Goal: Transaction & Acquisition: Obtain resource

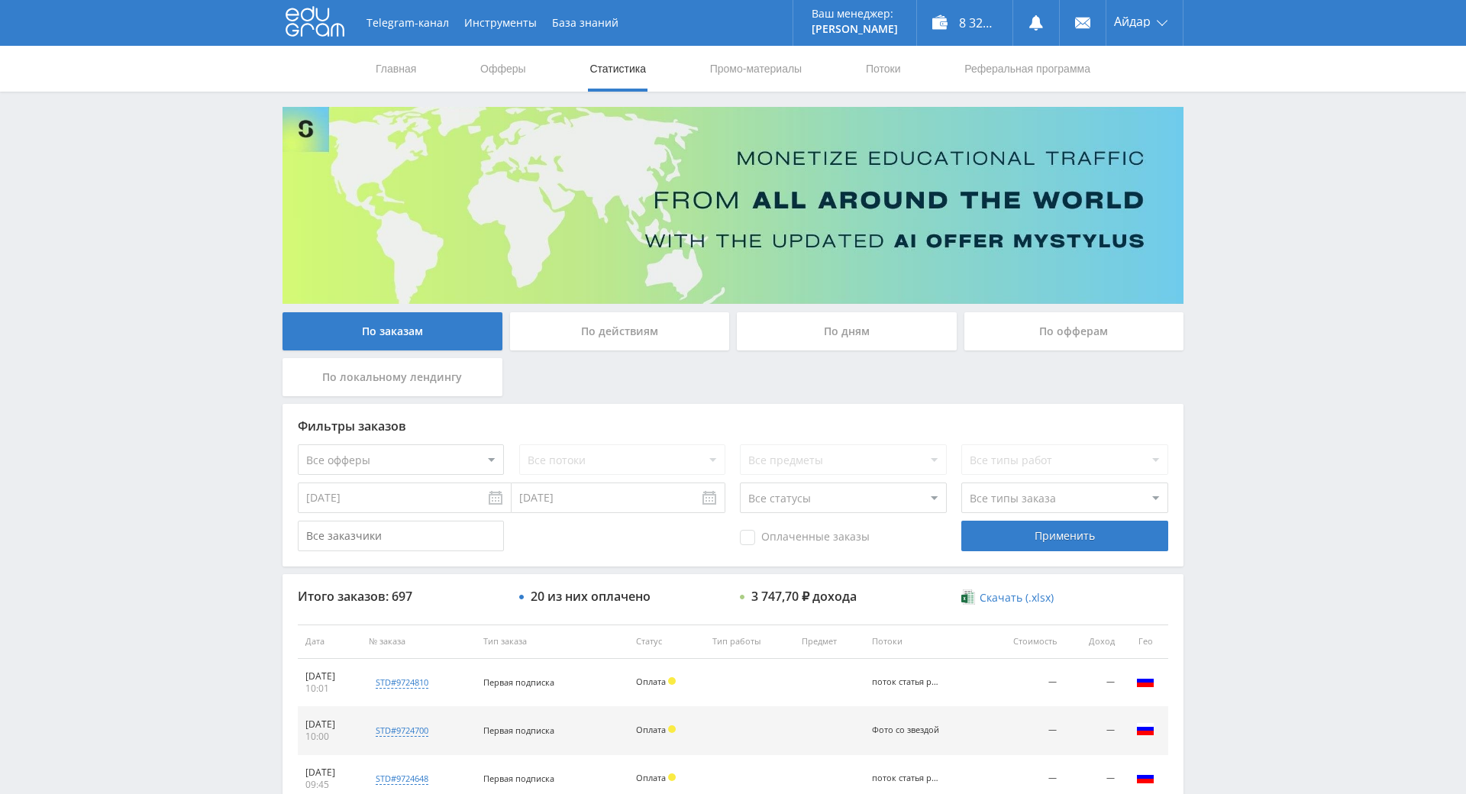
scroll to position [435, 0]
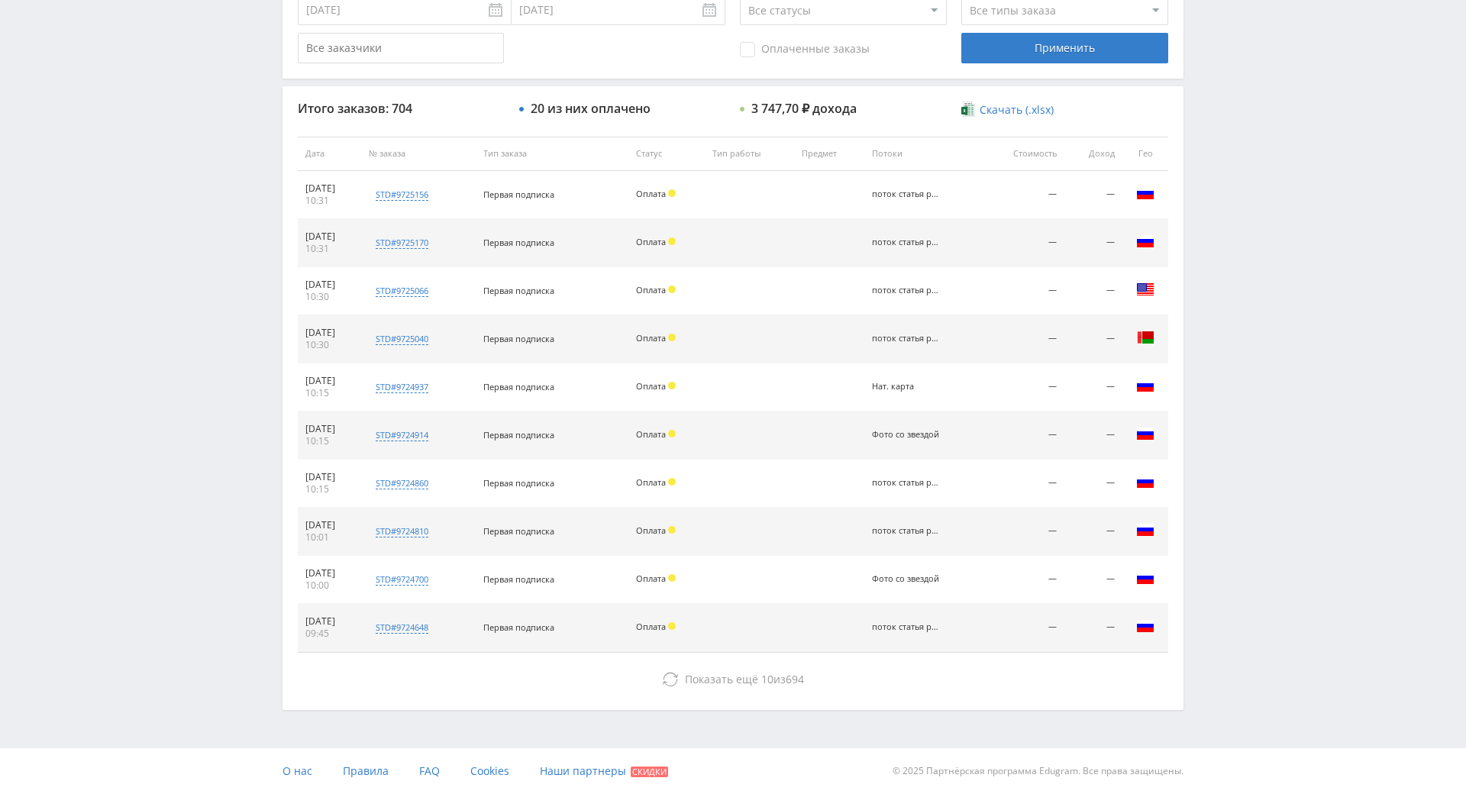
scroll to position [546, 0]
drag, startPoint x: 1238, startPoint y: 450, endPoint x: 1180, endPoint y: 556, distance: 120.9
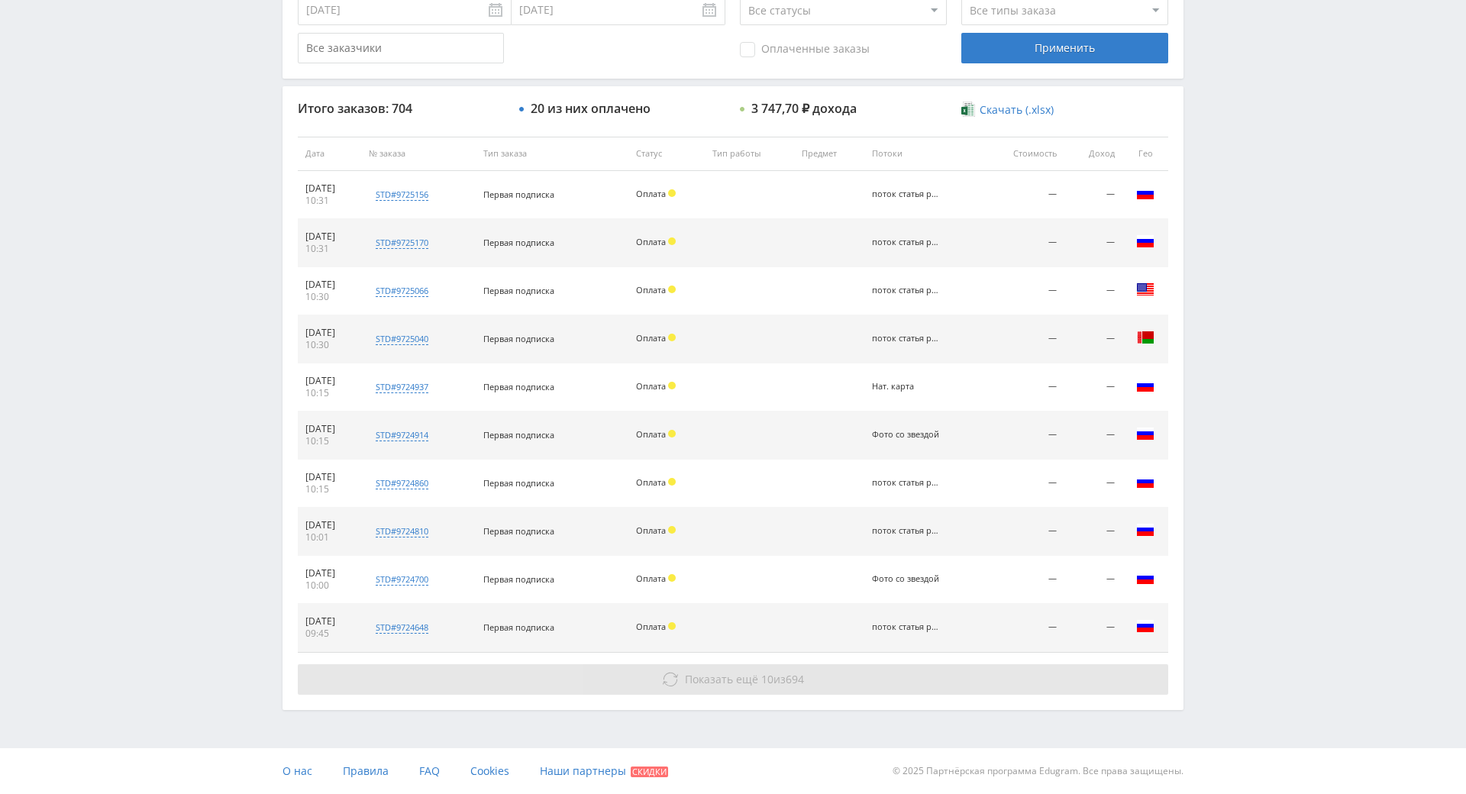
click at [800, 664] on button "Показать ещё 10 из 694" at bounding box center [733, 679] width 870 height 31
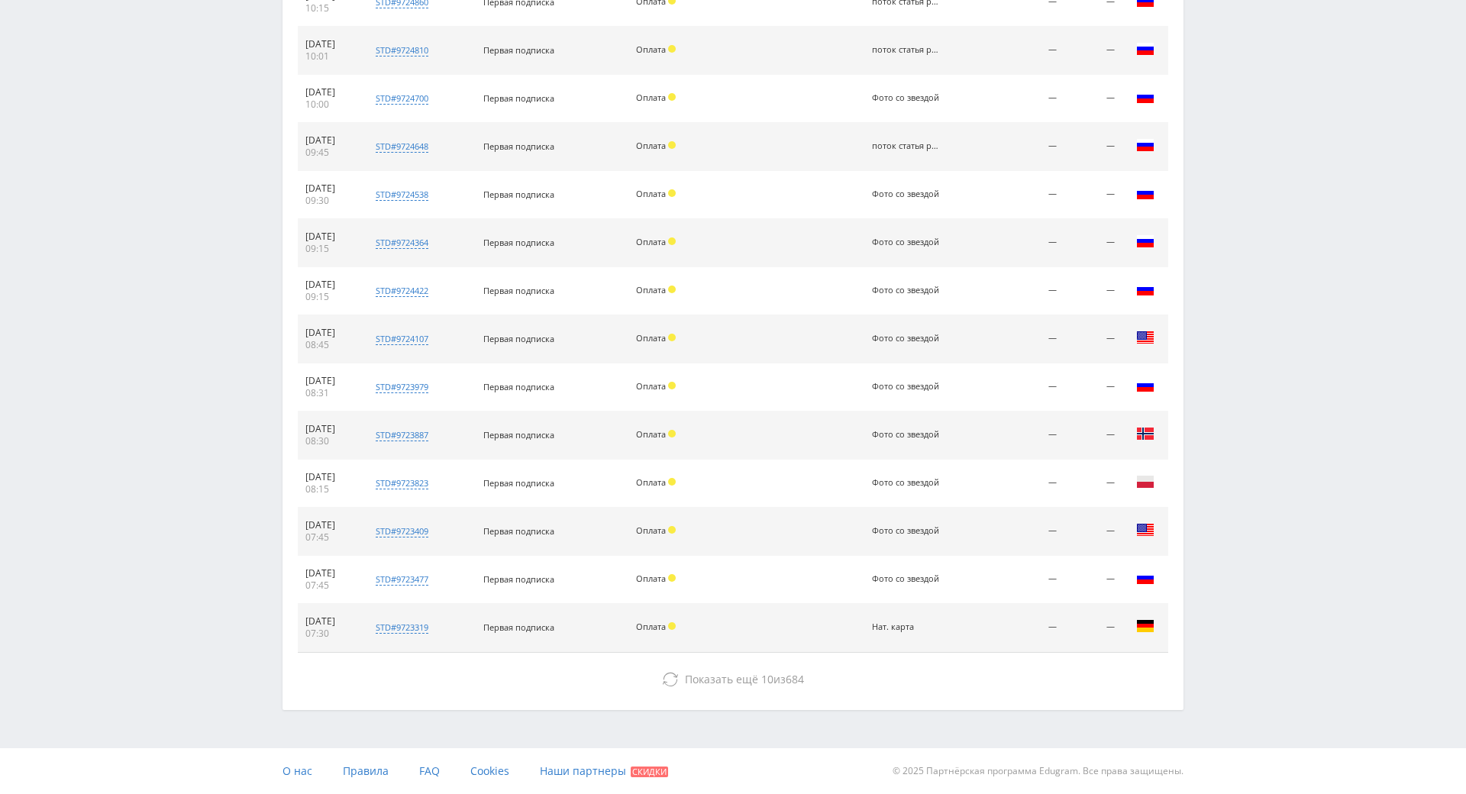
drag, startPoint x: 1248, startPoint y: 487, endPoint x: 1241, endPoint y: 572, distance: 85.8
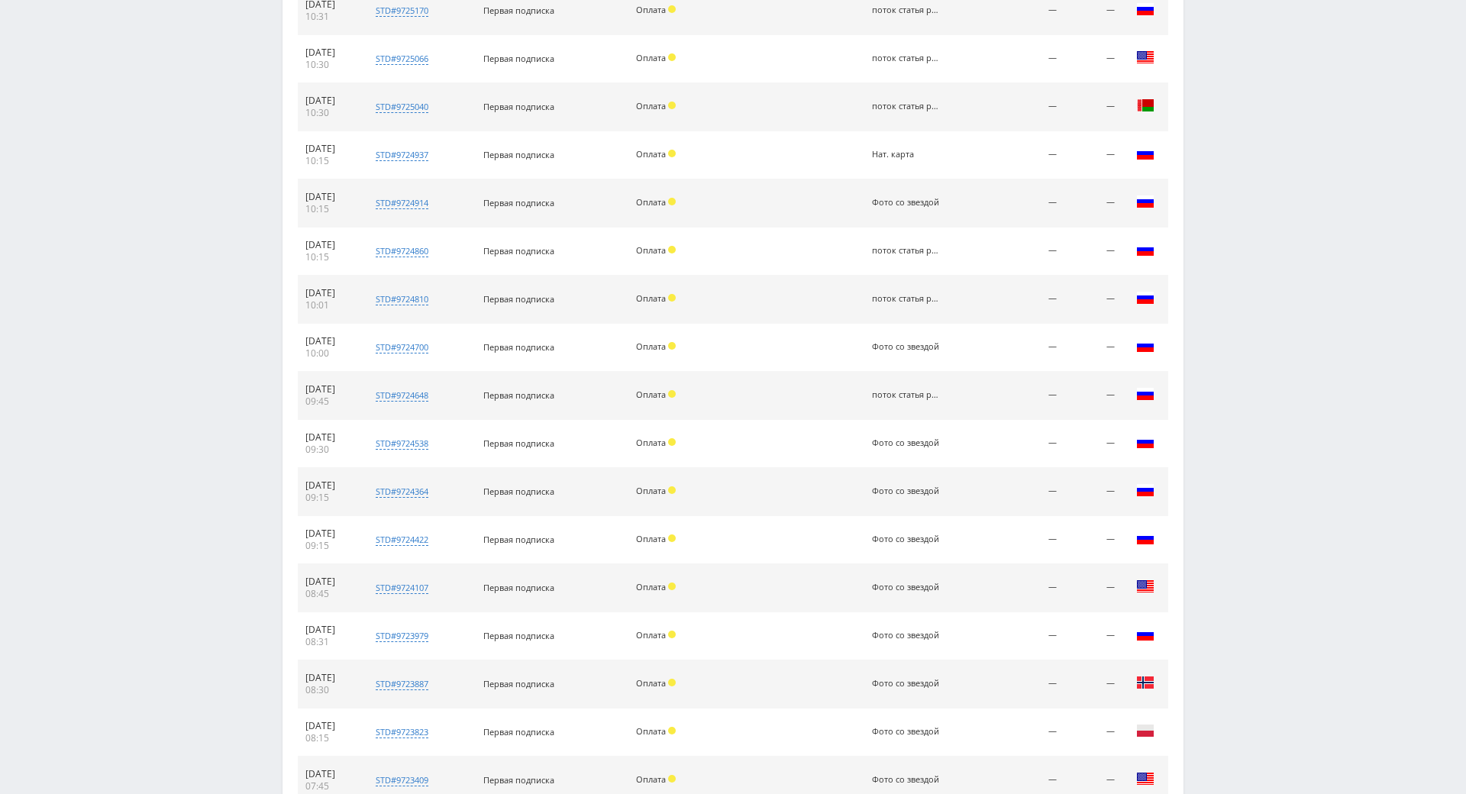
scroll to position [0, 0]
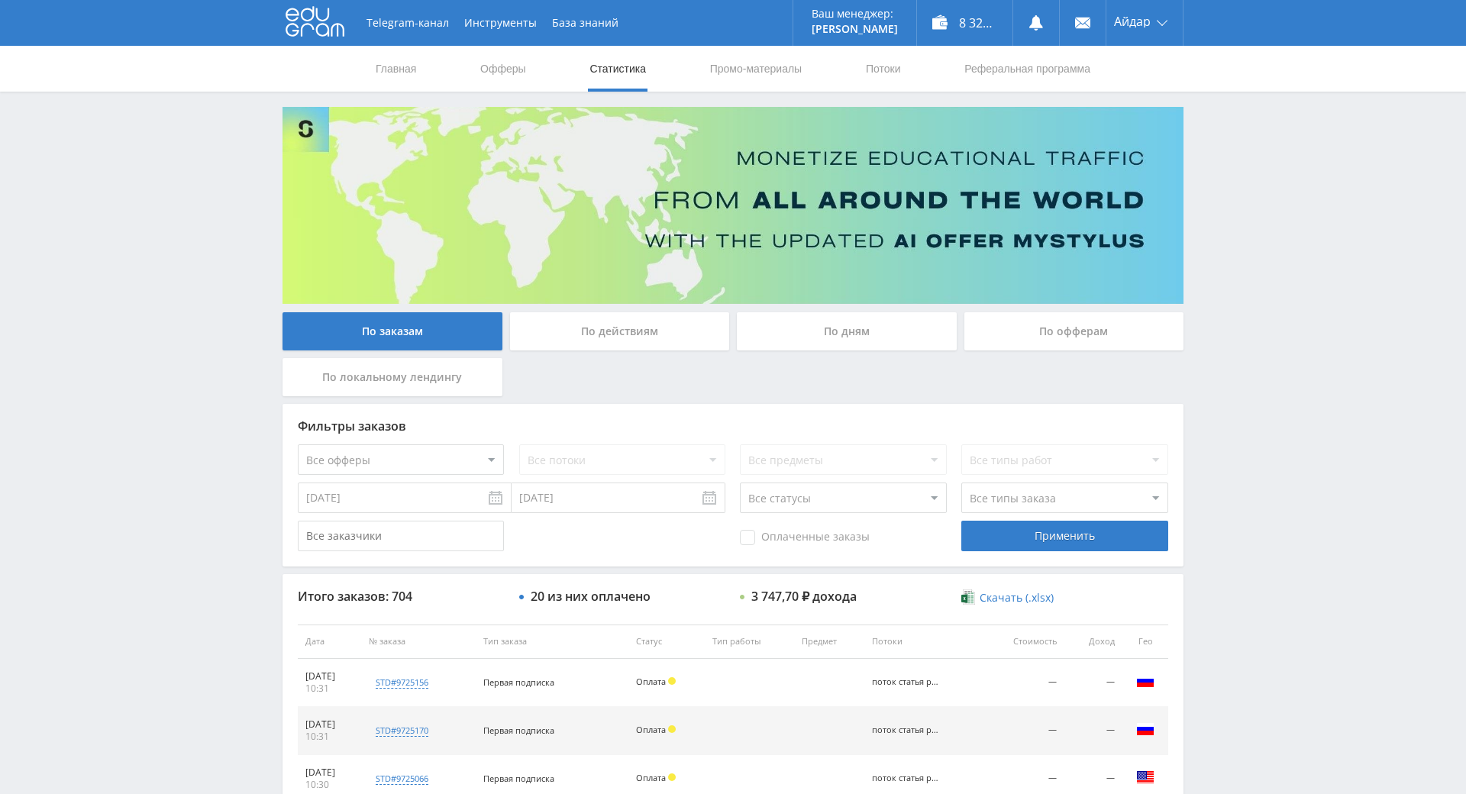
drag, startPoint x: 1225, startPoint y: 554, endPoint x: 1224, endPoint y: 298, distance: 255.7
drag, startPoint x: 1269, startPoint y: 414, endPoint x: 1230, endPoint y: 343, distance: 80.3
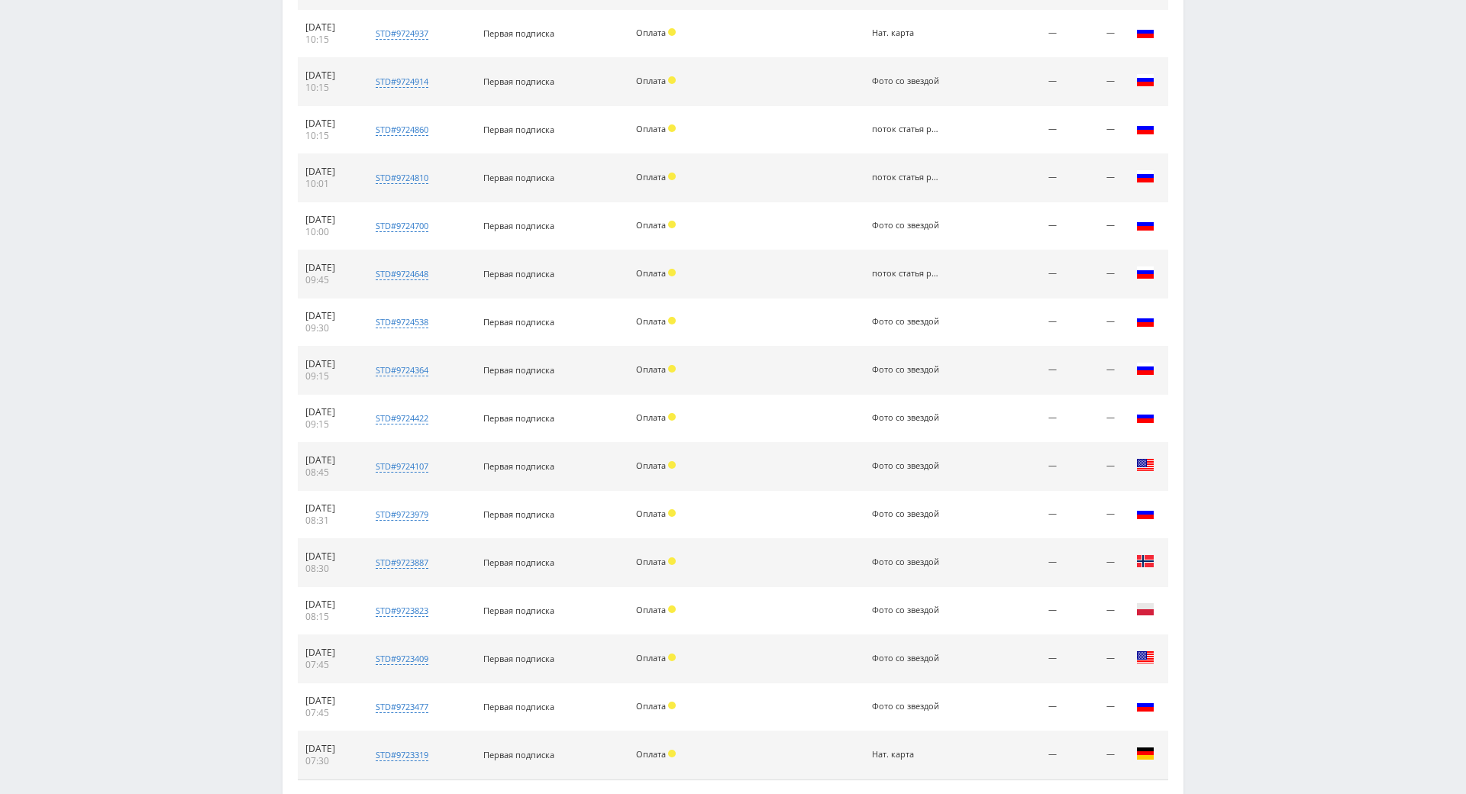
scroll to position [916, 0]
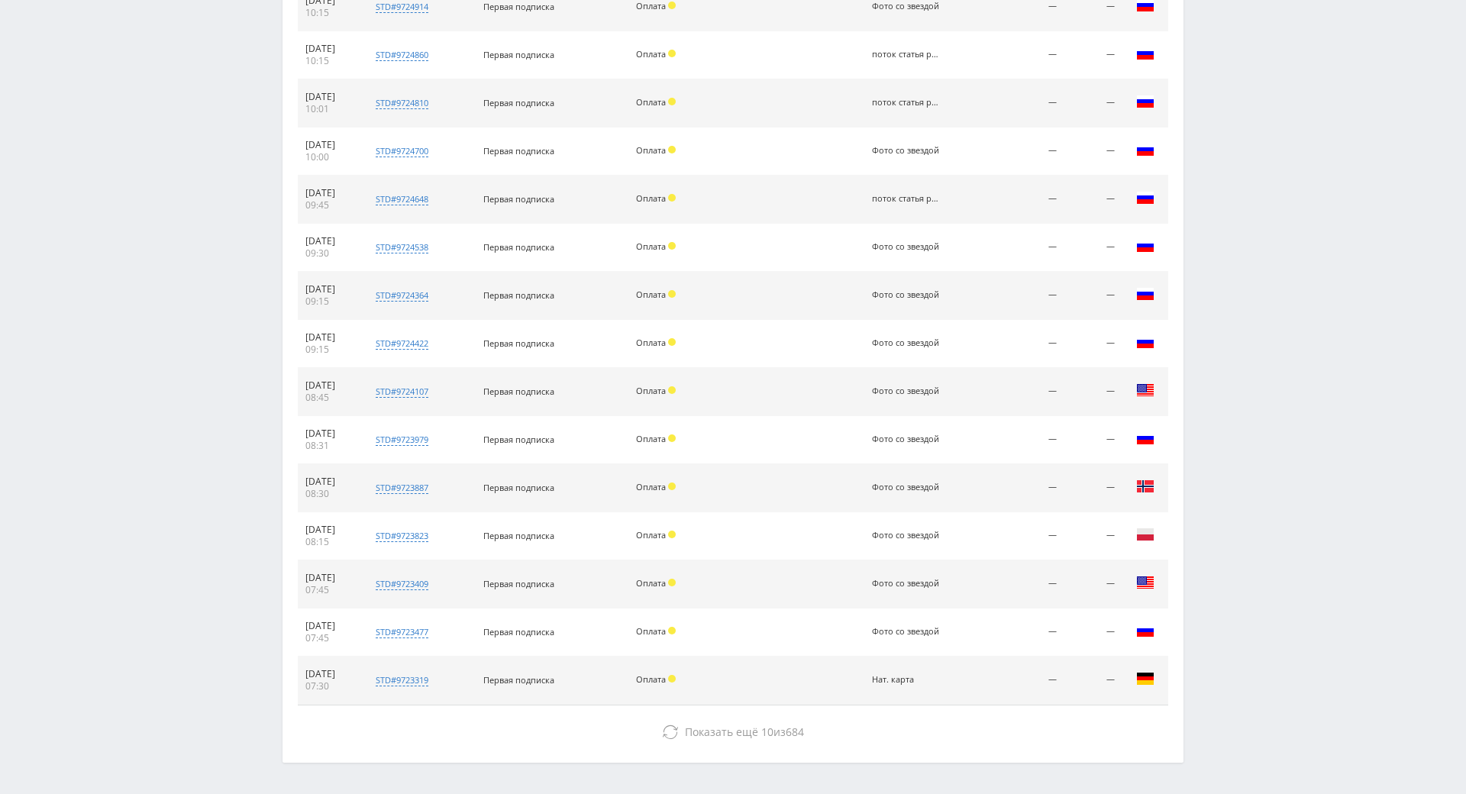
drag, startPoint x: 778, startPoint y: 722, endPoint x: 792, endPoint y: 715, distance: 15.4
click at [778, 722] on button "Показать ещё 10 из 684" at bounding box center [733, 732] width 870 height 31
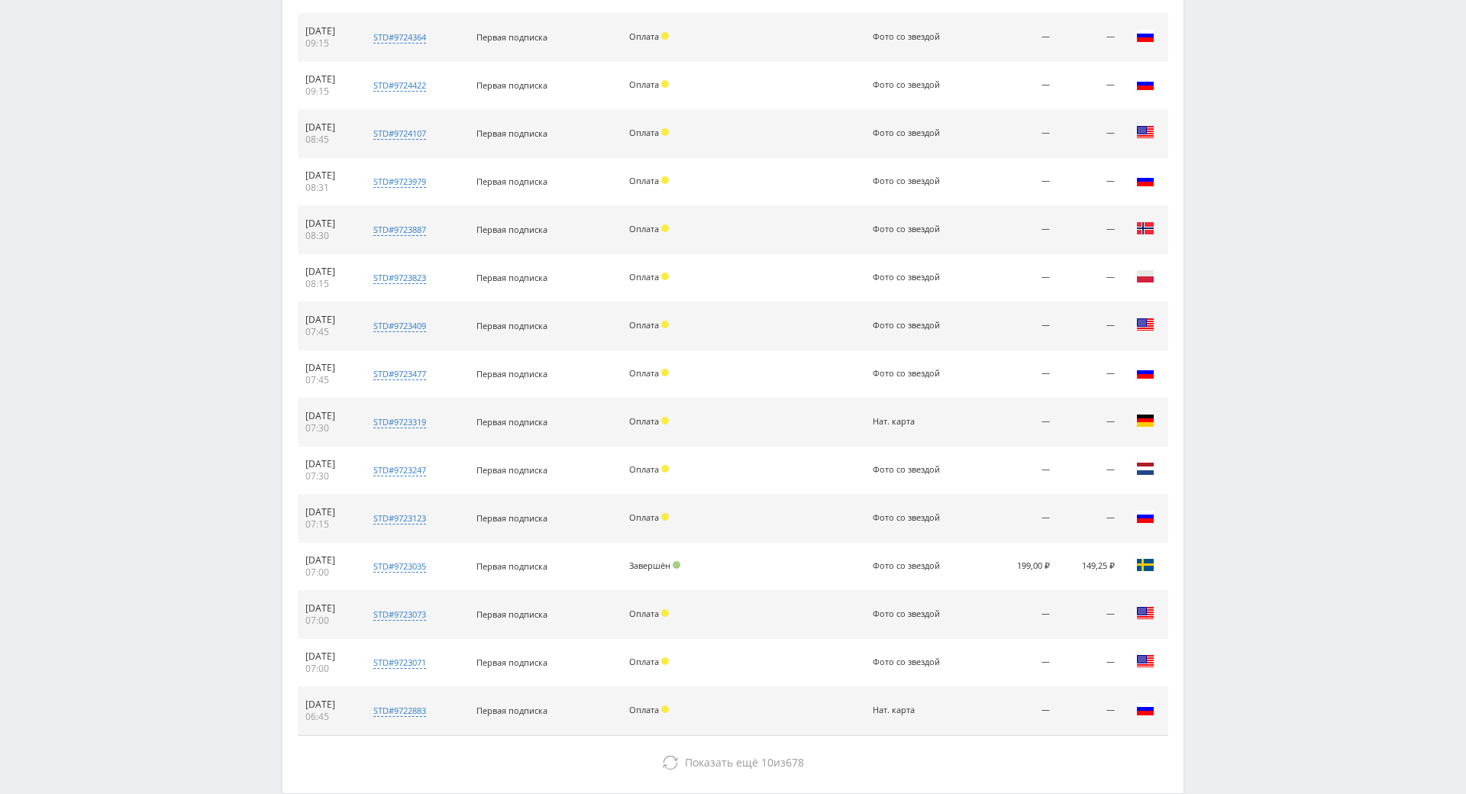
scroll to position [1315, 0]
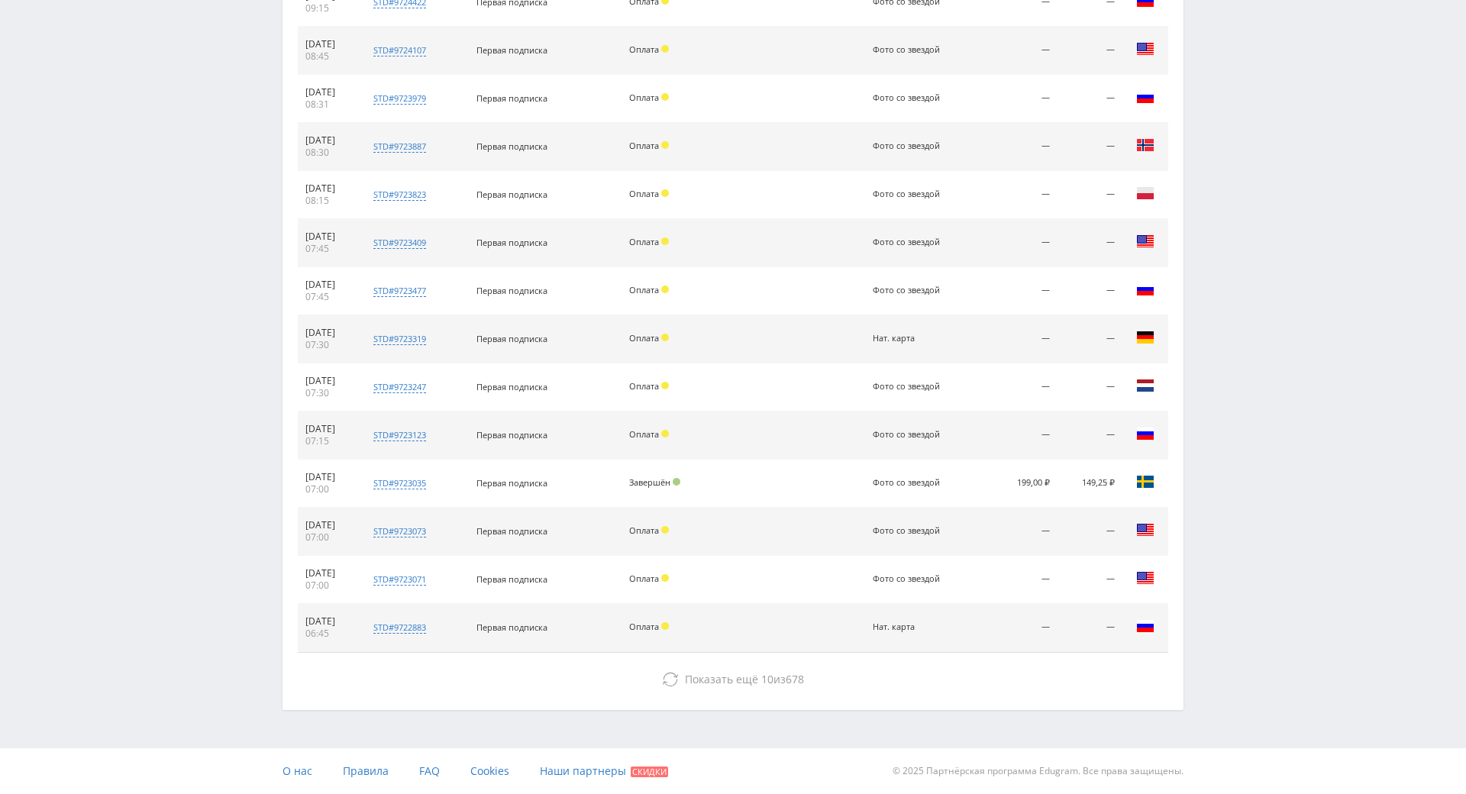
drag, startPoint x: 810, startPoint y: 517, endPoint x: 814, endPoint y: 530, distance: 13.5
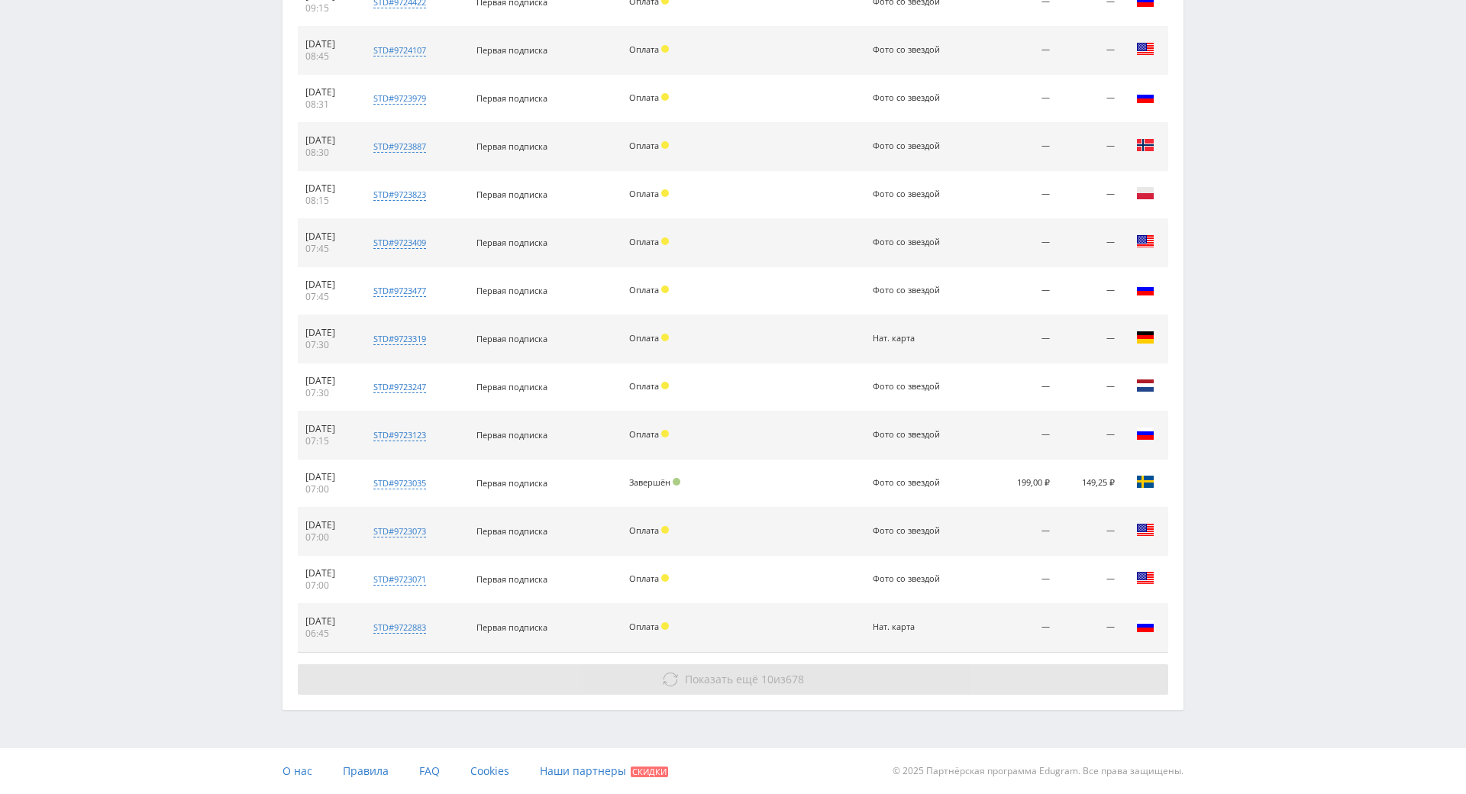
click at [794, 672] on span "678" at bounding box center [794, 679] width 18 height 15
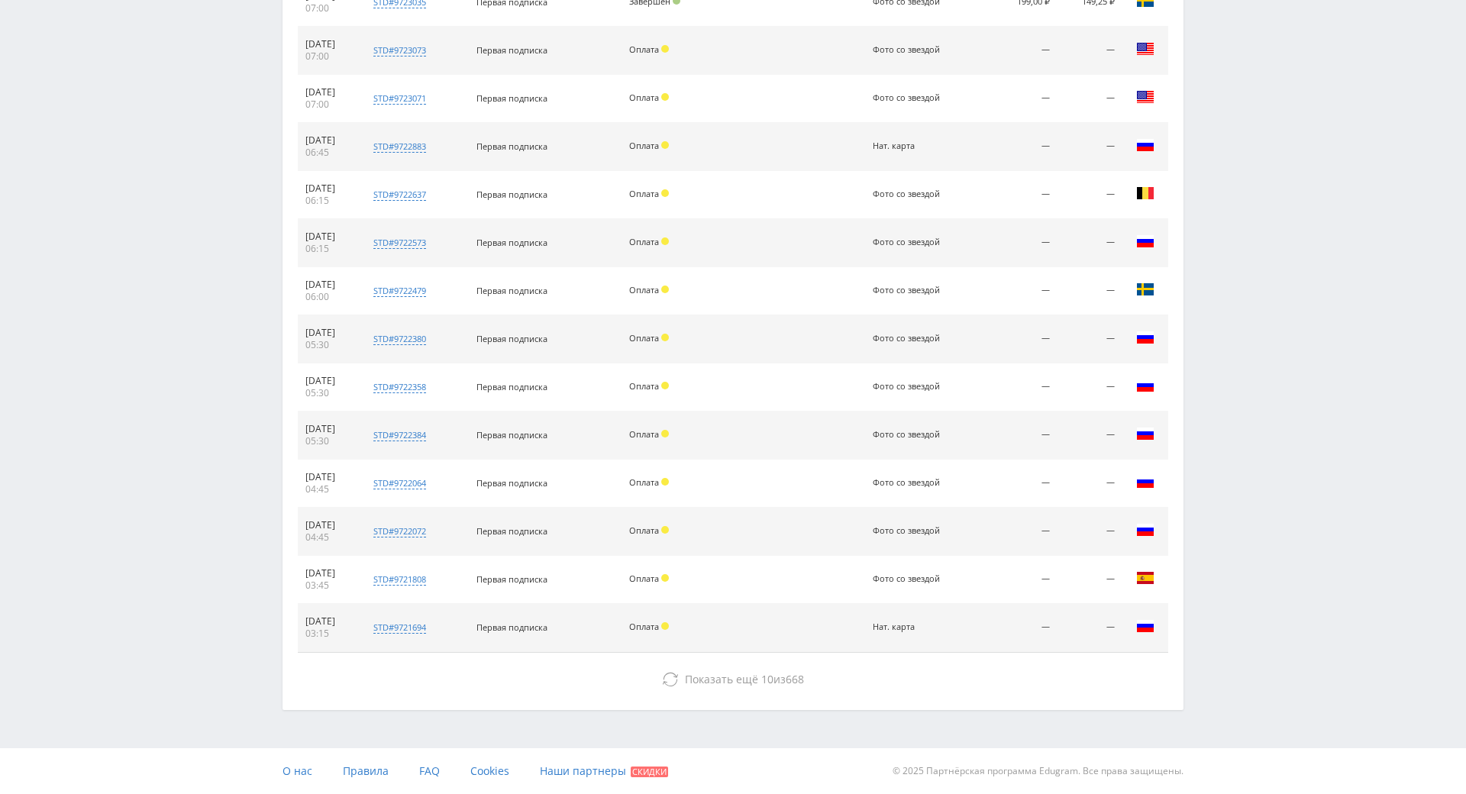
scroll to position [1796, 0]
drag, startPoint x: 830, startPoint y: 470, endPoint x: 811, endPoint y: 605, distance: 135.7
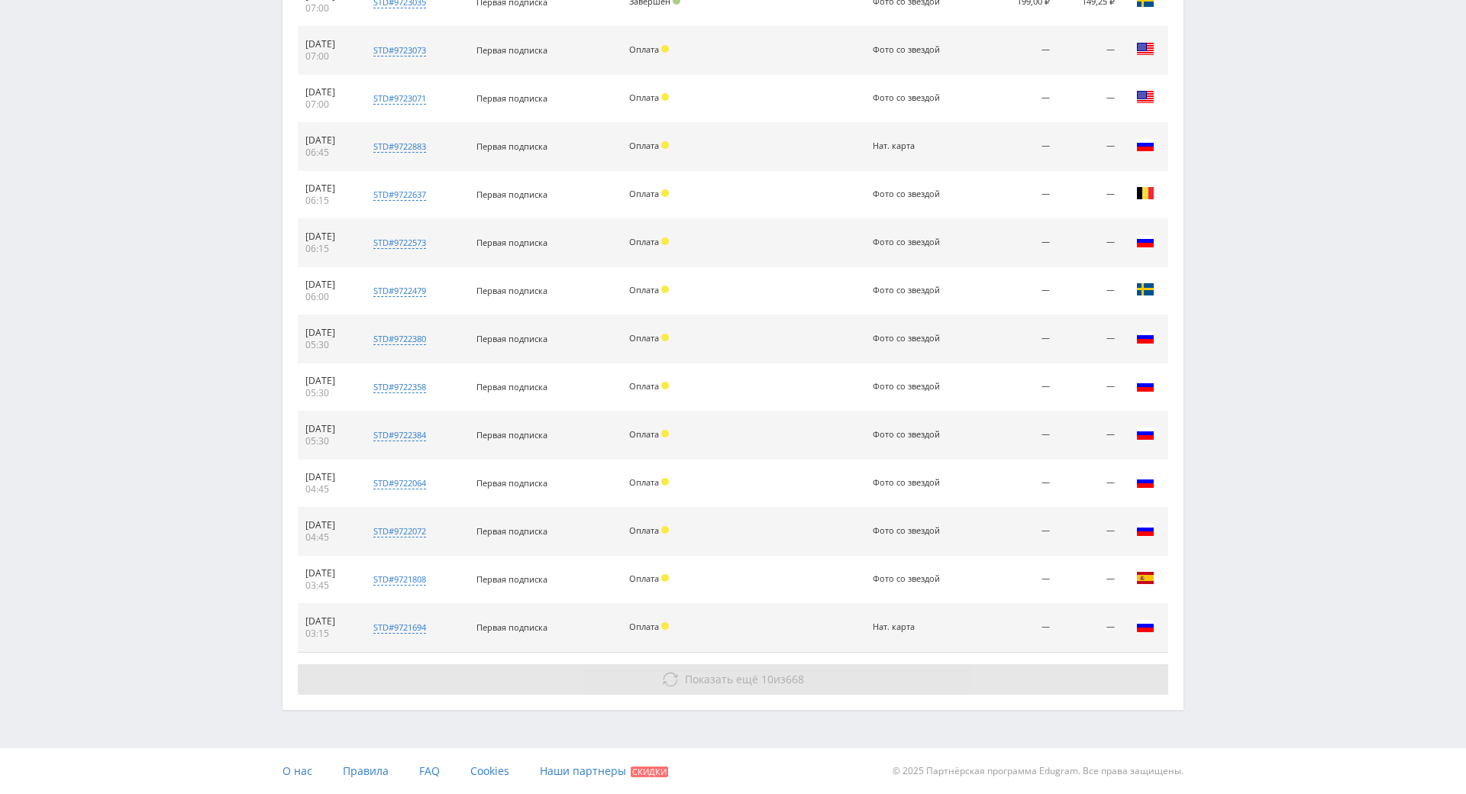
click at [797, 672] on span "668" at bounding box center [794, 679] width 18 height 15
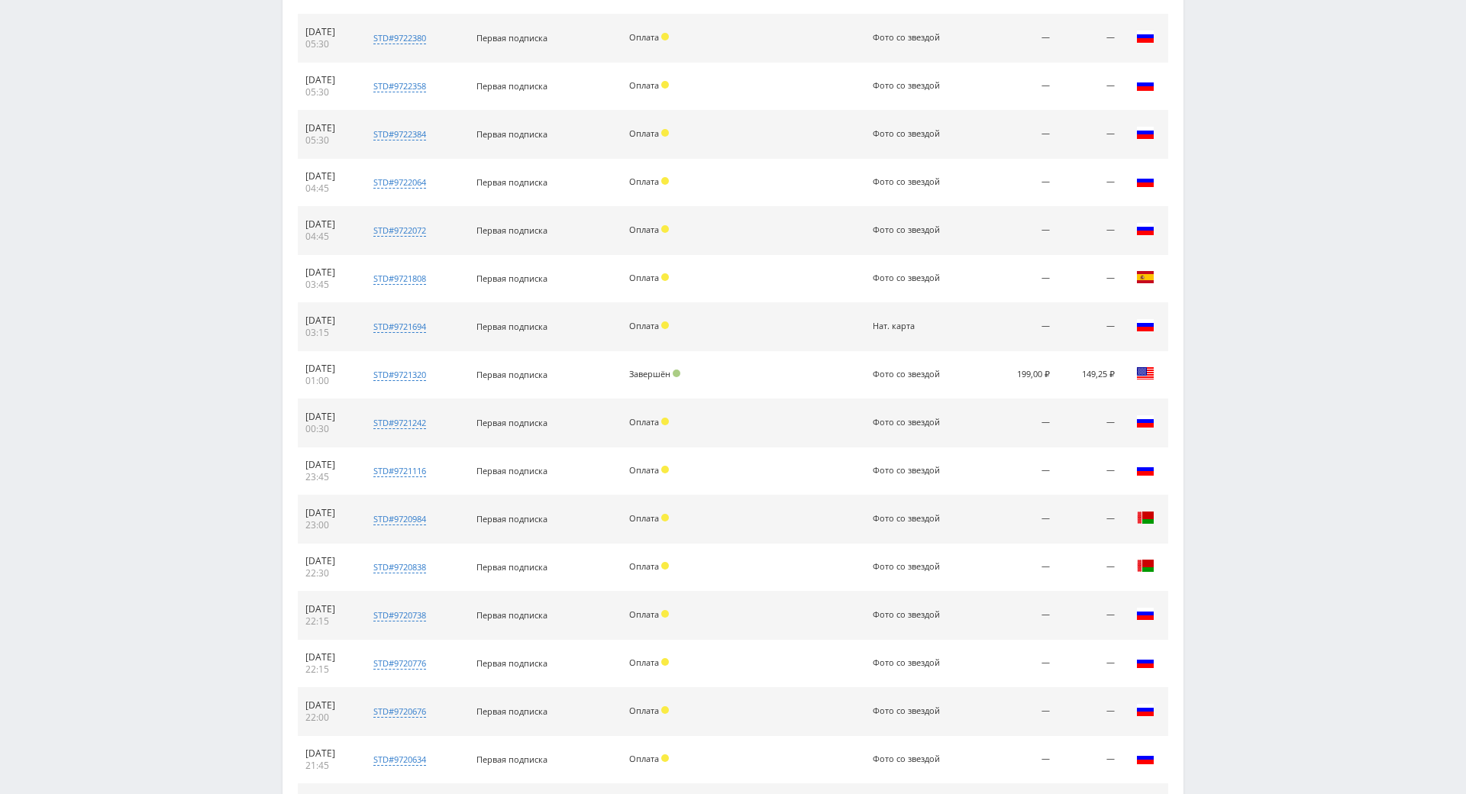
scroll to position [2277, 0]
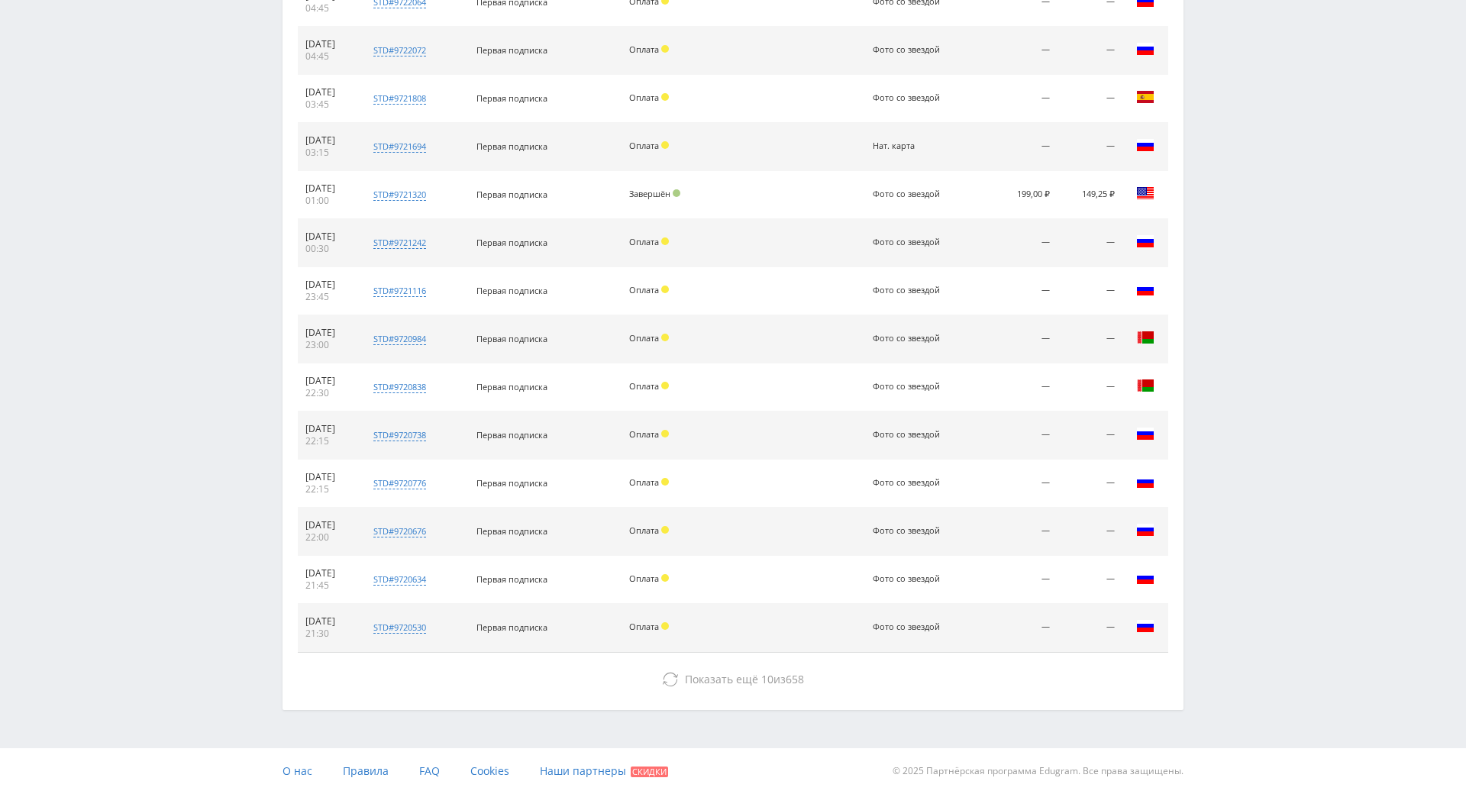
drag, startPoint x: 798, startPoint y: 439, endPoint x: 802, endPoint y: 579, distance: 140.5
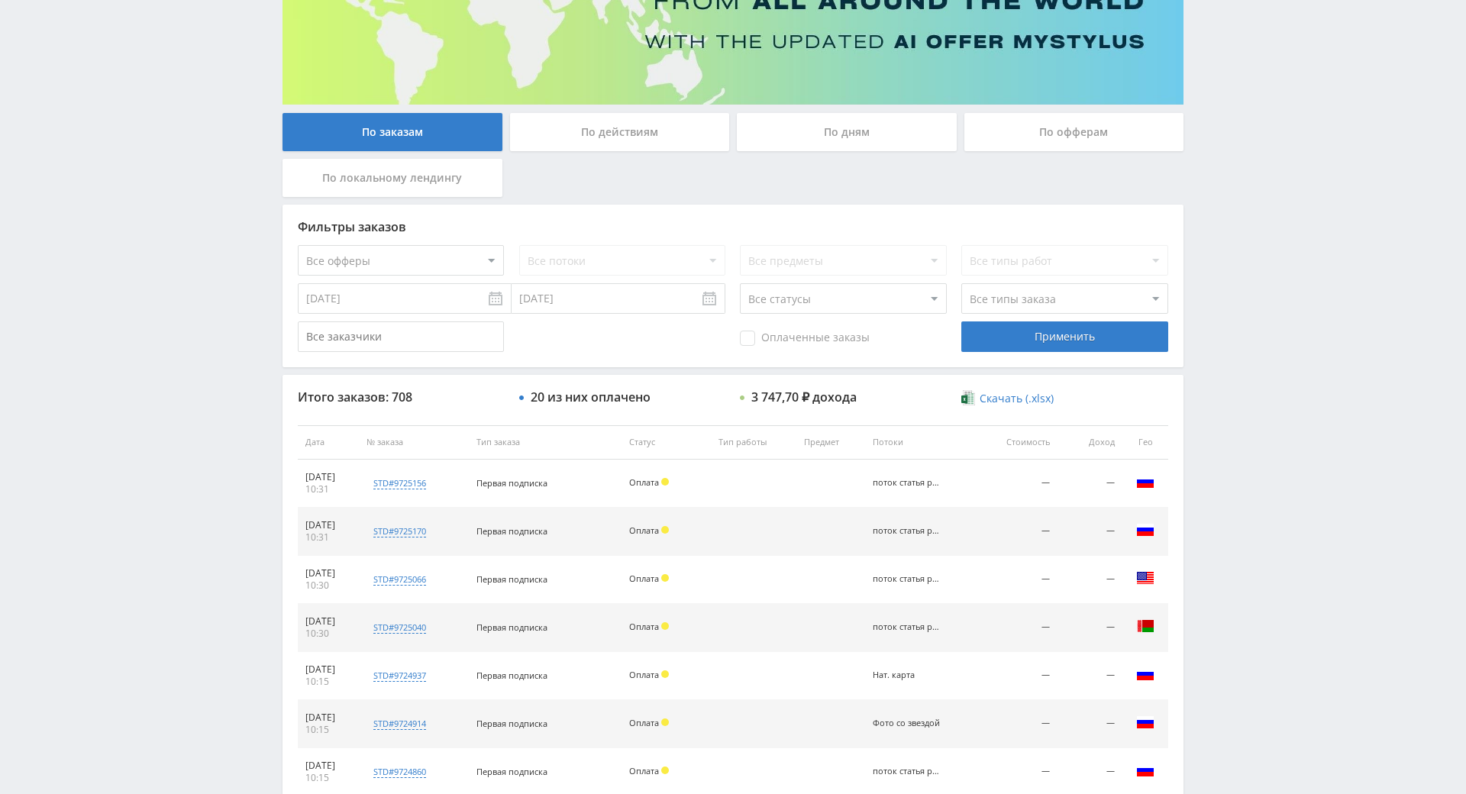
scroll to position [0, 0]
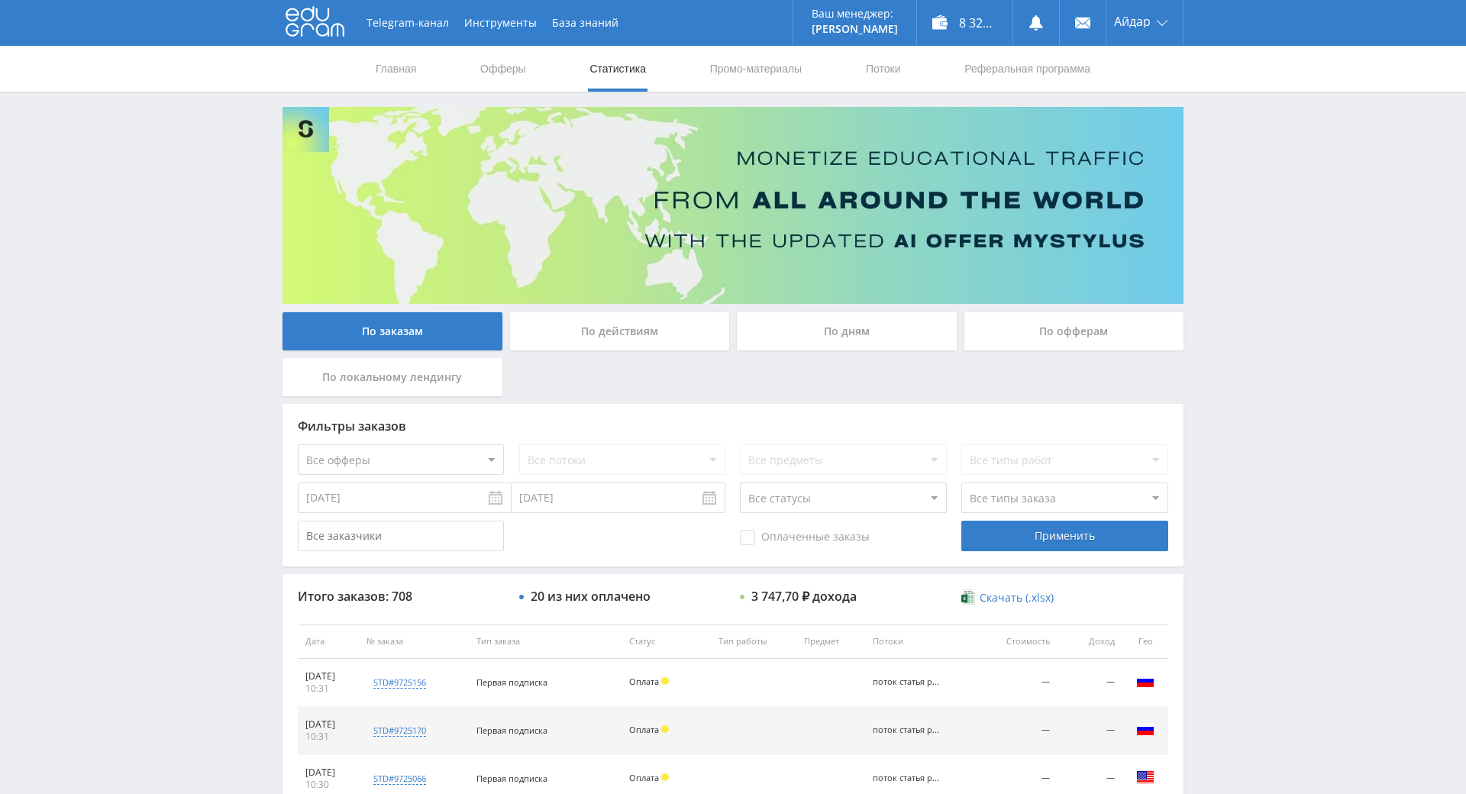
drag, startPoint x: 782, startPoint y: 398, endPoint x: 984, endPoint y: 162, distance: 310.7
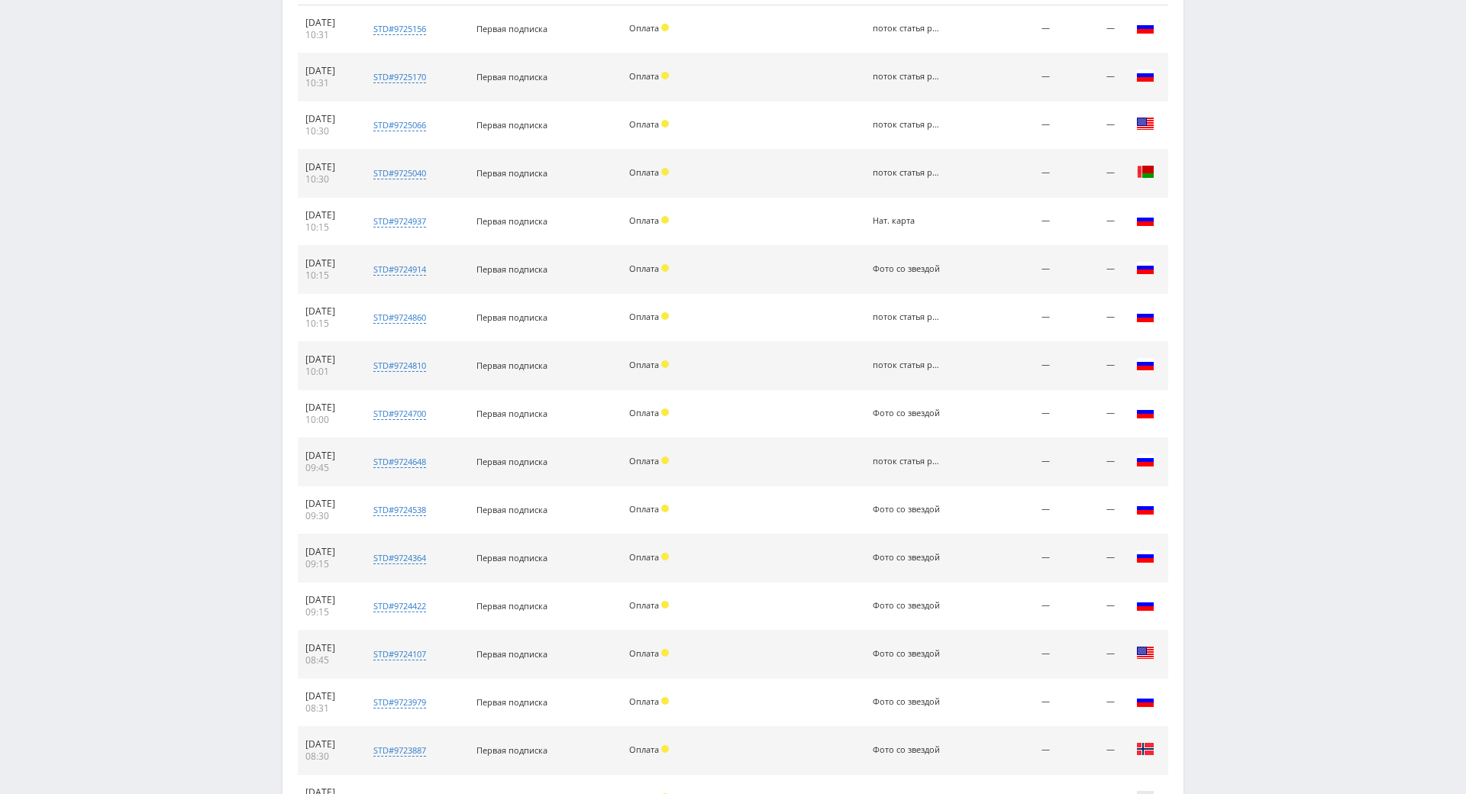
drag, startPoint x: 1210, startPoint y: 305, endPoint x: 1229, endPoint y: 467, distance: 163.7
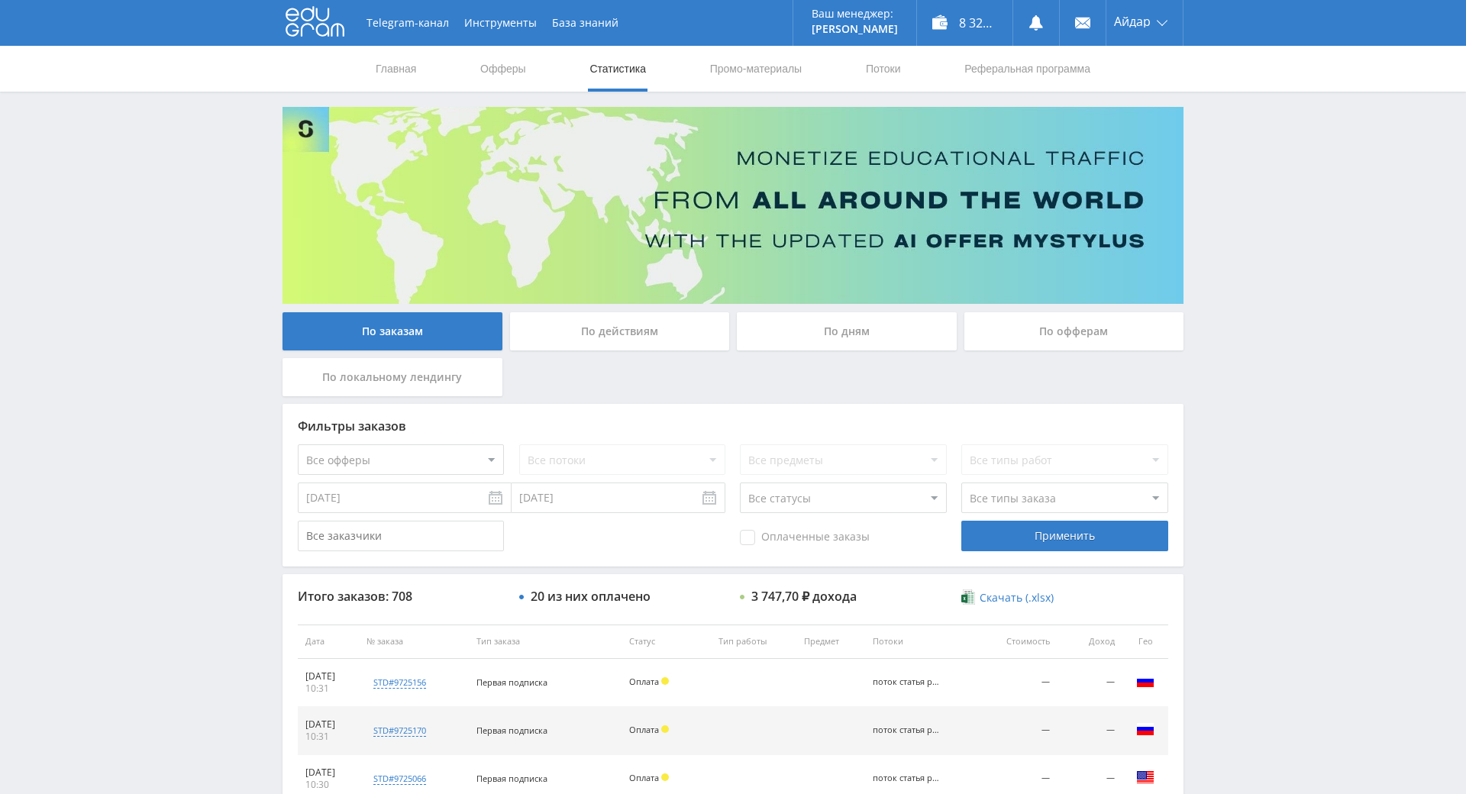
drag, startPoint x: 1194, startPoint y: 251, endPoint x: 1194, endPoint y: 233, distance: 18.3
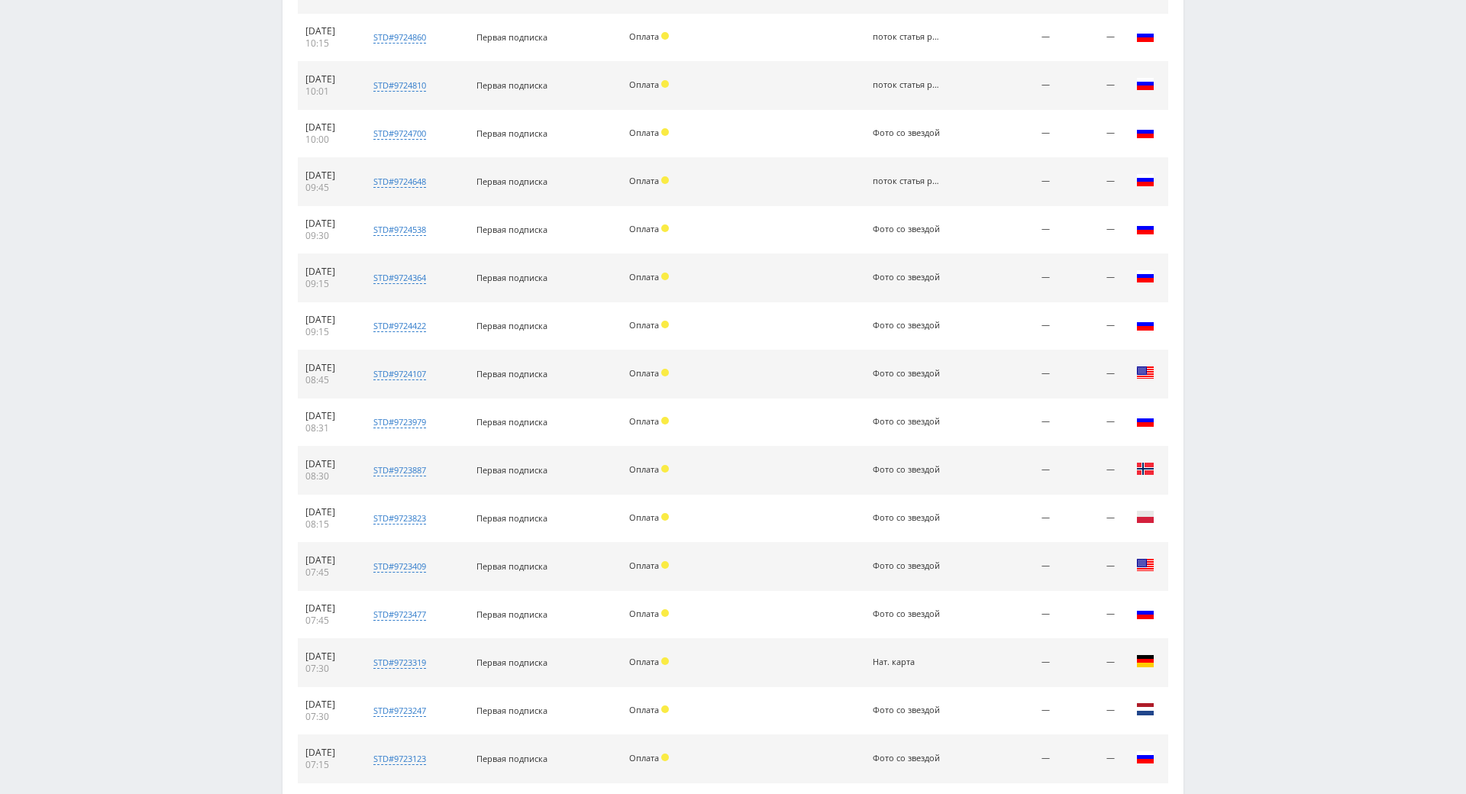
scroll to position [2277, 0]
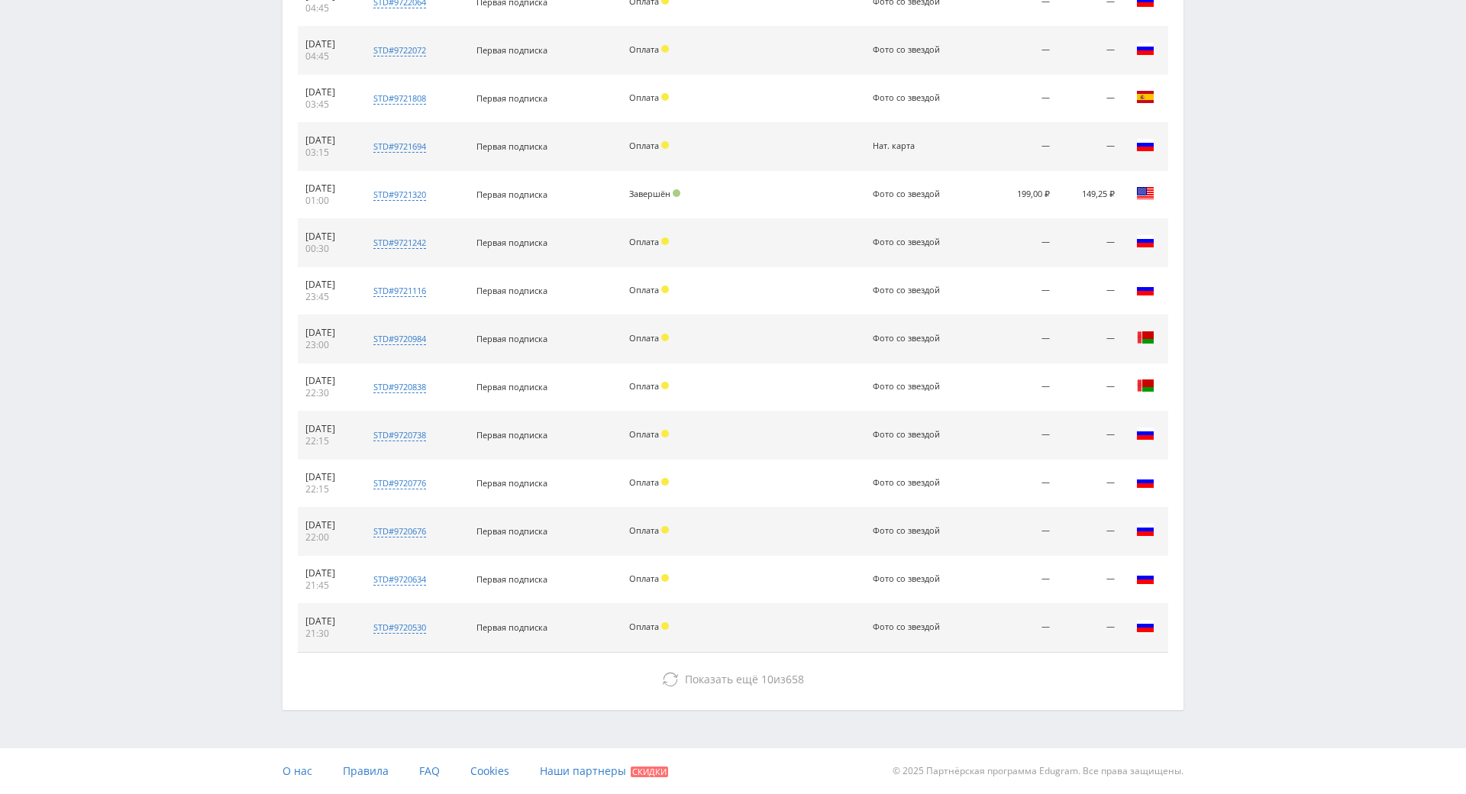
drag, startPoint x: 1248, startPoint y: 507, endPoint x: 1252, endPoint y: 599, distance: 92.4
drag, startPoint x: 1251, startPoint y: 492, endPoint x: 1215, endPoint y: 311, distance: 183.7
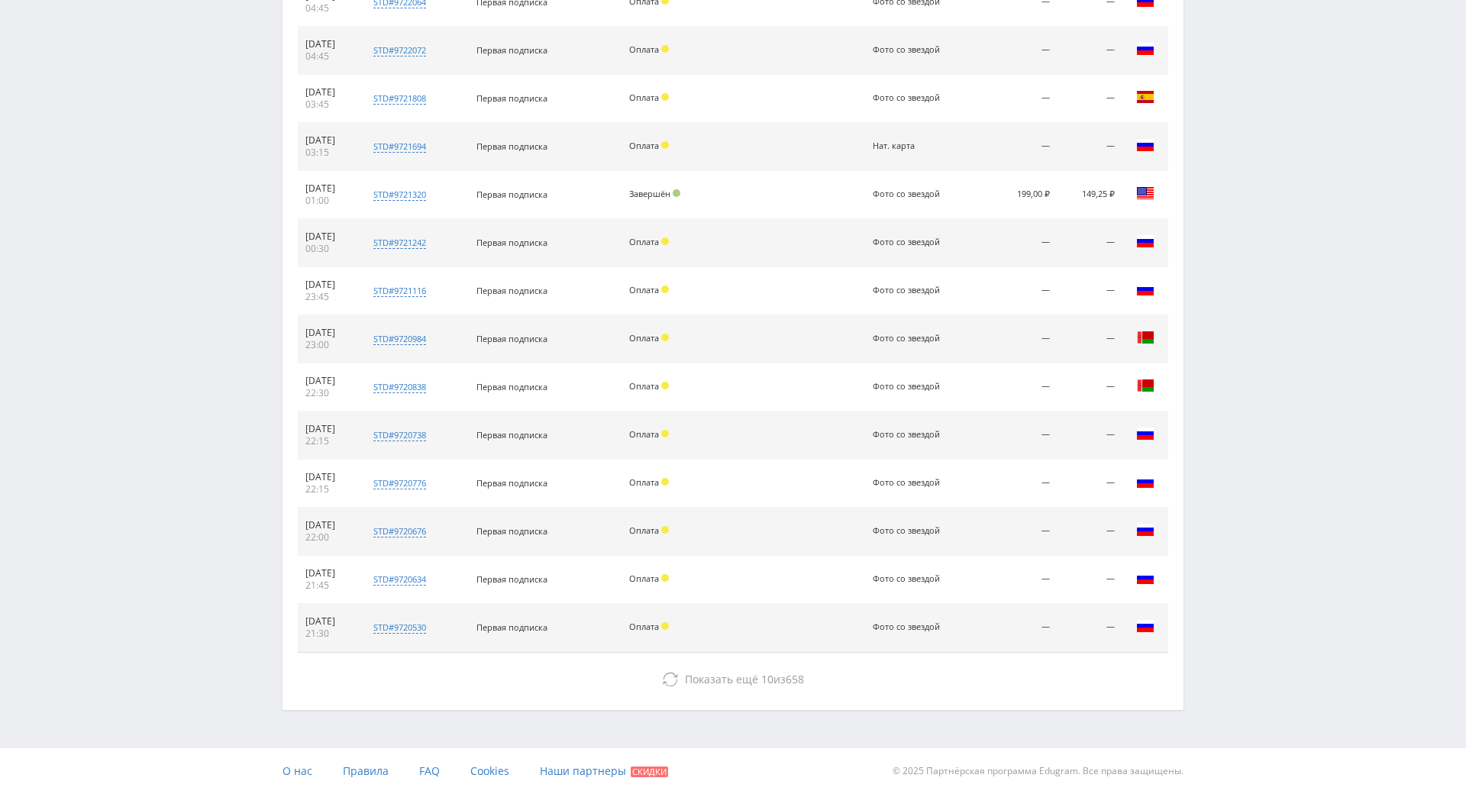
drag, startPoint x: 1199, startPoint y: 240, endPoint x: 1199, endPoint y: 175, distance: 65.6
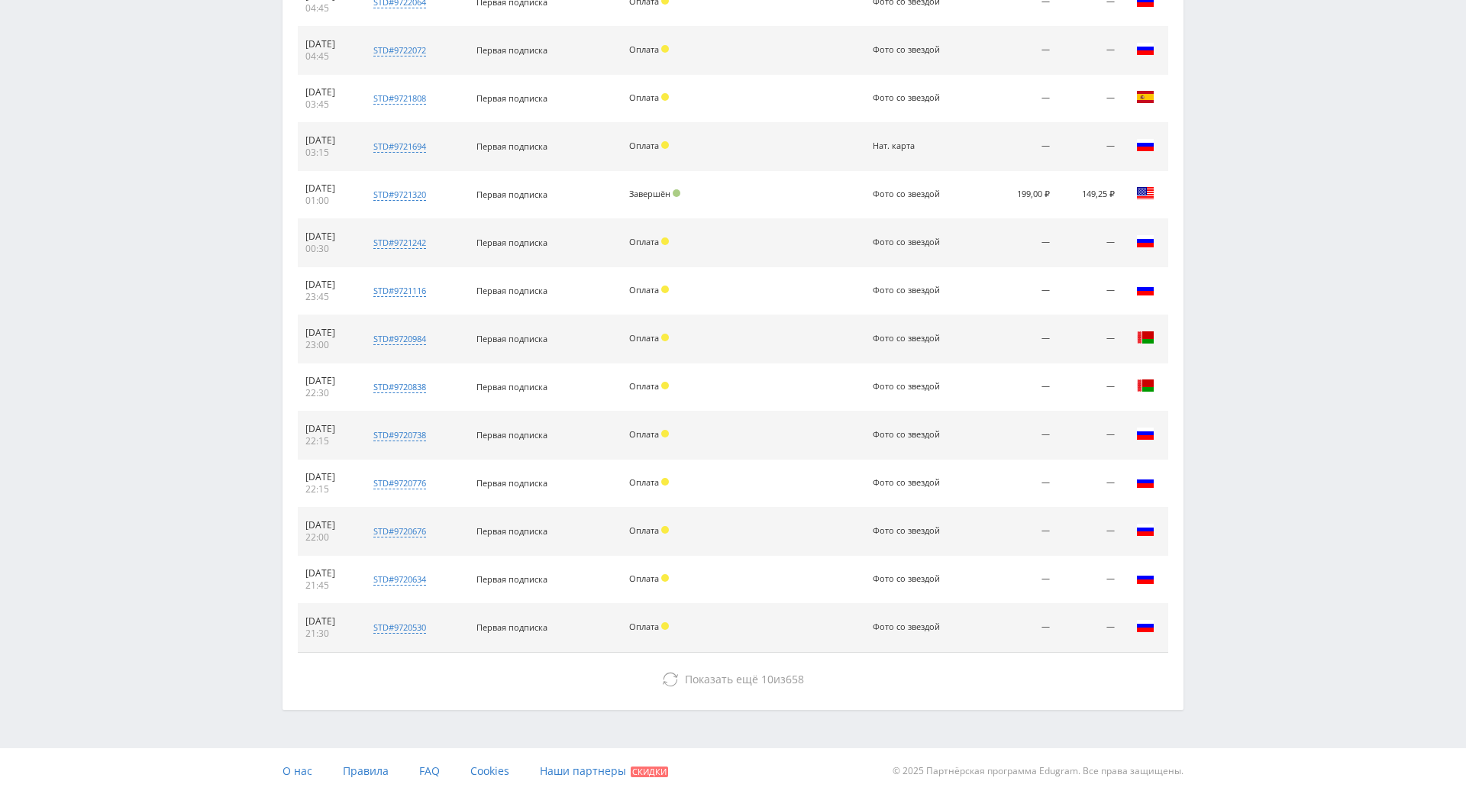
drag, startPoint x: 1200, startPoint y: 178, endPoint x: 1200, endPoint y: 150, distance: 28.2
drag, startPoint x: 1200, startPoint y: 124, endPoint x: 1198, endPoint y: 111, distance: 13.9
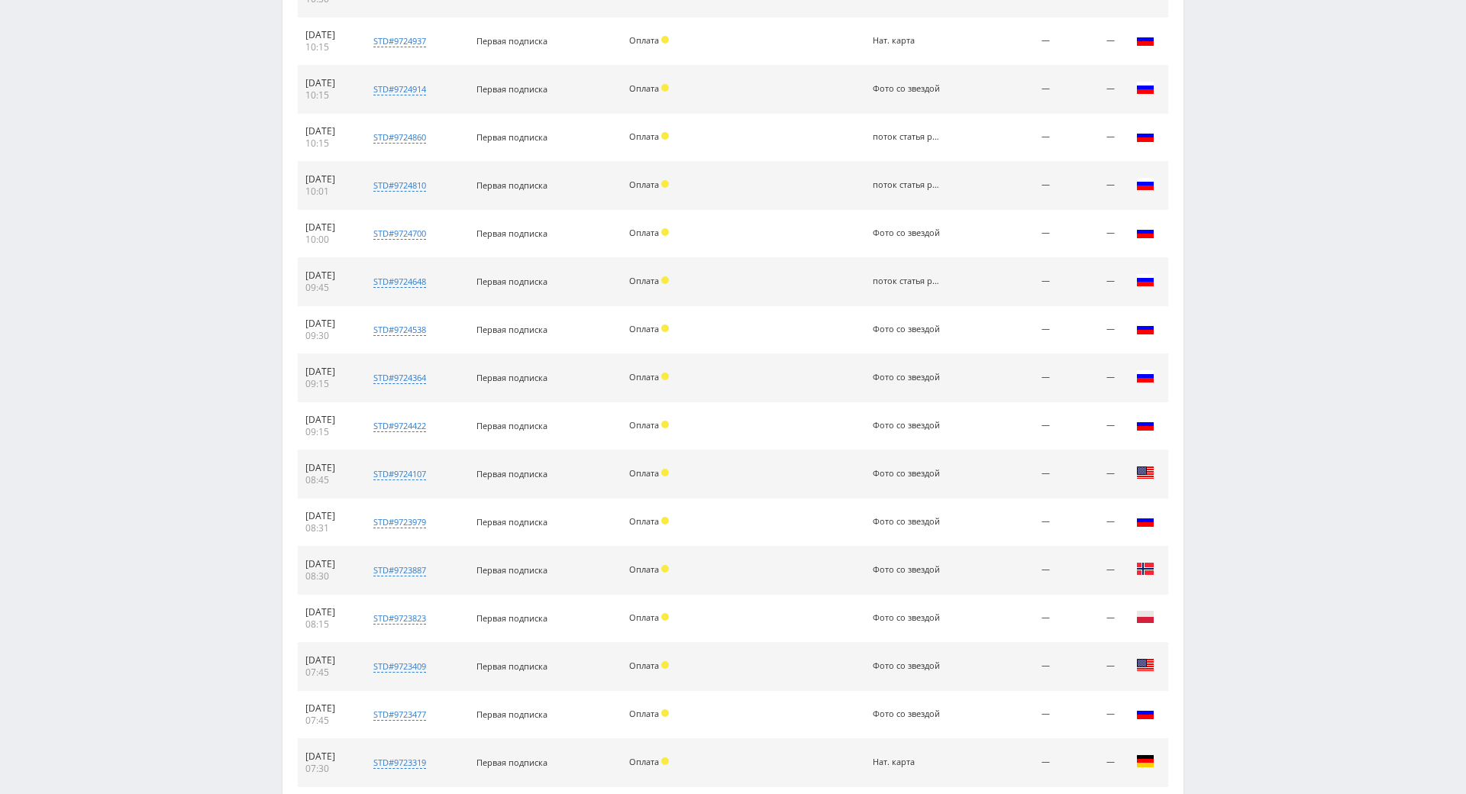
scroll to position [0, 0]
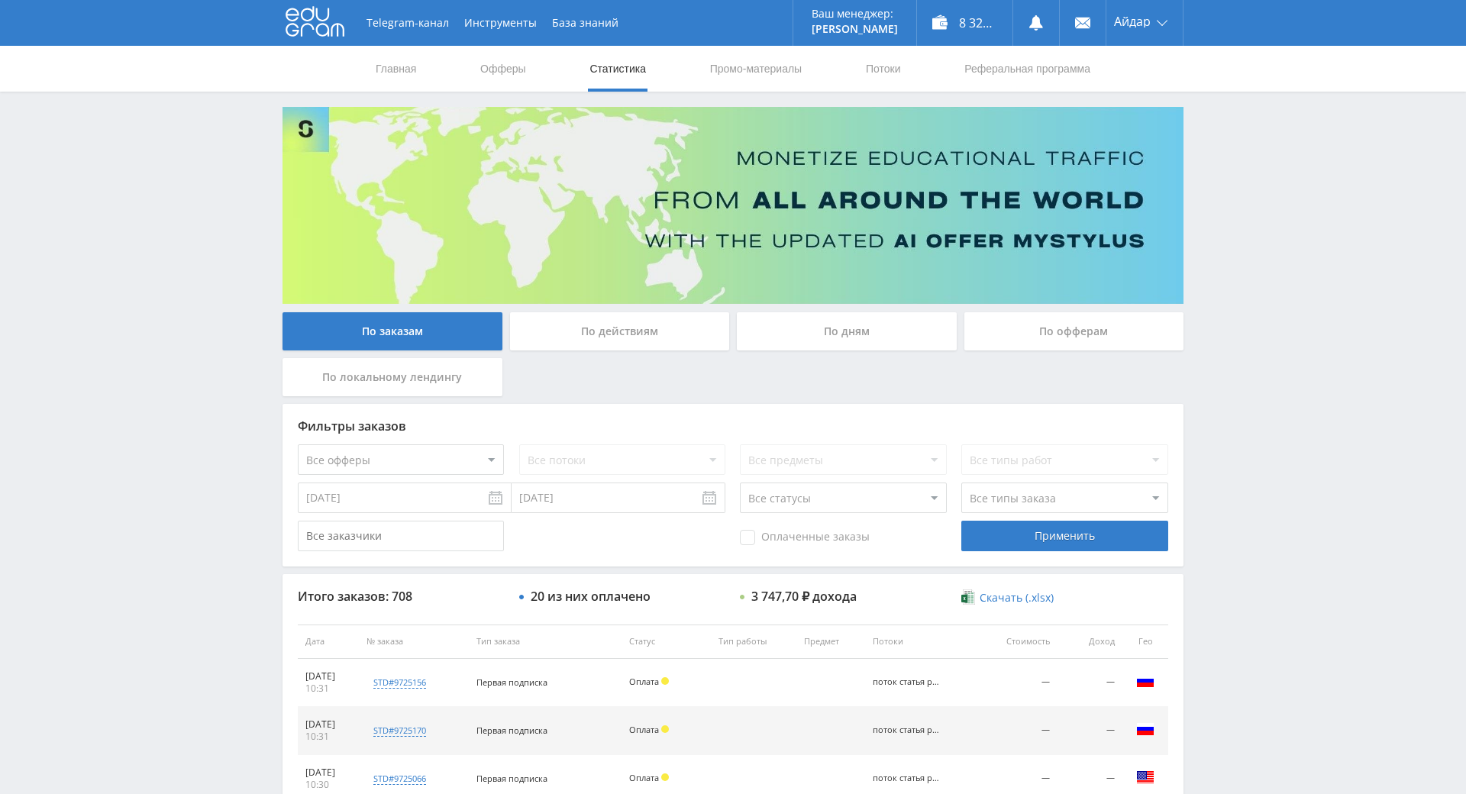
drag, startPoint x: 1206, startPoint y: 289, endPoint x: 1166, endPoint y: 47, distance: 246.0
click at [1319, 475] on div "Telegram-канал Инструменты База знаний Ваш менеджер: [PERSON_NAME] Online @edug…" at bounding box center [733, 641] width 1466 height 1282
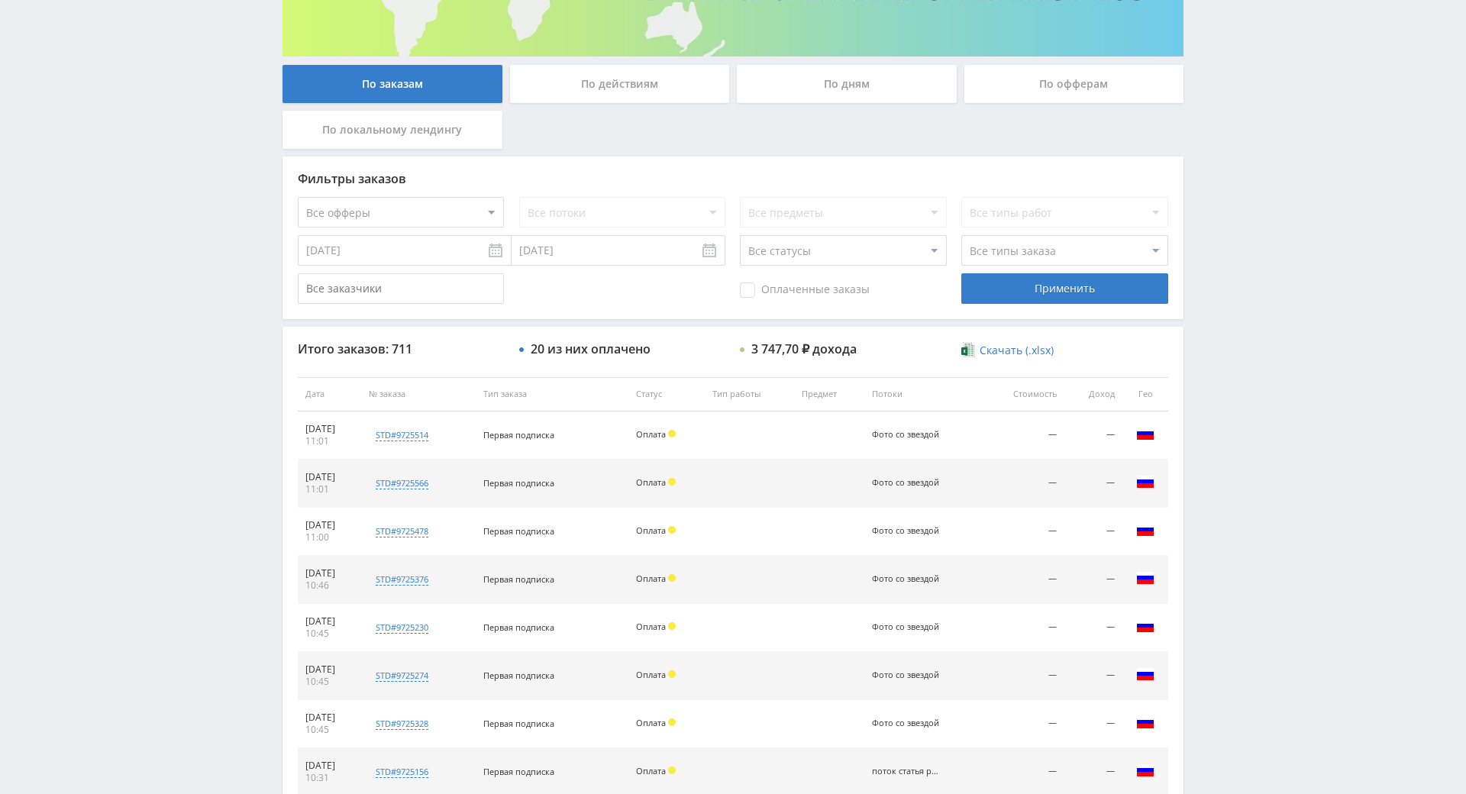
scroll to position [317, 0]
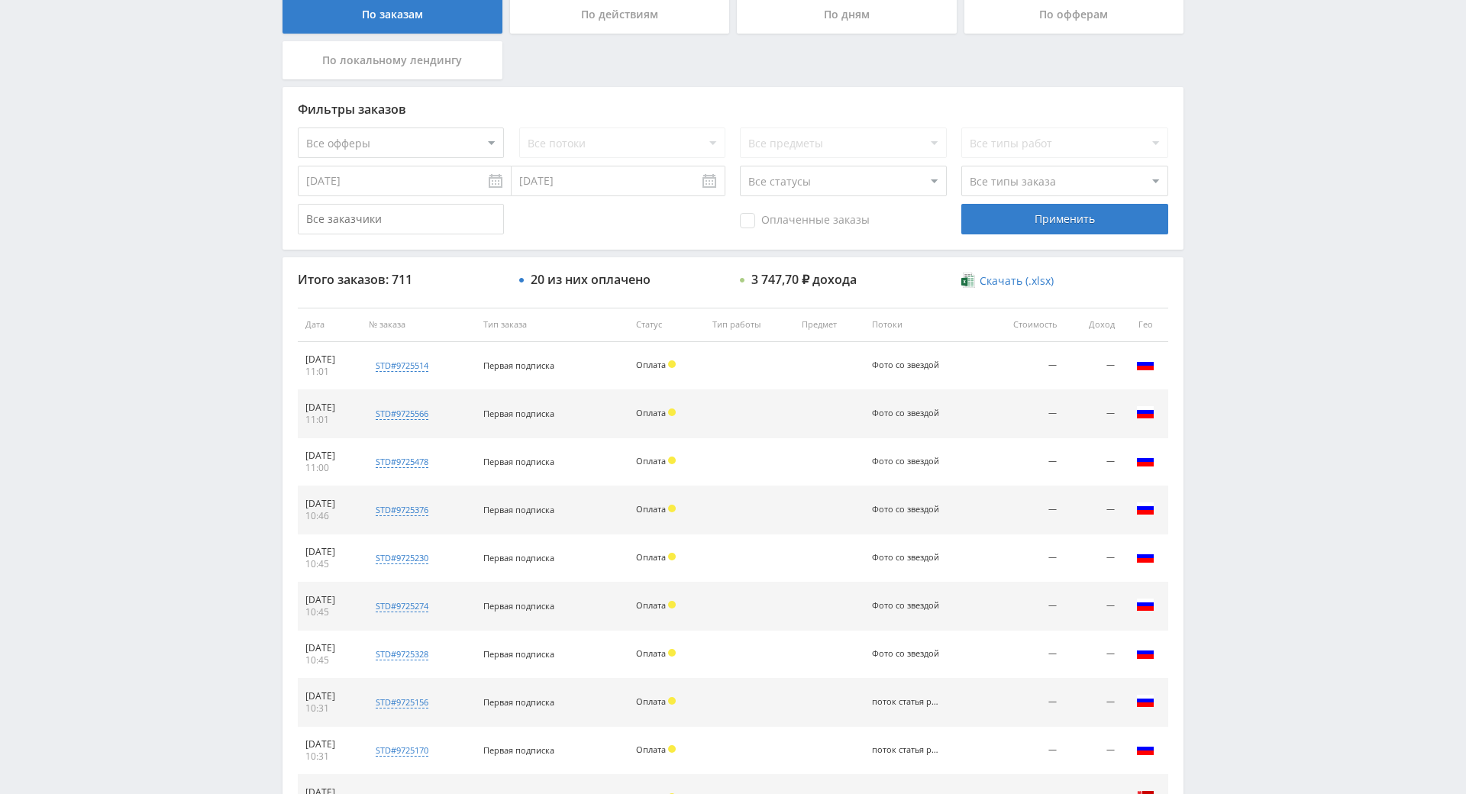
drag, startPoint x: 1218, startPoint y: 440, endPoint x: 1234, endPoint y: 492, distance: 54.3
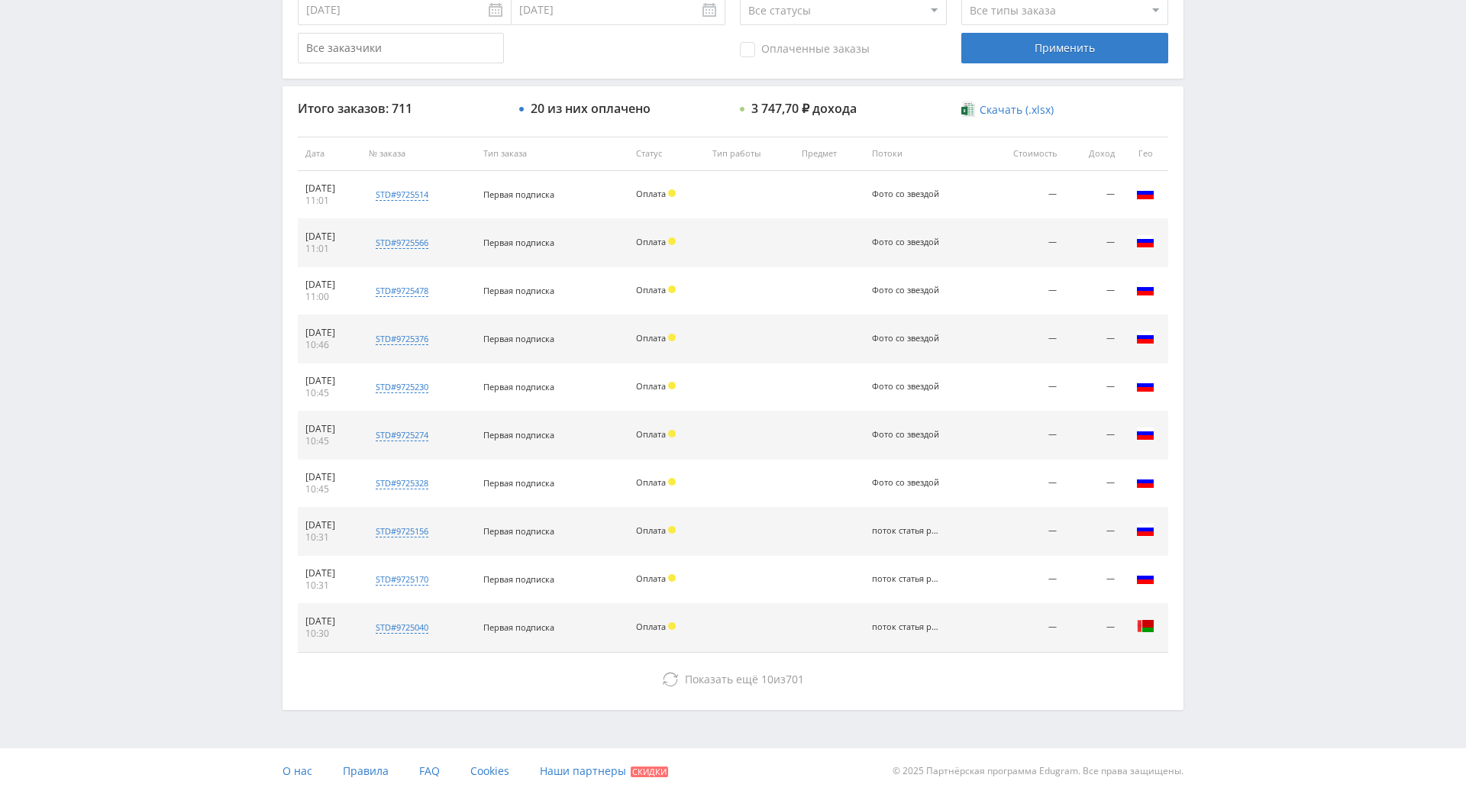
scroll to position [546, 0]
drag, startPoint x: 1234, startPoint y: 495, endPoint x: 1298, endPoint y: 496, distance: 64.9
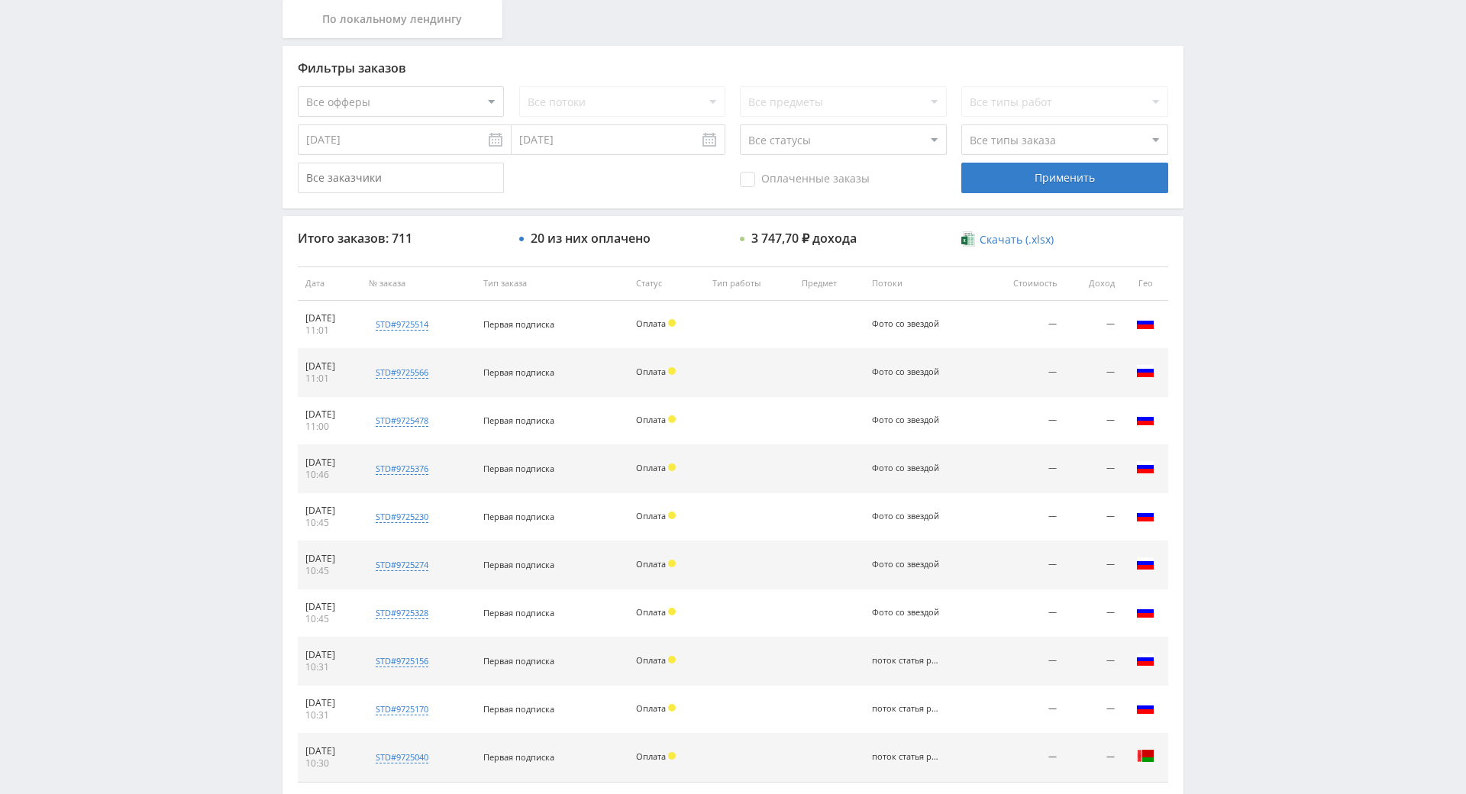
drag, startPoint x: 1279, startPoint y: 378, endPoint x: 1281, endPoint y: 395, distance: 16.9
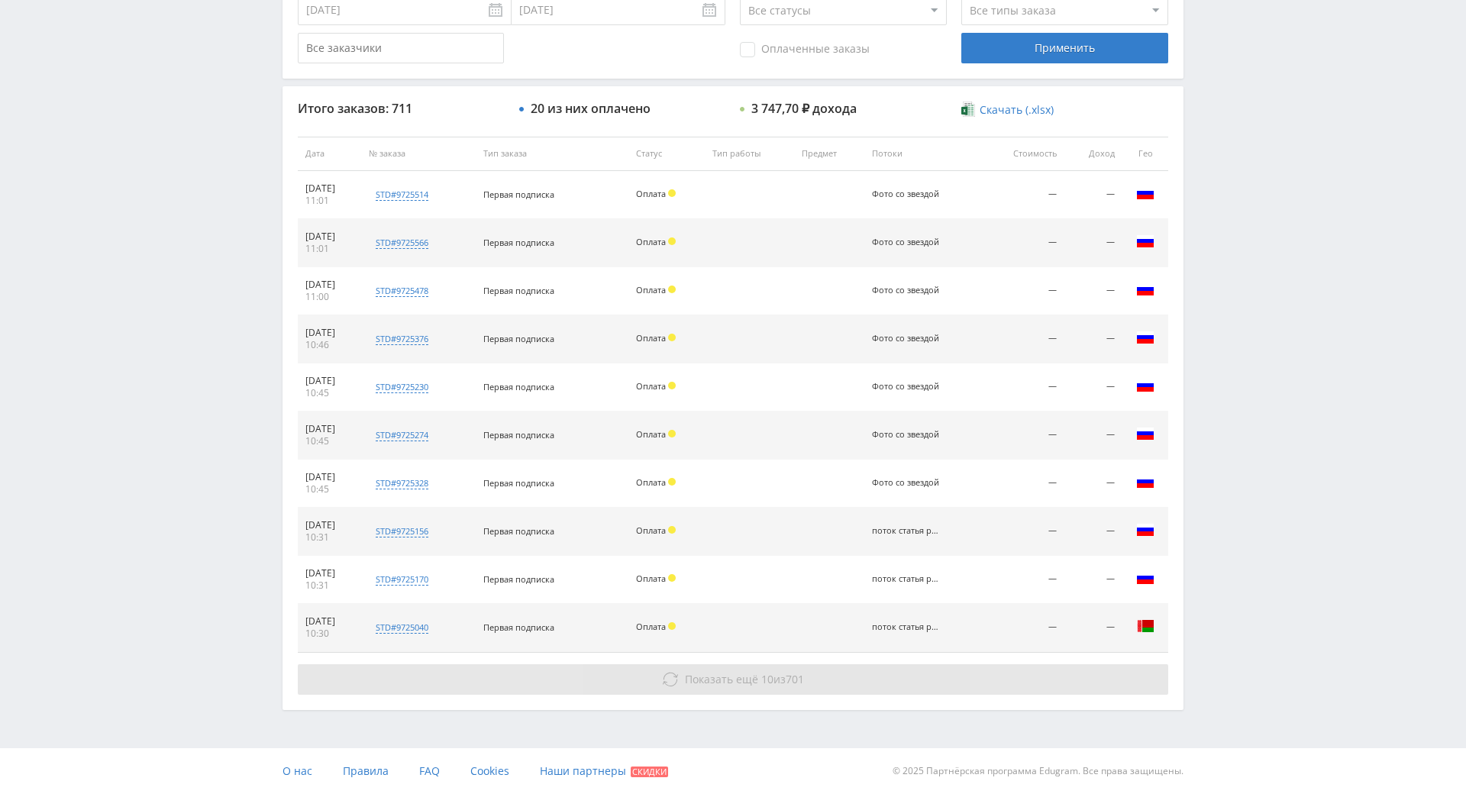
click at [756, 664] on button "Показать ещё 10 из 701" at bounding box center [733, 679] width 870 height 31
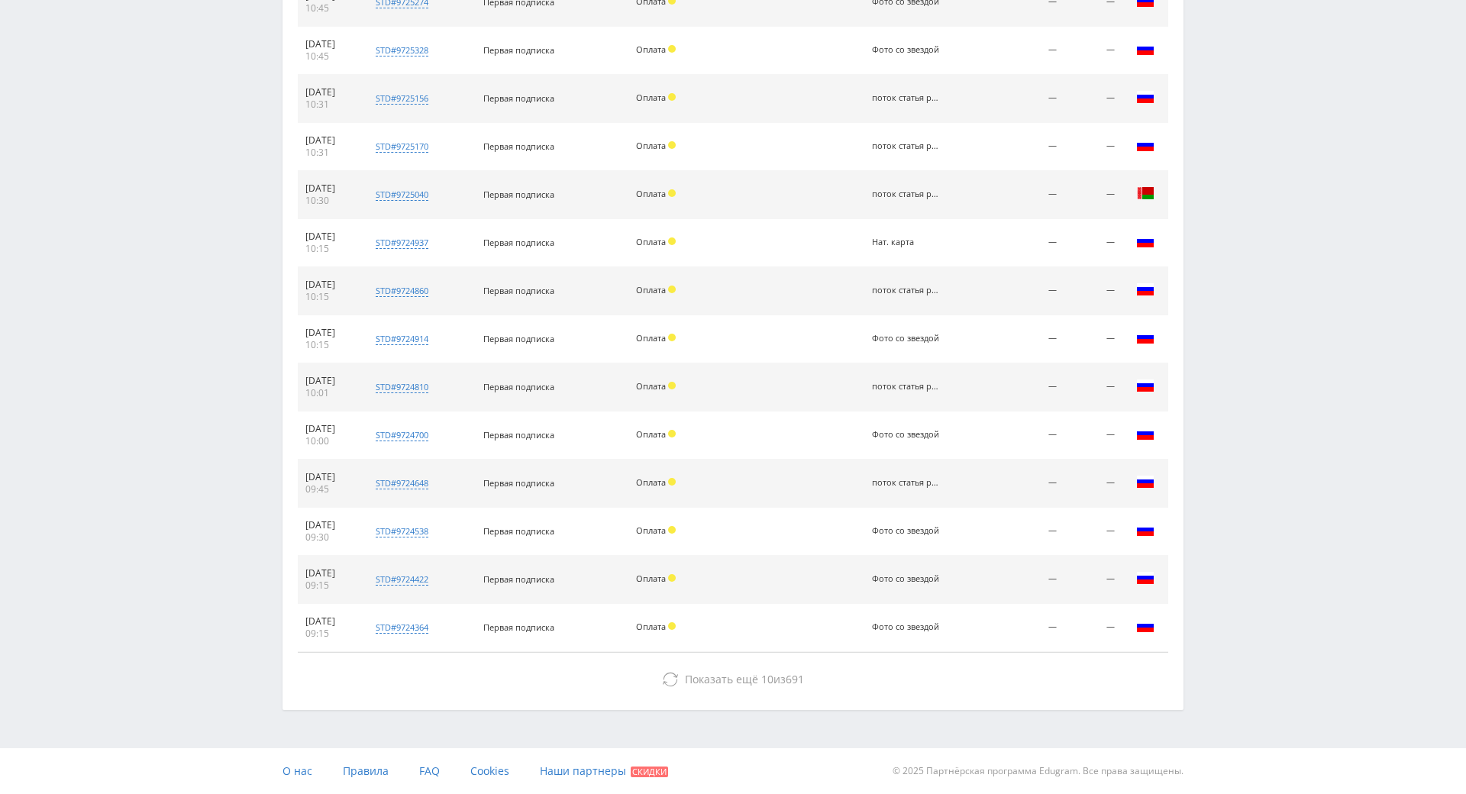
scroll to position [979, 0]
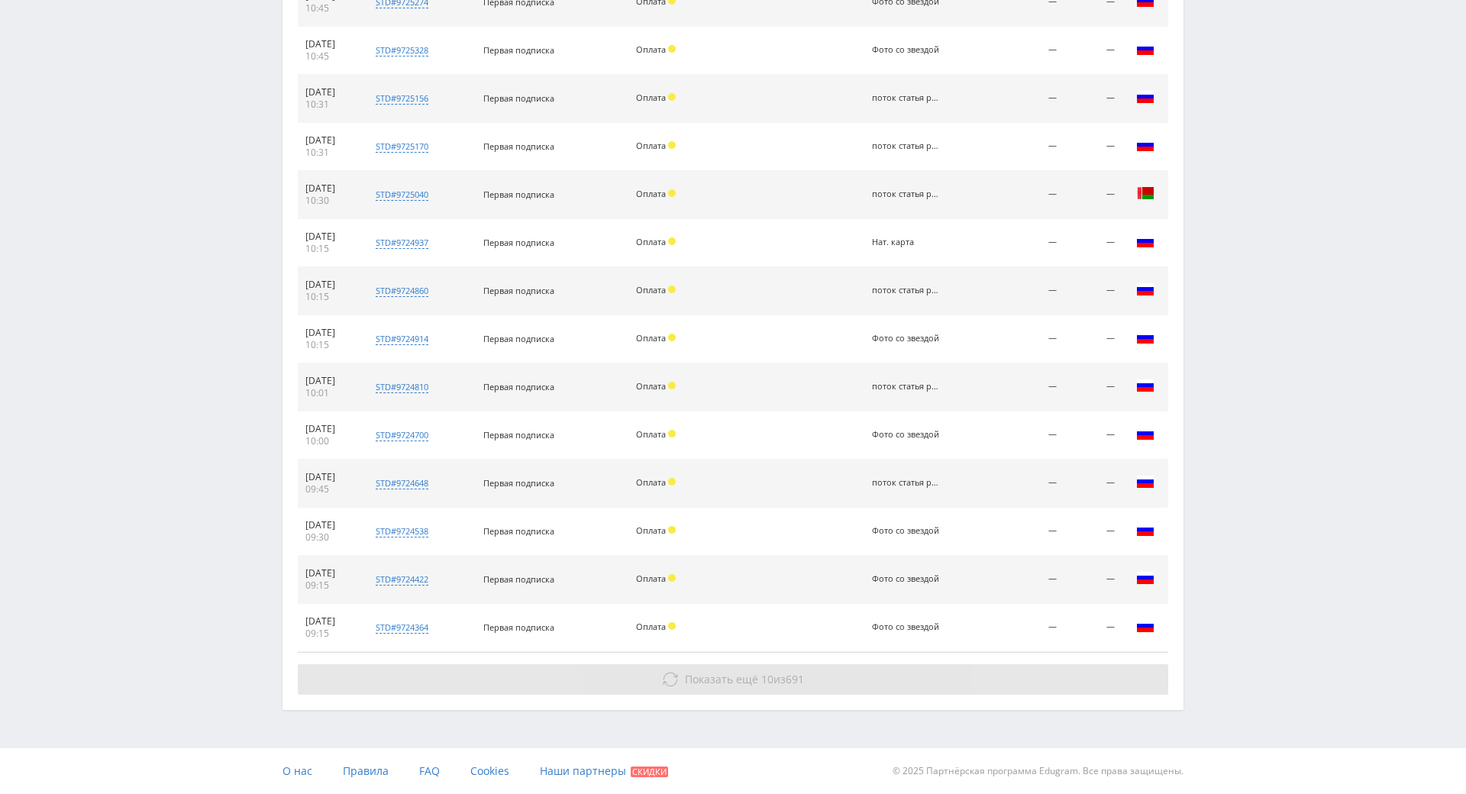
click at [924, 664] on button "Показать ещё 10 из 691" at bounding box center [733, 679] width 870 height 31
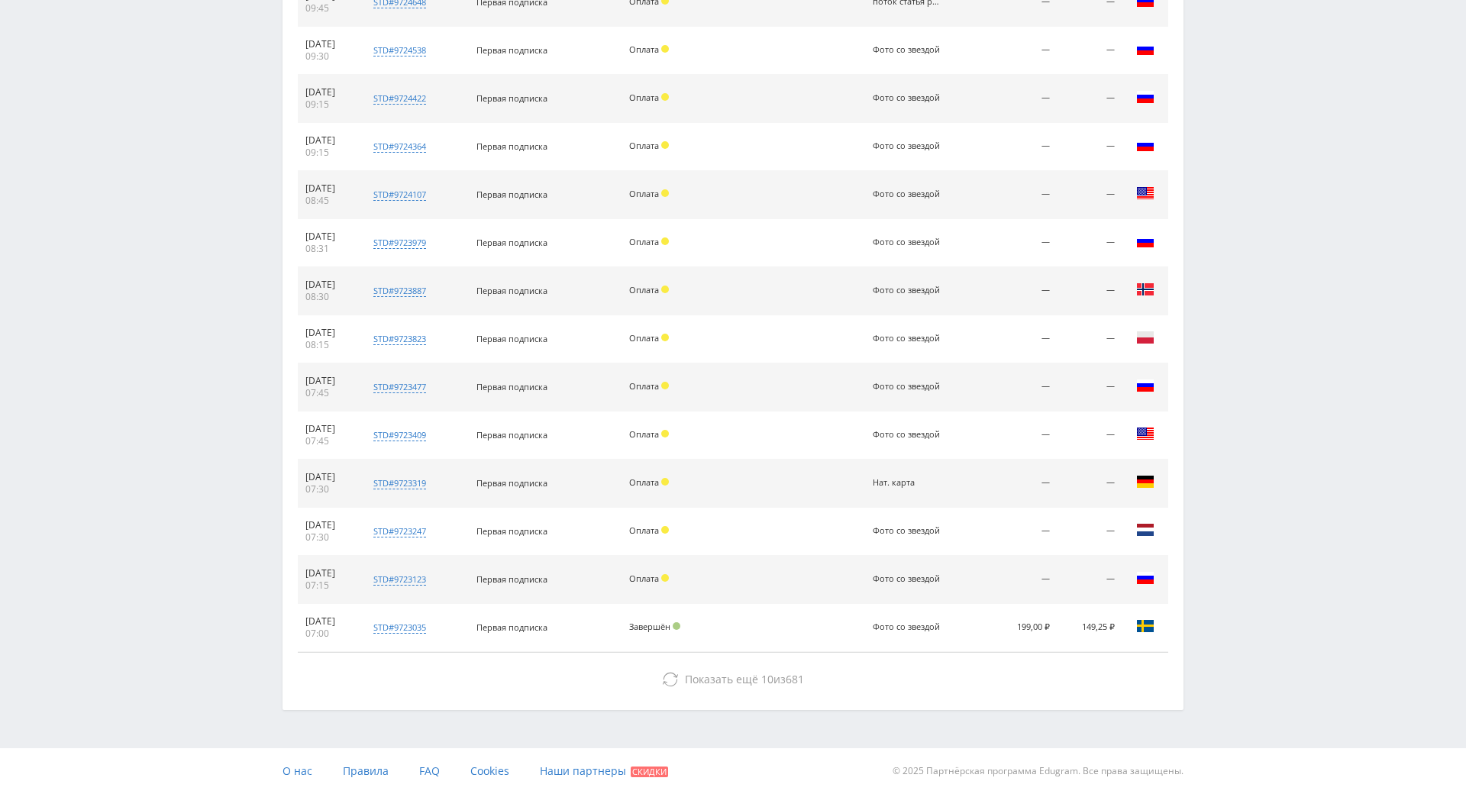
scroll to position [1437, 0]
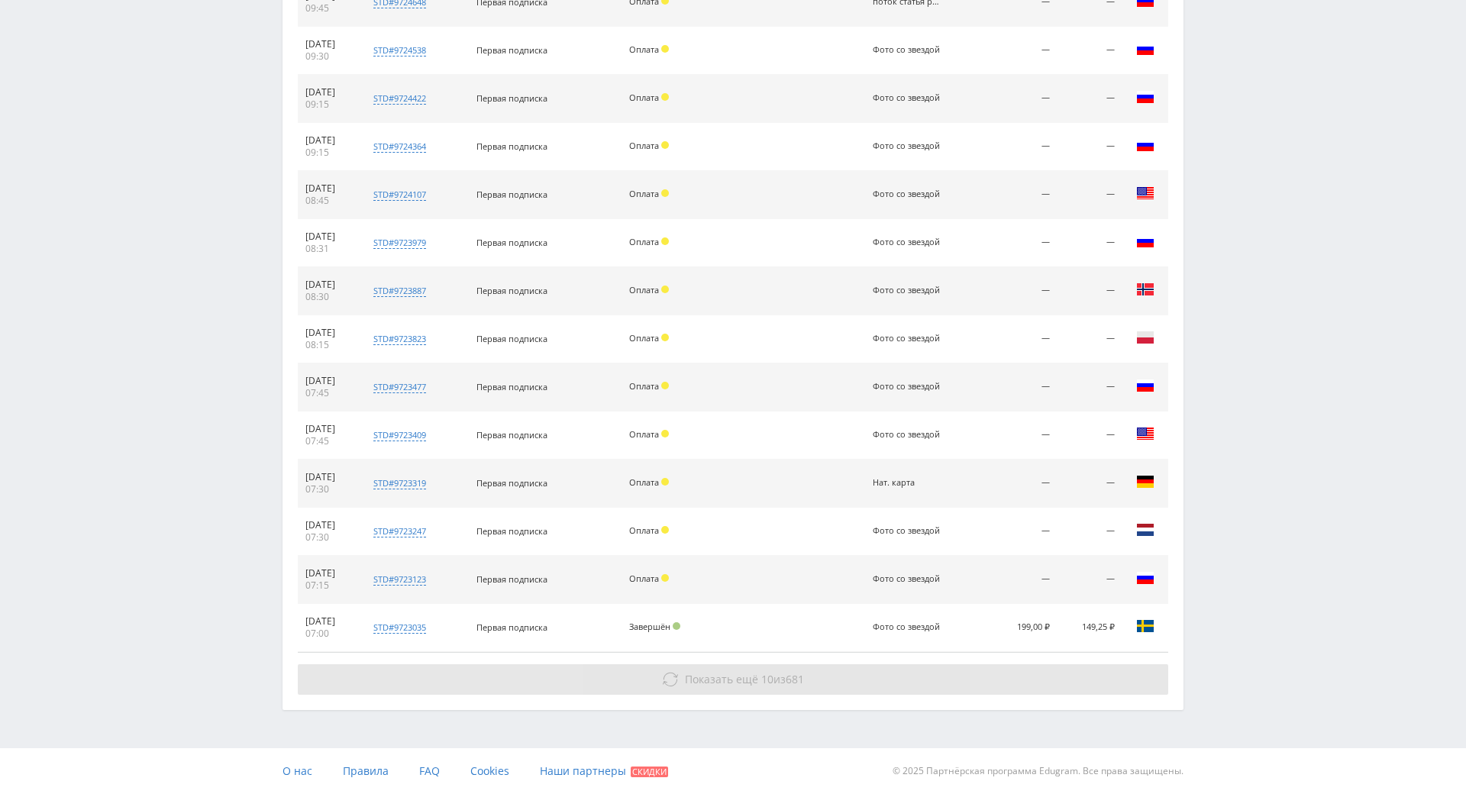
click at [924, 664] on button "Показать ещё 10 из 681" at bounding box center [733, 679] width 870 height 31
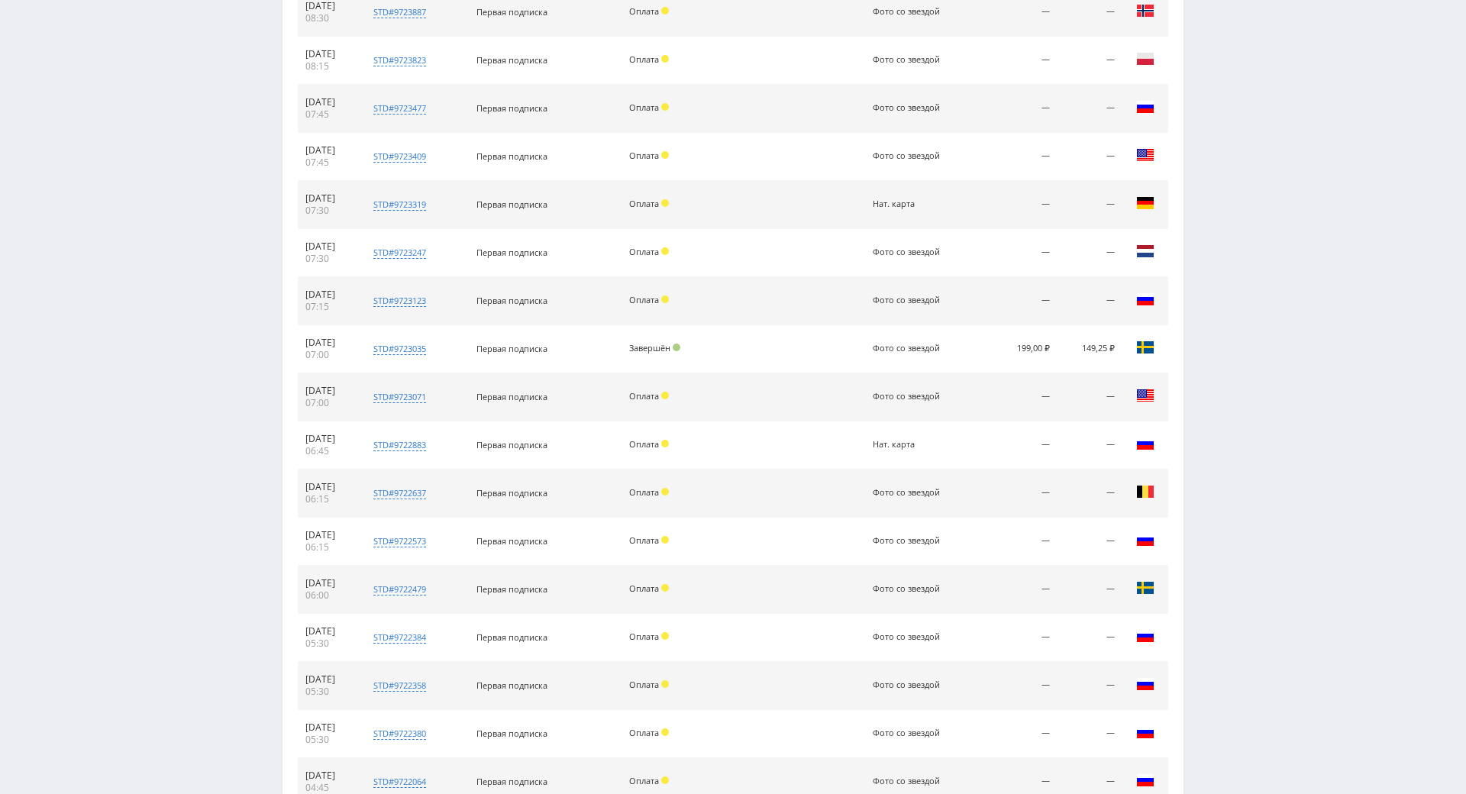
drag, startPoint x: 1212, startPoint y: 370, endPoint x: 1227, endPoint y: 492, distance: 123.1
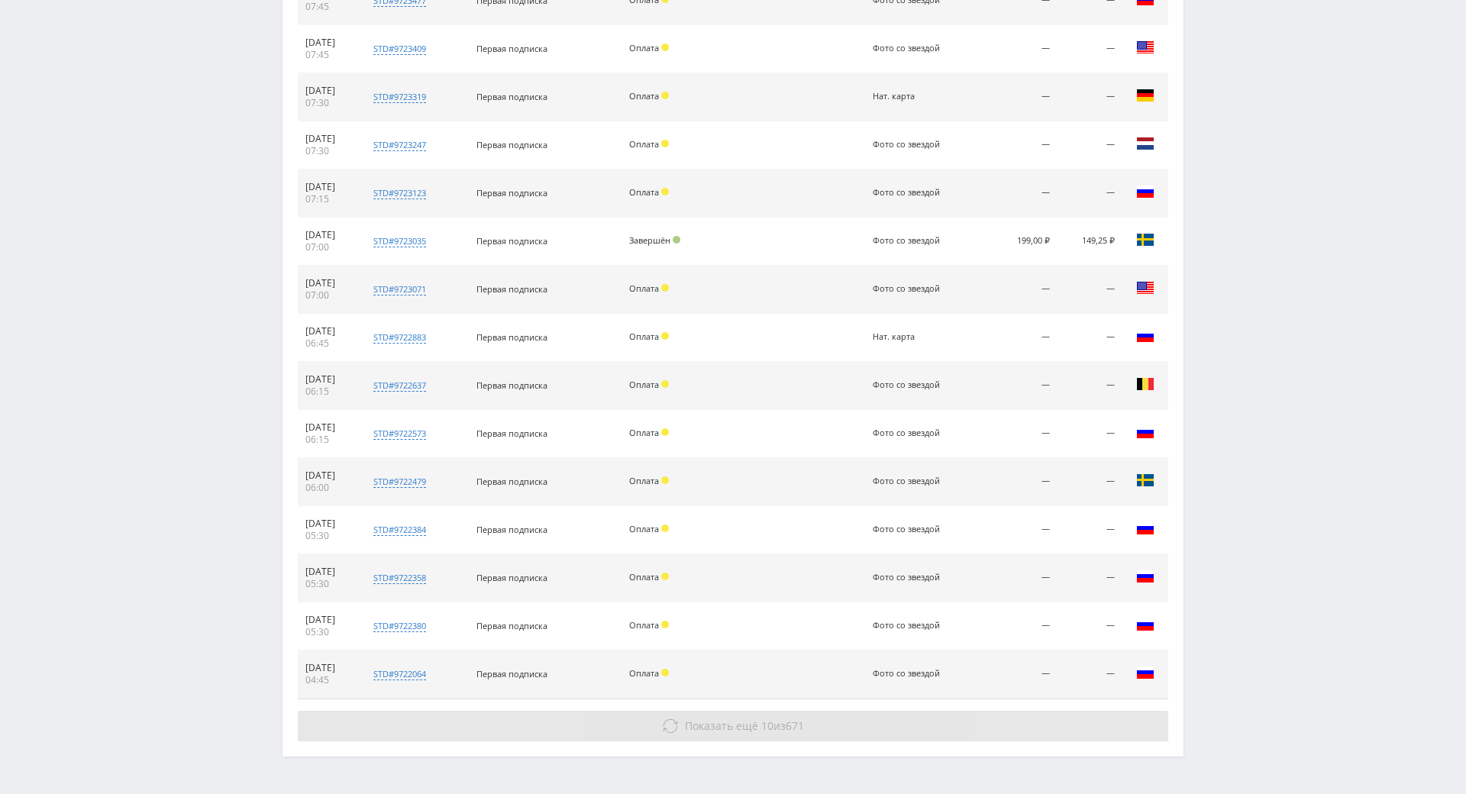
click at [777, 714] on button "Показать ещё 10 из 671" at bounding box center [733, 726] width 870 height 31
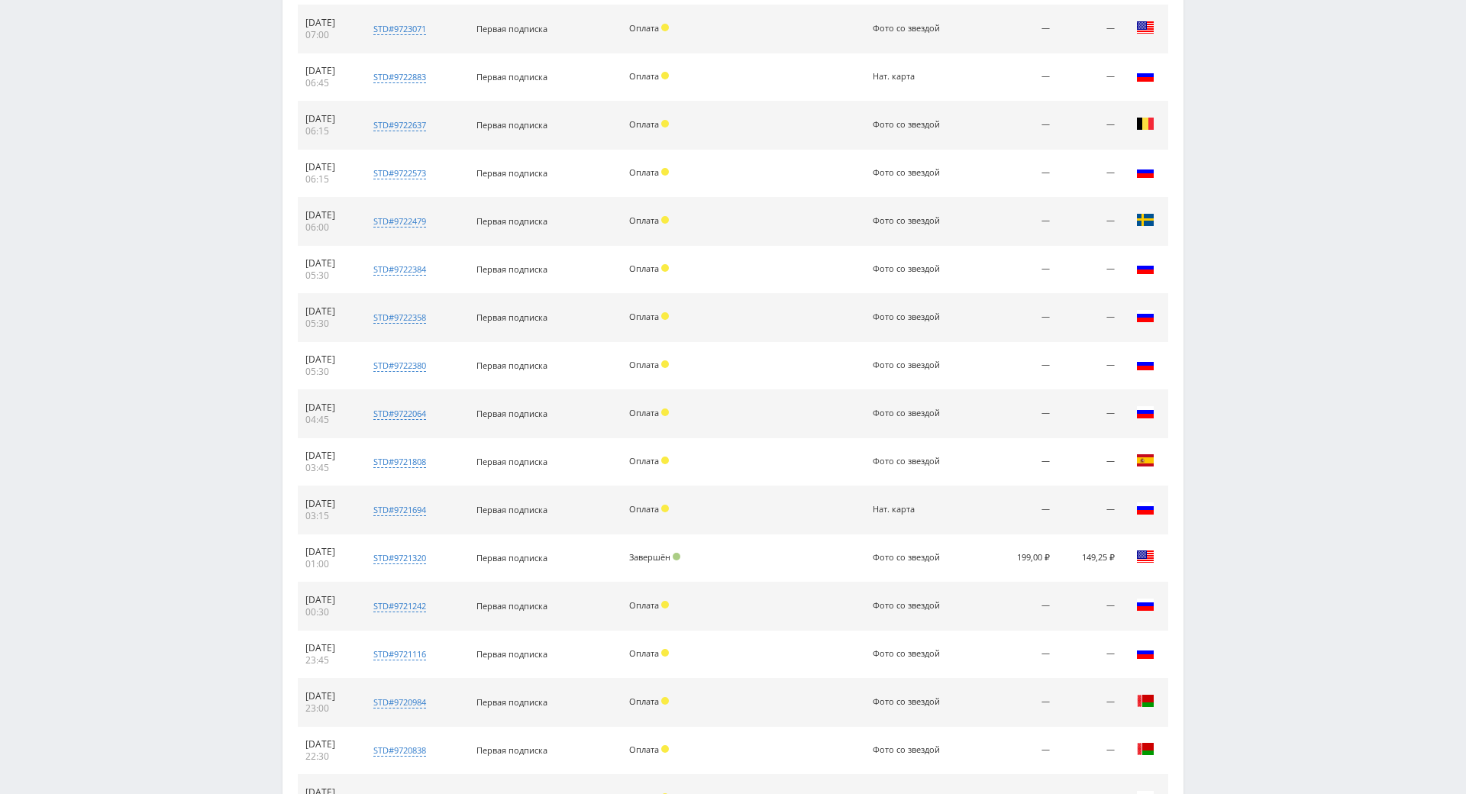
scroll to position [2325, 0]
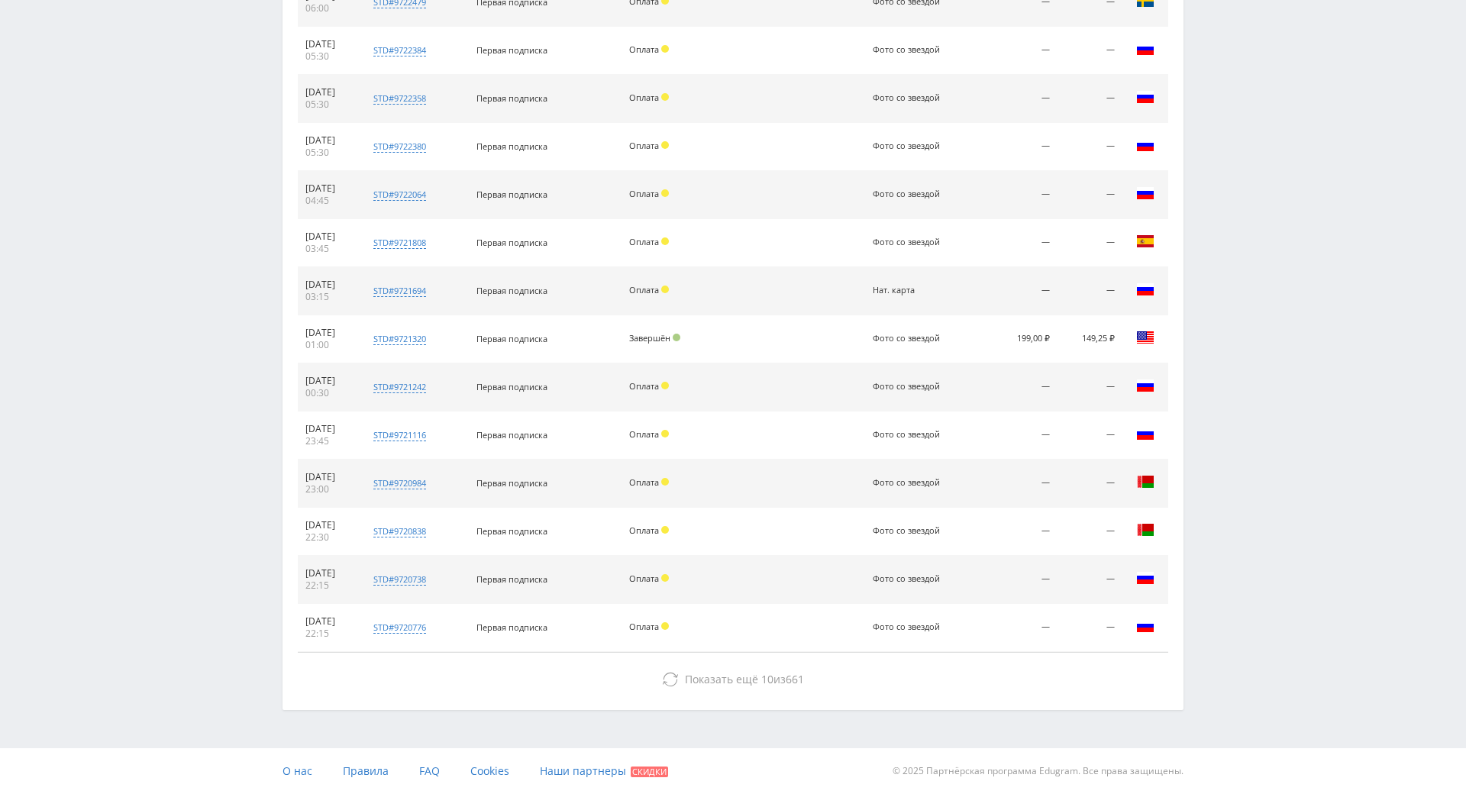
drag, startPoint x: 1306, startPoint y: 382, endPoint x: 1320, endPoint y: 590, distance: 208.1
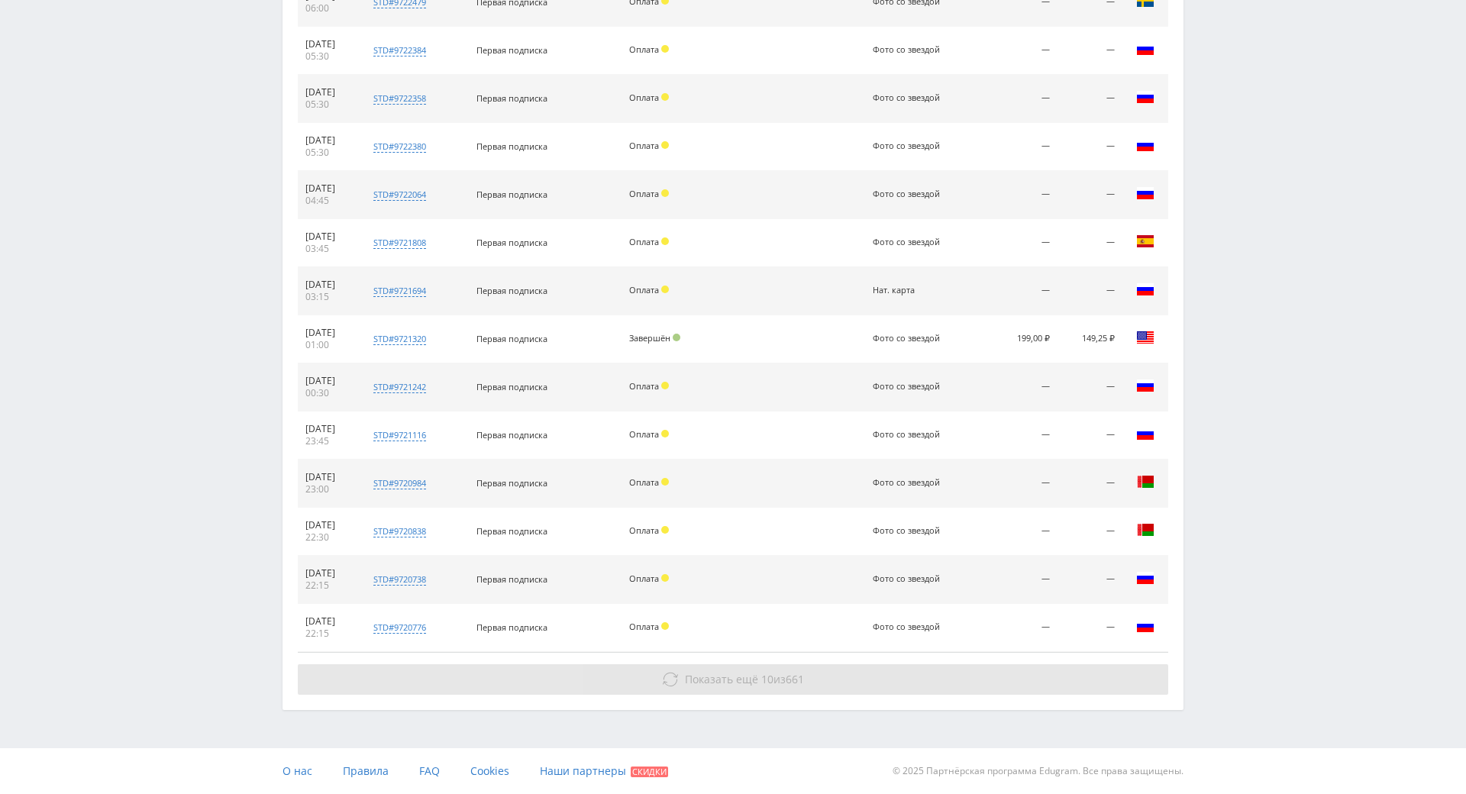
drag, startPoint x: 1223, startPoint y: 469, endPoint x: 1022, endPoint y: 622, distance: 252.7
click at [937, 664] on button "Показать ещё 10 из 661" at bounding box center [733, 679] width 870 height 31
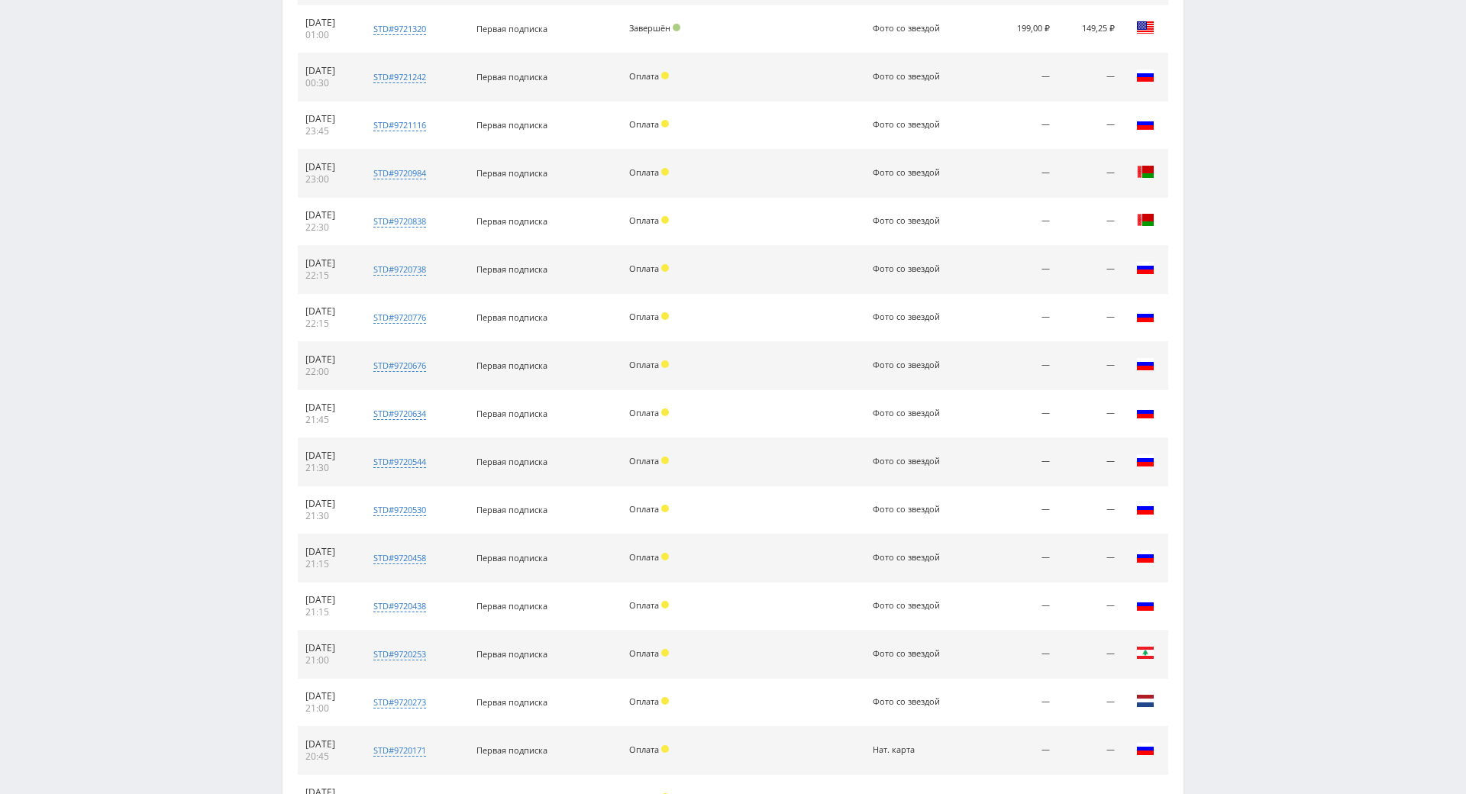
scroll to position [2806, 0]
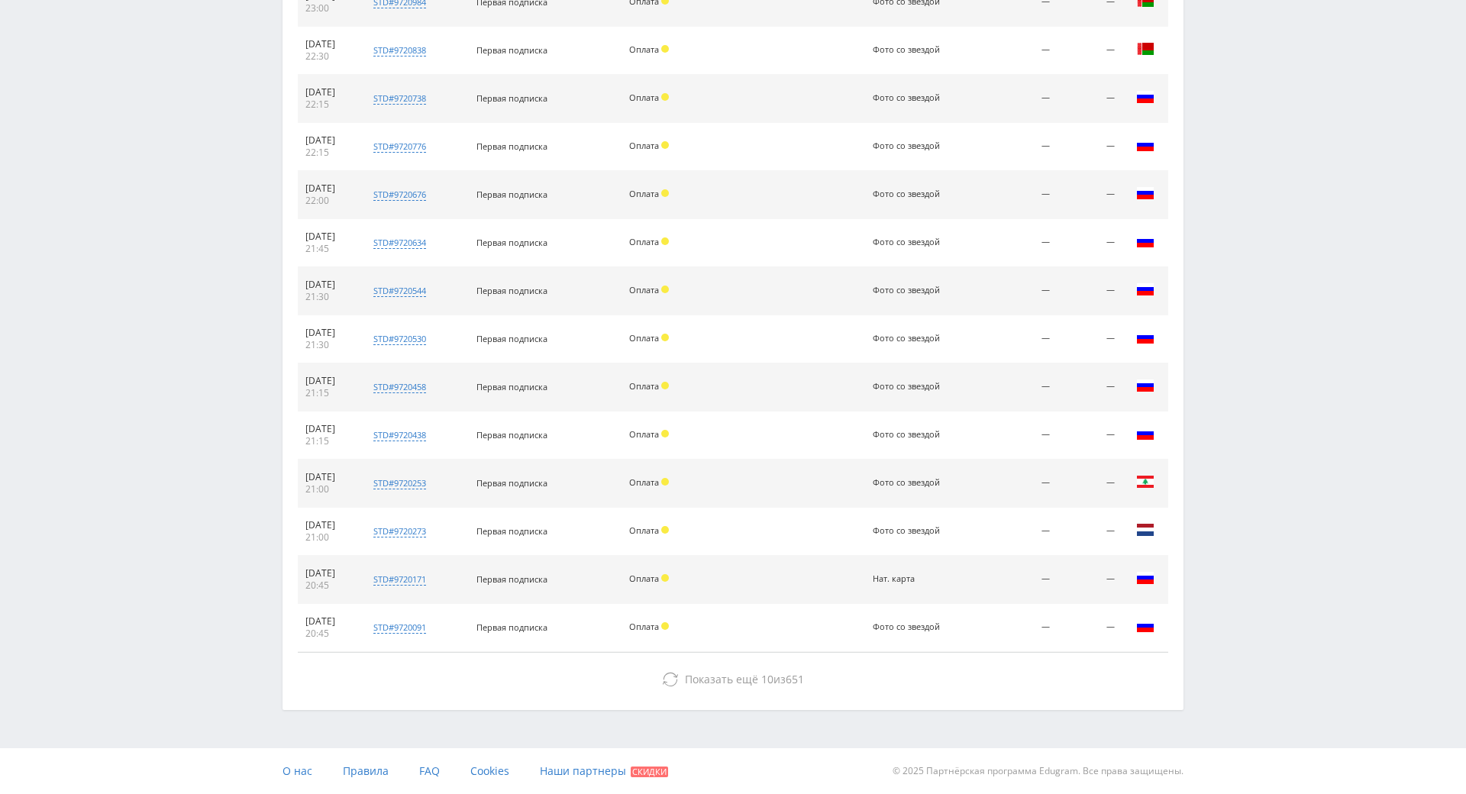
drag, startPoint x: 1287, startPoint y: 359, endPoint x: 1103, endPoint y: 522, distance: 246.0
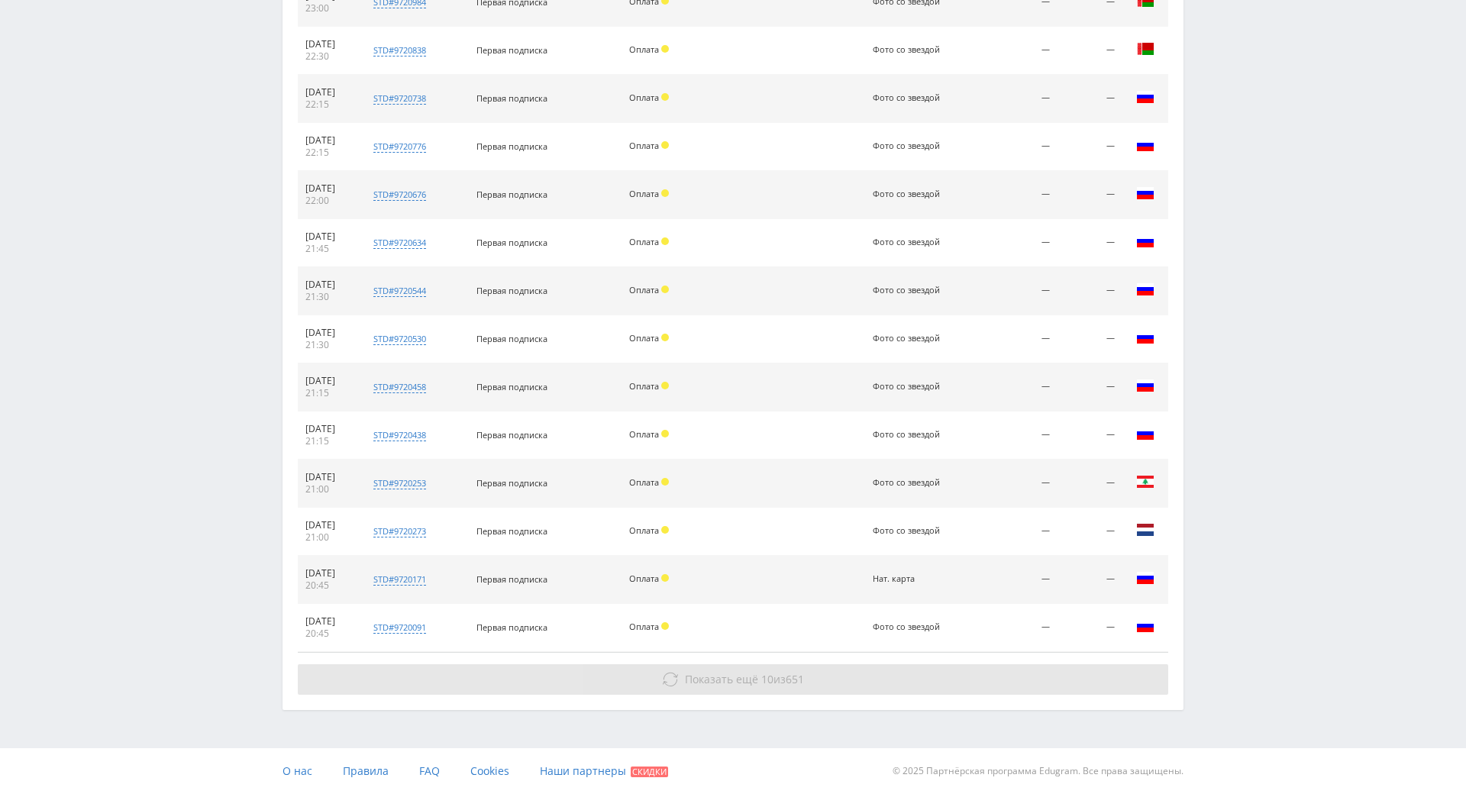
click at [843, 664] on button "Показать ещё 10 из 651" at bounding box center [733, 679] width 870 height 31
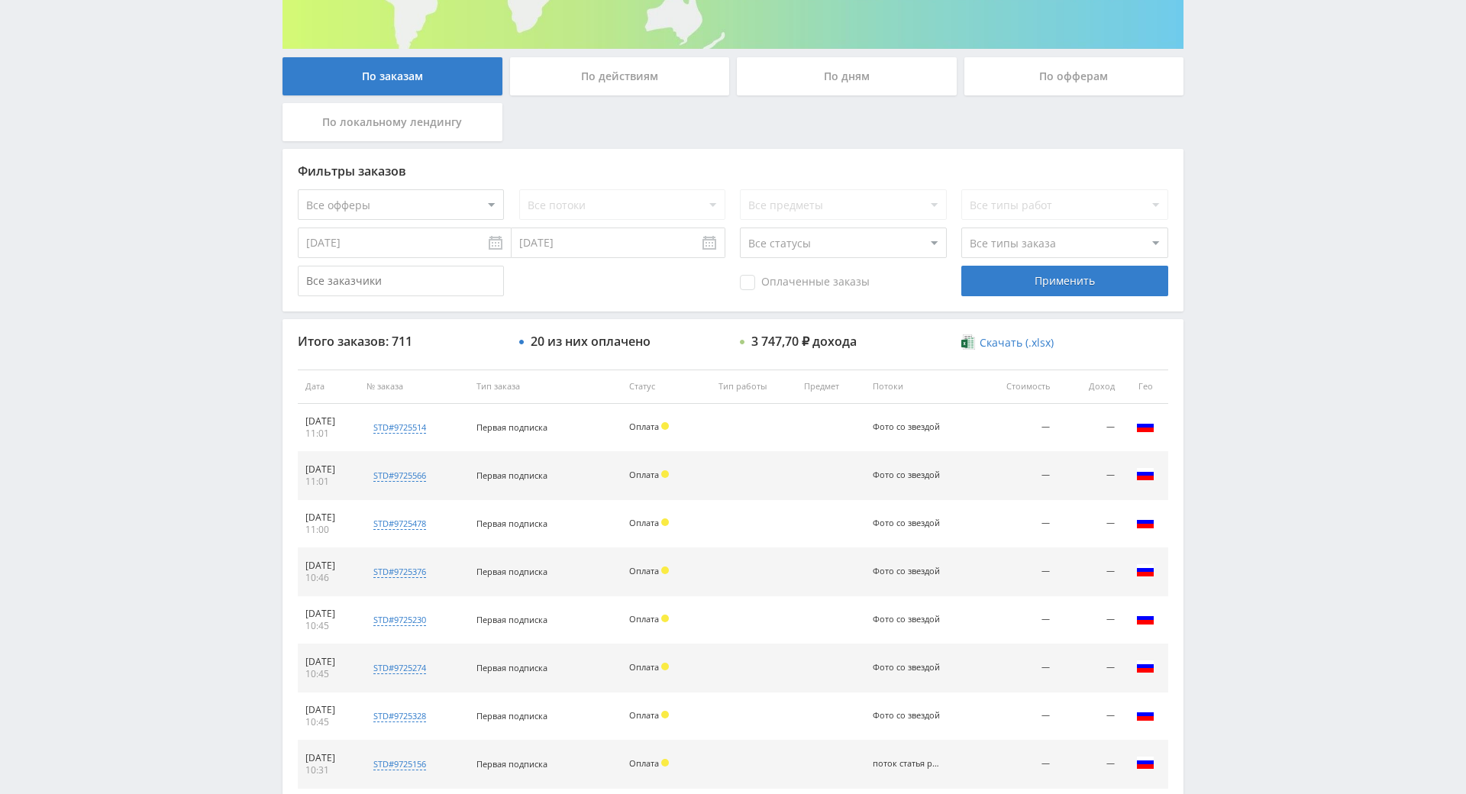
scroll to position [0, 0]
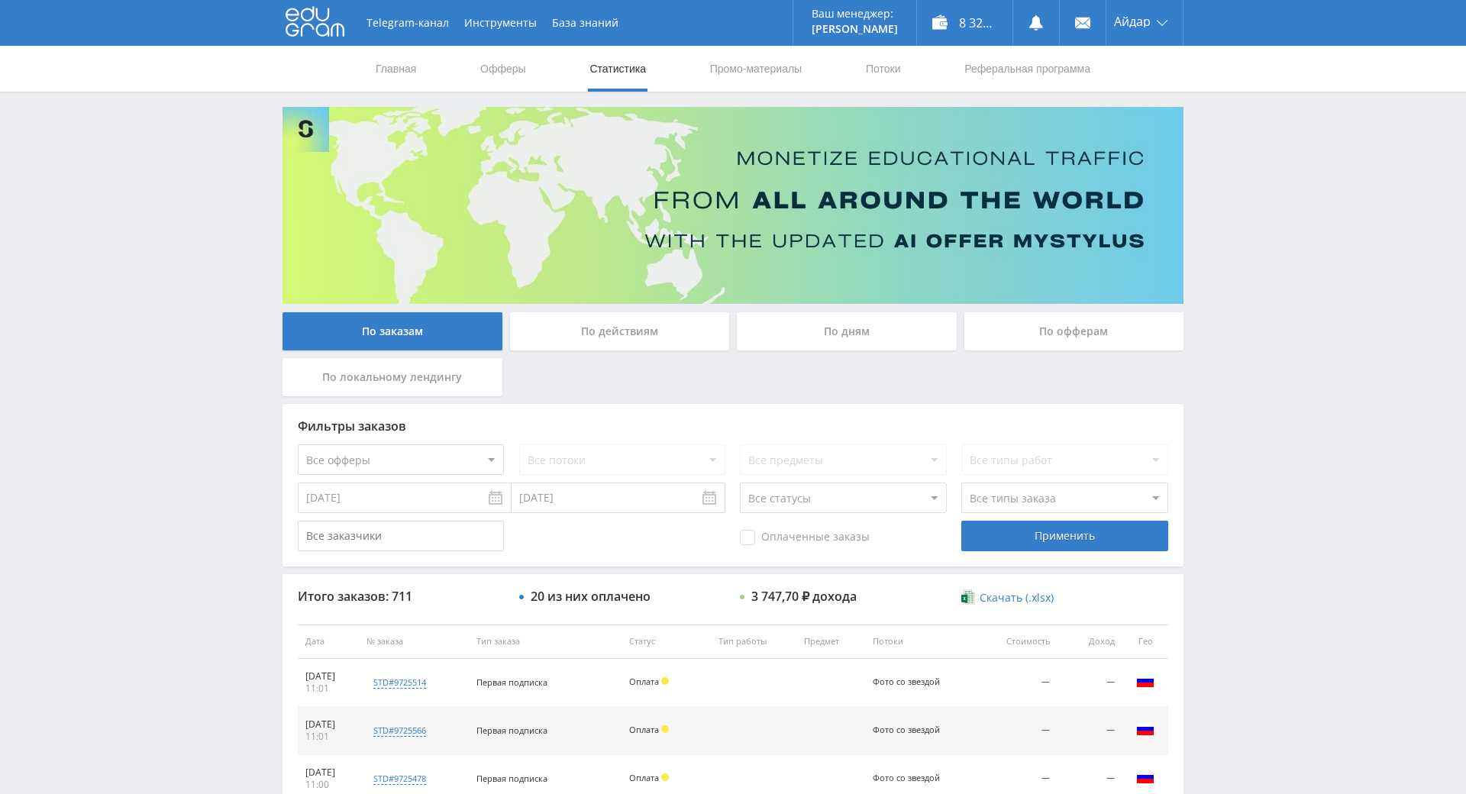
drag, startPoint x: 1253, startPoint y: 445, endPoint x: 1247, endPoint y: 285, distance: 159.6
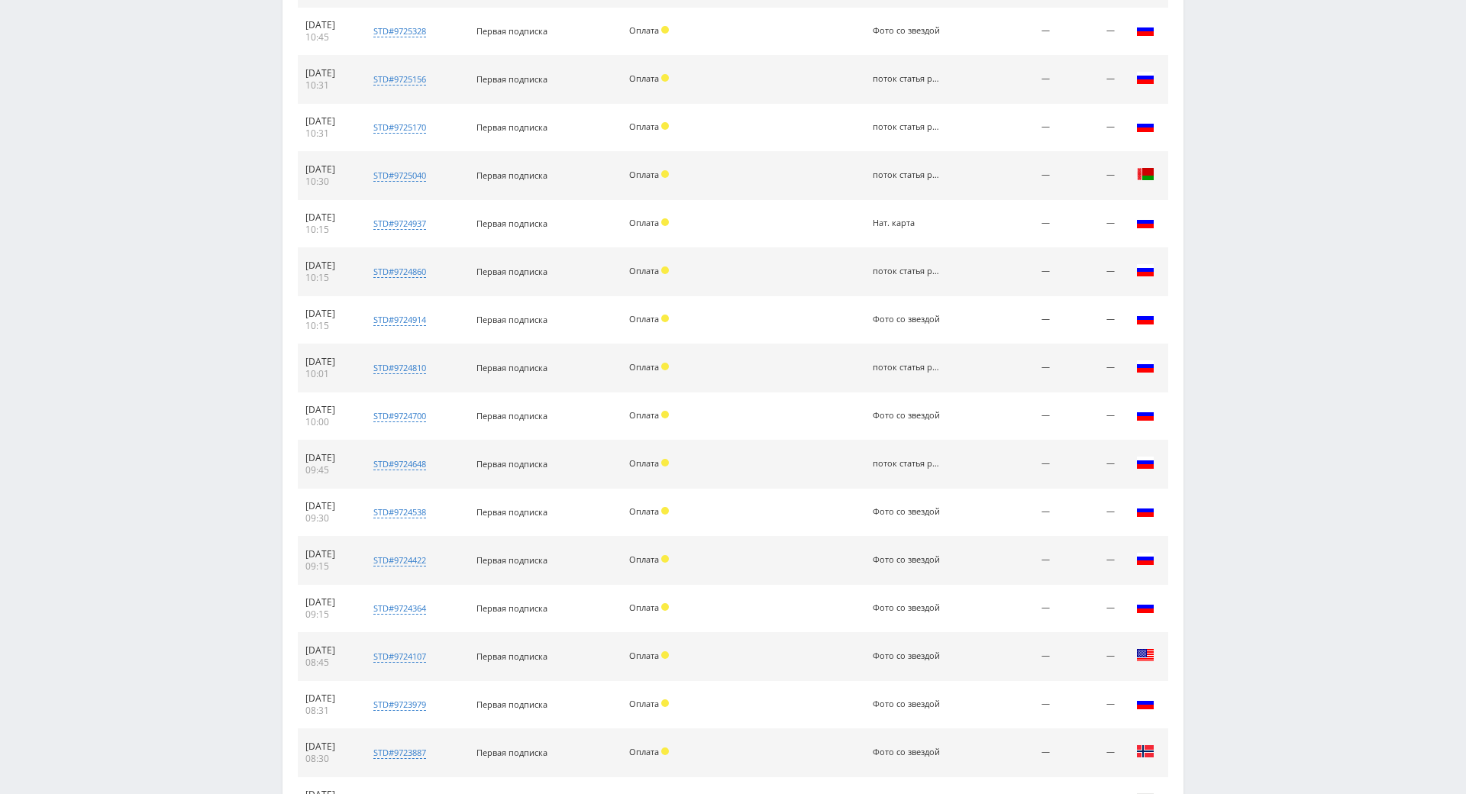
drag, startPoint x: 1247, startPoint y: 285, endPoint x: 1217, endPoint y: 145, distance: 143.6
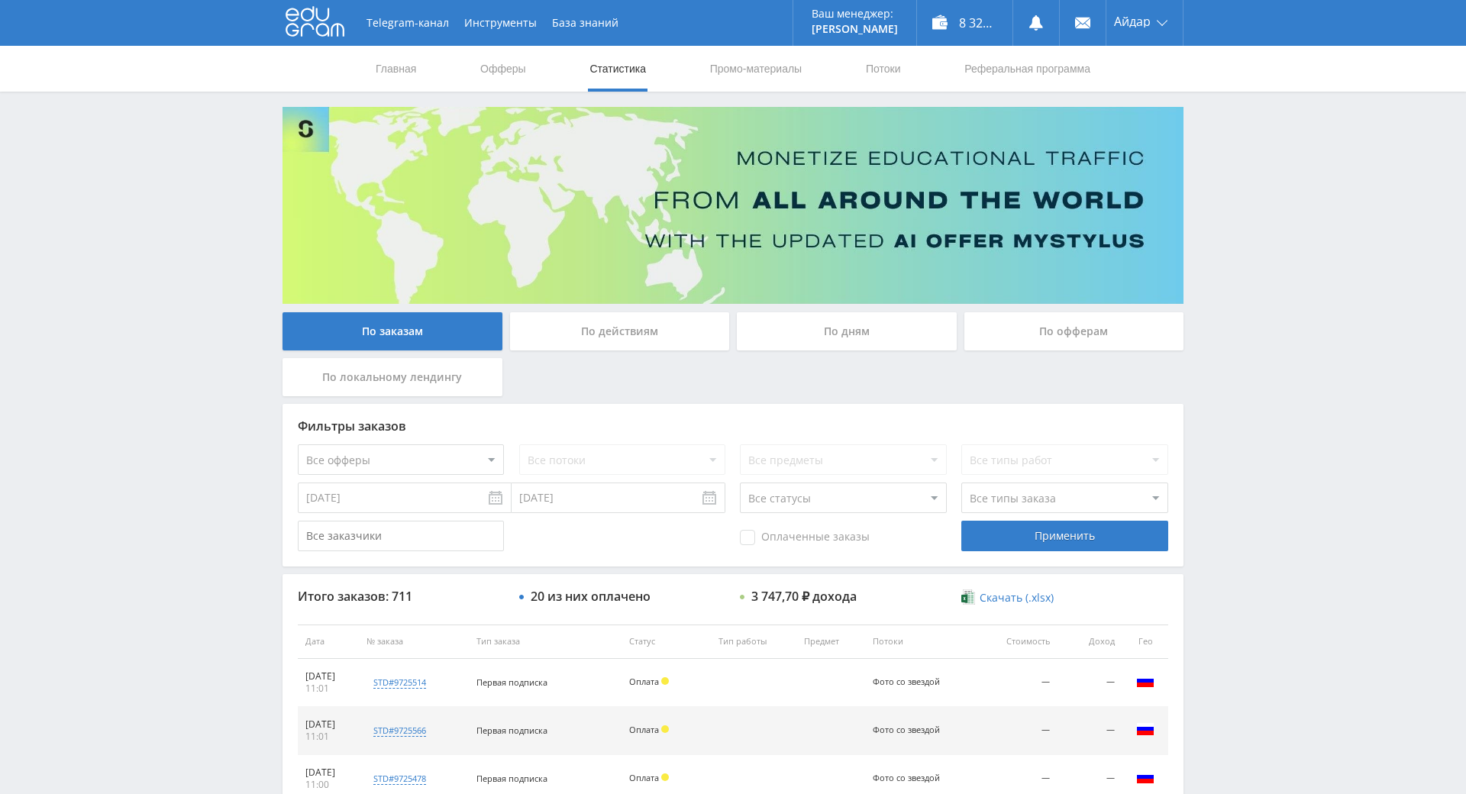
drag, startPoint x: 1221, startPoint y: 247, endPoint x: 1247, endPoint y: 173, distance: 78.7
drag, startPoint x: 1249, startPoint y: 292, endPoint x: 1218, endPoint y: 229, distance: 69.6
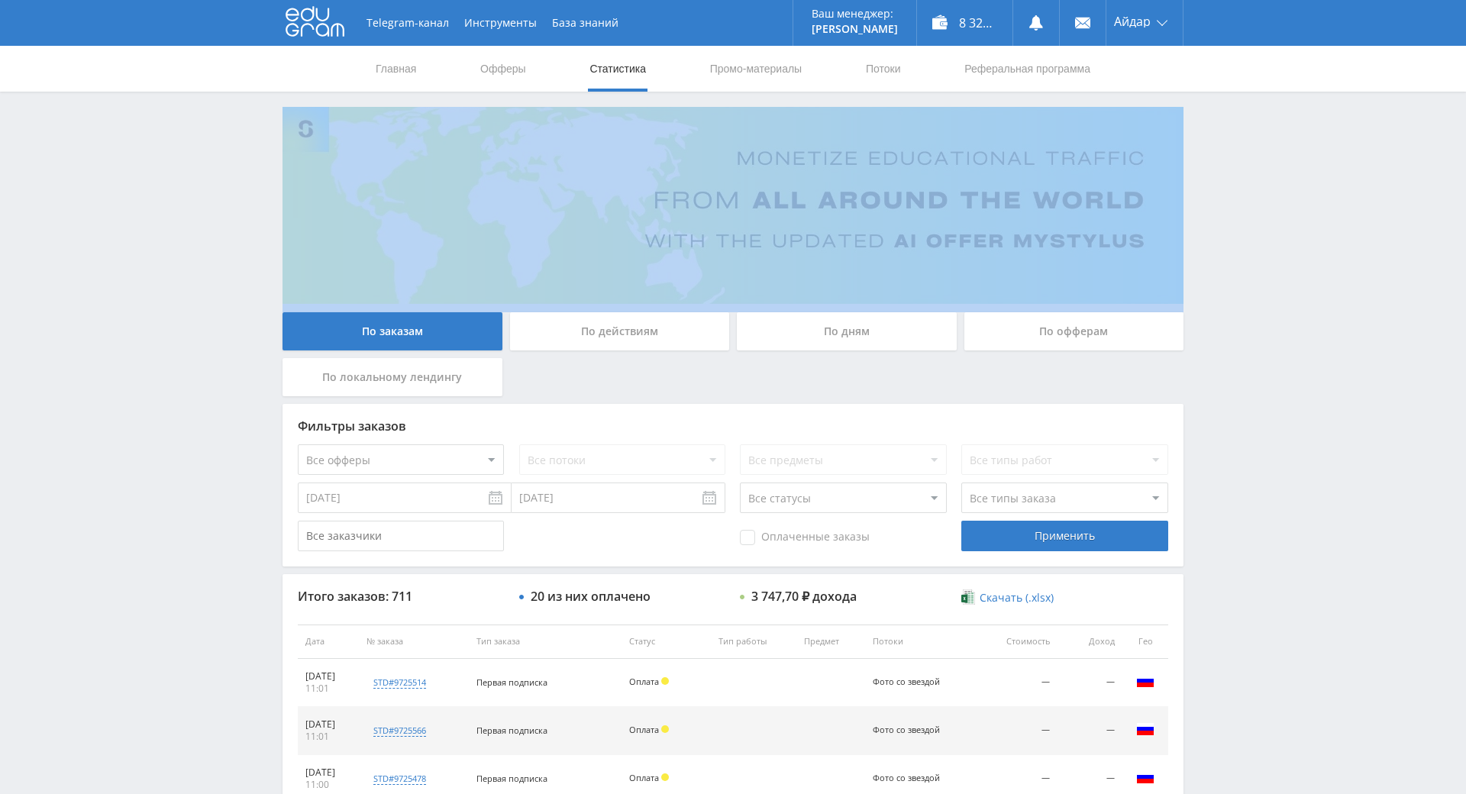
drag, startPoint x: 1217, startPoint y: 229, endPoint x: 1207, endPoint y: 113, distance: 116.5
drag, startPoint x: 1207, startPoint y: 113, endPoint x: 1197, endPoint y: 111, distance: 10.2
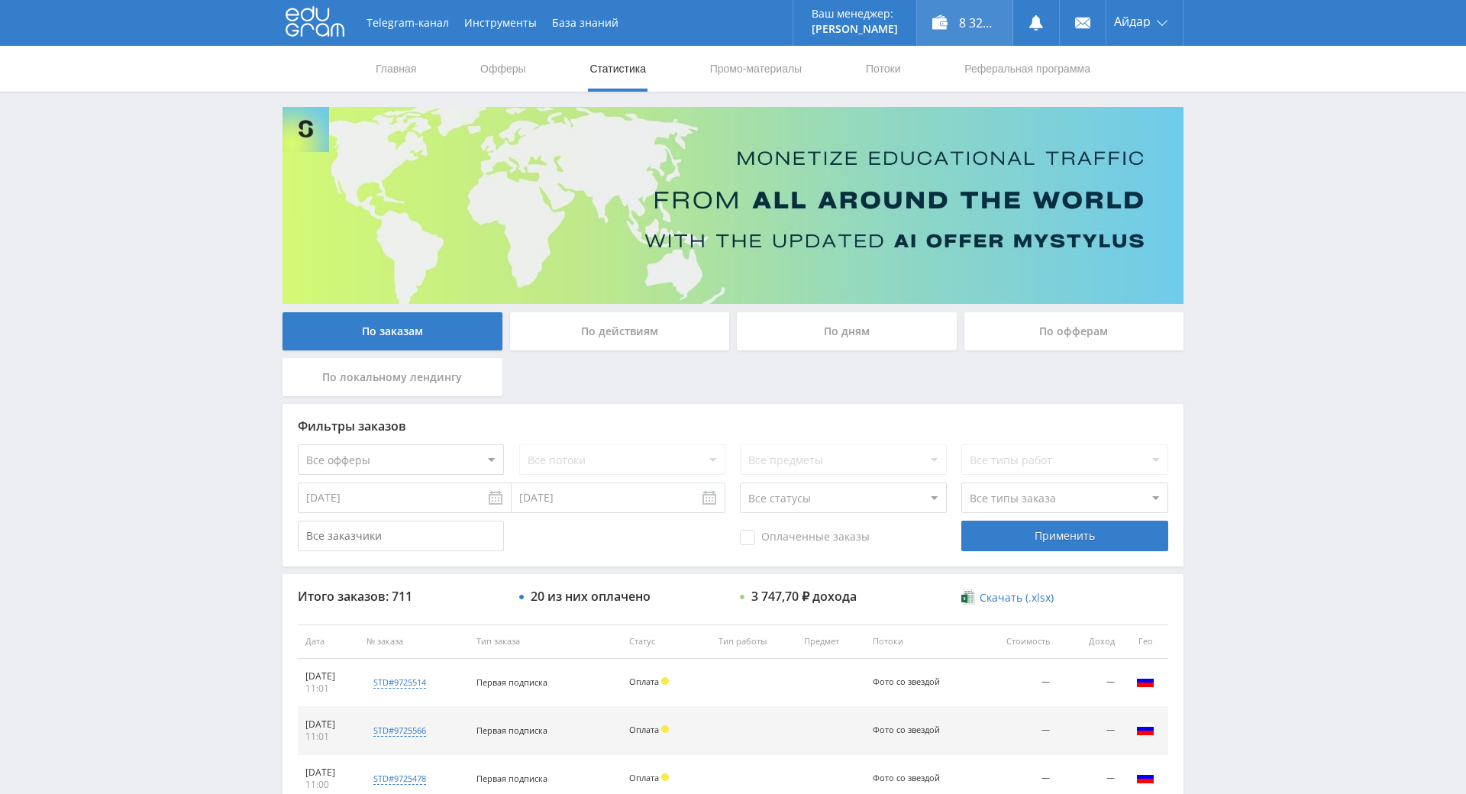
click at [964, 6] on div "8 321,20 ₽" at bounding box center [964, 23] width 95 height 46
click at [1268, 198] on div "Telegram-канал Инструменты База знаний Ваш менеджер: [PERSON_NAME] Online @edug…" at bounding box center [733, 641] width 1466 height 1282
click at [1266, 184] on div "Telegram-канал Инструменты База знаний Ваш менеджер: [PERSON_NAME] Online @edug…" at bounding box center [733, 641] width 1466 height 1282
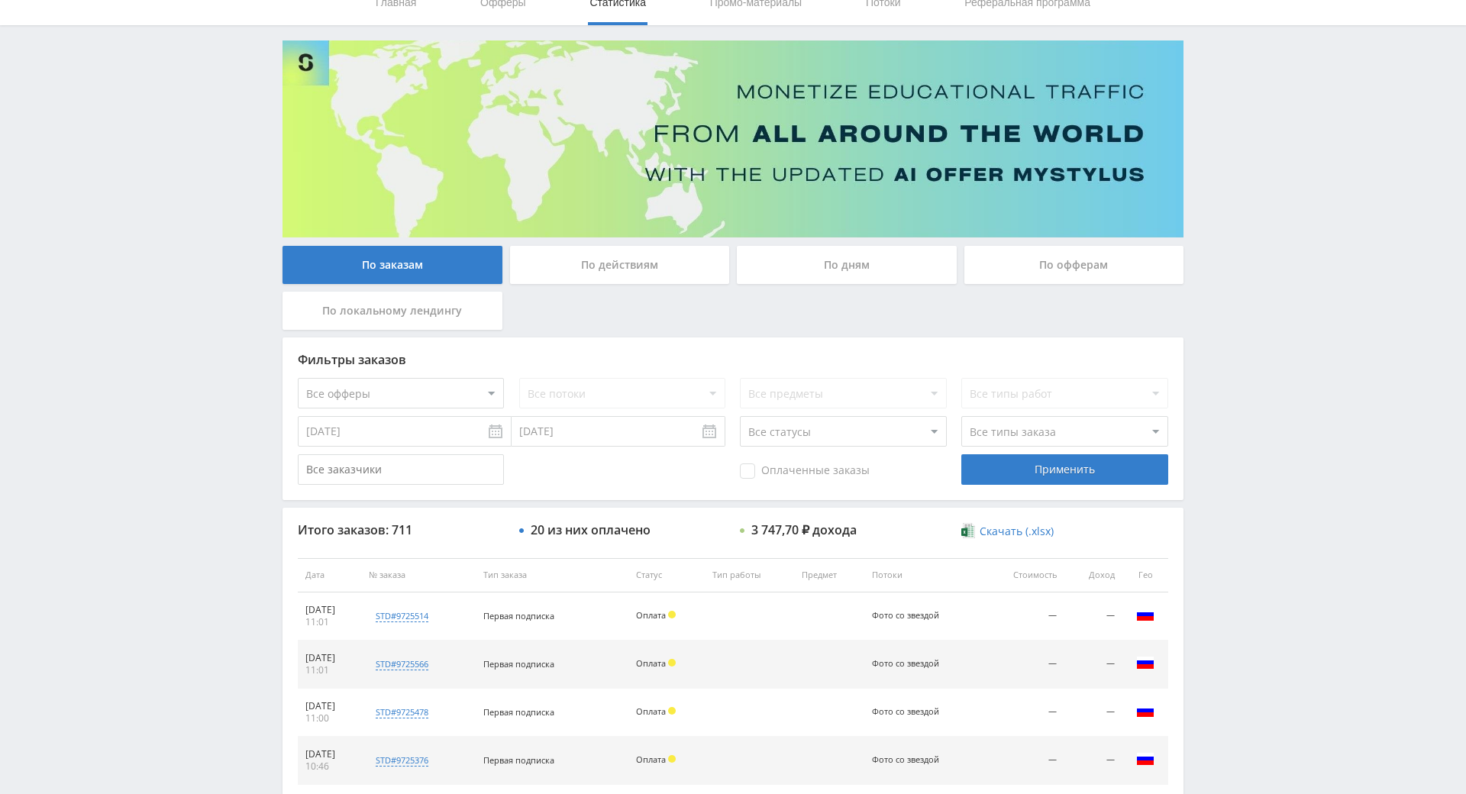
drag, startPoint x: 1263, startPoint y: 182, endPoint x: 1179, endPoint y: 256, distance: 111.4
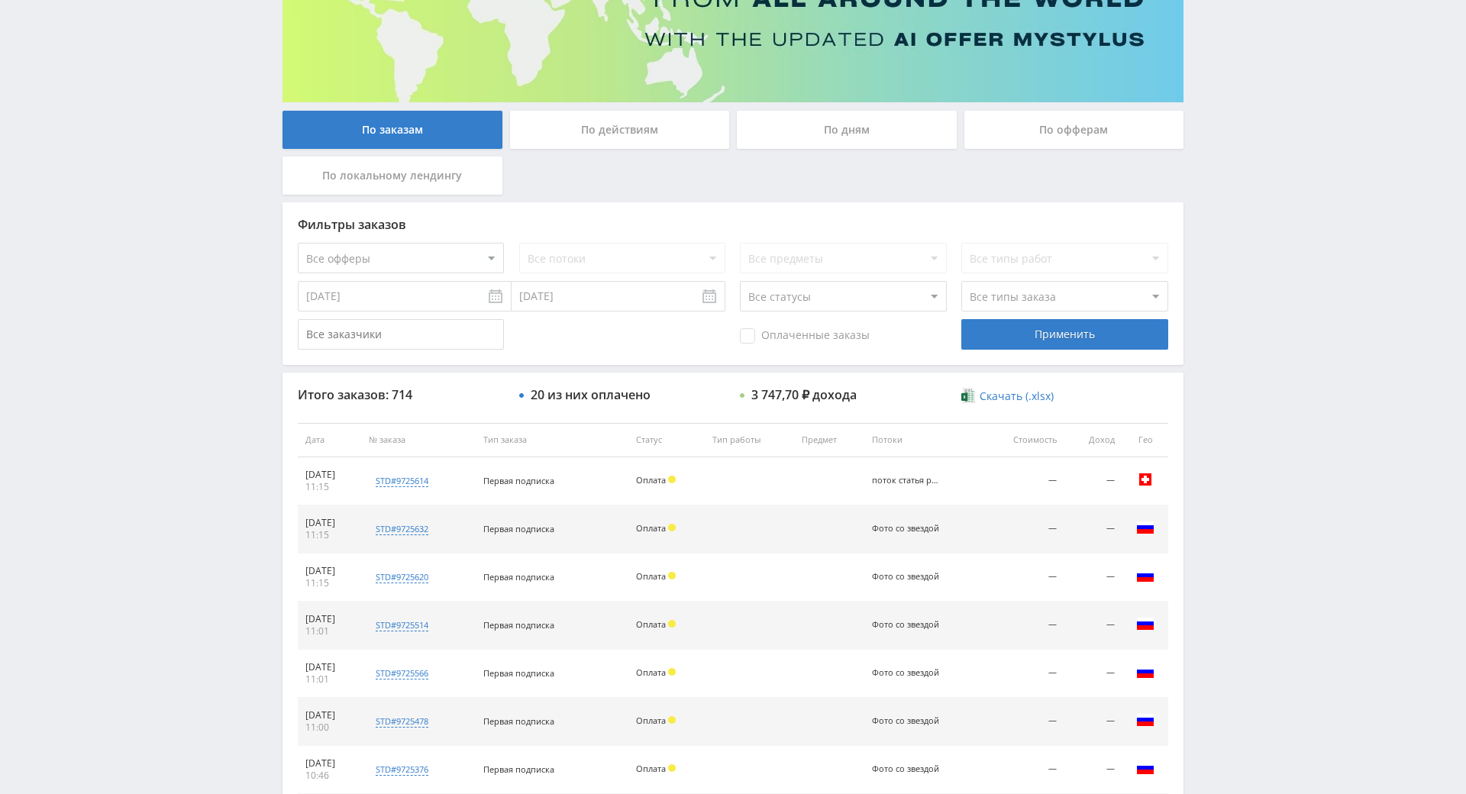
scroll to position [546, 0]
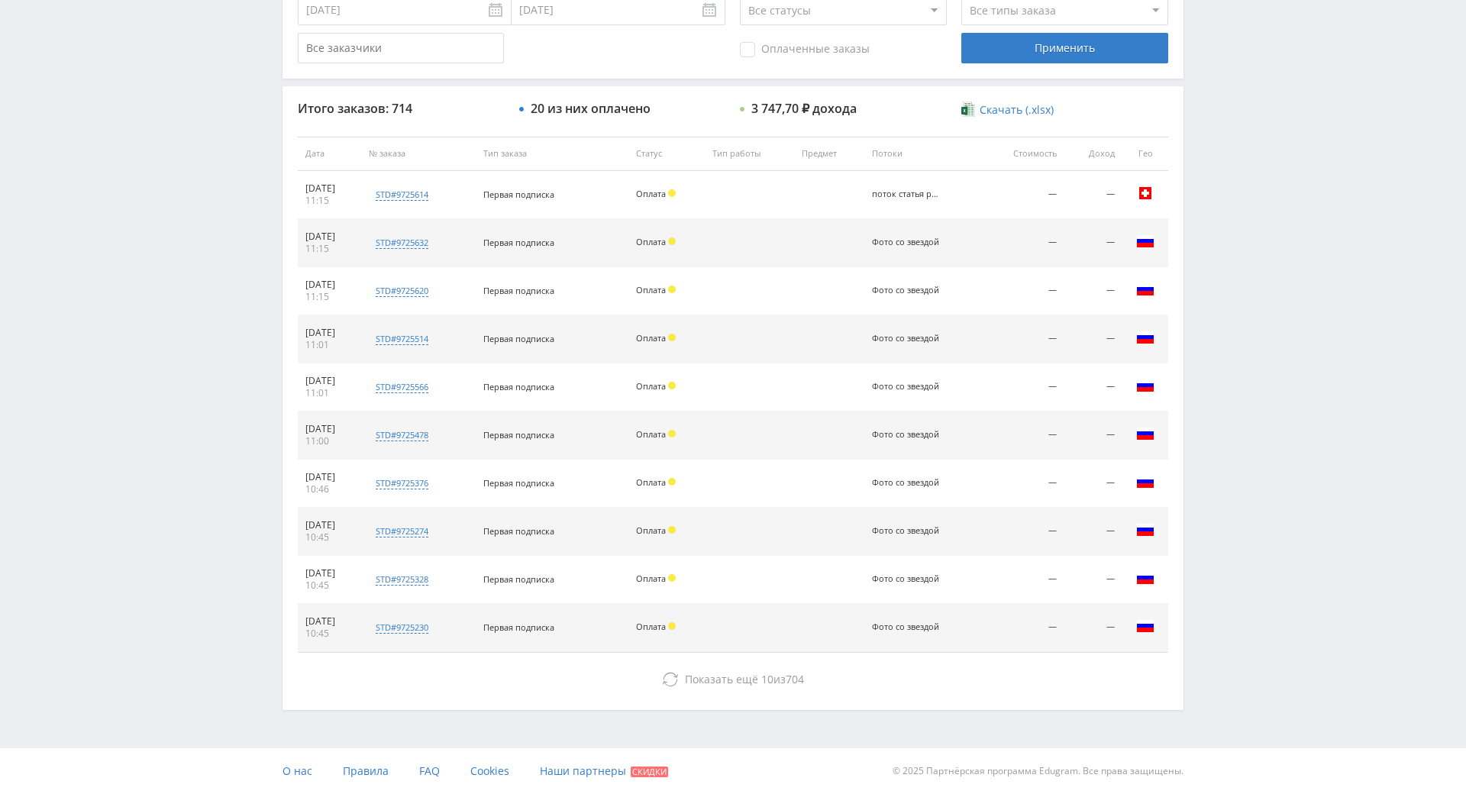
drag, startPoint x: 1343, startPoint y: 406, endPoint x: 1340, endPoint y: 521, distance: 115.3
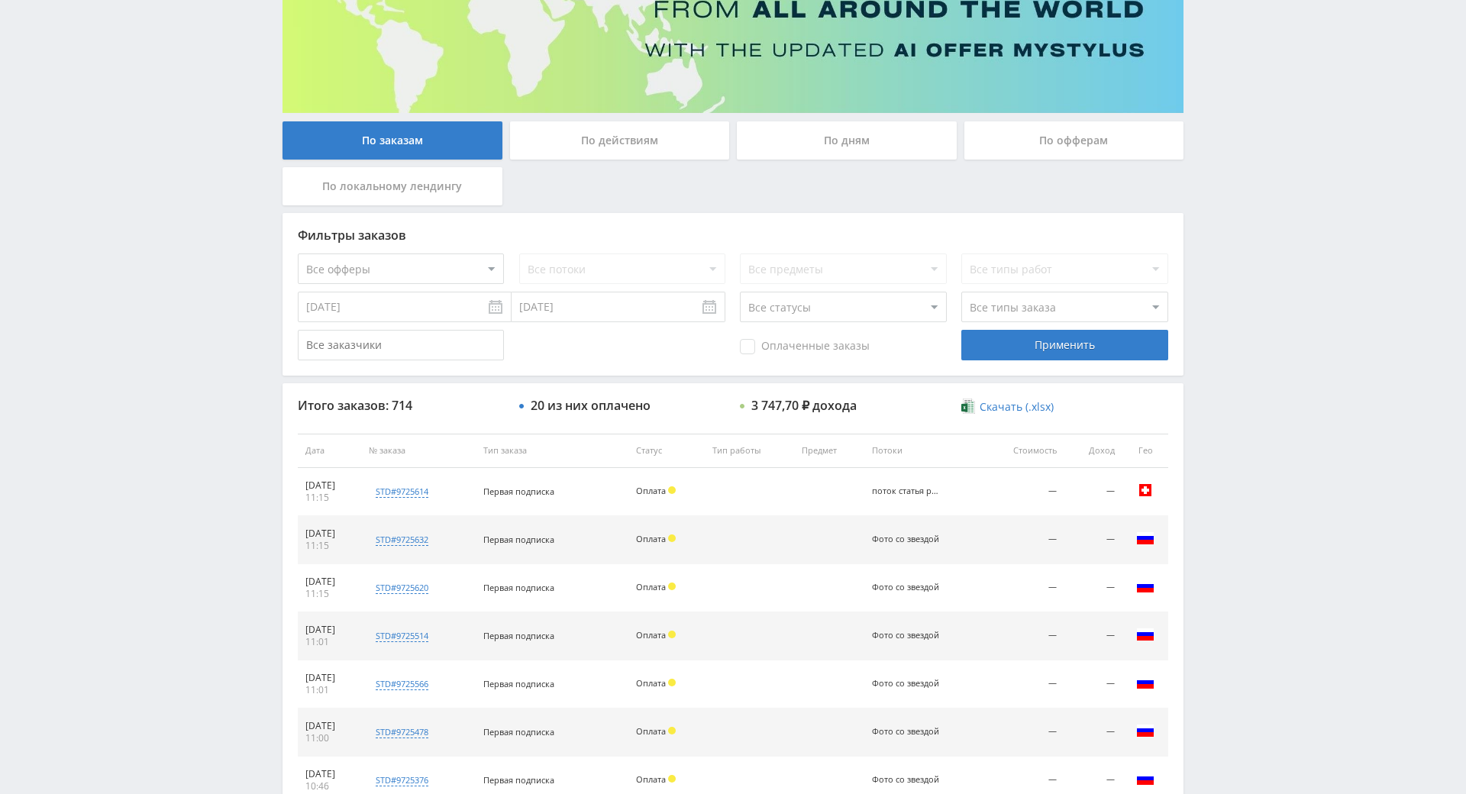
scroll to position [0, 0]
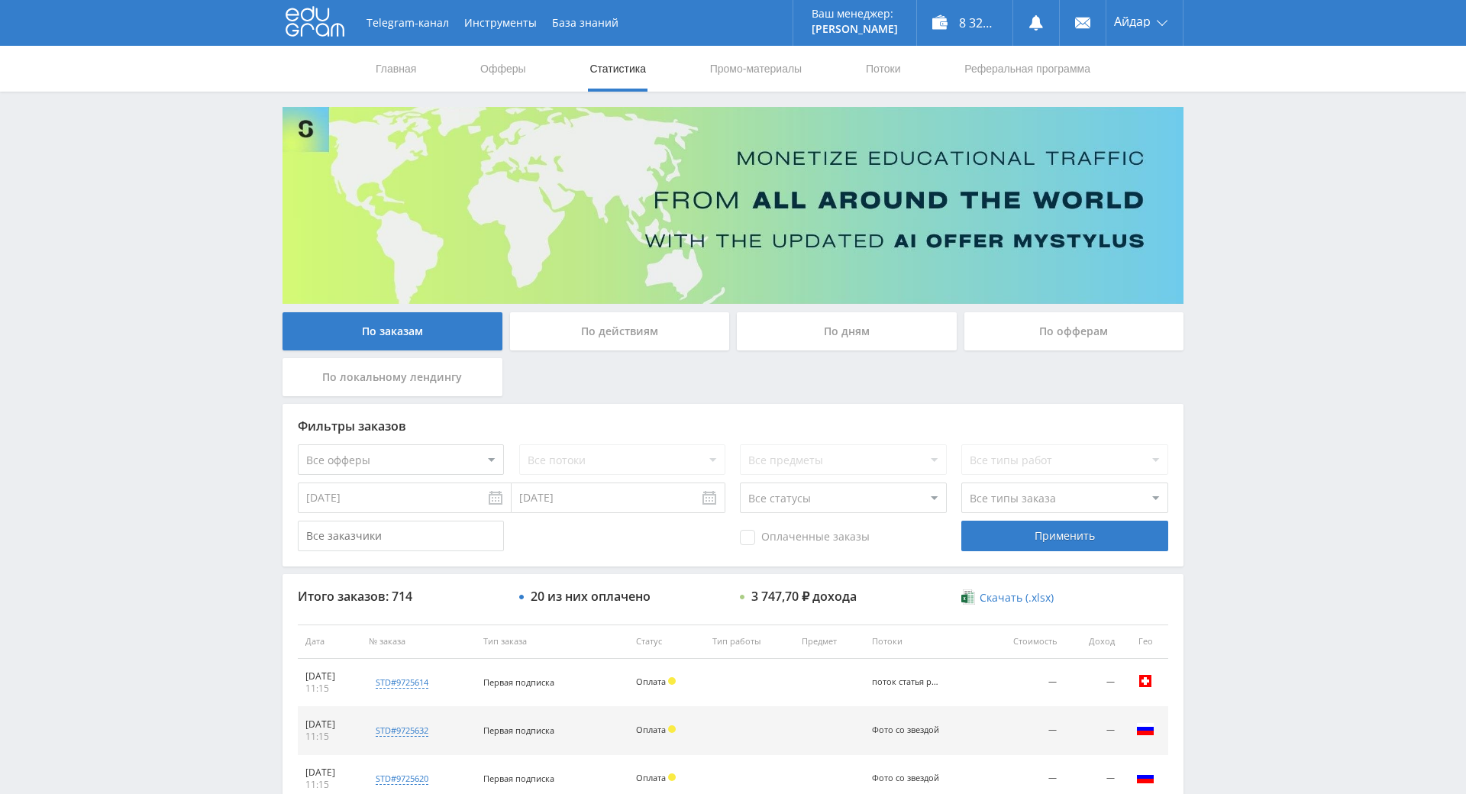
drag, startPoint x: 1313, startPoint y: 509, endPoint x: 1231, endPoint y: 289, distance: 234.5
click at [1174, 92] on div "Telegram-канал Инструменты База знаний Ваш менеджер: [PERSON_NAME] Online @edug…" at bounding box center [733, 641] width 1466 height 1282
click at [1175, 90] on div "Главная Офферы Статистика Промо-материалы Потоки Реферальная программа" at bounding box center [733, 69] width 1466 height 46
click at [1178, 89] on div "Главная Офферы Статистика Промо-материалы Потоки Реферальная программа" at bounding box center [733, 69] width 1466 height 46
click at [1218, 160] on div "Telegram-канал Инструменты База знаний Ваш менеджер: [PERSON_NAME] Online @edug…" at bounding box center [733, 641] width 1466 height 1282
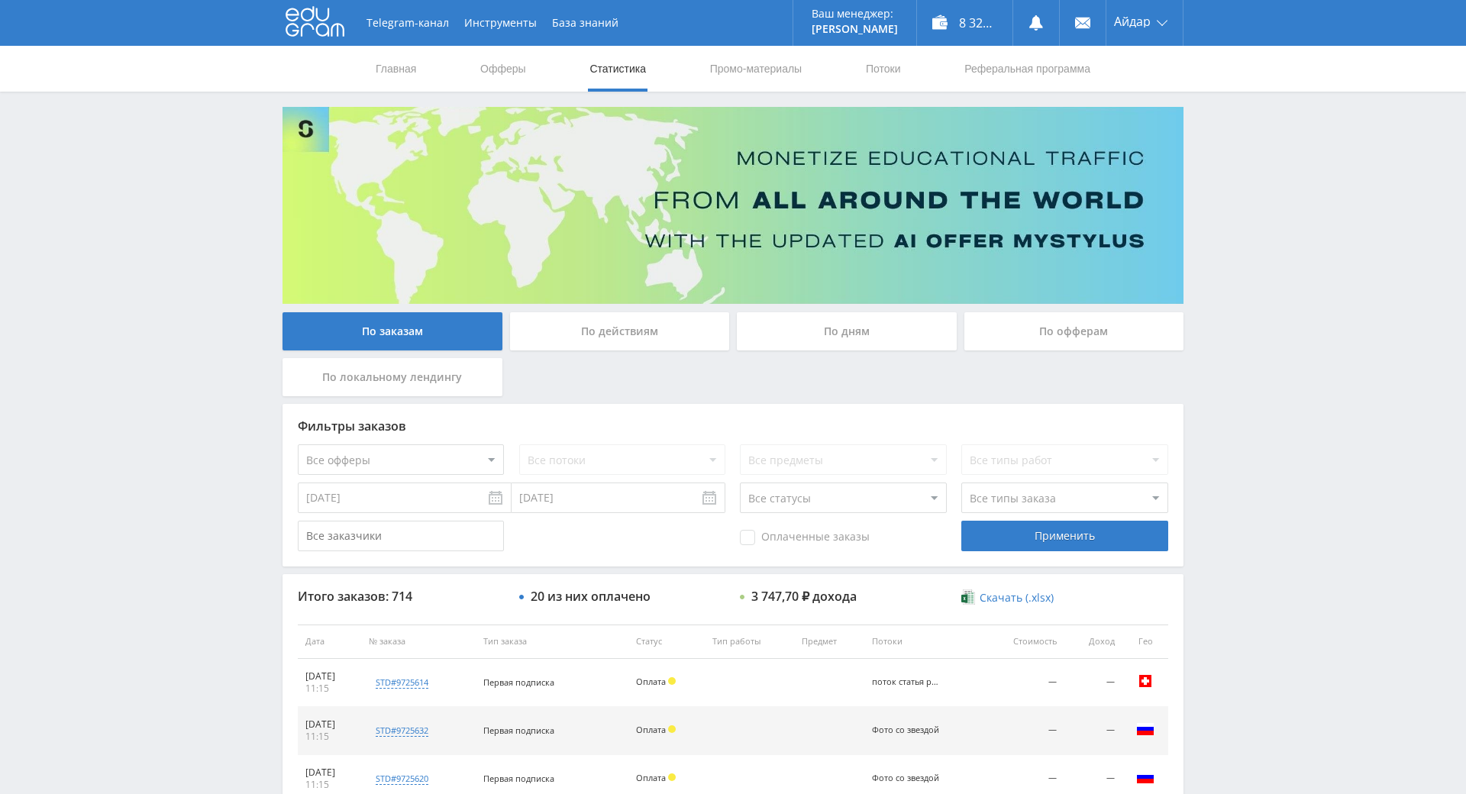
click at [1213, 132] on div "Telegram-канал Инструменты База знаний Ваш менеджер: [PERSON_NAME] Online @edug…" at bounding box center [733, 641] width 1466 height 1282
click at [1213, 131] on div "Telegram-канал Инструменты База знаний Ваш менеджер: [PERSON_NAME] Online @edug…" at bounding box center [733, 641] width 1466 height 1282
click at [1201, 105] on div "Telegram-канал Инструменты База знаний Ваш менеджер: [PERSON_NAME] Online @edug…" at bounding box center [733, 641] width 1466 height 1282
click at [1200, 105] on div "Telegram-канал Инструменты База знаний Ваш менеджер: [PERSON_NAME] Online @edug…" at bounding box center [733, 641] width 1466 height 1282
click at [1198, 118] on div "Telegram-канал Инструменты База знаний Ваш менеджер: [PERSON_NAME] Online @edug…" at bounding box center [733, 641] width 1466 height 1282
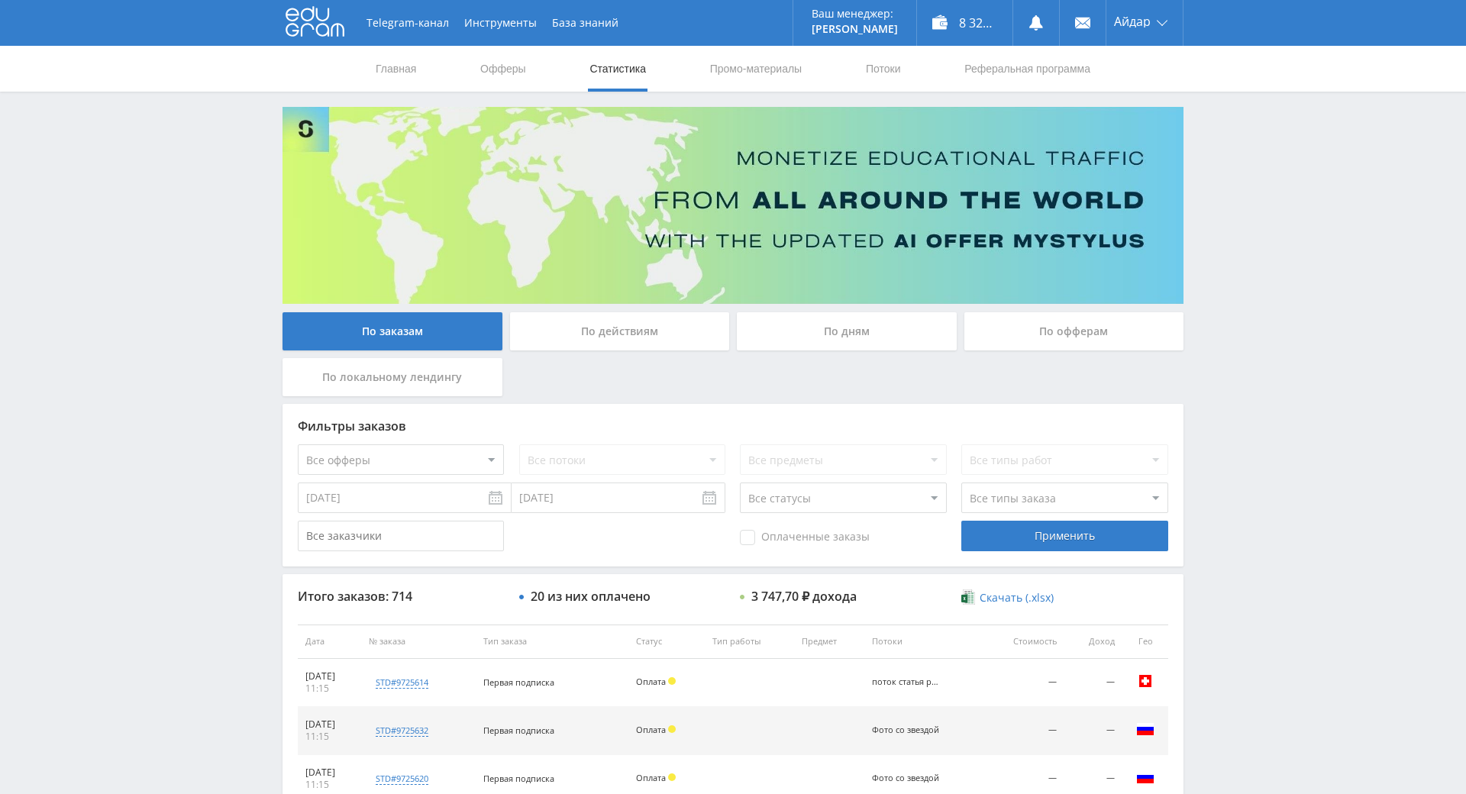
drag, startPoint x: 1348, startPoint y: 453, endPoint x: 1350, endPoint y: 477, distance: 24.5
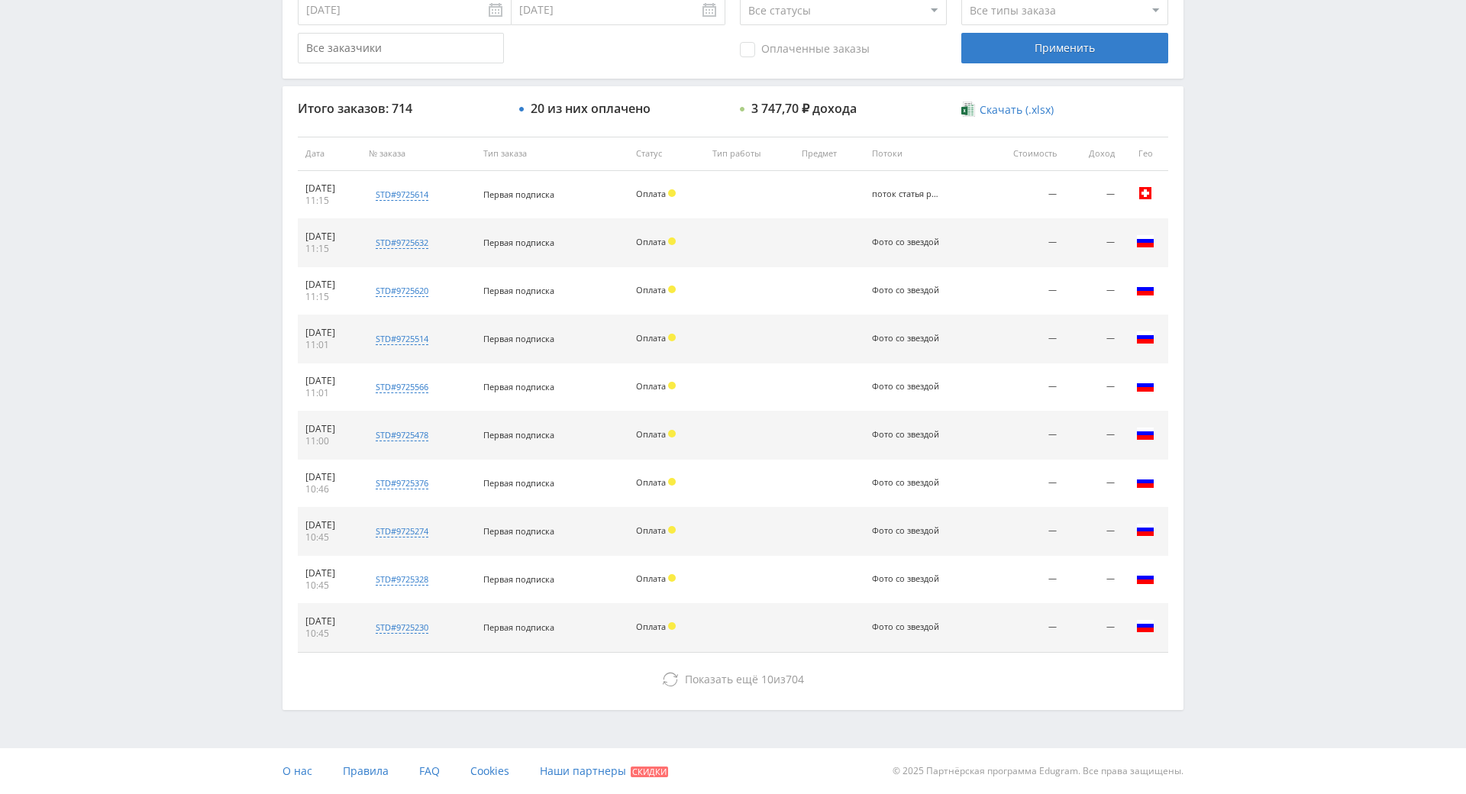
drag, startPoint x: 1265, startPoint y: 450, endPoint x: 1268, endPoint y: 553, distance: 102.3
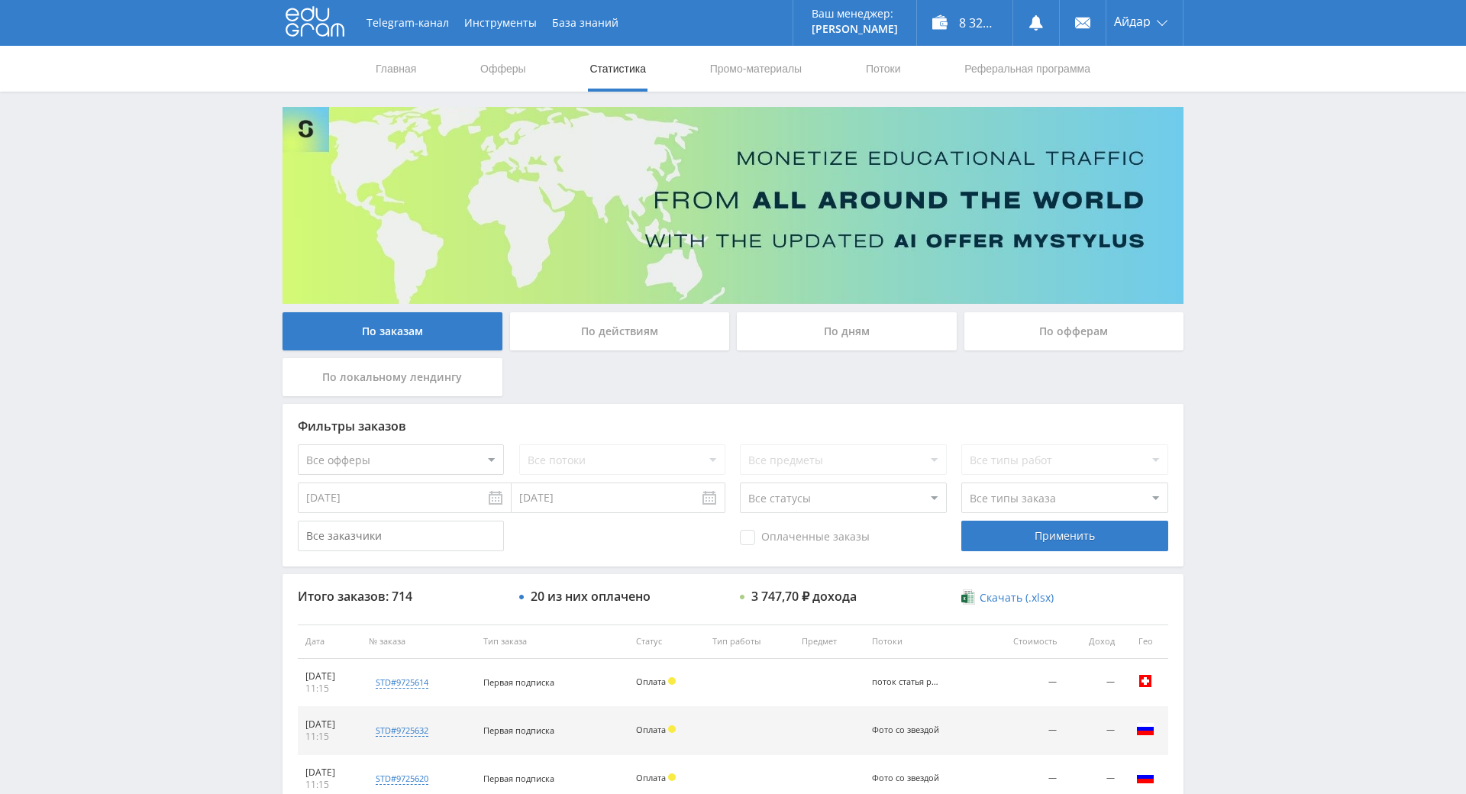
drag, startPoint x: 1210, startPoint y: 379, endPoint x: 673, endPoint y: 24, distance: 643.8
drag, startPoint x: 1338, startPoint y: 309, endPoint x: 1218, endPoint y: 198, distance: 163.1
click at [1217, 195] on div "Telegram-канал Инструменты База знаний Ваш менеджер: [PERSON_NAME] Online @edug…" at bounding box center [733, 641] width 1466 height 1282
drag, startPoint x: 1217, startPoint y: 193, endPoint x: 1206, endPoint y: 157, distance: 37.4
click at [1202, 144] on div "Telegram-канал Инструменты База знаний Ваш менеджер: [PERSON_NAME] Online @edug…" at bounding box center [733, 641] width 1466 height 1282
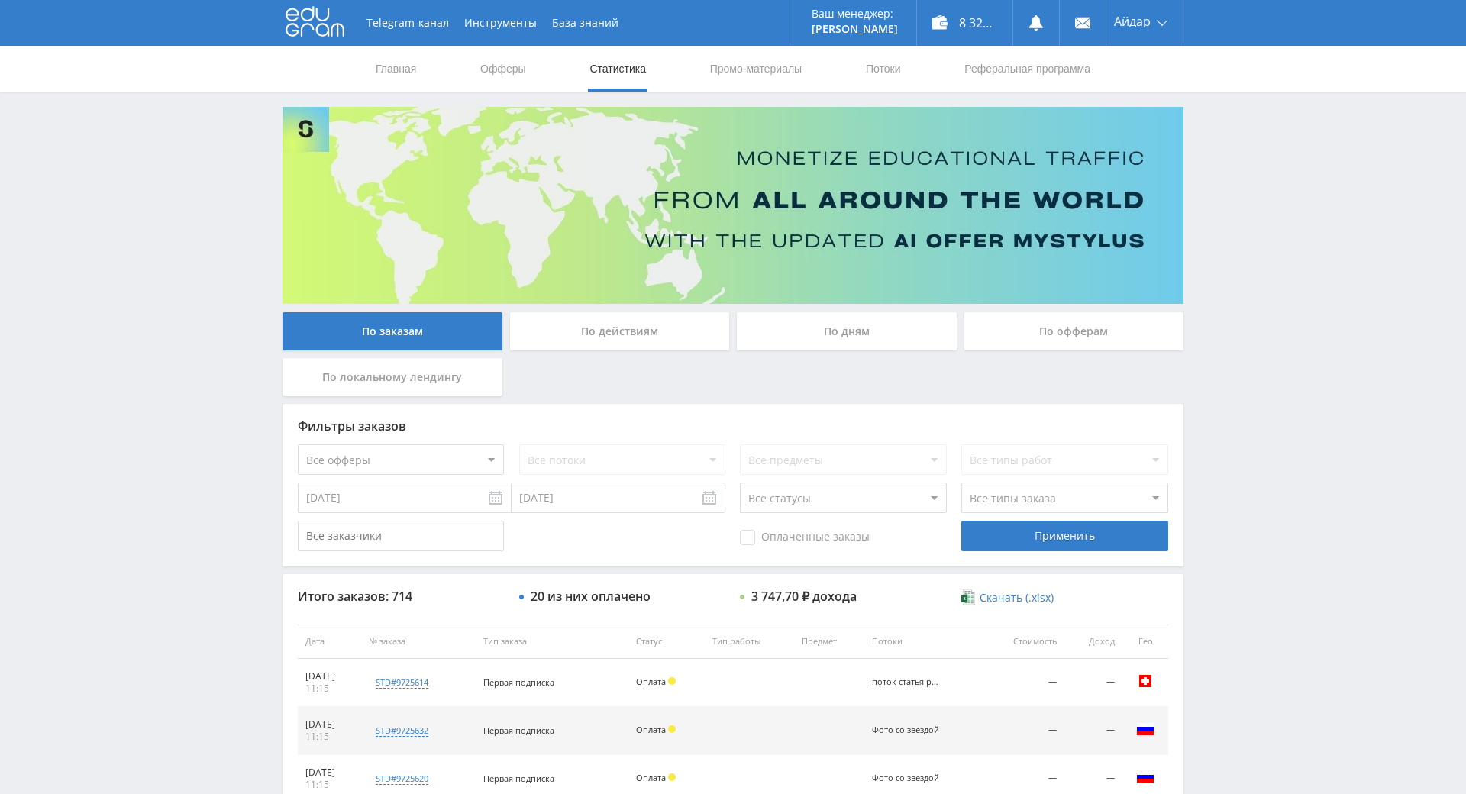
drag, startPoint x: 1202, startPoint y: 144, endPoint x: 1201, endPoint y: 124, distance: 20.7
click at [1201, 124] on div "Telegram-канал Инструменты База знаний Ваш менеджер: [PERSON_NAME] Online @edug…" at bounding box center [733, 641] width 1466 height 1282
drag, startPoint x: 1201, startPoint y: 124, endPoint x: 1195, endPoint y: 109, distance: 15.7
drag, startPoint x: 1191, startPoint y: 107, endPoint x: 1187, endPoint y: 96, distance: 11.3
click at [1203, 99] on div "Telegram-канал Инструменты База знаний Ваш менеджер: [PERSON_NAME] Online @edug…" at bounding box center [733, 641] width 1466 height 1282
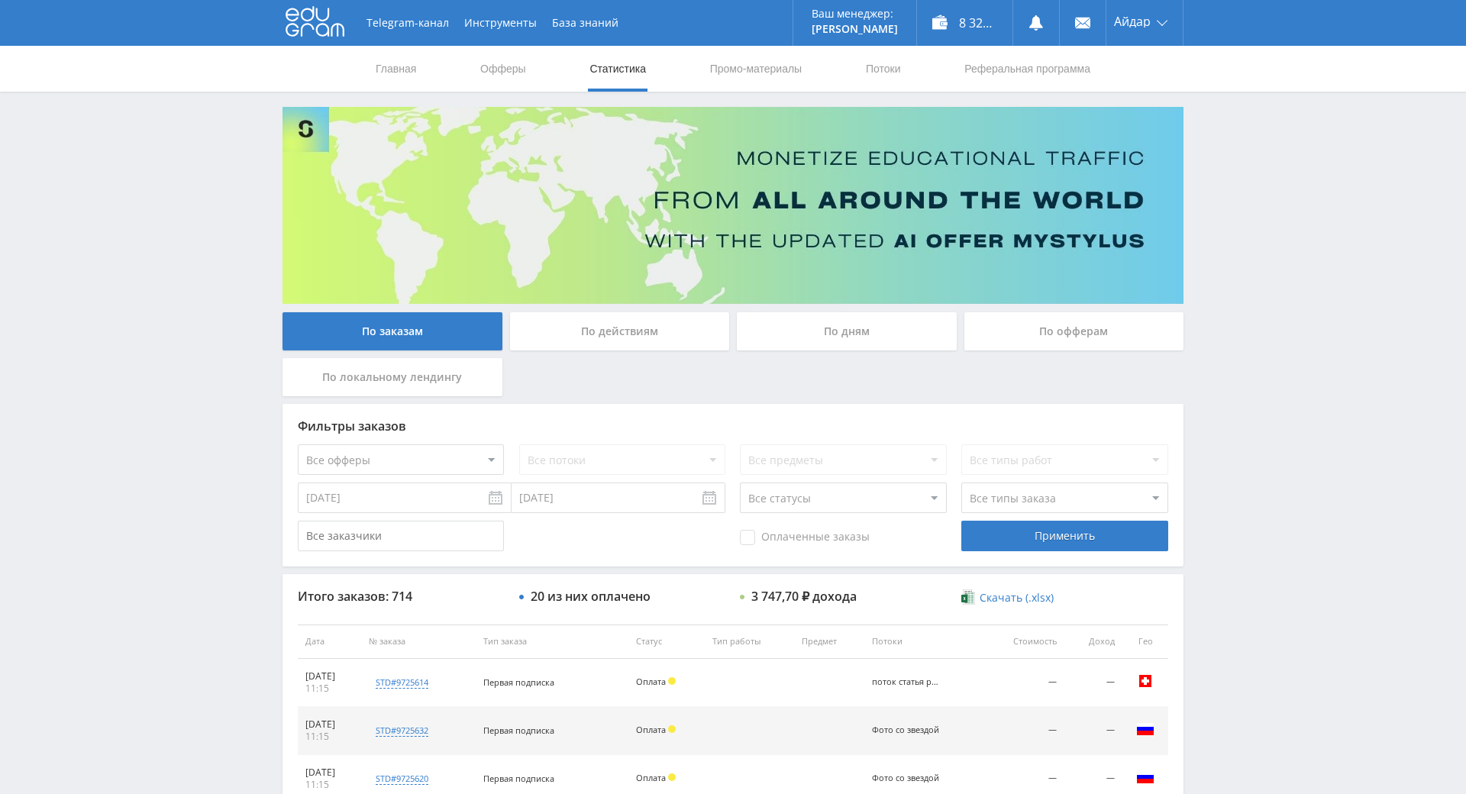
click at [1250, 298] on div "Telegram-канал Инструменты База знаний Ваш менеджер: [PERSON_NAME] Online @edug…" at bounding box center [733, 641] width 1466 height 1282
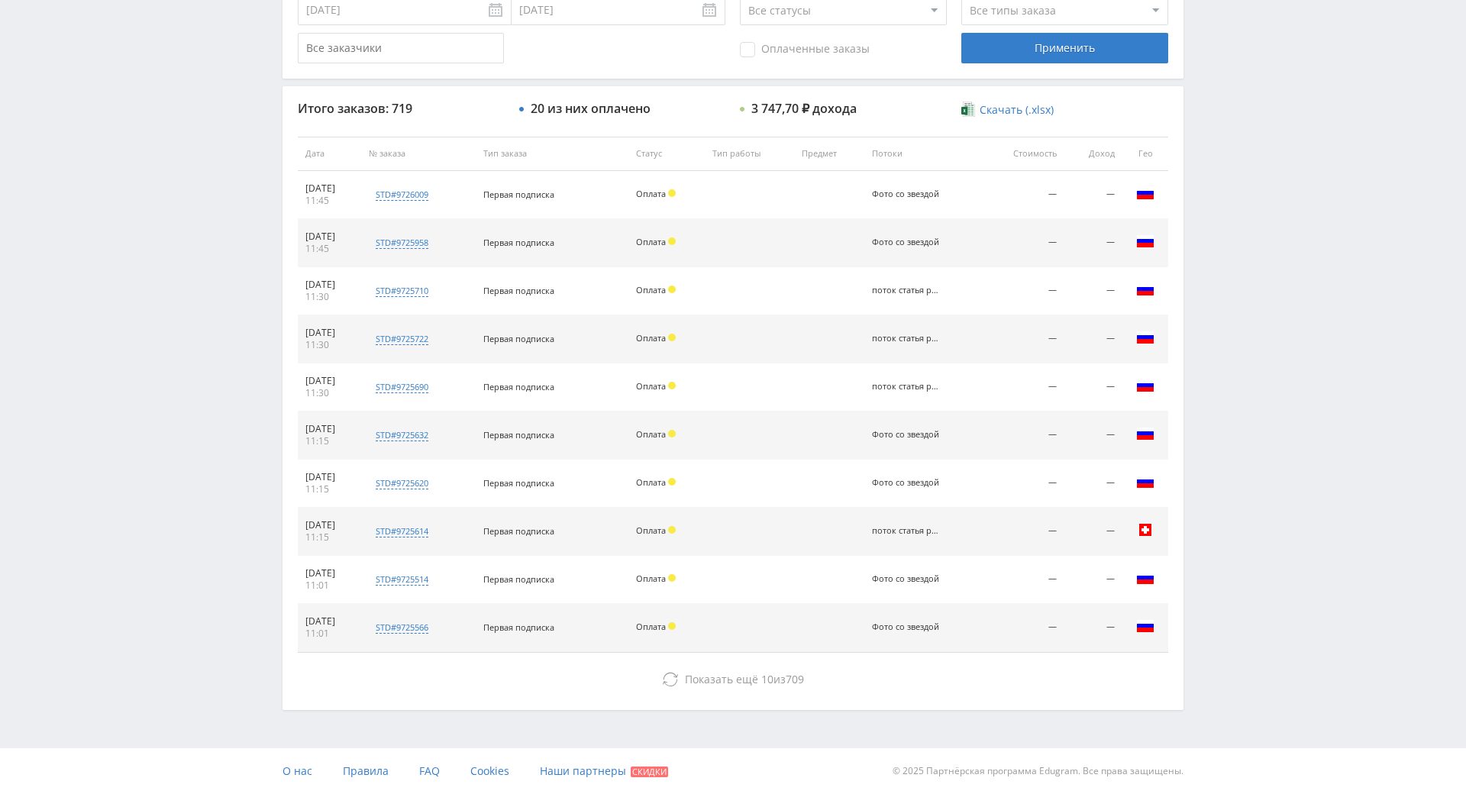
drag, startPoint x: 1236, startPoint y: 266, endPoint x: 1143, endPoint y: 421, distance: 180.4
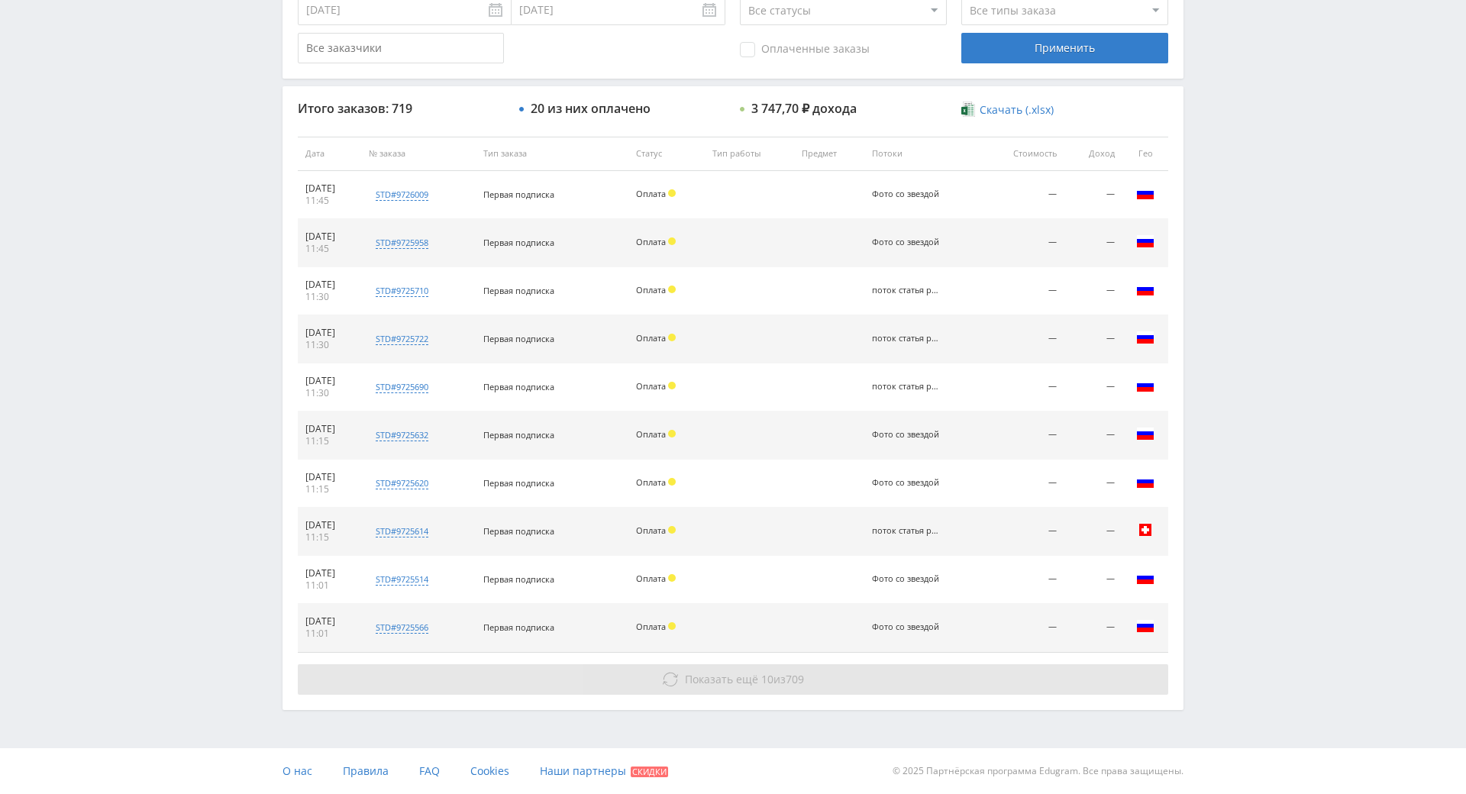
click at [876, 664] on button "Показать ещё 10 из 709" at bounding box center [733, 679] width 870 height 31
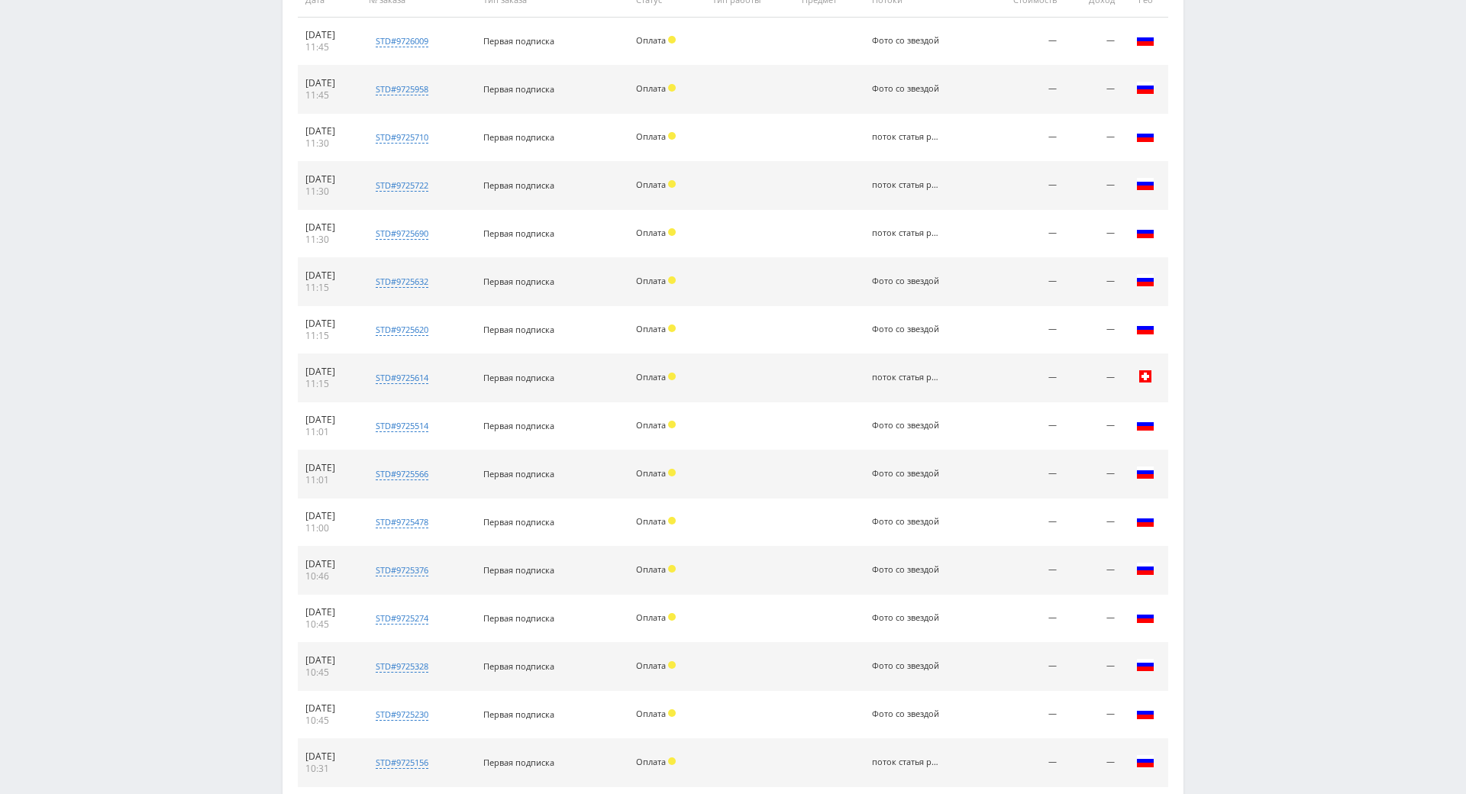
drag, startPoint x: 1225, startPoint y: 309, endPoint x: 1069, endPoint y: 427, distance: 195.7
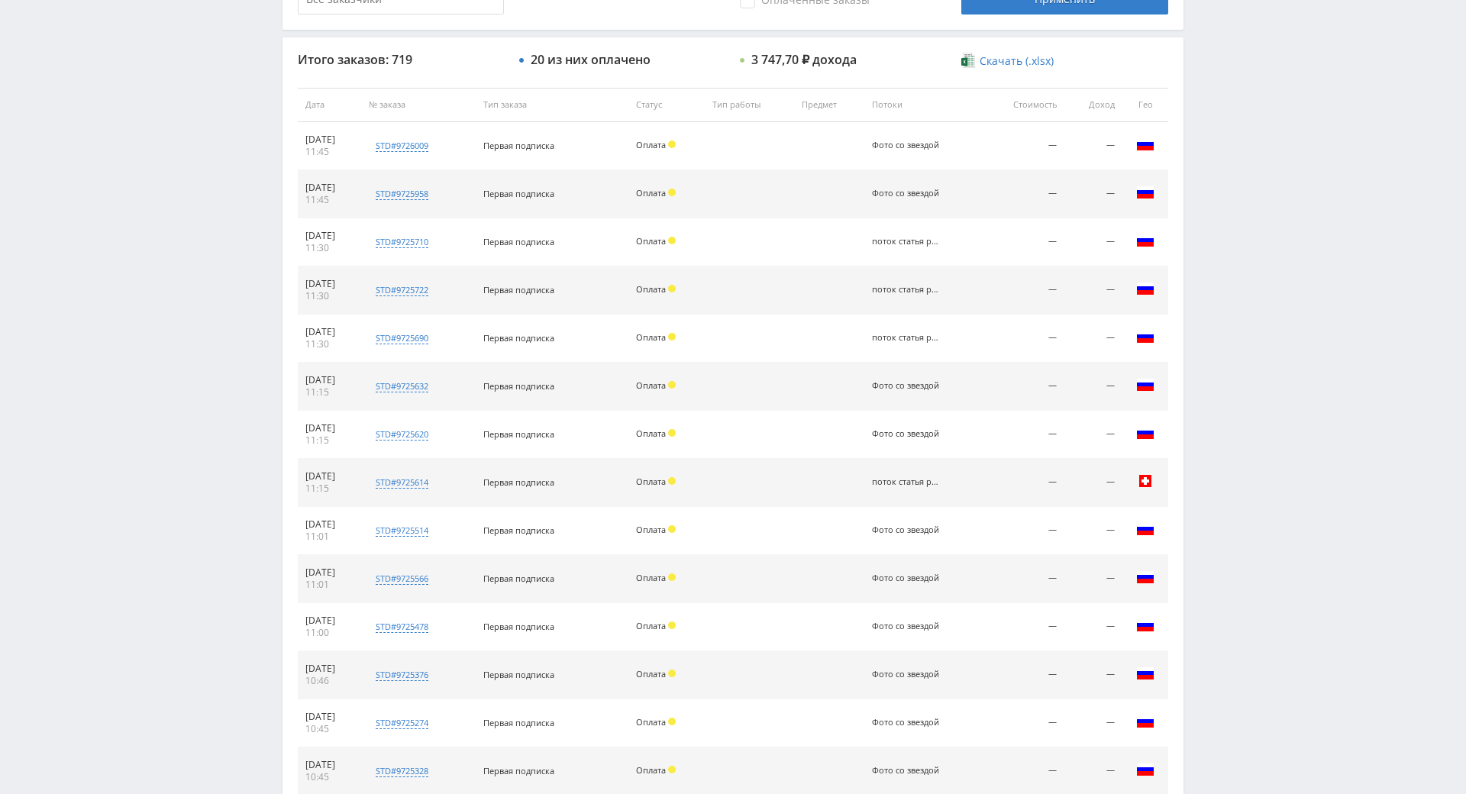
scroll to position [478, 0]
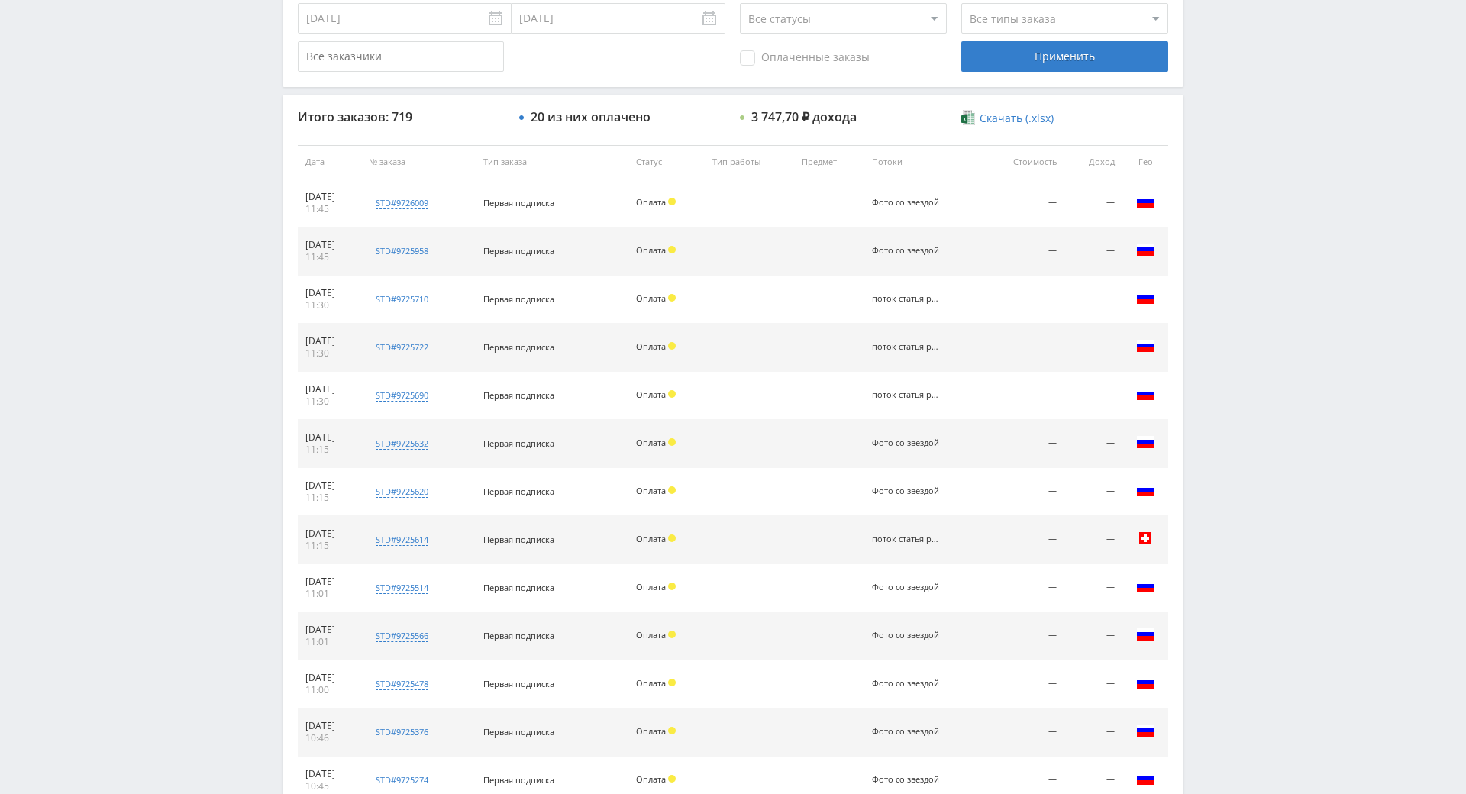
drag, startPoint x: 1216, startPoint y: 353, endPoint x: 1235, endPoint y: 331, distance: 29.2
drag, startPoint x: 1241, startPoint y: 331, endPoint x: 1272, endPoint y: 243, distance: 92.9
drag, startPoint x: 1272, startPoint y: 243, endPoint x: 1280, endPoint y: 253, distance: 13.1
click at [1272, 243] on div "Telegram-канал Инструменты База знаний Ваш менеджер: [PERSON_NAME] Online @edug…" at bounding box center [733, 403] width 1466 height 1762
click at [1280, 254] on div "Telegram-канал Инструменты База знаний Ваш менеджер: Alex Alex Online @edugram_…" at bounding box center [733, 403] width 1466 height 1762
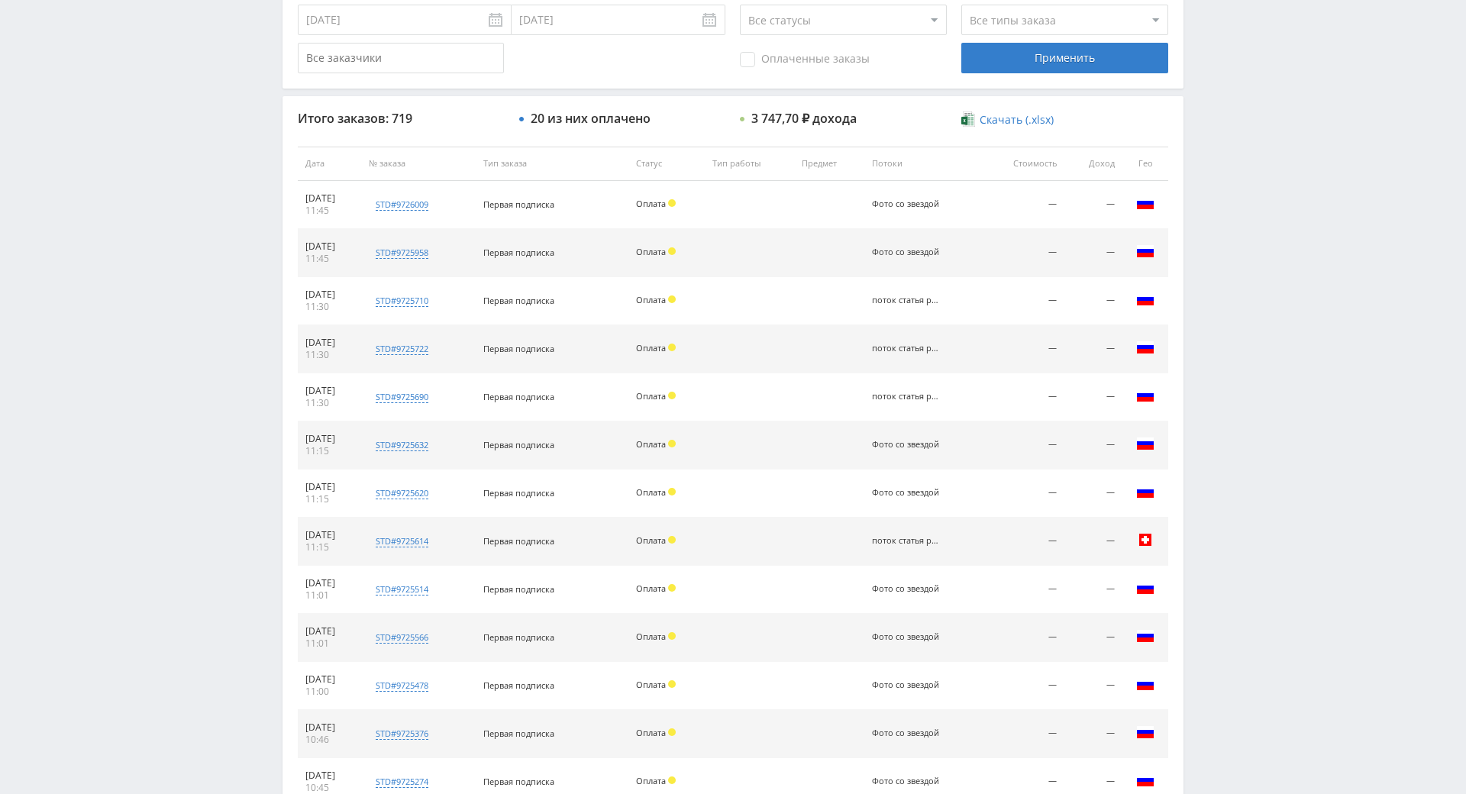
click at [1280, 201] on div "Telegram-канал Инструменты База знаний Ваш менеджер: [PERSON_NAME] Online @edug…" at bounding box center [733, 403] width 1466 height 1762
drag, startPoint x: 1280, startPoint y: 144, endPoint x: 1275, endPoint y: 185, distance: 42.3
click at [1279, 146] on div "Telegram-канал Инструменты База знаний Ваш менеджер: [PERSON_NAME] Online @edug…" at bounding box center [733, 403] width 1466 height 1762
click at [1275, 185] on div "Telegram-канал Инструменты База знаний Ваш менеджер: [PERSON_NAME] Online @edug…" at bounding box center [733, 403] width 1466 height 1762
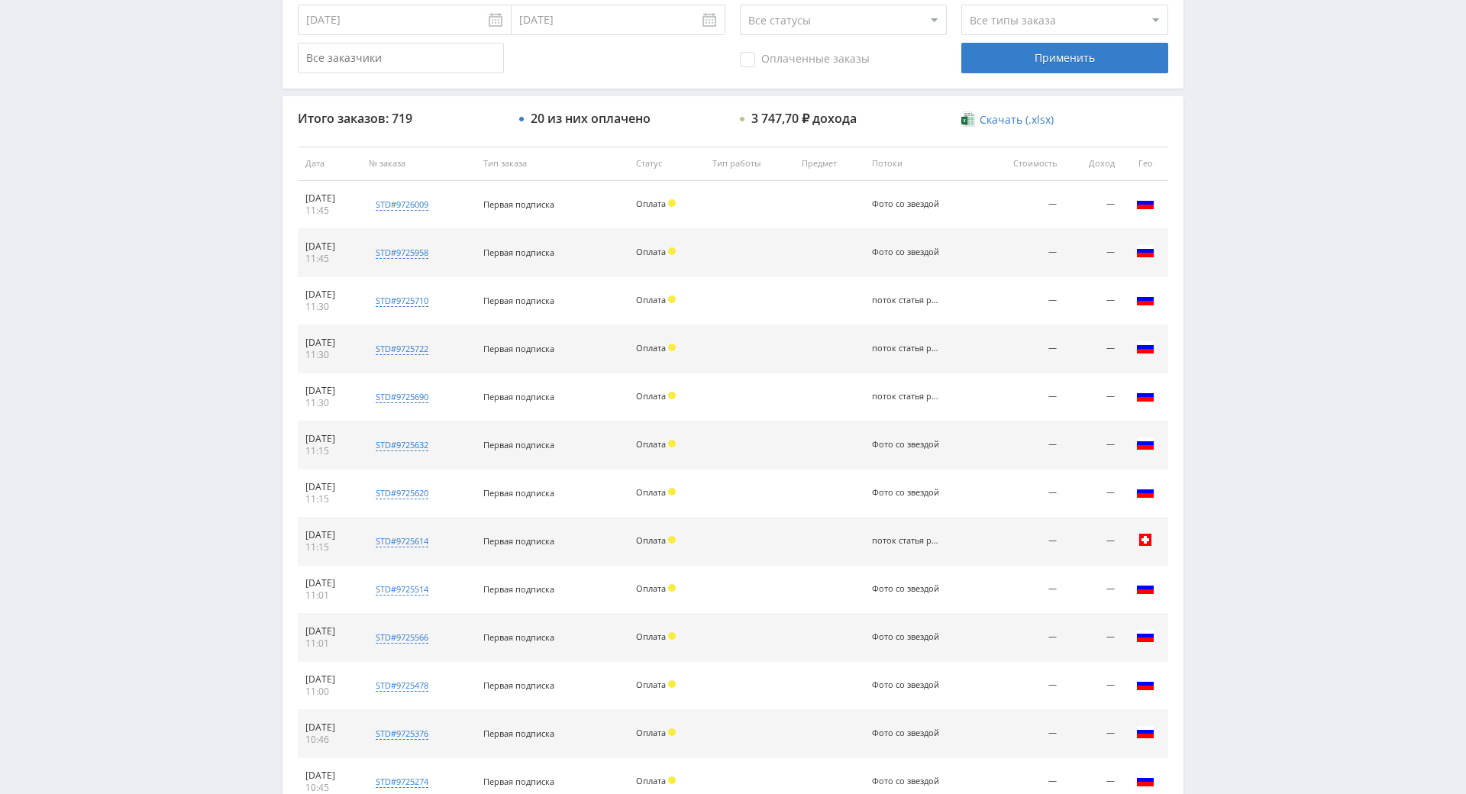
click at [1275, 185] on div "Telegram-канал Инструменты База знаний Ваш менеджер: [PERSON_NAME] Online @edug…" at bounding box center [733, 403] width 1466 height 1762
drag, startPoint x: 1275, startPoint y: 185, endPoint x: 1275, endPoint y: 134, distance: 51.9
click at [1275, 134] on div "Telegram-канал Инструменты База знаний Ваш менеджер: [PERSON_NAME] Online @edug…" at bounding box center [733, 403] width 1466 height 1762
drag, startPoint x: 1275, startPoint y: 103, endPoint x: 1272, endPoint y: 131, distance: 27.6
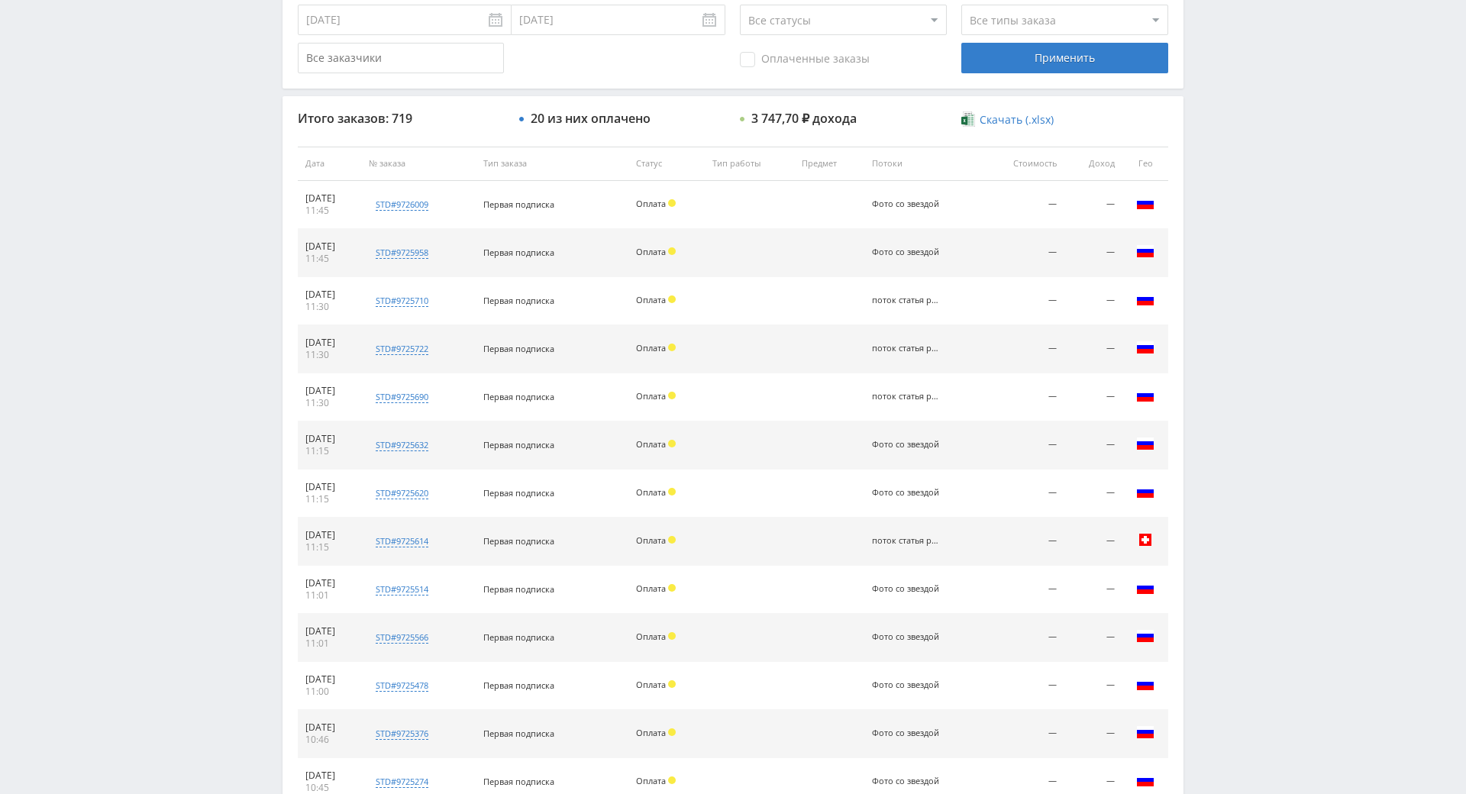
click at [1275, 108] on div "Telegram-канал Инструменты База знаний Ваш менеджер: [PERSON_NAME] Online @edug…" at bounding box center [733, 403] width 1466 height 1762
click at [1230, 365] on div "Telegram-канал Инструменты База знаний Ваш менеджер: [PERSON_NAME] Online @edug…" at bounding box center [733, 403] width 1466 height 1762
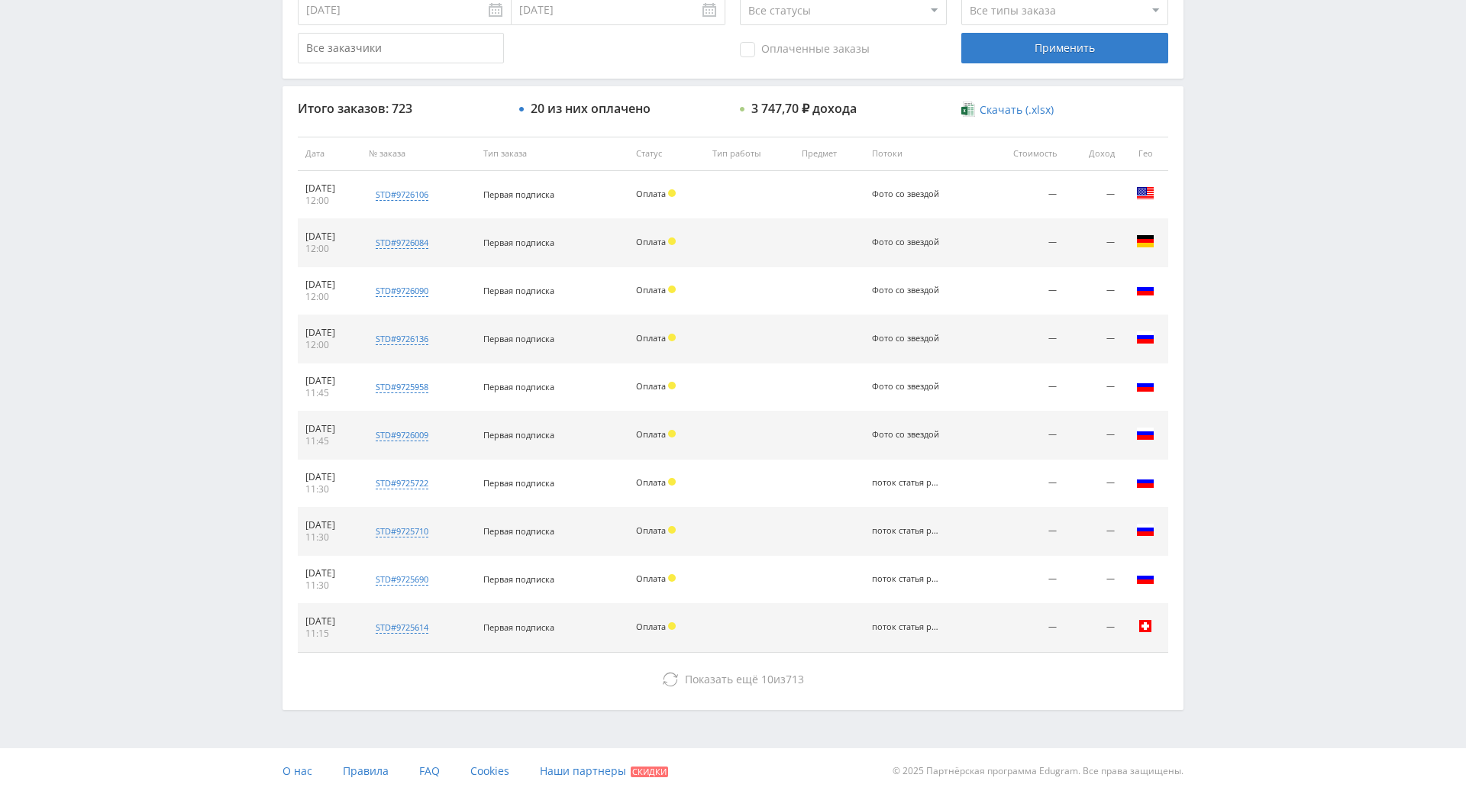
scroll to position [546, 0]
drag, startPoint x: 1274, startPoint y: 428, endPoint x: 1274, endPoint y: 324, distance: 103.8
click at [1272, 302] on div "Telegram-канал Инструменты База знаний Ваш менеджер: [PERSON_NAME] Online @edug…" at bounding box center [733, 153] width 1466 height 1282
drag, startPoint x: 1264, startPoint y: 275, endPoint x: 1256, endPoint y: 221, distance: 54.7
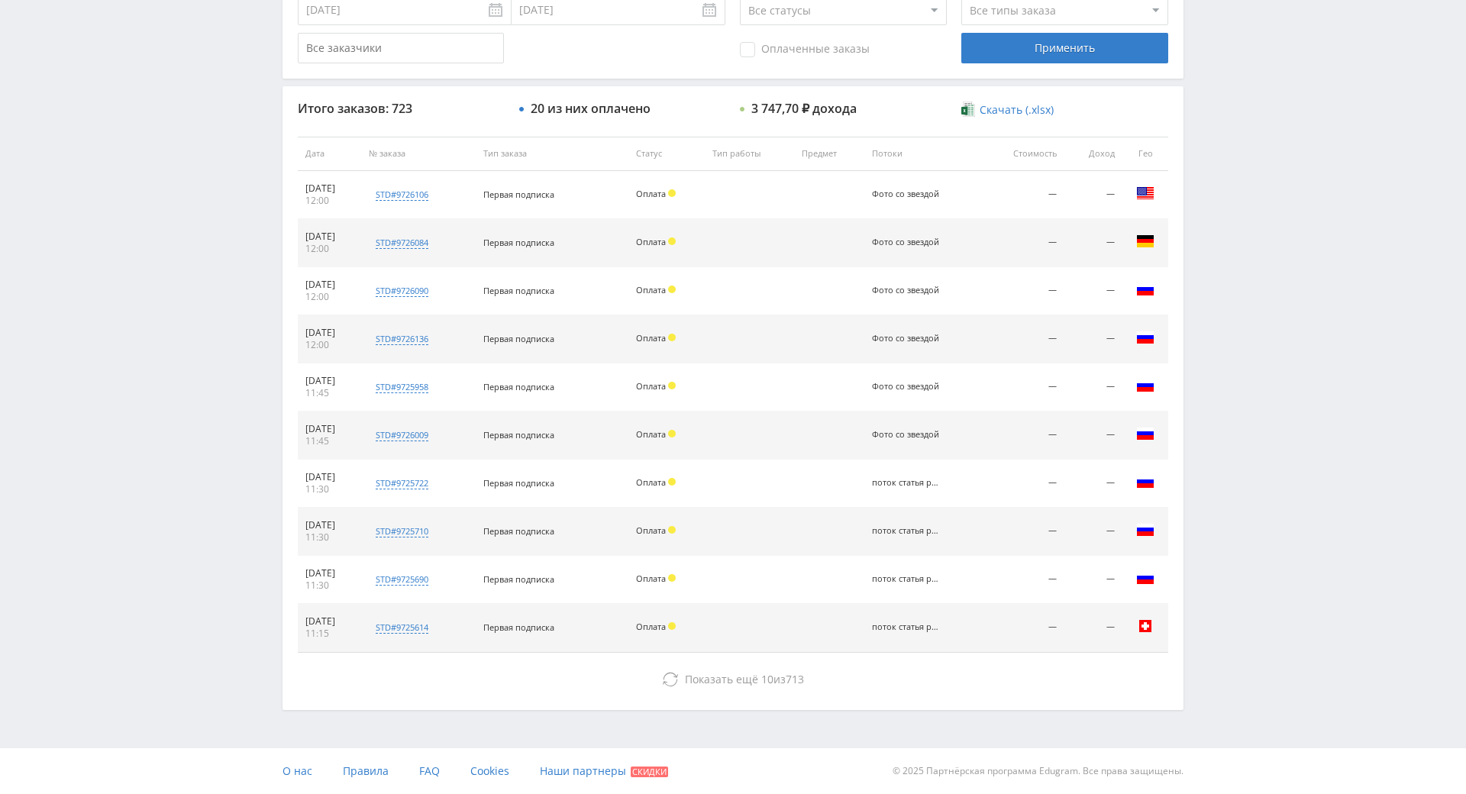
click at [1256, 221] on div "Telegram-канал Инструменты База знаний Ваш менеджер: [PERSON_NAME] Online @edug…" at bounding box center [733, 153] width 1466 height 1282
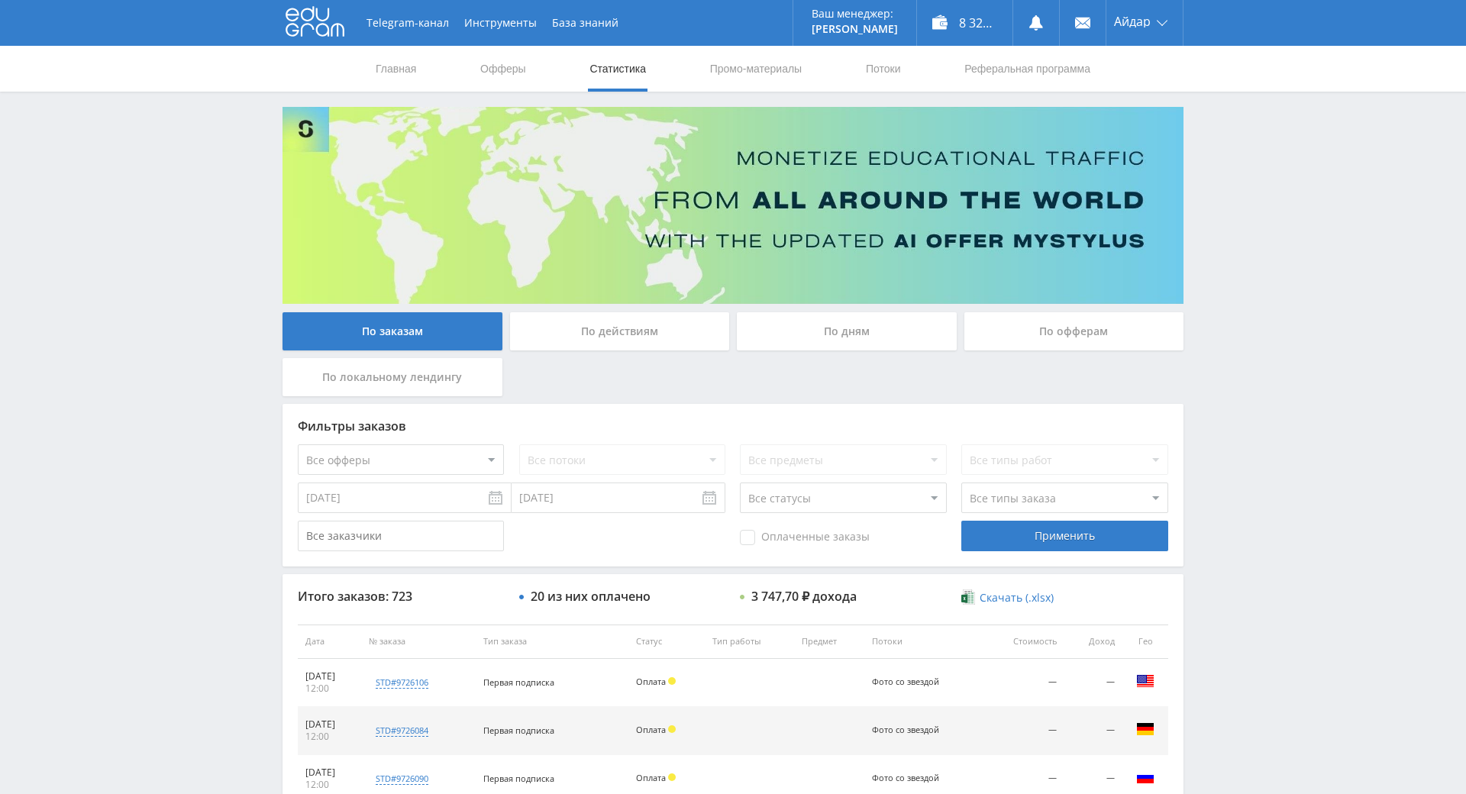
drag, startPoint x: 1322, startPoint y: 369, endPoint x: 1147, endPoint y: 121, distance: 303.5
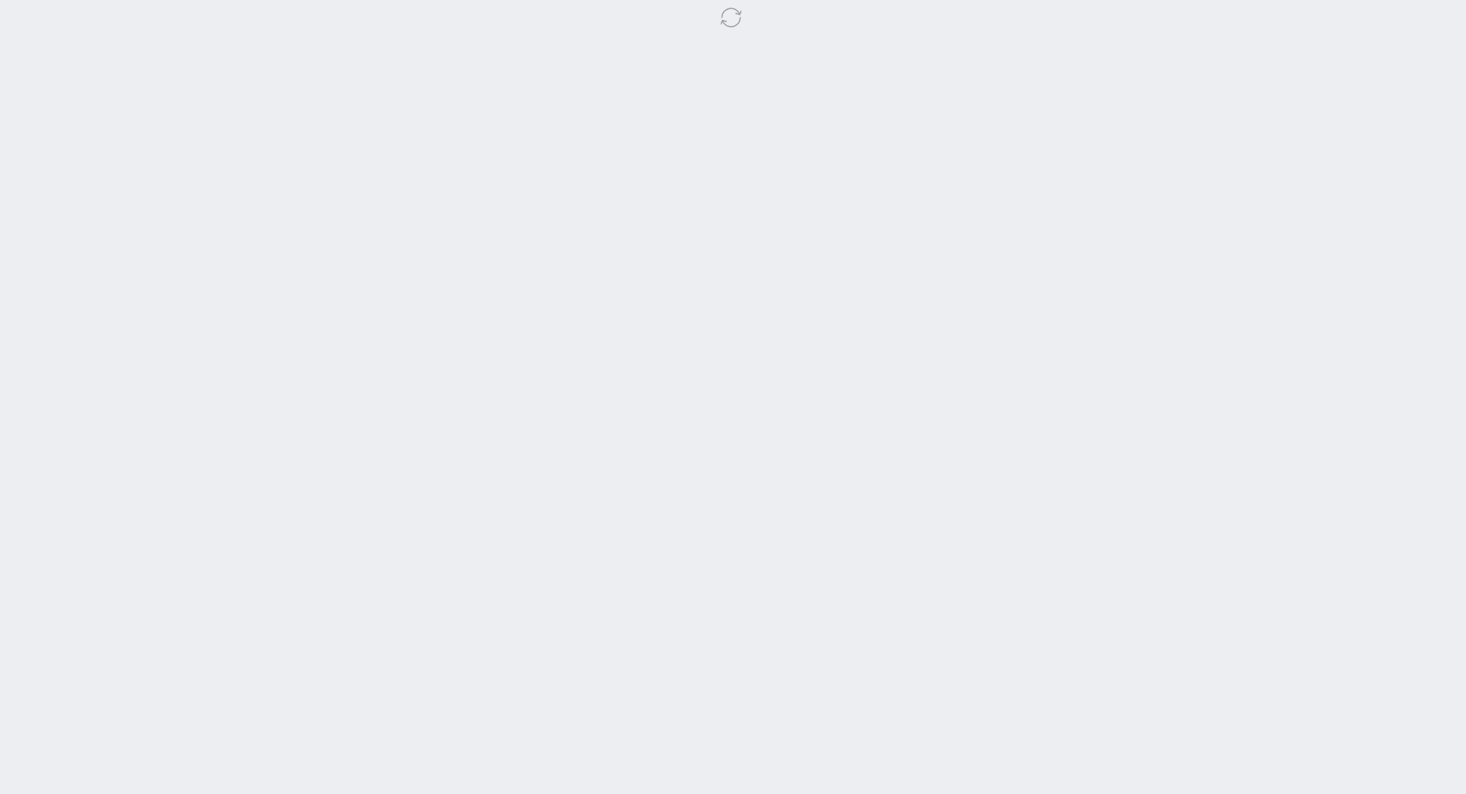
drag, startPoint x: 1262, startPoint y: 435, endPoint x: 1262, endPoint y: 459, distance: 23.7
drag, startPoint x: 1250, startPoint y: 508, endPoint x: 1253, endPoint y: 516, distance: 8.9
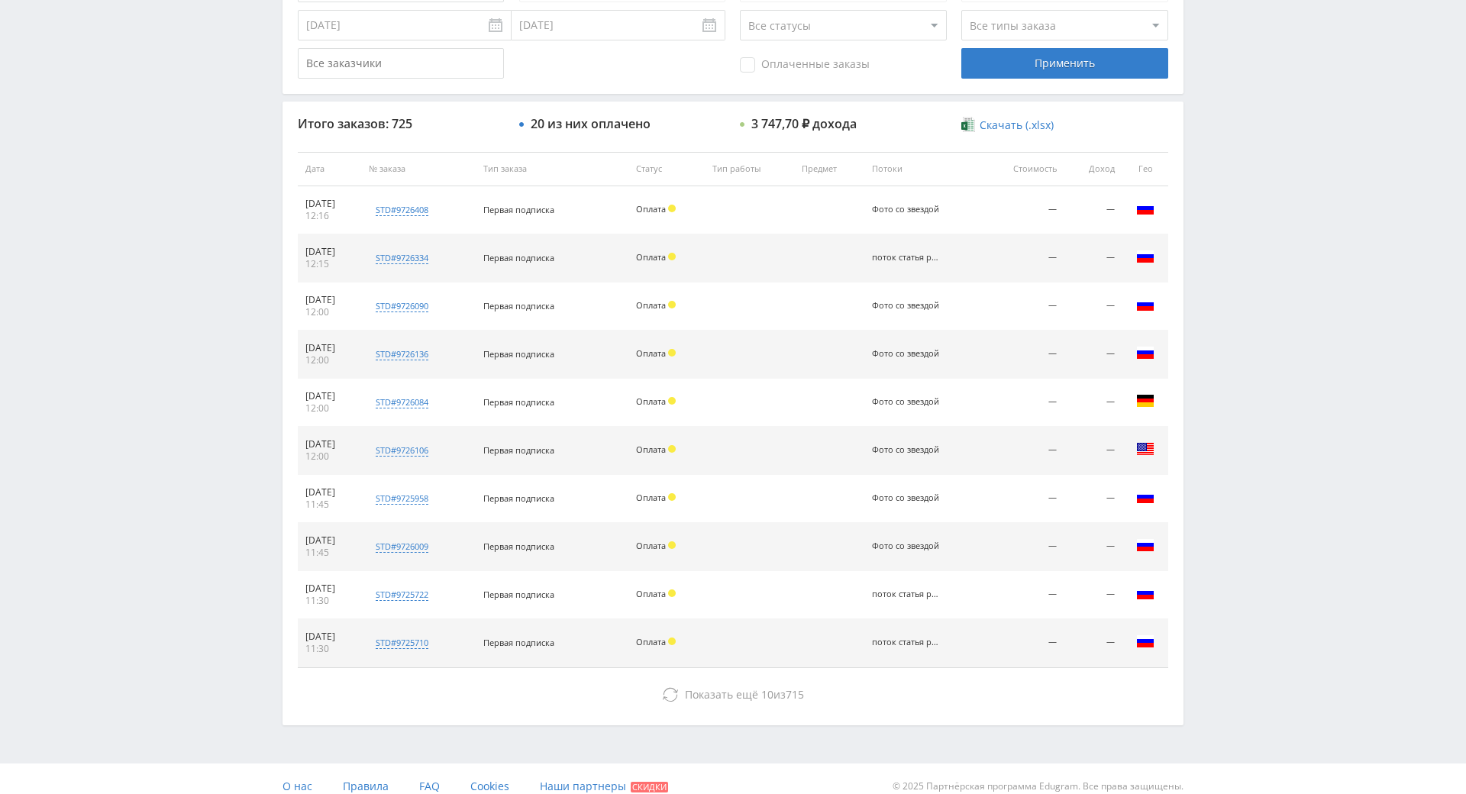
drag, startPoint x: 1251, startPoint y: 389, endPoint x: 1259, endPoint y: 529, distance: 139.9
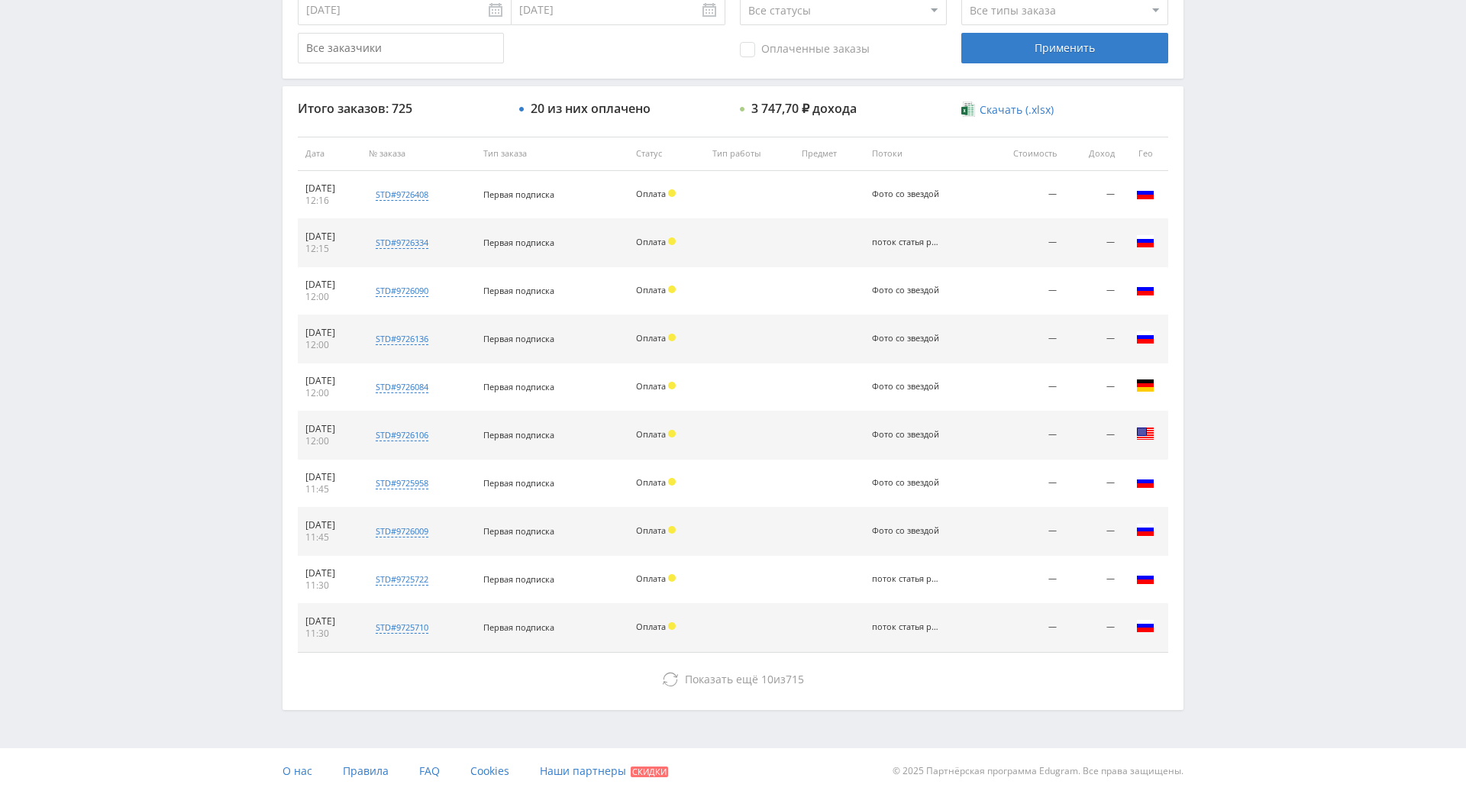
click at [1246, 237] on div "Telegram-канал Инструменты База знаний Ваш менеджер: [PERSON_NAME] Online @edug…" at bounding box center [733, 153] width 1466 height 1282
drag, startPoint x: 1238, startPoint y: 349, endPoint x: 1219, endPoint y: 318, distance: 36.7
click at [1238, 347] on div "Telegram-канал Инструменты База знаний Ваш менеджер: Alex Alex Online @edugram_…" at bounding box center [733, 153] width 1466 height 1282
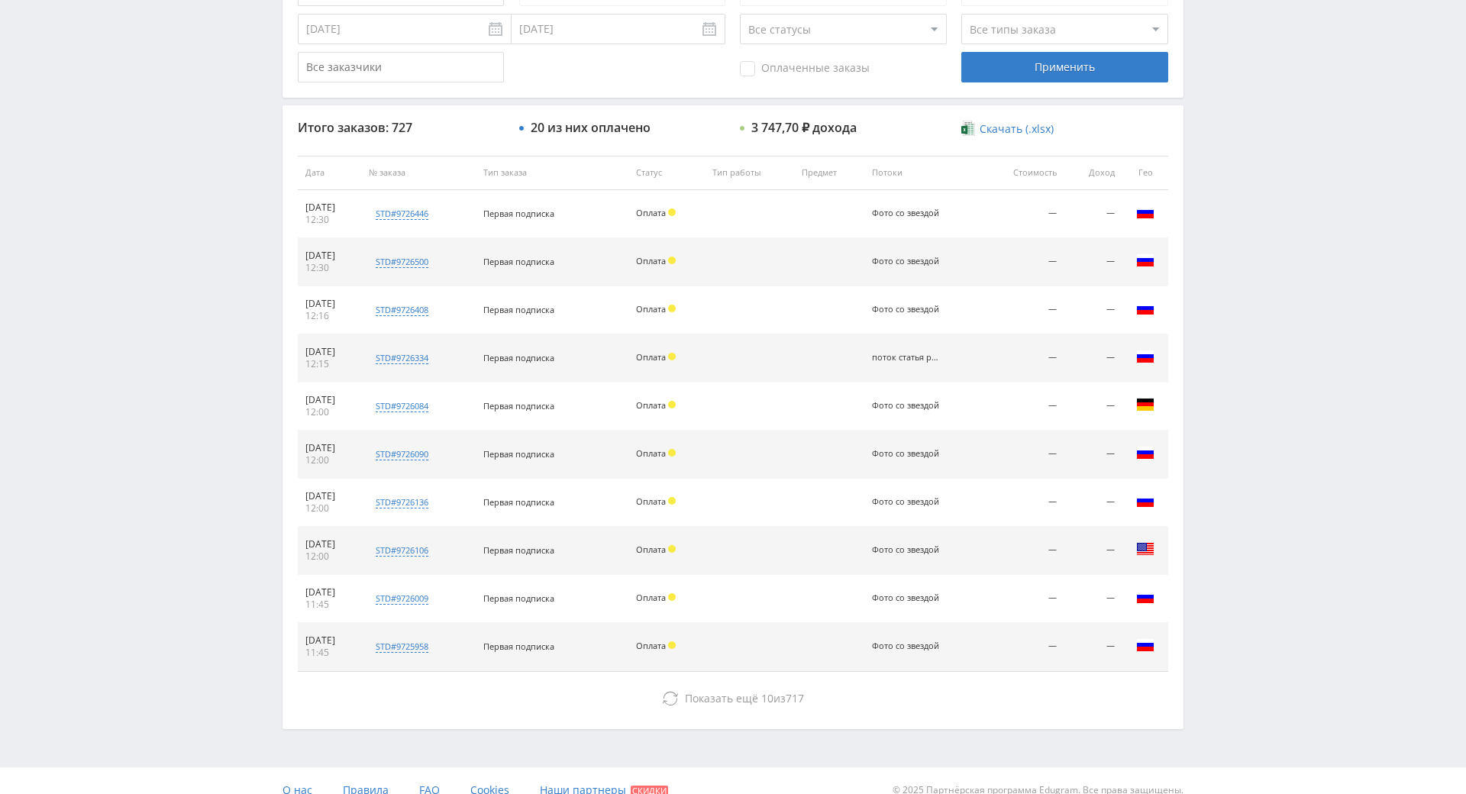
drag, startPoint x: 1237, startPoint y: 427, endPoint x: 1237, endPoint y: 439, distance: 12.2
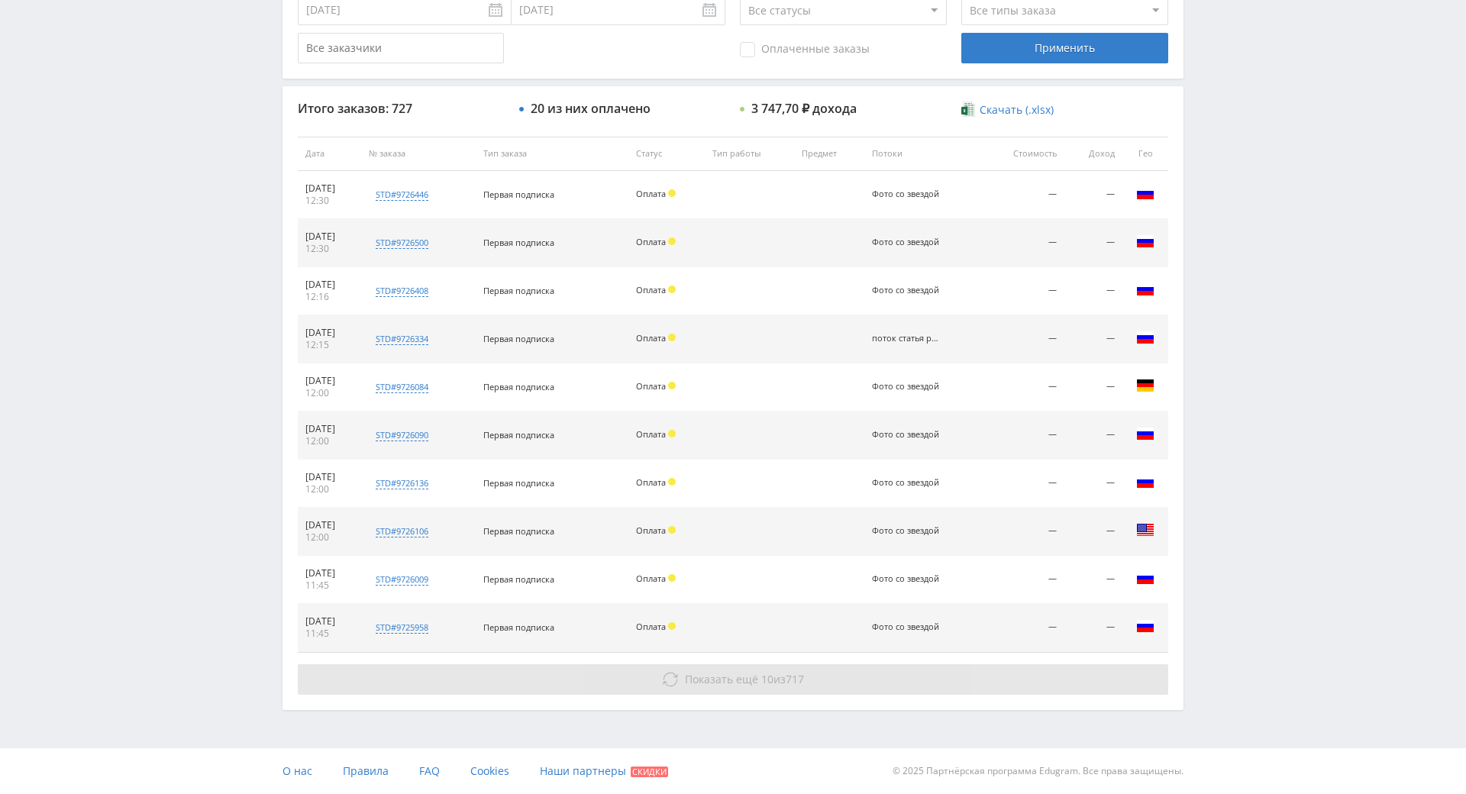
click at [954, 664] on button "Показать ещё 10 из 717" at bounding box center [733, 679] width 870 height 31
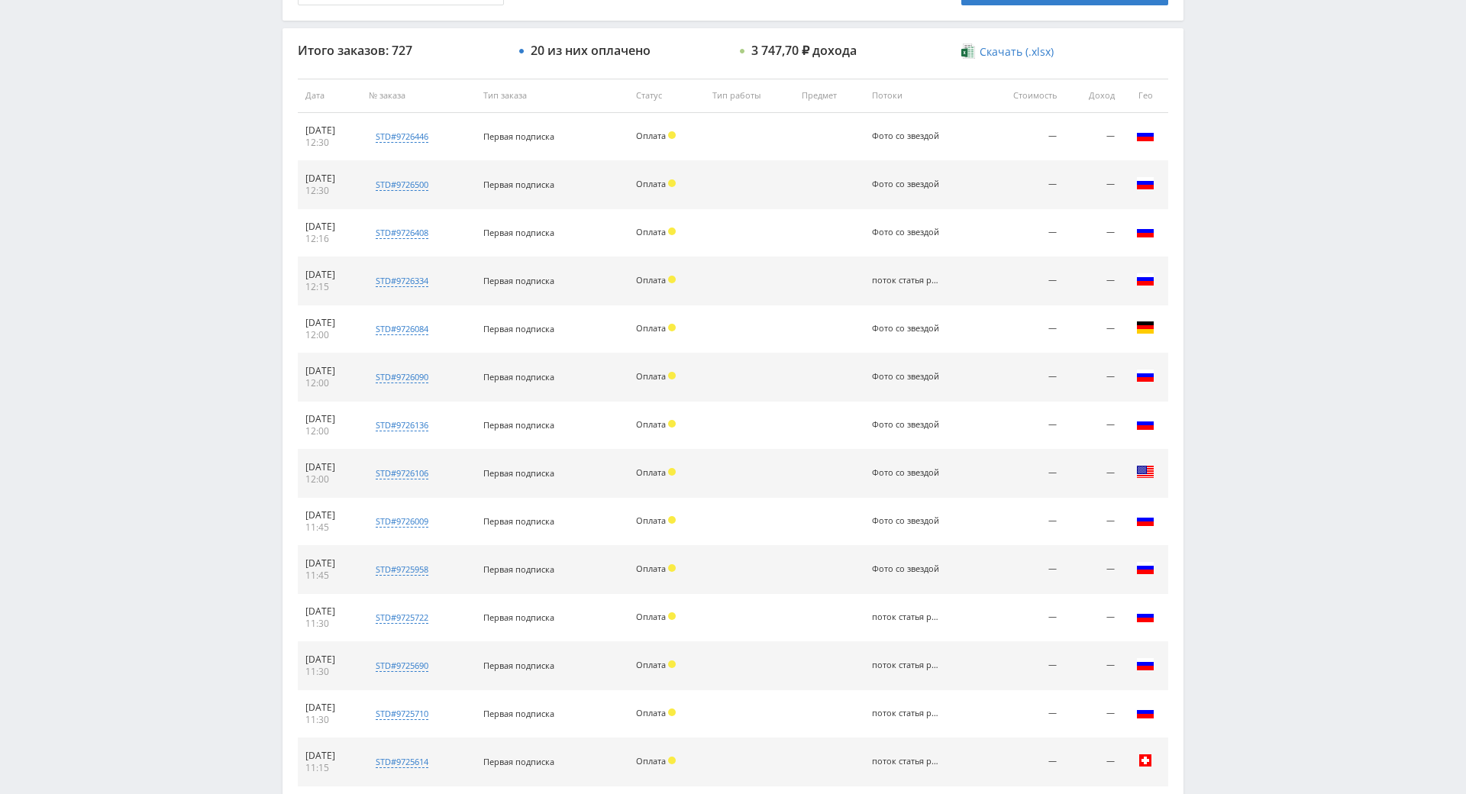
scroll to position [1027, 0]
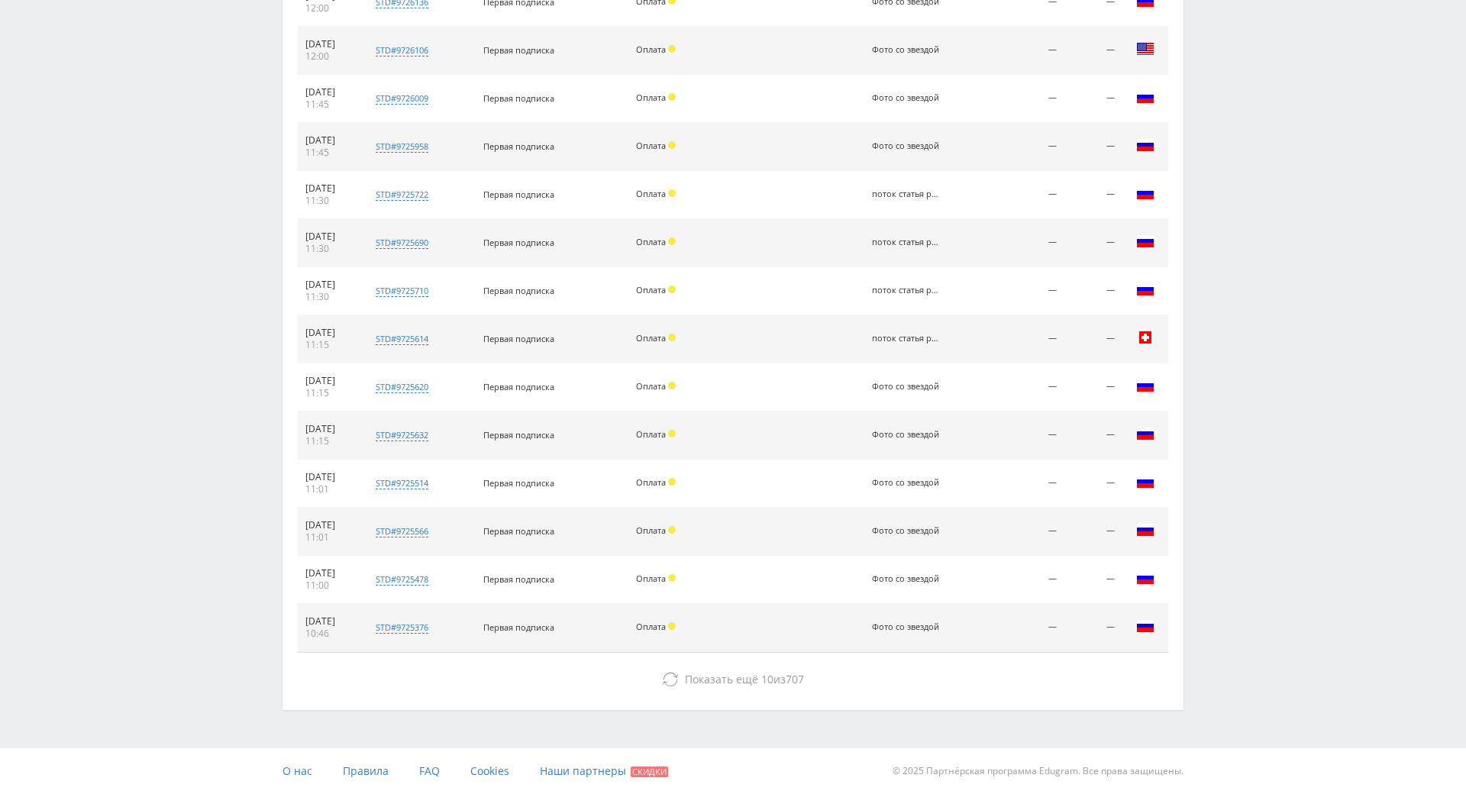
drag, startPoint x: 1328, startPoint y: 450, endPoint x: 1240, endPoint y: 706, distance: 270.4
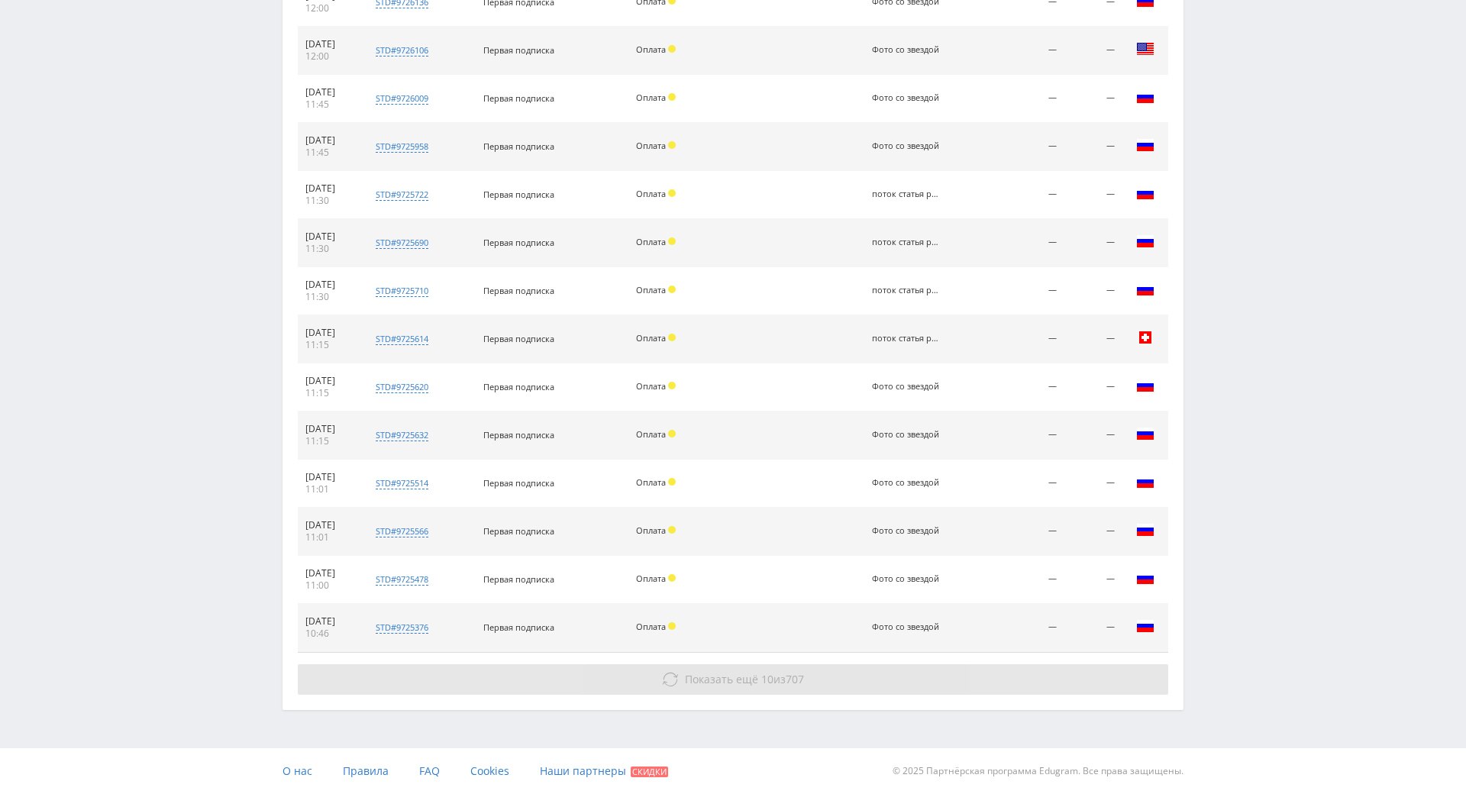
click at [1050, 664] on button "Показать ещё 10 из 707" at bounding box center [733, 679] width 870 height 31
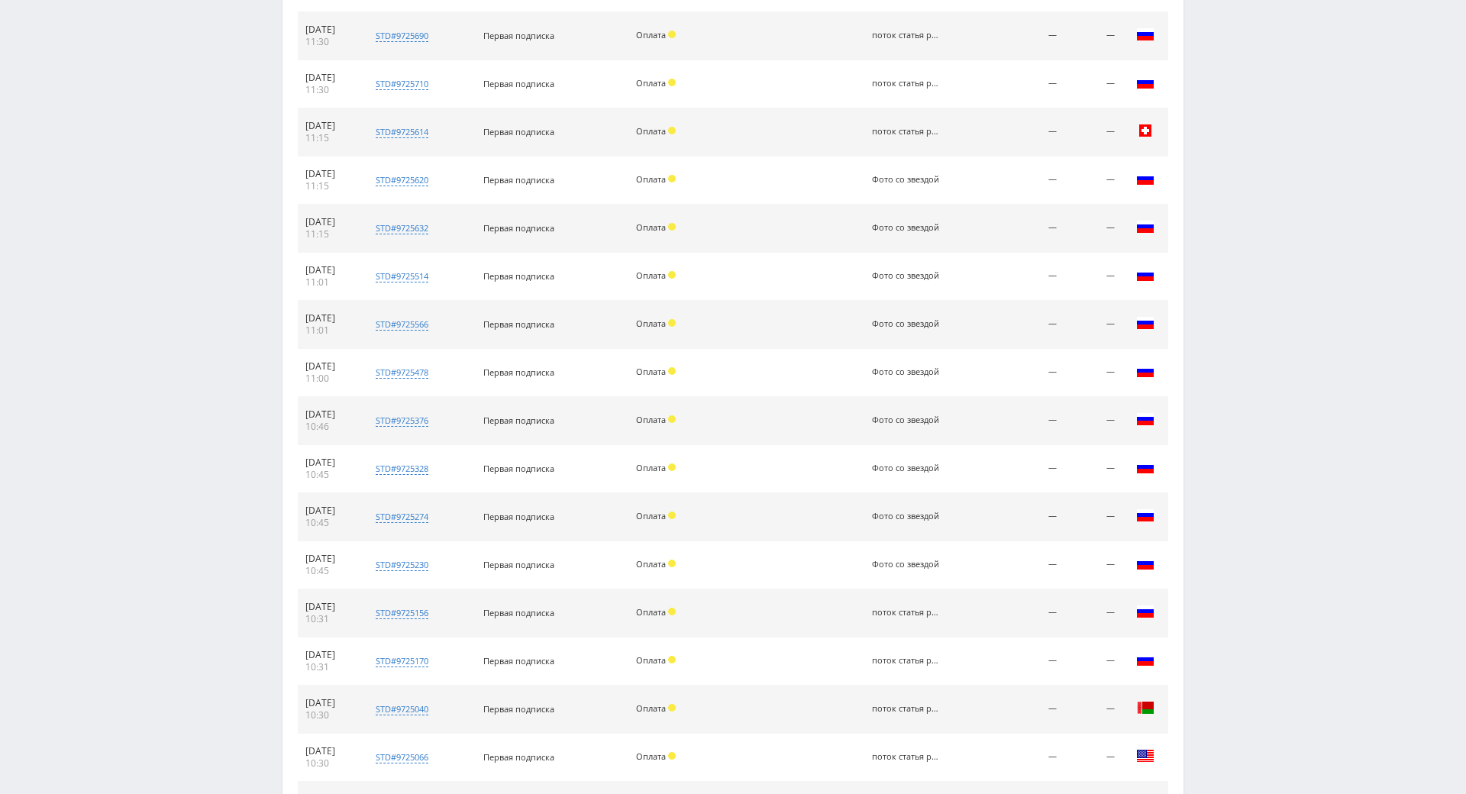
scroll to position [1508, 0]
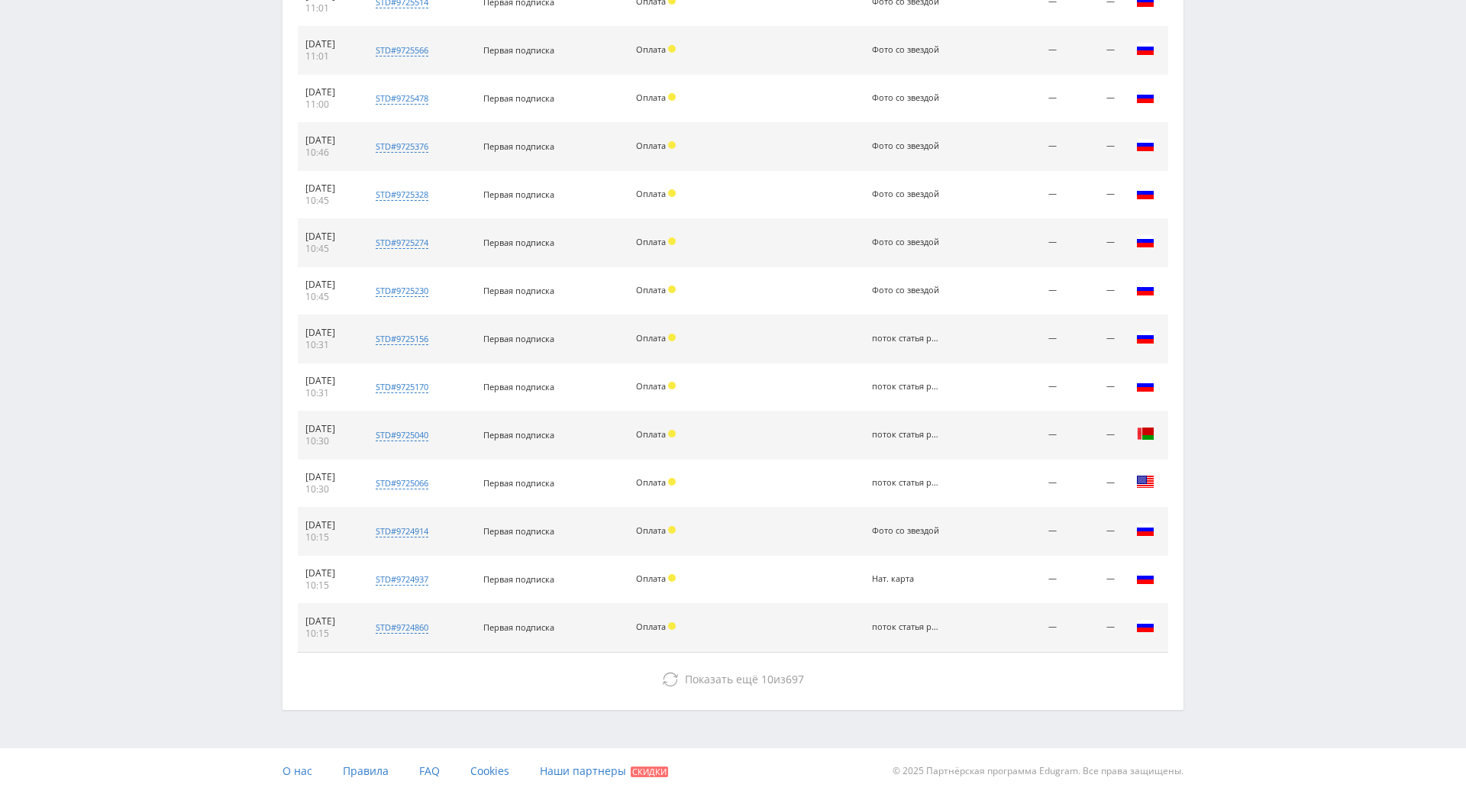
drag, startPoint x: 1243, startPoint y: 330, endPoint x: 1245, endPoint y: 621, distance: 291.6
drag, startPoint x: 1101, startPoint y: 614, endPoint x: 1136, endPoint y: 584, distance: 46.0
click at [1101, 664] on button "Показать ещё 10 из 697" at bounding box center [733, 679] width 870 height 31
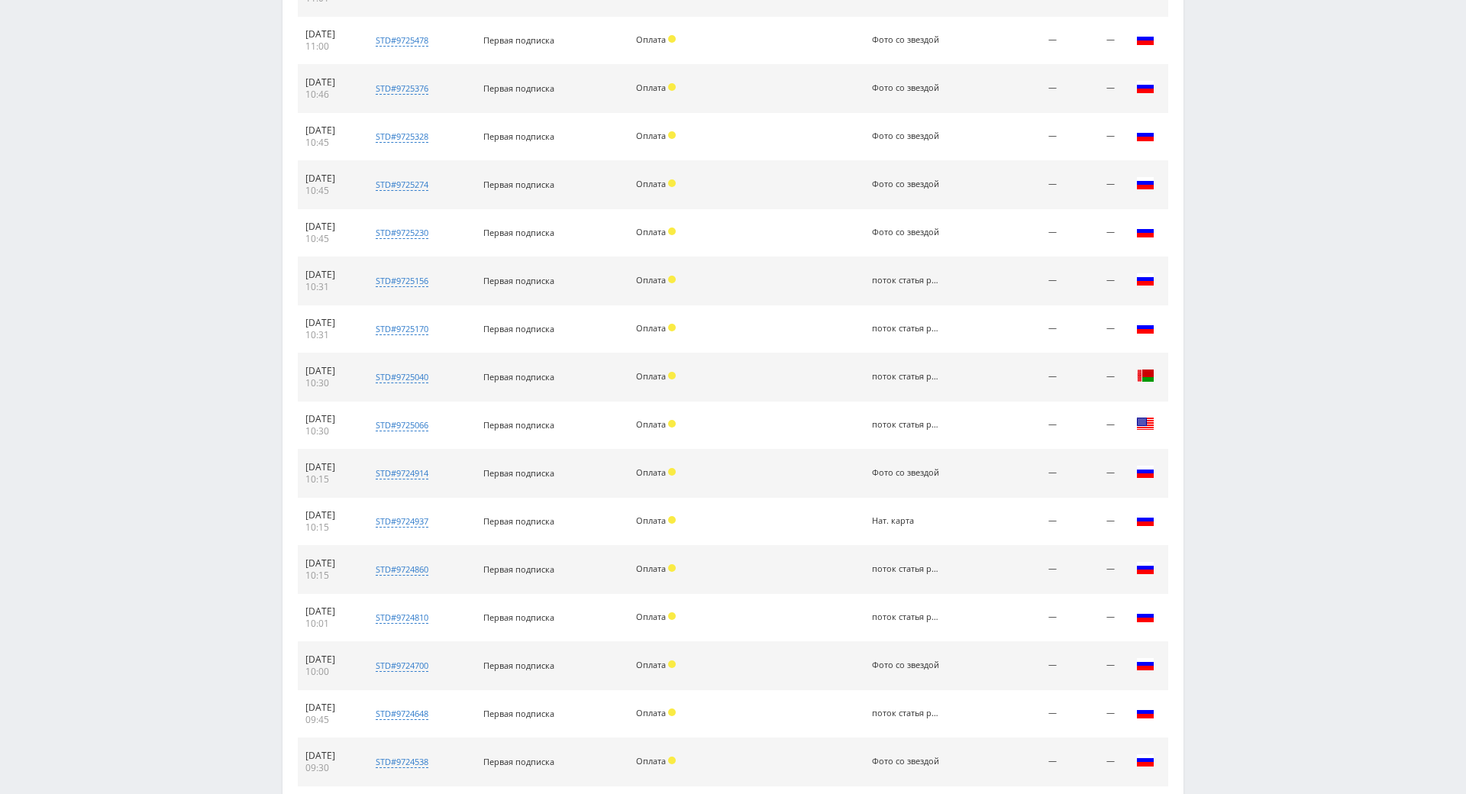
scroll to position [1988, 0]
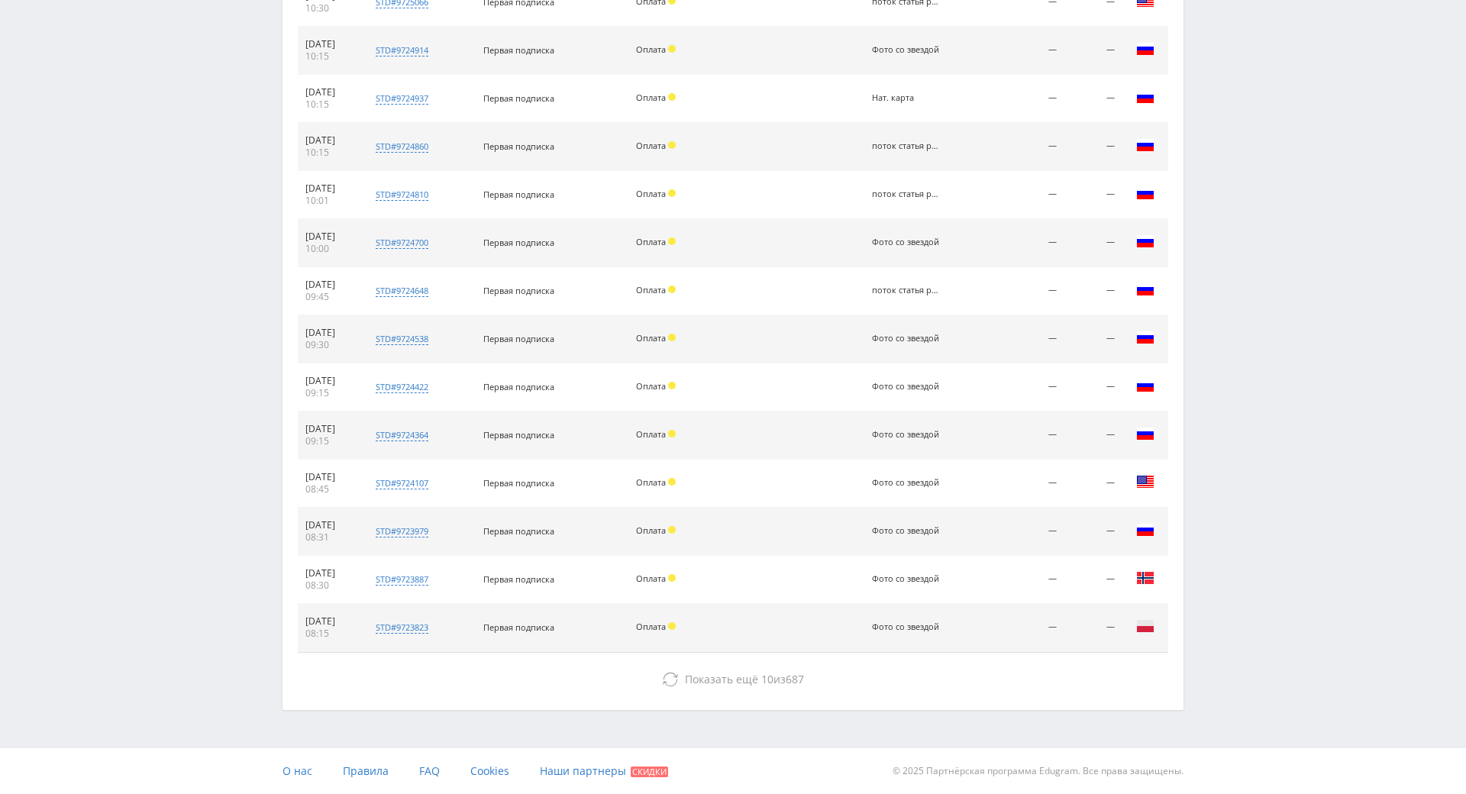
drag, startPoint x: 1306, startPoint y: 651, endPoint x: 1314, endPoint y: 695, distance: 45.1
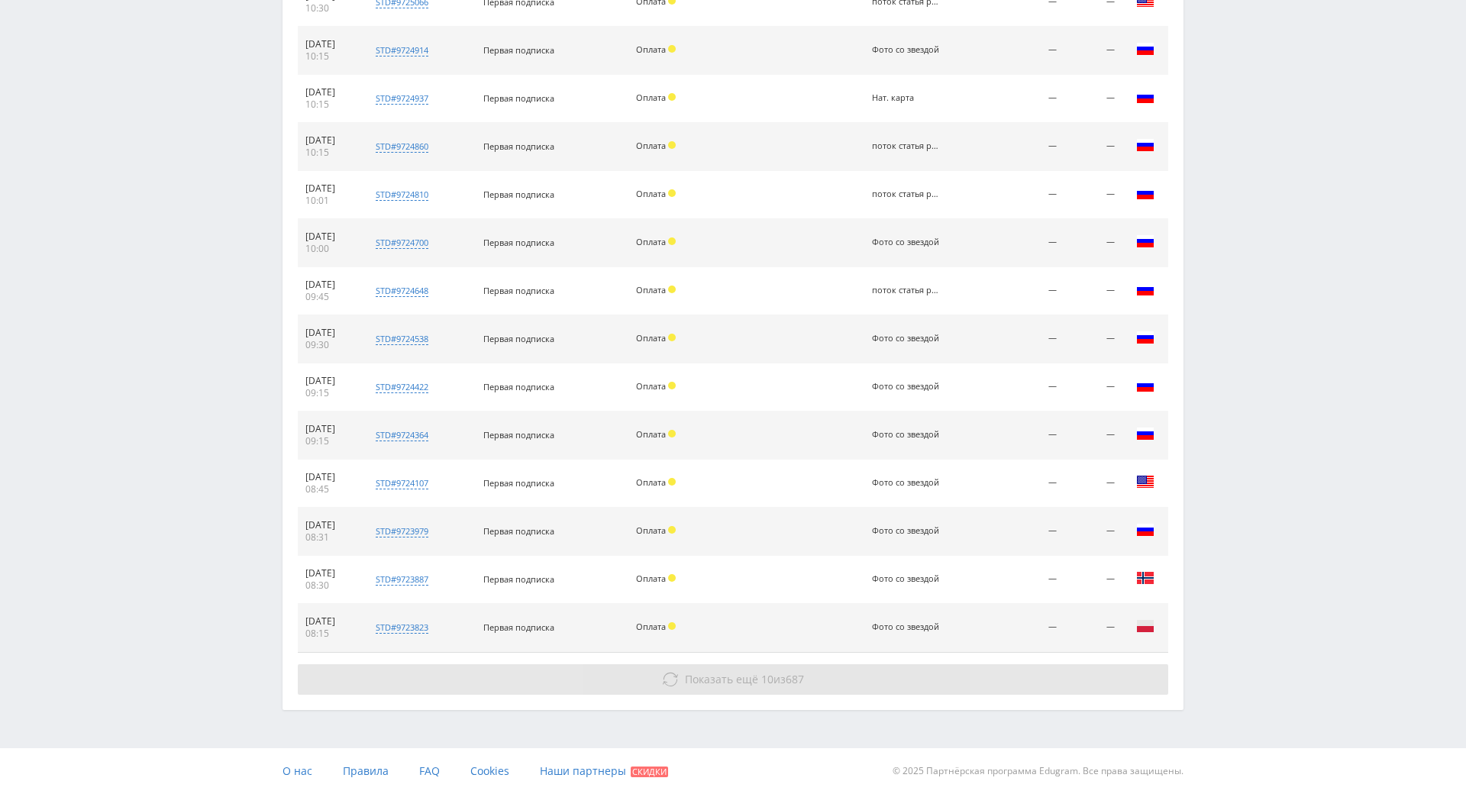
click at [1040, 664] on button "Показать ещё 10 из 687" at bounding box center [733, 679] width 870 height 31
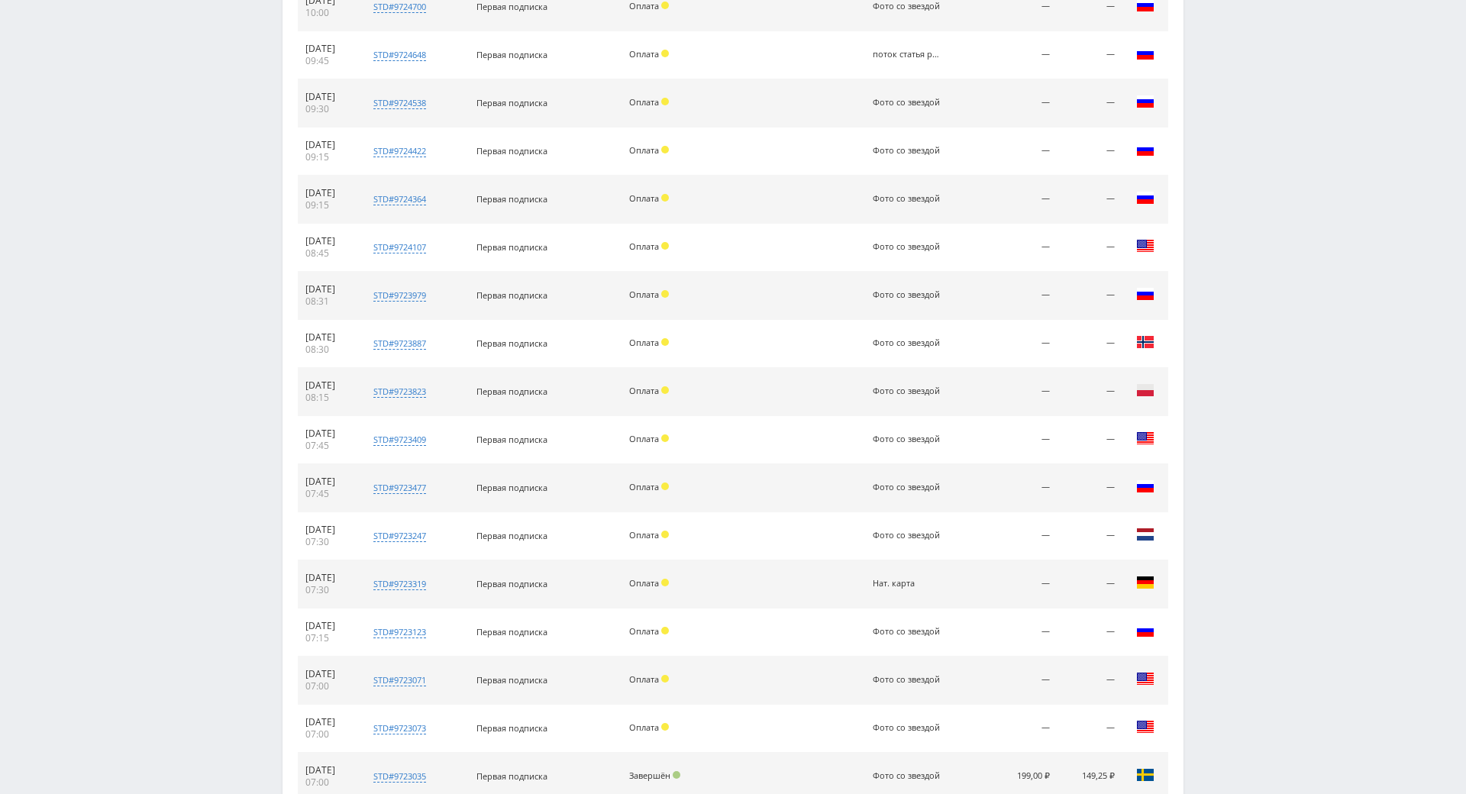
drag, startPoint x: 1204, startPoint y: 558, endPoint x: 1206, endPoint y: 581, distance: 22.9
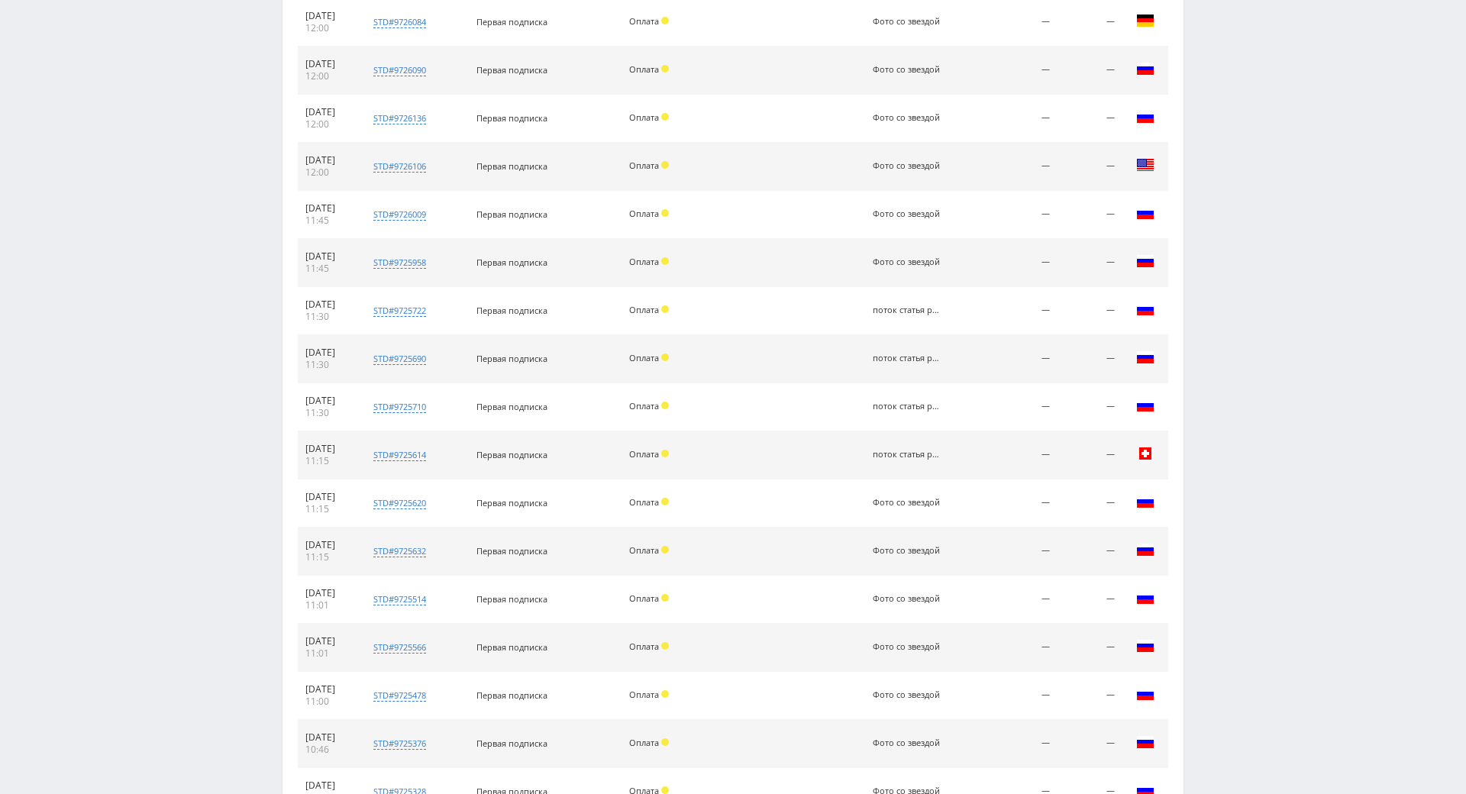
scroll to position [0, 0]
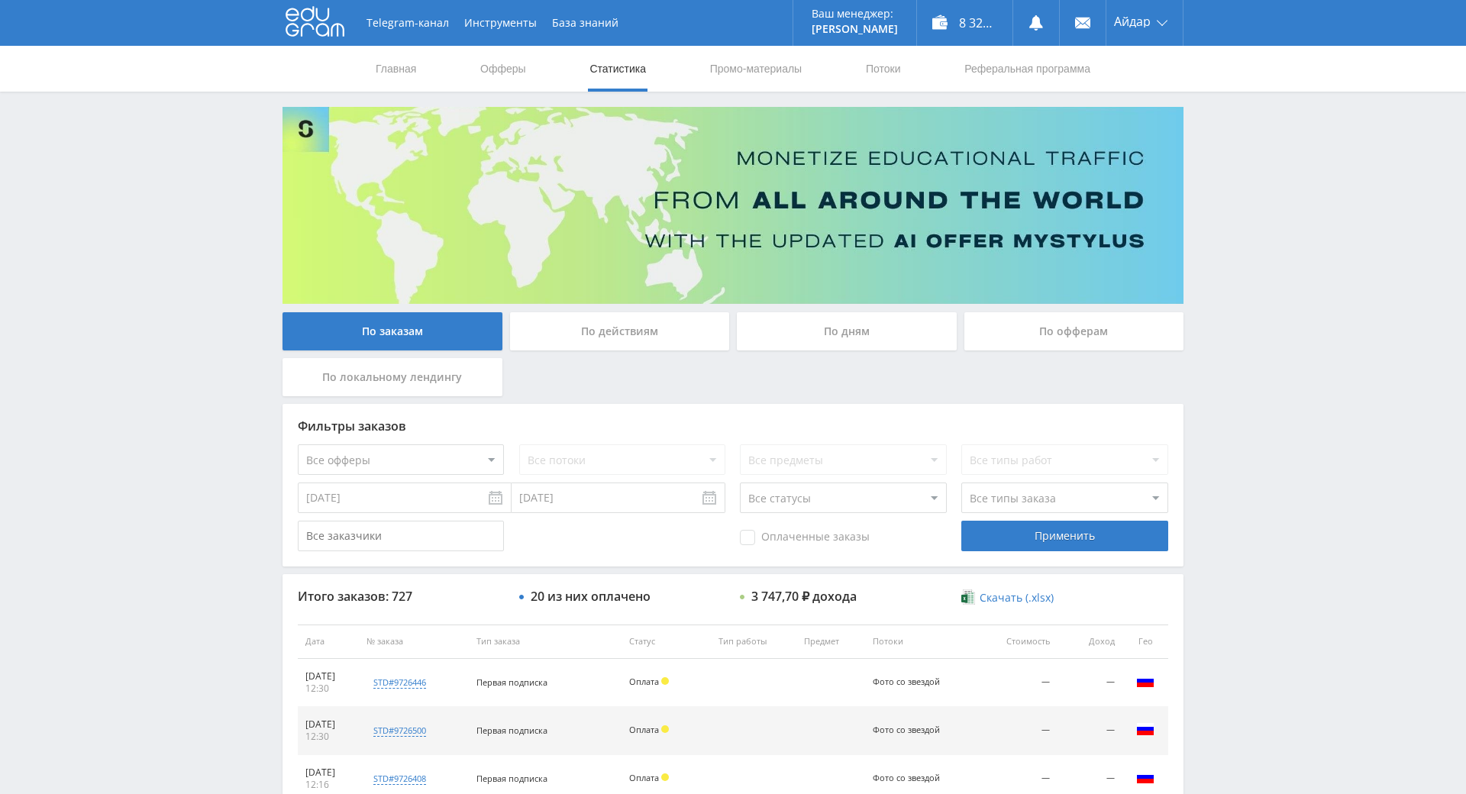
drag, startPoint x: 1206, startPoint y: 581, endPoint x: 1207, endPoint y: 341, distance: 239.7
drag, startPoint x: 1245, startPoint y: 363, endPoint x: 1239, endPoint y: 281, distance: 82.7
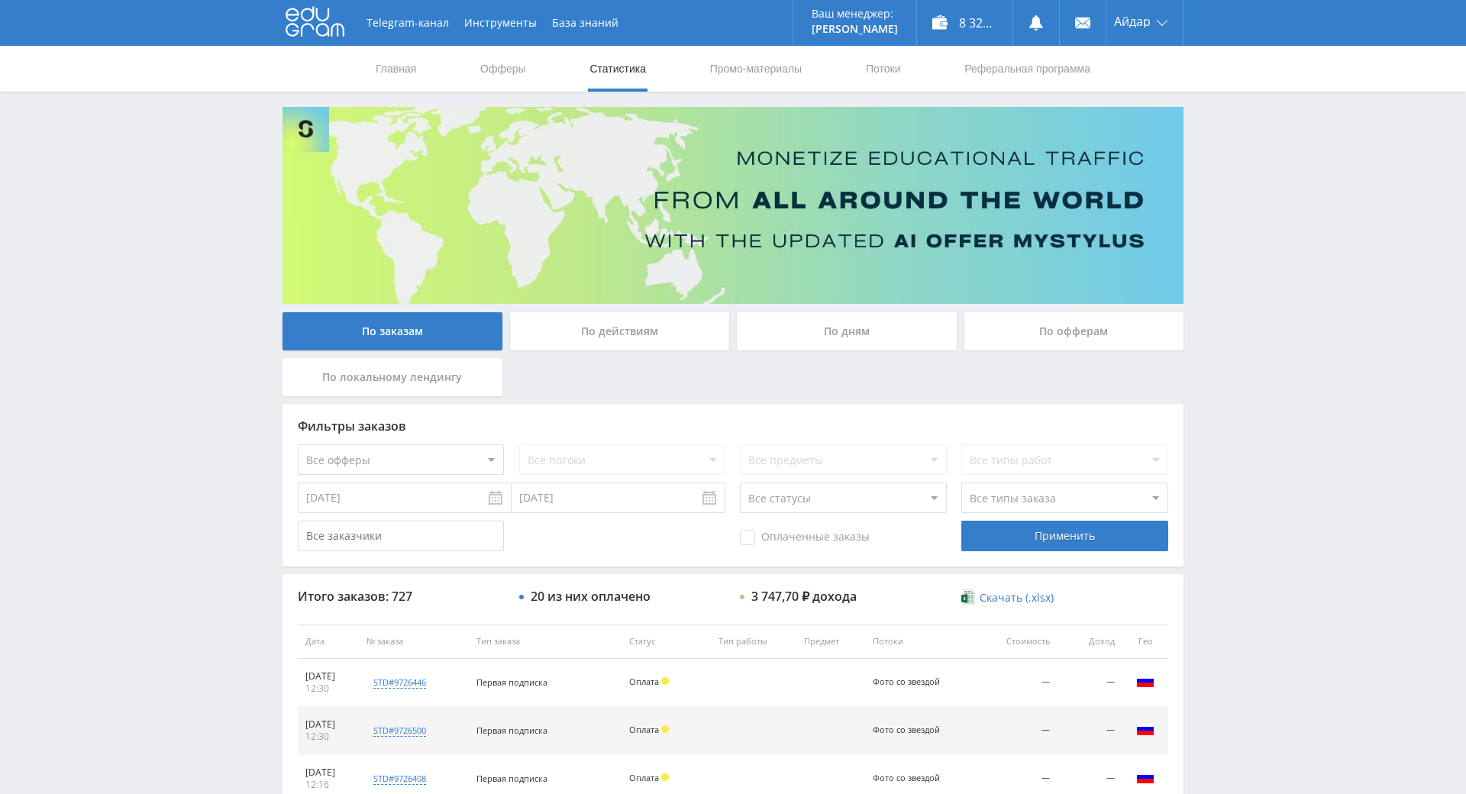
drag, startPoint x: 1214, startPoint y: 408, endPoint x: 1195, endPoint y: 256, distance: 153.0
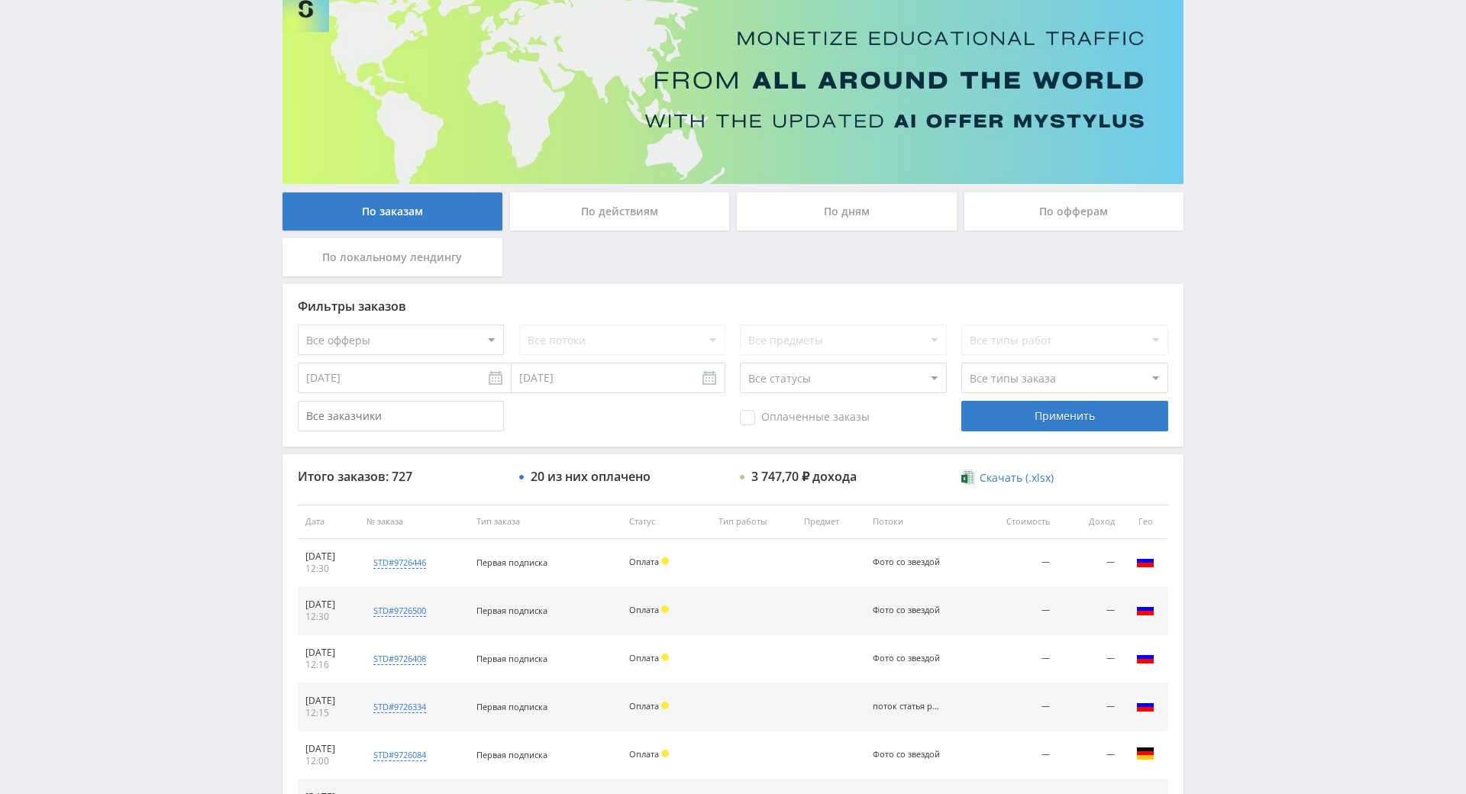
drag, startPoint x: 1221, startPoint y: 243, endPoint x: 1265, endPoint y: 442, distance: 203.3
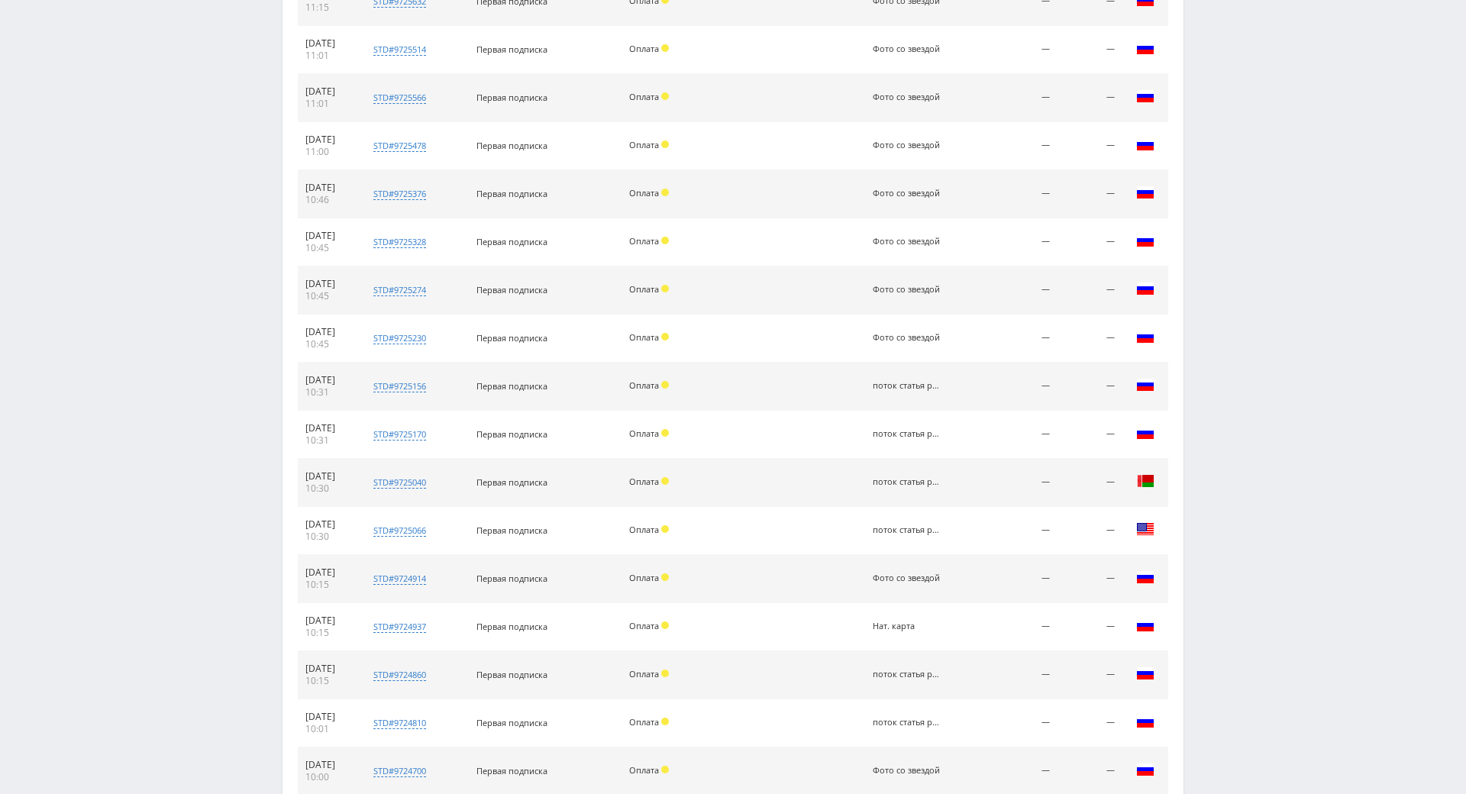
drag, startPoint x: 1256, startPoint y: 538, endPoint x: 1241, endPoint y: 715, distance: 177.7
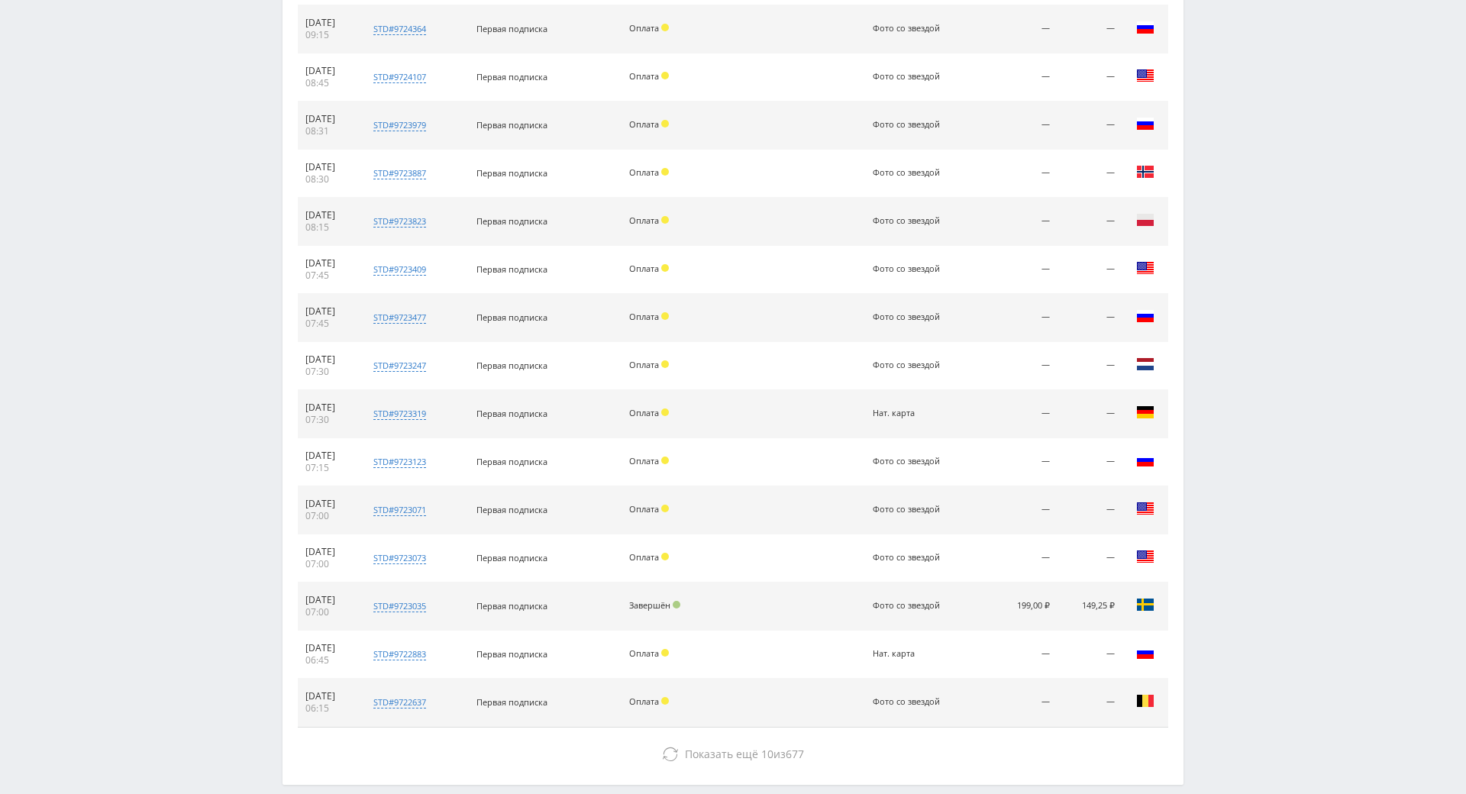
scroll to position [2469, 0]
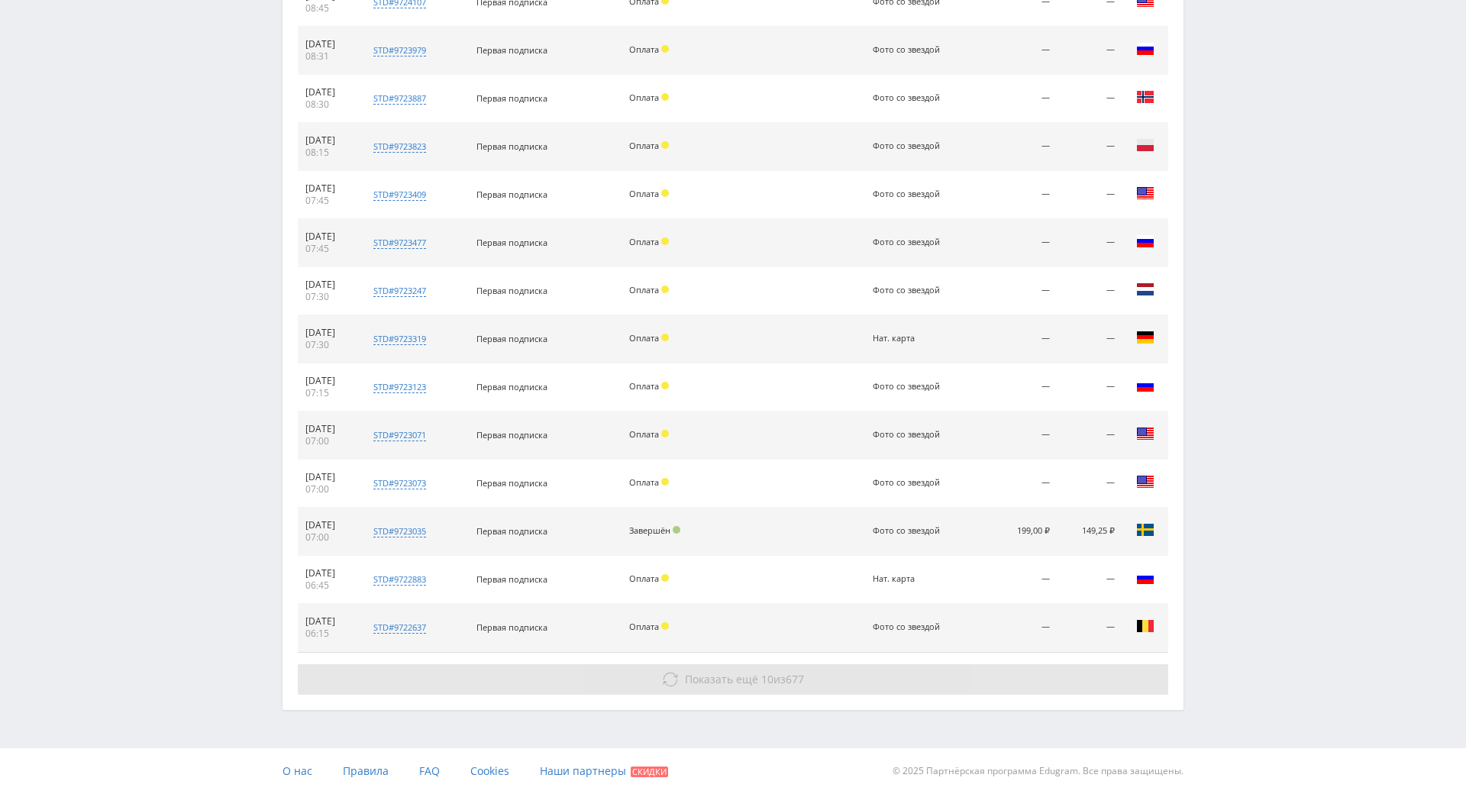
drag, startPoint x: 1066, startPoint y: 524, endPoint x: 1085, endPoint y: 614, distance: 93.0
click at [1044, 664] on div "Показать ещё 10 из 677" at bounding box center [733, 679] width 870 height 31
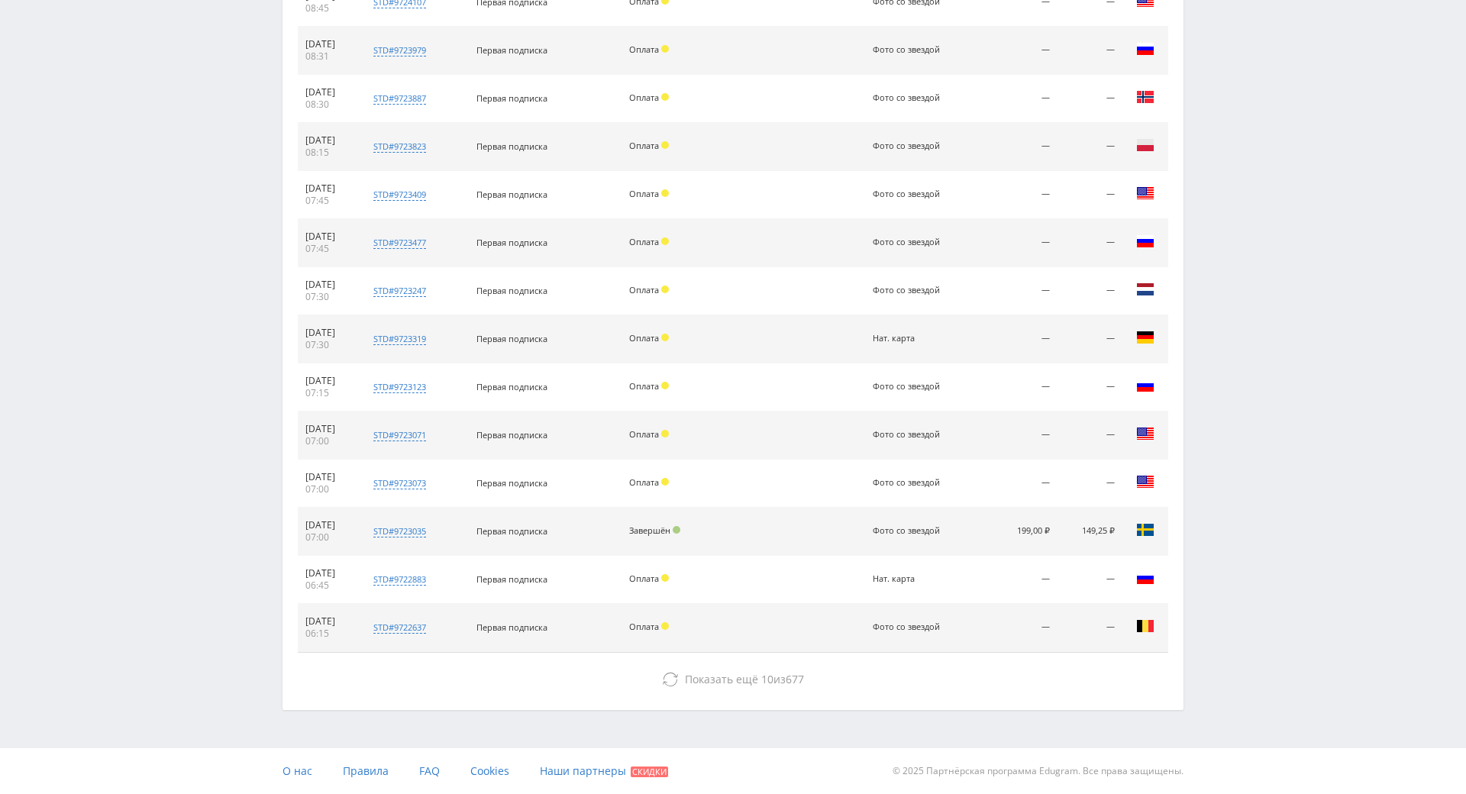
drag, startPoint x: 1245, startPoint y: 572, endPoint x: 1262, endPoint y: 640, distance: 70.0
drag, startPoint x: 1239, startPoint y: 530, endPoint x: 1196, endPoint y: 592, distance: 75.8
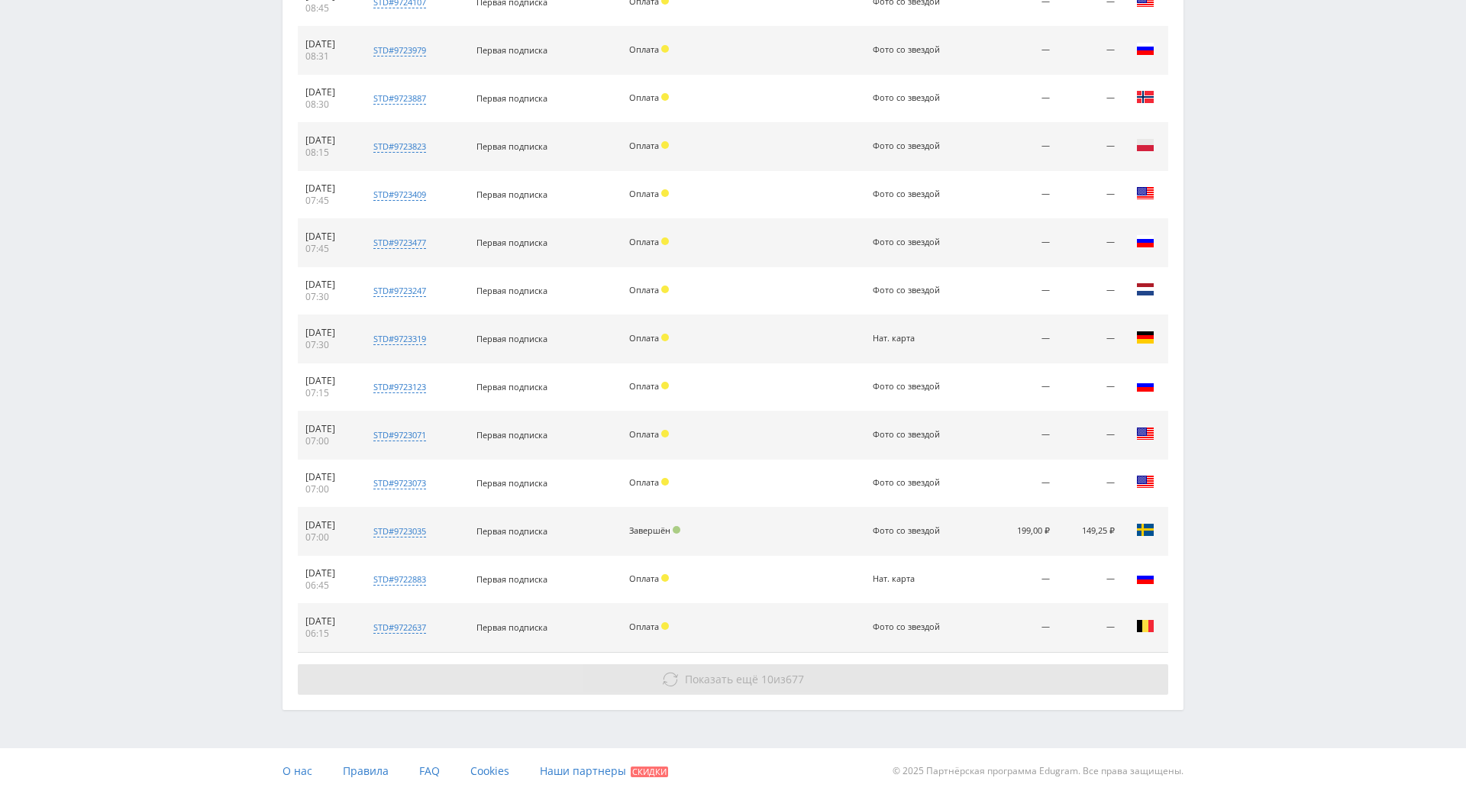
click at [905, 664] on button "Показать ещё 10 из 677" at bounding box center [733, 679] width 870 height 31
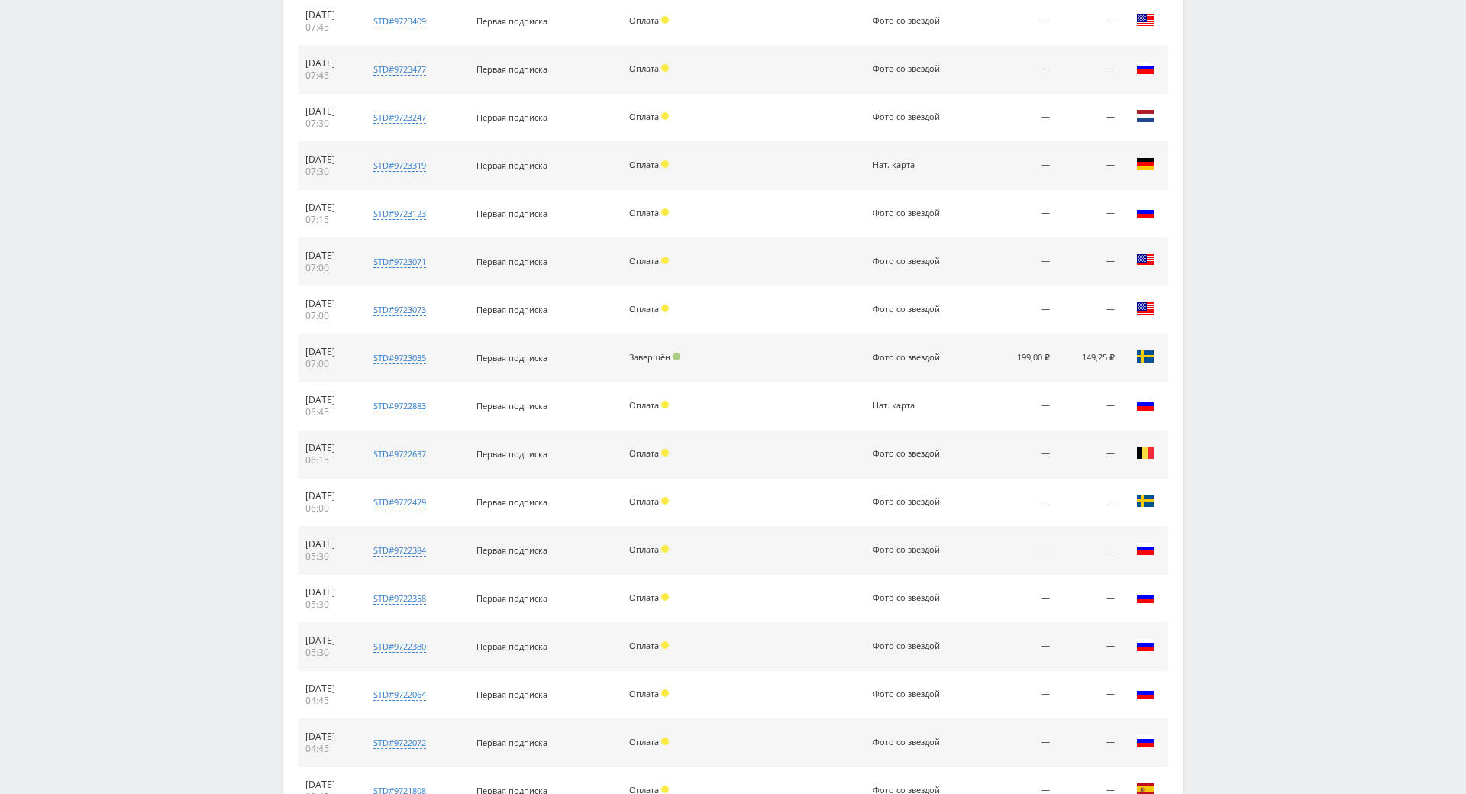
scroll to position [2902, 0]
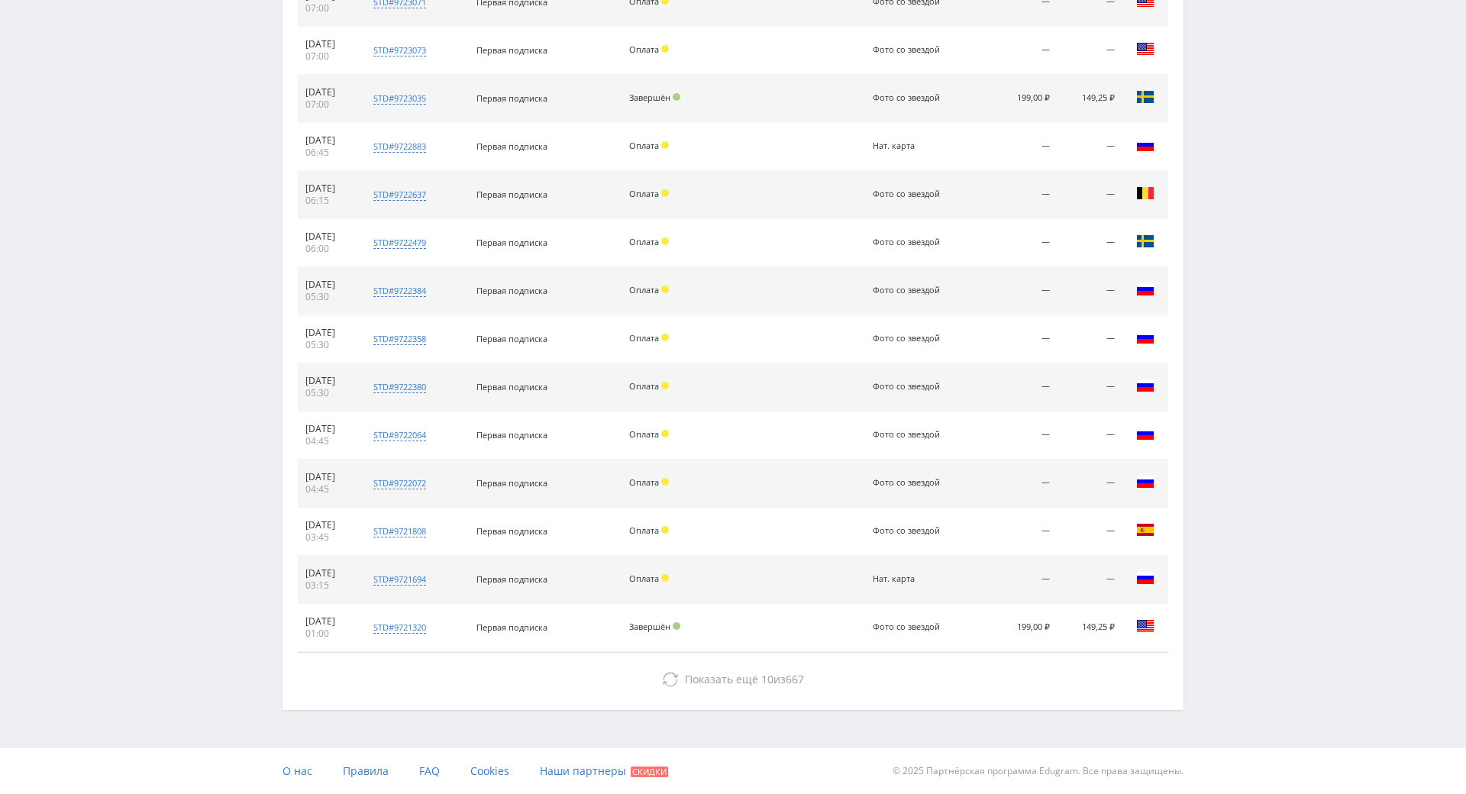
drag, startPoint x: 1259, startPoint y: 467, endPoint x: 1269, endPoint y: 518, distance: 52.1
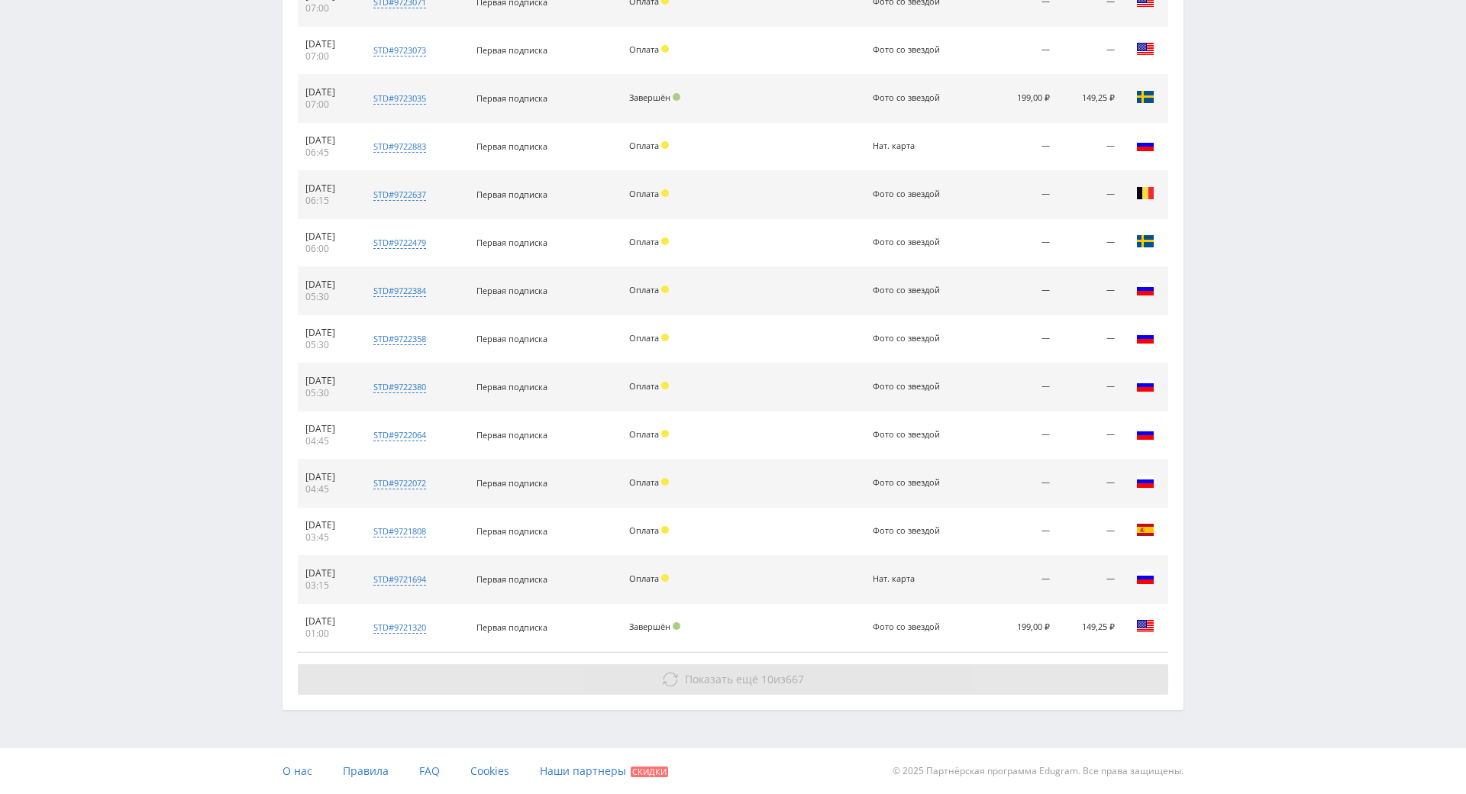
click at [1071, 664] on button "Показать ещё 10 из 667" at bounding box center [733, 679] width 870 height 31
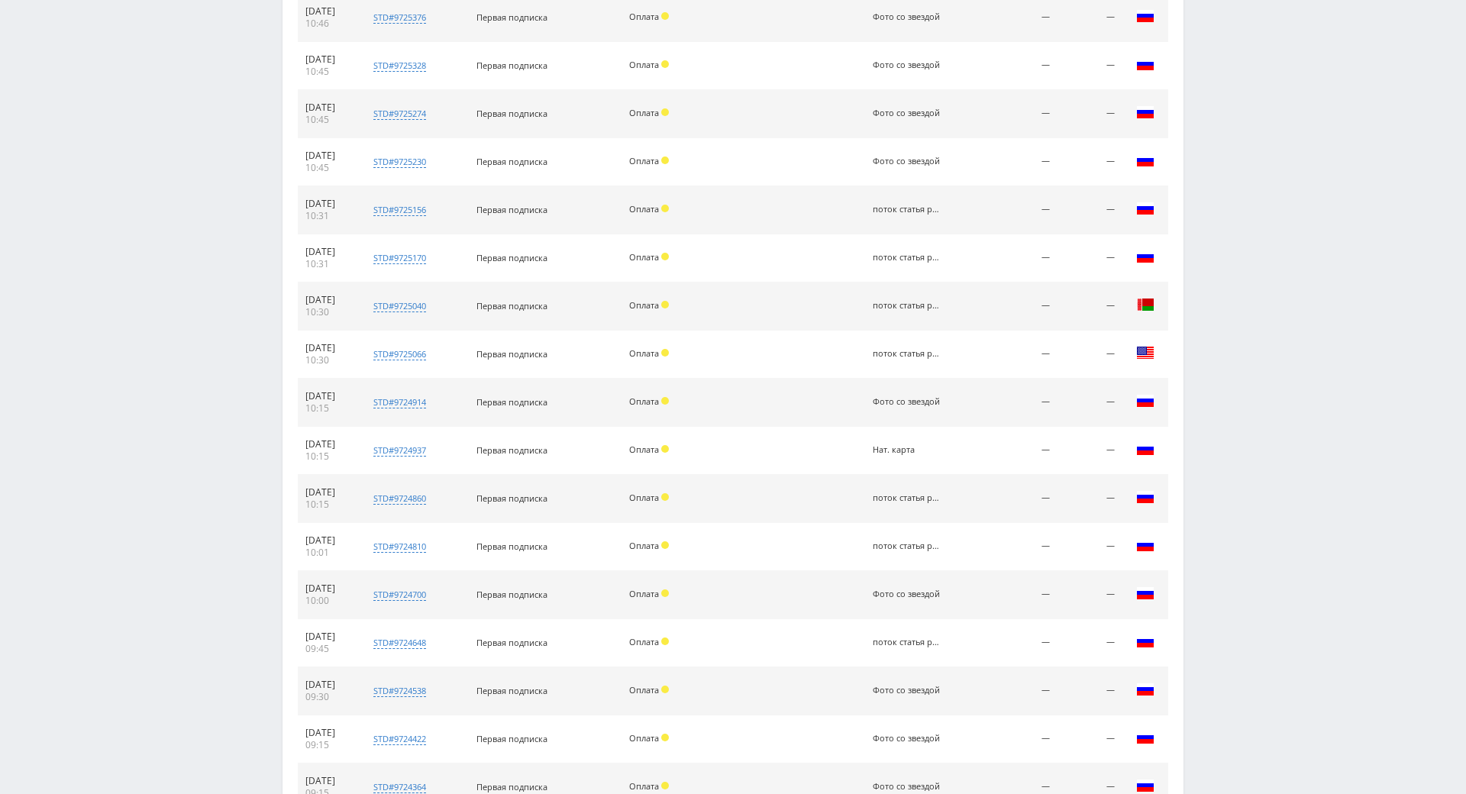
scroll to position [247, 0]
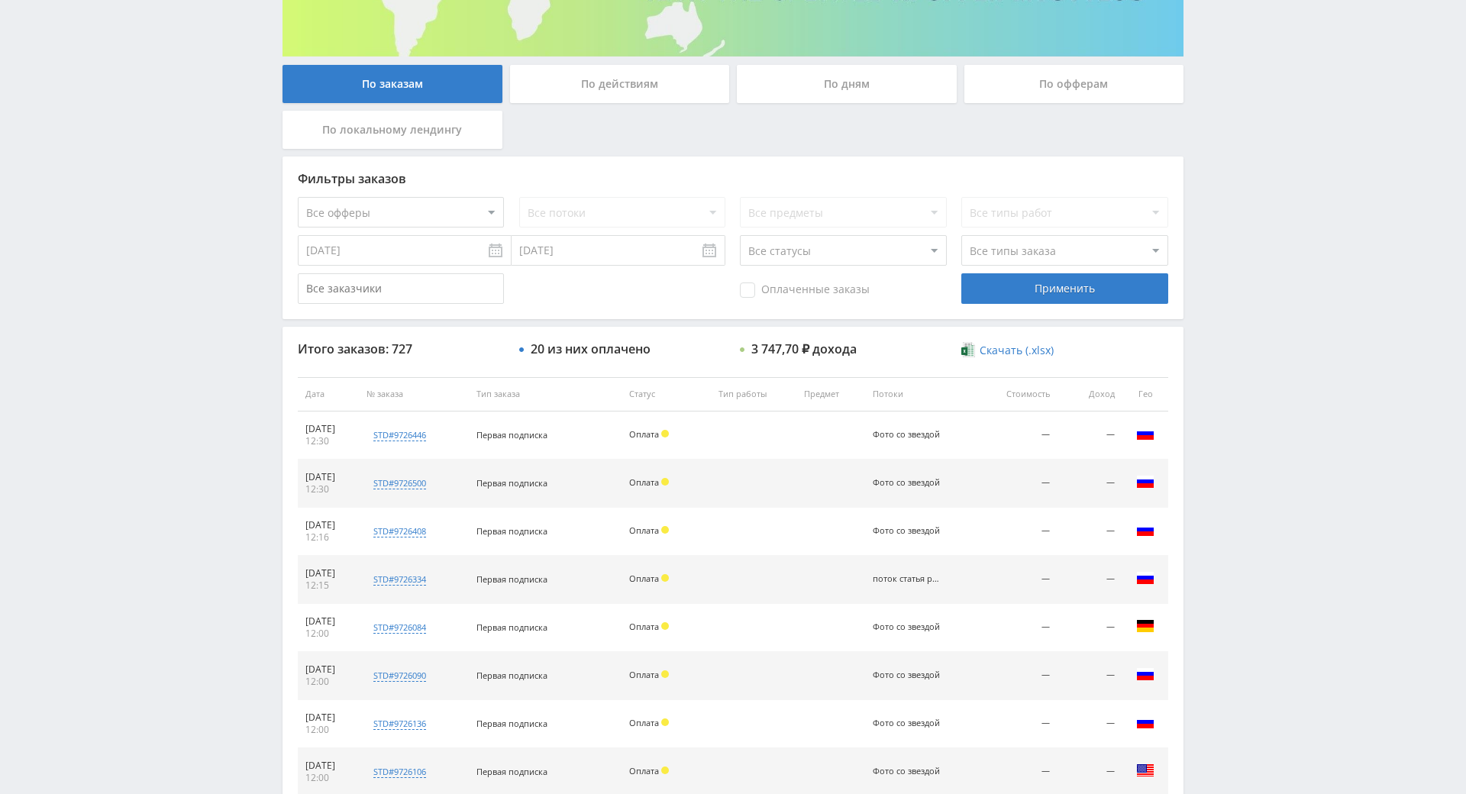
drag, startPoint x: 1342, startPoint y: 550, endPoint x: 1304, endPoint y: 421, distance: 133.6
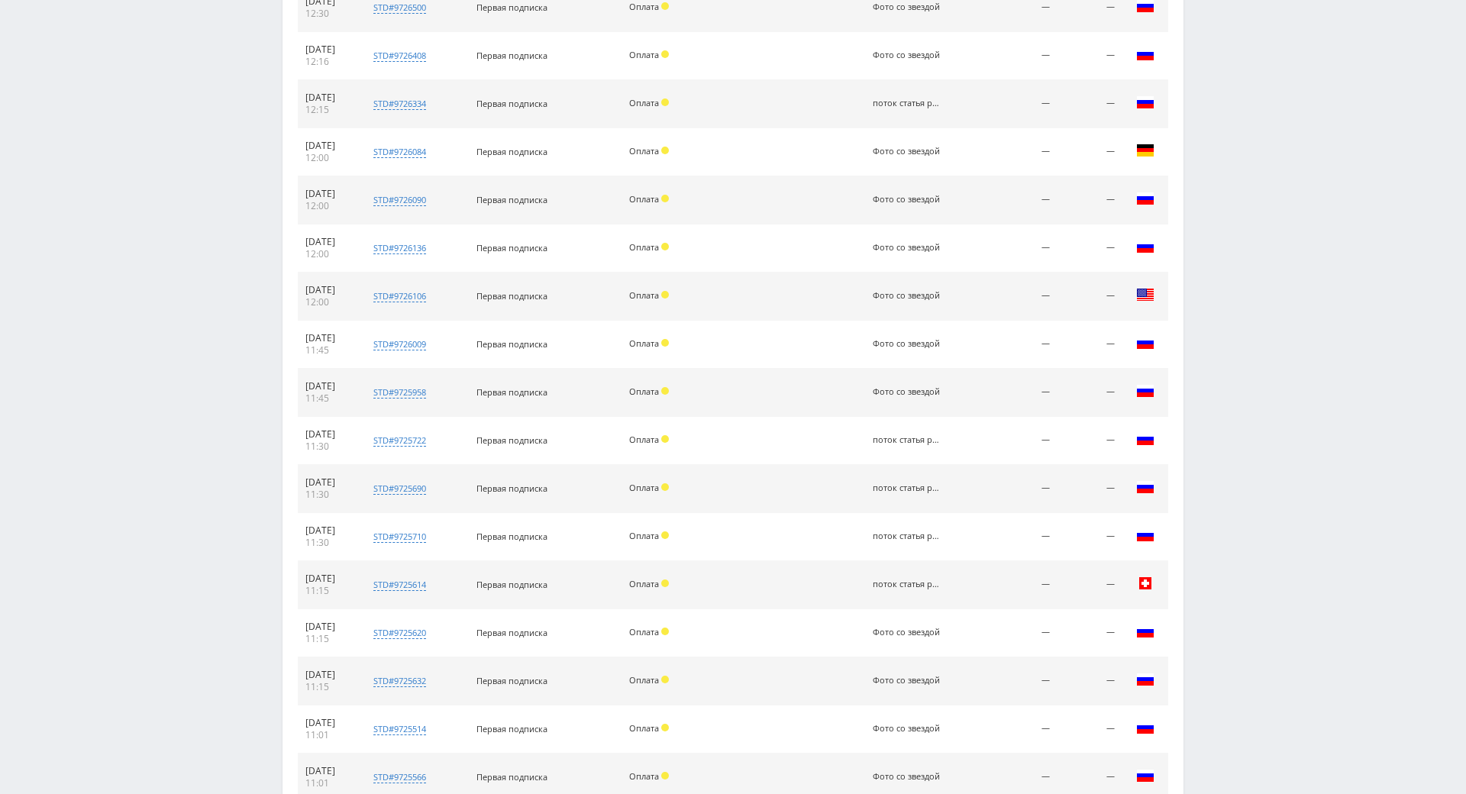
drag, startPoint x: 1276, startPoint y: 526, endPoint x: 1281, endPoint y: 663, distance: 136.7
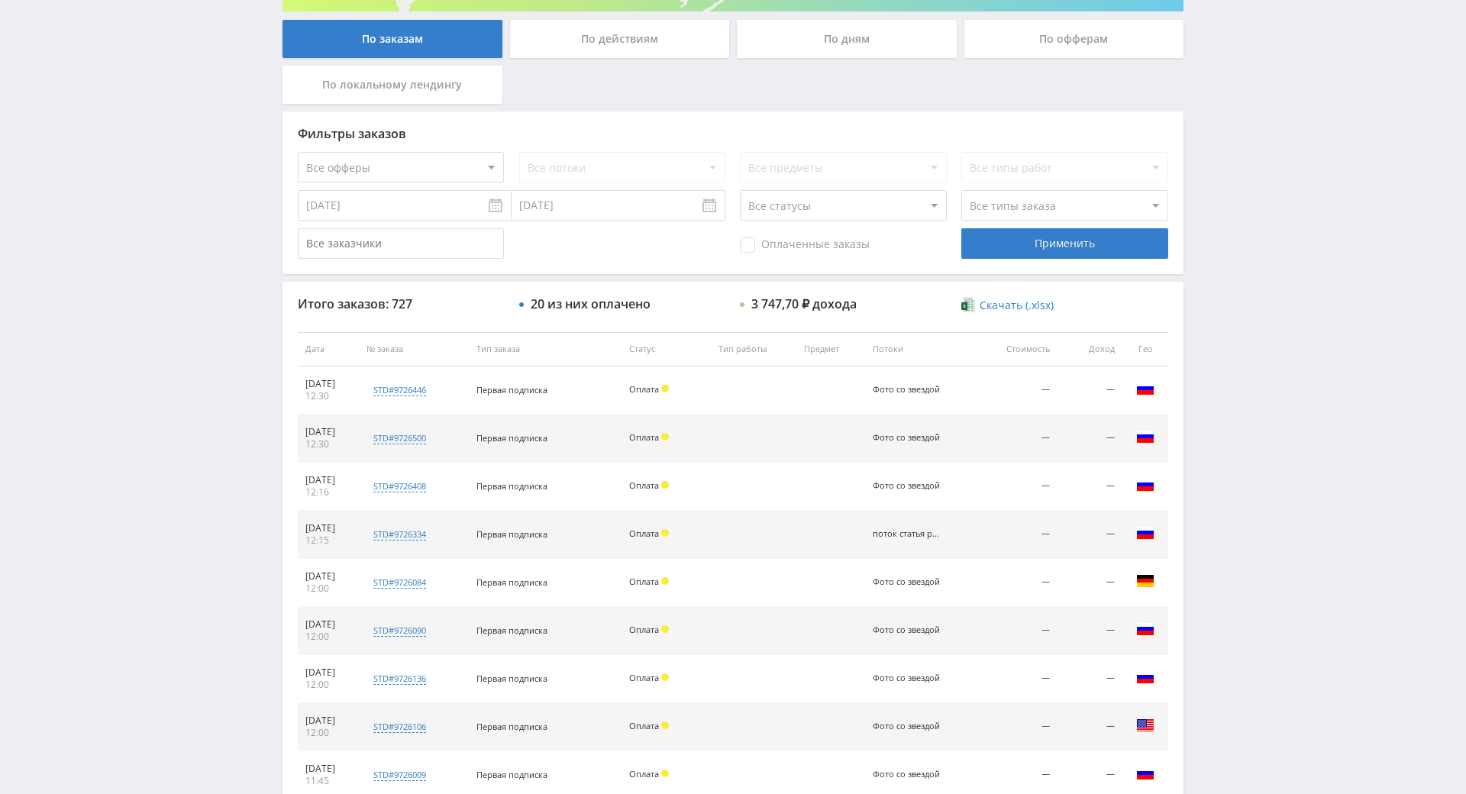
drag, startPoint x: 1236, startPoint y: 673, endPoint x: 1200, endPoint y: 539, distance: 139.0
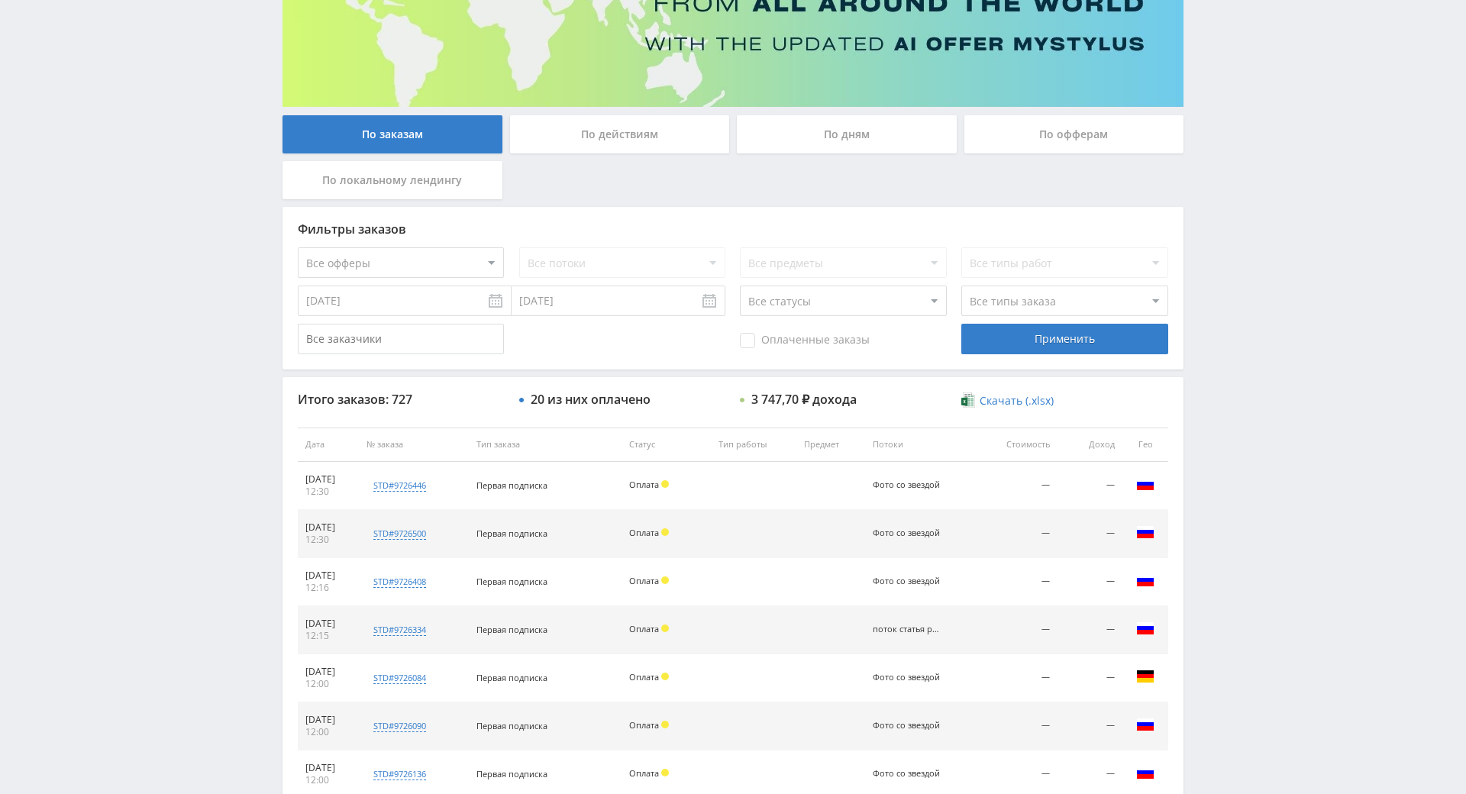
drag, startPoint x: 1208, startPoint y: 516, endPoint x: 1200, endPoint y: 402, distance: 114.0
drag, startPoint x: 1237, startPoint y: 360, endPoint x: 1227, endPoint y: 218, distance: 143.1
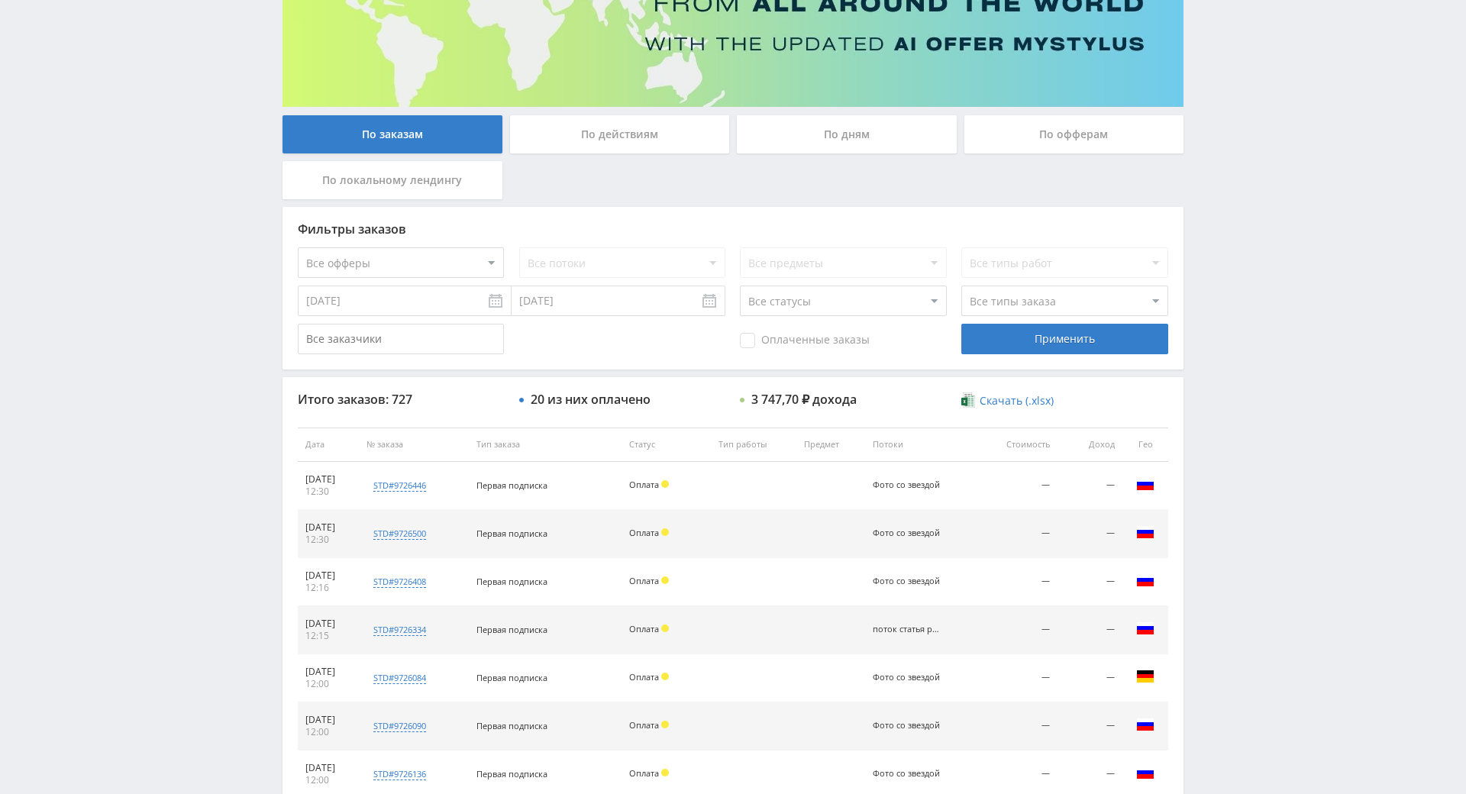
drag, startPoint x: 1332, startPoint y: 382, endPoint x: 1291, endPoint y: 226, distance: 161.8
drag, startPoint x: 1291, startPoint y: 226, endPoint x: 1248, endPoint y: 43, distance: 188.1
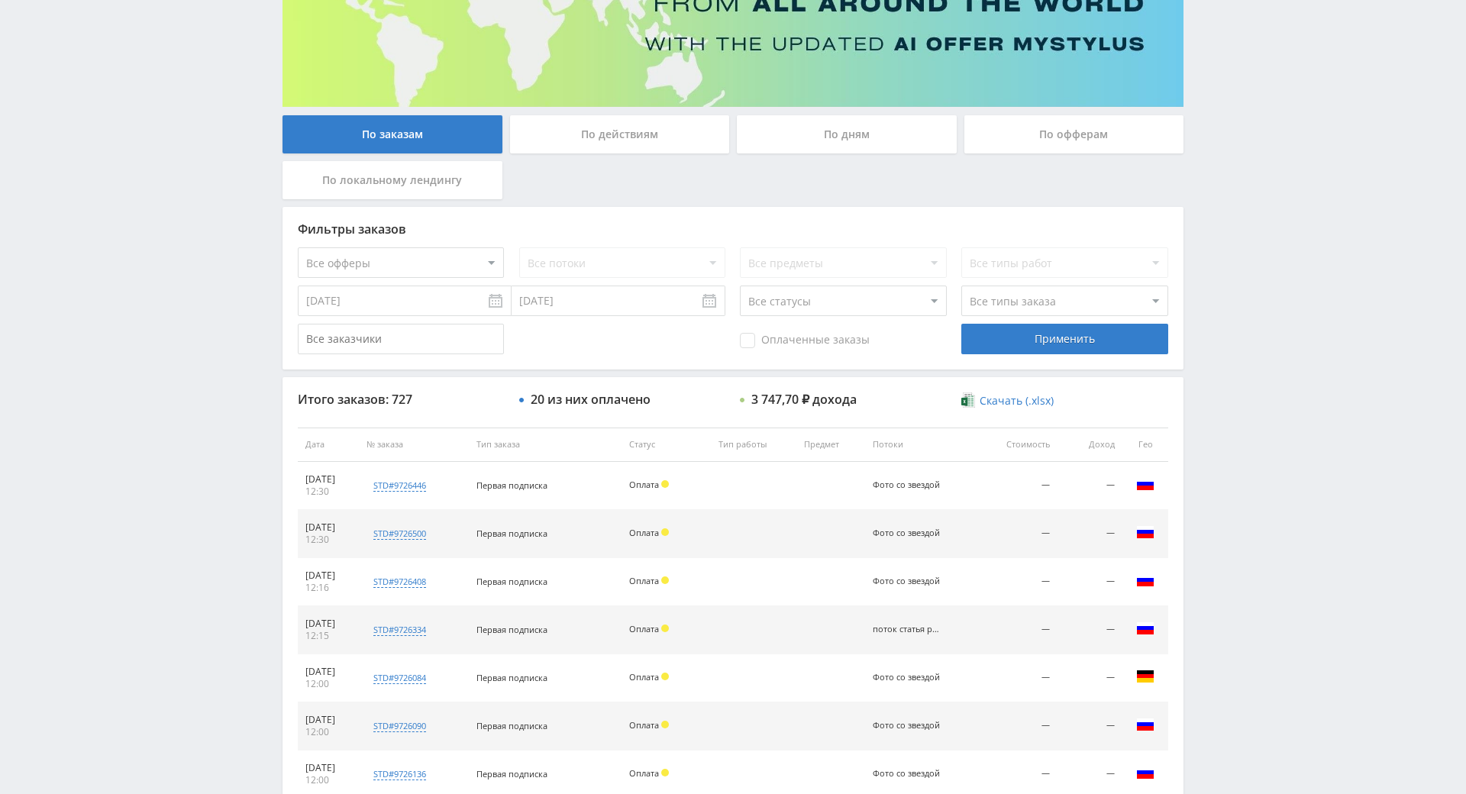
scroll to position [0, 0]
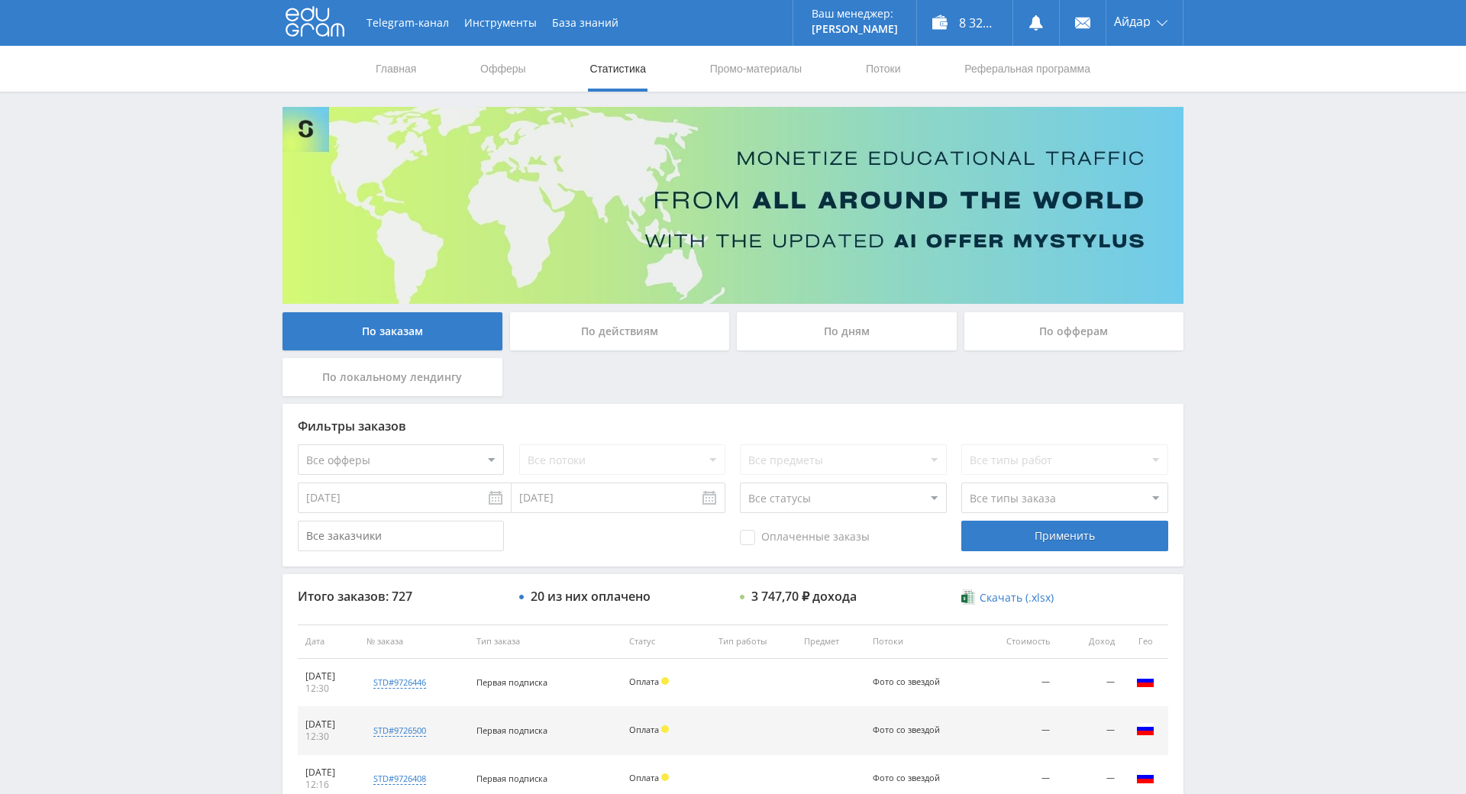
drag, startPoint x: 1311, startPoint y: 423, endPoint x: 1228, endPoint y: 85, distance: 347.5
click at [964, 7] on div "8 321,20 ₽" at bounding box center [964, 23] width 95 height 46
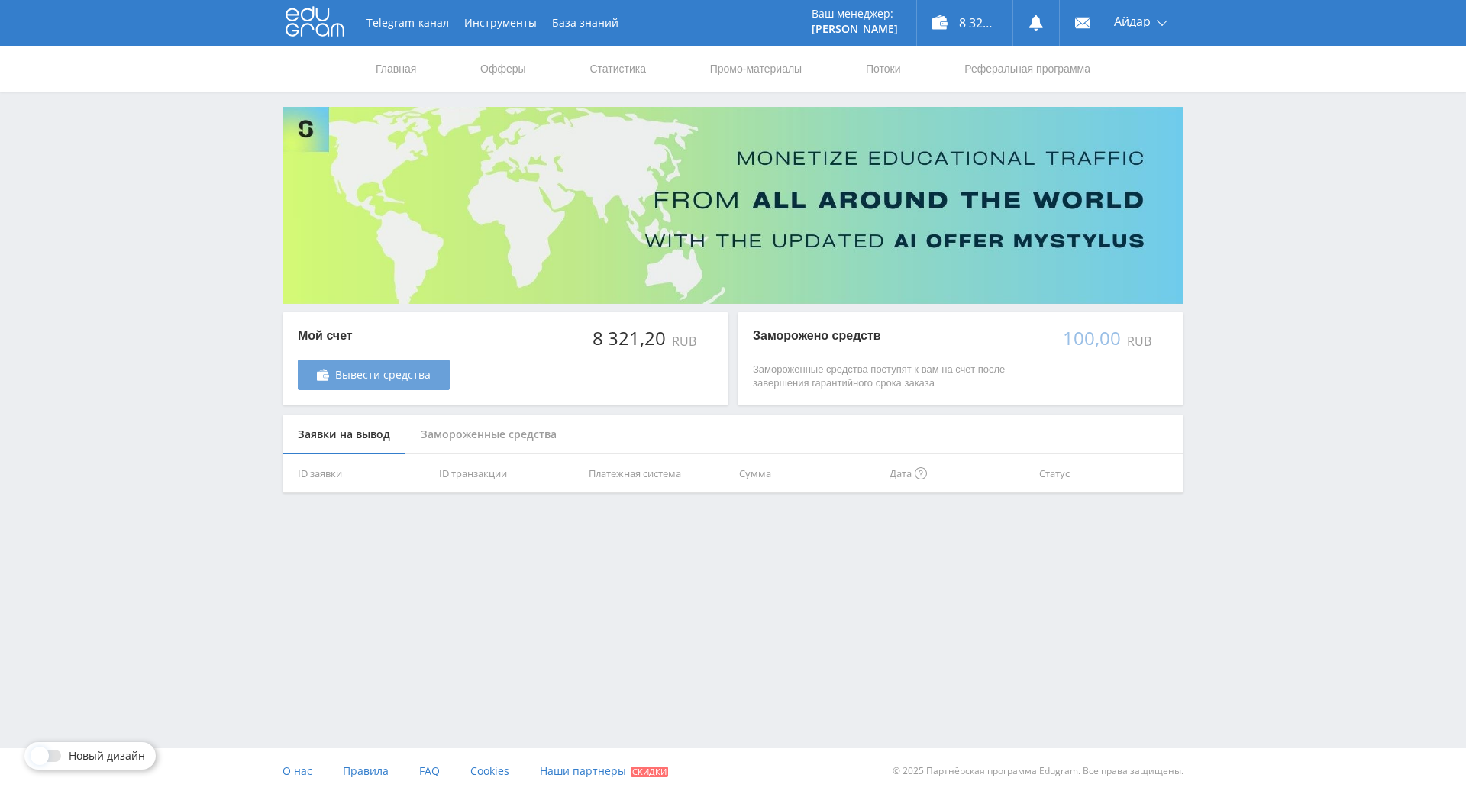
click at [410, 375] on span "Вывести средства" at bounding box center [382, 375] width 95 height 12
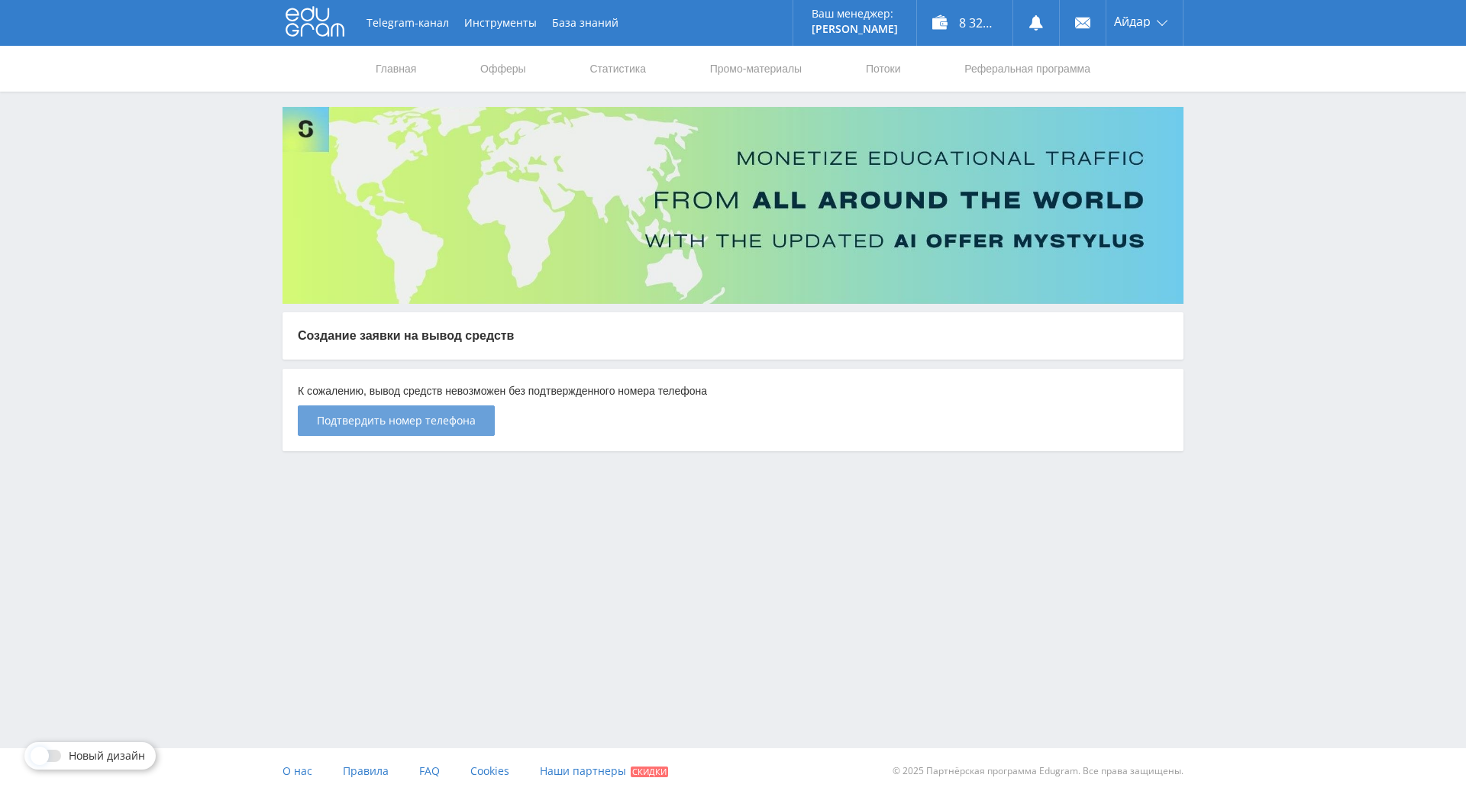
click at [396, 415] on span "Подтвердить номер телефона" at bounding box center [396, 420] width 159 height 12
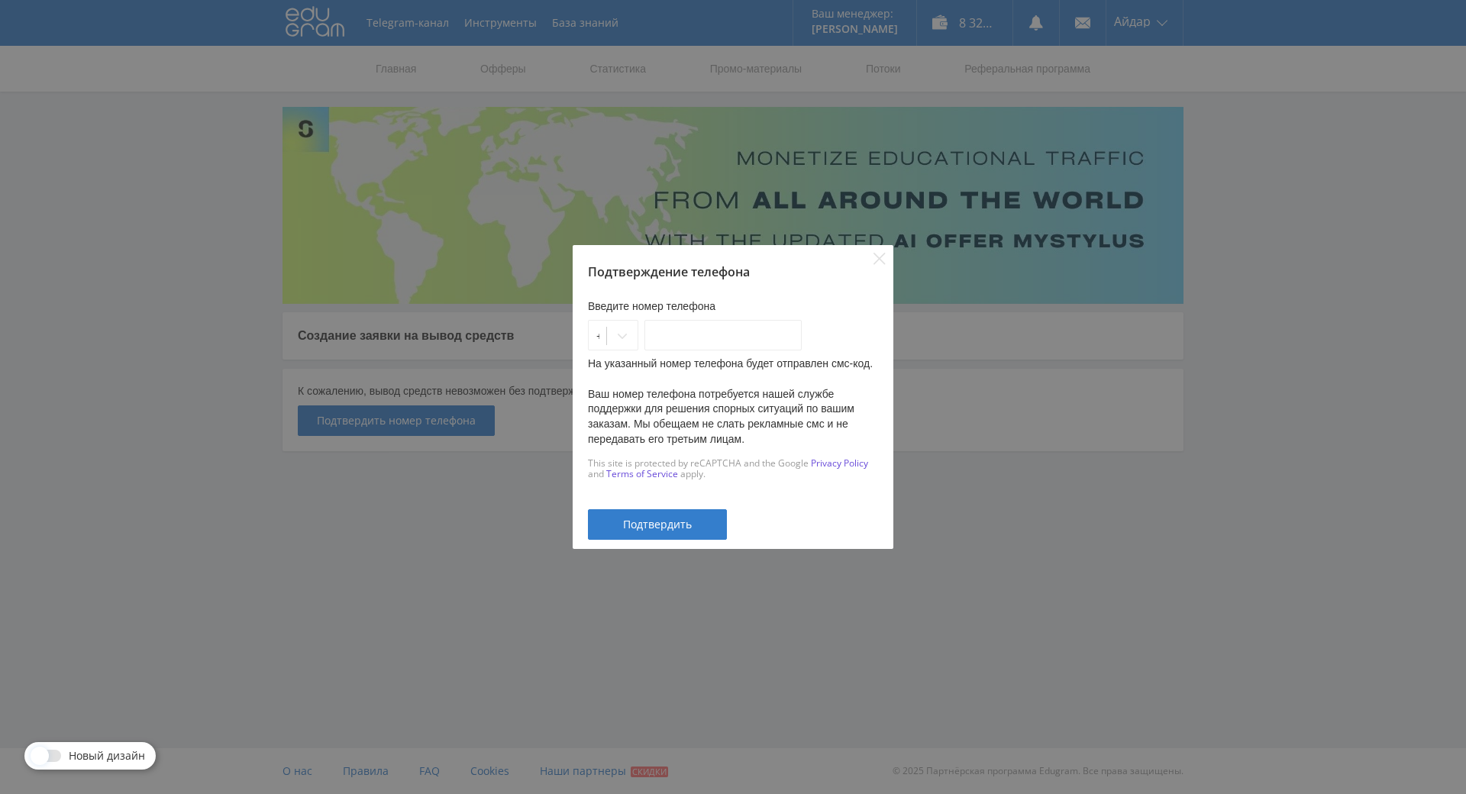
click at [925, 398] on div "Подтверждение телефона Введите номер телефона +1 На указанный номер телефона бу…" at bounding box center [733, 397] width 1466 height 794
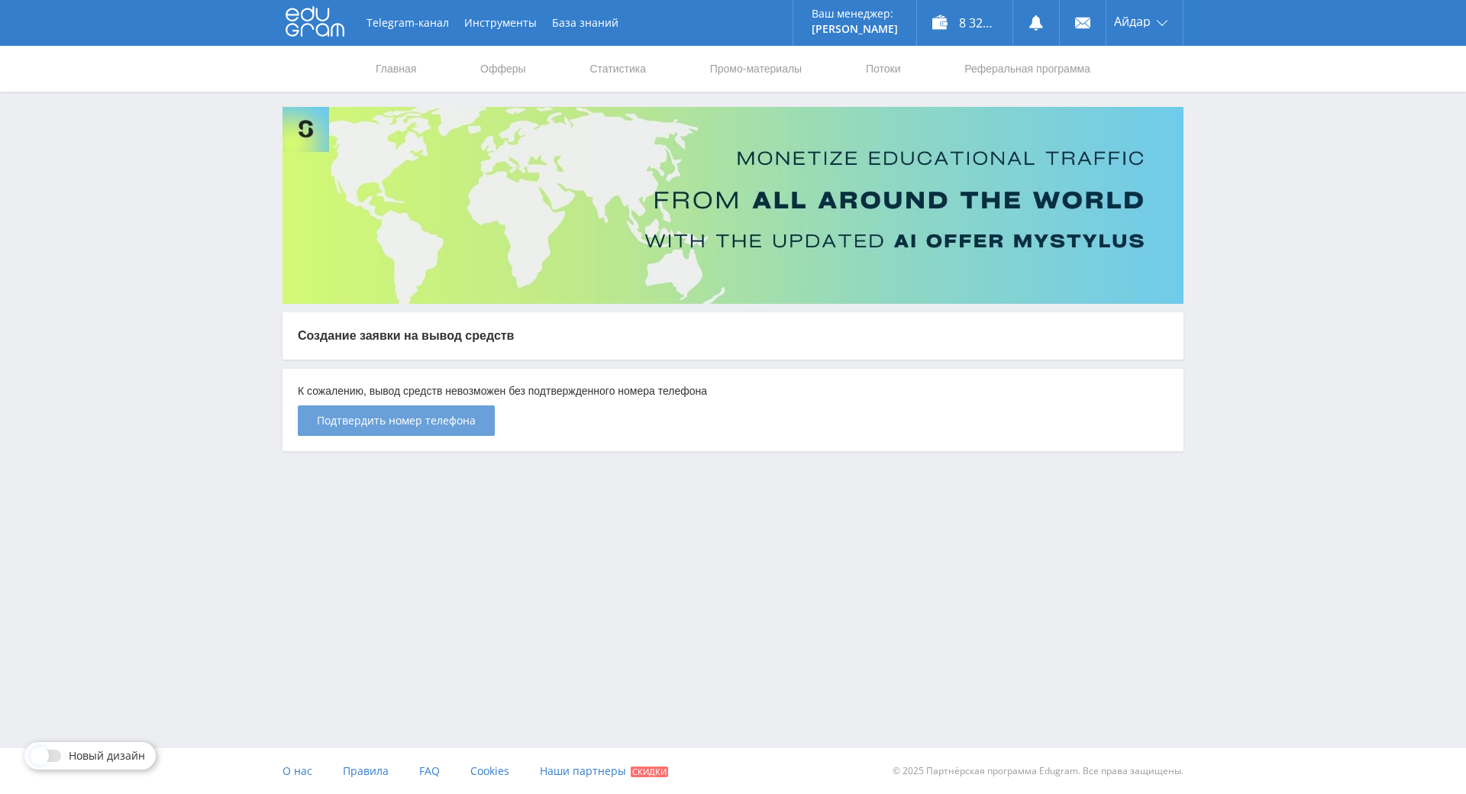
click at [403, 421] on span "Подтвердить номер телефона" at bounding box center [396, 420] width 159 height 12
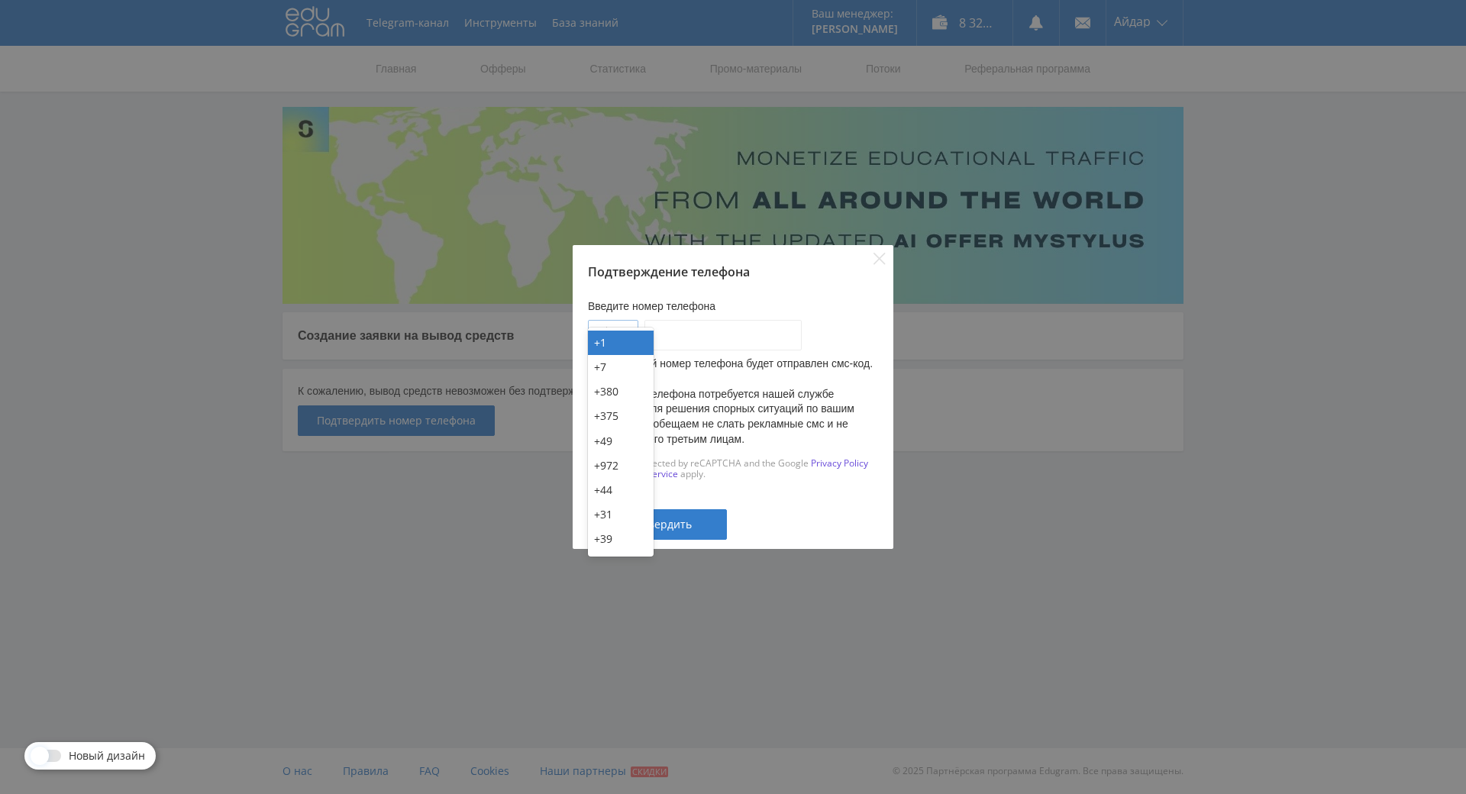
click at [633, 321] on div at bounding box center [622, 336] width 31 height 31
click at [618, 366] on div "+7" at bounding box center [621, 367] width 66 height 24
click at [705, 320] on input "___-___-__-__" at bounding box center [722, 335] width 157 height 31
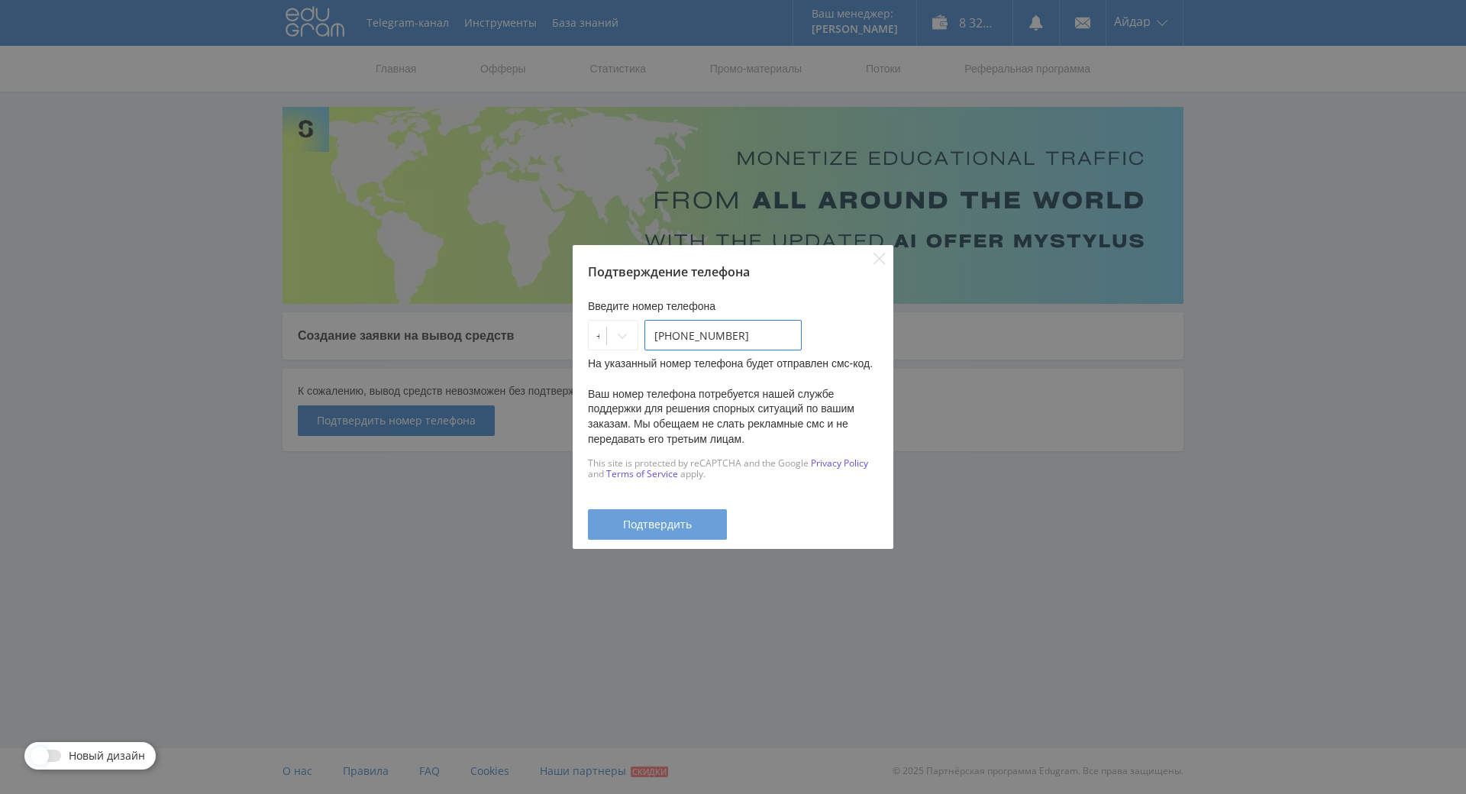
type input "917-290-38-53"
click at [699, 518] on div "Подтвердить" at bounding box center [657, 524] width 101 height 12
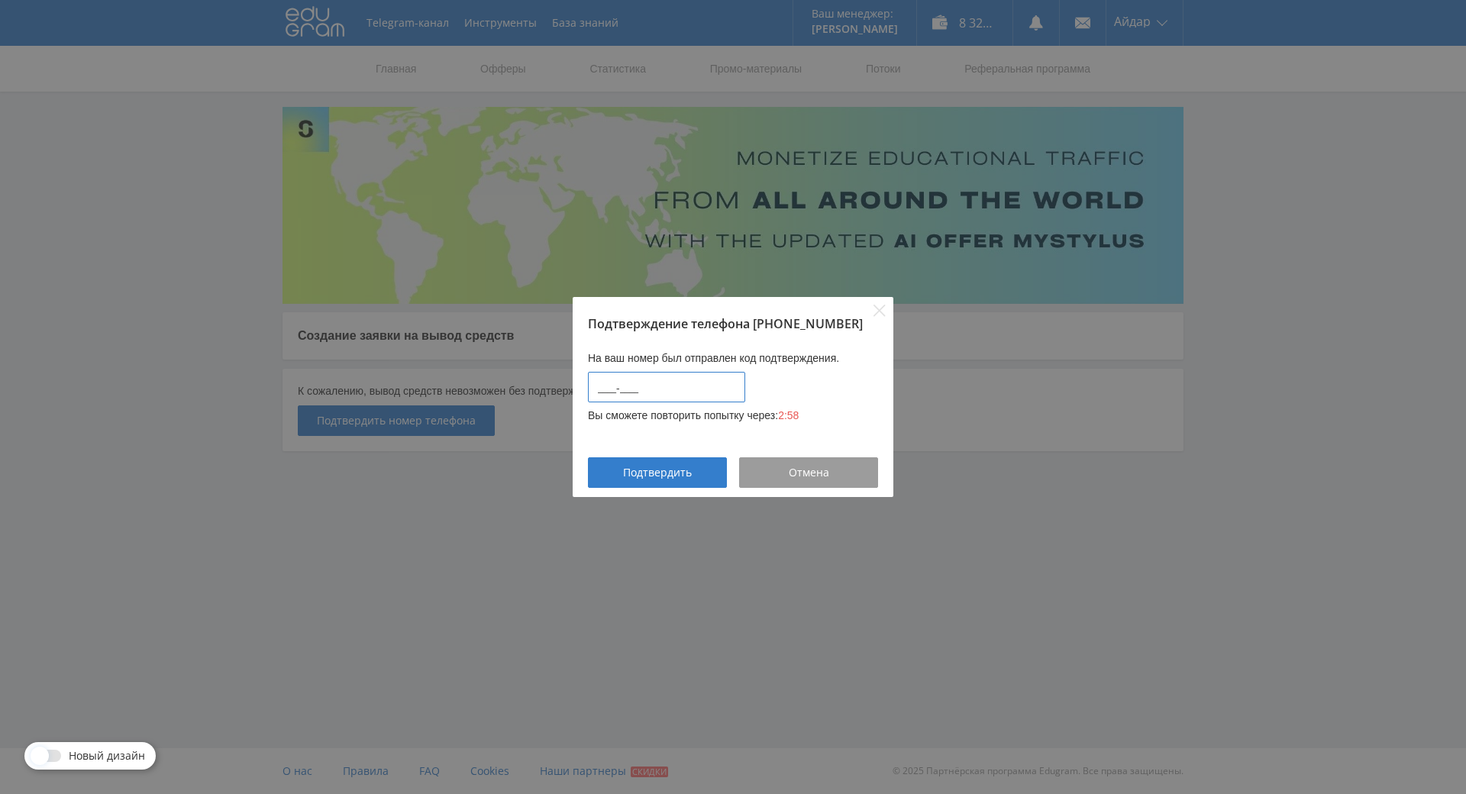
click at [689, 372] on input "____-____" at bounding box center [666, 387] width 157 height 31
type input "2998-2912"
click at [666, 457] on button "Подтвердить" at bounding box center [657, 472] width 139 height 31
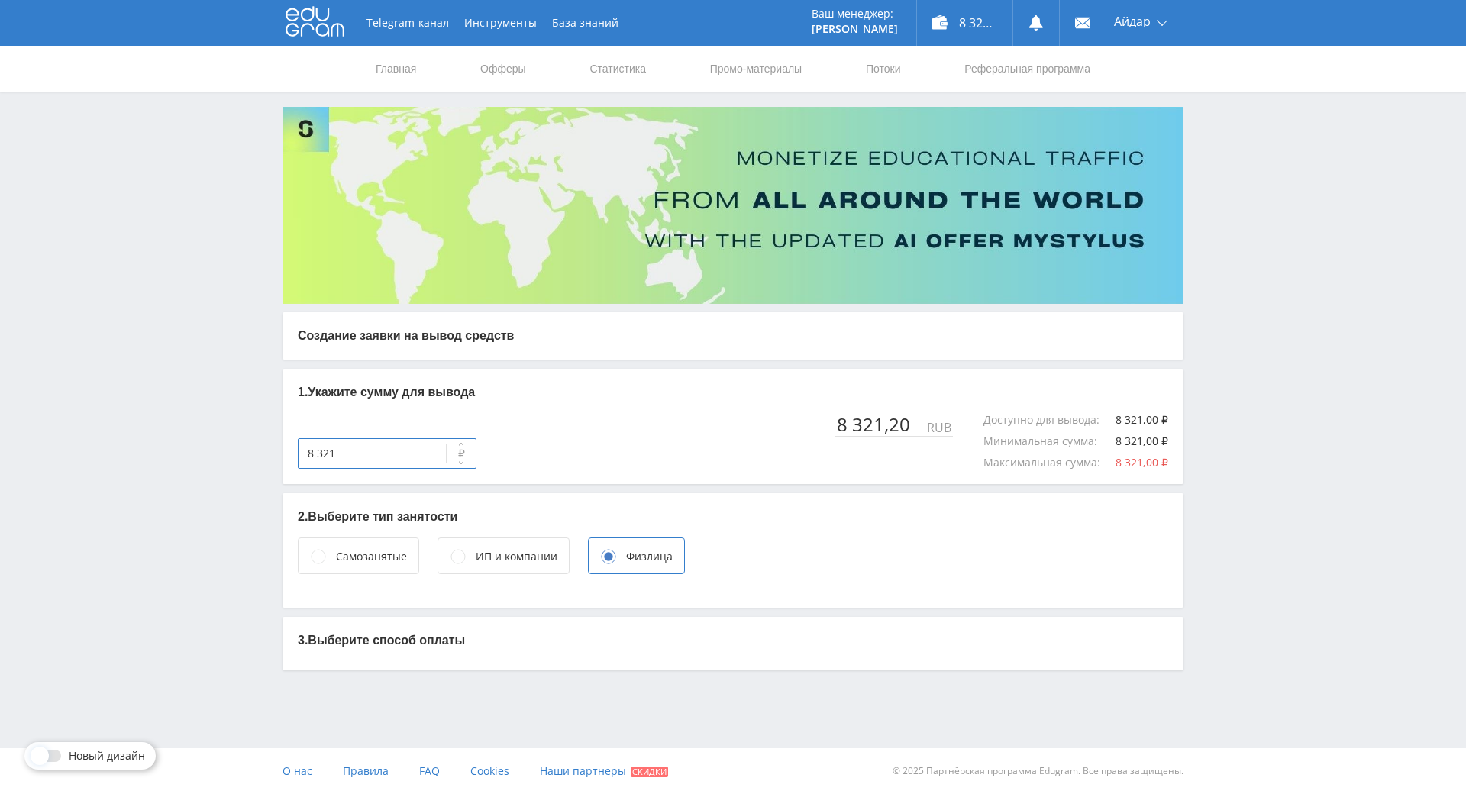
drag, startPoint x: 330, startPoint y: 455, endPoint x: 281, endPoint y: 455, distance: 48.9
click at [282, 455] on div "1. Укажите сумму для вывода 8 321 ₽ 8 321,20 RUB Доступно для вывода : 8 321,00…" at bounding box center [732, 426] width 901 height 115
type input "0 008"
drag, startPoint x: 325, startPoint y: 460, endPoint x: 251, endPoint y: 454, distance: 74.2
click at [251, 454] on div "Telegram-канал Инструменты База знаний Ваш менеджер: Alex Alex Online @edugram_…" at bounding box center [733, 373] width 1466 height 747
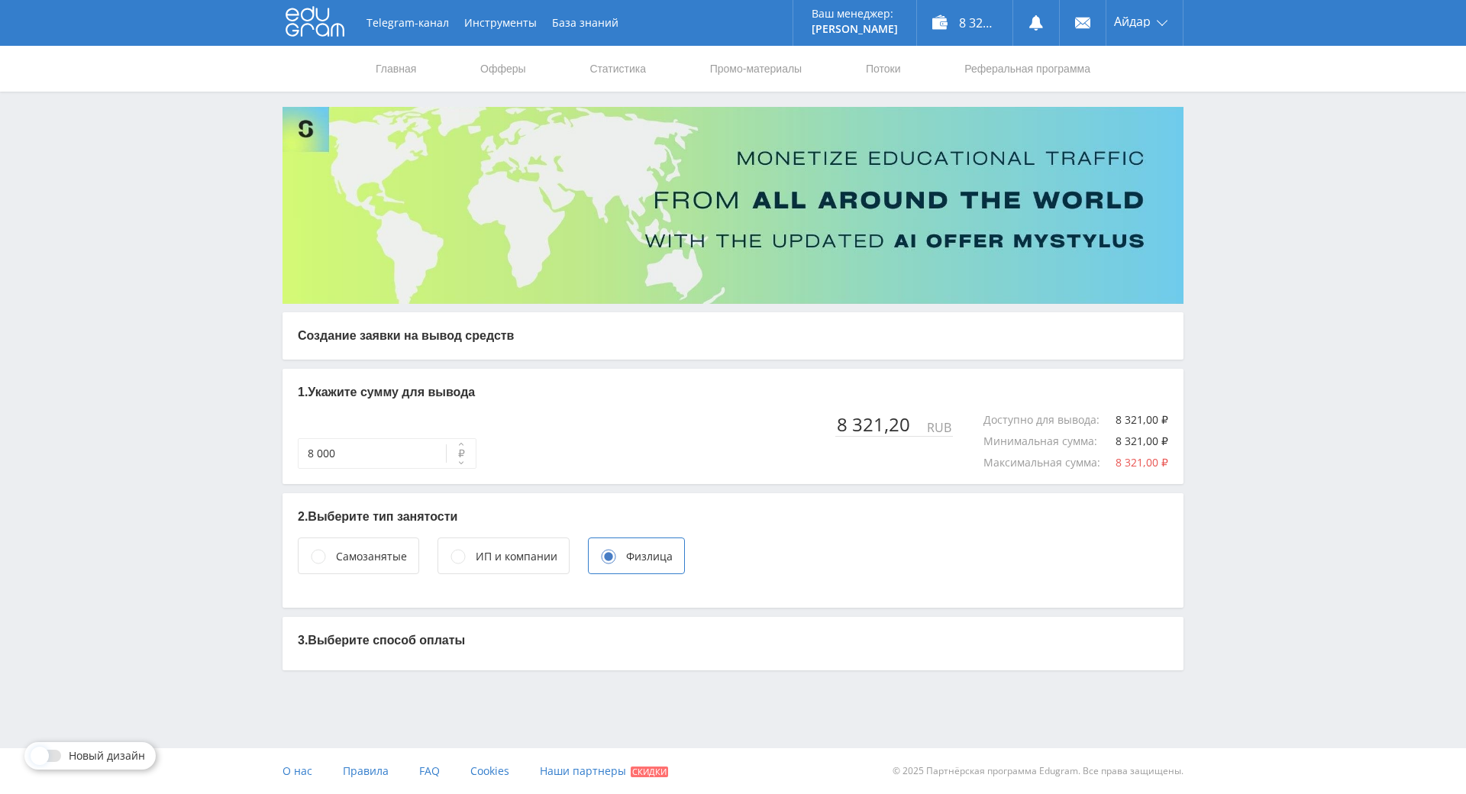
type input "8 321"
drag, startPoint x: 624, startPoint y: 443, endPoint x: 574, endPoint y: 414, distance: 58.5
click at [573, 414] on div "8 321 ₽ 8 321,20 RUB Доступно для вывода : 8 321,00 ₽ Минимальная сумма : 8 321…" at bounding box center [733, 441] width 870 height 55
drag, startPoint x: 573, startPoint y: 414, endPoint x: 633, endPoint y: 490, distance: 96.8
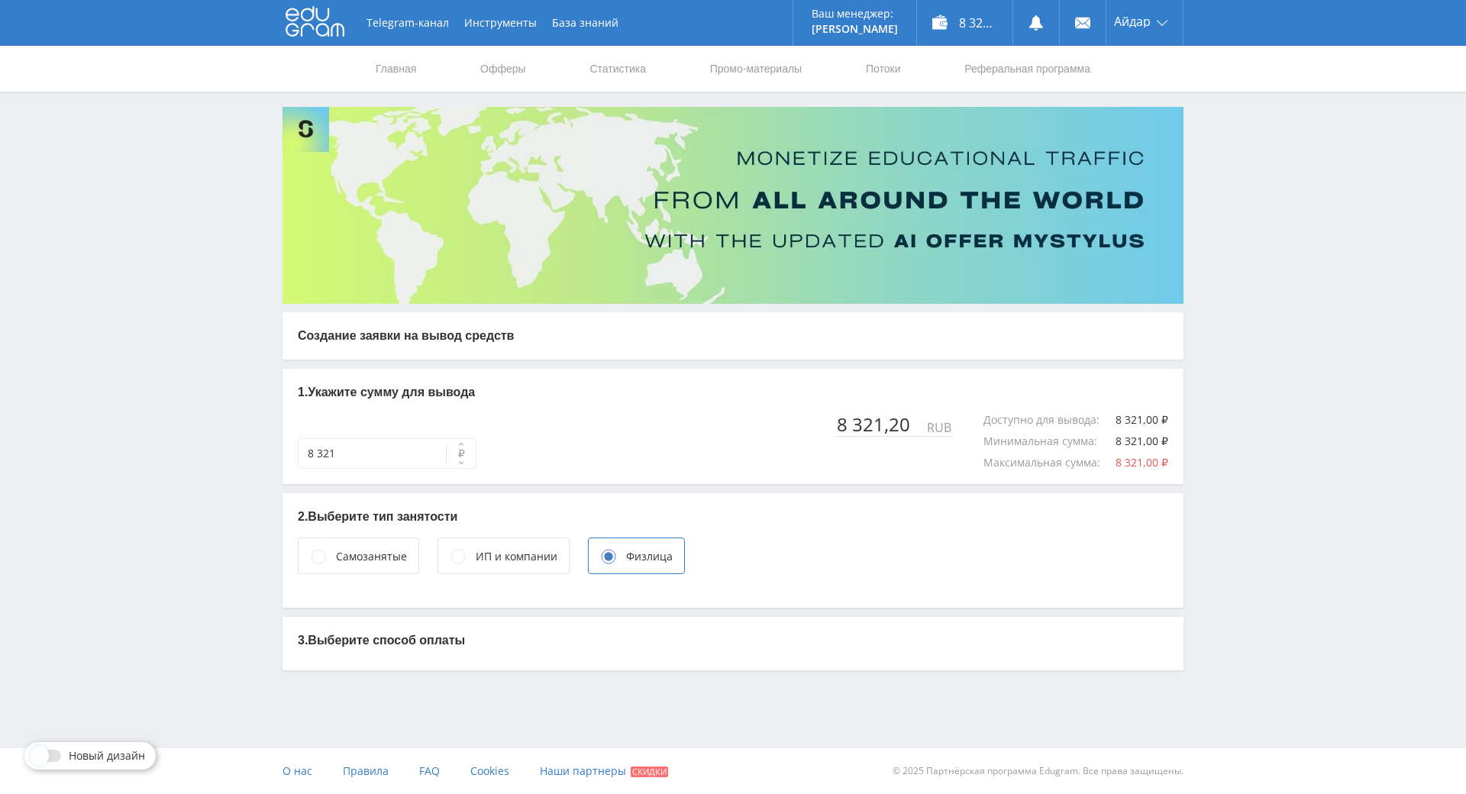
click at [653, 638] on p "3. Выберите способ оплаты" at bounding box center [733, 640] width 870 height 17
click at [390, 632] on p "3. Выберите способ оплаты" at bounding box center [733, 640] width 870 height 17
click at [373, 537] on div "Самозанятые" at bounding box center [358, 555] width 121 height 37
click at [601, 556] on circle at bounding box center [608, 557] width 14 height 14
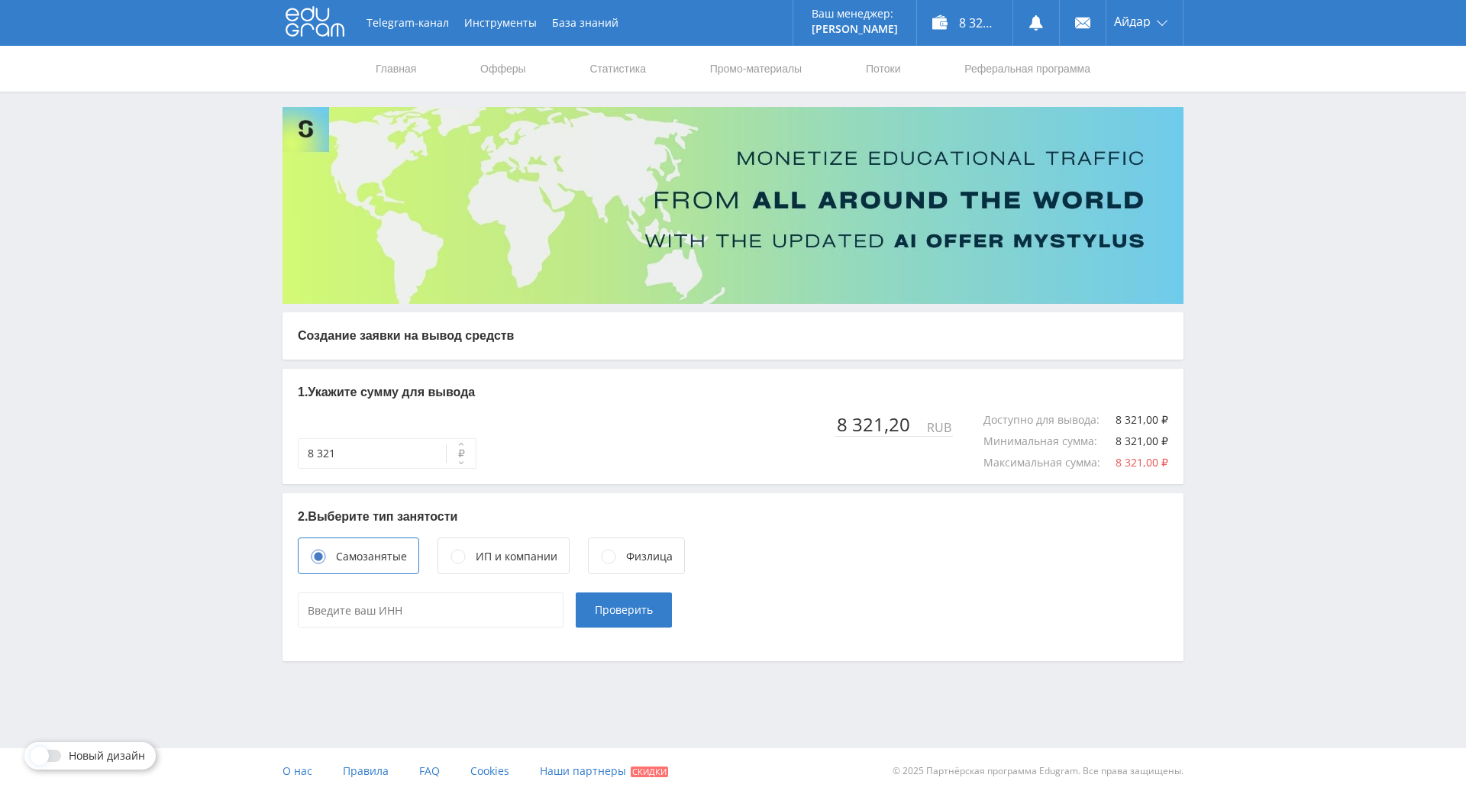
scroll to position [11, 0]
click at [480, 552] on div "ИП и компании" at bounding box center [517, 556] width 82 height 17
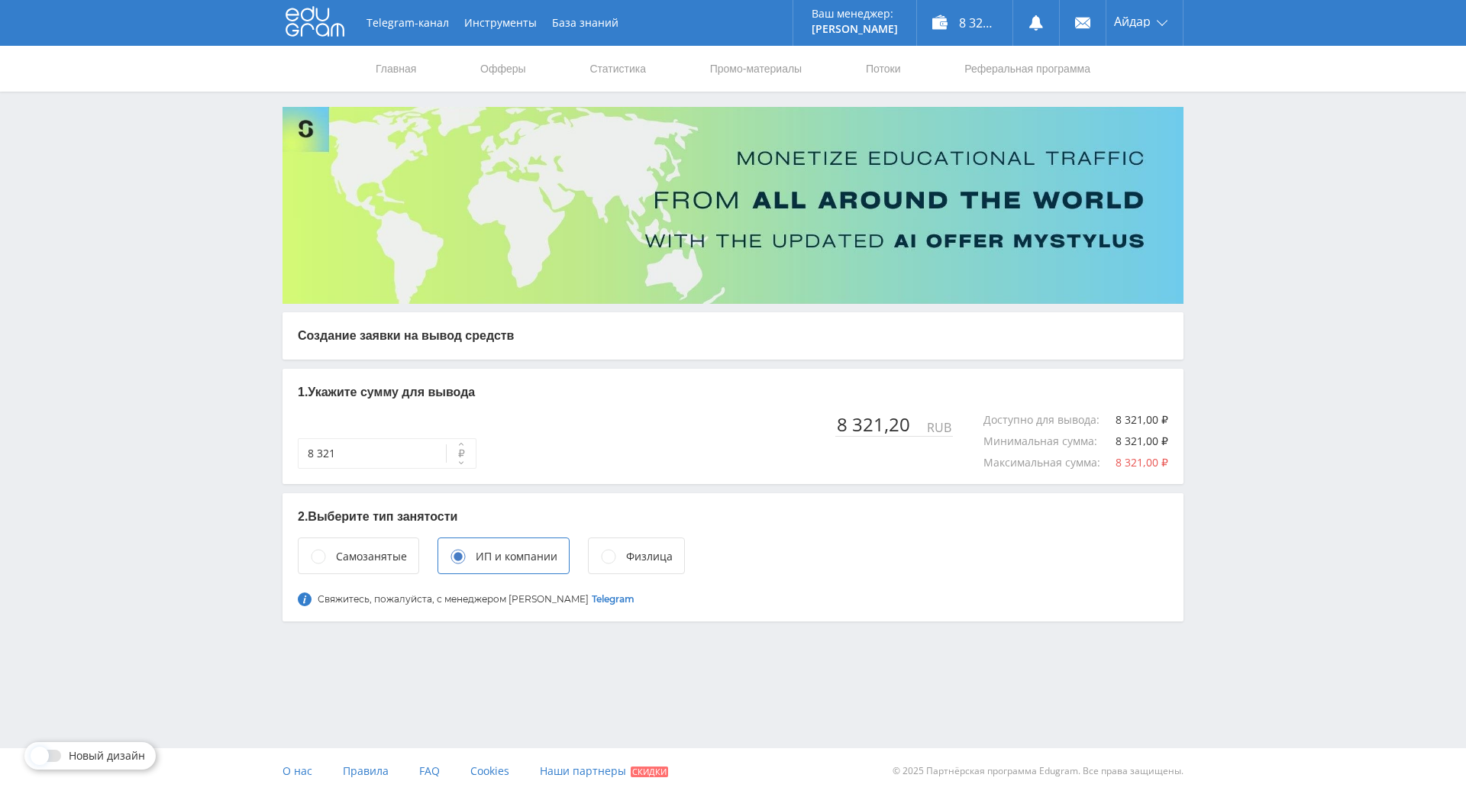
click at [369, 560] on div "Самозанятые" at bounding box center [371, 556] width 71 height 17
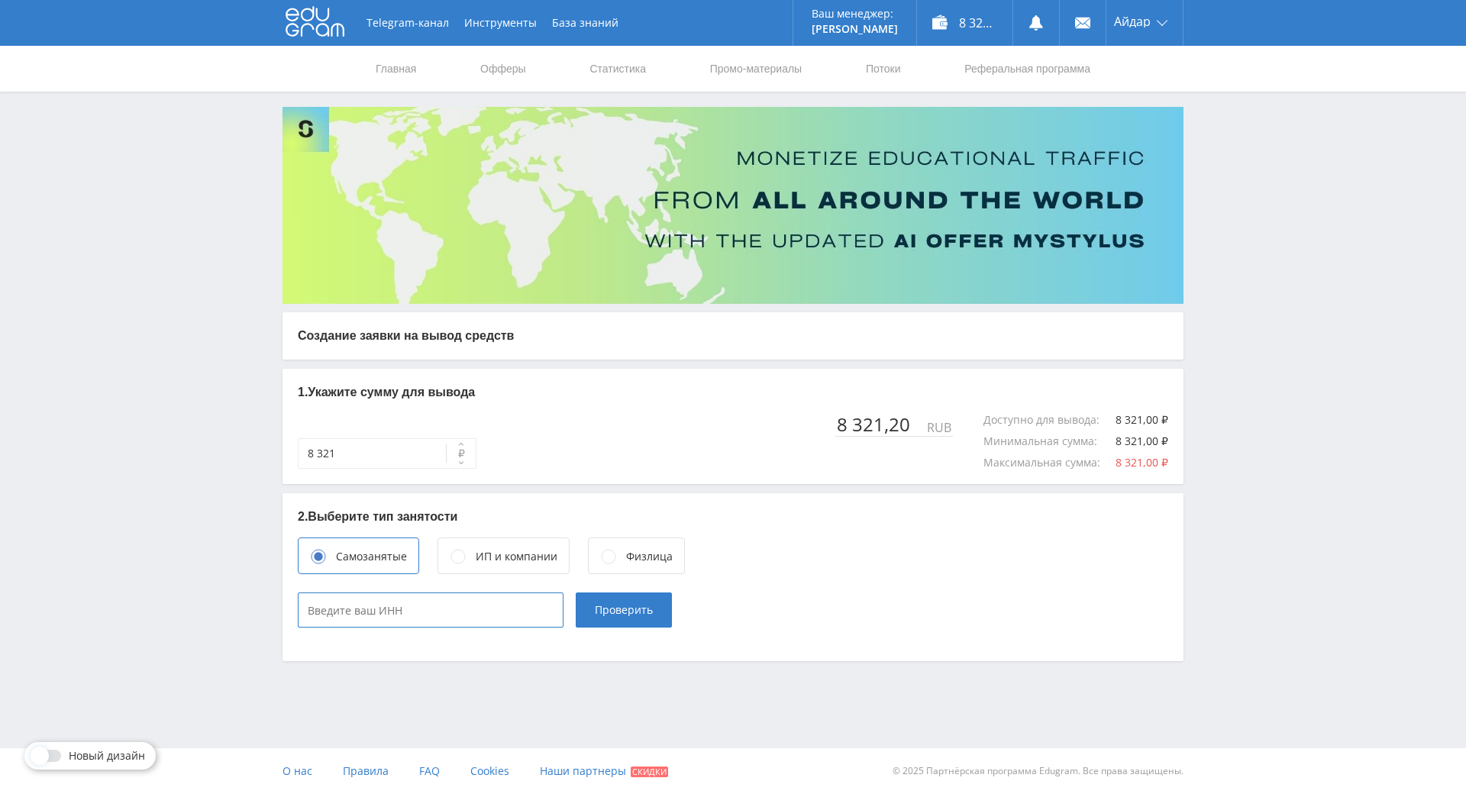
type input "____________"
click at [404, 607] on input "____________" at bounding box center [431, 609] width 266 height 35
type input "____________"
click at [529, 417] on div "8 321 ₽ 8 321,20 RUB Доступно для вывода : 8 321,00 ₽ Минимальная сумма : 8 321…" at bounding box center [733, 441] width 870 height 55
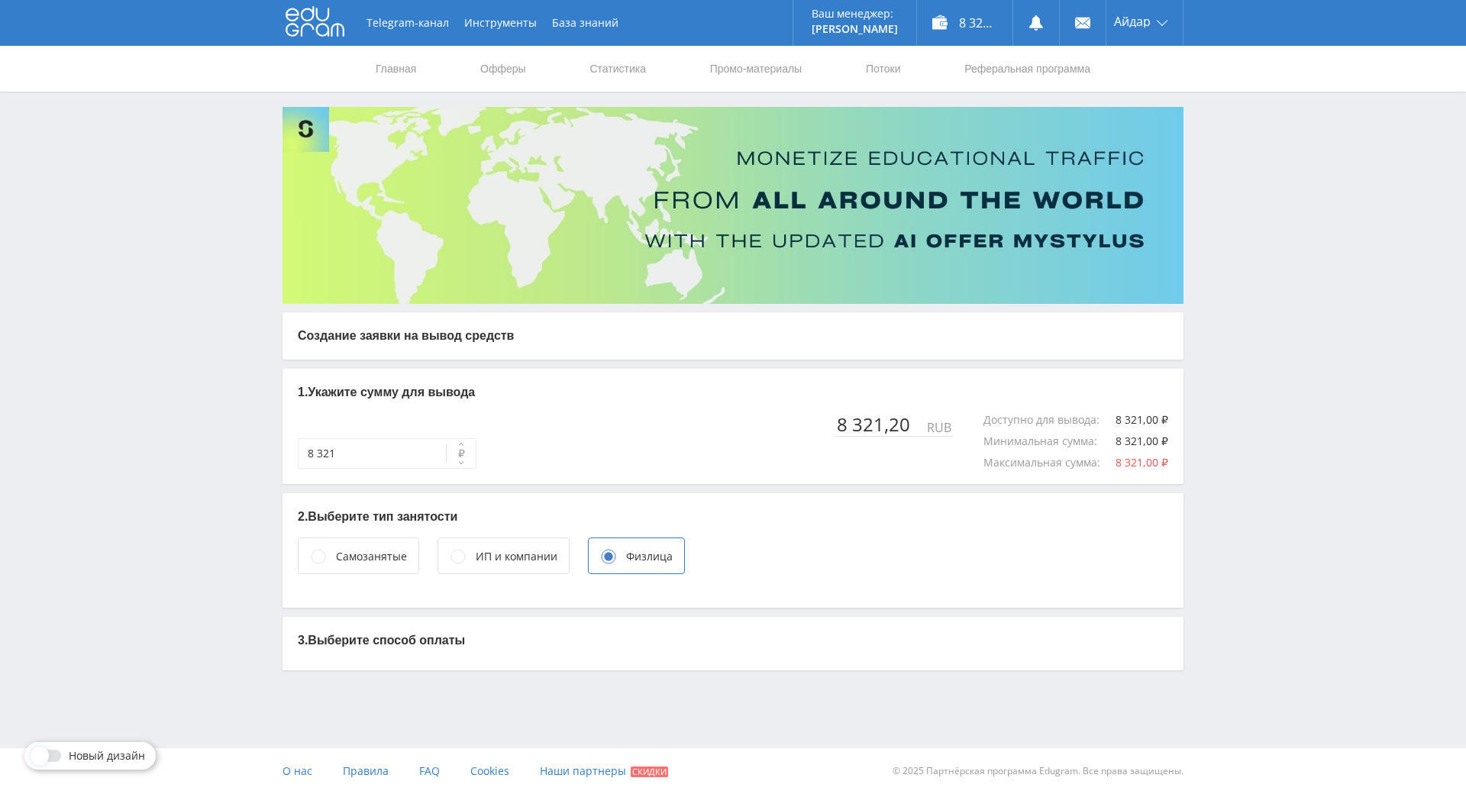
click at [437, 632] on p "3. Выберите способ оплаты" at bounding box center [733, 640] width 870 height 17
click at [453, 550] on circle at bounding box center [458, 557] width 14 height 14
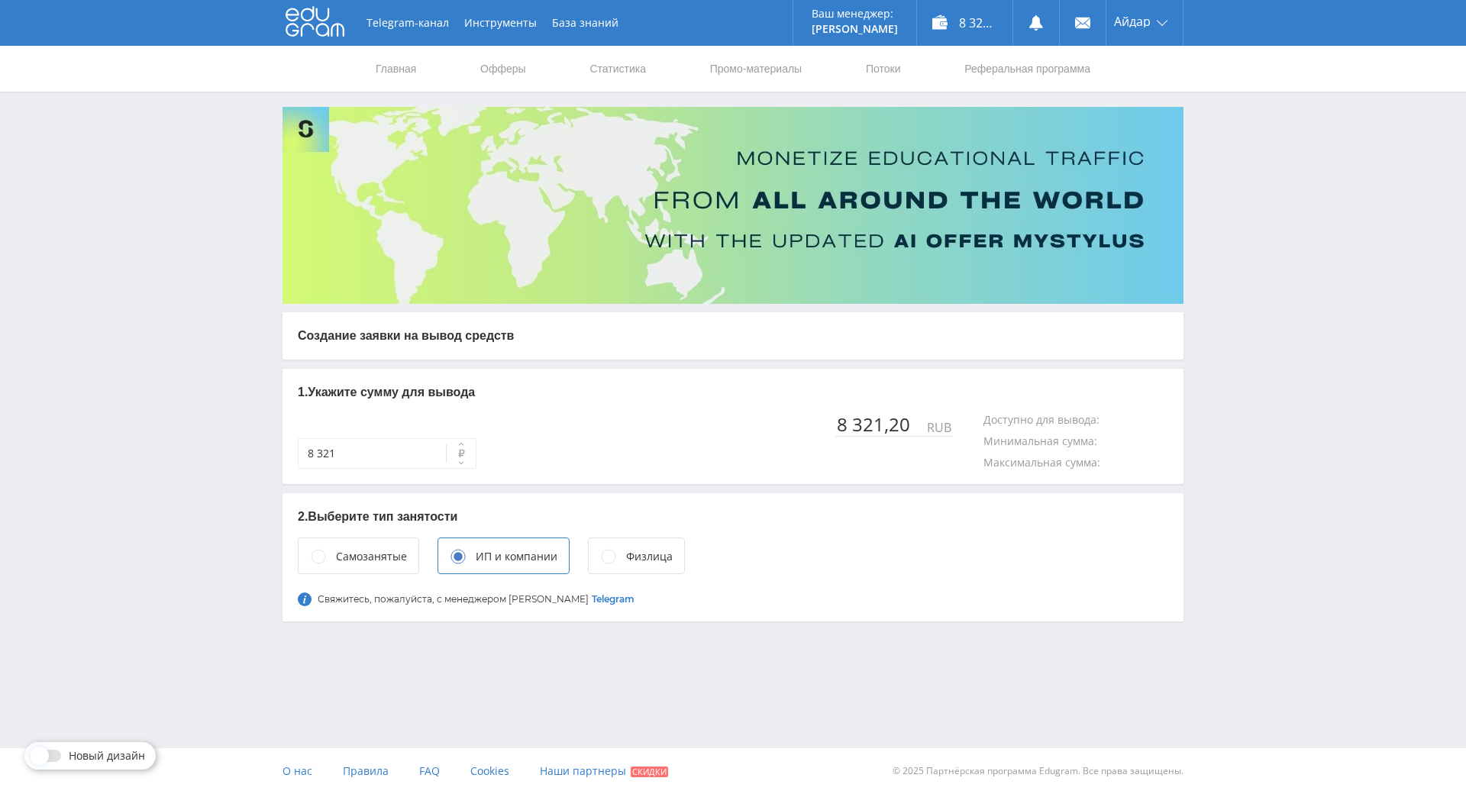
scroll to position [0, 0]
click at [331, 561] on div "Самозанятые" at bounding box center [358, 555] width 121 height 37
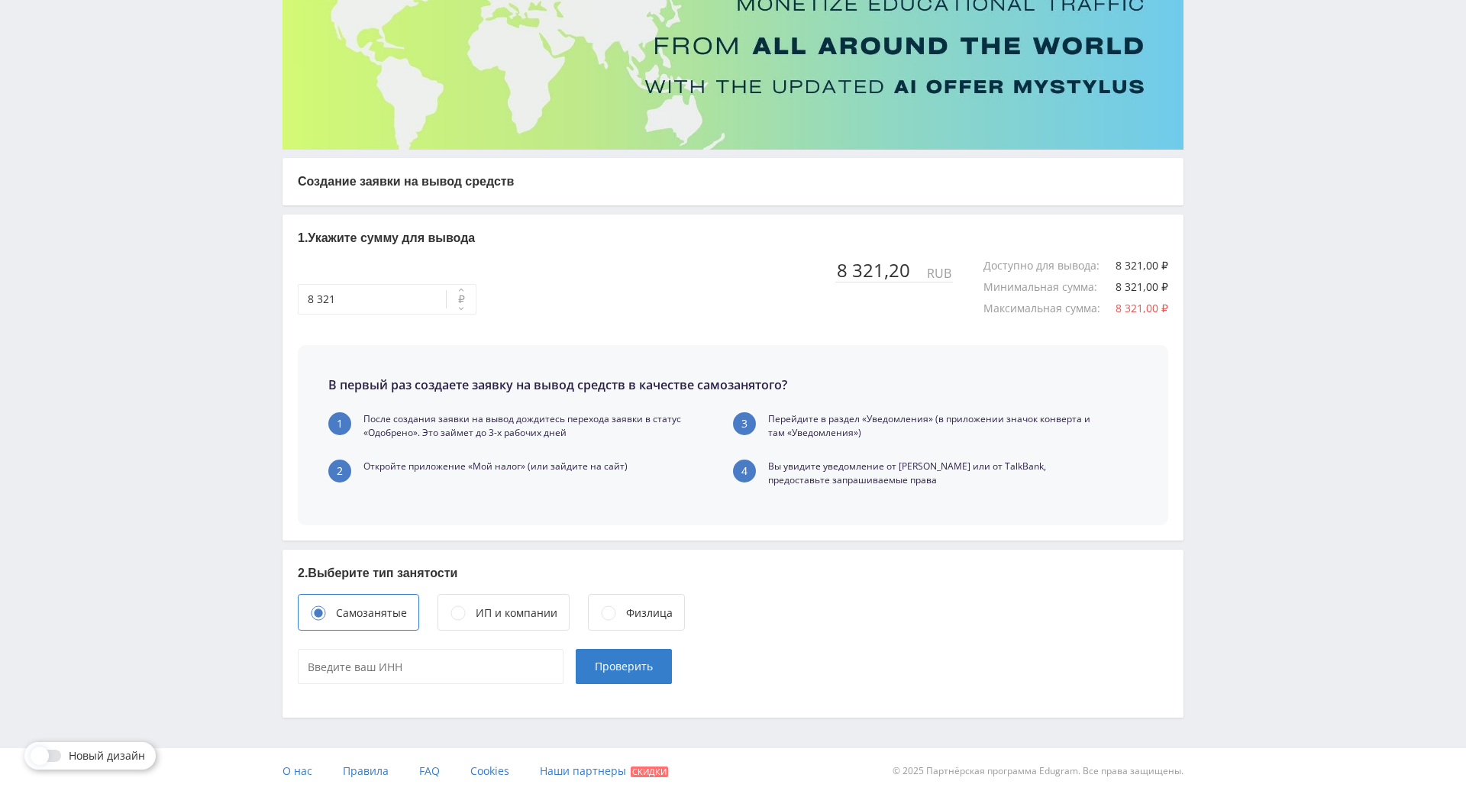
scroll to position [212, 0]
type input "____________"
click at [411, 649] on input "____________" at bounding box center [431, 666] width 266 height 35
click at [611, 594] on div "Физлица" at bounding box center [636, 612] width 97 height 37
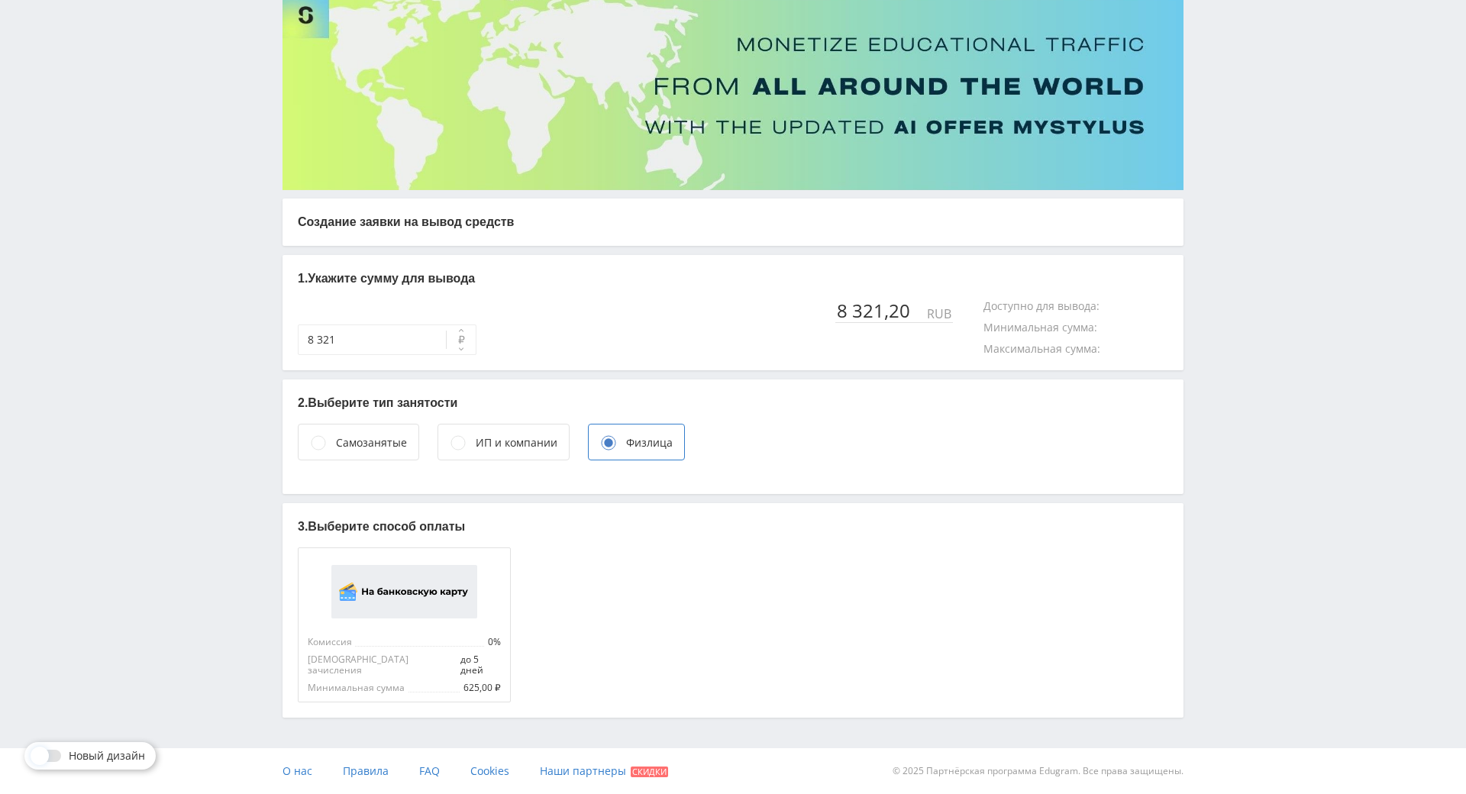
scroll to position [11, 0]
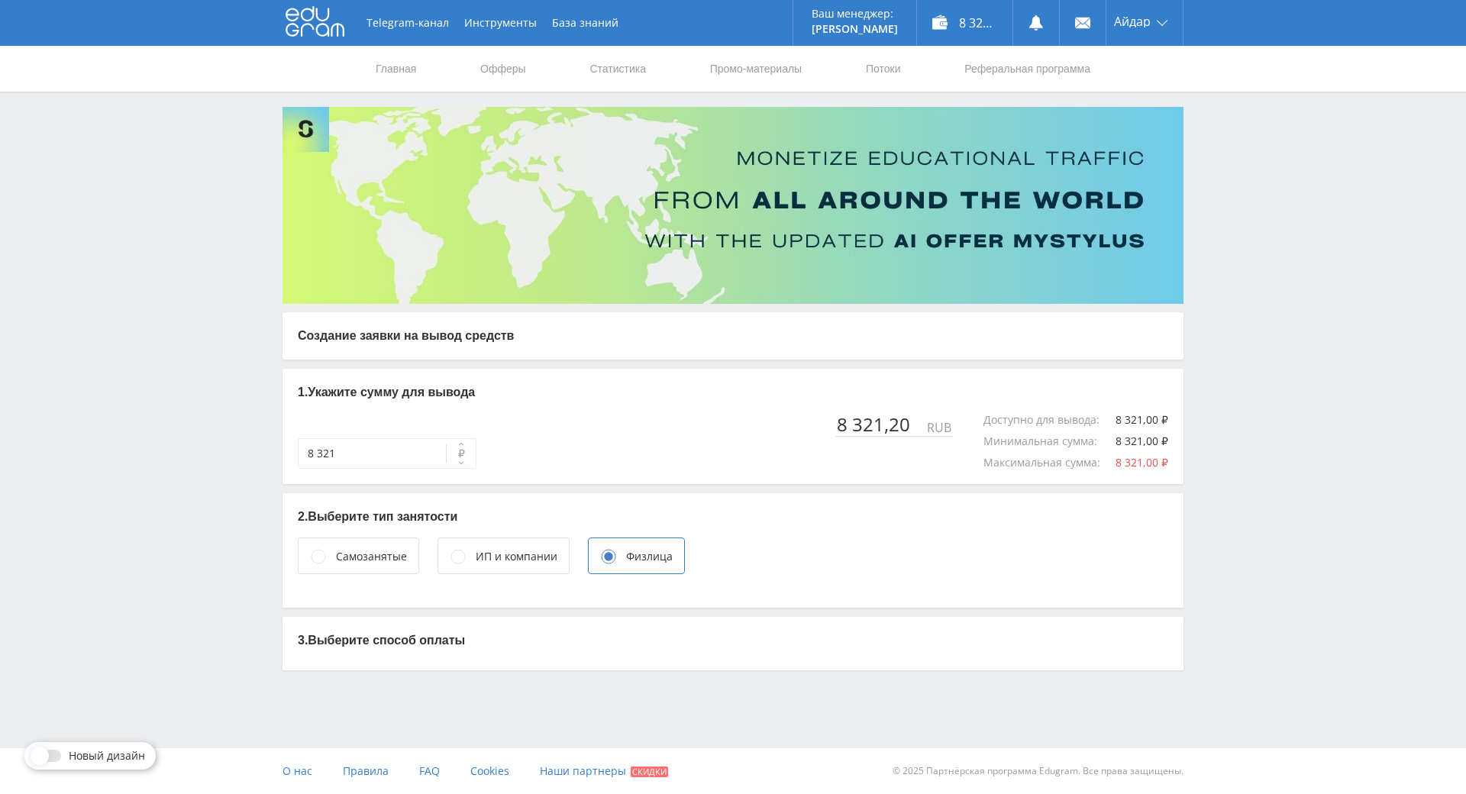
click at [507, 548] on div "ИП и компании" at bounding box center [517, 556] width 82 height 17
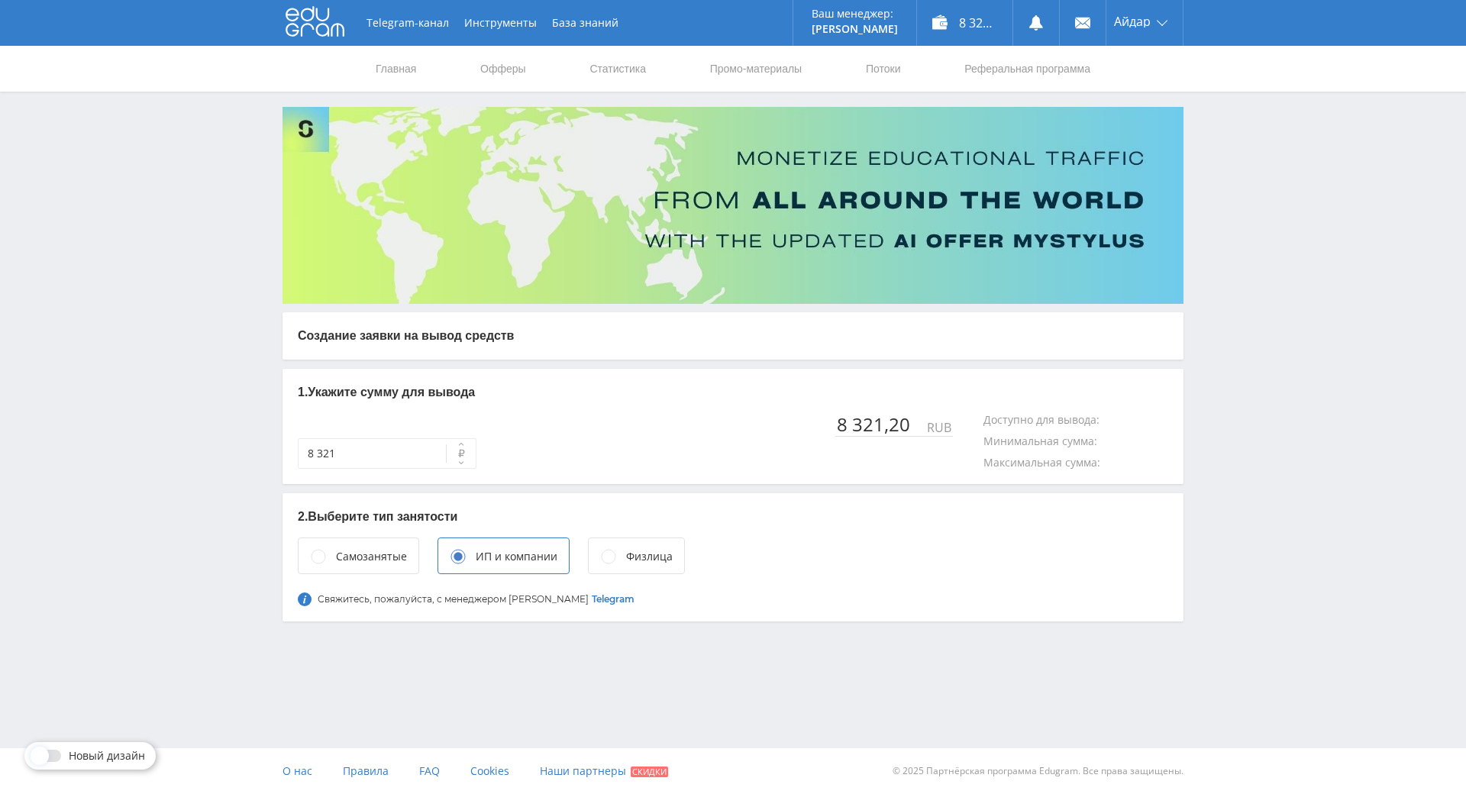
scroll to position [0, 0]
drag, startPoint x: 634, startPoint y: 543, endPoint x: 505, endPoint y: 614, distance: 147.9
click at [627, 547] on div "Физлица" at bounding box center [636, 555] width 97 height 37
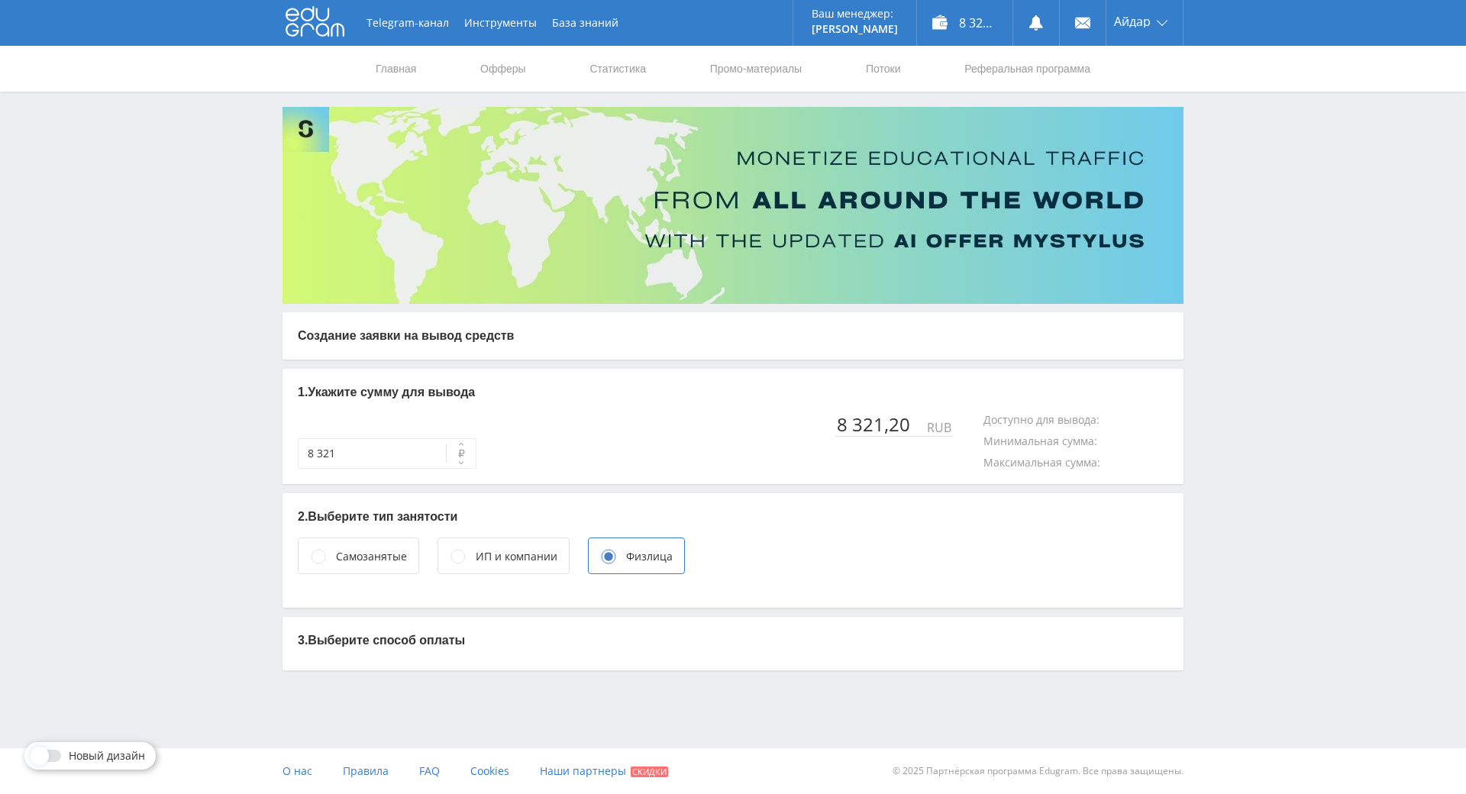
click at [389, 663] on div "3. Выберите способ оплаты" at bounding box center [732, 643] width 901 height 53
click at [379, 543] on div "Самозанятые" at bounding box center [358, 555] width 121 height 37
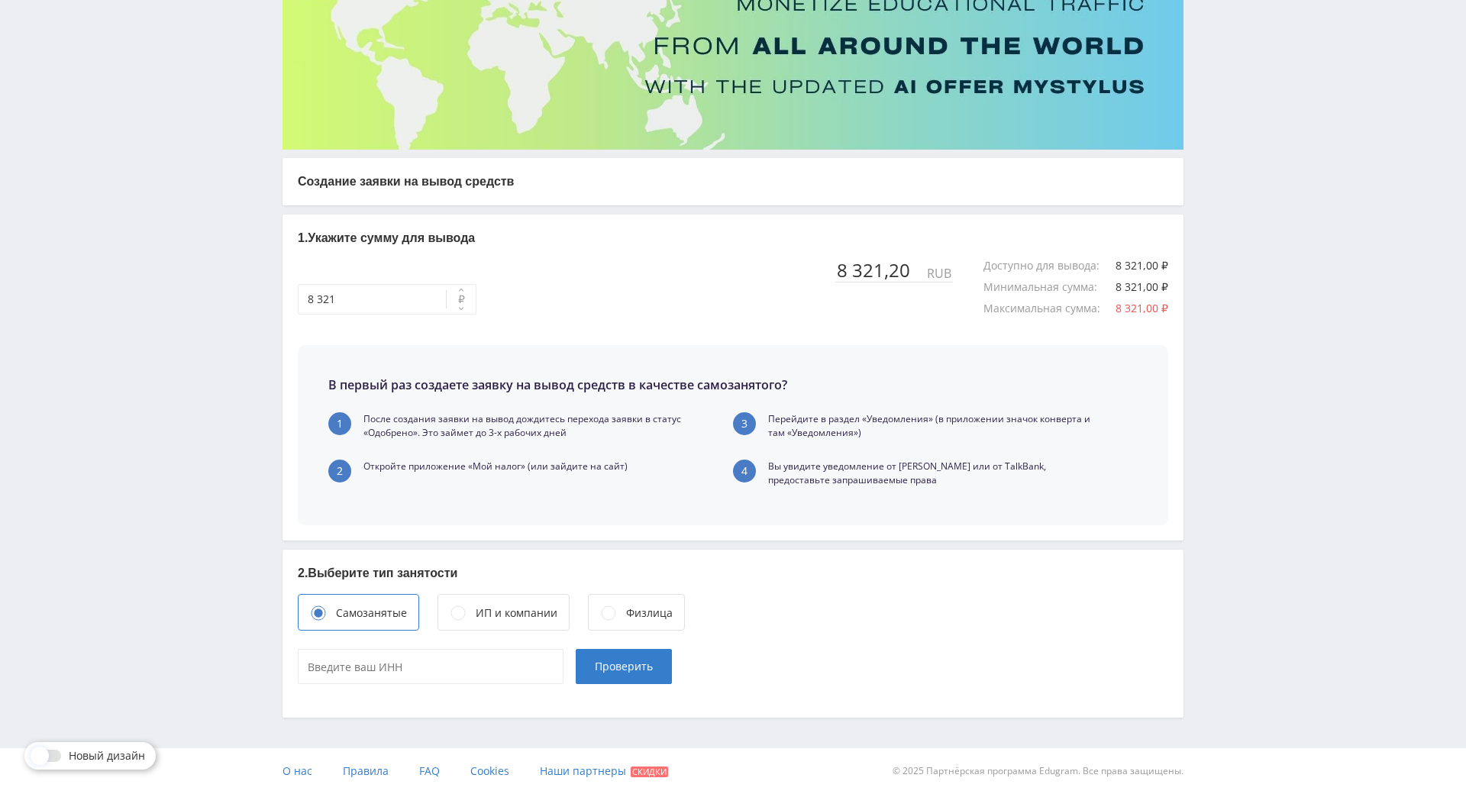
drag, startPoint x: 644, startPoint y: 556, endPoint x: 635, endPoint y: 561, distance: 10.2
click at [635, 605] on div "Физлица" at bounding box center [649, 613] width 47 height 17
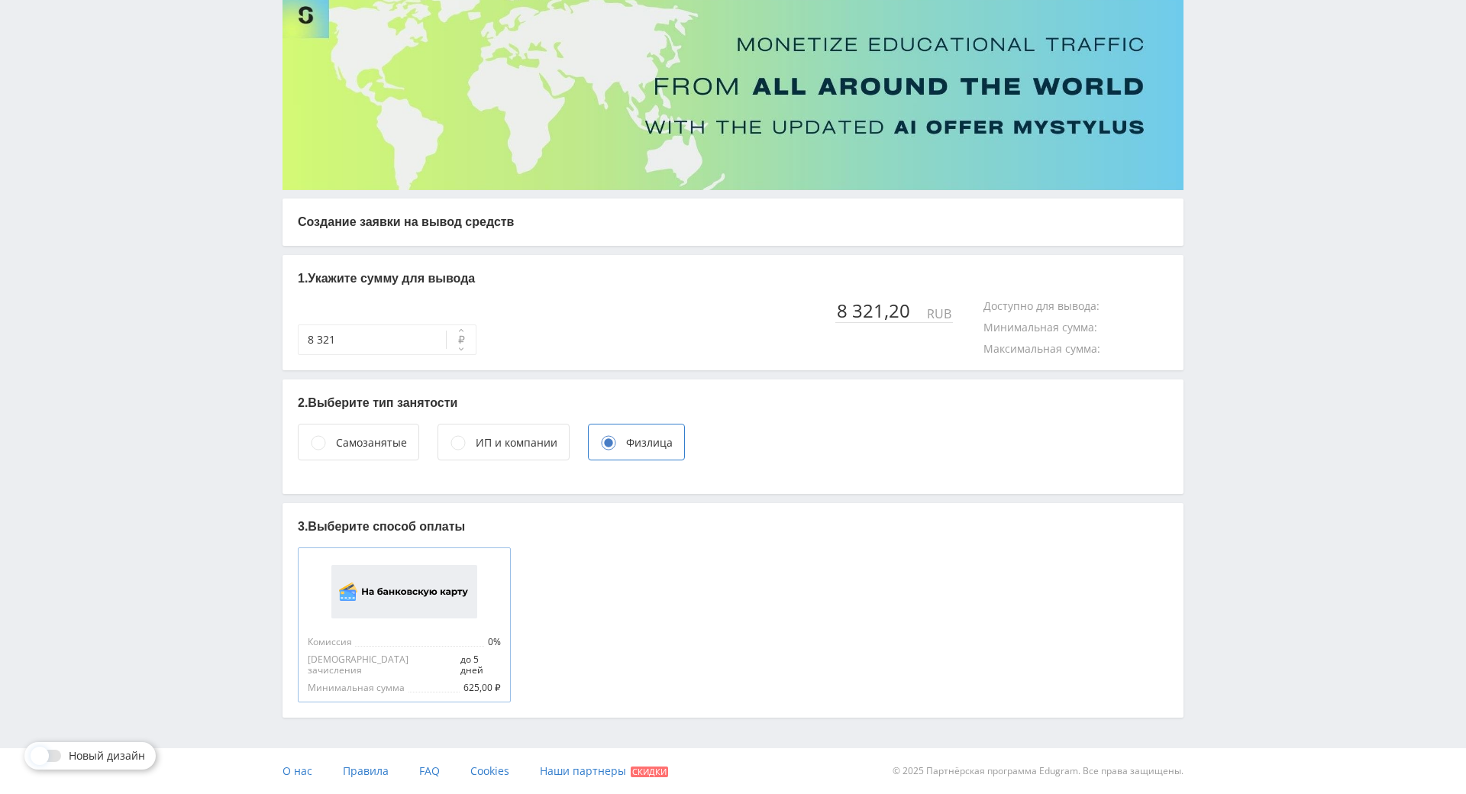
drag, startPoint x: 397, startPoint y: 649, endPoint x: 376, endPoint y: 625, distance: 31.9
click at [382, 637] on div "3. Выберите способ оплаты Комиссия 0% Срок зачисления до 5 дней Минимальная сум…" at bounding box center [732, 610] width 901 height 214
click at [376, 682] on span "Минимальная сумма" at bounding box center [358, 687] width 100 height 11
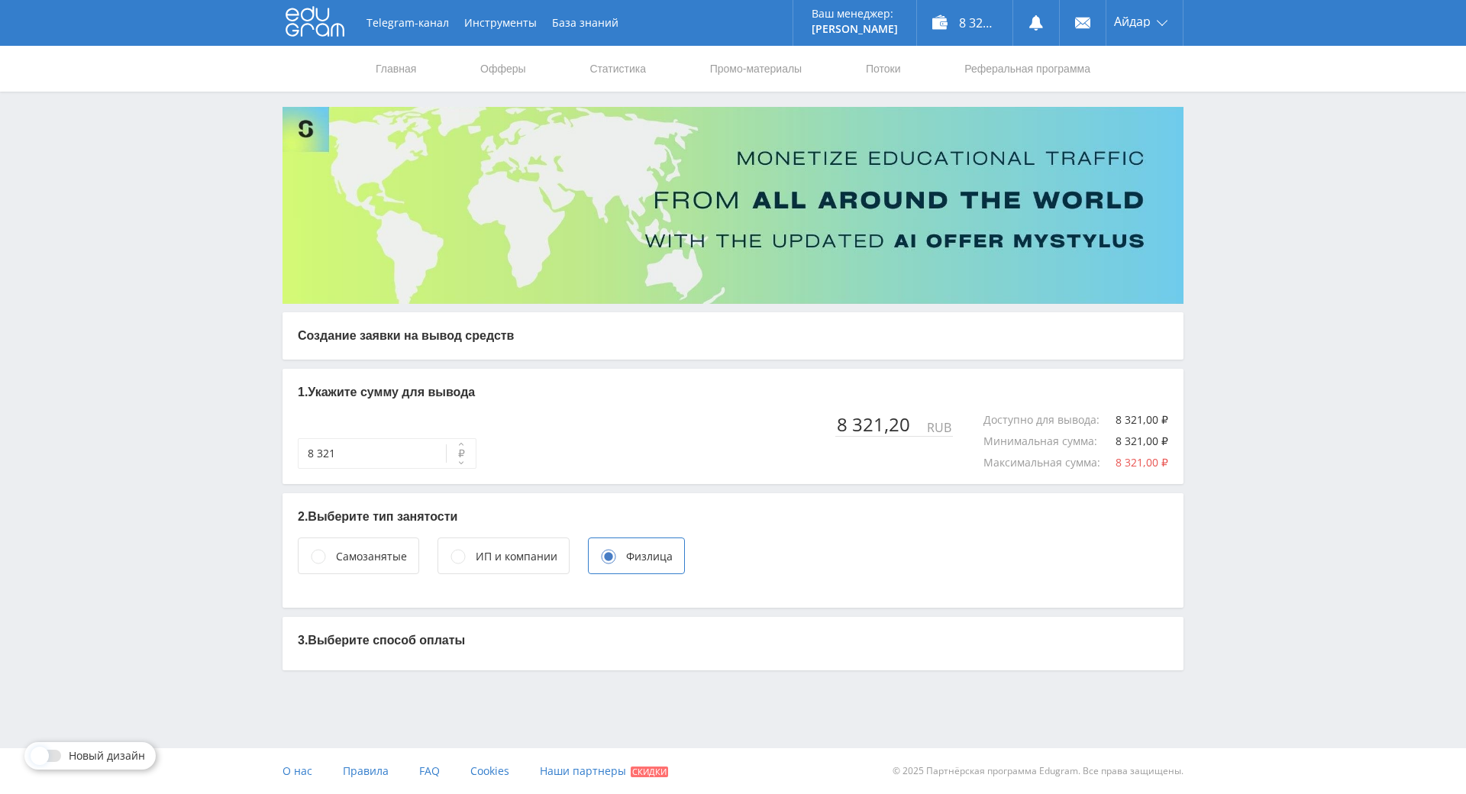
click at [403, 541] on div "Самозанятые" at bounding box center [358, 555] width 121 height 37
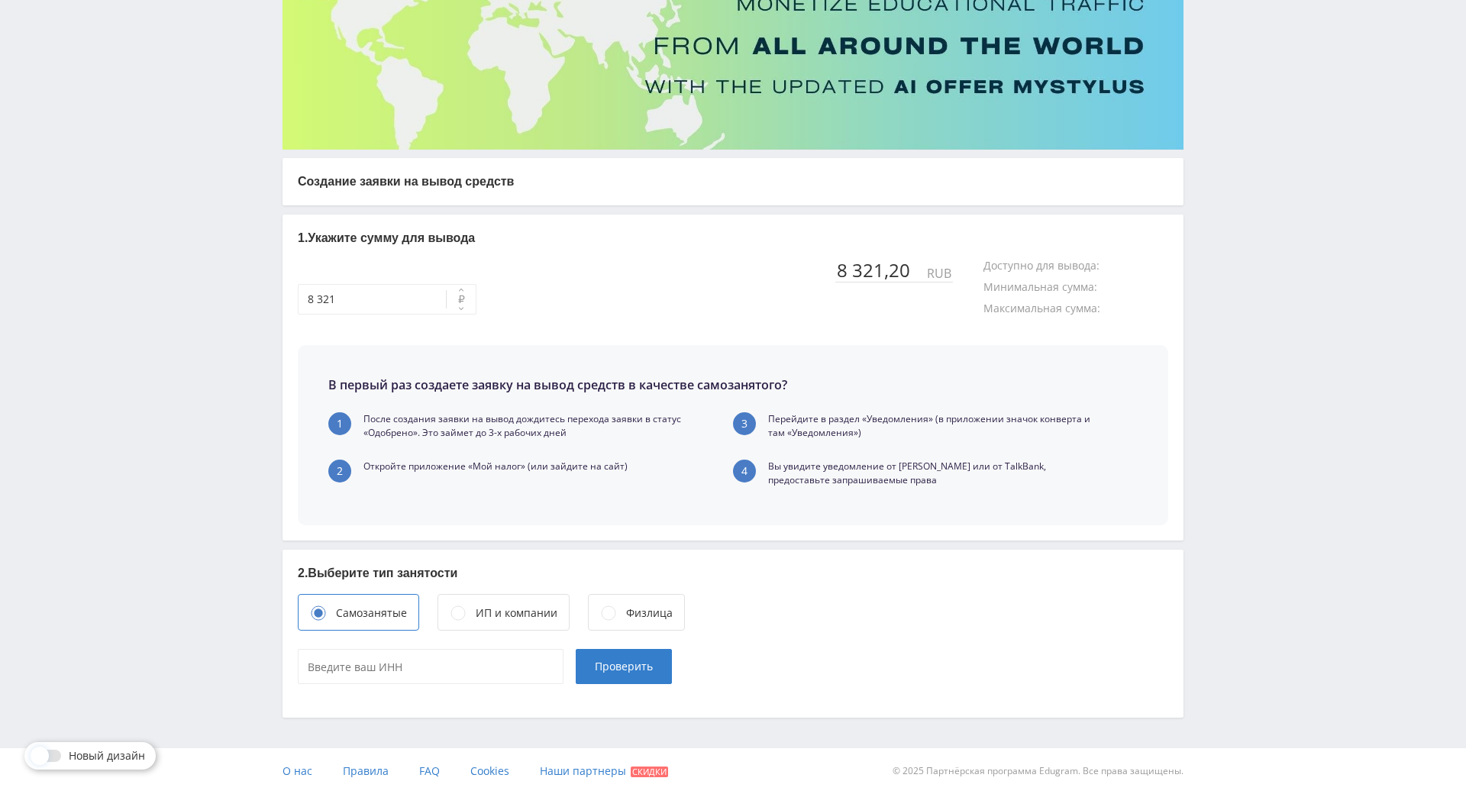
click at [627, 605] on div "Физлица" at bounding box center [649, 613] width 47 height 17
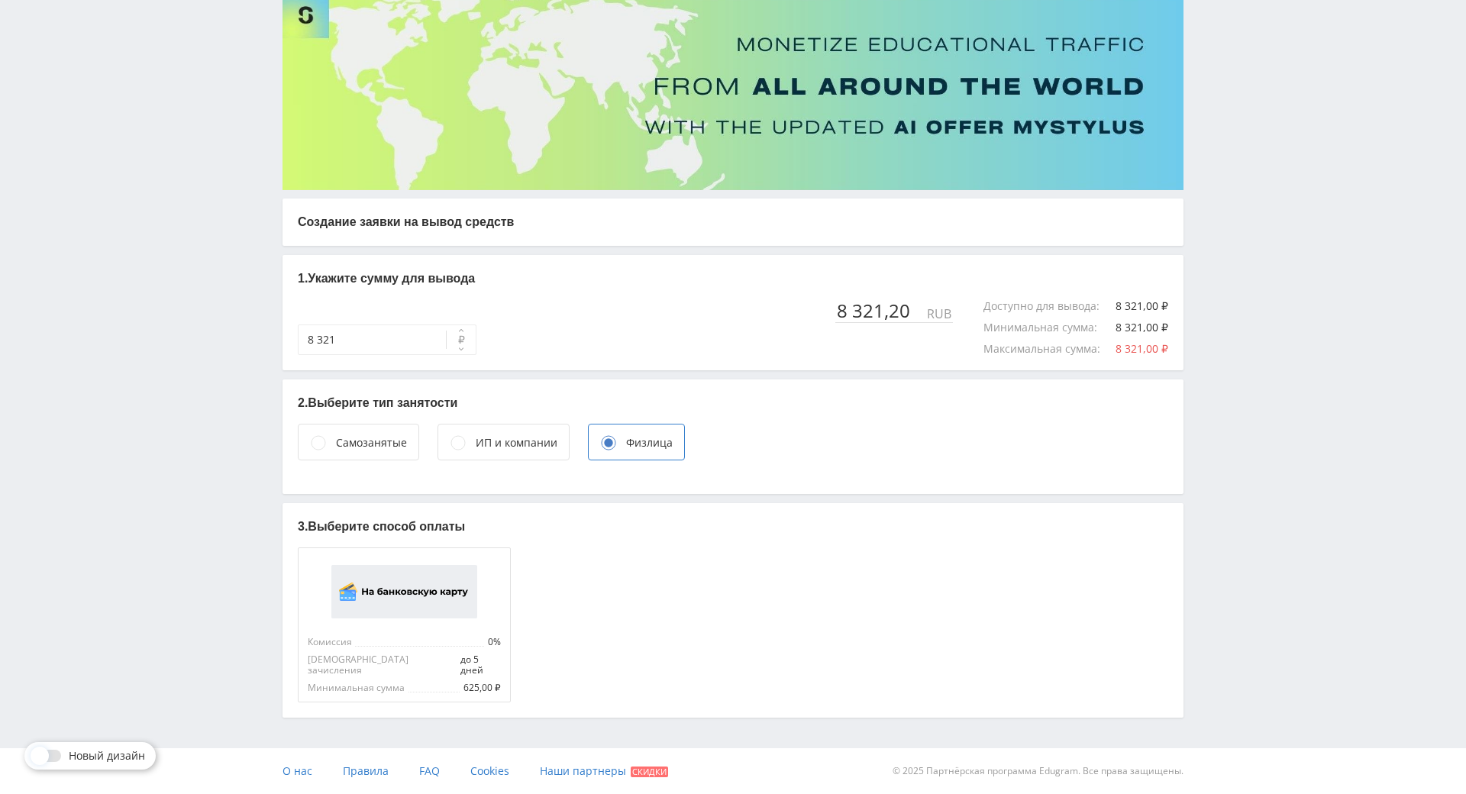
drag, startPoint x: 424, startPoint y: 592, endPoint x: 414, endPoint y: 593, distance: 10.7
click at [414, 635] on div "Комиссия 0%" at bounding box center [404, 640] width 193 height 11
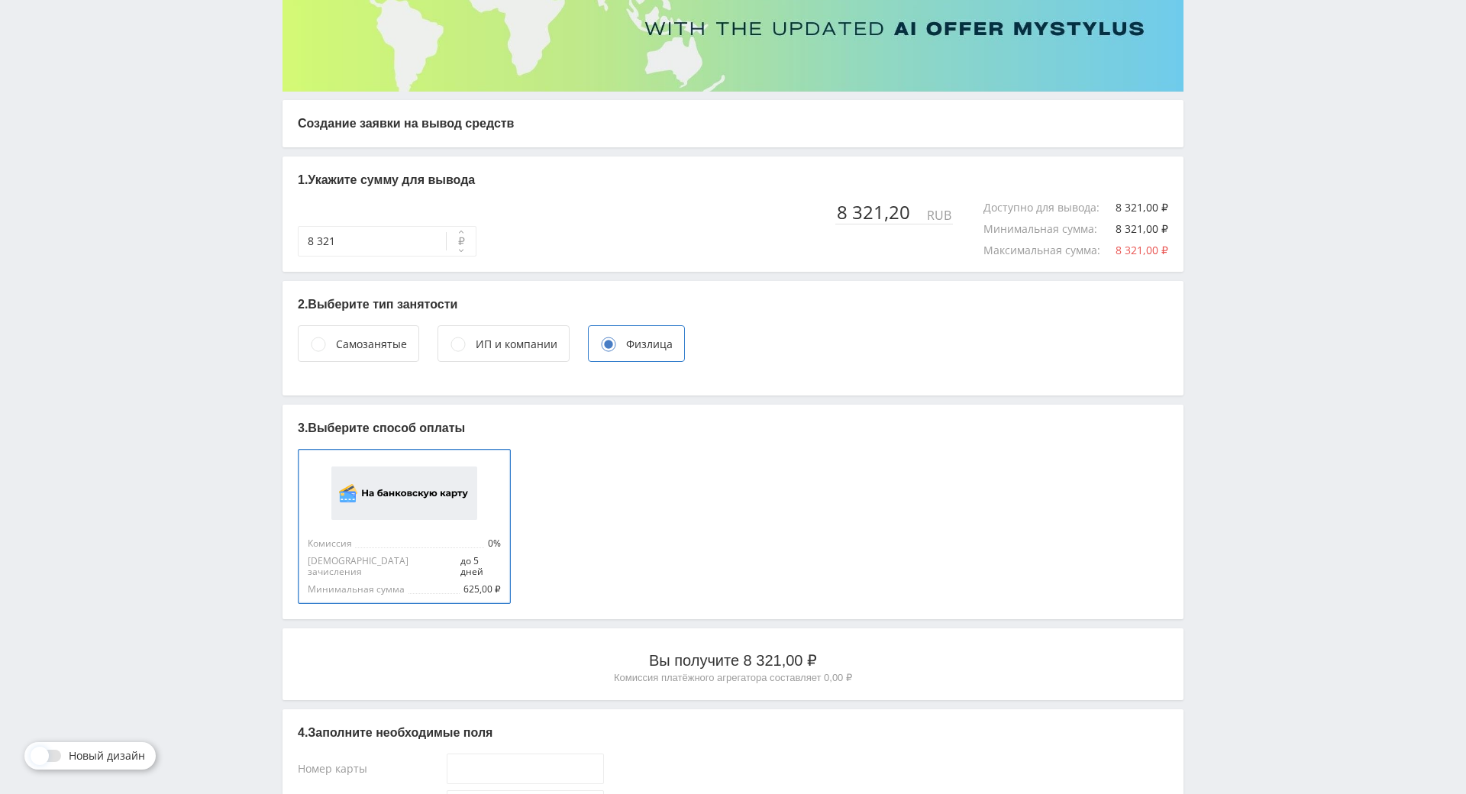
scroll to position [11, 0]
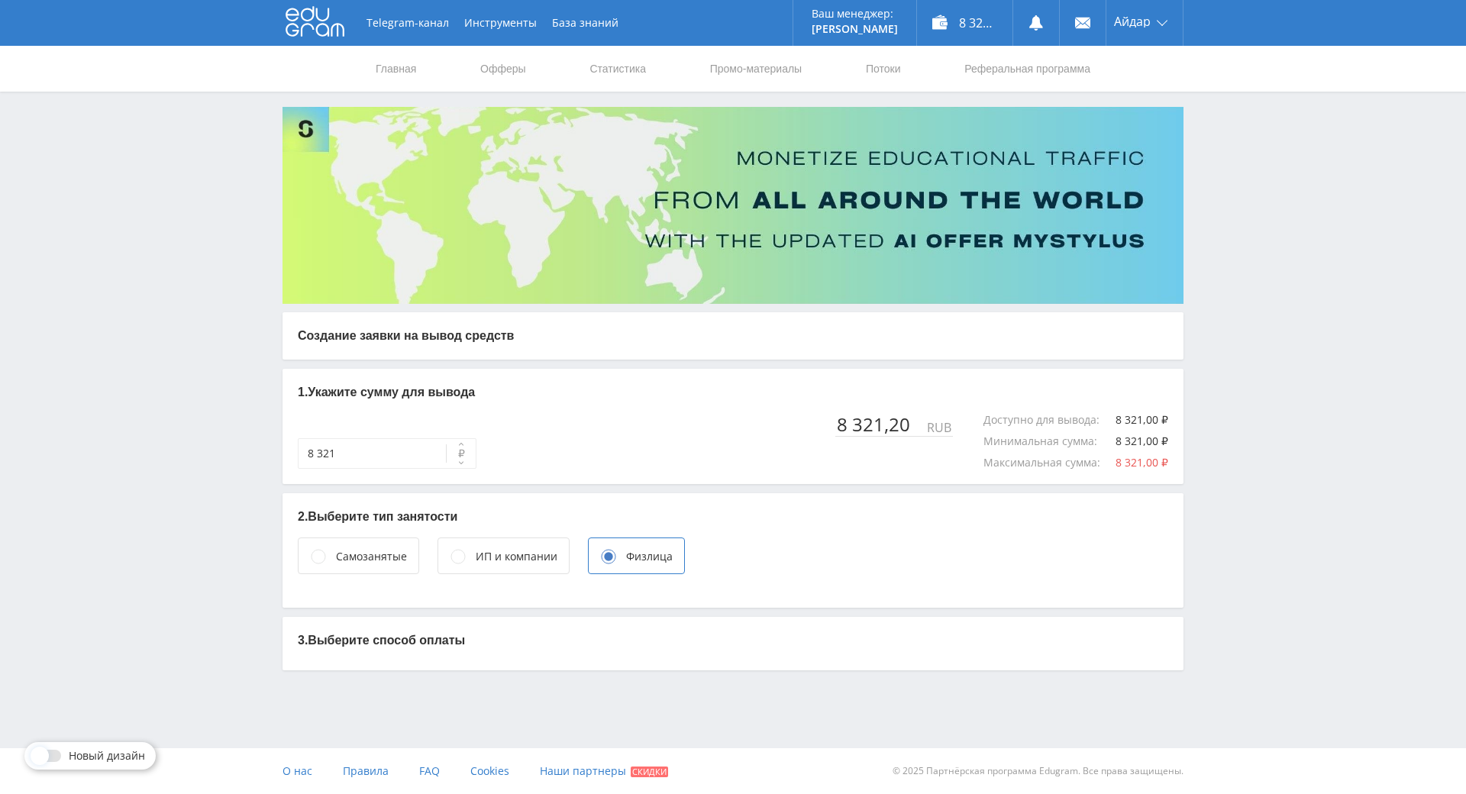
click at [399, 510] on p "2. Выберите тип занятости" at bounding box center [733, 516] width 870 height 17
click at [392, 618] on div "3. Выберите способ оплаты" at bounding box center [732, 643] width 901 height 53
click at [401, 636] on p "3. Выберите способ оплаты" at bounding box center [733, 640] width 870 height 17
drag, startPoint x: 1226, startPoint y: 427, endPoint x: 734, endPoint y: 549, distance: 506.5
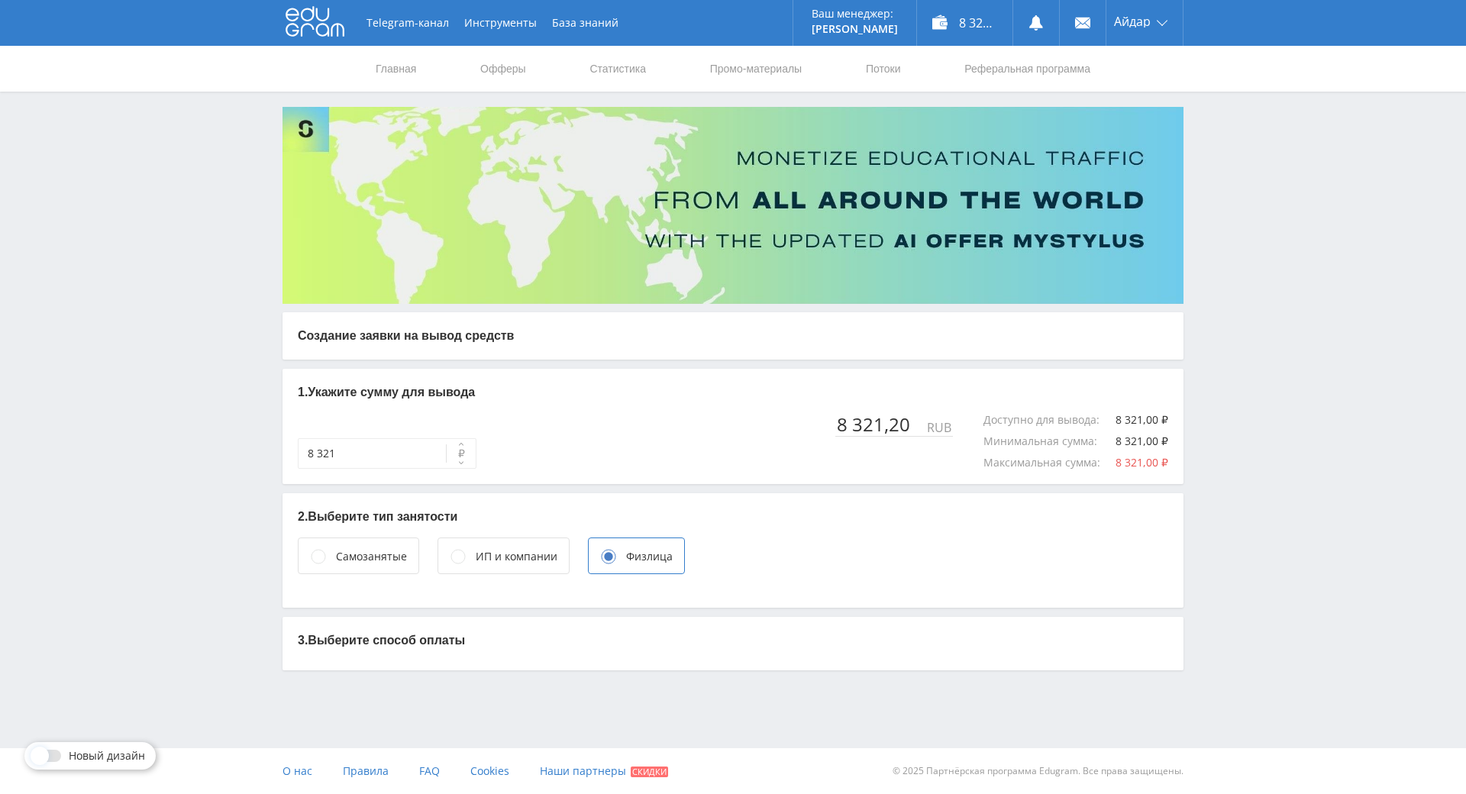
click at [364, 552] on div "Самозанятые" at bounding box center [371, 556] width 71 height 17
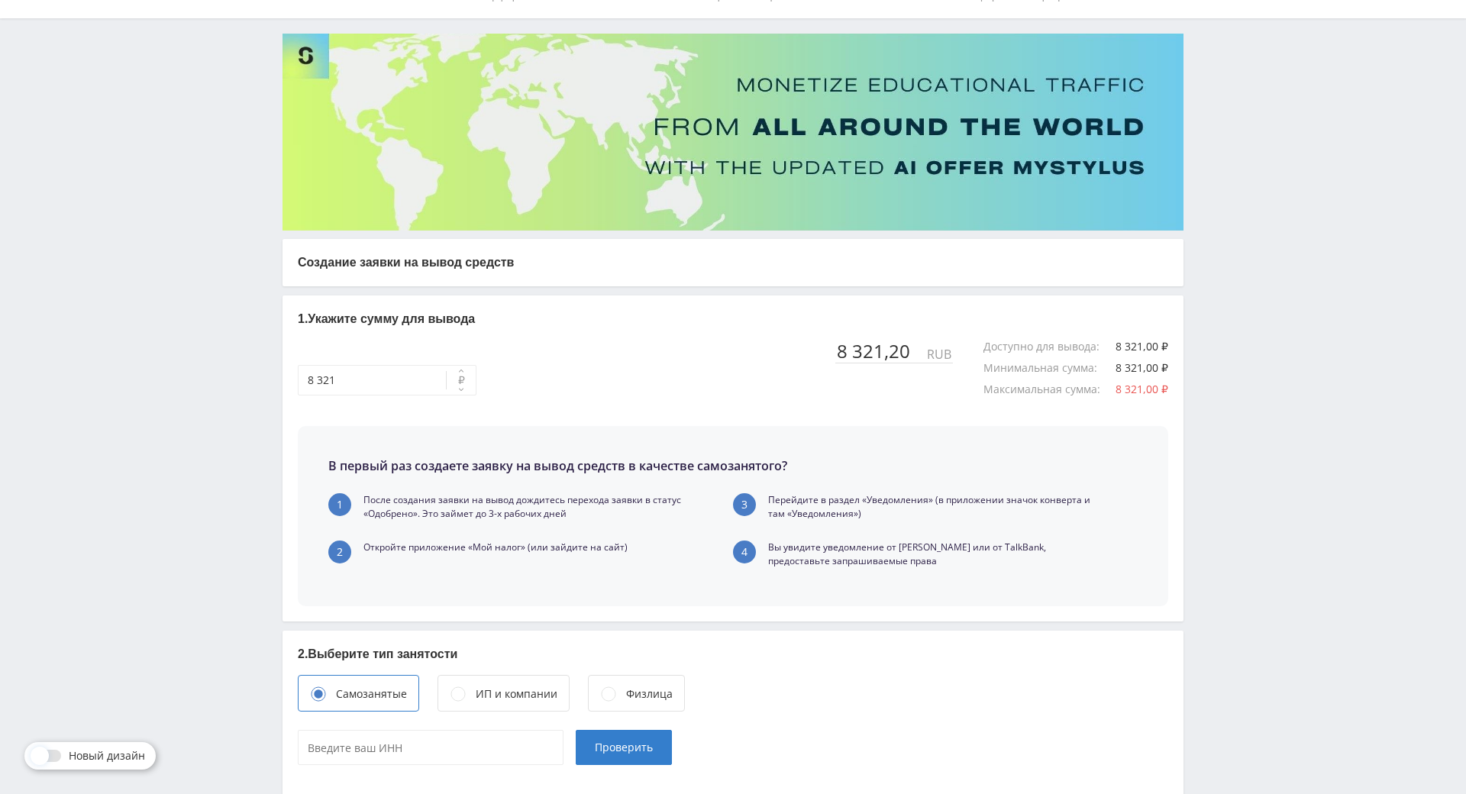
scroll to position [212, 0]
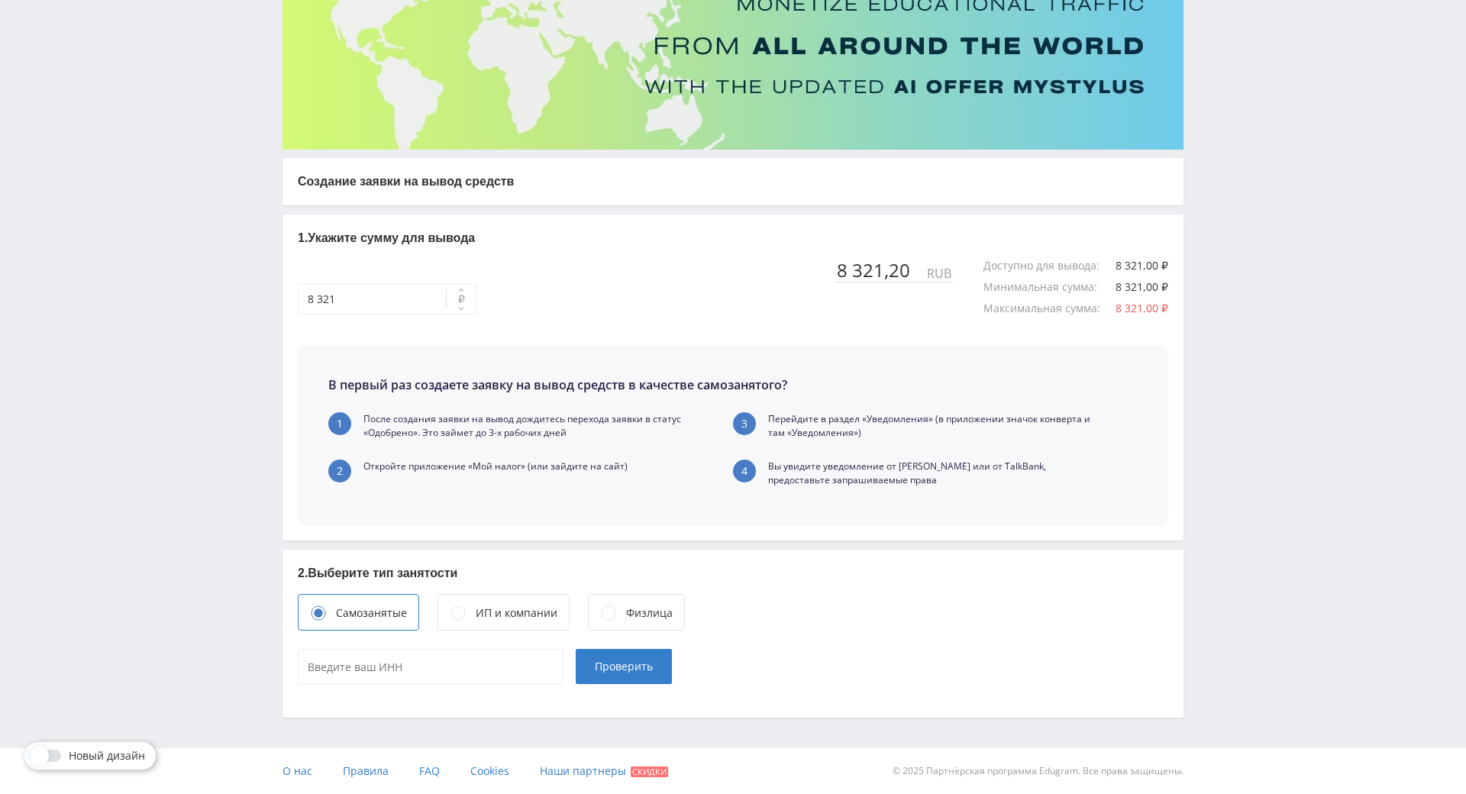
drag, startPoint x: 527, startPoint y: 534, endPoint x: 568, endPoint y: 620, distance: 95.6
type input "____________"
click at [405, 649] on input "____________" at bounding box center [431, 666] width 266 height 35
type input "____________"
paste input "165120756624"
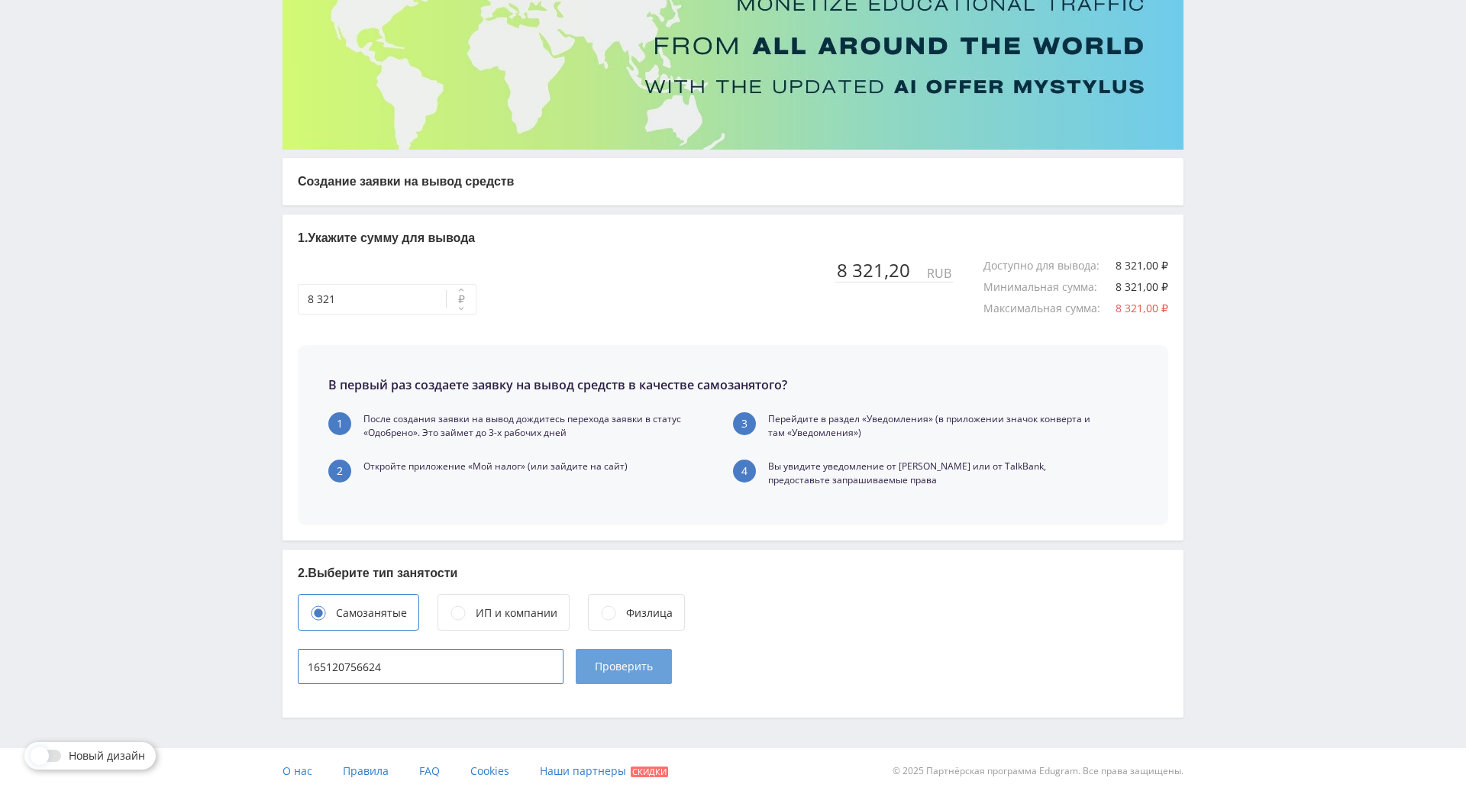
type input "165120756624"
click at [606, 649] on button "Проверить" at bounding box center [624, 666] width 96 height 35
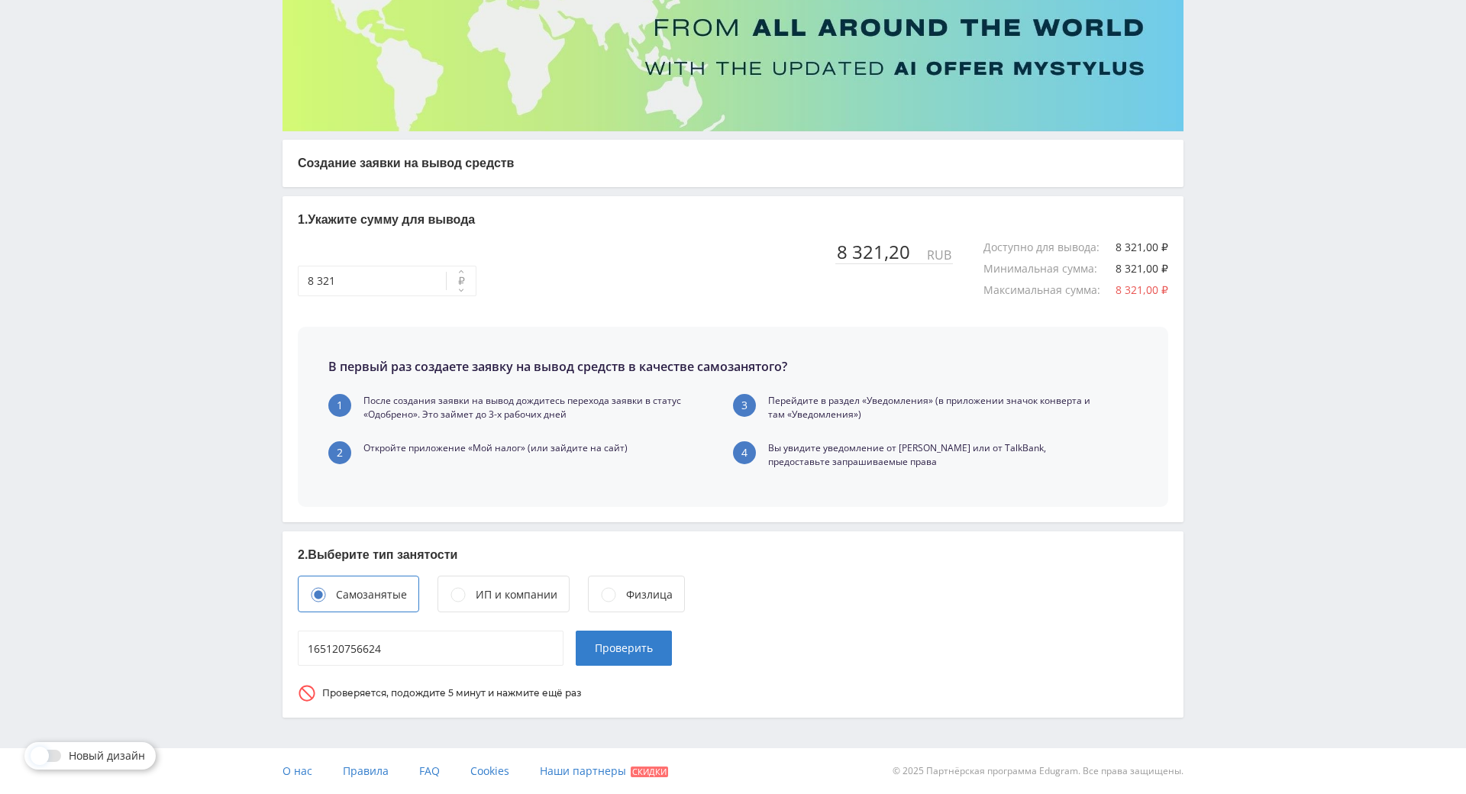
scroll to position [231, 0]
drag, startPoint x: 842, startPoint y: 574, endPoint x: 789, endPoint y: 631, distance: 77.8
click at [641, 630] on button "Проверить" at bounding box center [624, 647] width 96 height 35
drag, startPoint x: 908, startPoint y: 536, endPoint x: 825, endPoint y: 486, distance: 96.2
drag, startPoint x: 825, startPoint y: 486, endPoint x: 835, endPoint y: 497, distance: 14.6
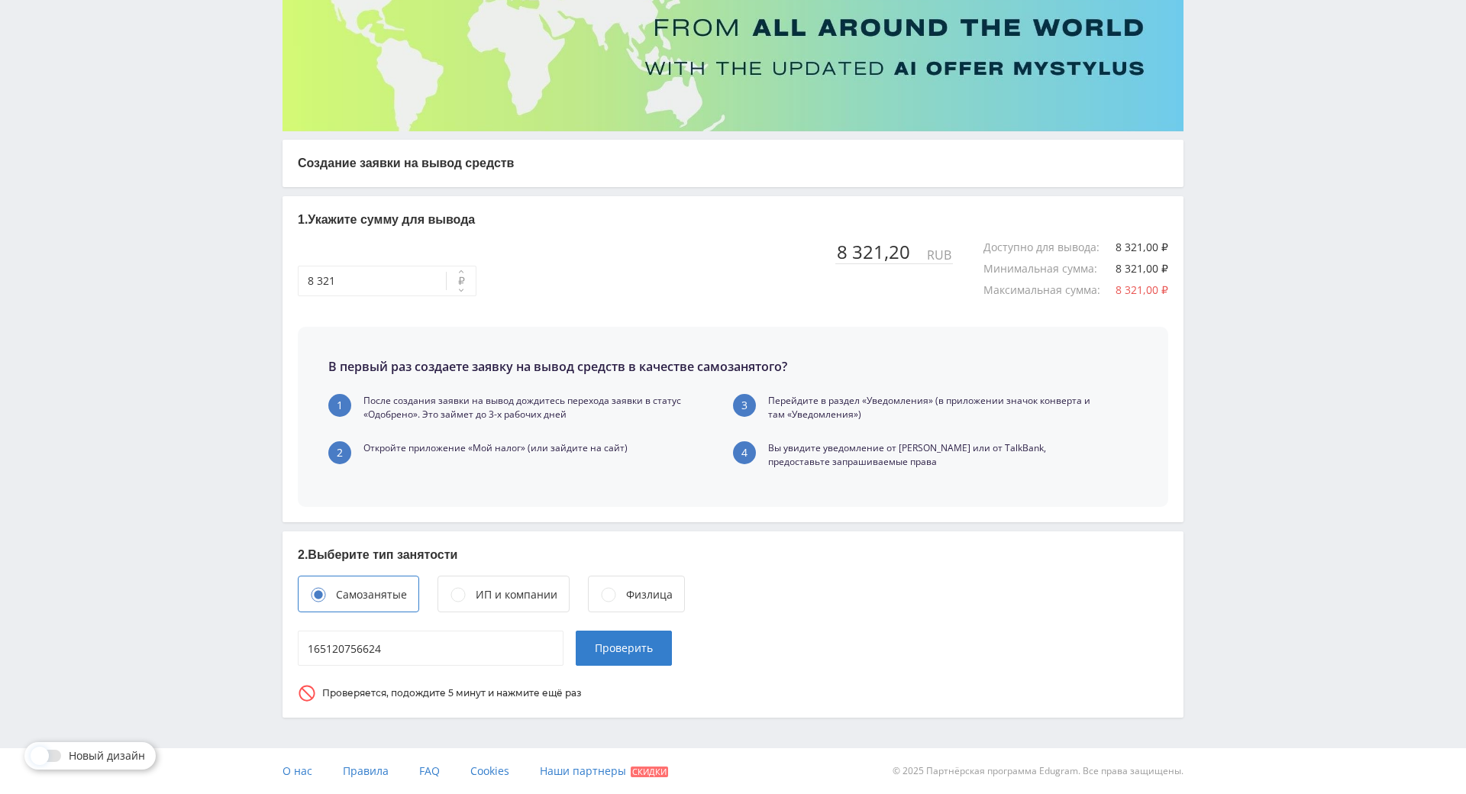
click at [825, 531] on div "2. Выберите тип занятости Самозанятые ИП и компании Физлица 165120756624 Провер…" at bounding box center [732, 624] width 901 height 186
click at [838, 547] on p "2. Выберите тип занятости" at bounding box center [733, 555] width 870 height 17
click at [788, 531] on div "2. Выберите тип занятости Самозанятые ИП и компании Физлица 165120756624 Провер…" at bounding box center [732, 624] width 901 height 186
click at [640, 642] on span "Проверить" at bounding box center [624, 648] width 58 height 12
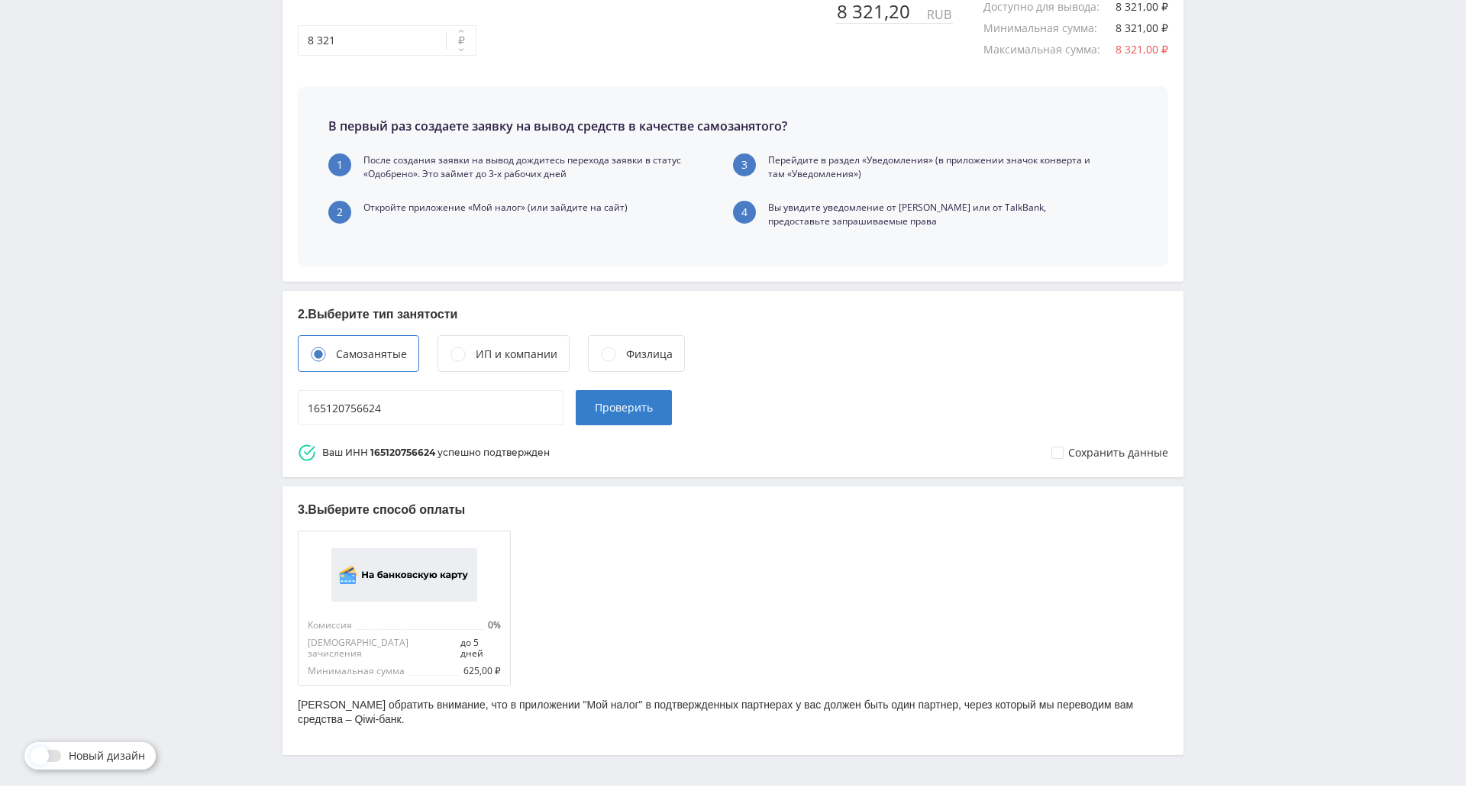
scroll to position [485, 0]
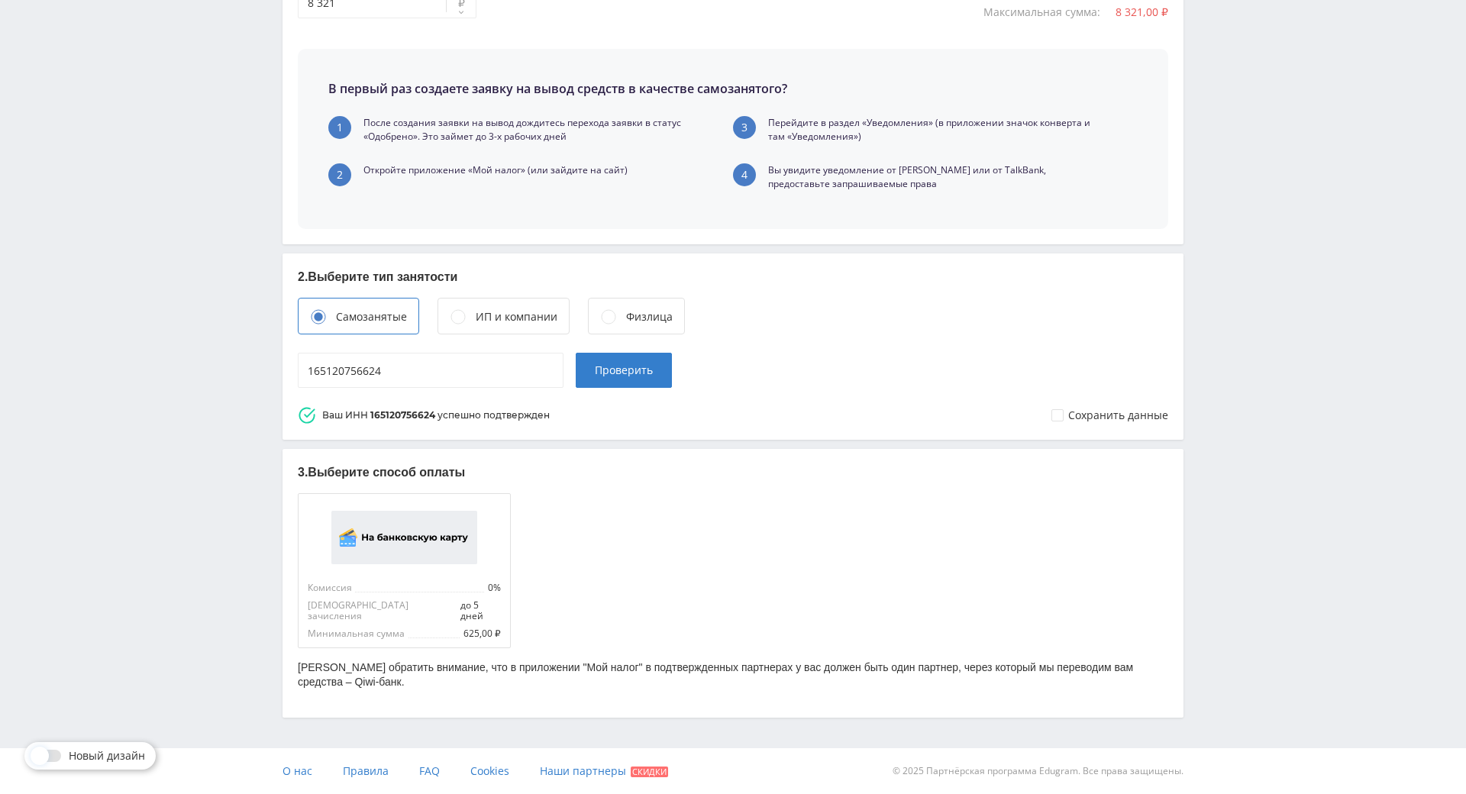
drag, startPoint x: 949, startPoint y: 539, endPoint x: 945, endPoint y: 611, distance: 72.6
click at [411, 511] on img at bounding box center [404, 537] width 146 height 53
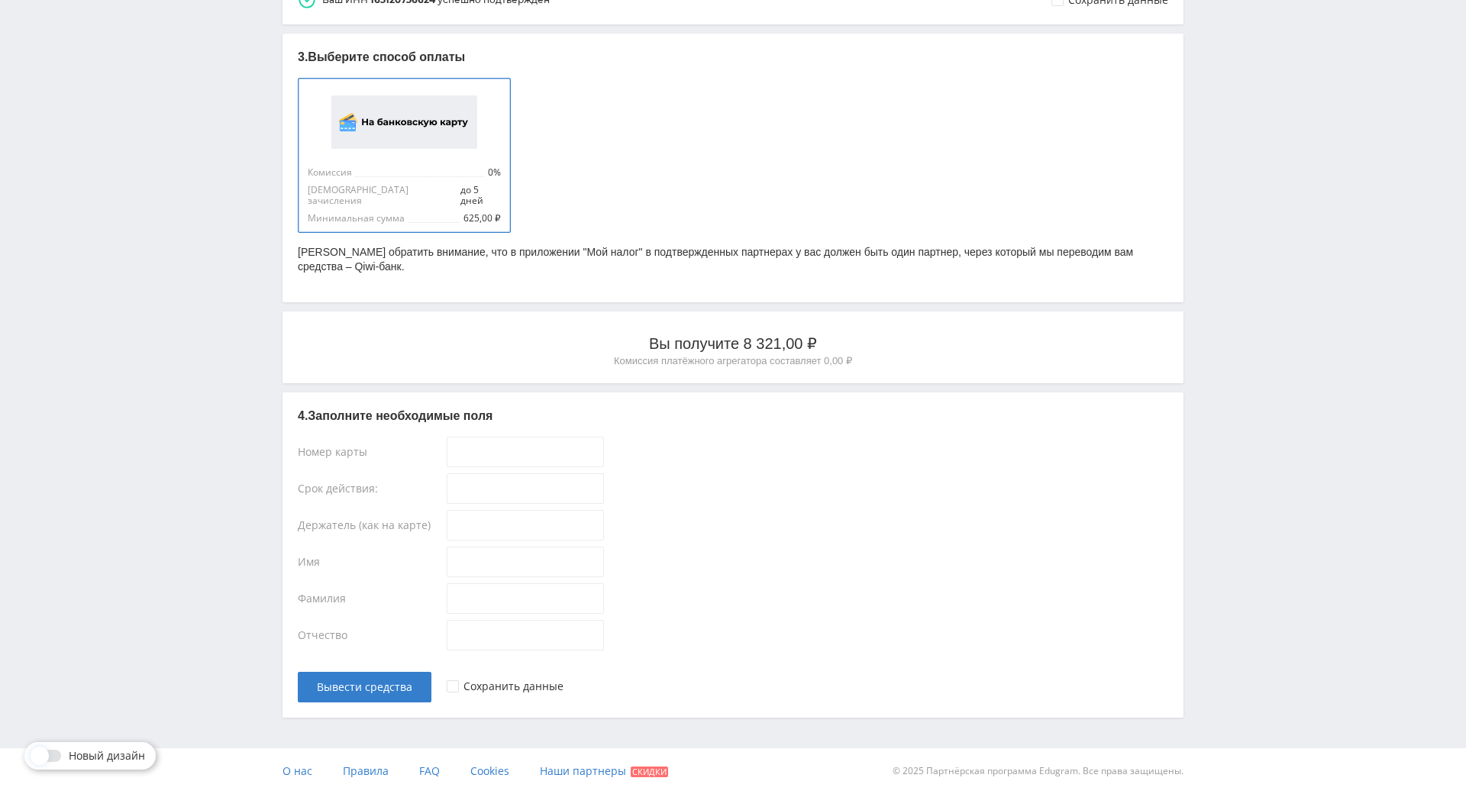
scroll to position [914, 0]
click at [472, 437] on input "____-____-____-____" at bounding box center [525, 452] width 157 height 31
type input "[CREDIT_CARD_NUMBER]"
type input "10/20"
type input "AIDAR"
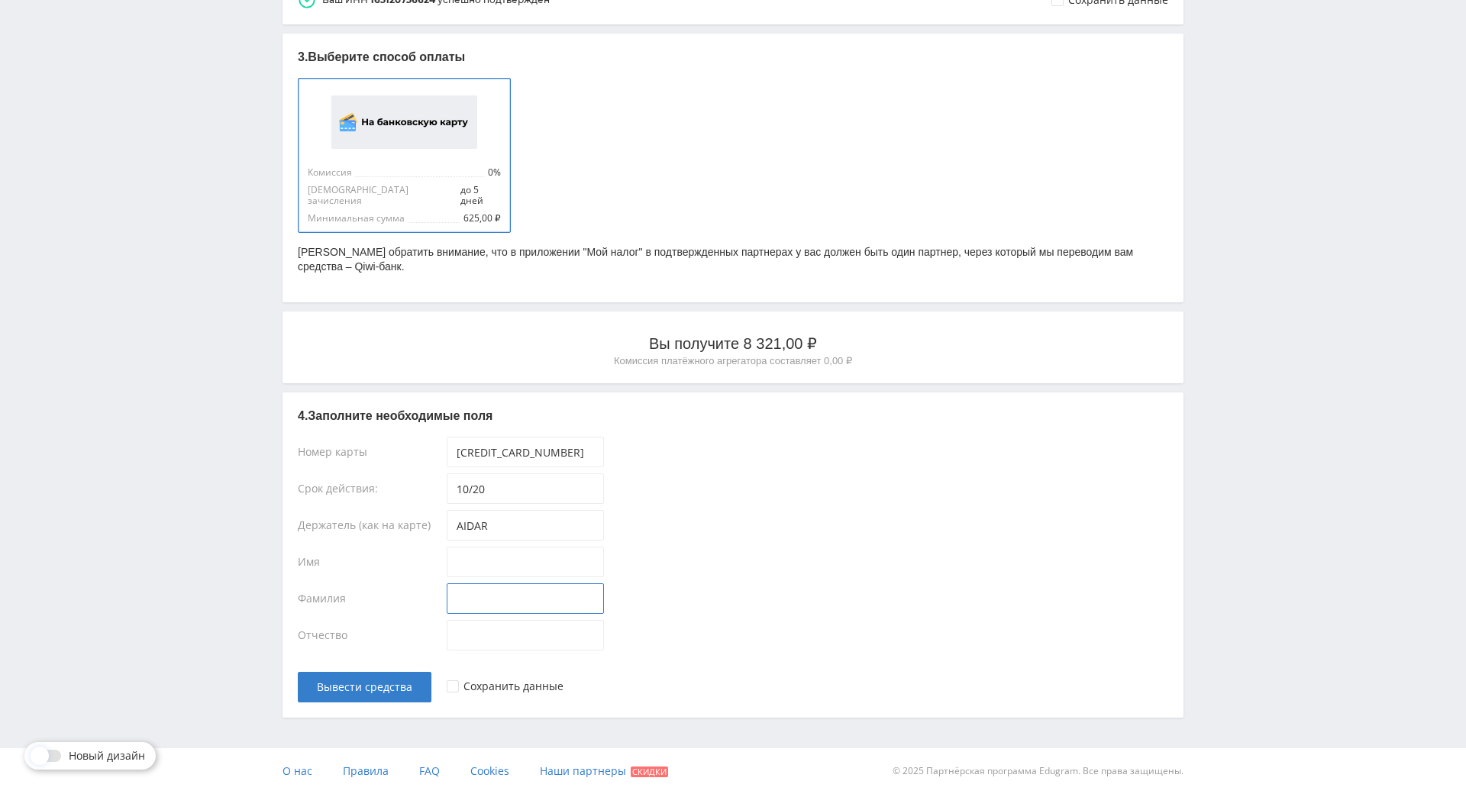
type input "KASHAEV"
type input "[CREDIT_CARD_NUMBER]"
type input "10/26"
type input "[CREDIT_CARD_NUMBER]"
click at [522, 547] on input at bounding box center [525, 562] width 157 height 31
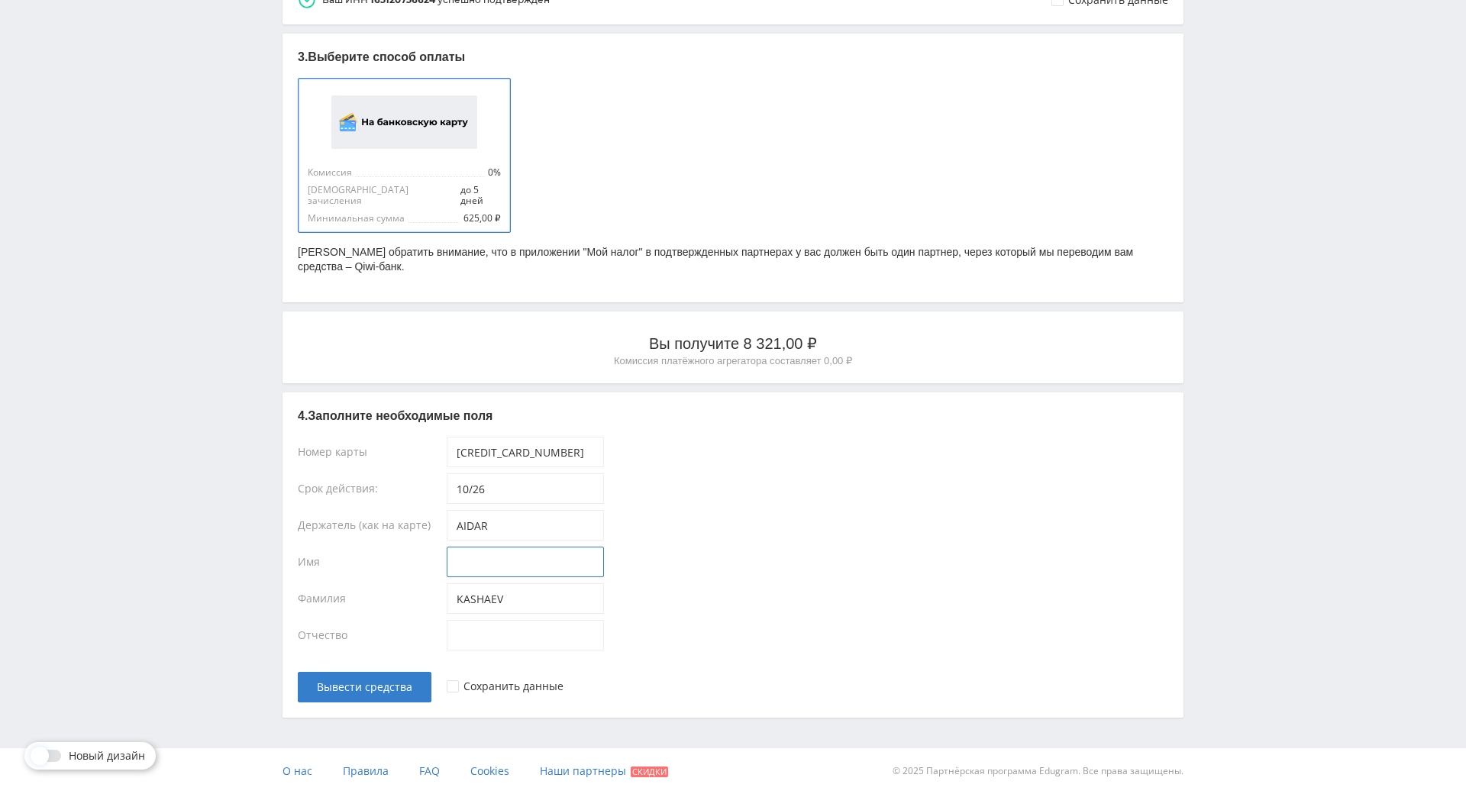
type input "Айдар"
type input "Маратович"
click at [447, 680] on div at bounding box center [453, 686] width 12 height 12
click at [387, 681] on span "Вывести средства" at bounding box center [364, 687] width 95 height 12
click at [360, 681] on span "Вывести средства" at bounding box center [364, 687] width 95 height 12
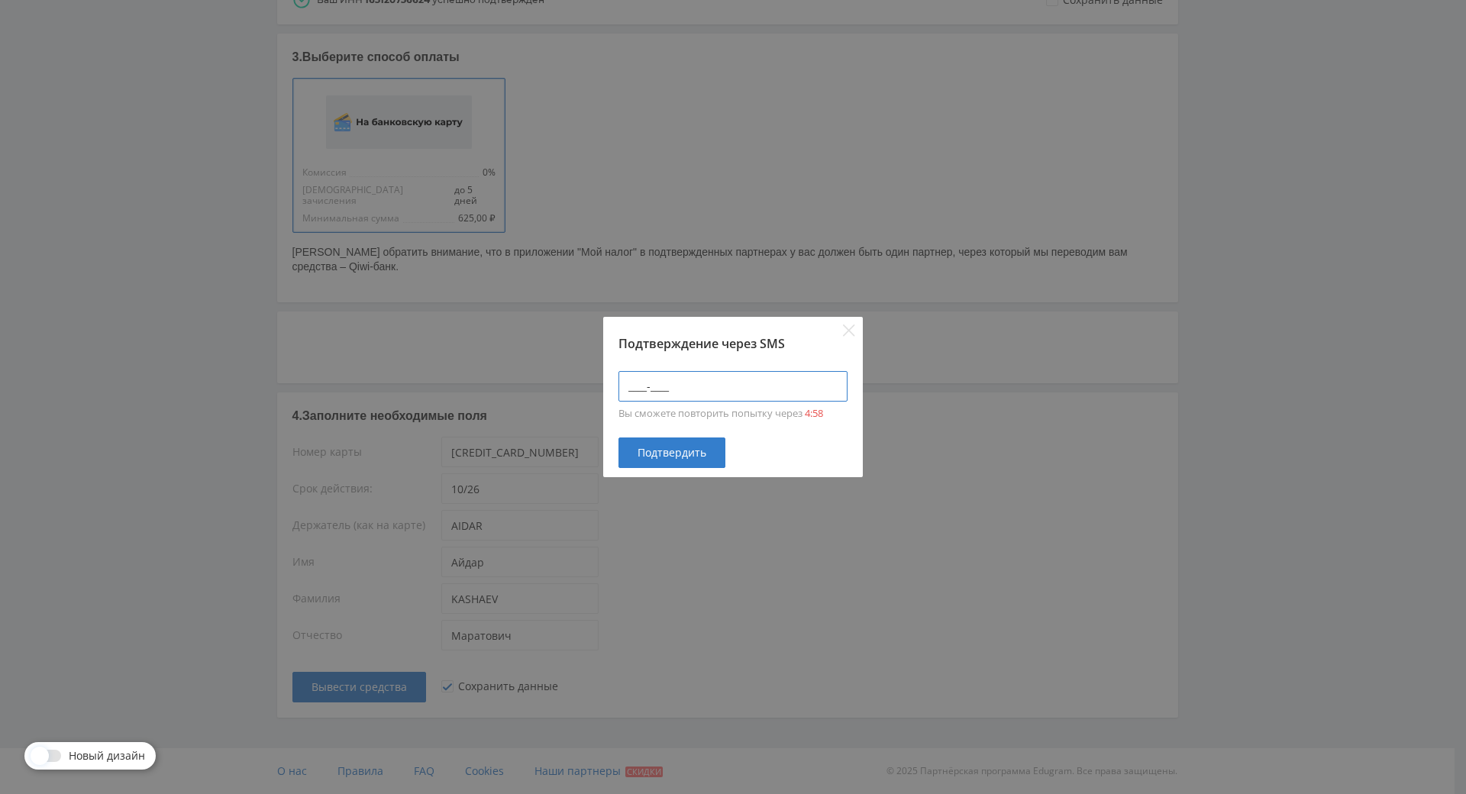
click at [743, 371] on input "____-____" at bounding box center [732, 386] width 229 height 31
type input "6307-2747"
click at [701, 447] on span "Подтвердить" at bounding box center [671, 453] width 69 height 12
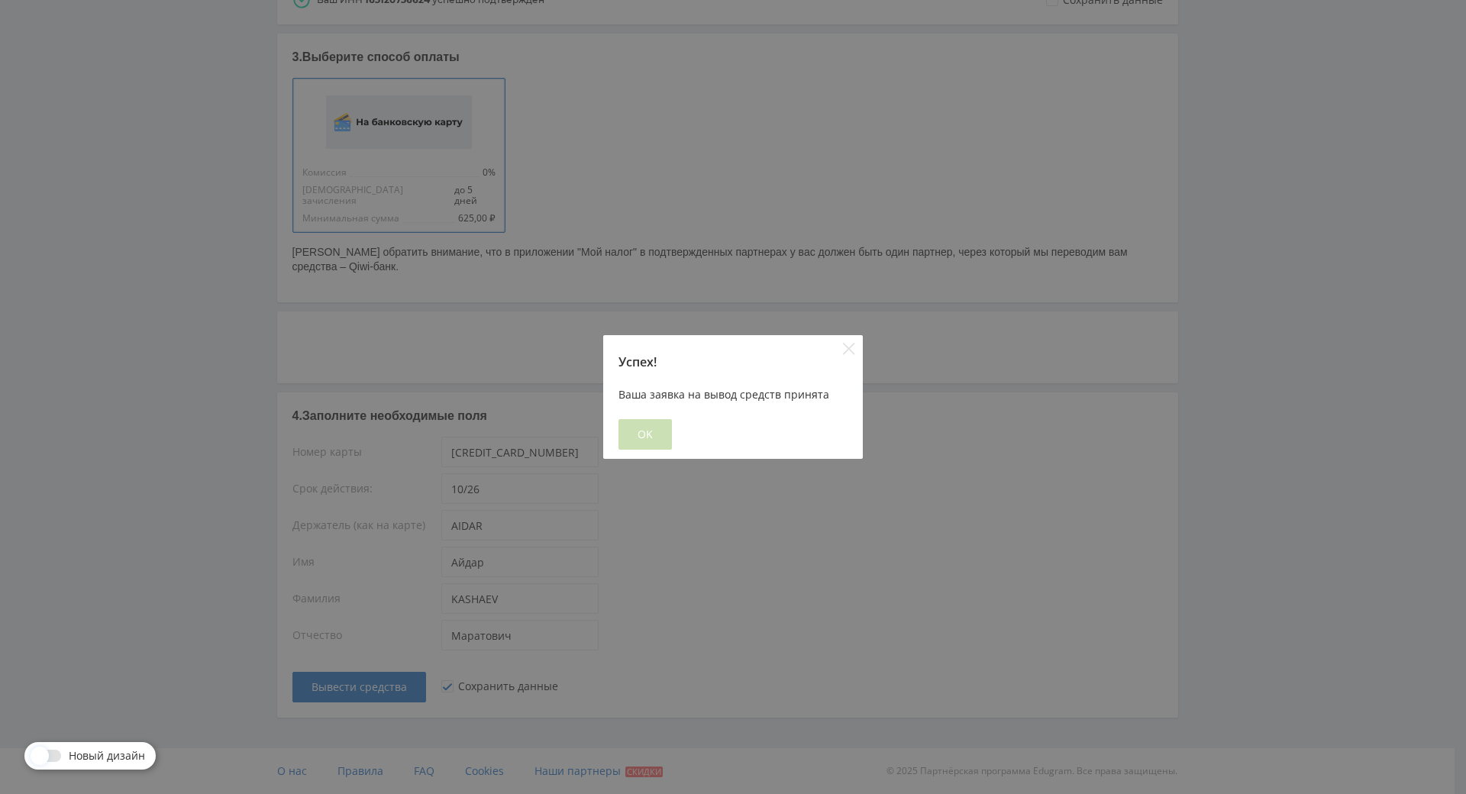
click at [645, 419] on button "OK" at bounding box center [644, 434] width 53 height 31
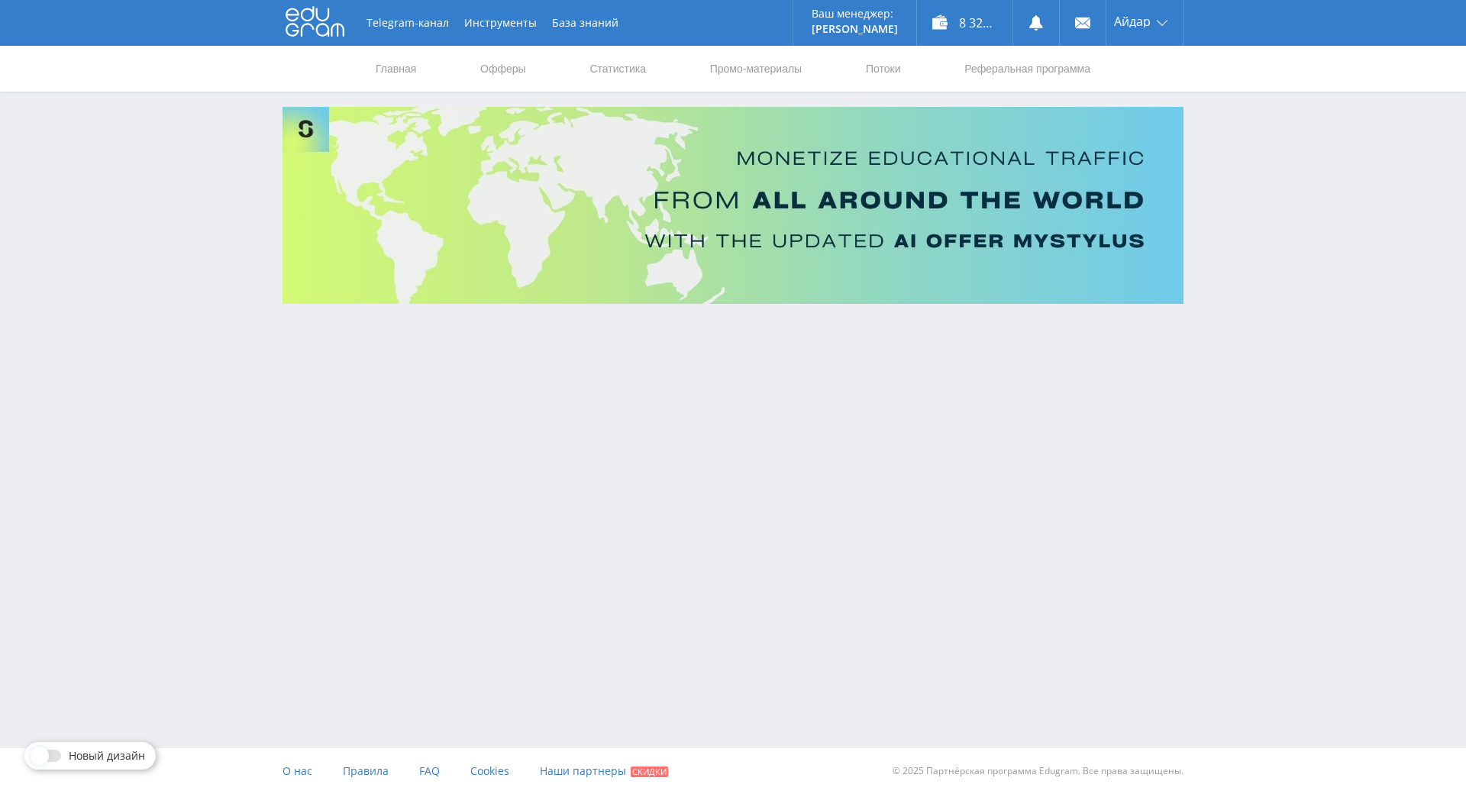
scroll to position [0, 0]
click at [493, 57] on link "Офферы" at bounding box center [503, 69] width 49 height 46
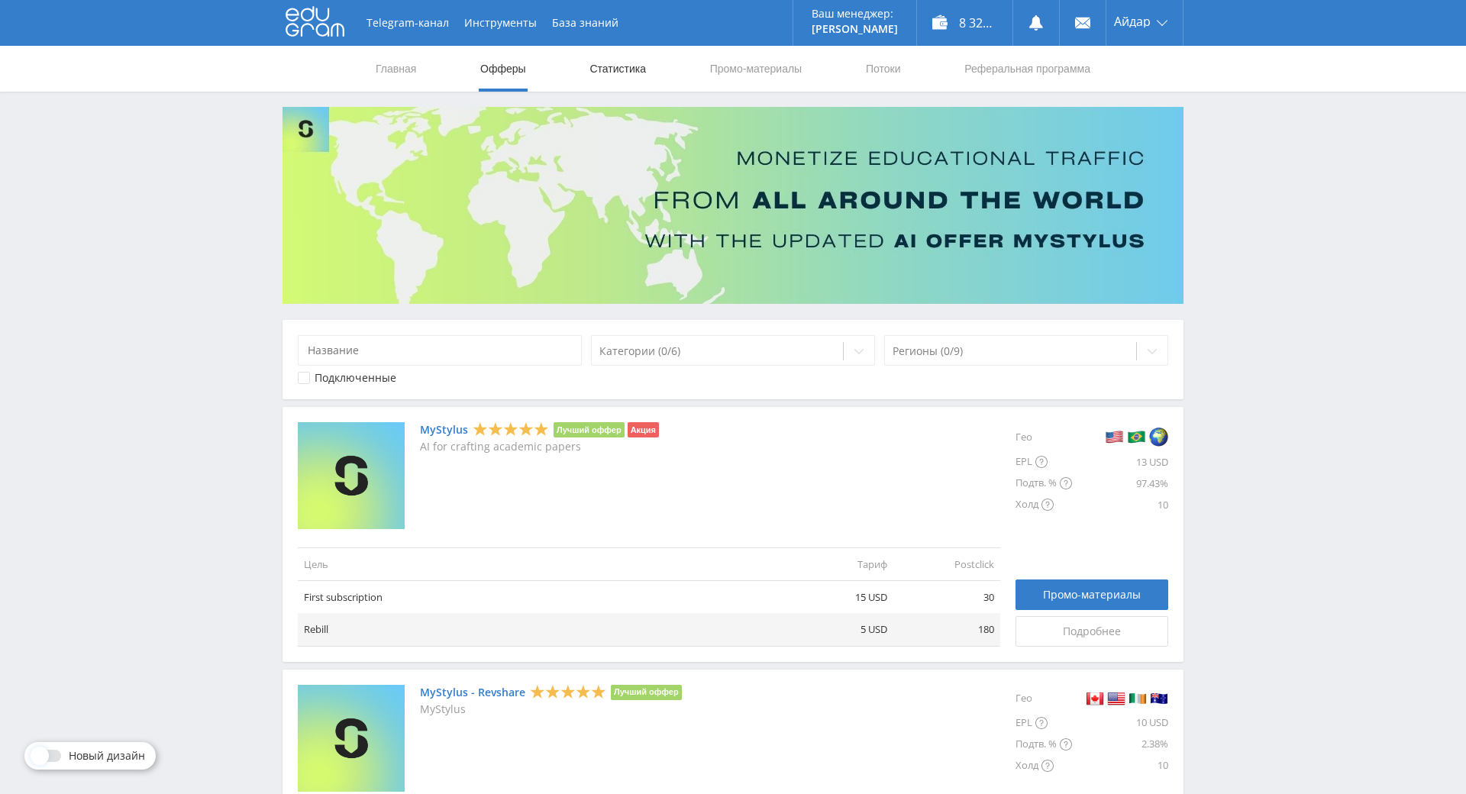
click at [610, 71] on link "Статистика" at bounding box center [618, 69] width 60 height 46
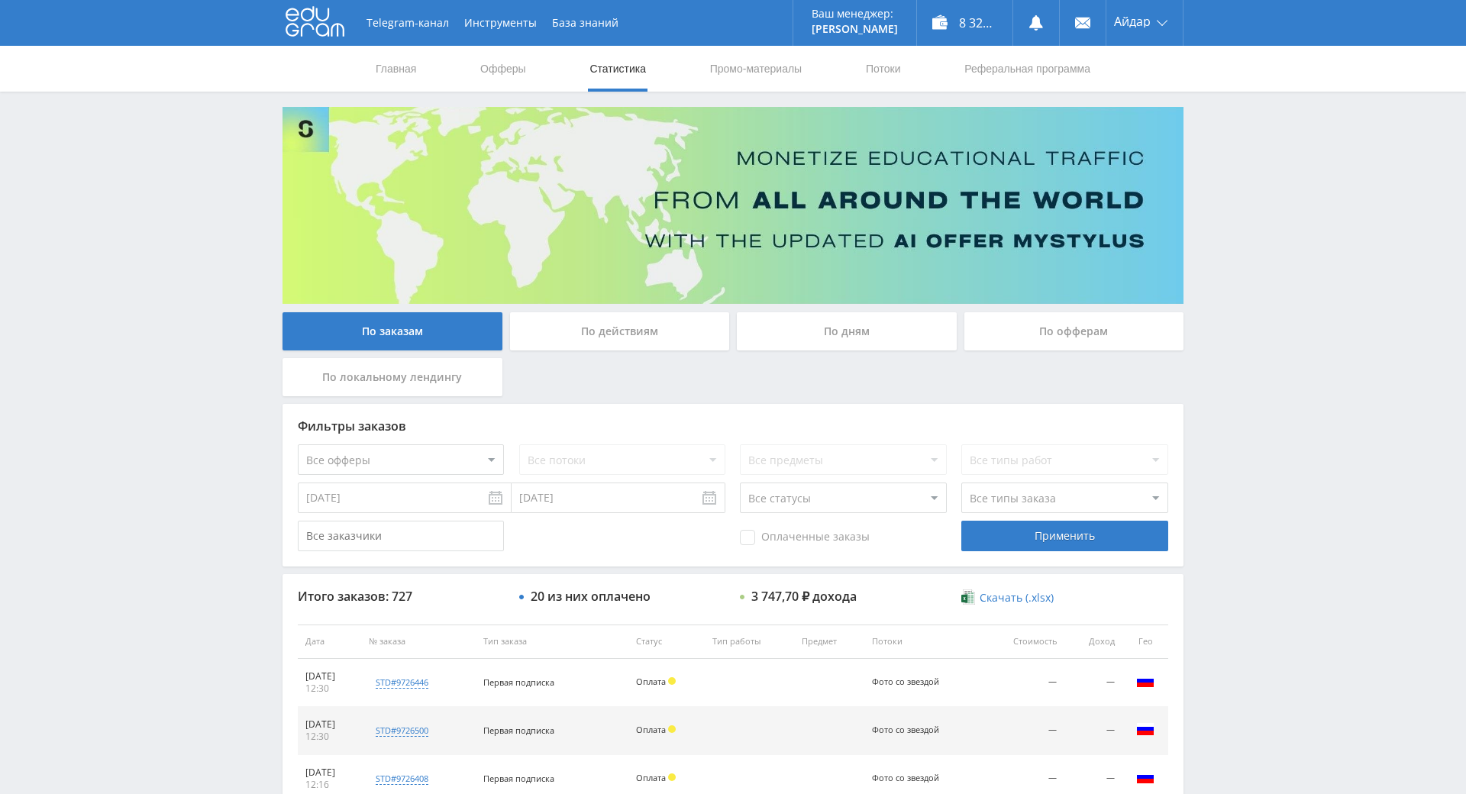
drag, startPoint x: 1267, startPoint y: 418, endPoint x: 1281, endPoint y: 483, distance: 66.3
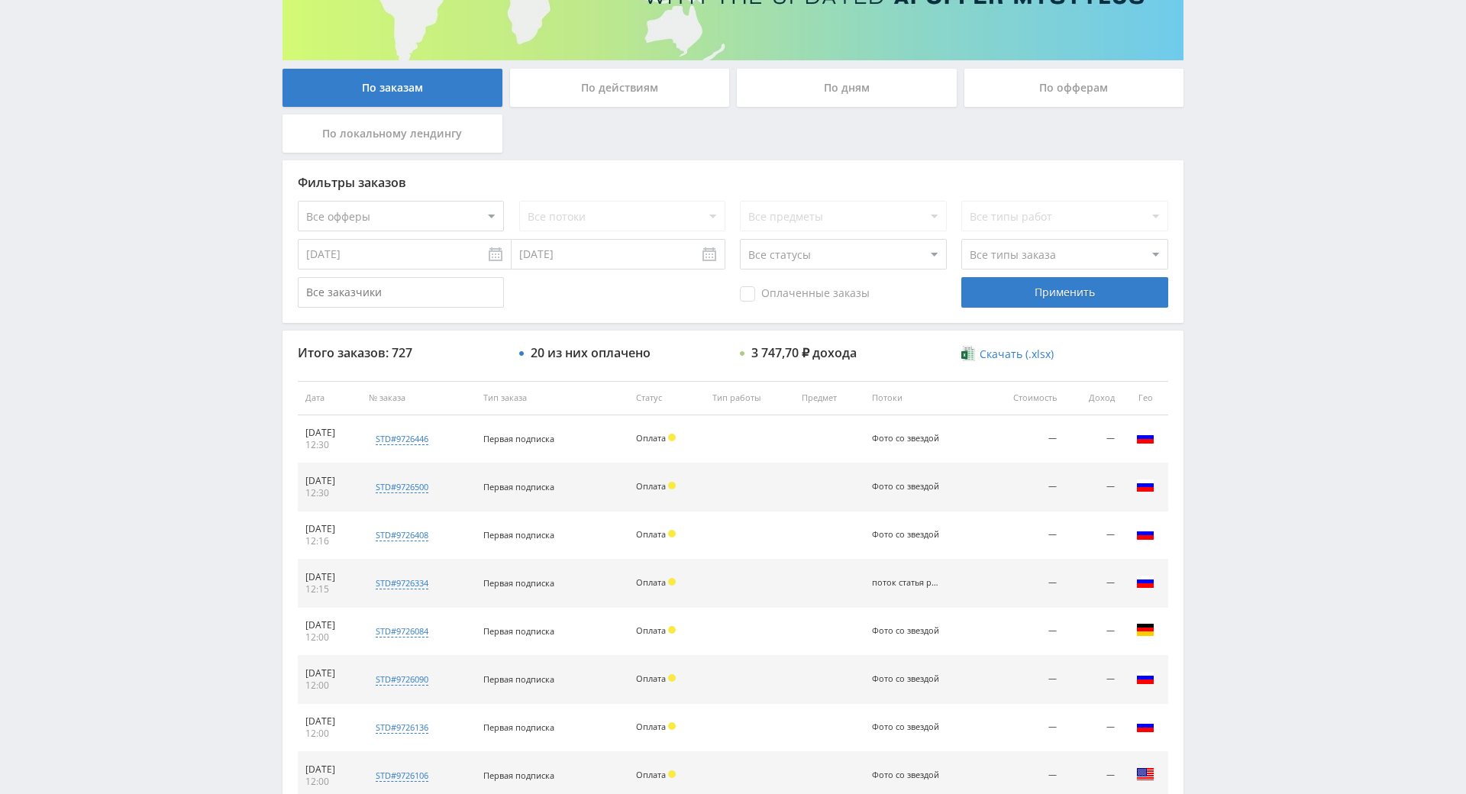
scroll to position [546, 0]
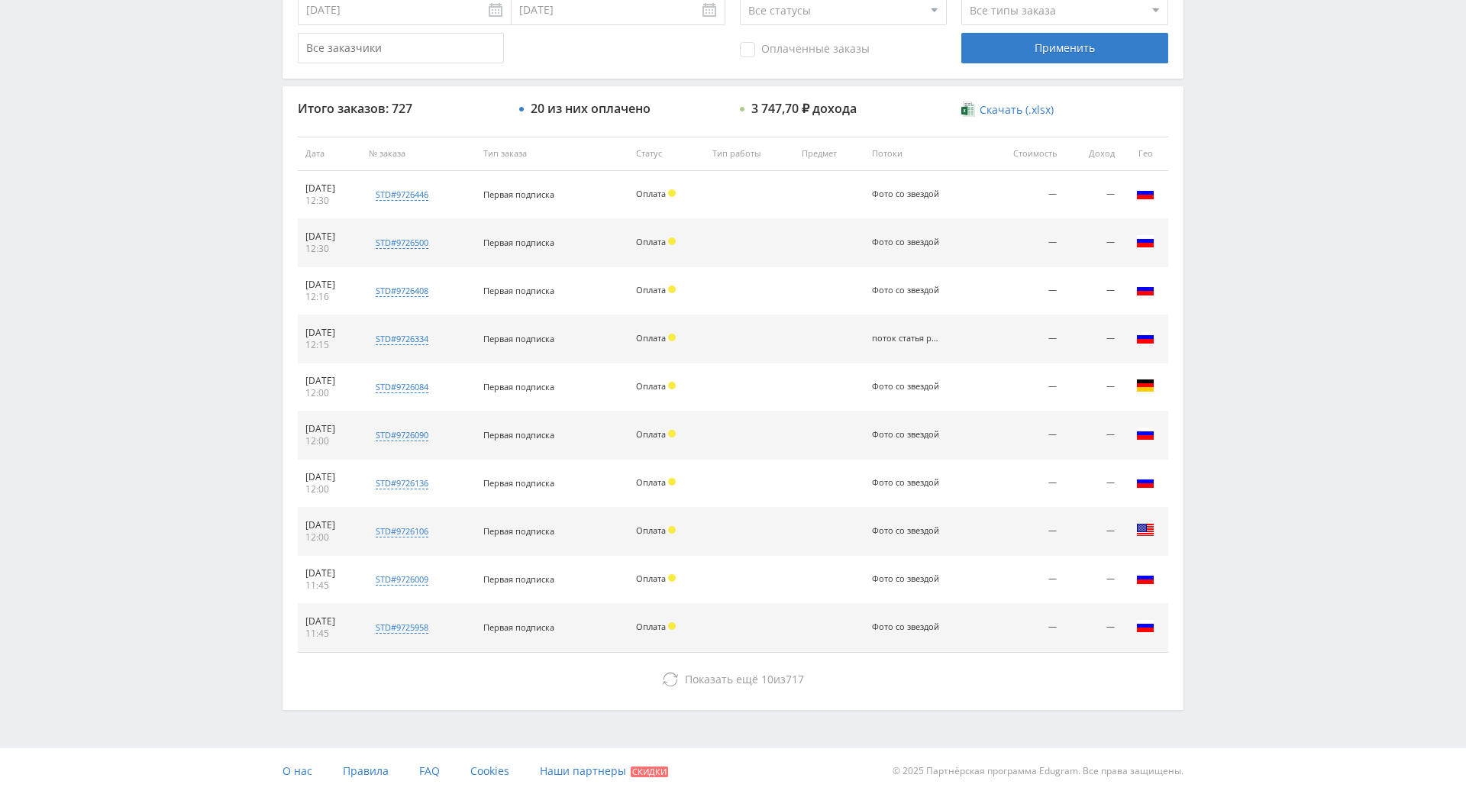
drag, startPoint x: 1243, startPoint y: 416, endPoint x: 1250, endPoint y: 511, distance: 95.6
drag, startPoint x: 1223, startPoint y: 469, endPoint x: 1211, endPoint y: 380, distance: 89.3
click at [1209, 311] on div "Telegram-канал Инструменты База знаний Ваш менеджер: Alex Alex Online @edugram_…" at bounding box center [733, 153] width 1466 height 1282
click at [1248, 105] on div "Telegram-канал Инструменты База знаний Ваш менеджер: Alex Alex Online @edugram_…" at bounding box center [733, 153] width 1466 height 1282
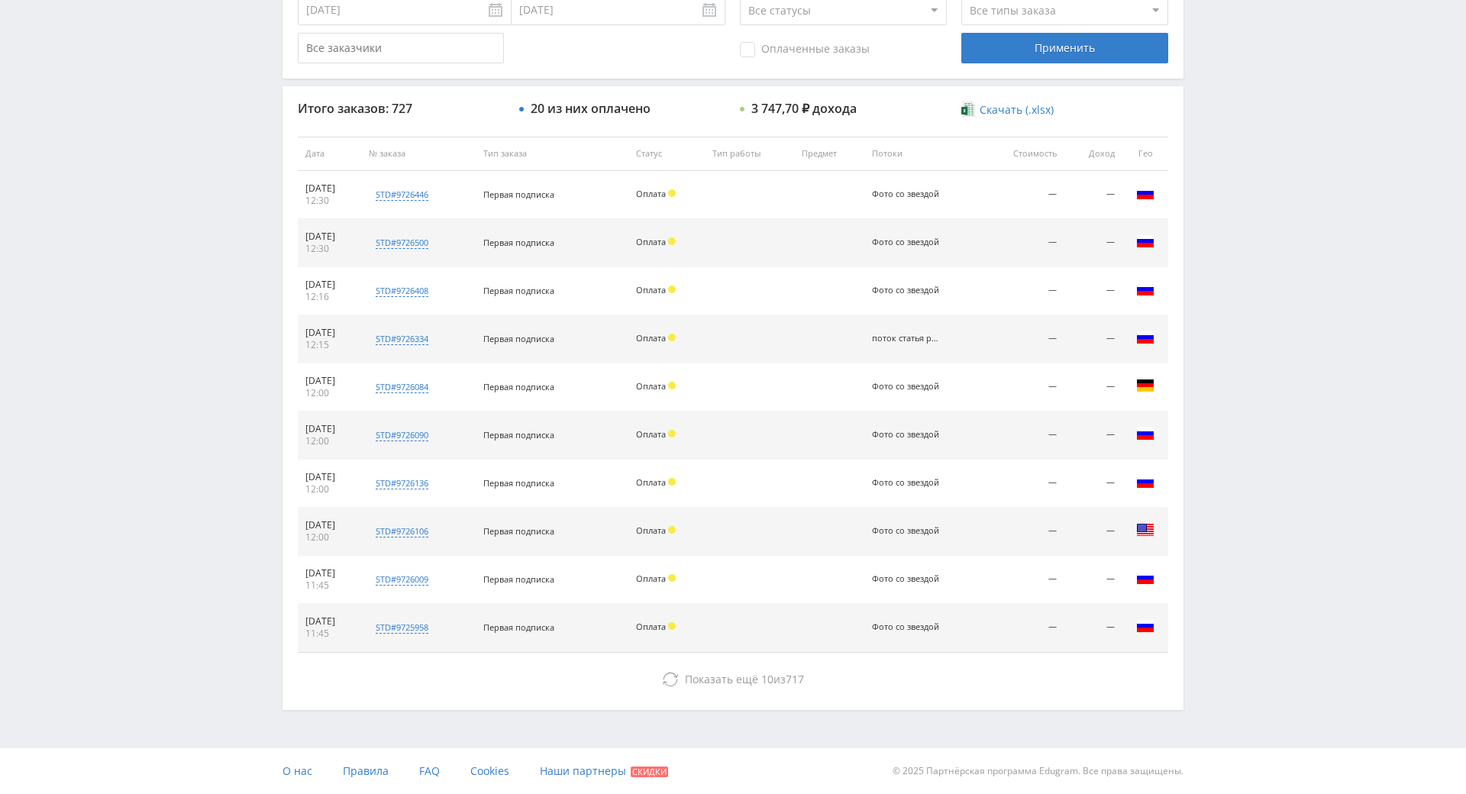
click at [1248, 105] on div "Telegram-канал Инструменты База знаний Ваш менеджер: Alex Alex Online @edugram_…" at bounding box center [733, 153] width 1466 height 1282
drag, startPoint x: 1248, startPoint y: 105, endPoint x: 1244, endPoint y: 88, distance: 17.2
click at [1235, 32] on div "Telegram-канал Инструменты База знаний Ваш менеджер: Alex Alex Online @edugram_…" at bounding box center [733, 153] width 1466 height 1282
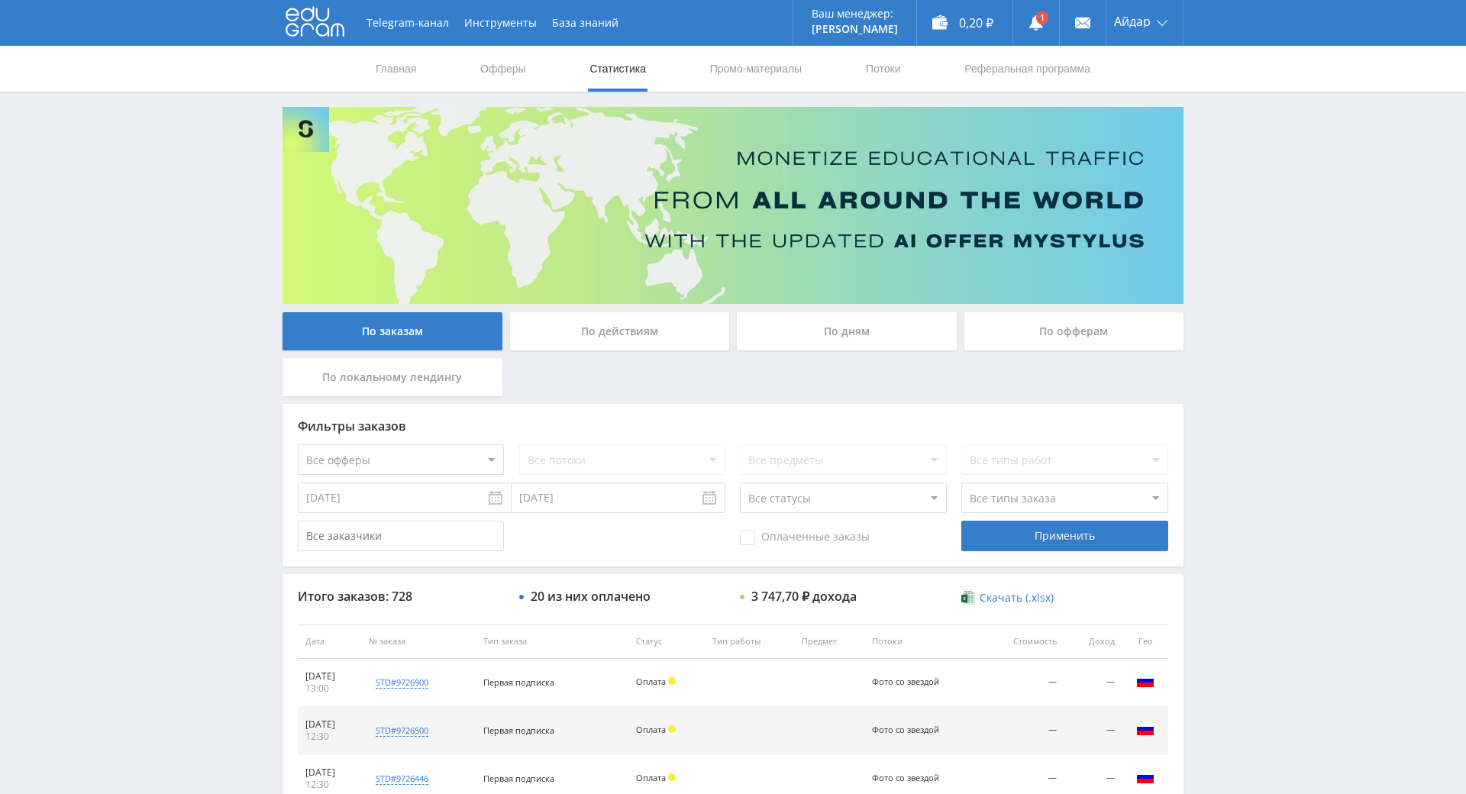
click at [1223, 124] on div "Telegram-канал Инструменты База знаний Ваш менеджер: [PERSON_NAME] Online @edug…" at bounding box center [733, 641] width 1466 height 1282
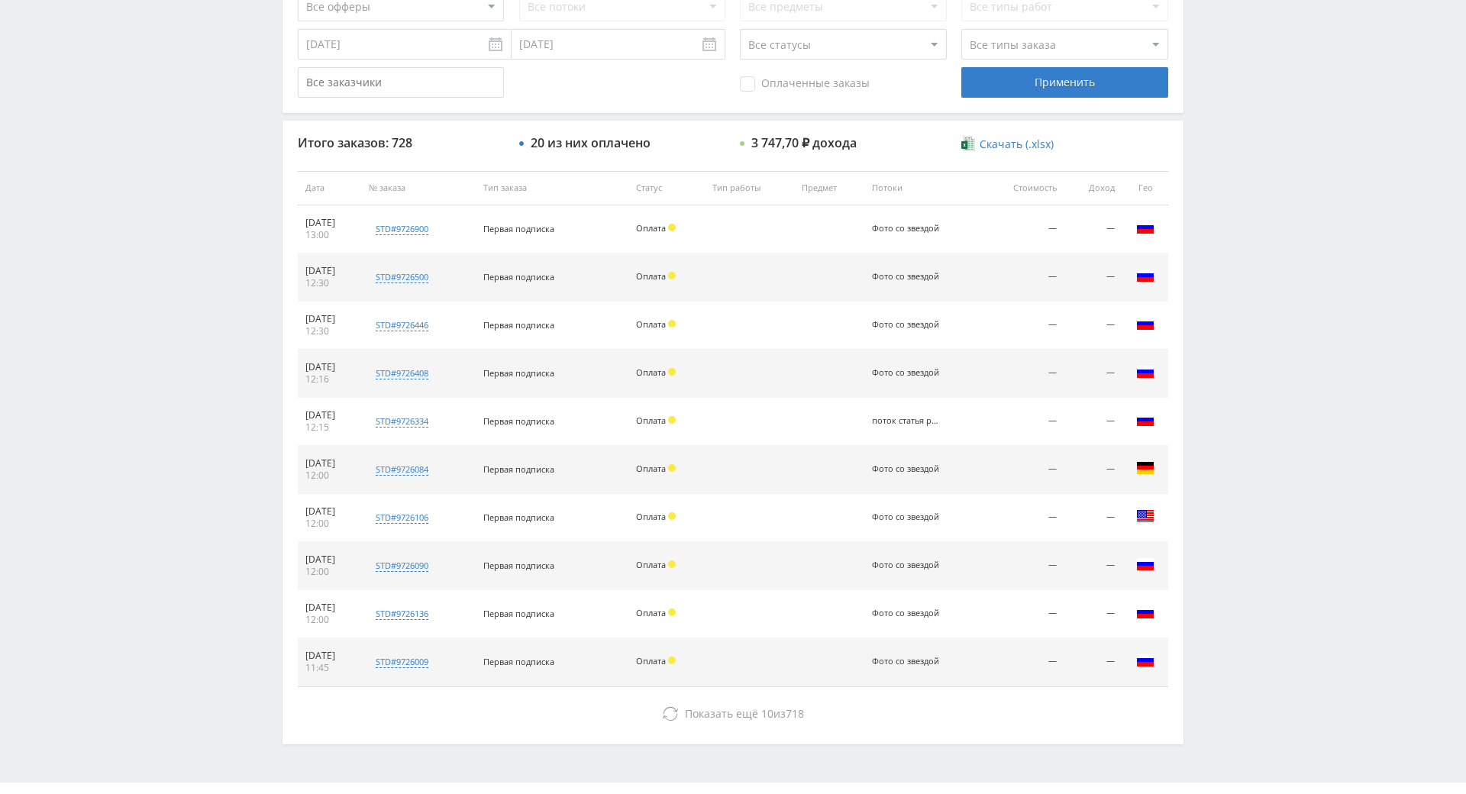
drag, startPoint x: 1214, startPoint y: 173, endPoint x: 1224, endPoint y: 295, distance: 122.5
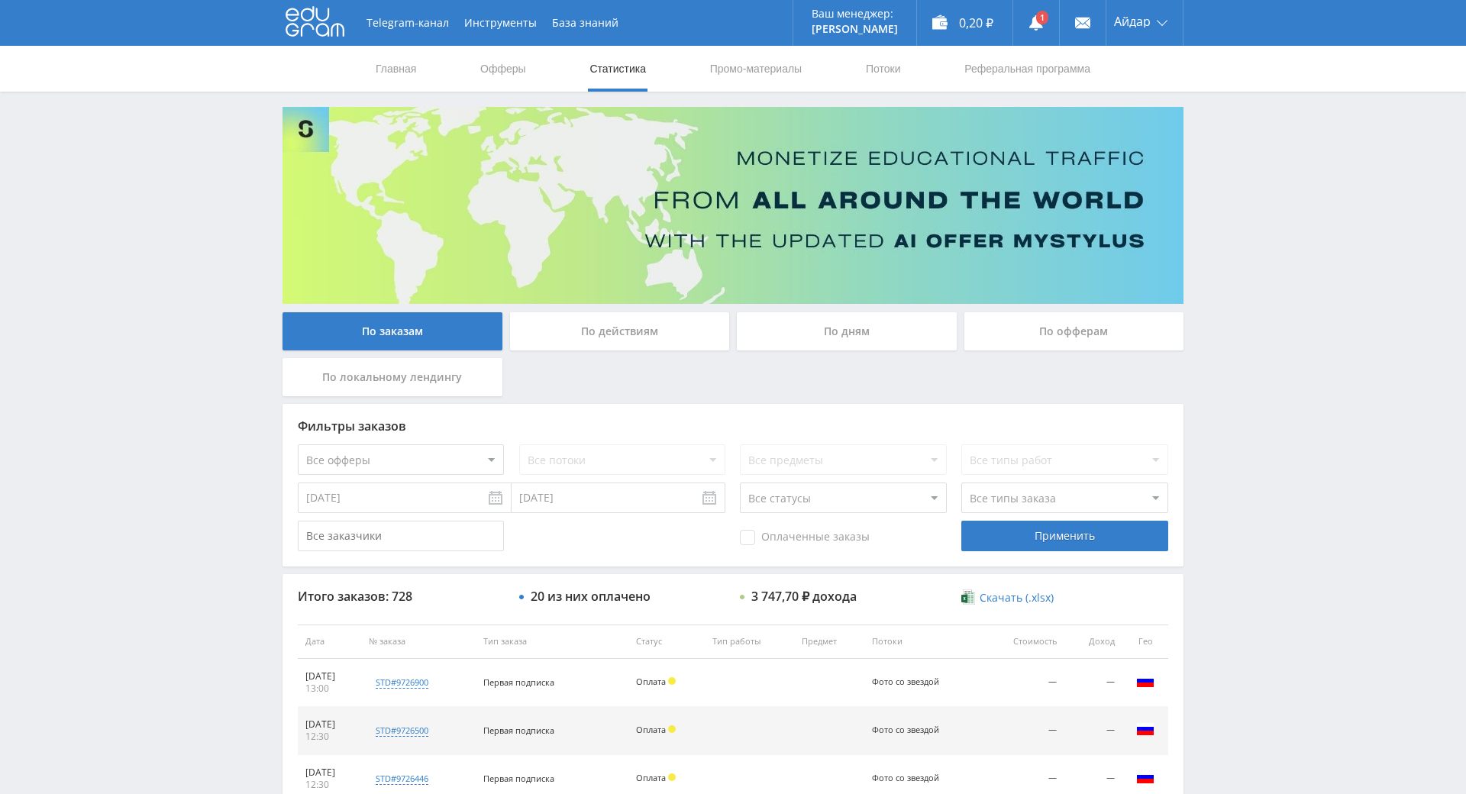
drag, startPoint x: 1227, startPoint y: 496, endPoint x: 1040, endPoint y: 102, distance: 436.7
click at [1028, 29] on icon at bounding box center [1035, 22] width 15 height 15
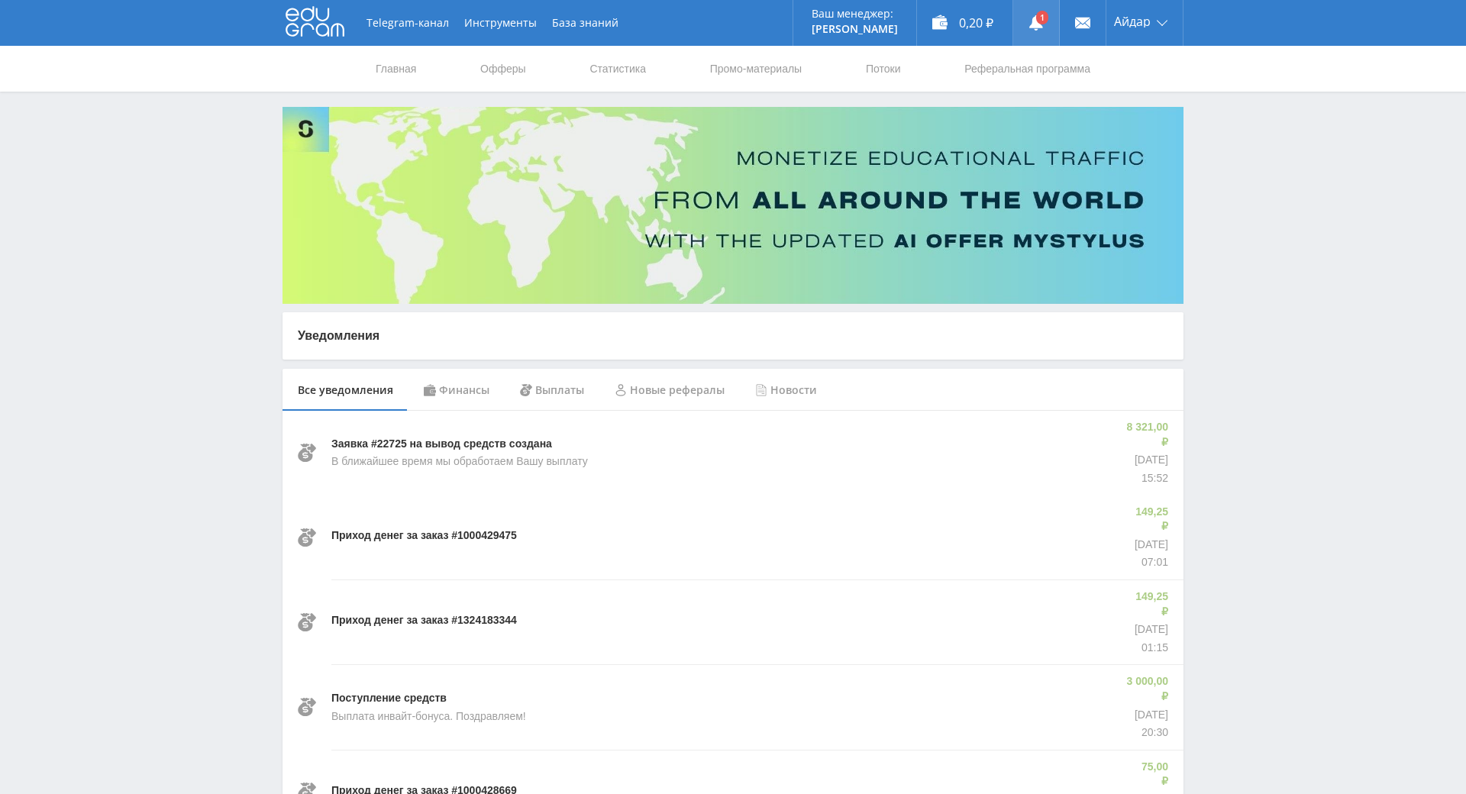
click at [1032, 21] on link at bounding box center [1036, 23] width 46 height 46
drag, startPoint x: 1296, startPoint y: 192, endPoint x: 1270, endPoint y: 140, distance: 58.0
drag, startPoint x: 1224, startPoint y: 109, endPoint x: 1005, endPoint y: 109, distance: 219.1
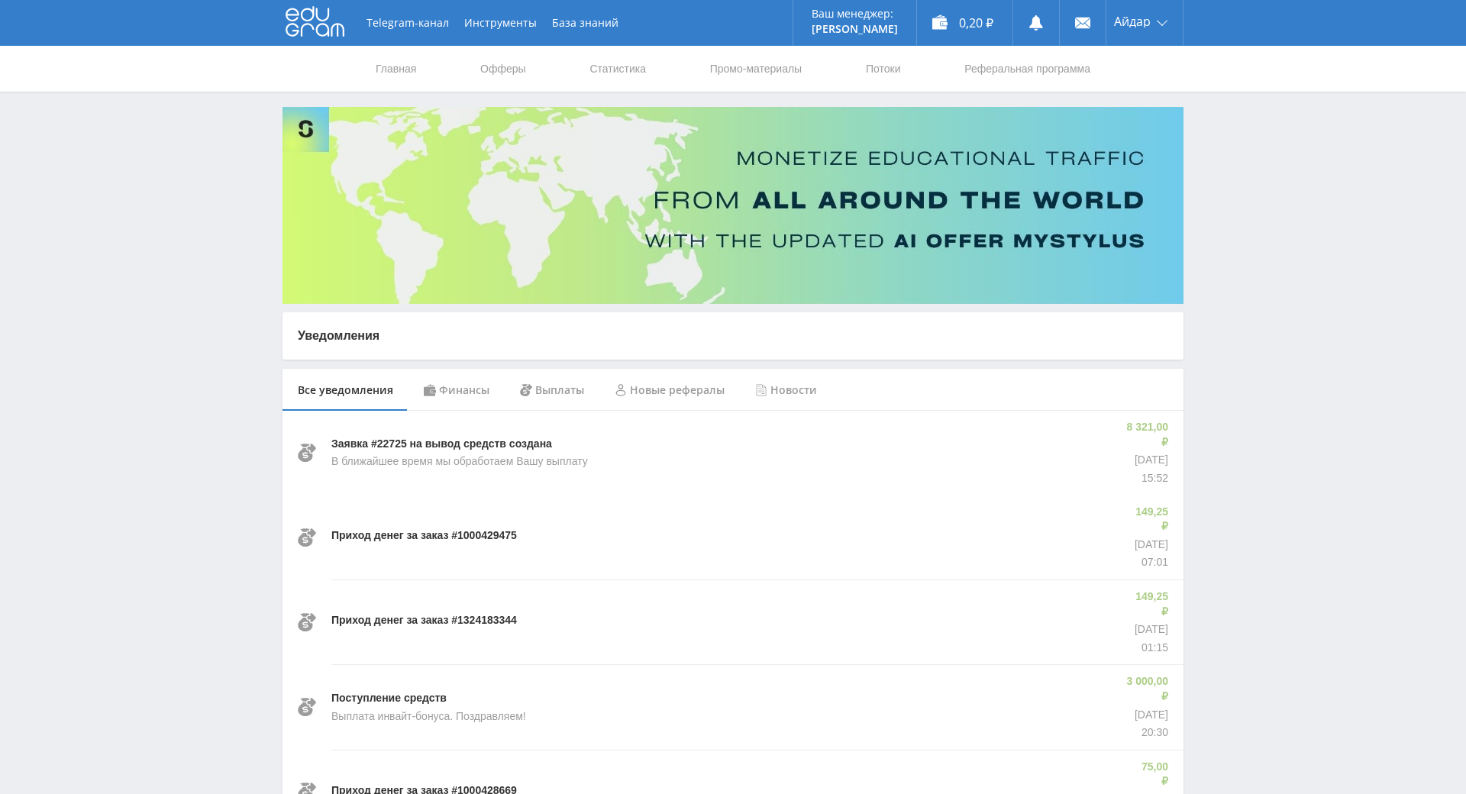
click at [311, 24] on icon at bounding box center [314, 21] width 59 height 31
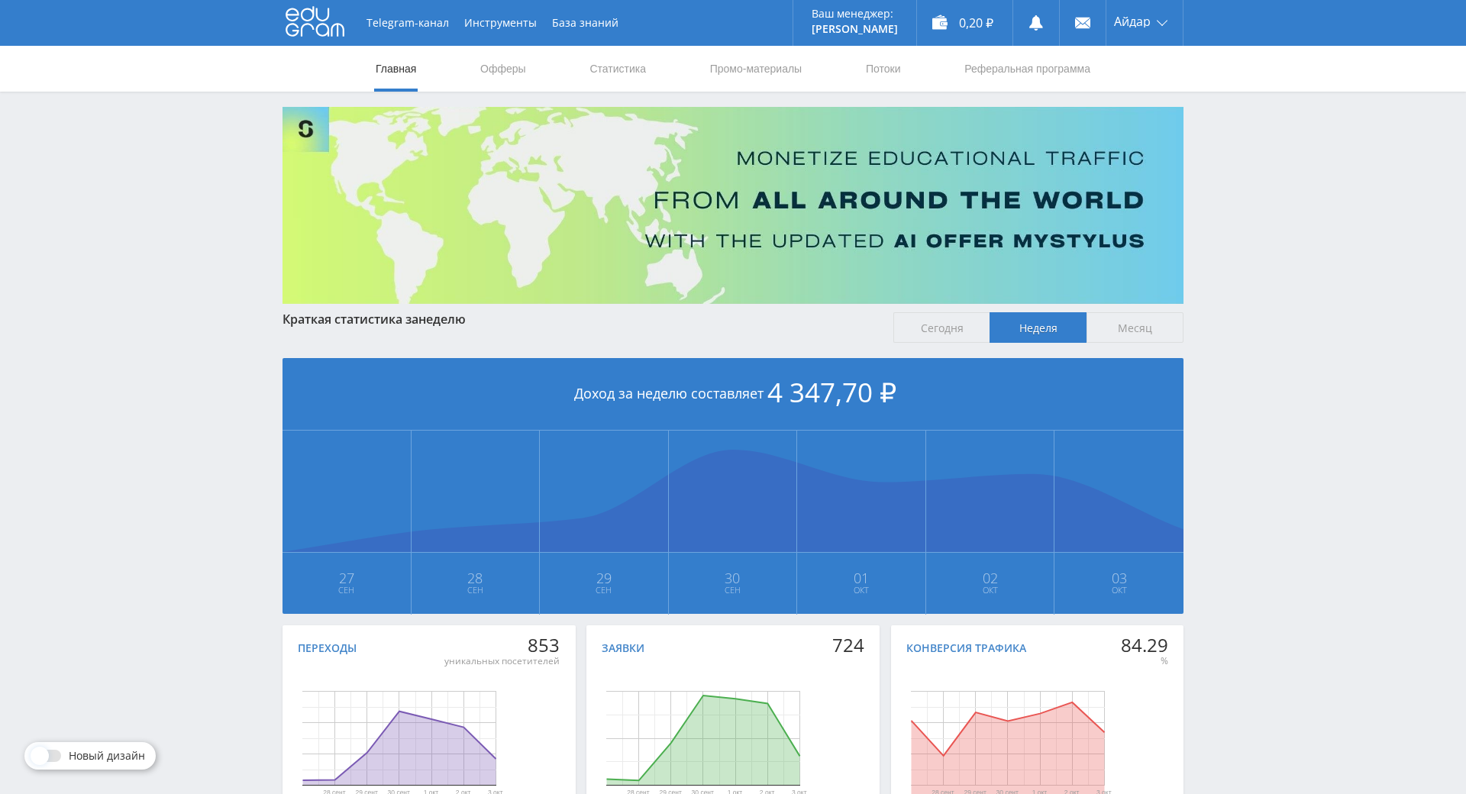
click at [1114, 319] on span "Месяц" at bounding box center [1134, 327] width 97 height 31
click at [0, 0] on input "Месяц" at bounding box center [0, 0] width 0 height 0
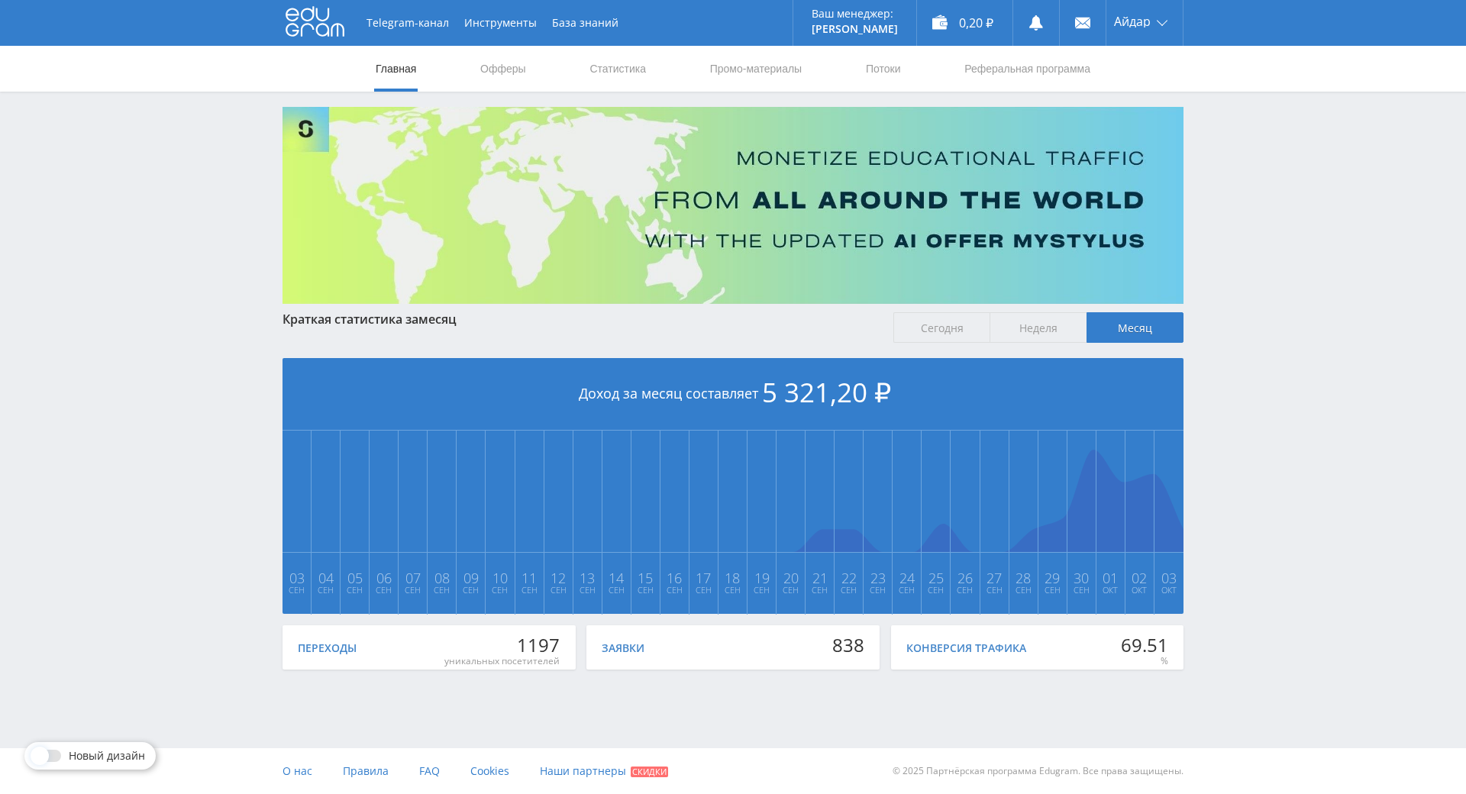
drag, startPoint x: 1218, startPoint y: 334, endPoint x: 1249, endPoint y: 427, distance: 97.3
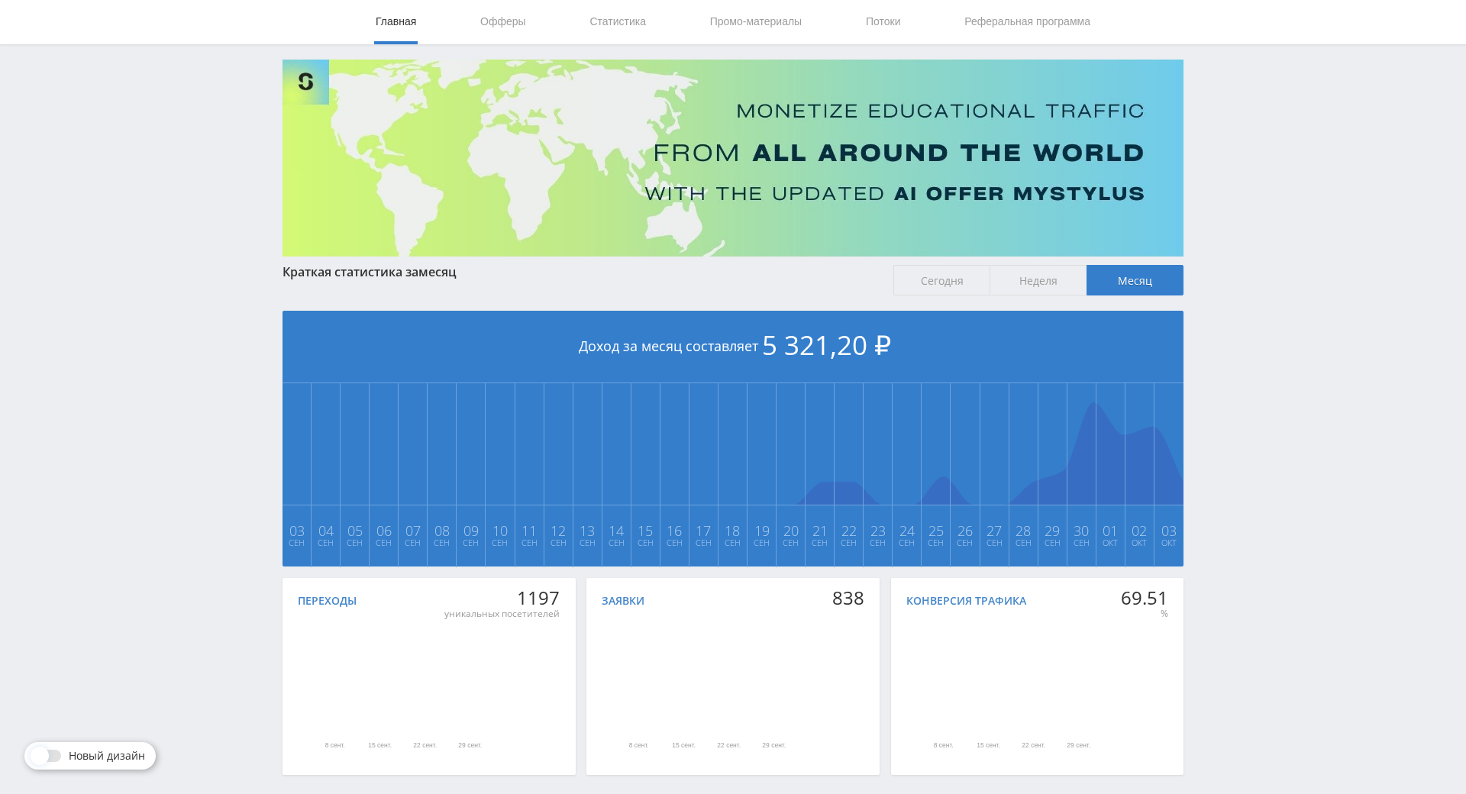
scroll to position [170, 0]
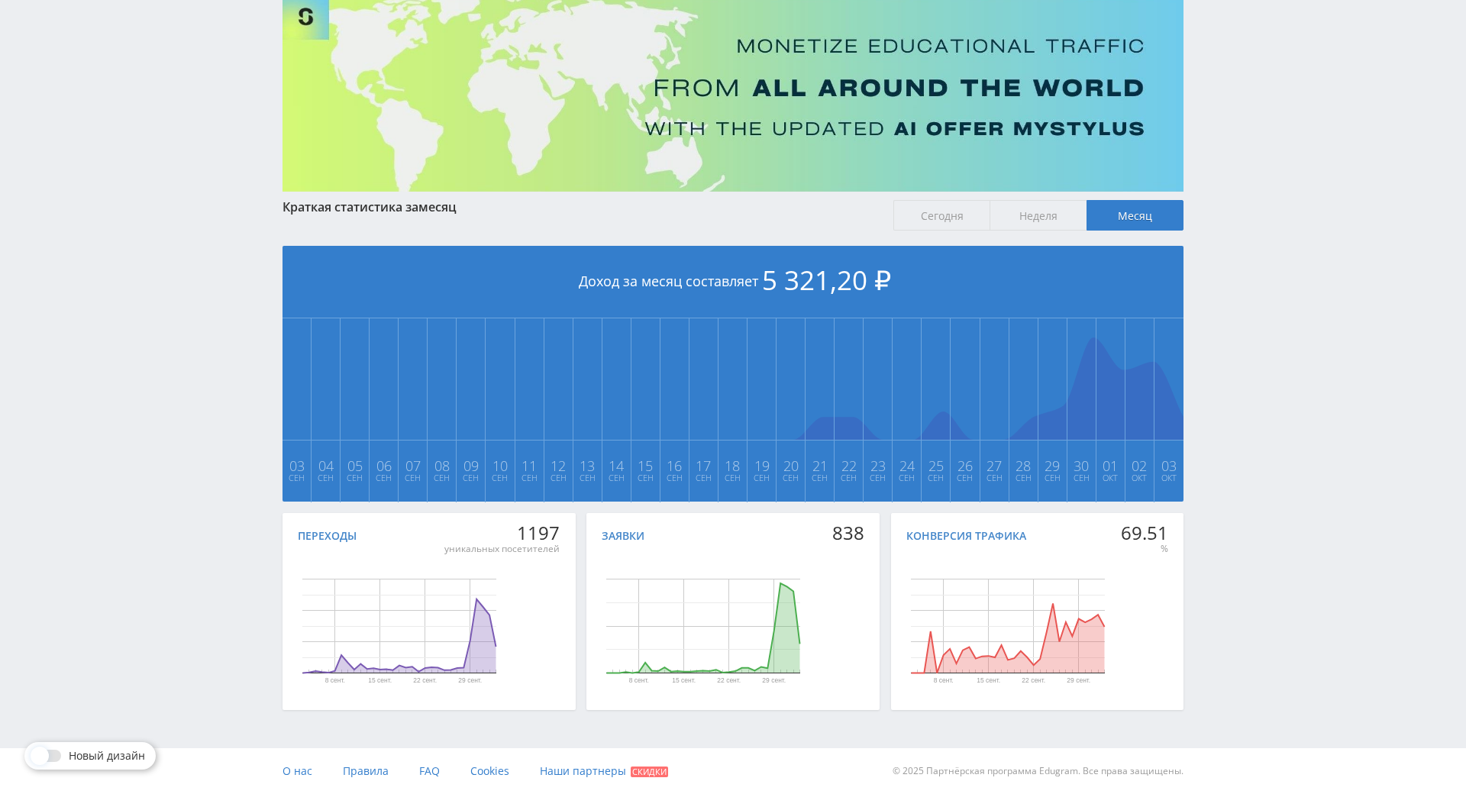
drag, startPoint x: 1253, startPoint y: 390, endPoint x: 1263, endPoint y: 492, distance: 102.0
click at [1263, 211] on div "Telegram-канал Инструменты База знаний Ваш менеджер: [PERSON_NAME] Alex Online …" at bounding box center [733, 341] width 1466 height 906
click at [1257, 204] on div "Telegram-канал Инструменты База знаний Ваш менеджер: Alex Alex Online @edugram_…" at bounding box center [733, 341] width 1466 height 906
drag, startPoint x: 1246, startPoint y: 174, endPoint x: 1236, endPoint y: 219, distance: 46.3
click at [1245, 176] on div "Telegram-канал Инструменты База знаний Ваш менеджер: Alex Alex Online @edugram_…" at bounding box center [733, 341] width 1466 height 906
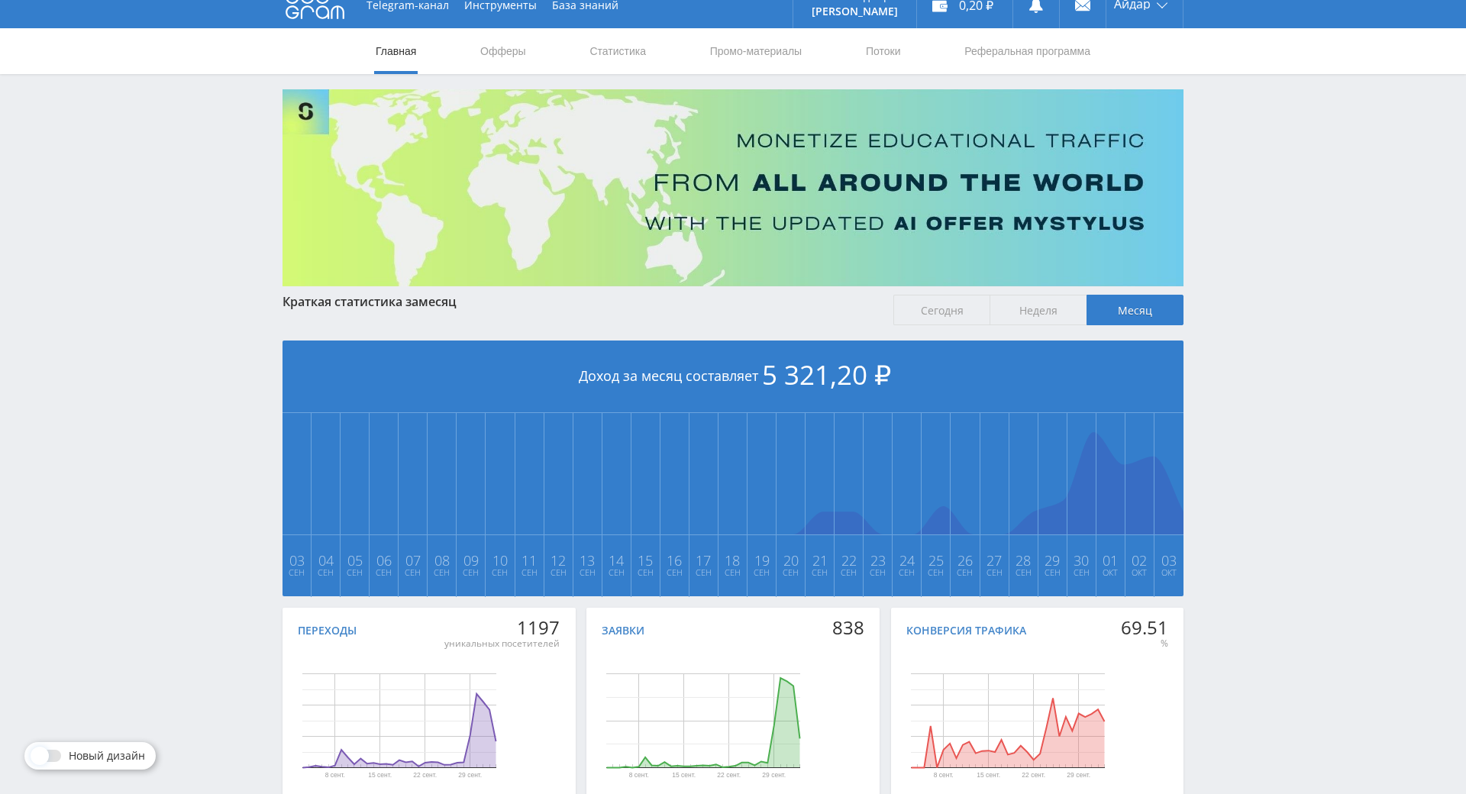
scroll to position [0, 0]
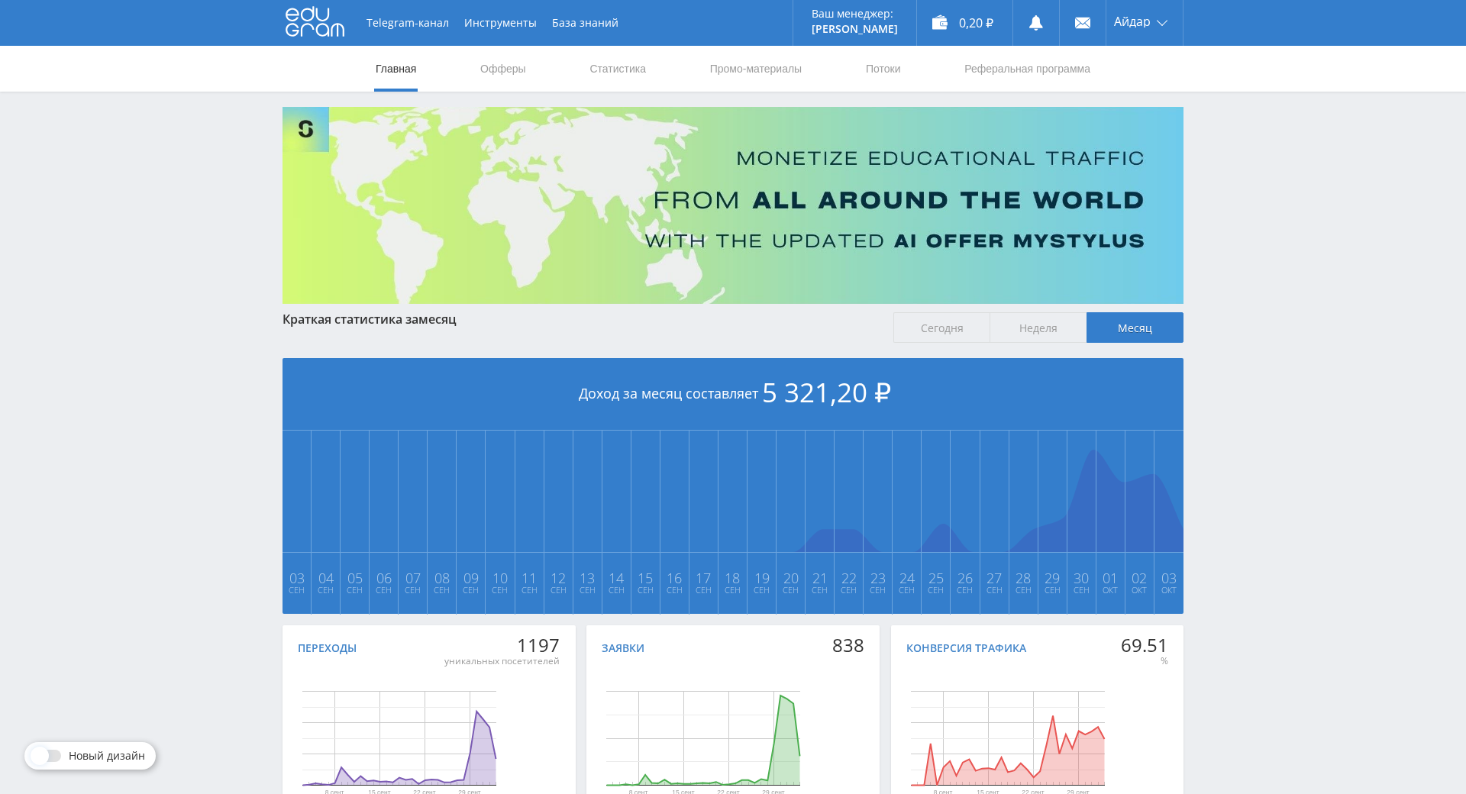
drag, startPoint x: 1239, startPoint y: 341, endPoint x: 1210, endPoint y: 205, distance: 139.7
drag, startPoint x: 1227, startPoint y: 195, endPoint x: 1224, endPoint y: 169, distance: 26.1
click at [1224, 169] on div "Telegram-канал Инструменты База знаний Ваш менеджер: Alex Alex Online @edugram_…" at bounding box center [733, 453] width 1466 height 906
click at [1030, 69] on link "Реферальная программа" at bounding box center [1027, 69] width 129 height 46
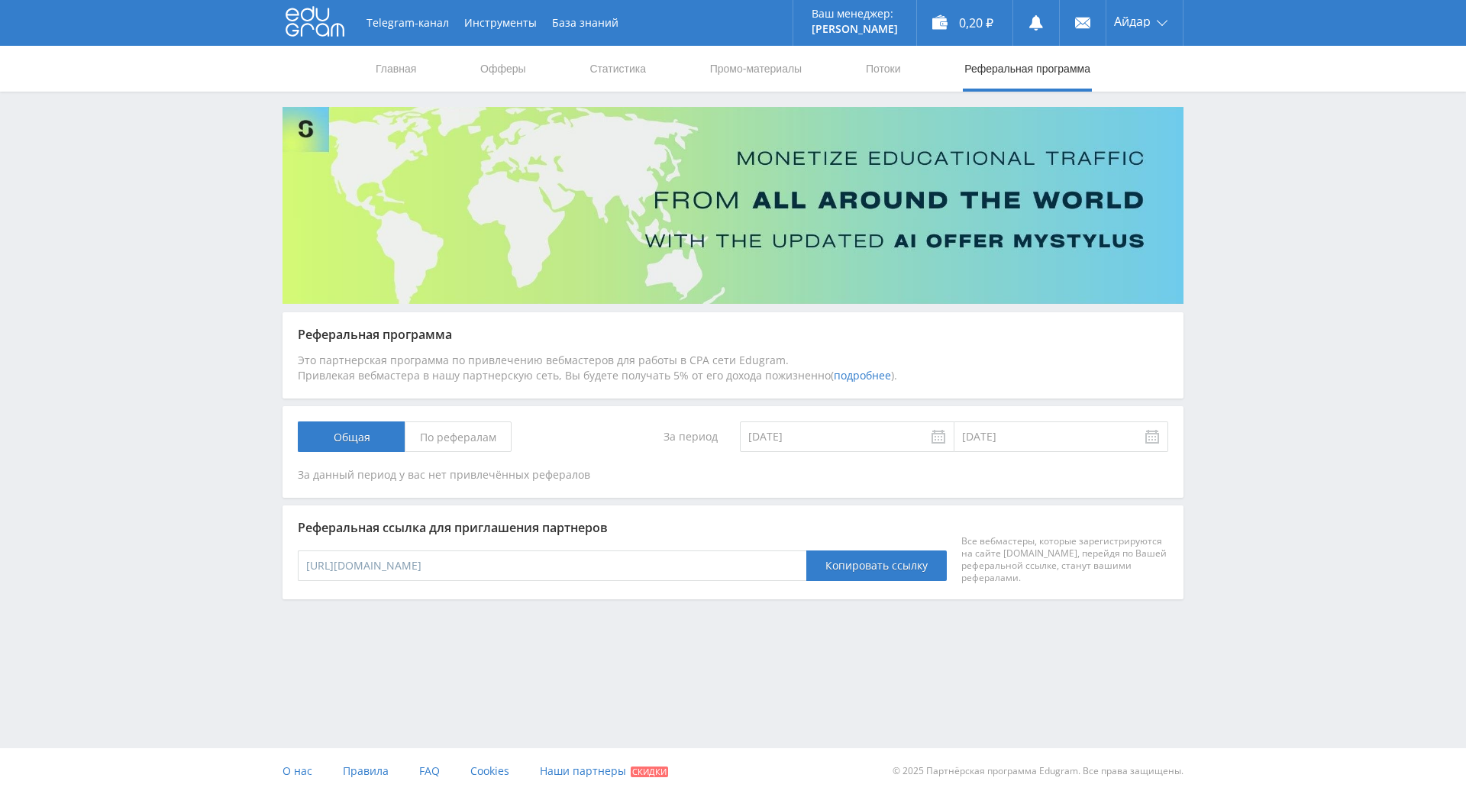
drag, startPoint x: 1260, startPoint y: 417, endPoint x: 1259, endPoint y: 398, distance: 18.4
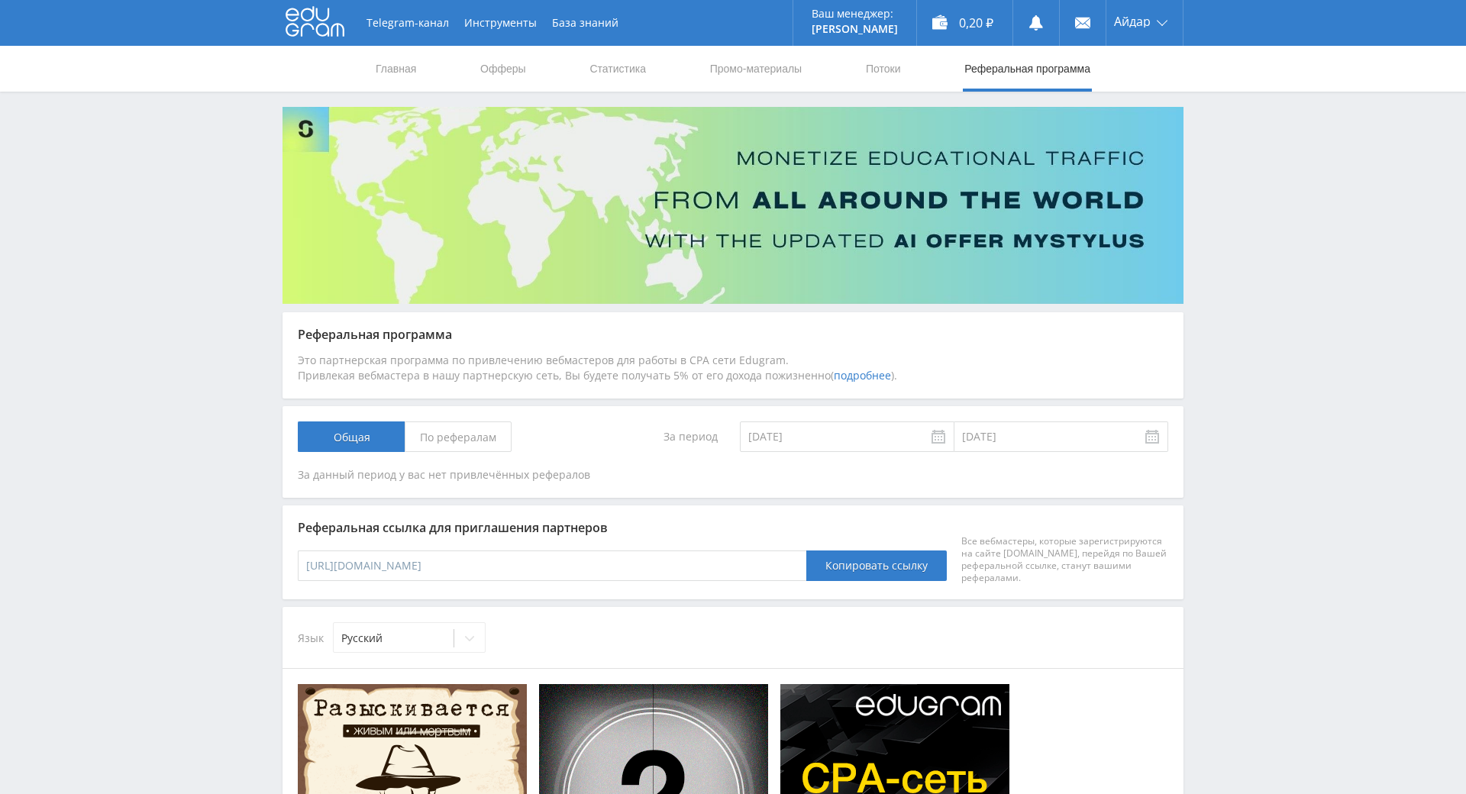
click at [1235, 271] on div "Telegram-канал Инструменты База знаний Ваш менеджер: Alex Alex Online @edugram_…" at bounding box center [733, 740] width 1466 height 1481
click at [1233, 280] on div "Telegram-канал Инструменты База знаний Ваш менеджер: Alex Alex Online @edugram_…" at bounding box center [733, 740] width 1466 height 1481
drag, startPoint x: 1240, startPoint y: 202, endPoint x: 1246, endPoint y: 217, distance: 16.7
click at [1240, 202] on div "Telegram-канал Инструменты База знаний Ваш менеджер: Alex Alex Online @edugram_…" at bounding box center [733, 740] width 1466 height 1481
click at [1246, 218] on div "Telegram-канал Инструменты База знаний Ваш менеджер: Alex Alex Online @edugram_…" at bounding box center [733, 740] width 1466 height 1481
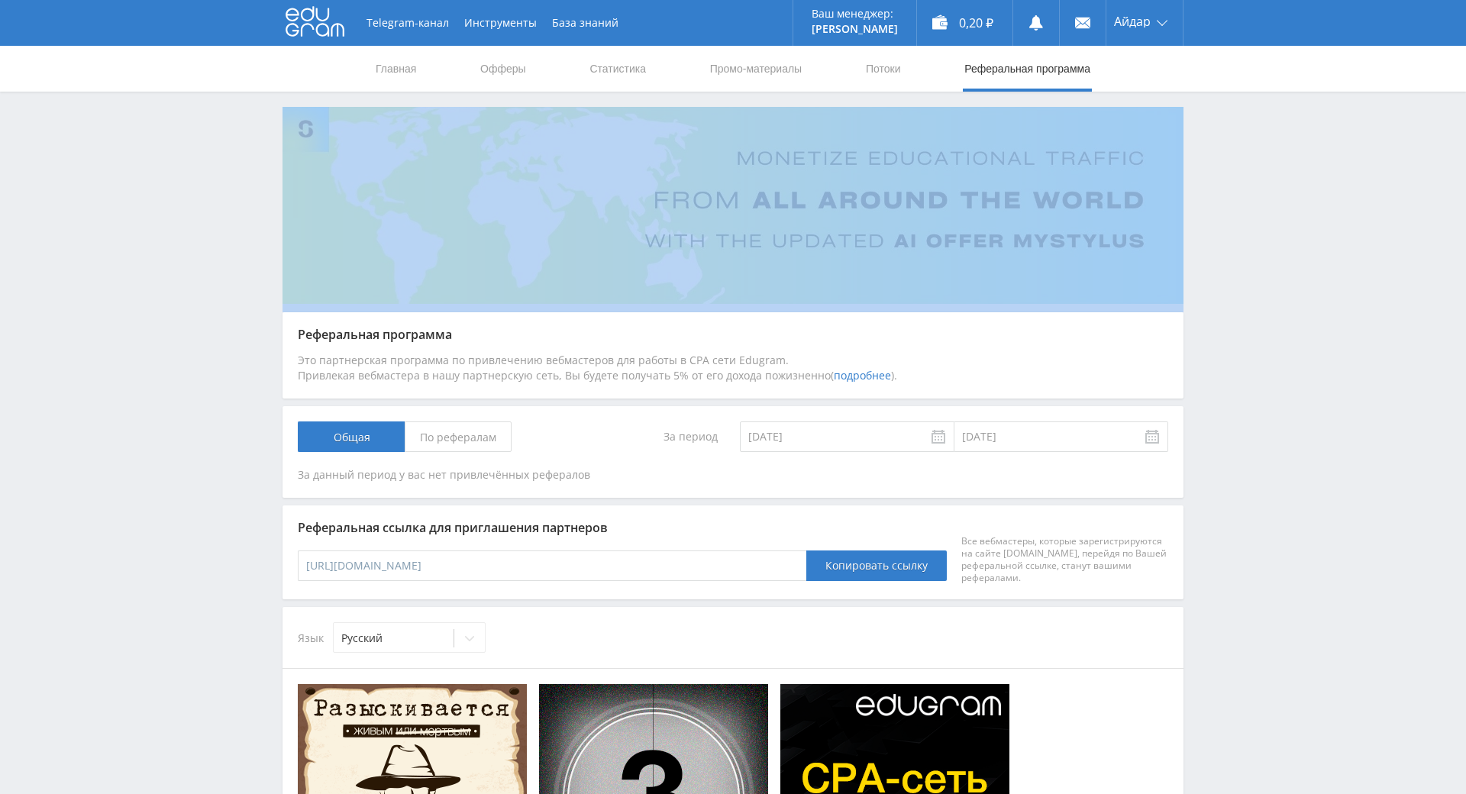
click at [1246, 218] on div "Telegram-канал Инструменты База знаний Ваш менеджер: Alex Alex Online @edugram_…" at bounding box center [733, 740] width 1466 height 1481
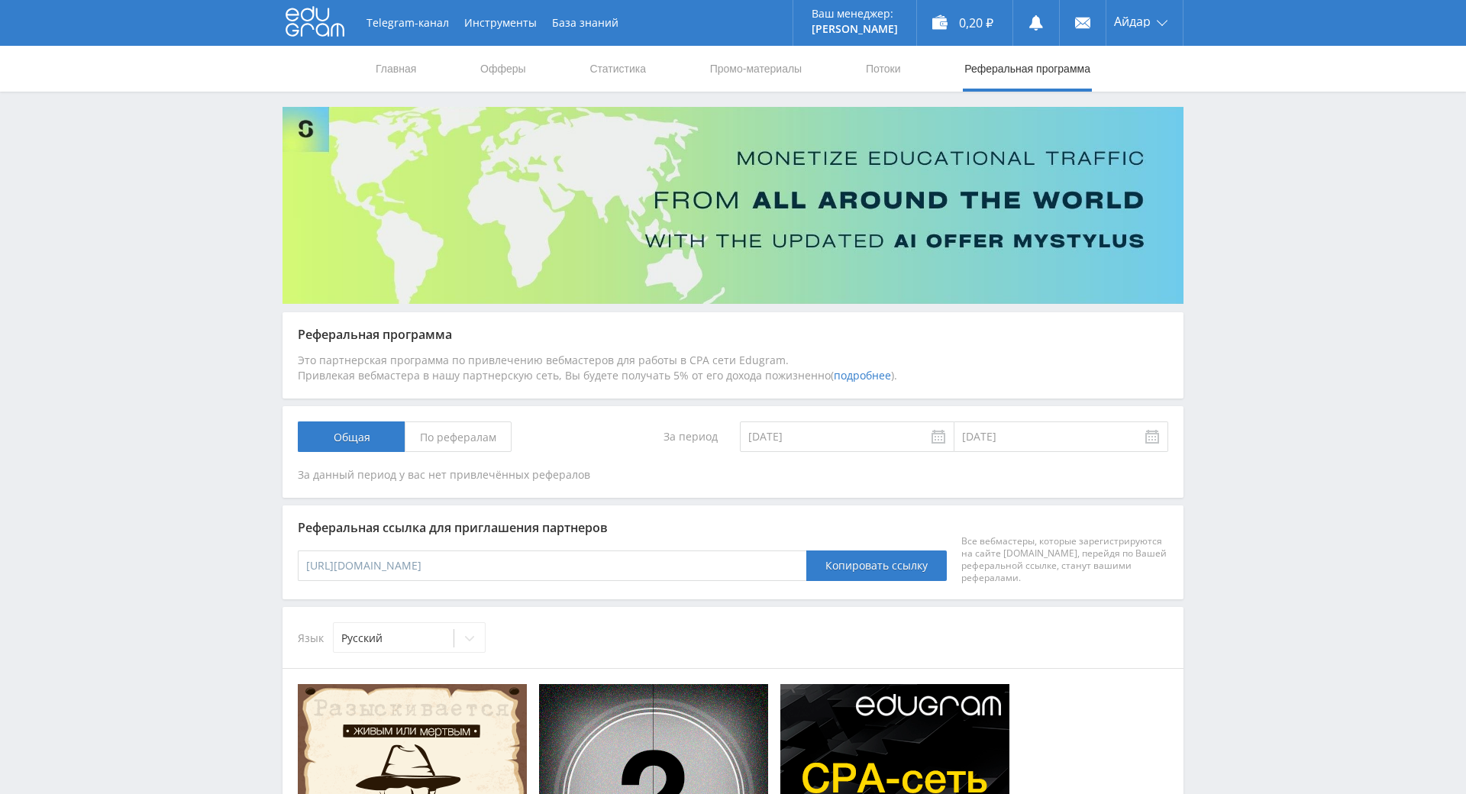
click at [1246, 186] on div "Telegram-канал Инструменты База знаний Ваш менеджер: Alex Alex Online @edugram_…" at bounding box center [733, 740] width 1466 height 1481
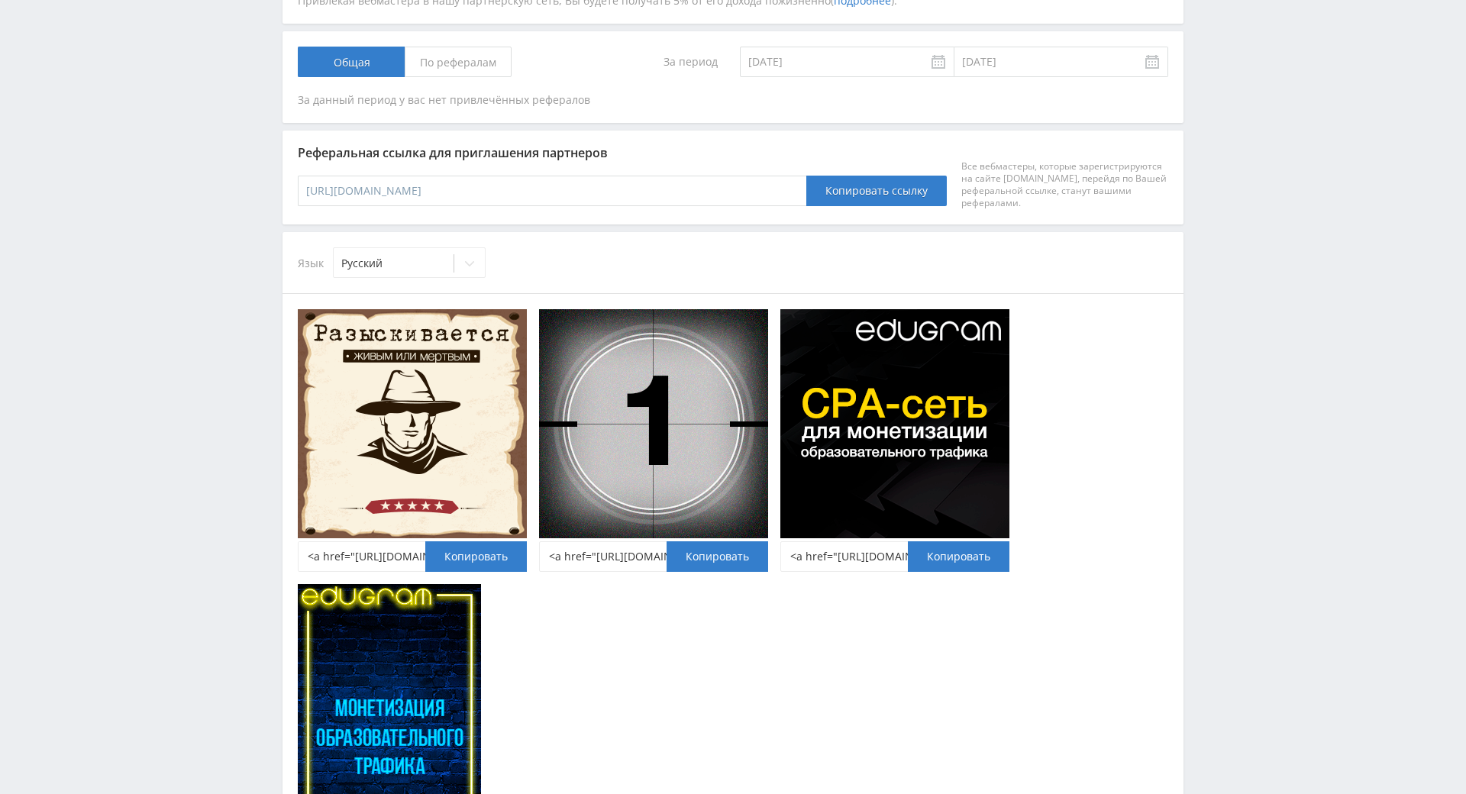
drag, startPoint x: 1243, startPoint y: 247, endPoint x: 1234, endPoint y: 319, distance: 73.0
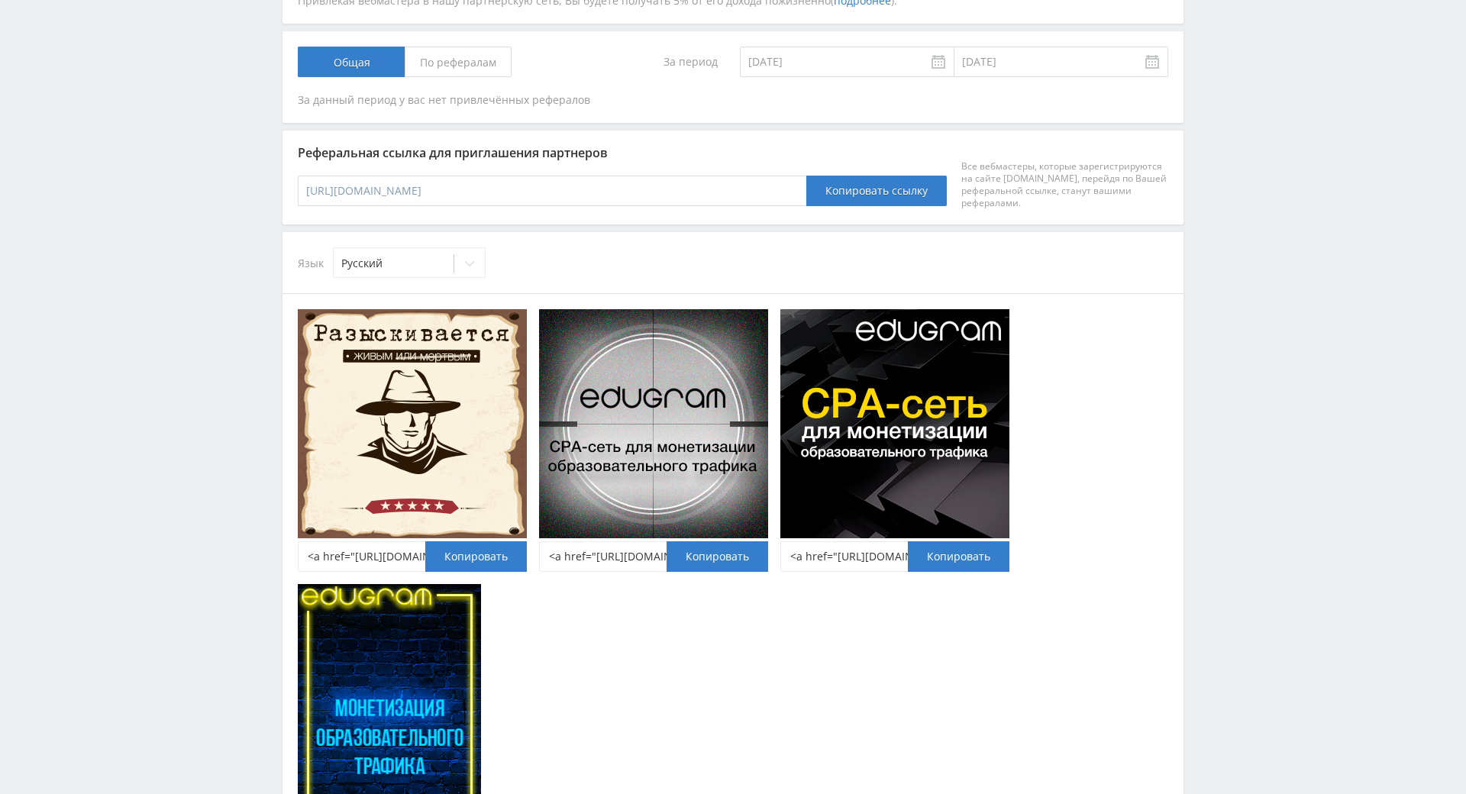
scroll to position [458, 0]
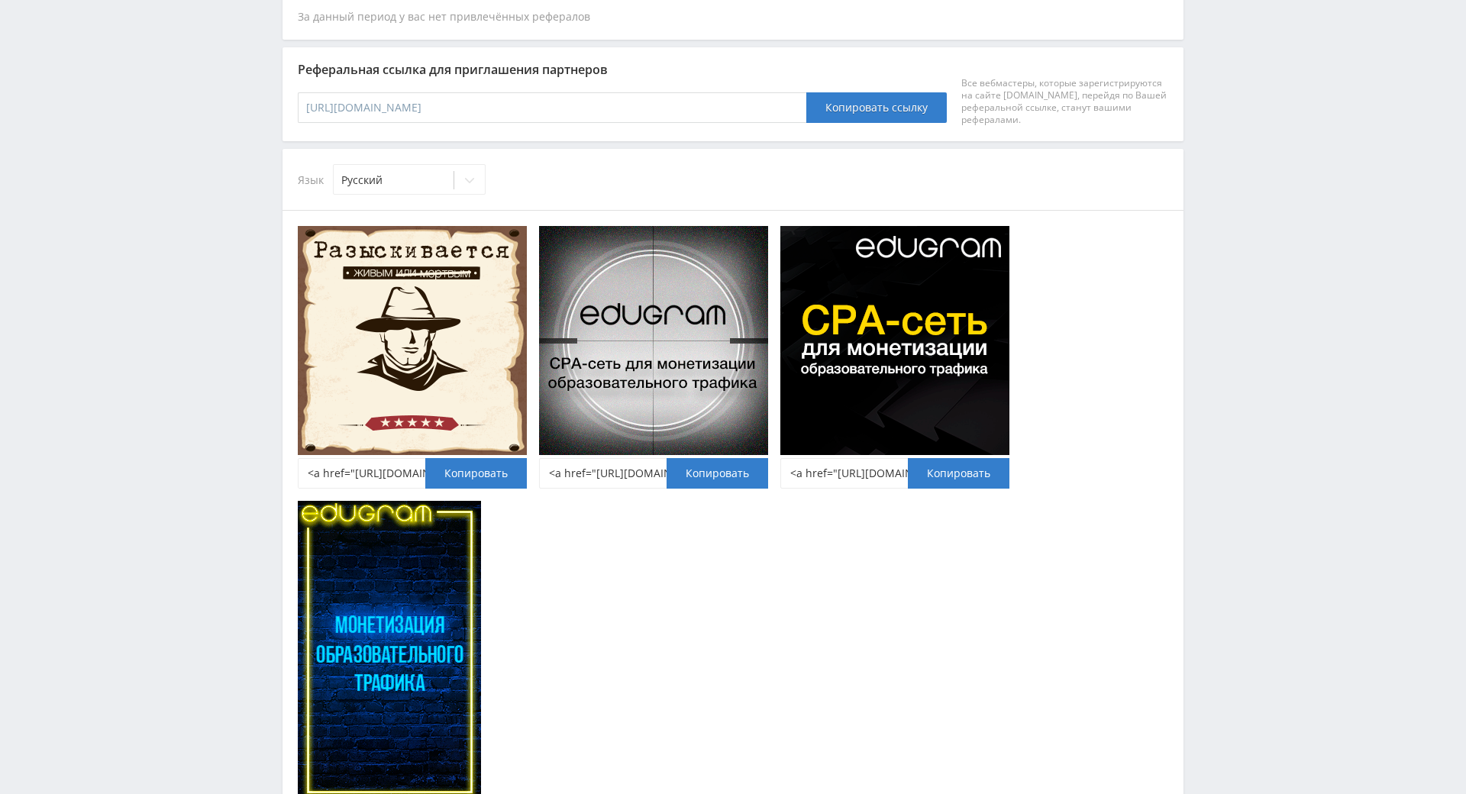
drag, startPoint x: 1237, startPoint y: 279, endPoint x: 1242, endPoint y: 257, distance: 22.0
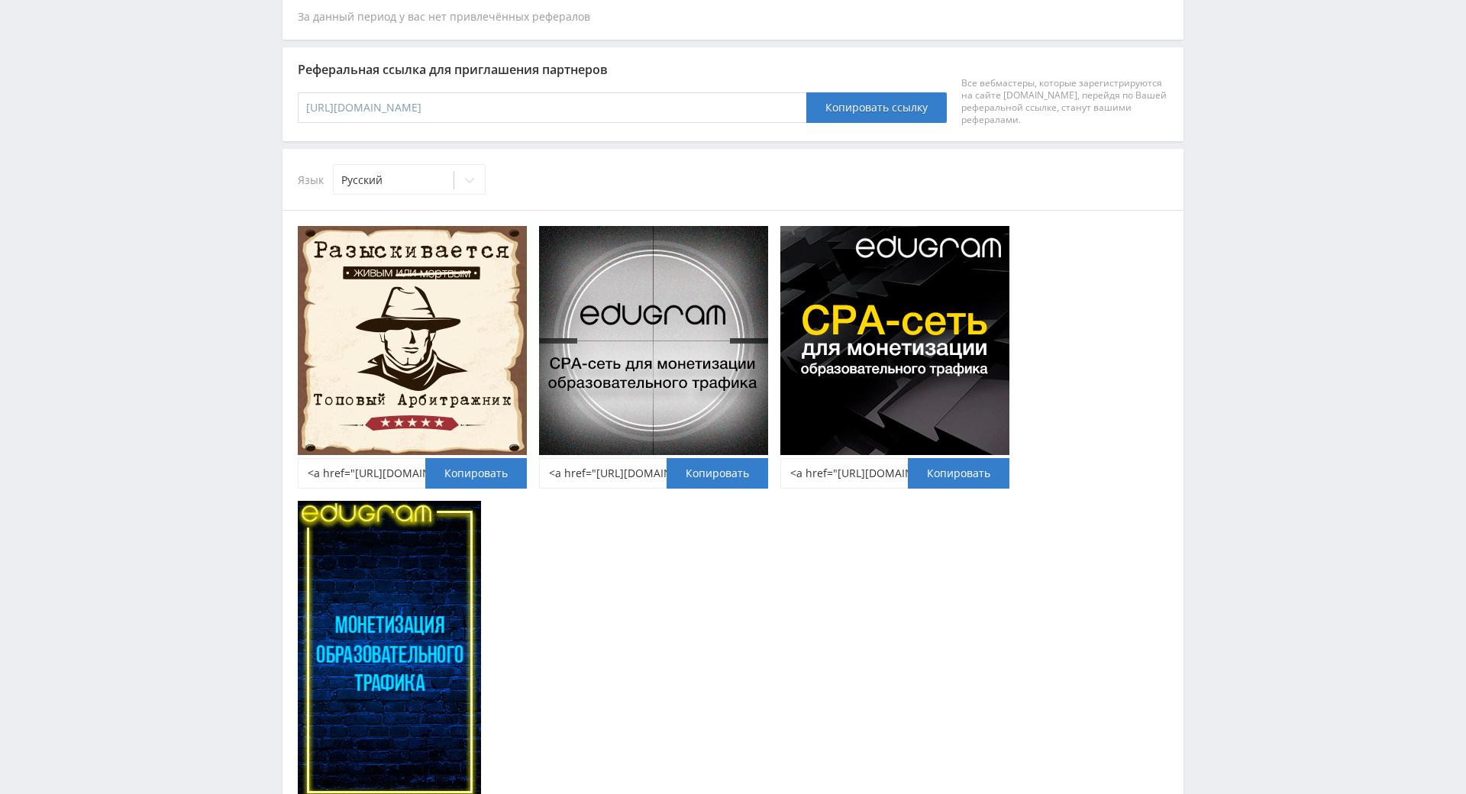
drag, startPoint x: 1259, startPoint y: 143, endPoint x: 1224, endPoint y: 3, distance: 144.0
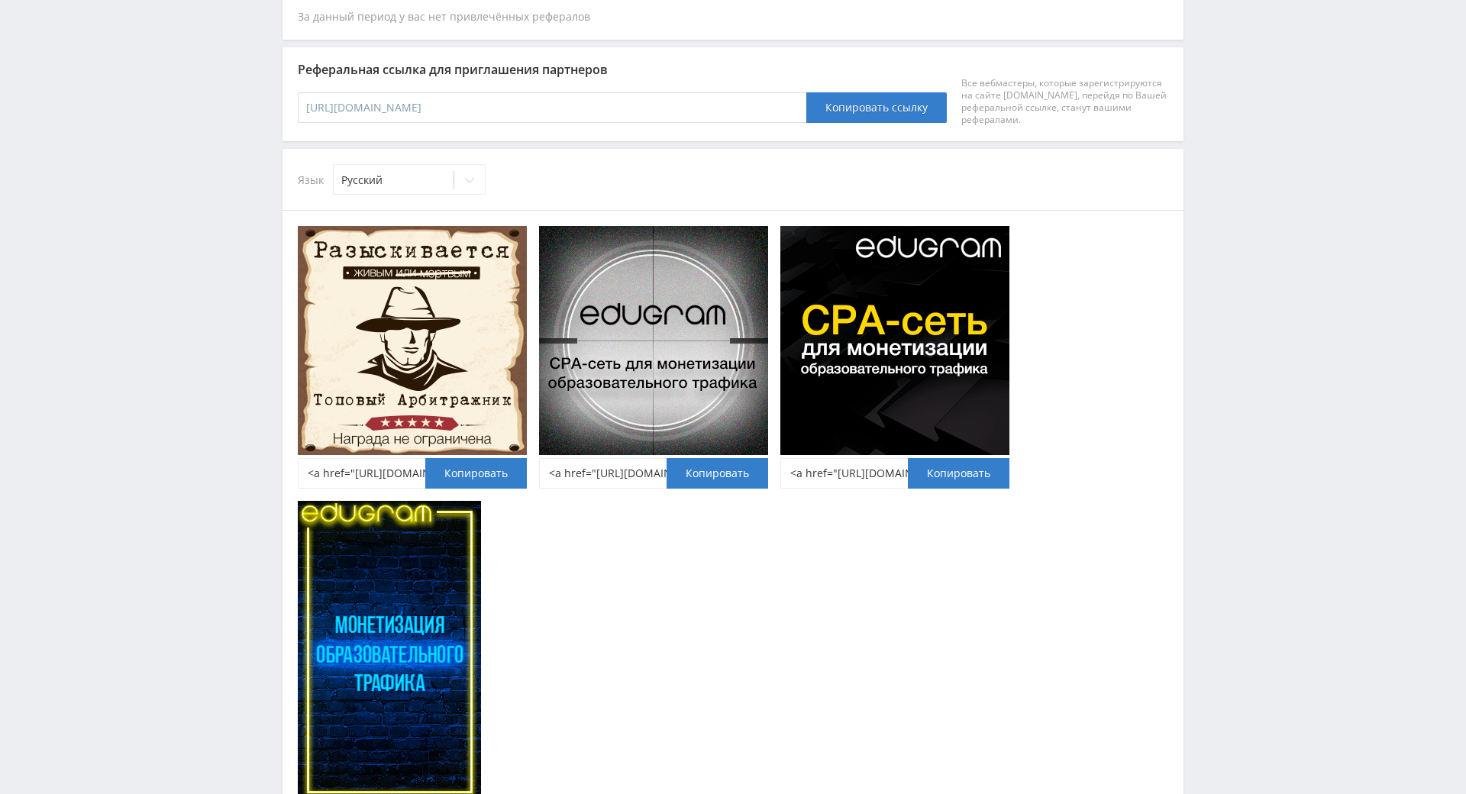
click at [1259, 139] on div "Telegram-канал Инструменты База знаний Ваш менеджер: Alex Alex Online @edugram_…" at bounding box center [733, 282] width 1466 height 1481
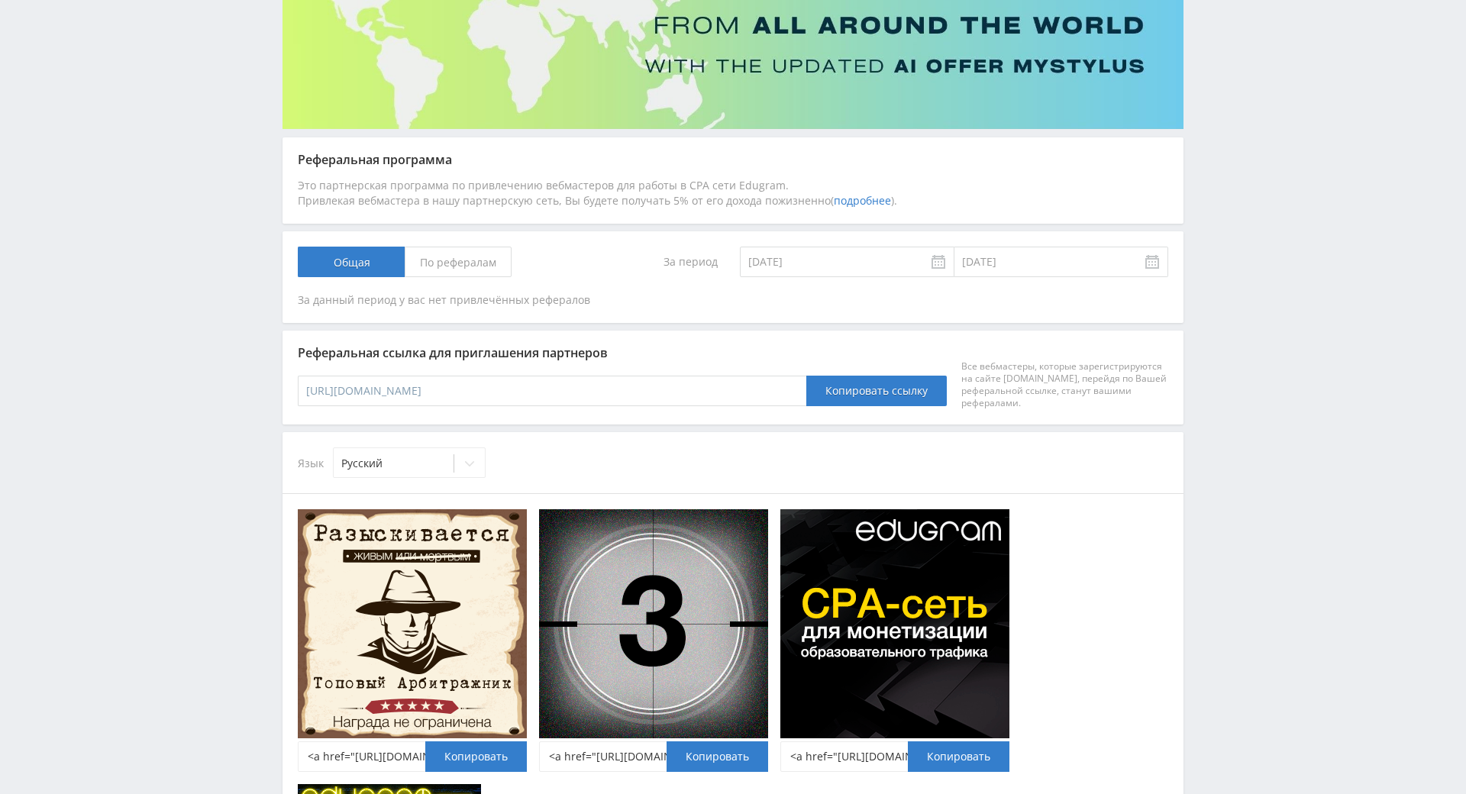
scroll to position [0, 0]
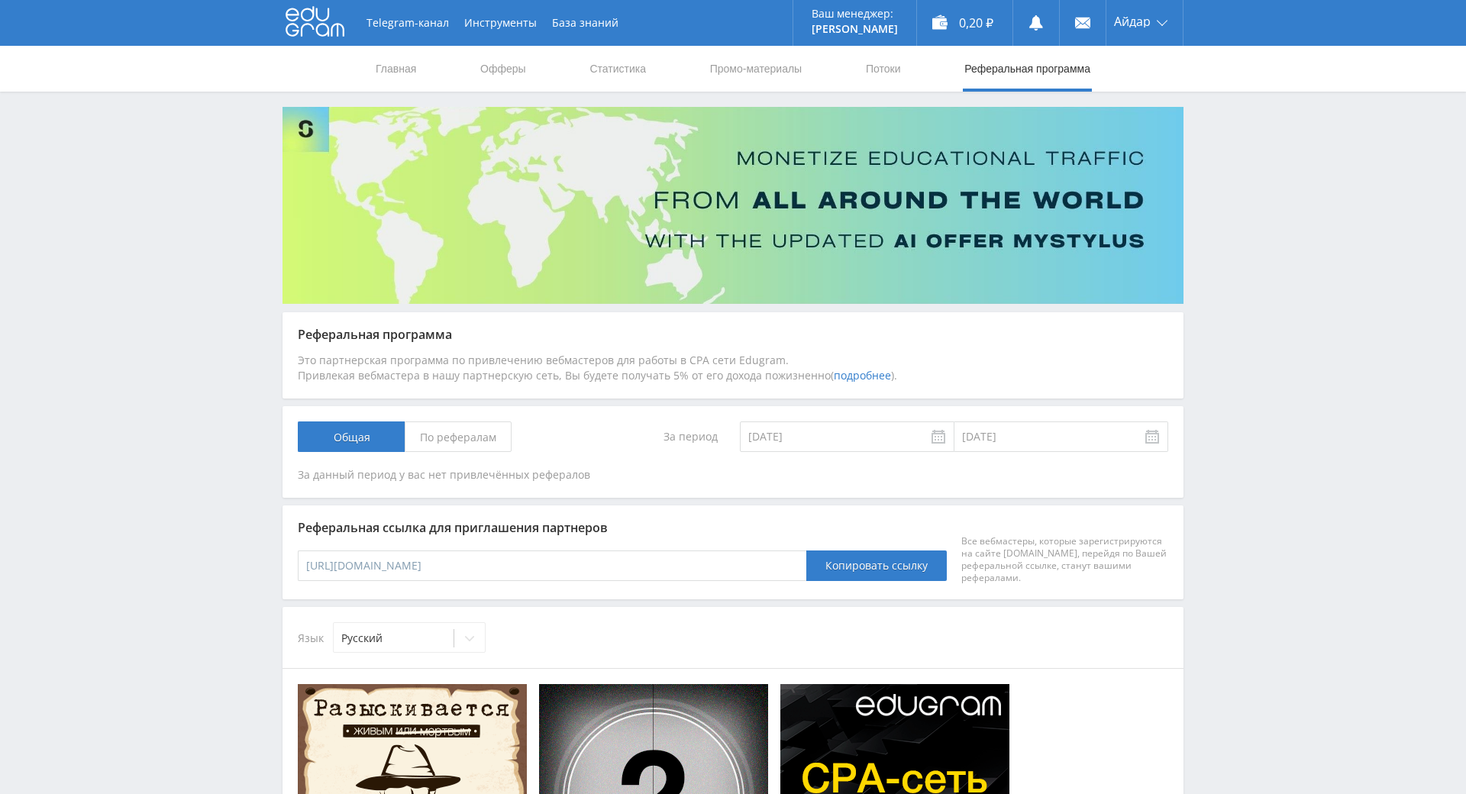
drag, startPoint x: 1229, startPoint y: 224, endPoint x: 1239, endPoint y: 191, distance: 35.0
click at [1263, 335] on div "Telegram-канал Инструменты База знаний Ваш менеджер: Alex Alex Online @edugram_…" at bounding box center [733, 740] width 1466 height 1481
drag, startPoint x: 1263, startPoint y: 335, endPoint x: 1242, endPoint y: 223, distance: 114.2
click at [1242, 223] on div "Telegram-канал Инструменты База знаний Ваш менеджер: Alex Alex Online @edugram_…" at bounding box center [733, 740] width 1466 height 1481
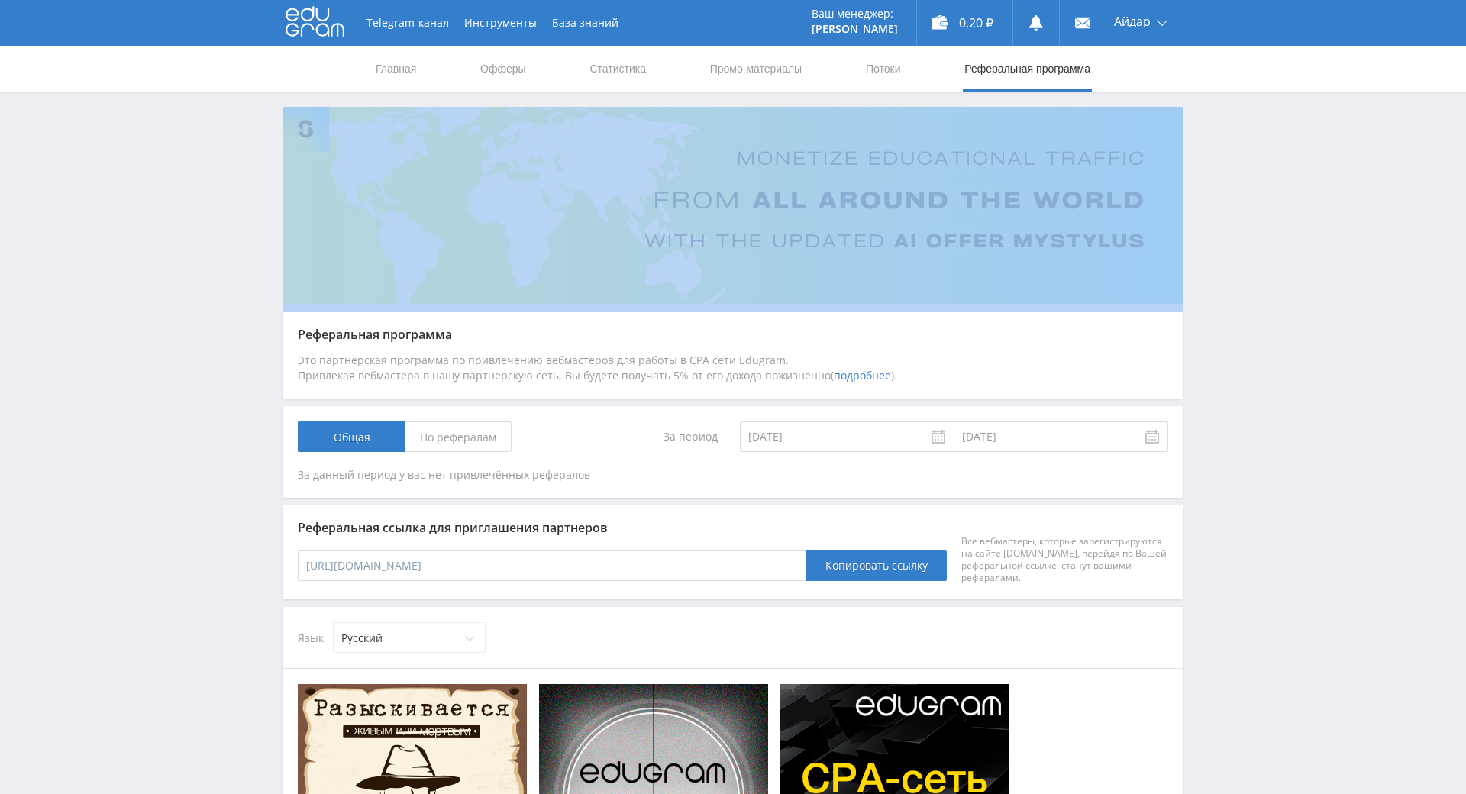
click at [1242, 222] on div "Telegram-канал Инструменты База знаний Ваш менеджер: Alex Alex Online @edugram_…" at bounding box center [733, 740] width 1466 height 1481
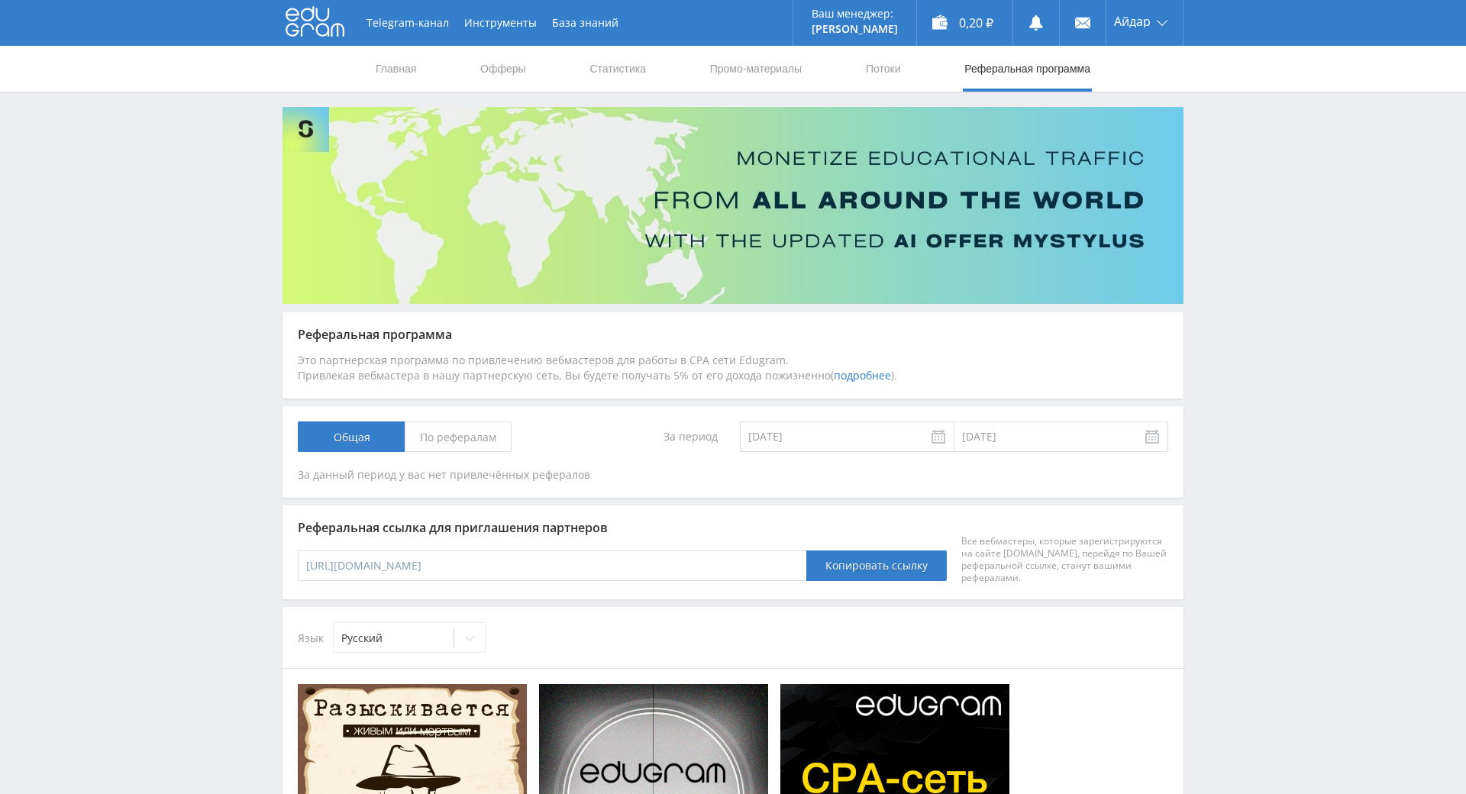
drag, startPoint x: 1242, startPoint y: 166, endPoint x: 1242, endPoint y: 174, distance: 8.4
click at [1242, 169] on div "Telegram-канал Инструменты База знаний Ваш менеджер: [PERSON_NAME] Online @edug…" at bounding box center [733, 740] width 1466 height 1481
click at [1234, 228] on div "Telegram-канал Инструменты База знаний Ваш менеджер: [PERSON_NAME] Online @edug…" at bounding box center [733, 740] width 1466 height 1481
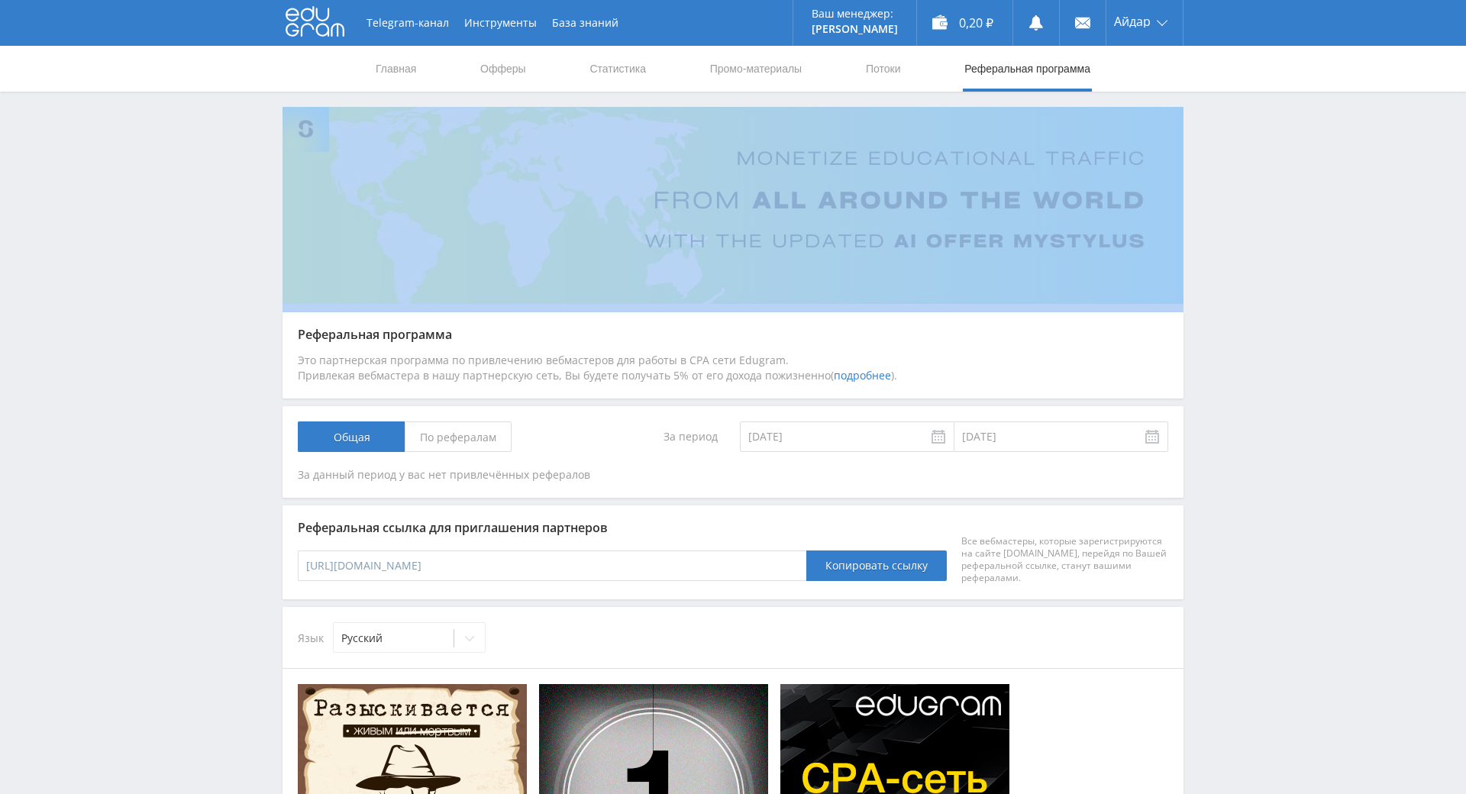
click at [1234, 228] on div "Telegram-канал Инструменты База знаний Ваш менеджер: [PERSON_NAME] Online @edug…" at bounding box center [733, 740] width 1466 height 1481
drag, startPoint x: 1234, startPoint y: 228, endPoint x: 1234, endPoint y: 191, distance: 37.4
click at [1234, 191] on div "Telegram-канал Инструменты База знаний Ваш менеджер: [PERSON_NAME] Online @edug…" at bounding box center [733, 740] width 1466 height 1481
drag, startPoint x: 1232, startPoint y: 185, endPoint x: 1228, endPoint y: 169, distance: 17.2
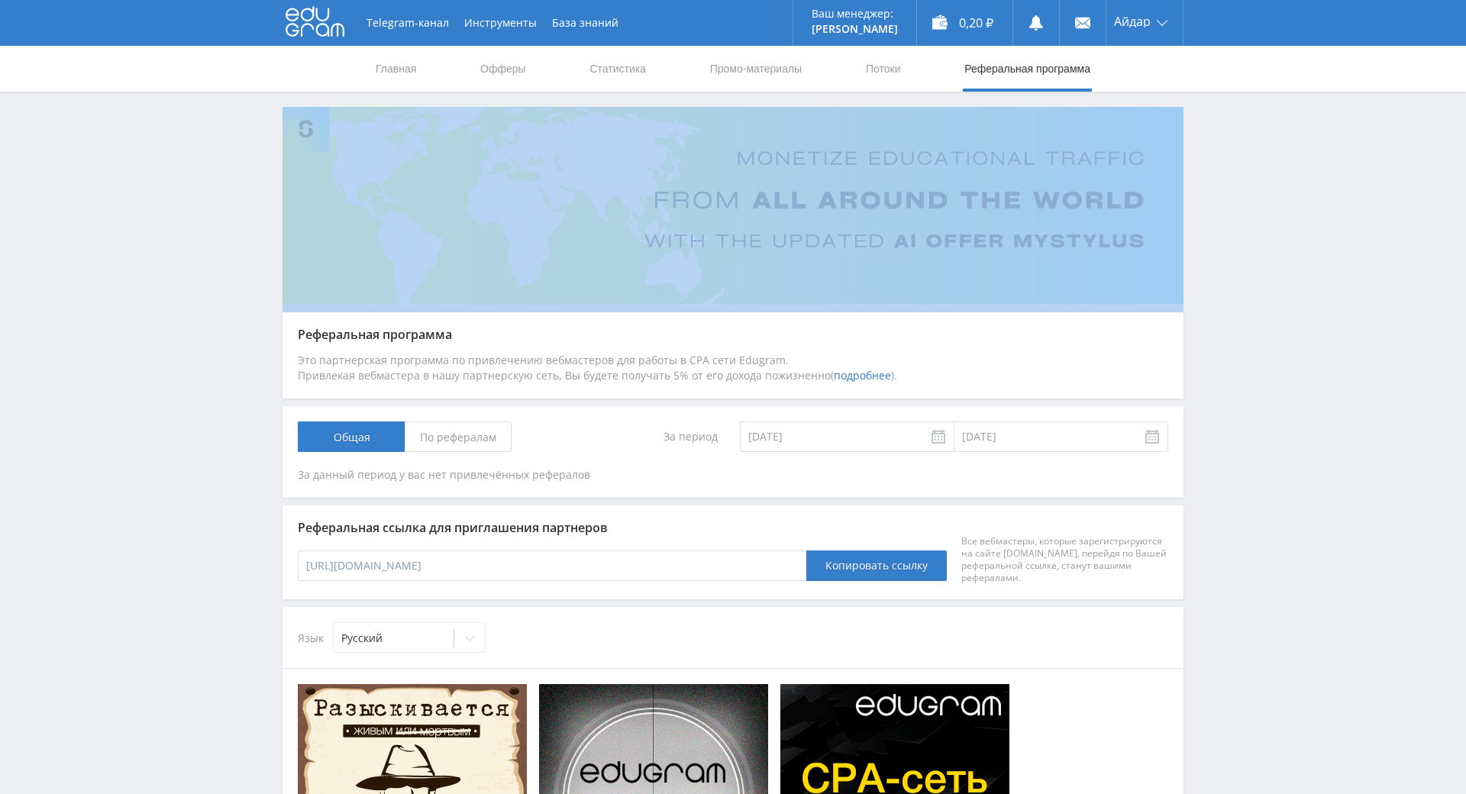
click at [1226, 166] on div "Telegram-канал Инструменты База знаний Ваш менеджер: [PERSON_NAME] Online @edug…" at bounding box center [733, 740] width 1466 height 1481
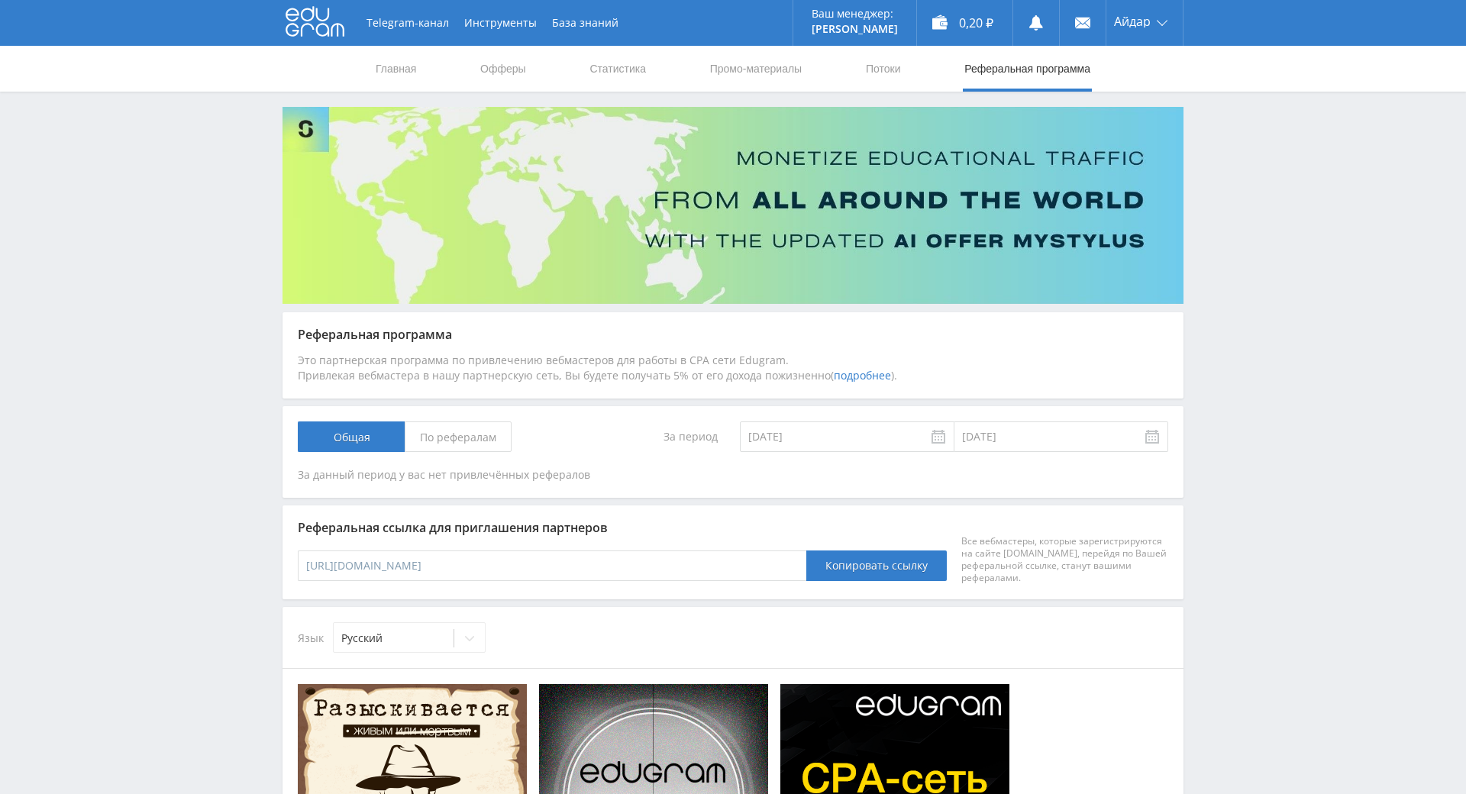
click at [1247, 202] on div "Telegram-канал Инструменты База знаний Ваш менеджер: [PERSON_NAME] Online @edug…" at bounding box center [733, 740] width 1466 height 1481
click at [1250, 206] on div "Telegram-канал Инструменты База знаний Ваш менеджер: [PERSON_NAME] Online @edug…" at bounding box center [733, 740] width 1466 height 1481
click at [1246, 178] on div "Telegram-канал Инструменты База знаний Ваш менеджер: [PERSON_NAME] Online @edug…" at bounding box center [733, 740] width 1466 height 1481
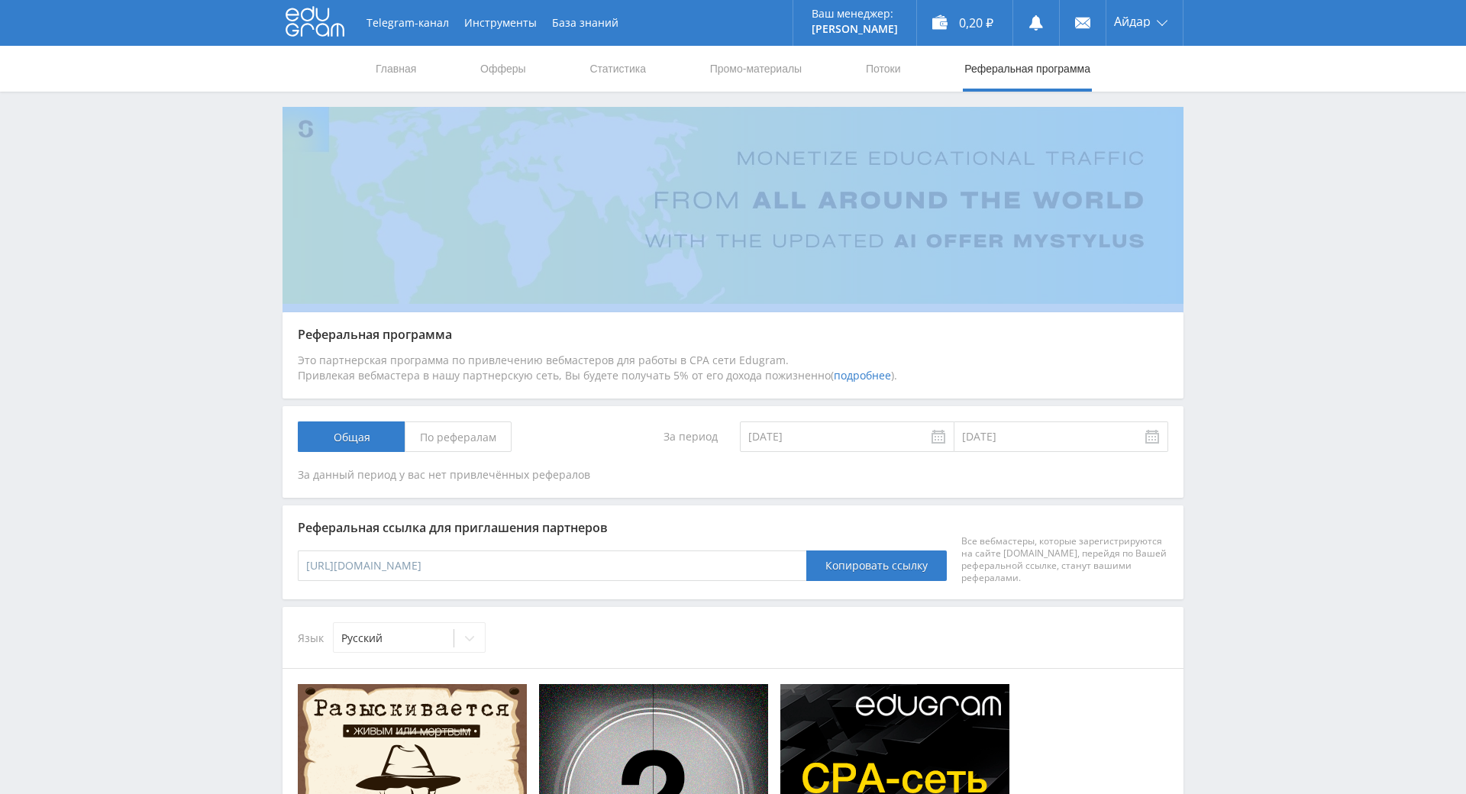
click at [1246, 178] on div "Telegram-канал Инструменты База знаний Ваш менеджер: [PERSON_NAME] Online @edug…" at bounding box center [733, 740] width 1466 height 1481
drag, startPoint x: 1246, startPoint y: 178, endPoint x: 1234, endPoint y: 155, distance: 26.0
click at [1231, 154] on div "Telegram-канал Инструменты База знаний Ваш менеджер: [PERSON_NAME] Online @edug…" at bounding box center [733, 740] width 1466 height 1481
click at [603, 56] on link "Статистика" at bounding box center [618, 69] width 60 height 46
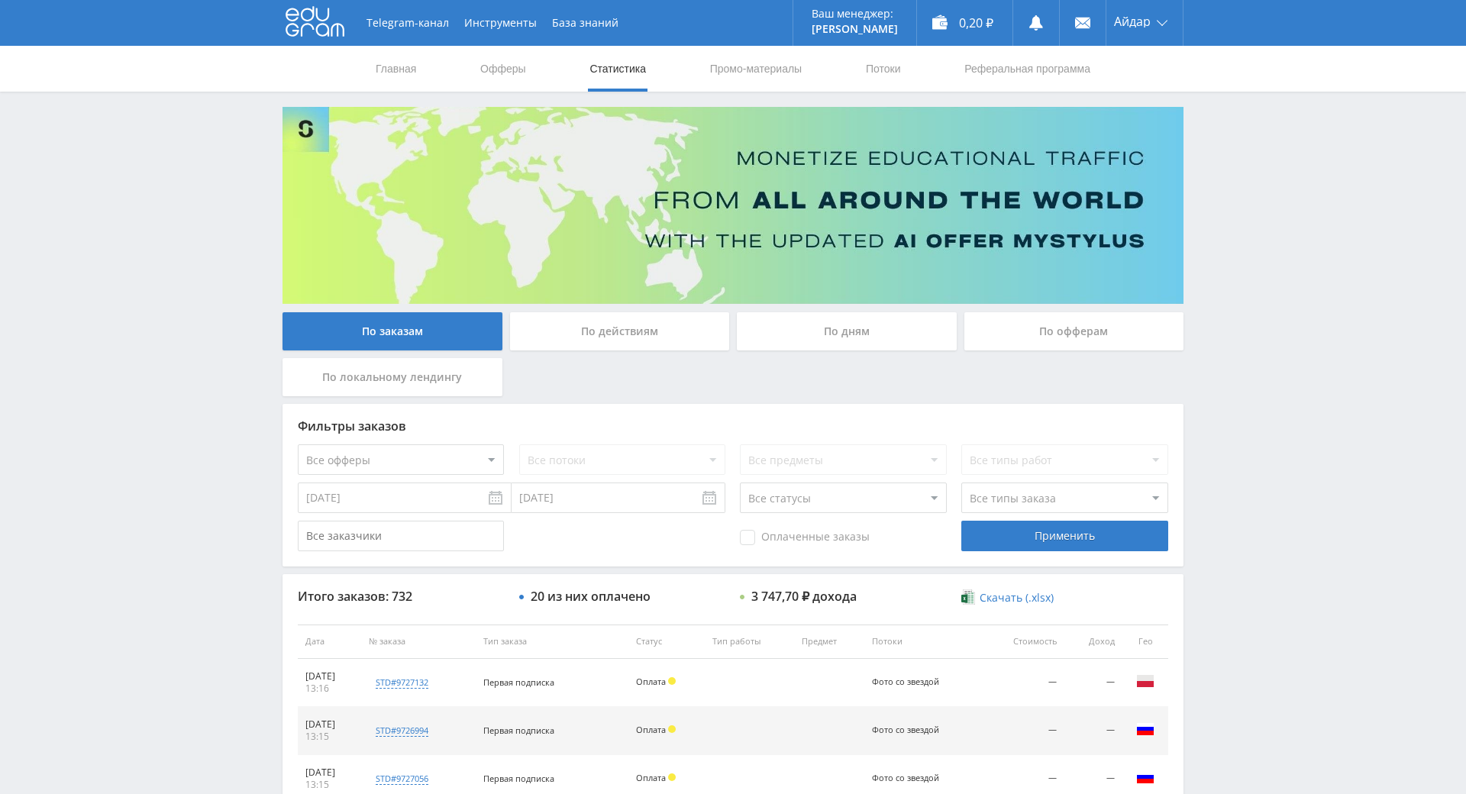
drag, startPoint x: 1246, startPoint y: 371, endPoint x: 1255, endPoint y: 418, distance: 47.5
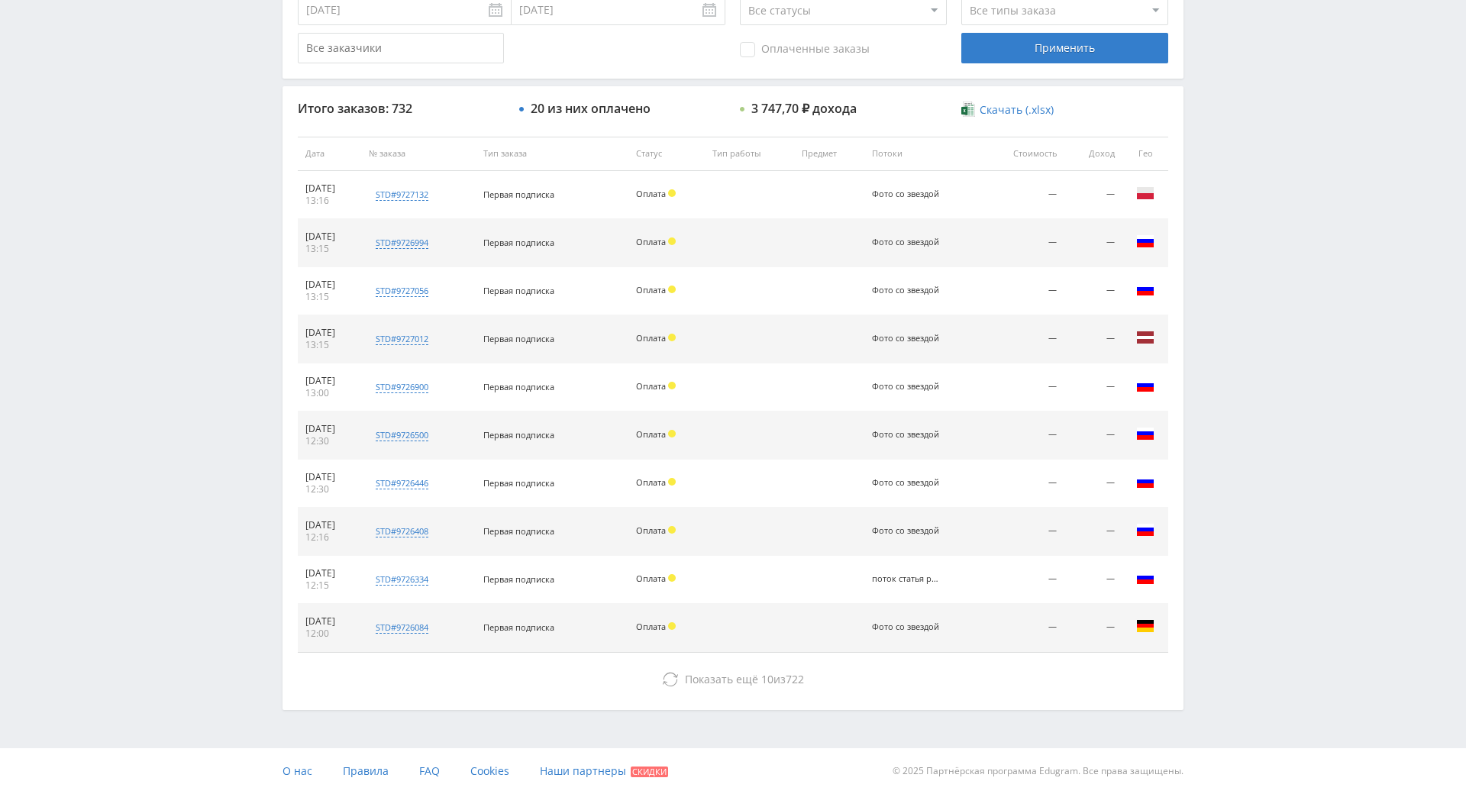
scroll to position [546, 0]
drag, startPoint x: 1243, startPoint y: 386, endPoint x: 1024, endPoint y: 561, distance: 279.7
click at [820, 596] on div "Итого заказов: 732 20 из них оплачено 3 747,70 ₽ дохода Скачать (.xlsx) Дата № …" at bounding box center [732, 397] width 901 height 623
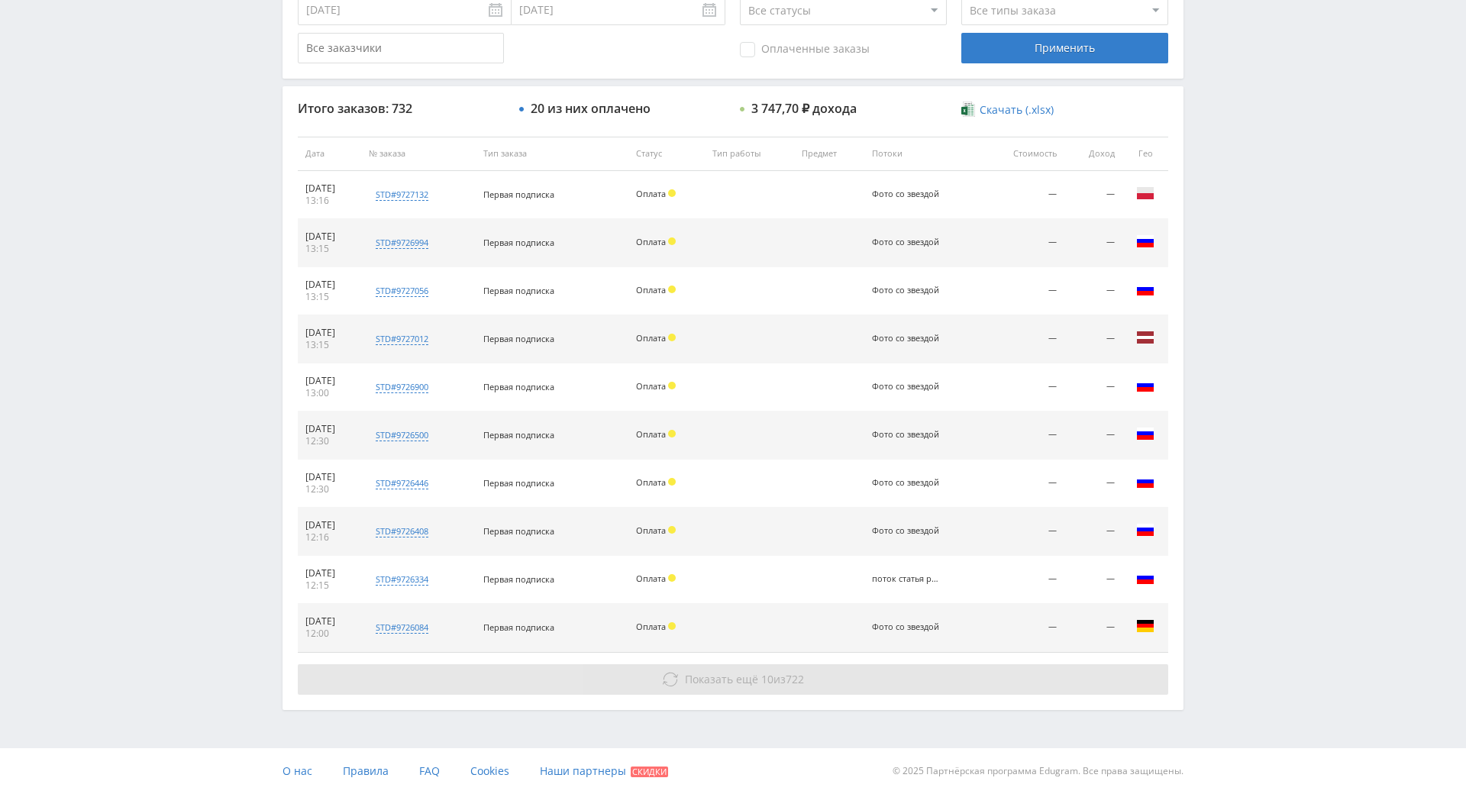
click at [822, 664] on button "Показать ещё 10 из 722" at bounding box center [733, 679] width 870 height 31
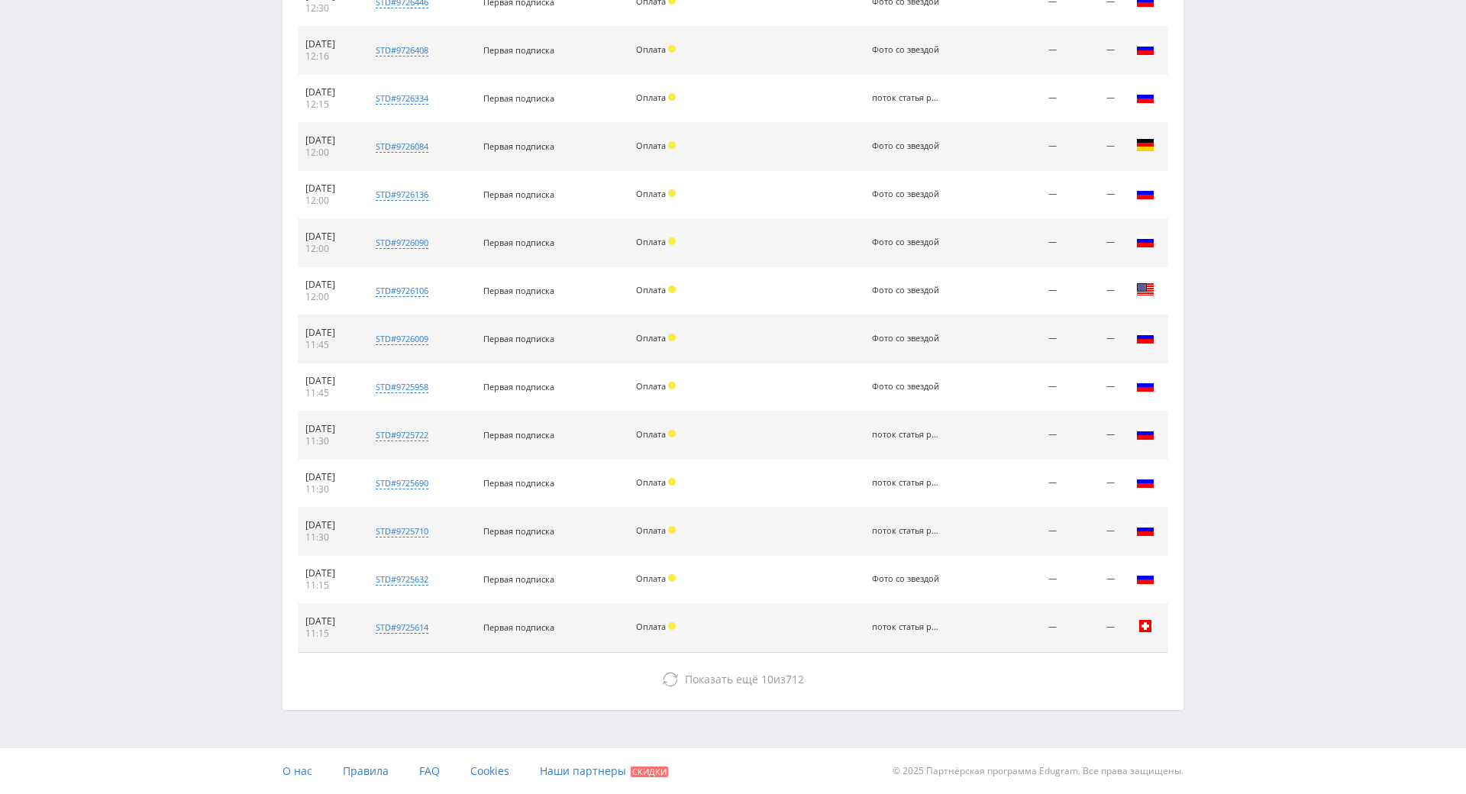
drag, startPoint x: 1240, startPoint y: 395, endPoint x: 1252, endPoint y: 553, distance: 157.7
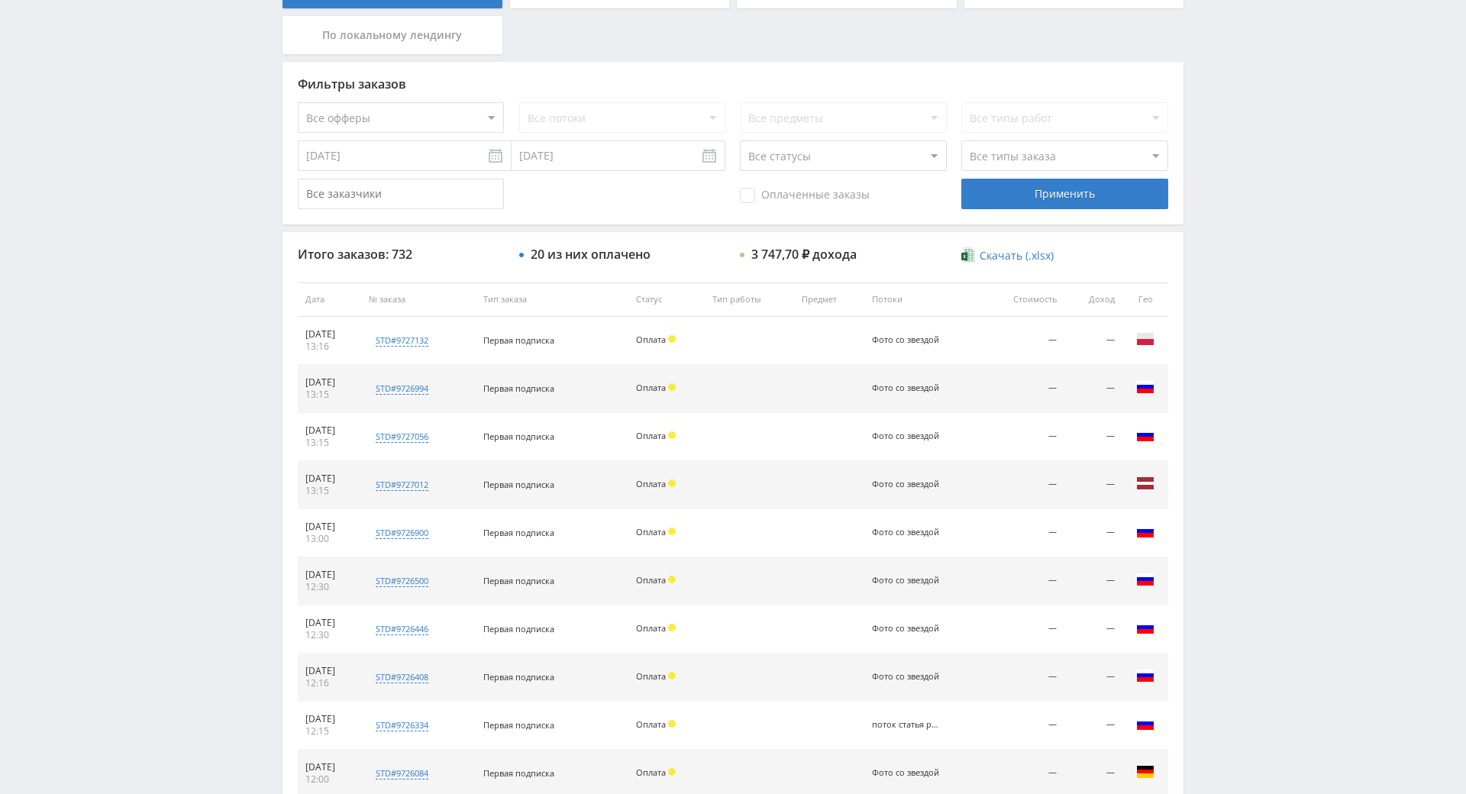
scroll to position [0, 0]
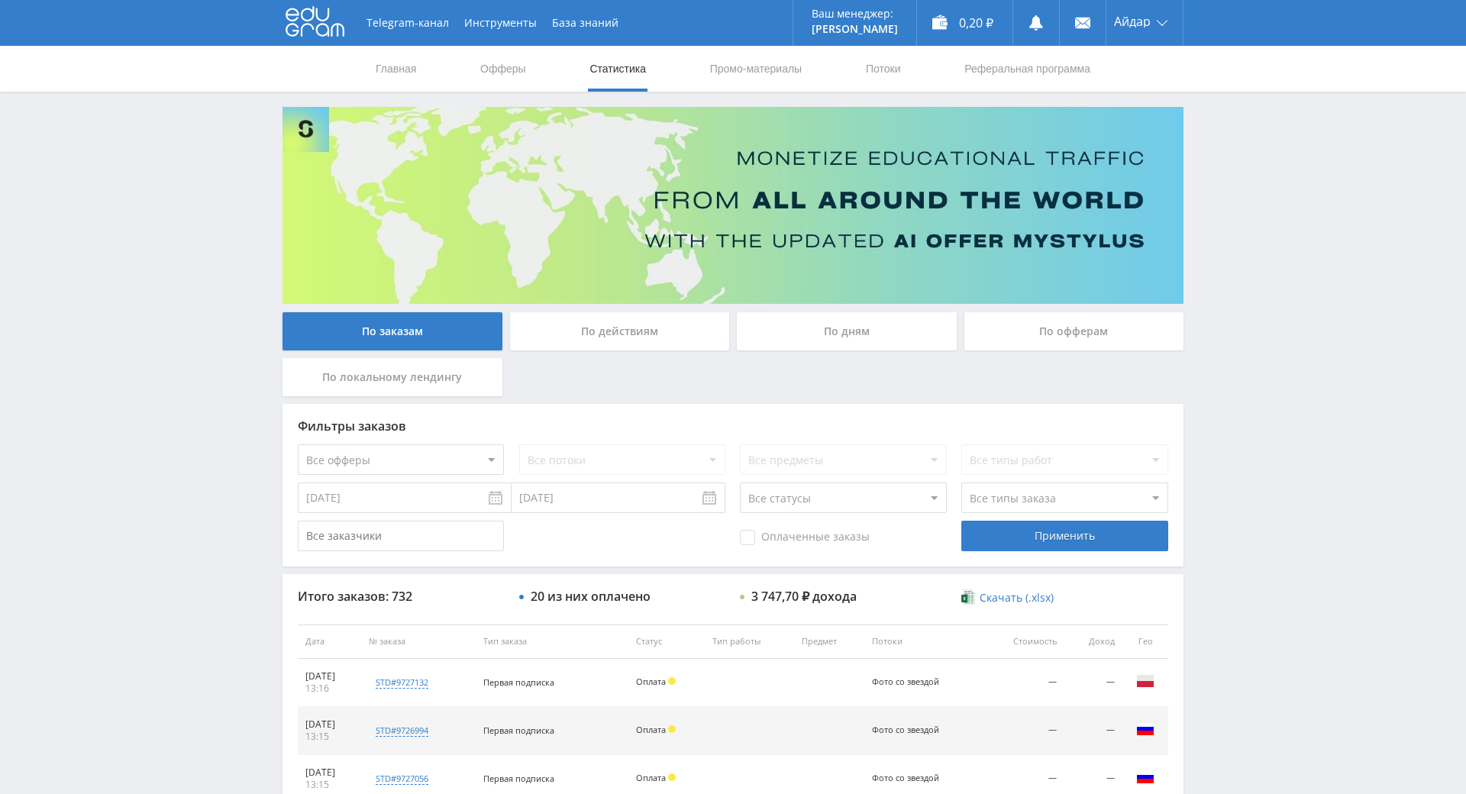
drag, startPoint x: 1252, startPoint y: 453, endPoint x: 1263, endPoint y: 229, distance: 224.7
drag, startPoint x: 1266, startPoint y: 239, endPoint x: 1233, endPoint y: 188, distance: 60.8
drag, startPoint x: 1227, startPoint y: 180, endPoint x: 1239, endPoint y: 185, distance: 13.0
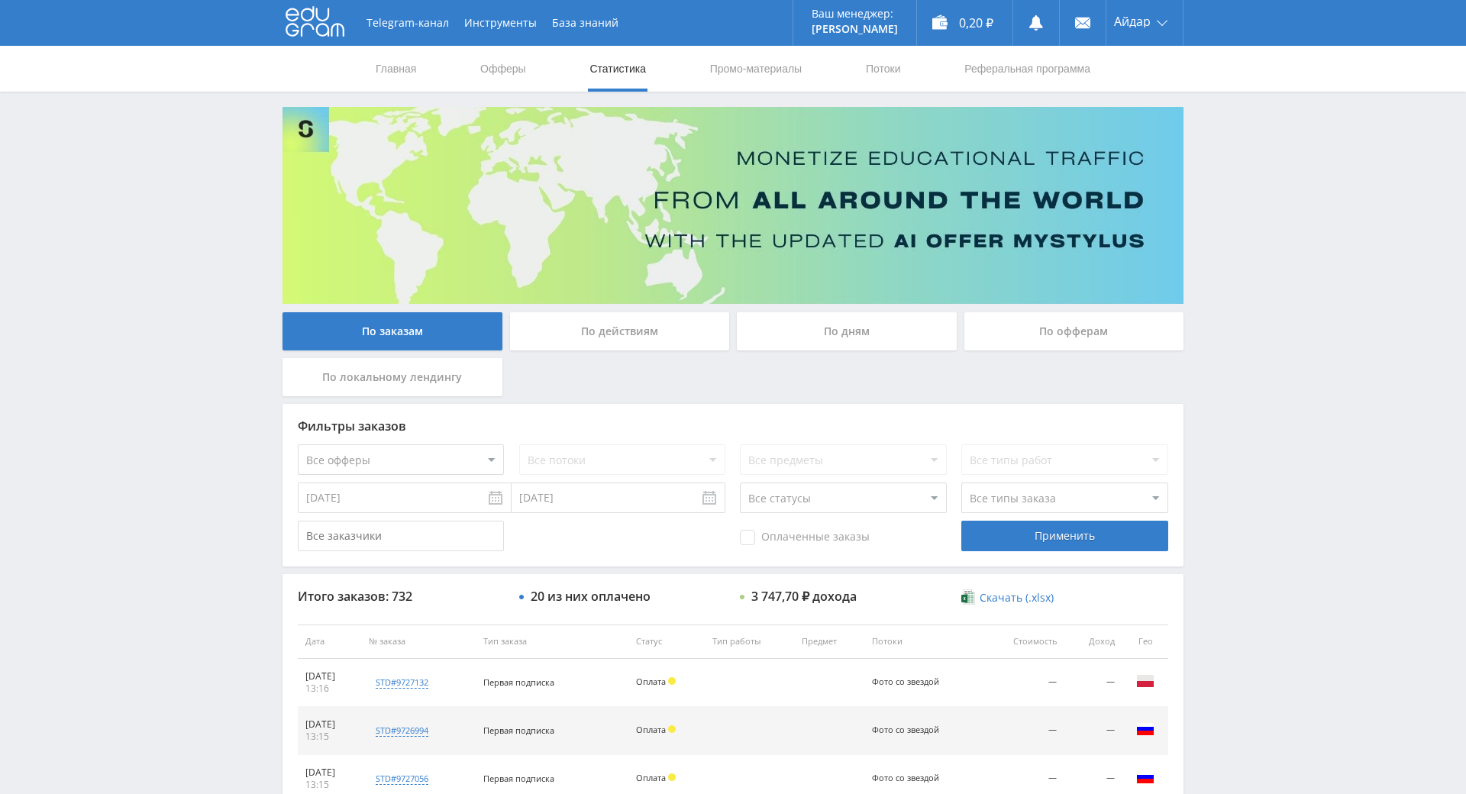
drag, startPoint x: 1243, startPoint y: 139, endPoint x: 1242, endPoint y: 130, distance: 9.3
drag, startPoint x: 1266, startPoint y: 320, endPoint x: 1285, endPoint y: 204, distance: 117.5
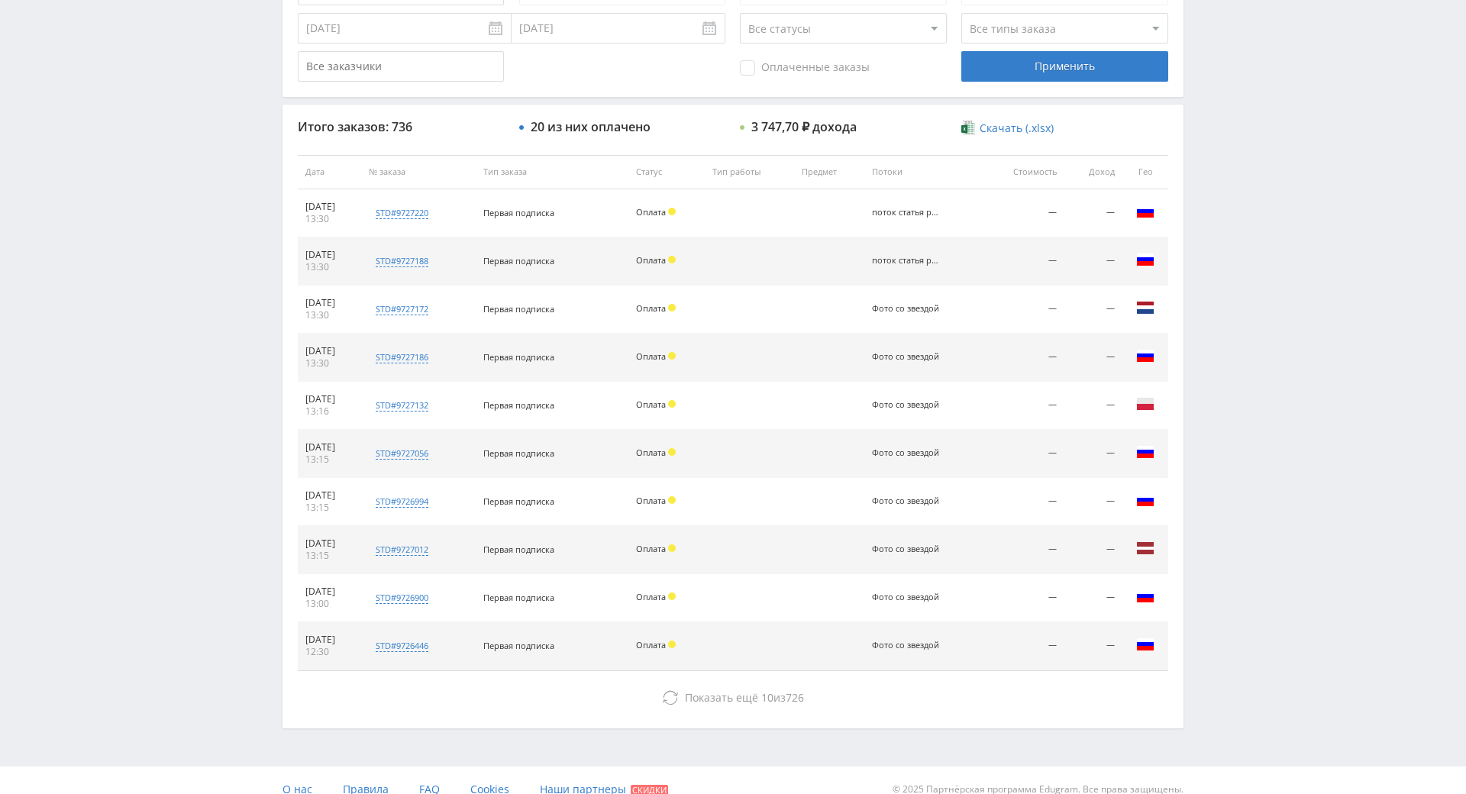
drag, startPoint x: 1237, startPoint y: 211, endPoint x: 1214, endPoint y: 240, distance: 38.0
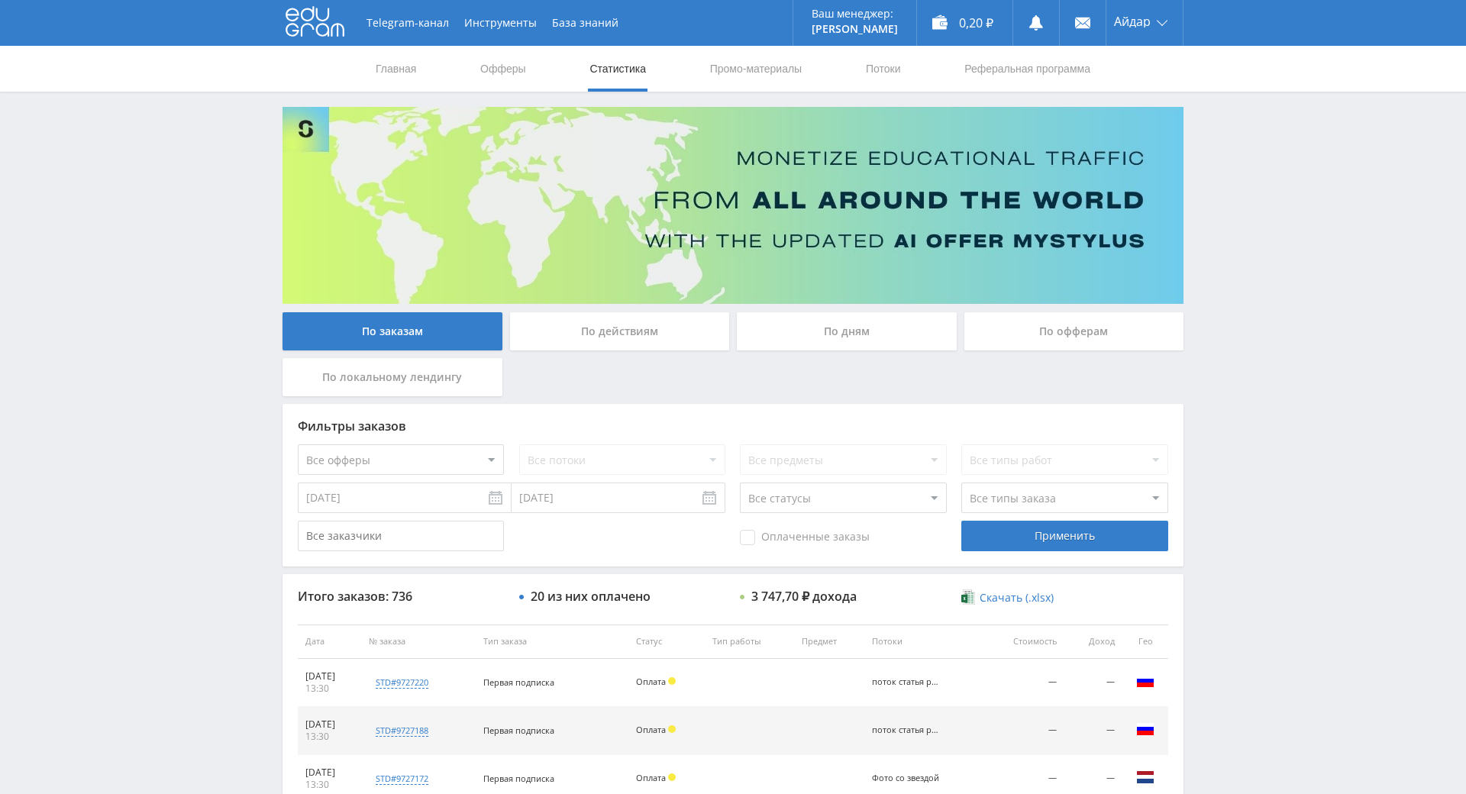
drag, startPoint x: 1271, startPoint y: 340, endPoint x: 1240, endPoint y: 488, distance: 151.2
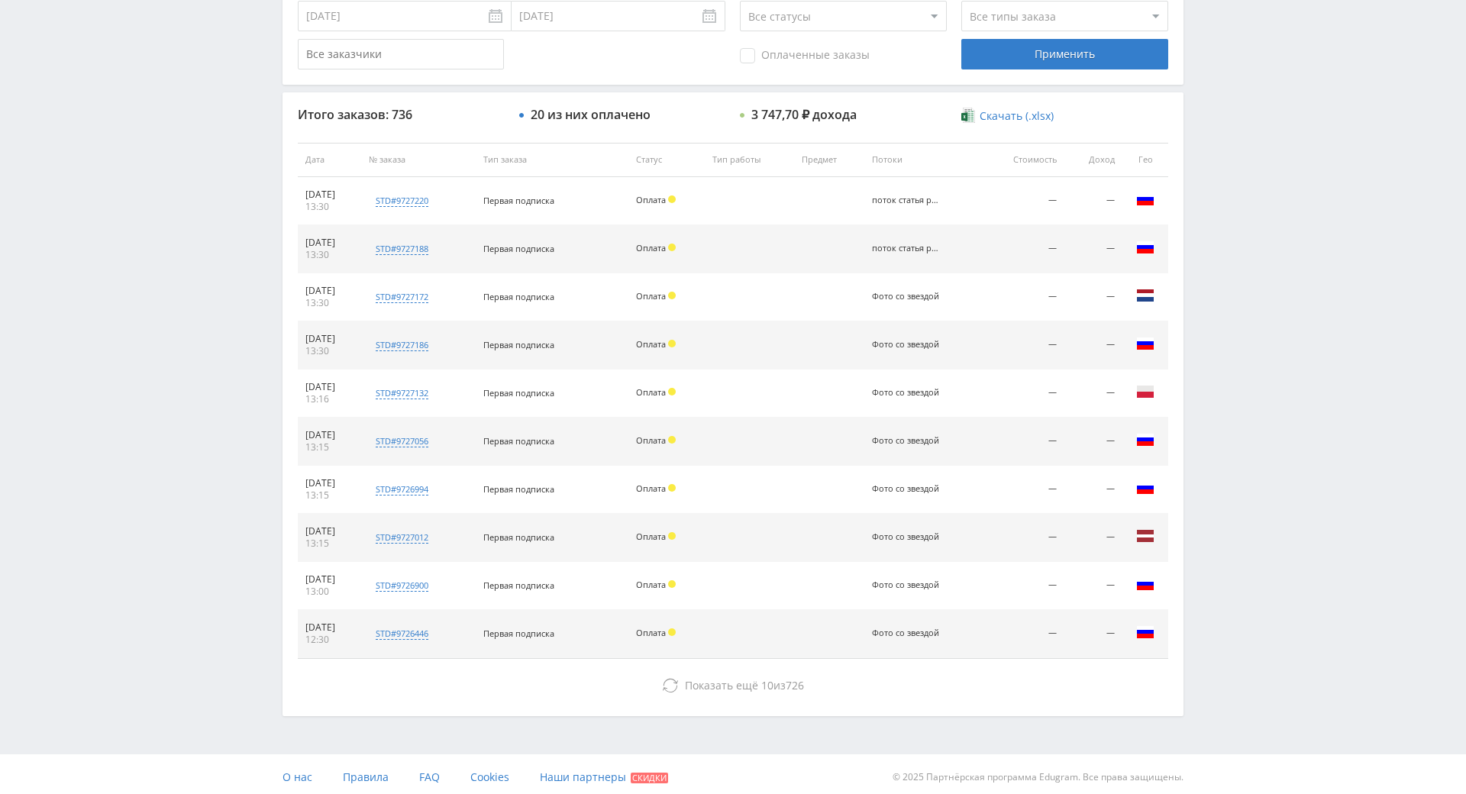
scroll to position [546, 0]
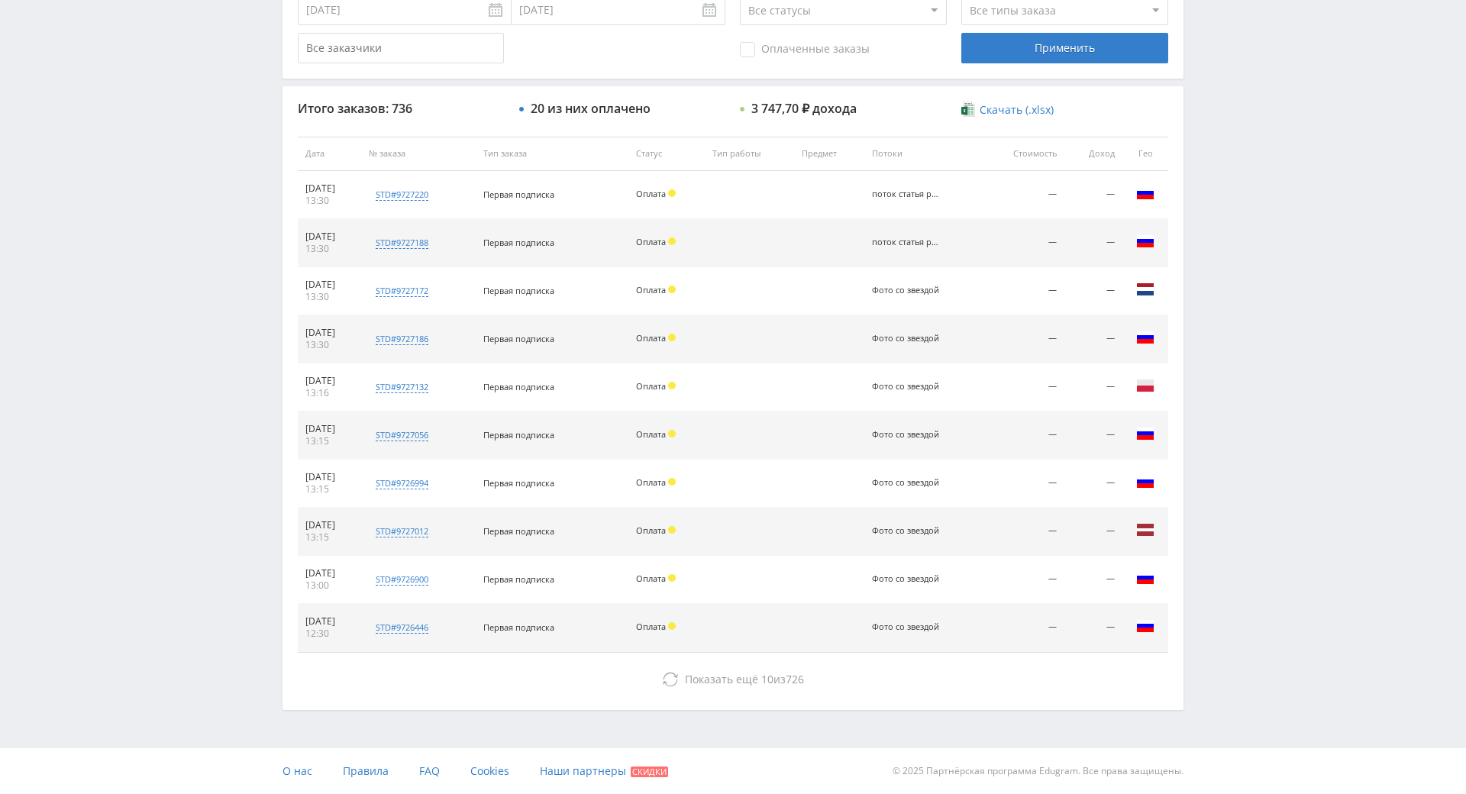
drag, startPoint x: 1275, startPoint y: 321, endPoint x: 1067, endPoint y: 486, distance: 265.1
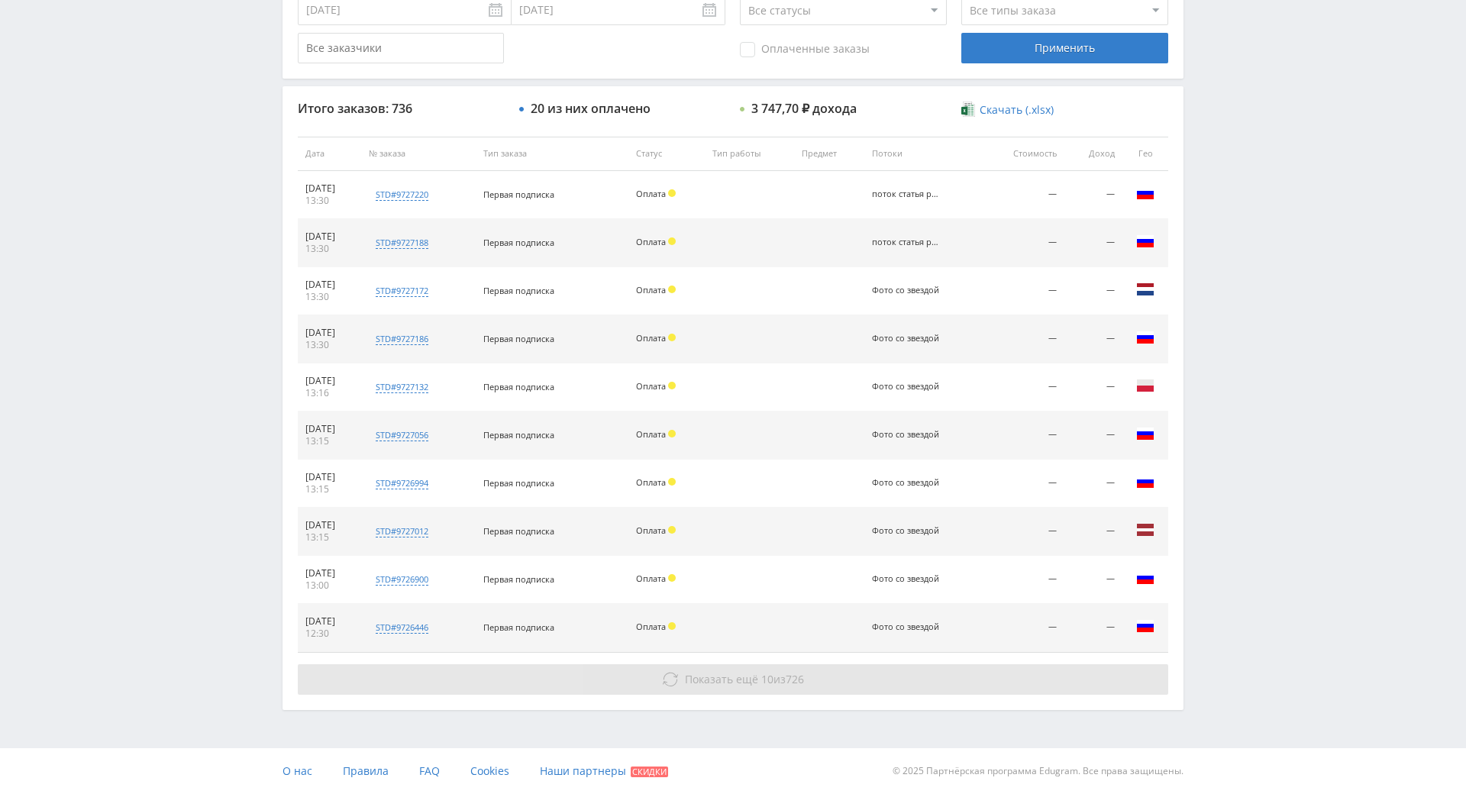
drag, startPoint x: 864, startPoint y: 621, endPoint x: 914, endPoint y: 575, distance: 68.6
click at [863, 664] on button "Показать ещё 10 из 726" at bounding box center [733, 679] width 870 height 31
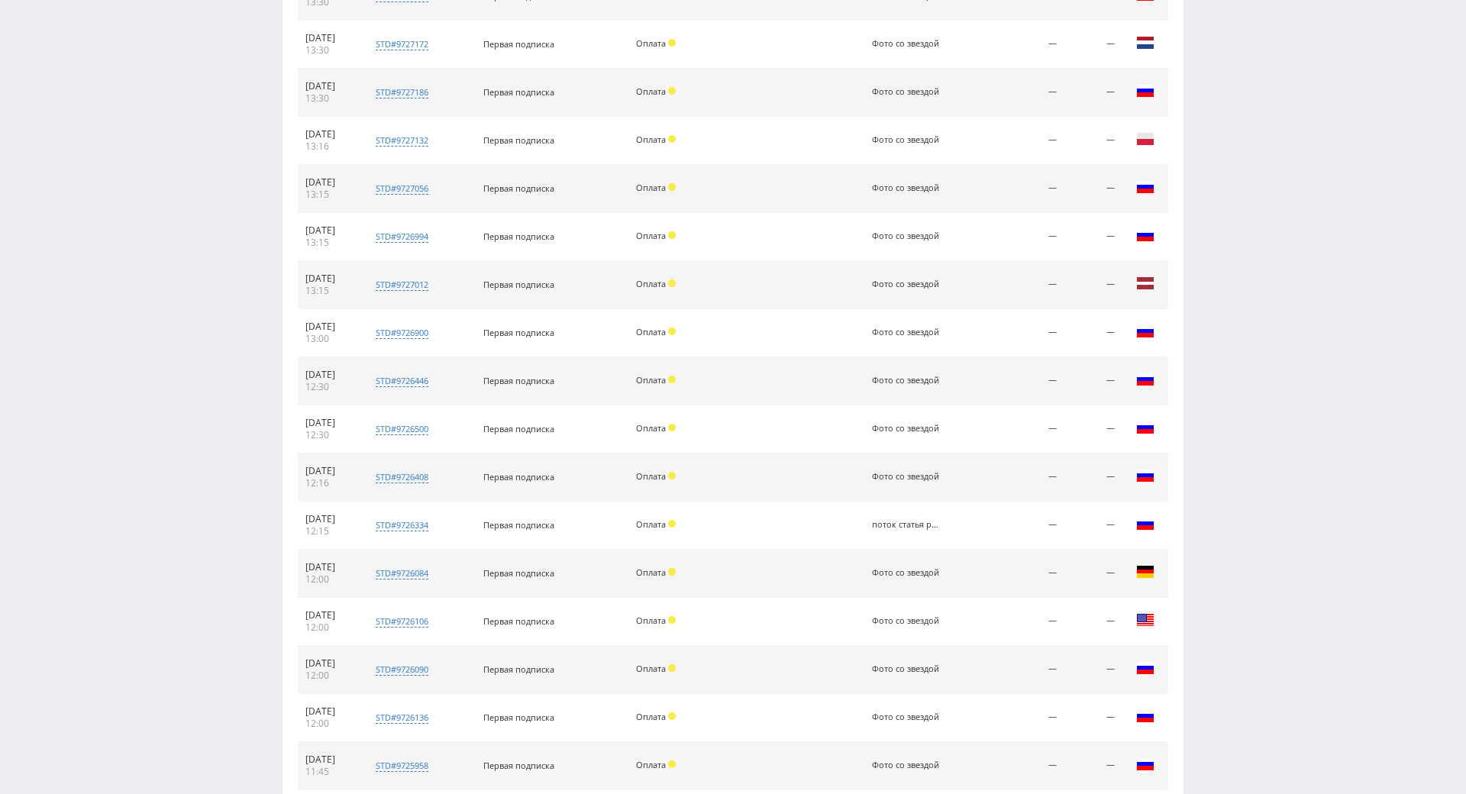
scroll to position [1027, 0]
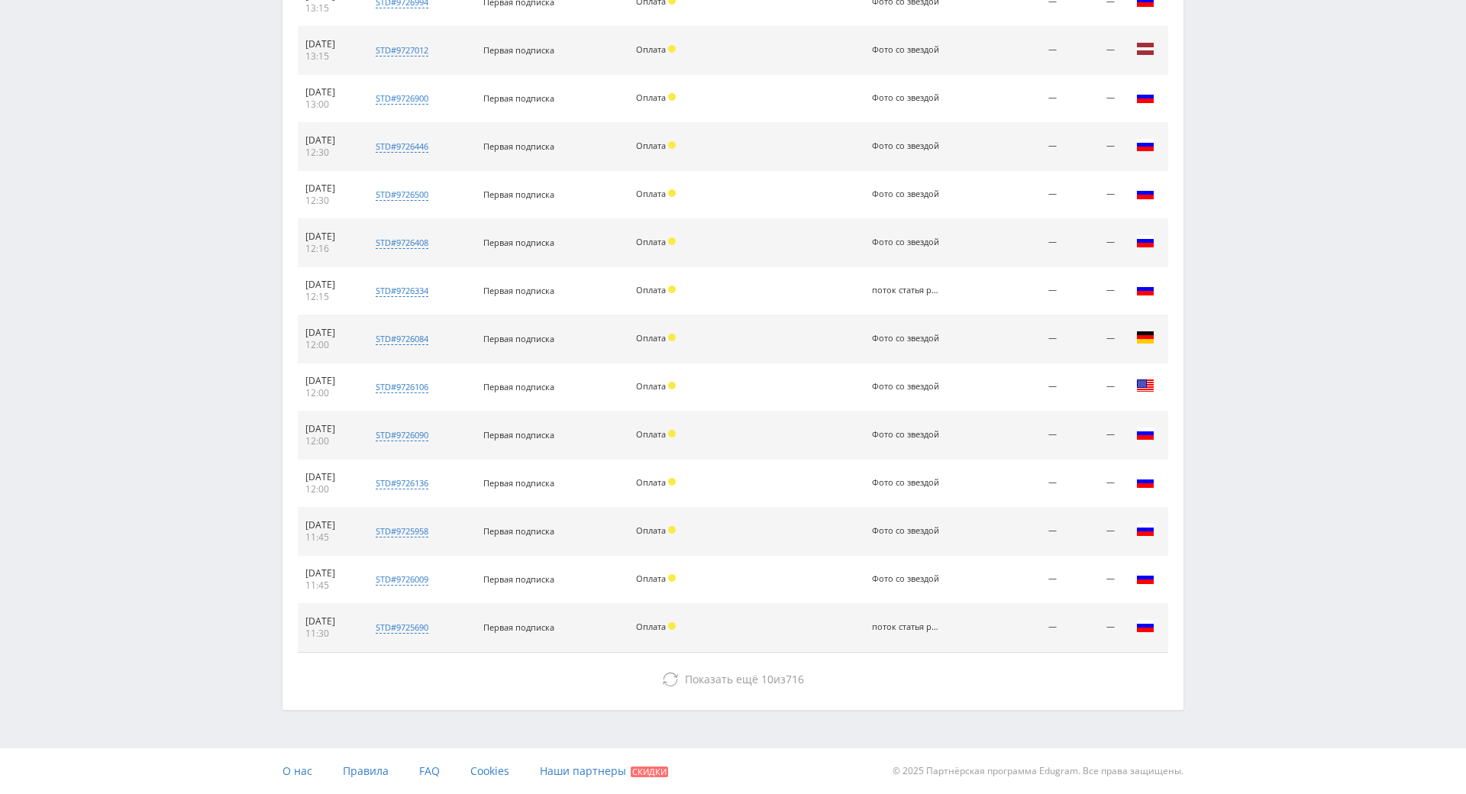
drag, startPoint x: 1296, startPoint y: 334, endPoint x: 1295, endPoint y: 448, distance: 114.5
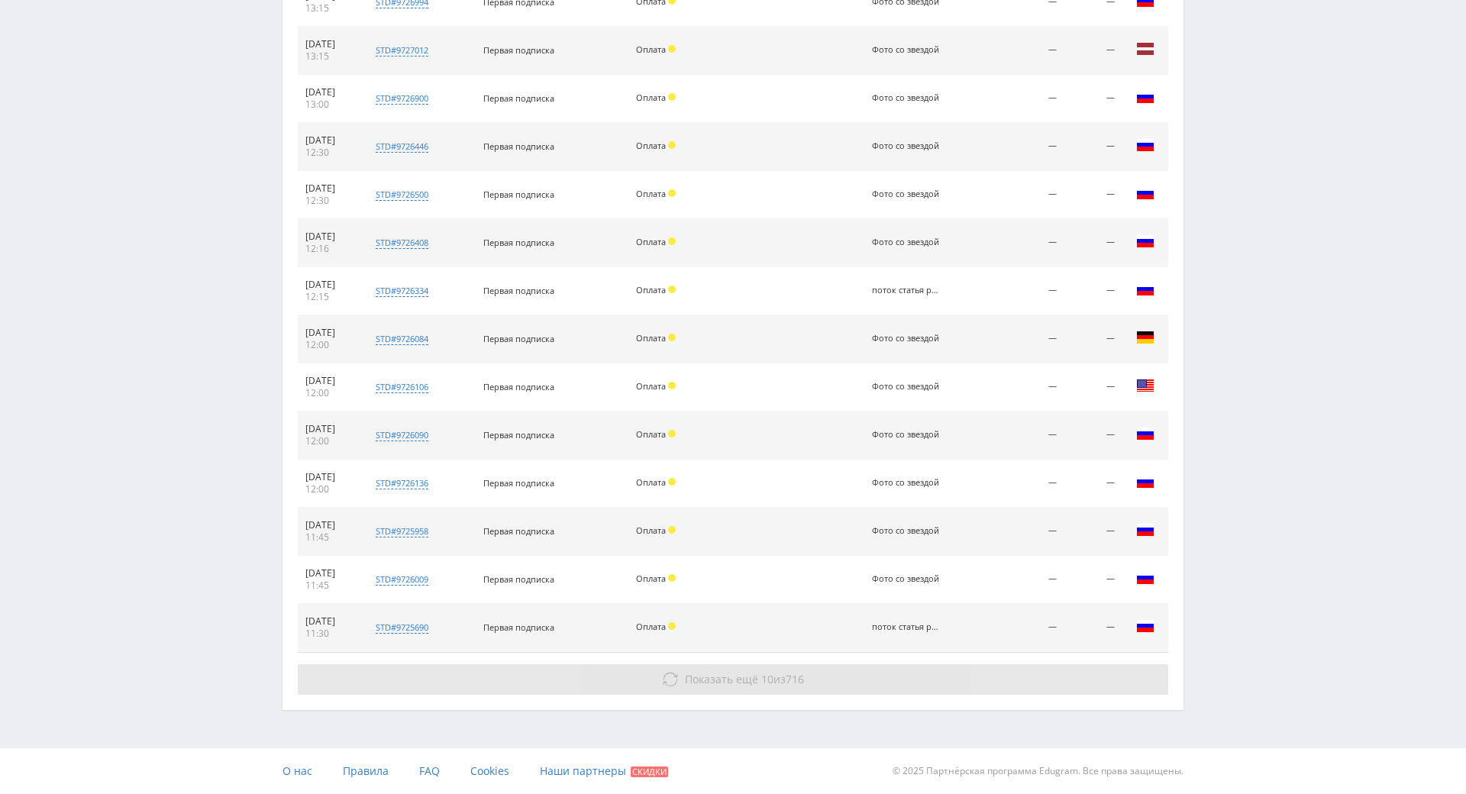
click at [995, 664] on button "Показать ещё 10 из 716" at bounding box center [733, 679] width 870 height 31
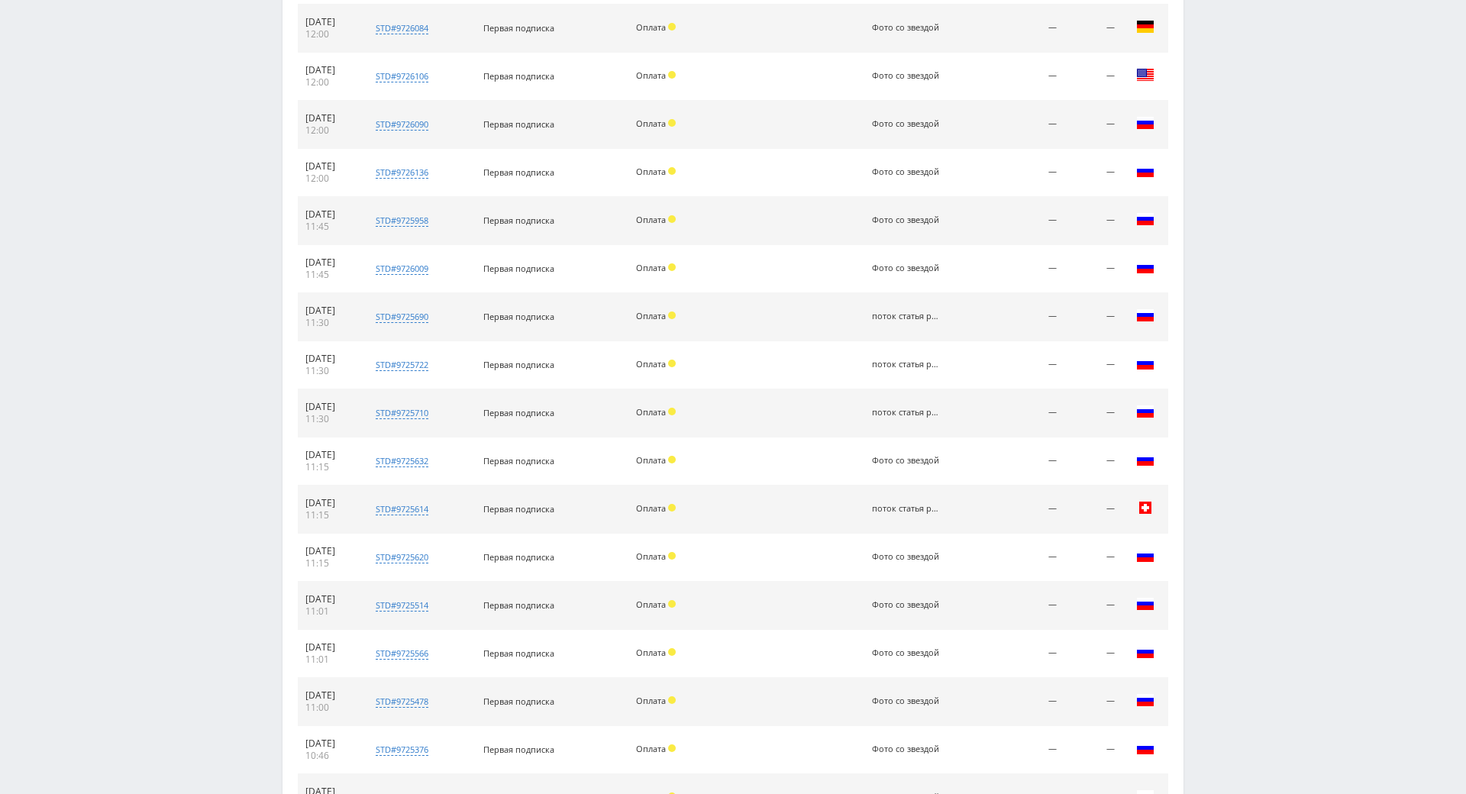
drag, startPoint x: 1289, startPoint y: 468, endPoint x: 1293, endPoint y: 549, distance: 81.0
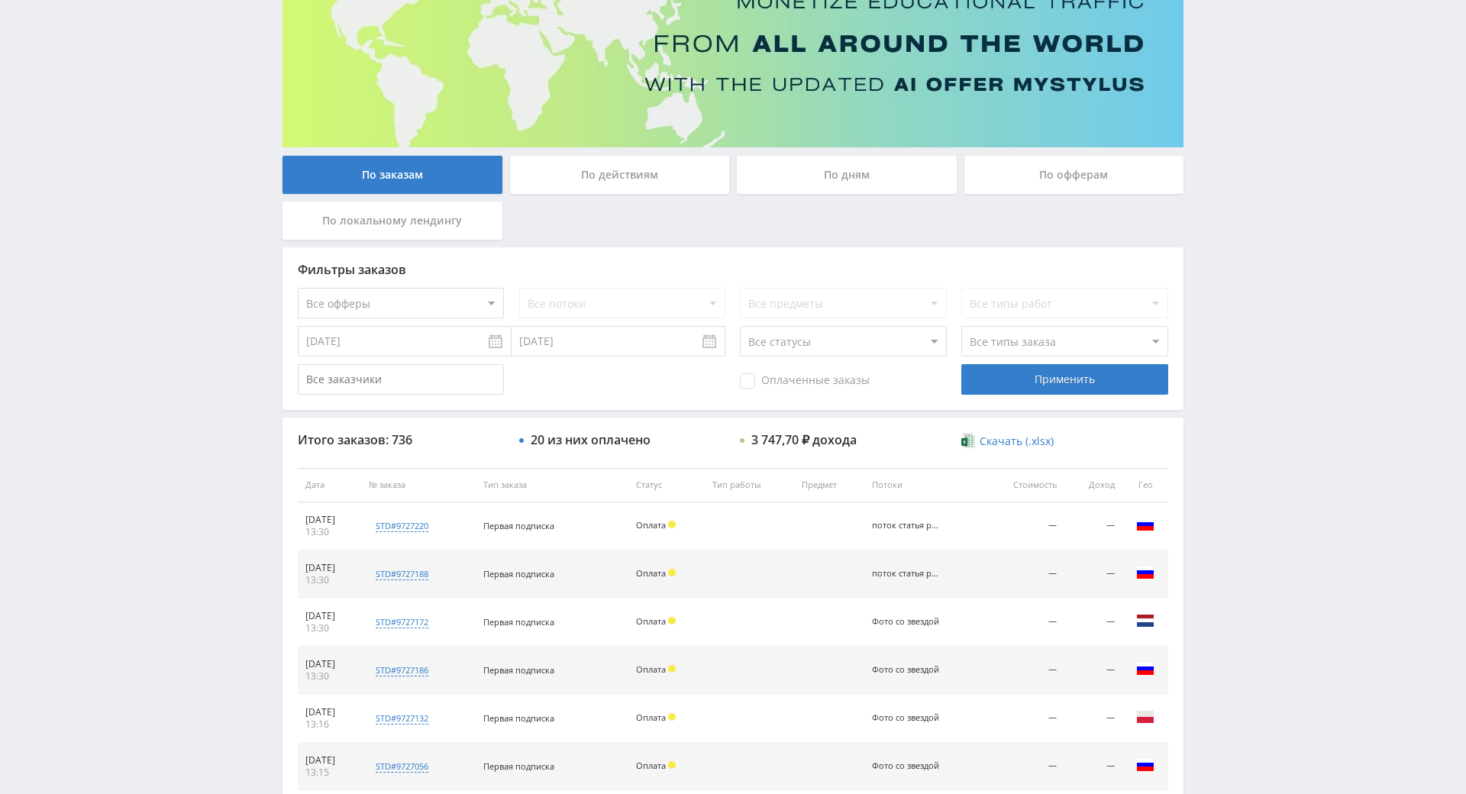
scroll to position [0, 0]
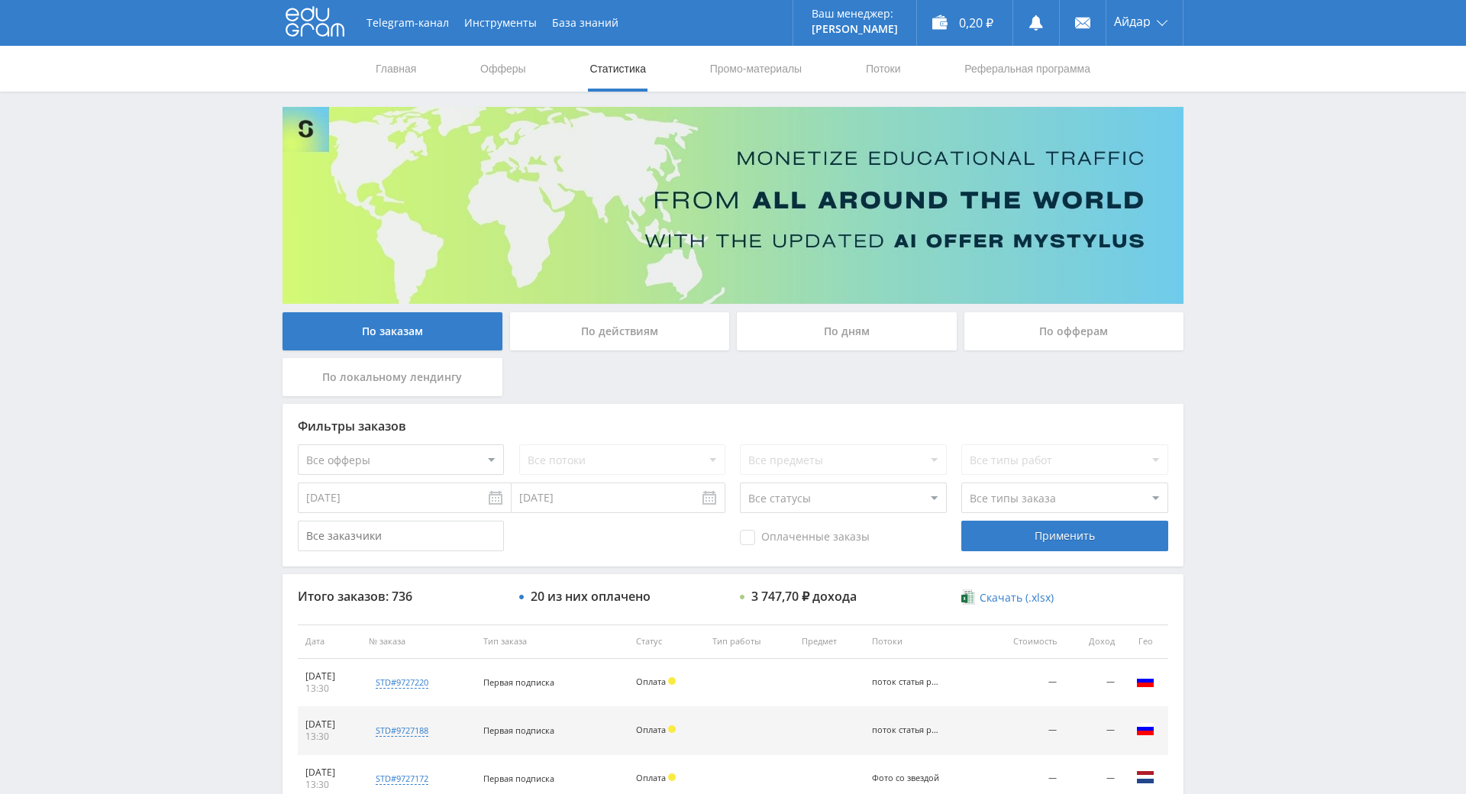
drag, startPoint x: 1288, startPoint y: 546, endPoint x: 1319, endPoint y: 223, distance: 324.4
drag, startPoint x: 1214, startPoint y: 563, endPoint x: 1055, endPoint y: 391, distance: 233.9
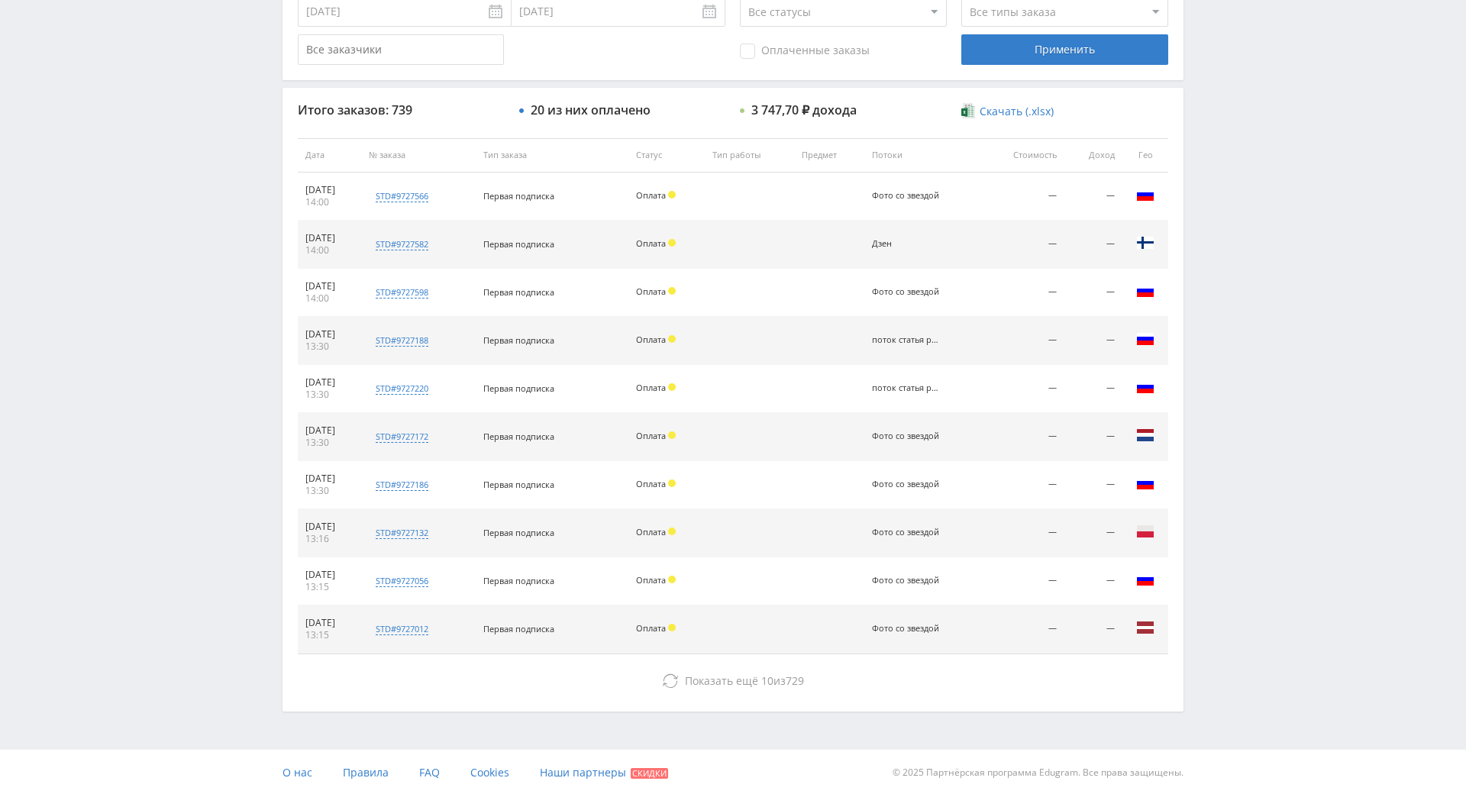
drag, startPoint x: 827, startPoint y: 354, endPoint x: 788, endPoint y: 379, distance: 45.3
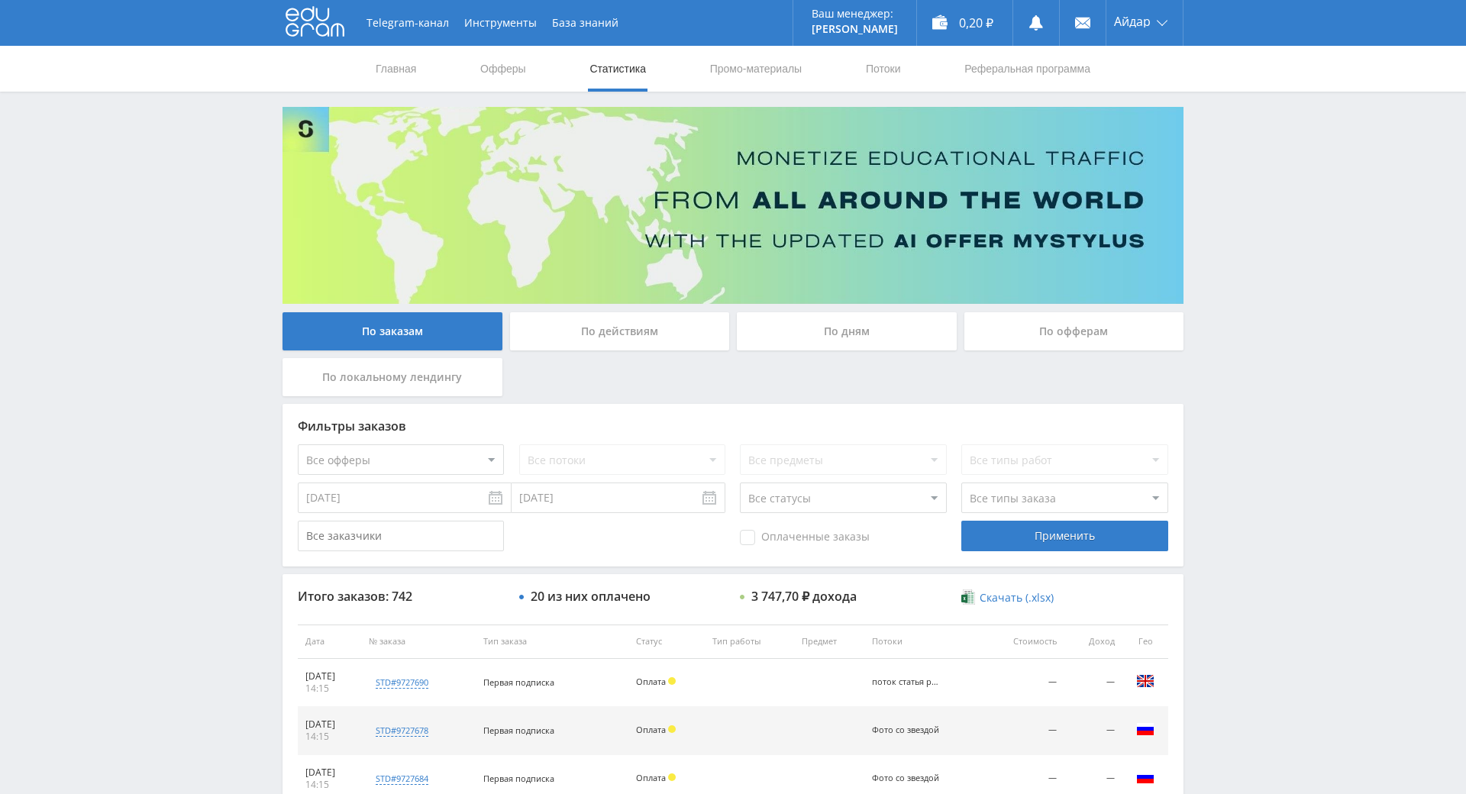
drag, startPoint x: 1328, startPoint y: 373, endPoint x: 1328, endPoint y: 256, distance: 117.5
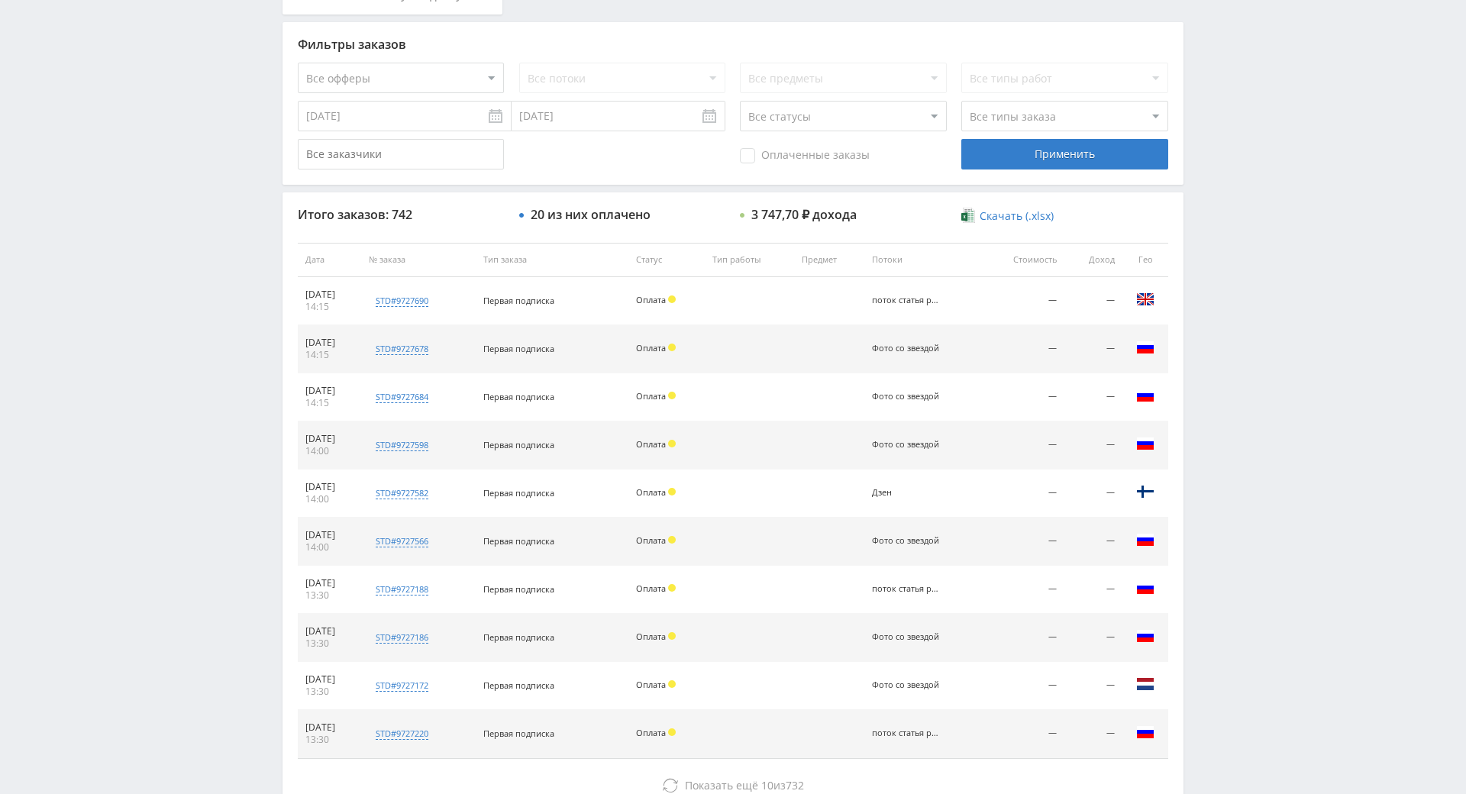
scroll to position [546, 0]
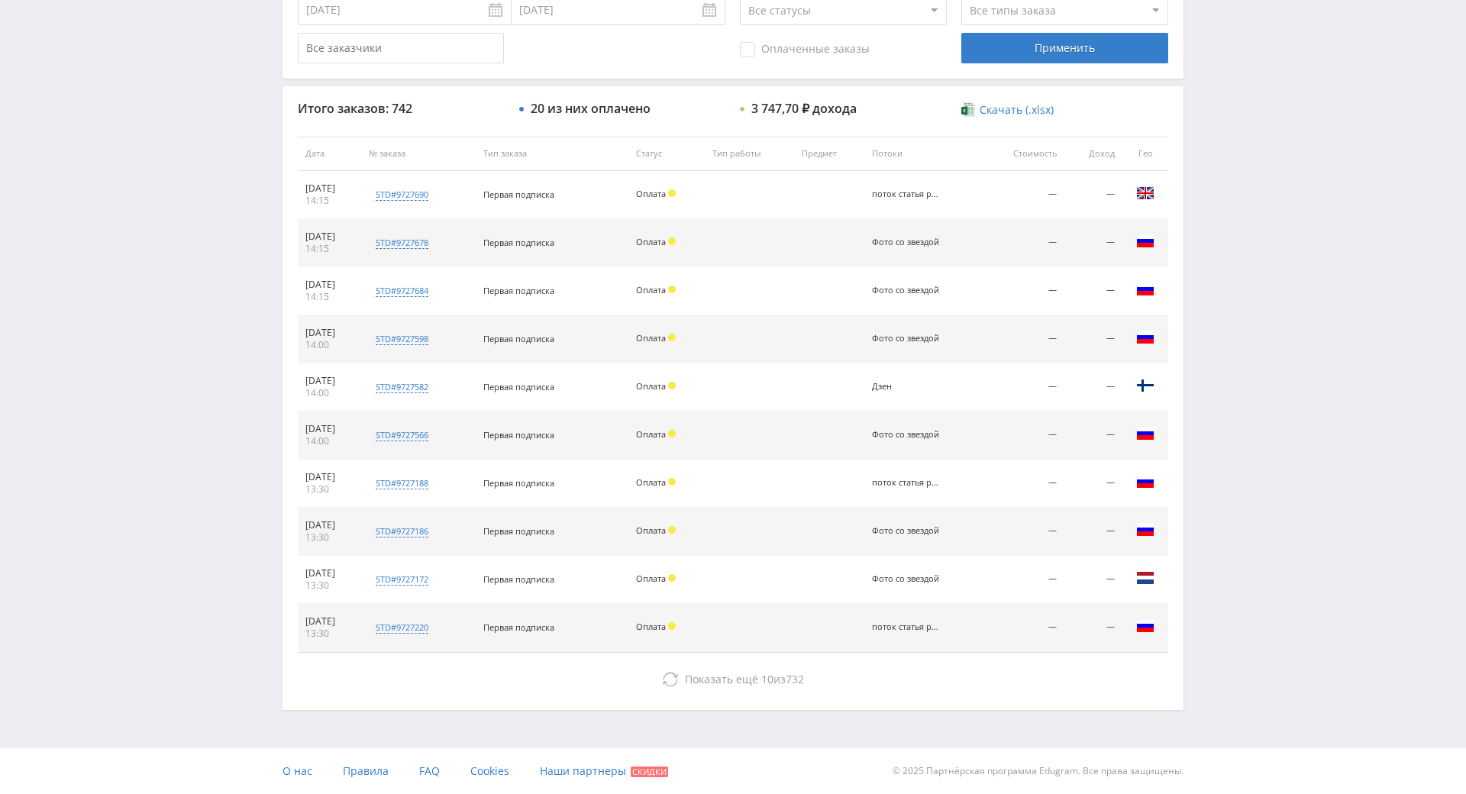
drag, startPoint x: 1295, startPoint y: 322, endPoint x: 714, endPoint y: 563, distance: 628.0
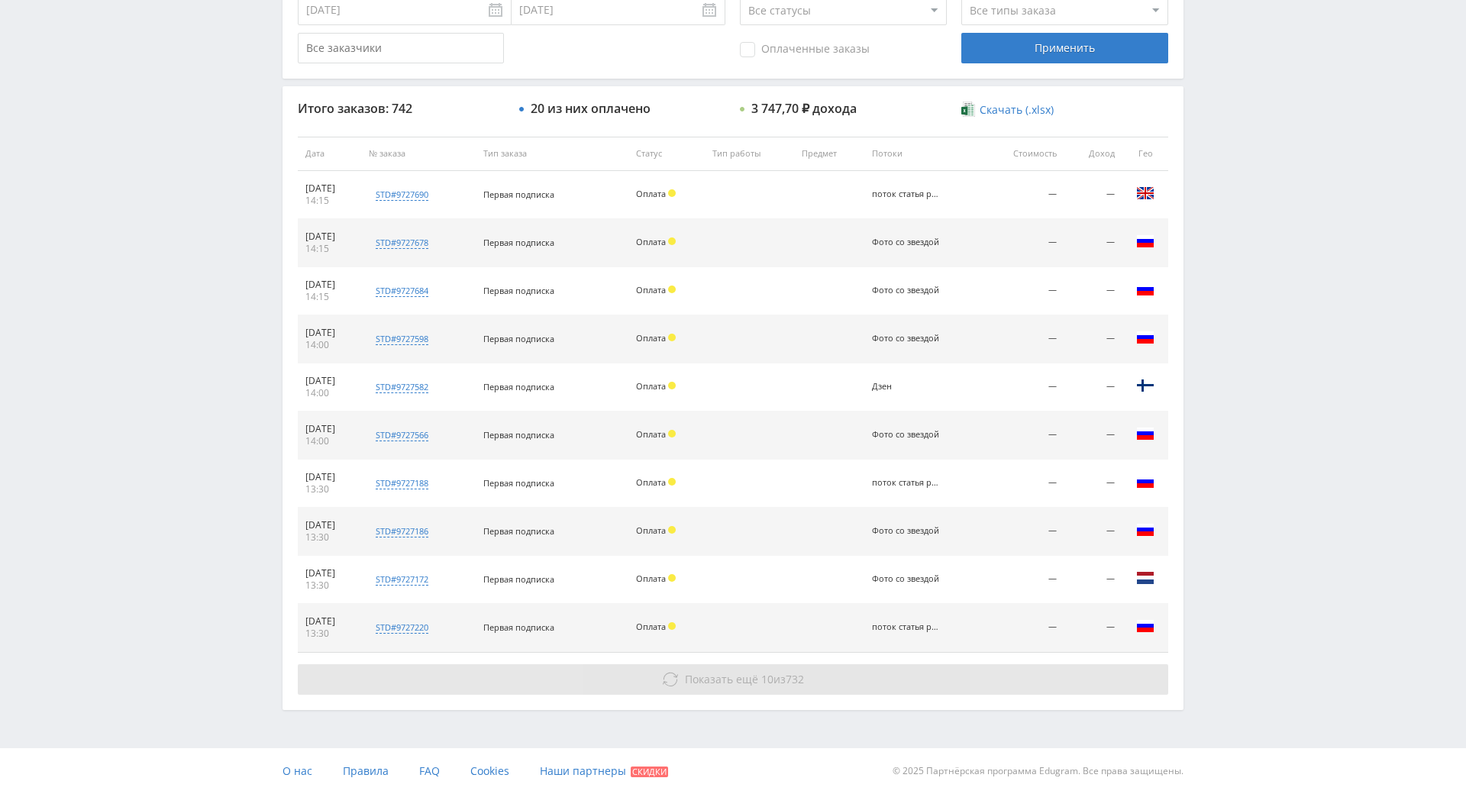
click at [729, 672] on span "Показать ещё" at bounding box center [721, 679] width 73 height 15
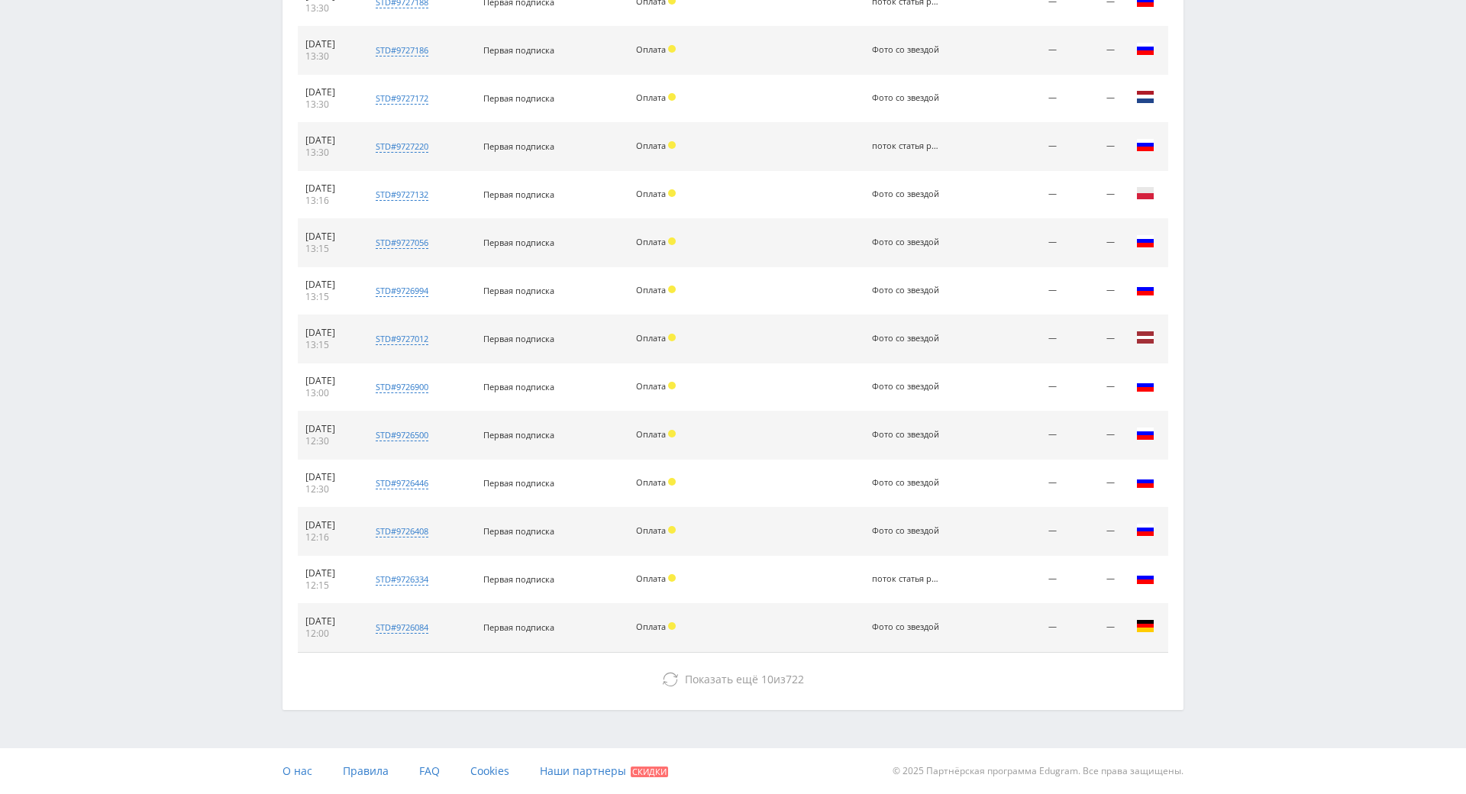
drag, startPoint x: 1235, startPoint y: 269, endPoint x: 1243, endPoint y: 377, distance: 108.7
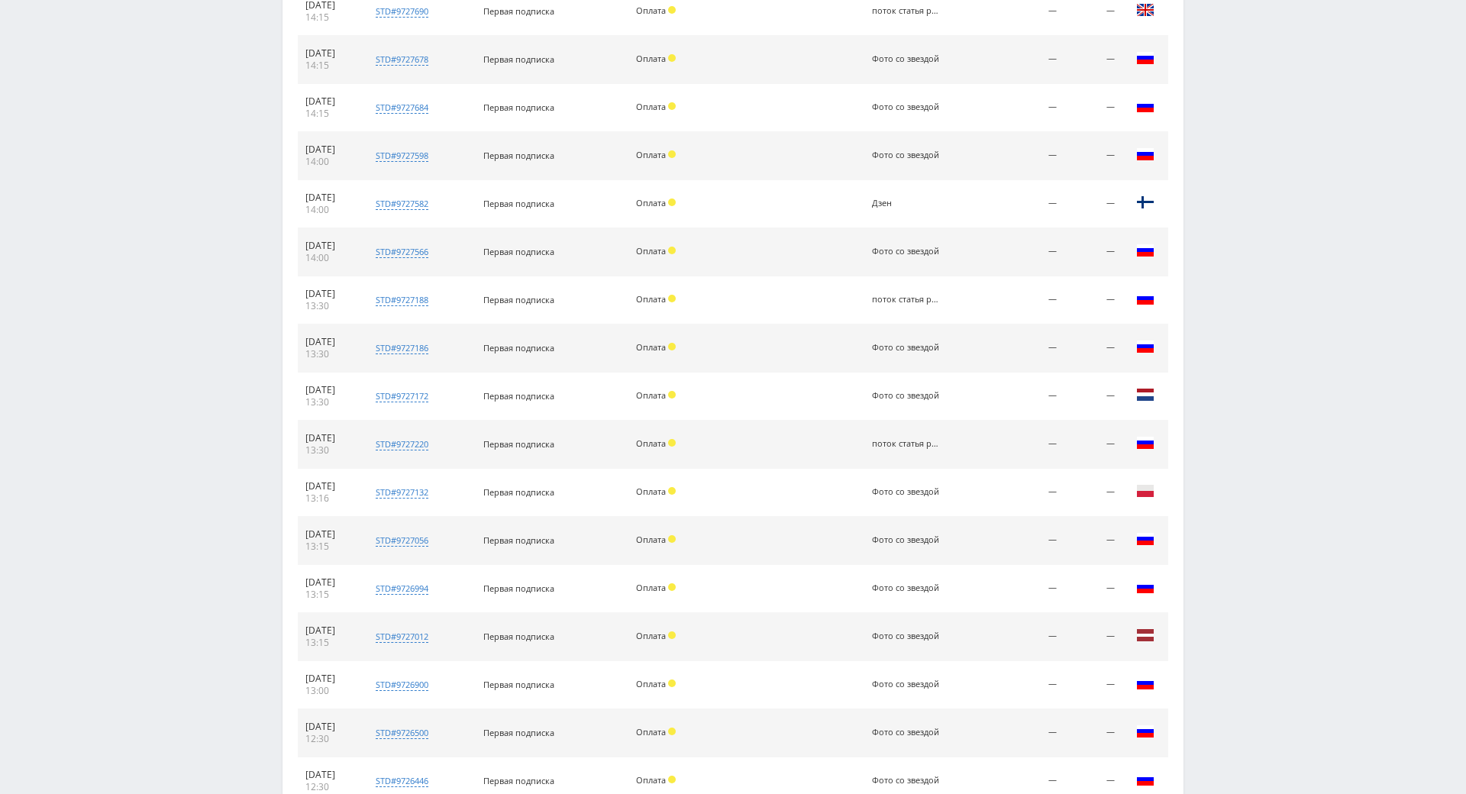
scroll to position [0, 0]
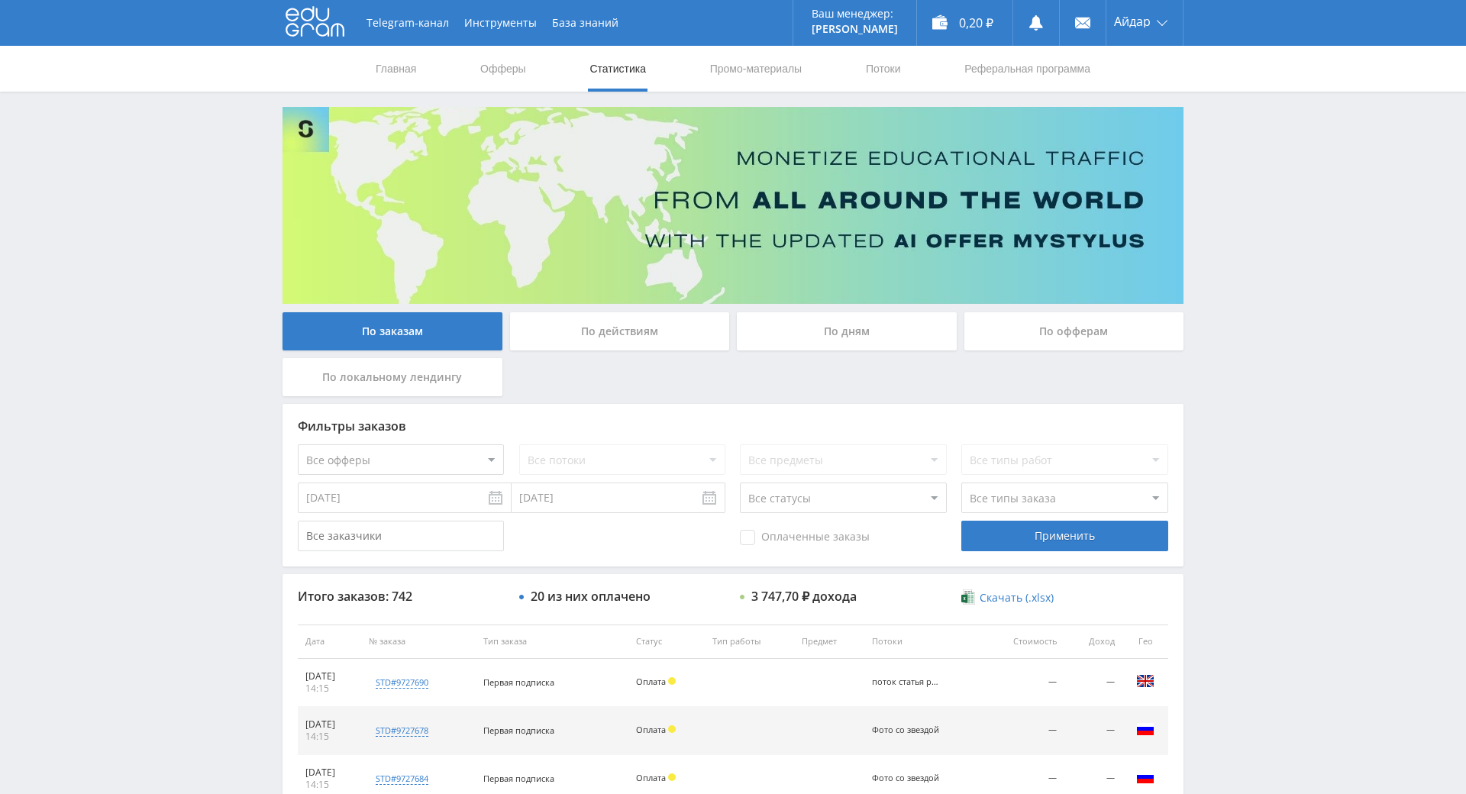
drag, startPoint x: 1243, startPoint y: 305, endPoint x: 1242, endPoint y: 122, distance: 183.2
drag, startPoint x: 1312, startPoint y: 373, endPoint x: 1226, endPoint y: 292, distance: 118.3
click at [1226, 292] on div "Telegram-канал Инструменты База знаний Ваш менеджер: [PERSON_NAME] Online @edug…" at bounding box center [733, 641] width 1466 height 1282
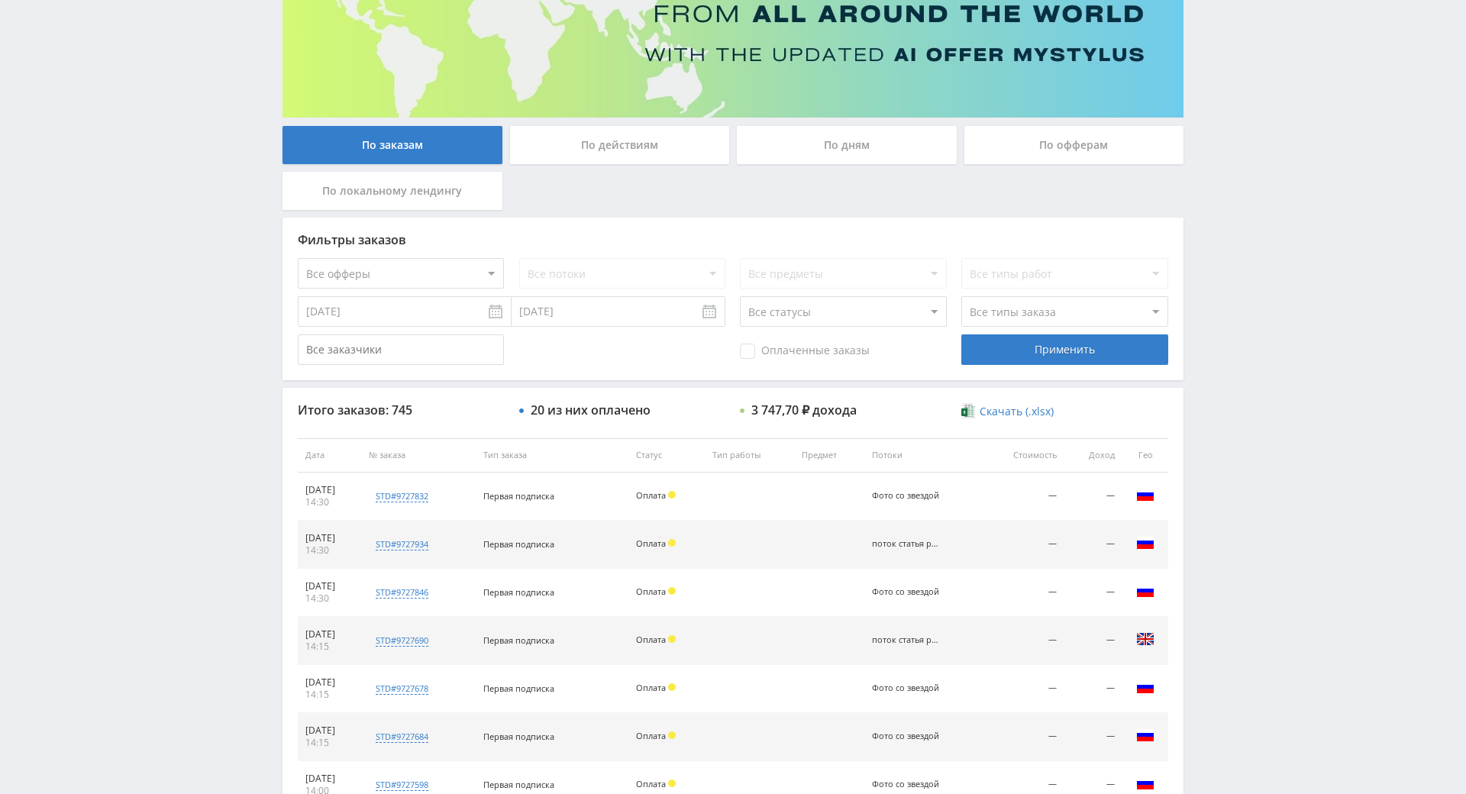
drag, startPoint x: 1228, startPoint y: 305, endPoint x: 1272, endPoint y: 249, distance: 71.2
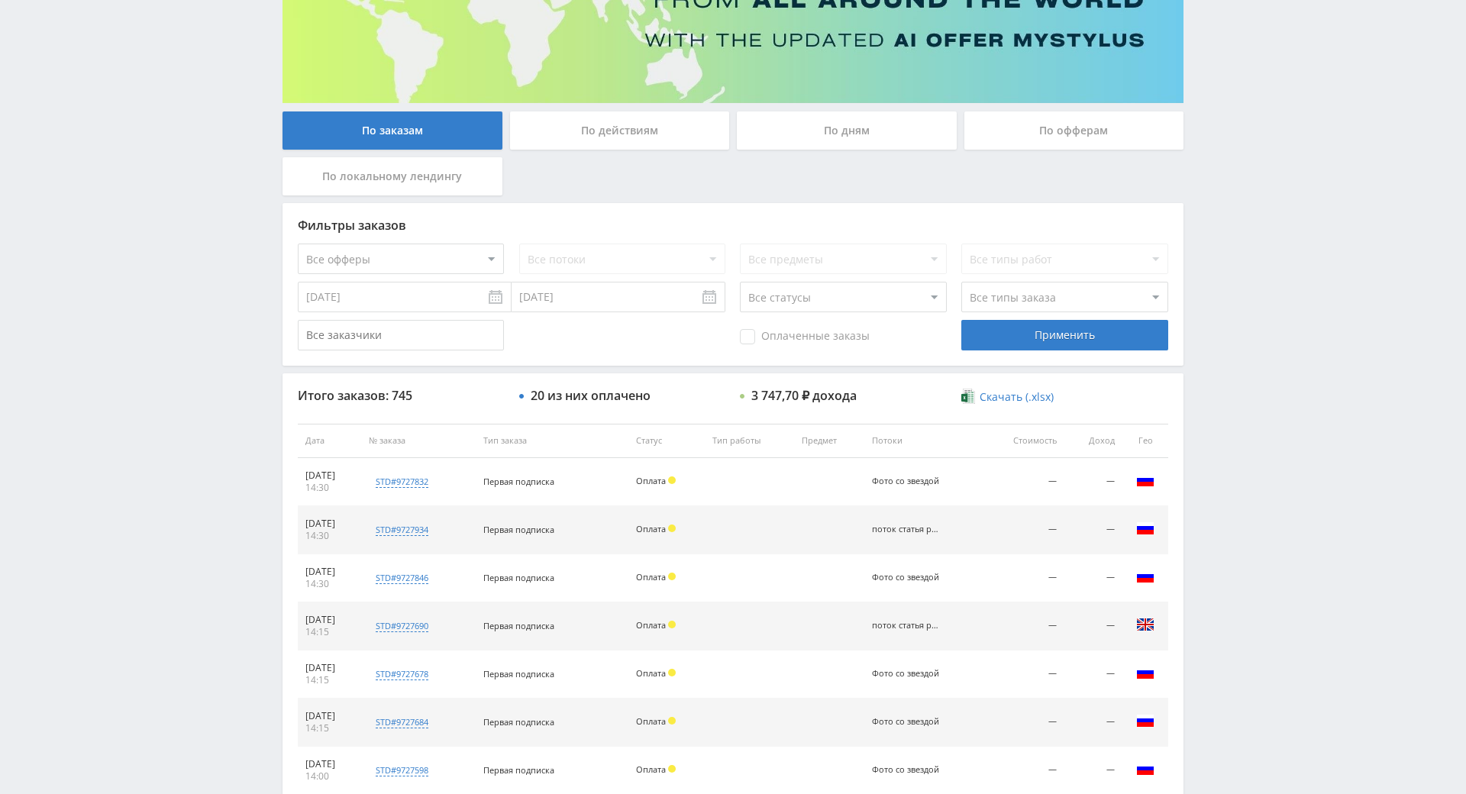
click at [1354, 550] on div "Telegram-канал Инструменты База знаний Ваш менеджер: [PERSON_NAME] Online @edug…" at bounding box center [733, 440] width 1466 height 1282
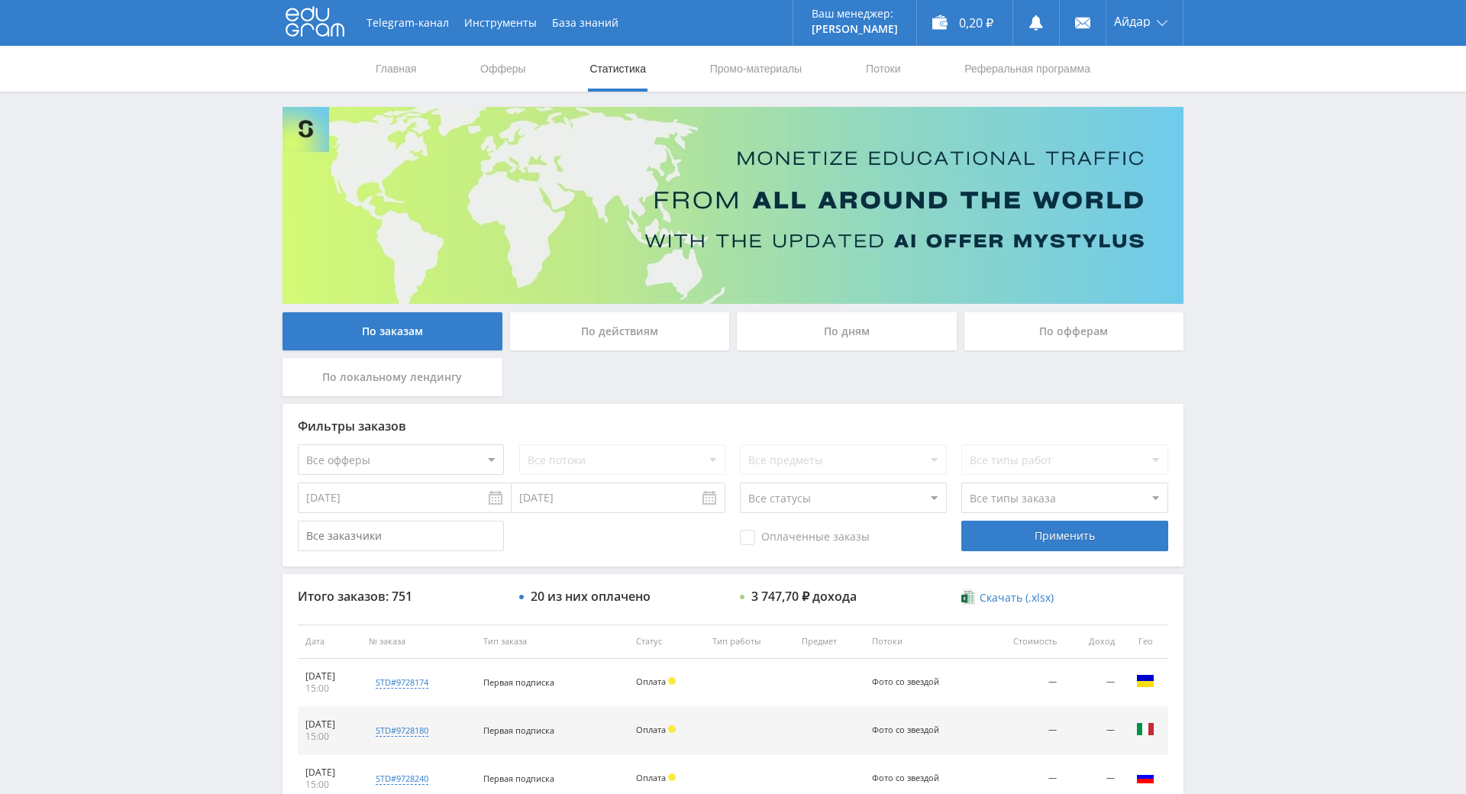
scroll to position [229, 0]
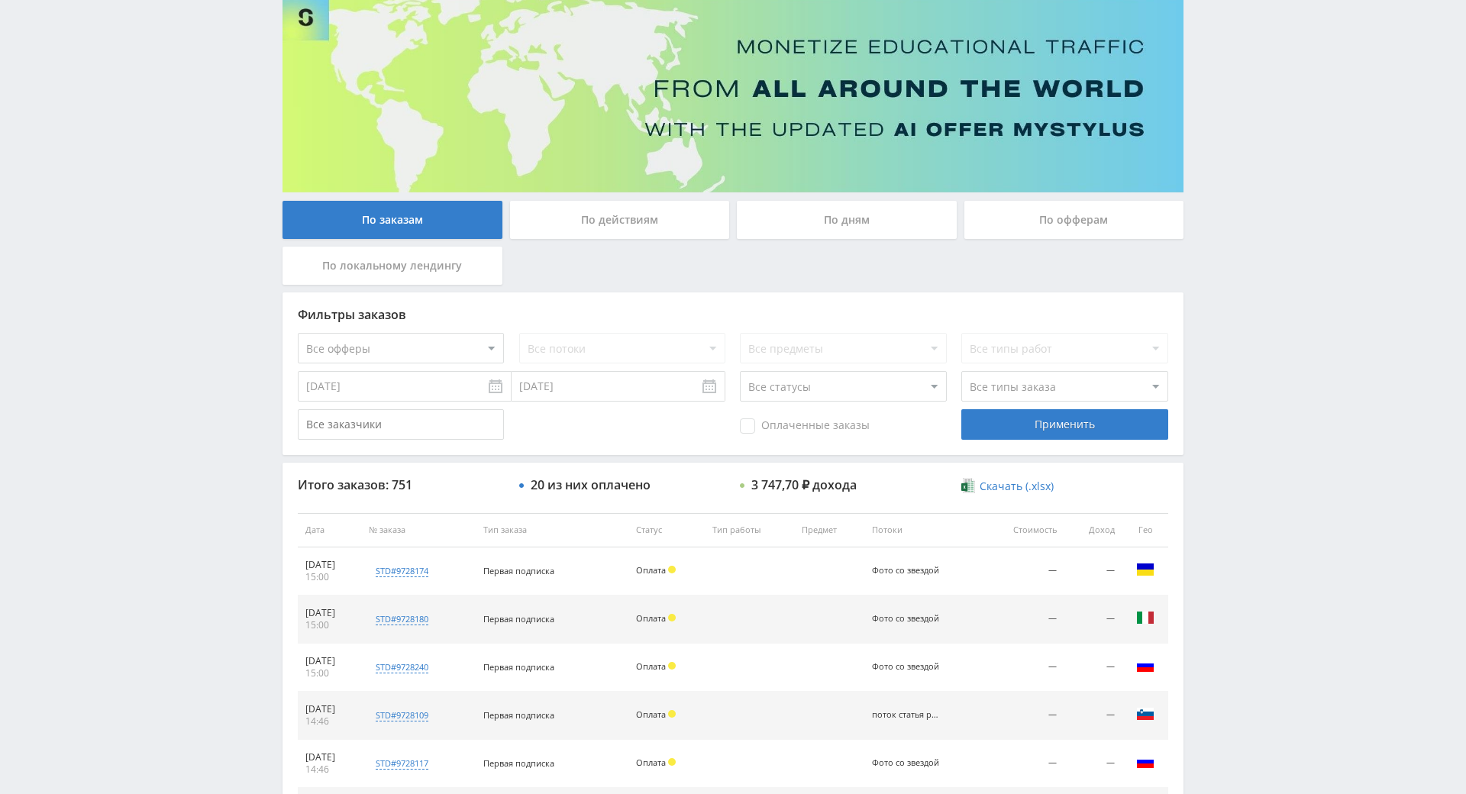
drag, startPoint x: 1196, startPoint y: 450, endPoint x: 1214, endPoint y: 358, distance: 93.4
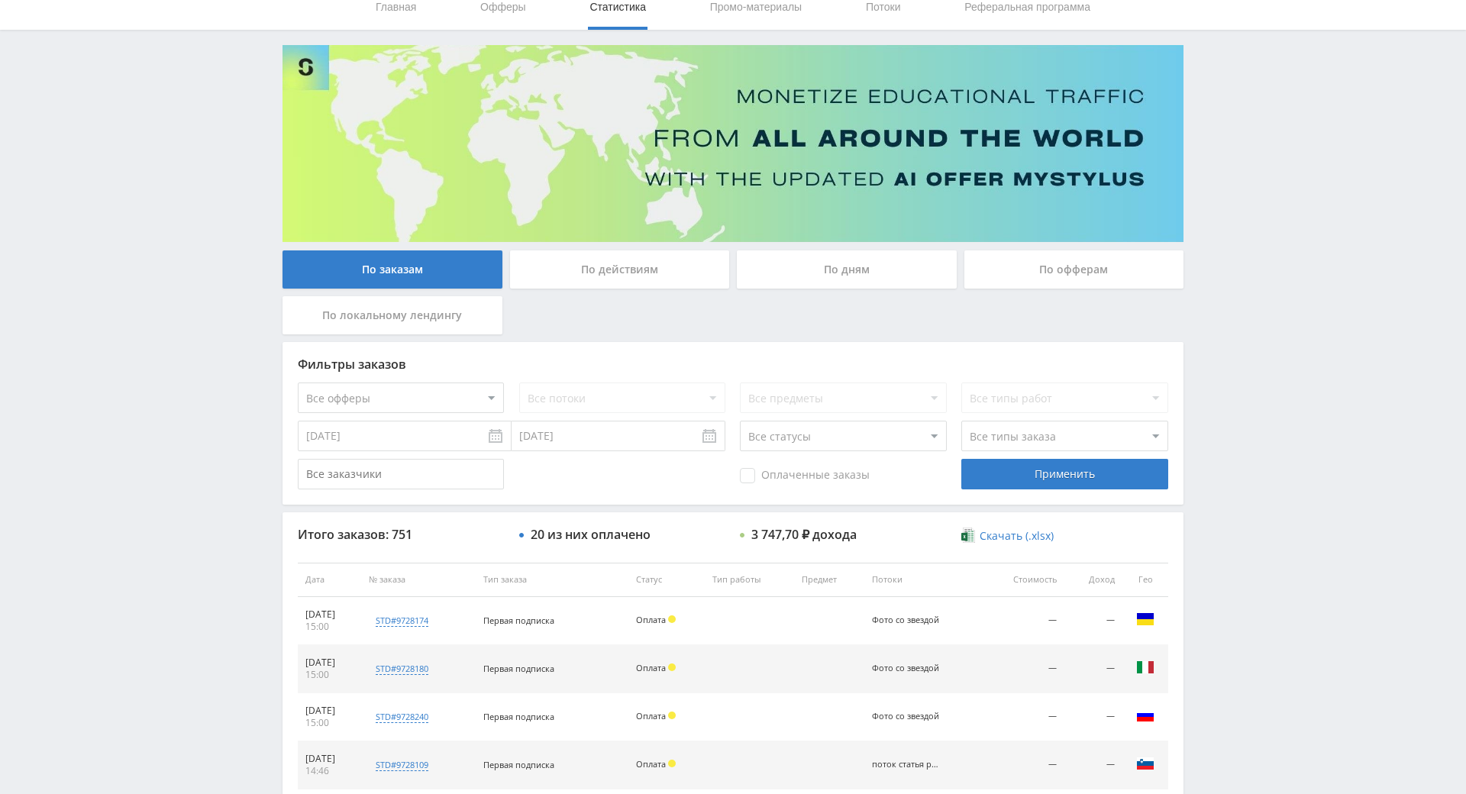
scroll to position [0, 0]
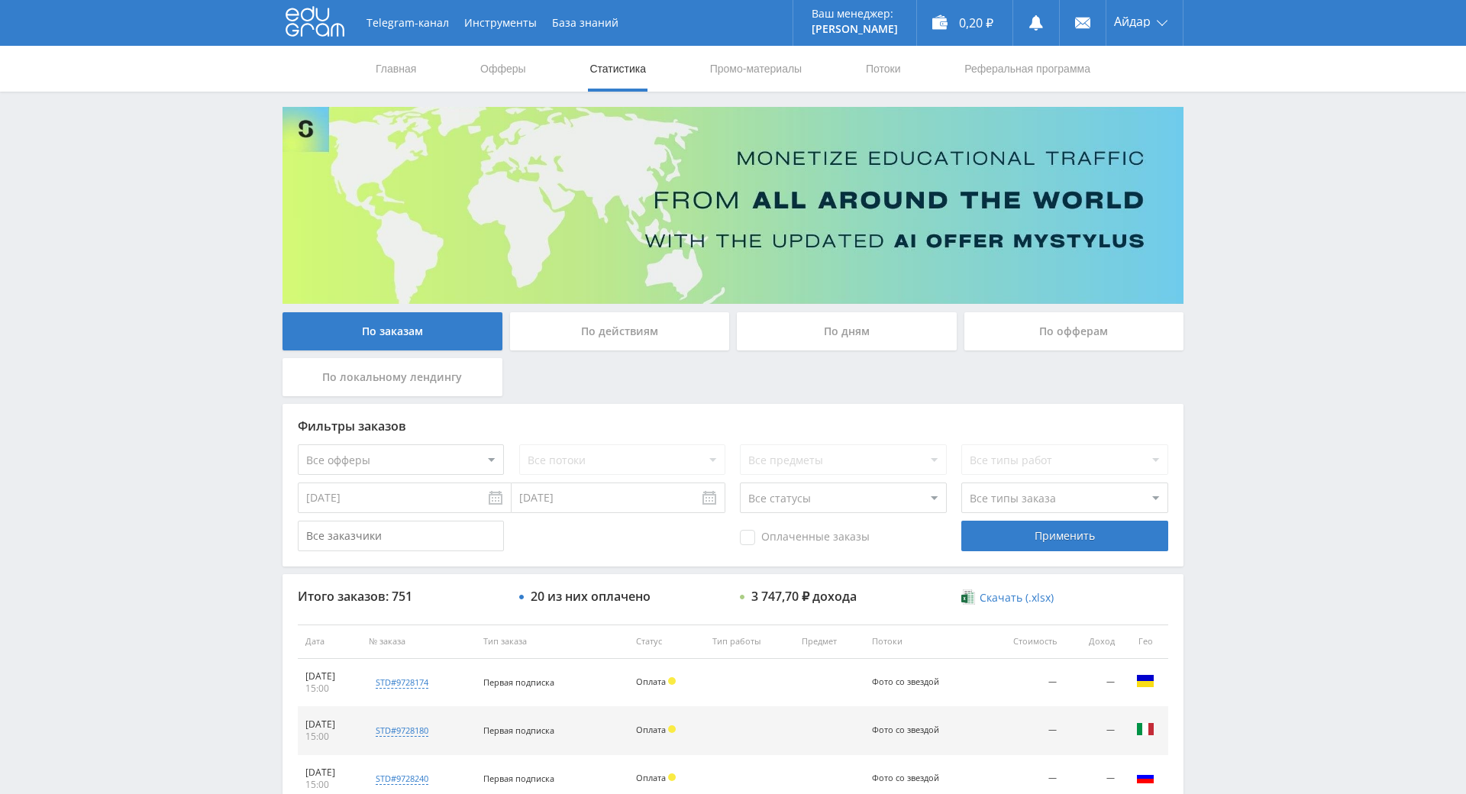
drag, startPoint x: 1213, startPoint y: 290, endPoint x: 1213, endPoint y: 253, distance: 36.6
click at [1221, 140] on div "Telegram-канал Инструменты База знаний Ваш менеджер: [PERSON_NAME] Online @edug…" at bounding box center [733, 641] width 1466 height 1282
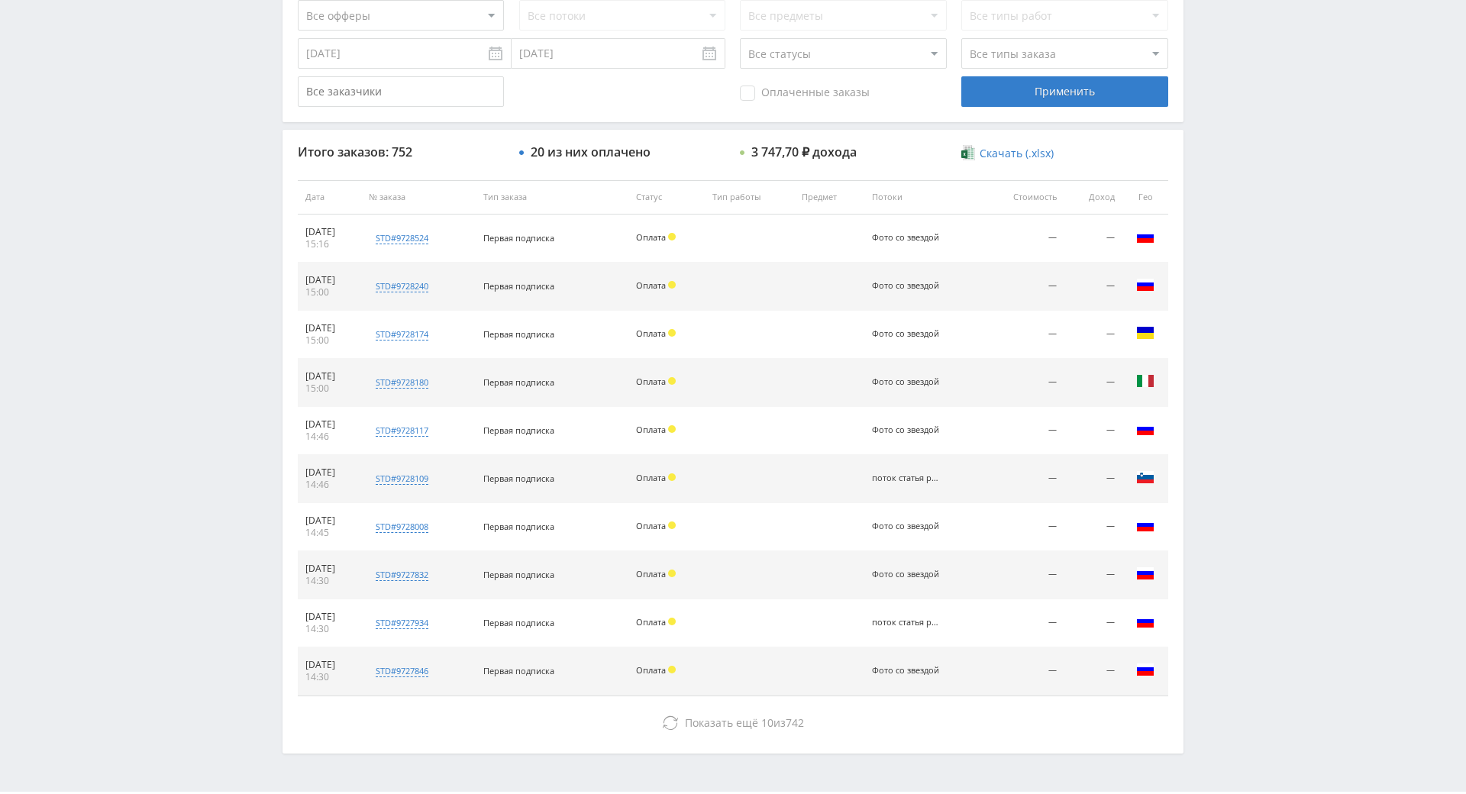
scroll to position [546, 0]
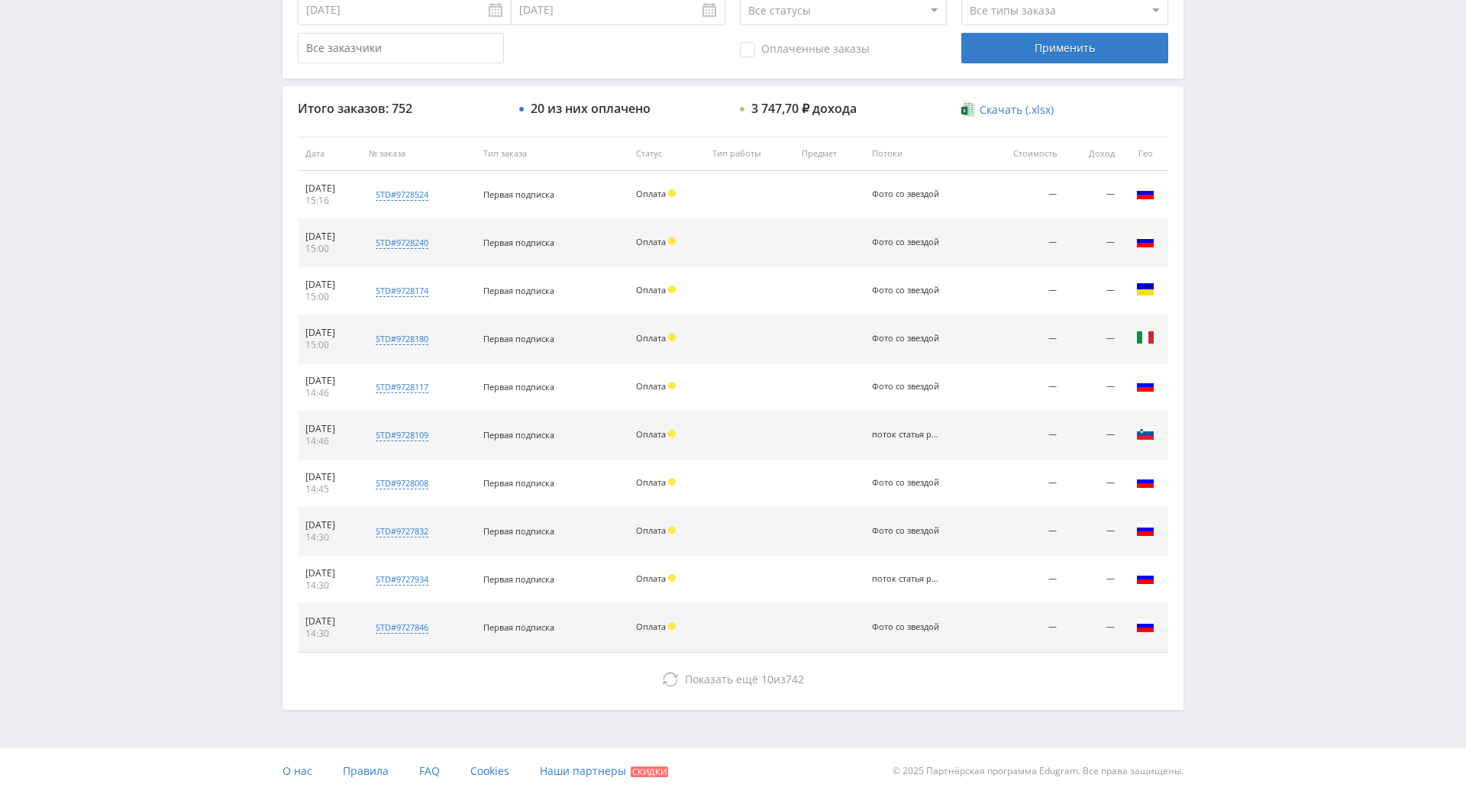
drag, startPoint x: 1290, startPoint y: 433, endPoint x: 1210, endPoint y: 469, distance: 88.1
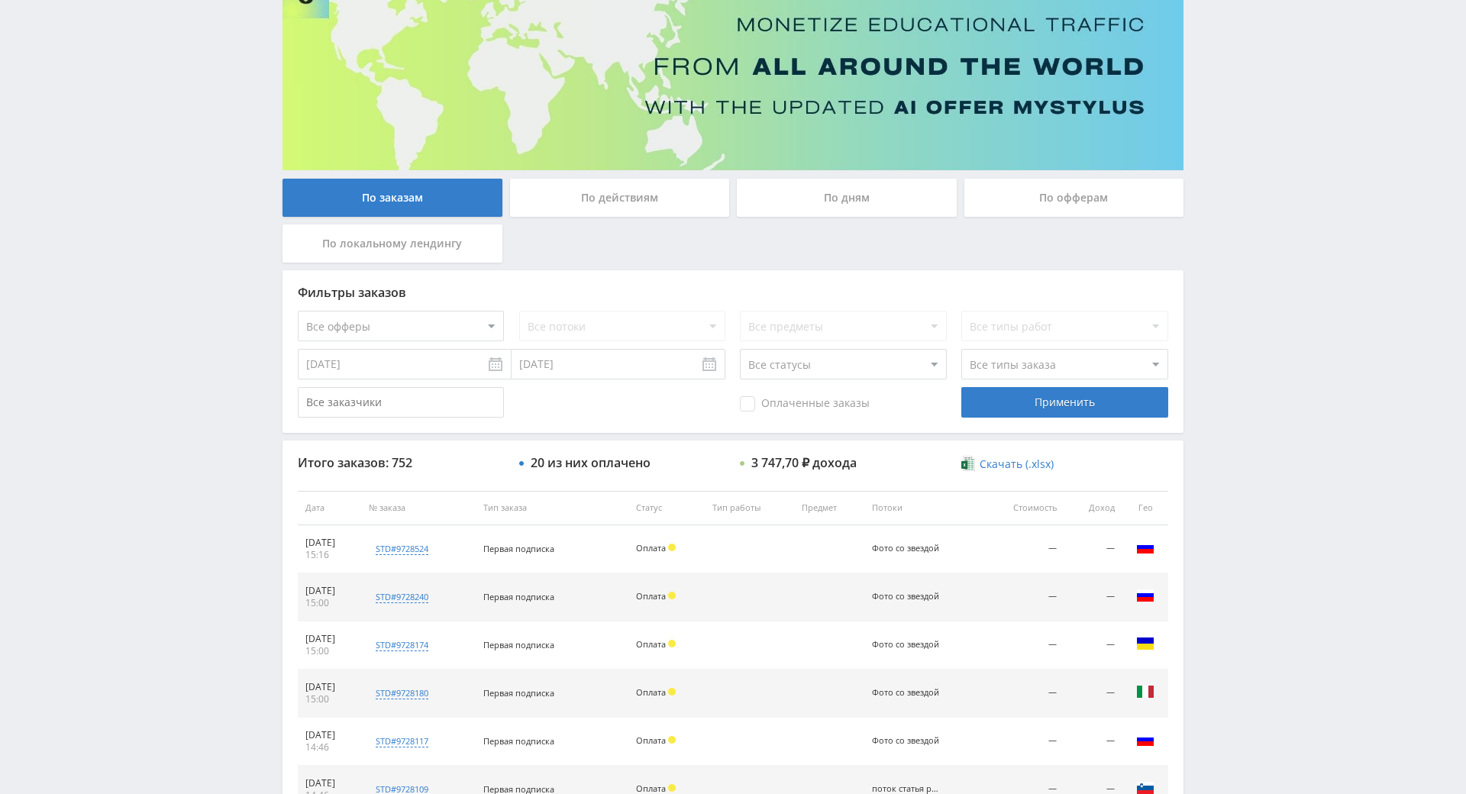
drag, startPoint x: 1282, startPoint y: 364, endPoint x: 1238, endPoint y: 278, distance: 97.0
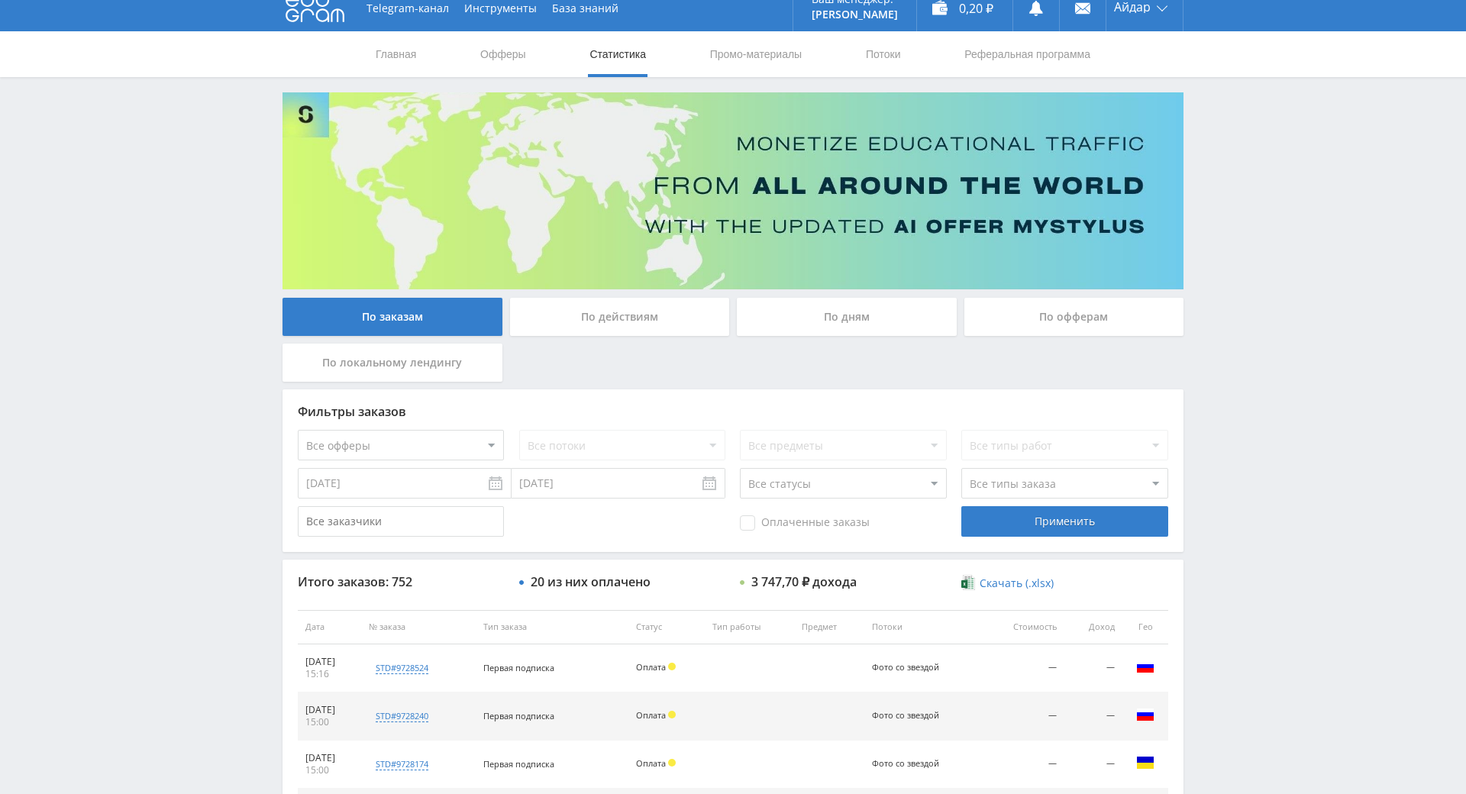
scroll to position [0, 0]
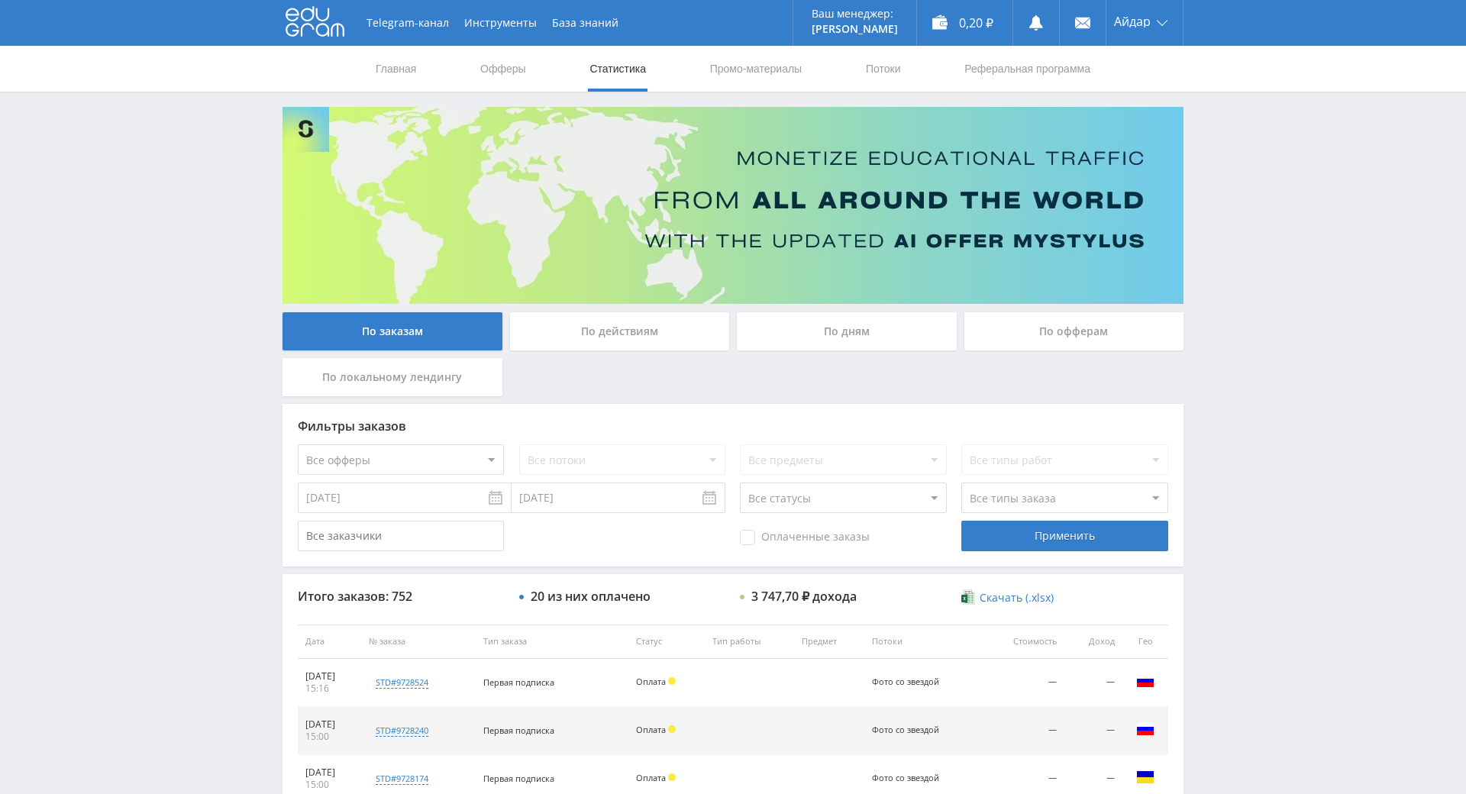
drag, startPoint x: 1238, startPoint y: 278, endPoint x: 1235, endPoint y: 203, distance: 74.9
drag, startPoint x: 1213, startPoint y: 242, endPoint x: 1227, endPoint y: 156, distance: 87.3
drag, startPoint x: 1230, startPoint y: 153, endPoint x: 1217, endPoint y: 131, distance: 26.0
click at [1224, 92] on div "Telegram-канал Инструменты База знаний Ваш менеджер: [PERSON_NAME] Online @edug…" at bounding box center [733, 641] width 1466 height 1282
click at [1213, 88] on div "Главная Офферы Статистика Промо-материалы Потоки Реферальная программа" at bounding box center [733, 69] width 1466 height 46
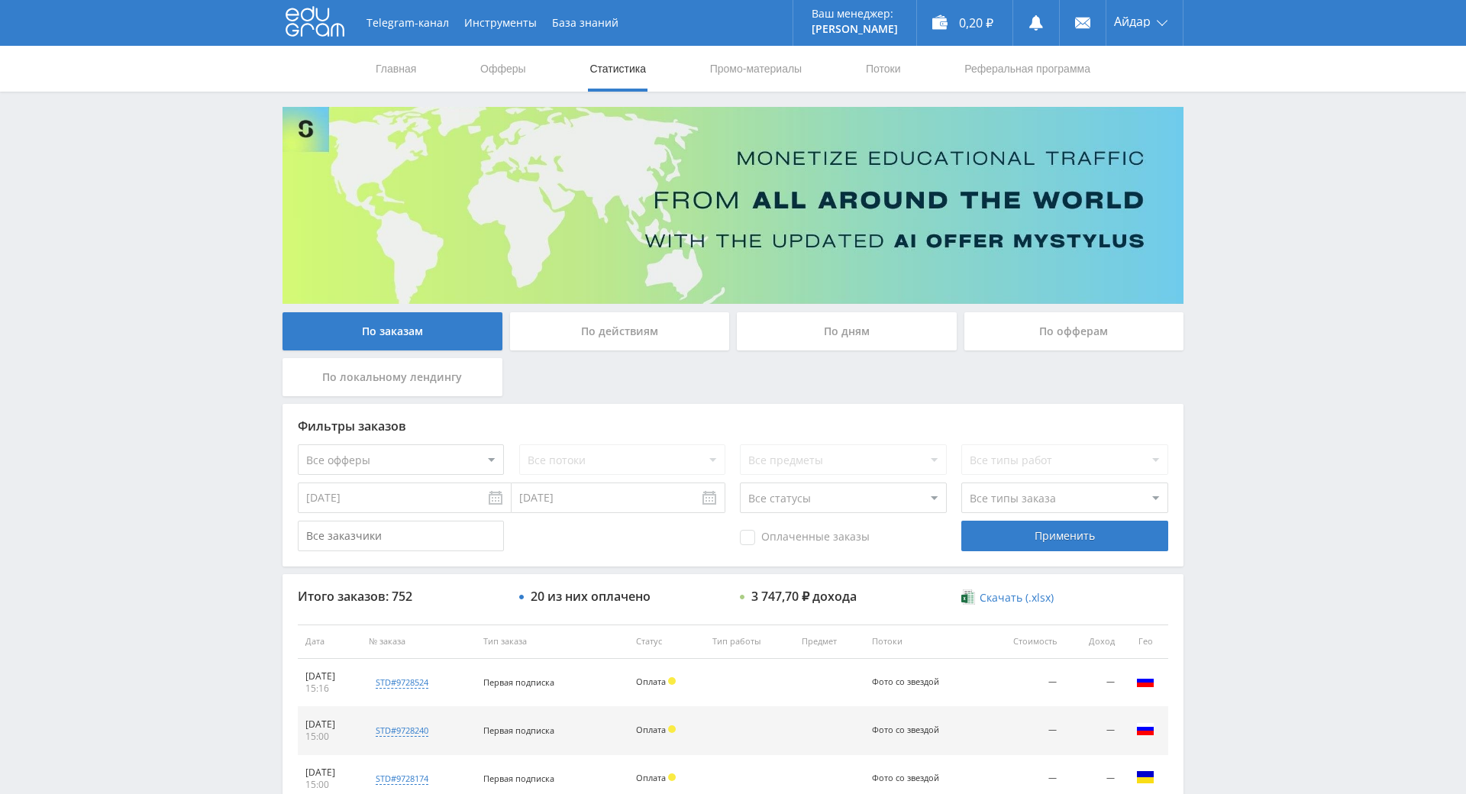
click at [1175, 80] on div "Главная Офферы Статистика Промо-материалы Потоки Реферальная программа" at bounding box center [733, 69] width 1466 height 46
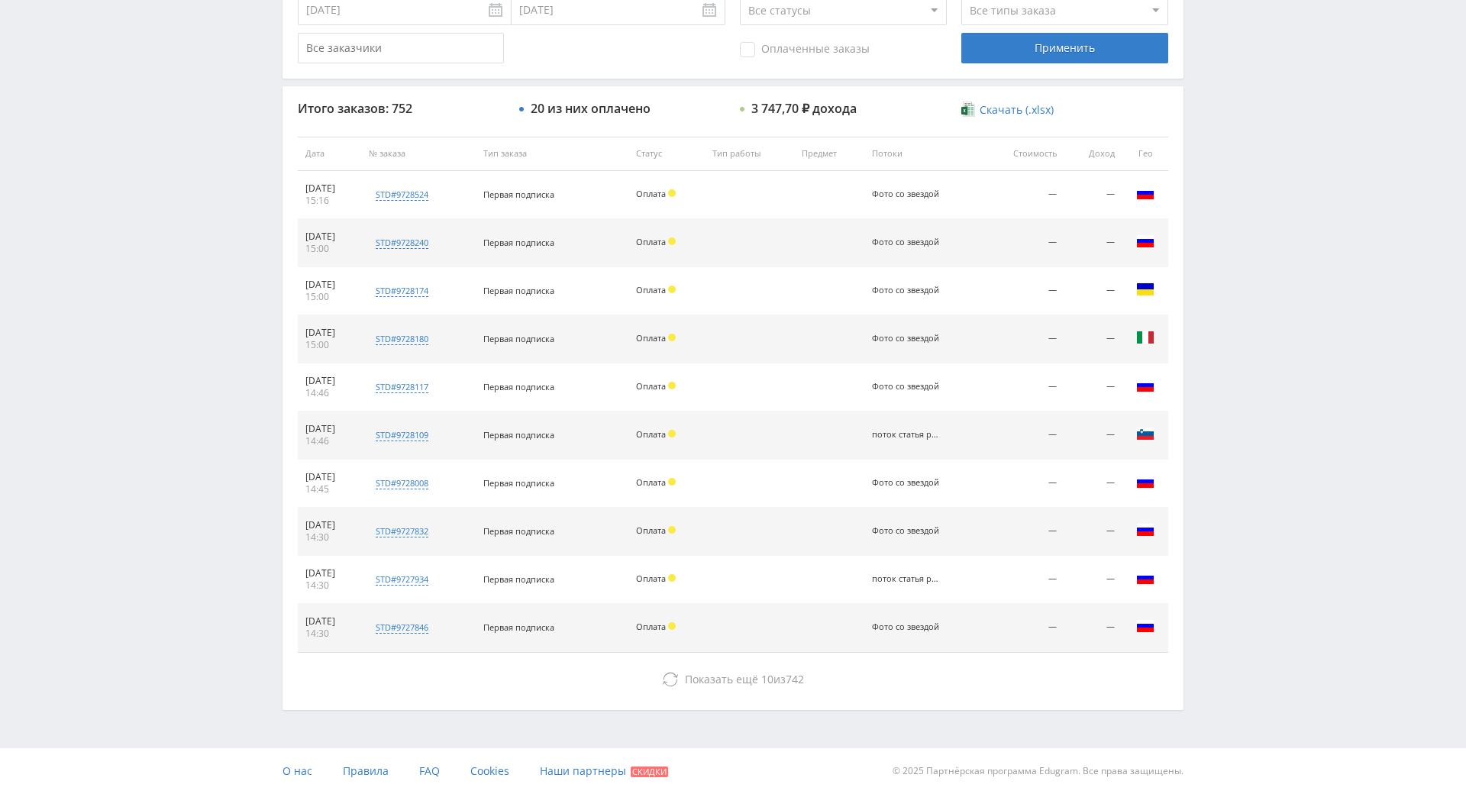
drag, startPoint x: 1279, startPoint y: 260, endPoint x: 1345, endPoint y: 572, distance: 319.0
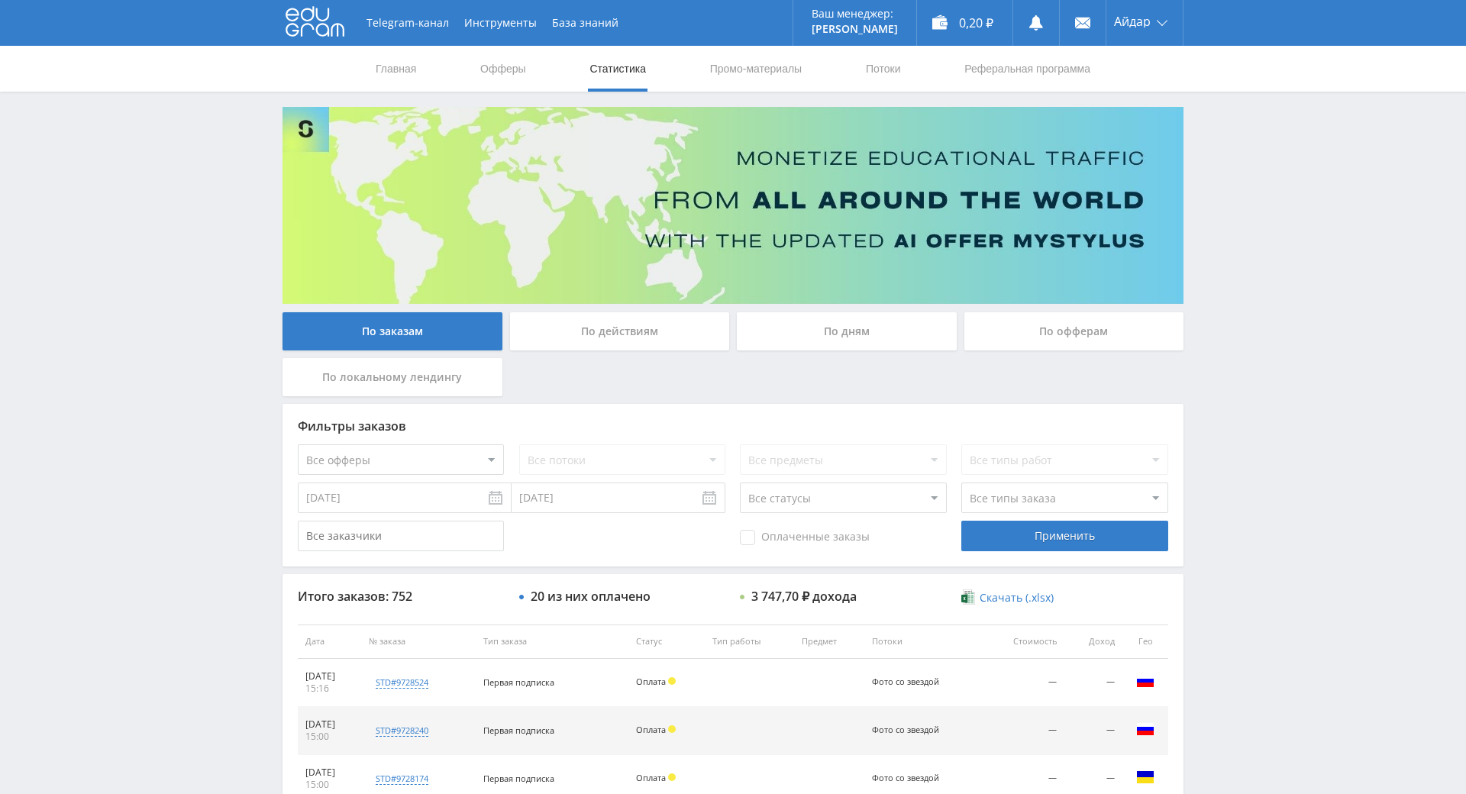
drag, startPoint x: 1308, startPoint y: 437, endPoint x: 1279, endPoint y: 295, distance: 145.8
click at [957, 32] on div "0,20 ₽" at bounding box center [964, 23] width 95 height 46
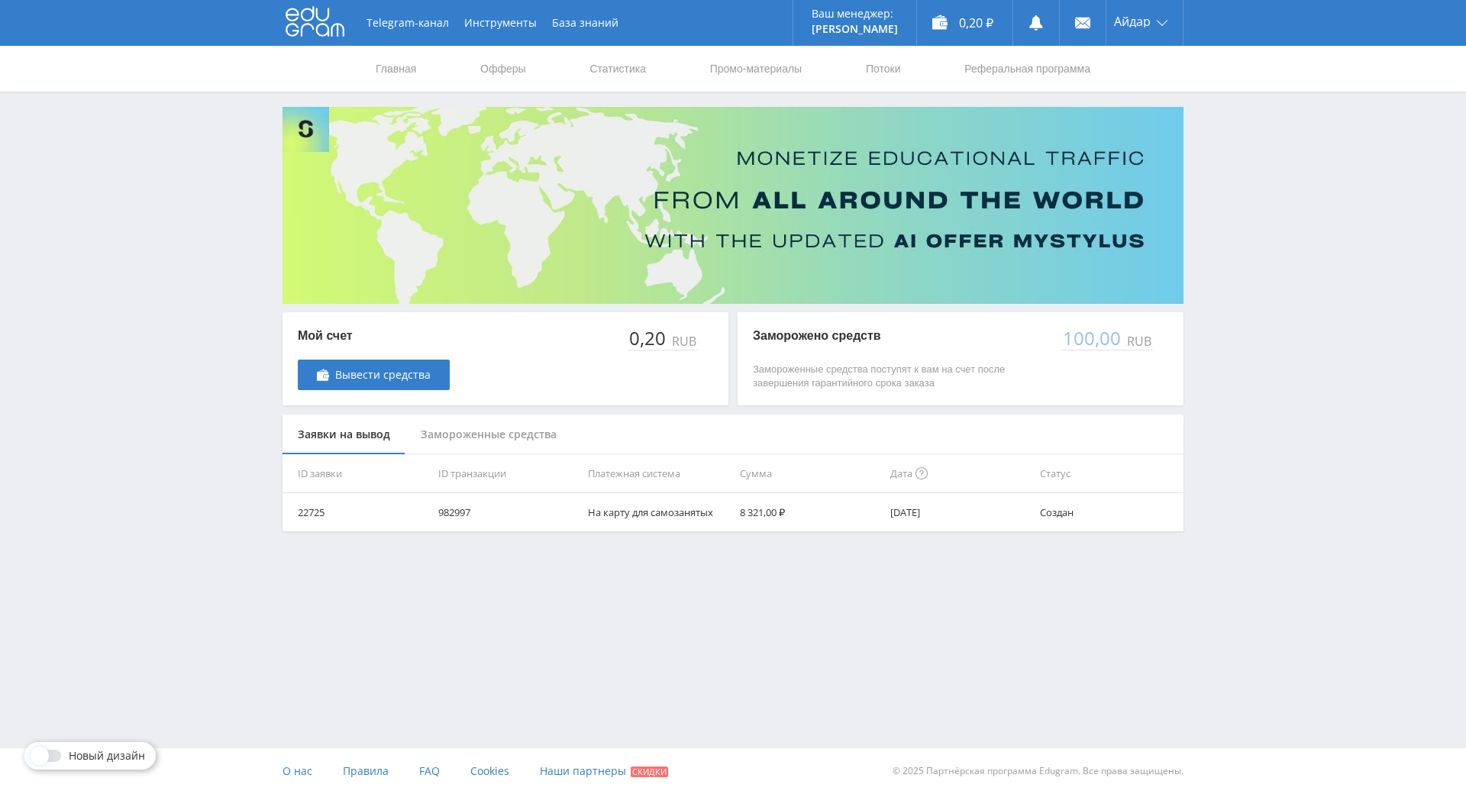
drag, startPoint x: 1284, startPoint y: 418, endPoint x: 1286, endPoint y: 427, distance: 9.4
drag, startPoint x: 1286, startPoint y: 313, endPoint x: 1278, endPoint y: 239, distance: 74.5
click at [1268, 193] on div "Telegram-канал Инструменты База знаний Ваш менеджер: [PERSON_NAME] Online @edug…" at bounding box center [733, 304] width 1466 height 608
click at [1270, 195] on div "Telegram-канал Инструменты База знаний Ваш менеджер: [PERSON_NAME] Online @edug…" at bounding box center [733, 304] width 1466 height 608
click at [1249, 160] on div "Telegram-канал Инструменты База знаний Ваш менеджер: [PERSON_NAME] Online @edug…" at bounding box center [733, 304] width 1466 height 608
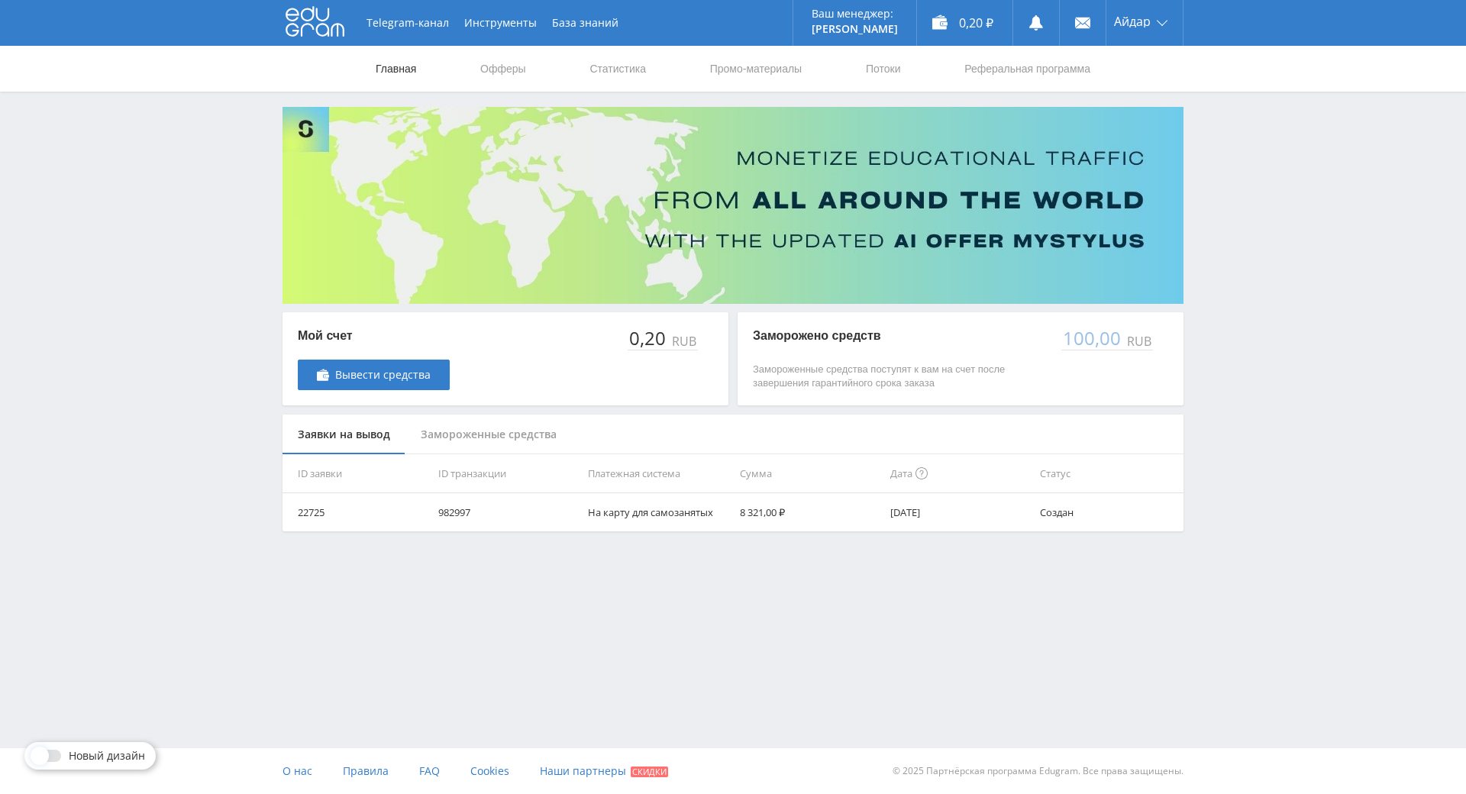
click at [391, 65] on link "Главная" at bounding box center [396, 69] width 44 height 46
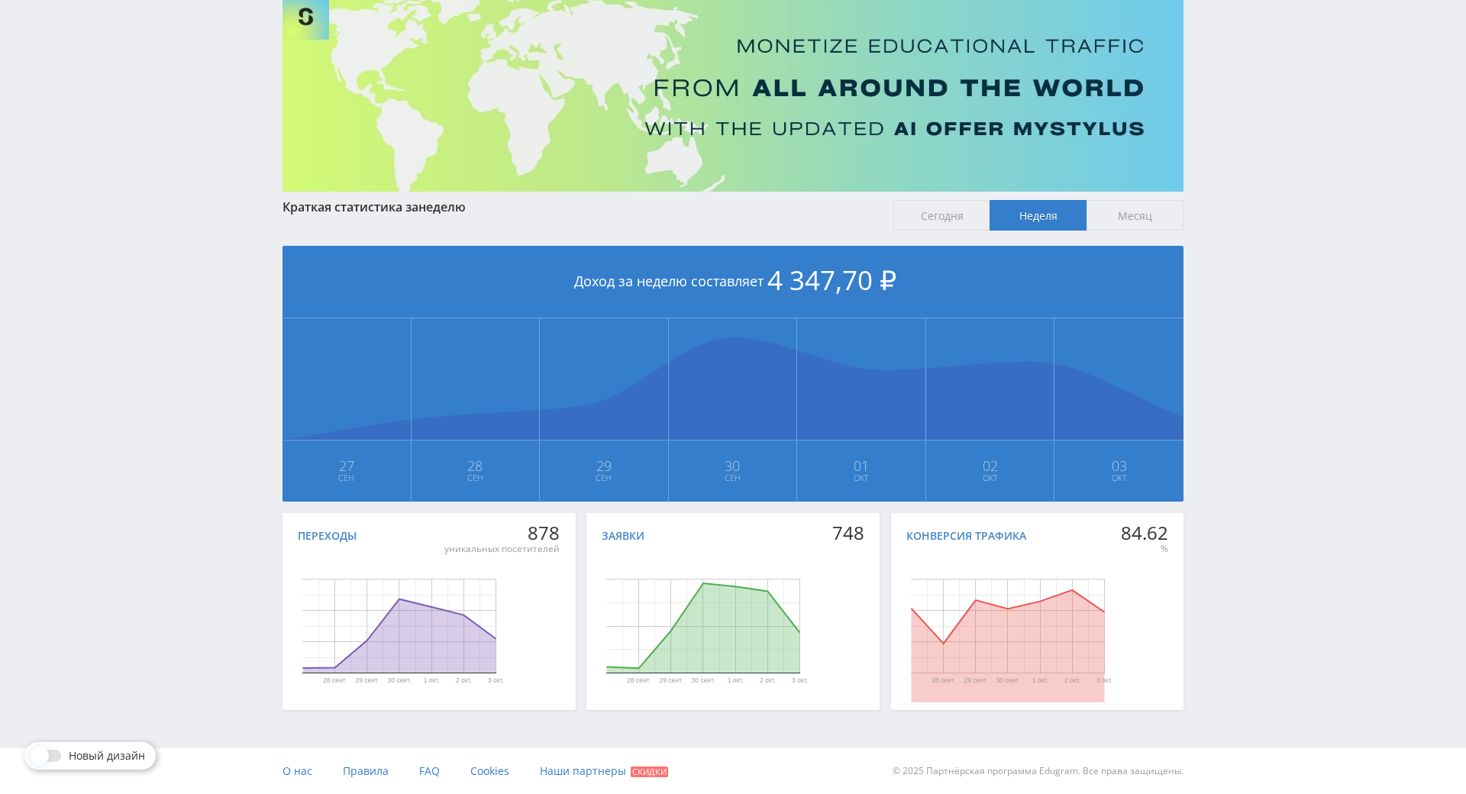
drag, startPoint x: 1204, startPoint y: 344, endPoint x: 1213, endPoint y: 374, distance: 30.9
drag, startPoint x: 1208, startPoint y: 359, endPoint x: 1198, endPoint y: 344, distance: 17.6
click at [1124, 200] on span "Месяц" at bounding box center [1134, 215] width 97 height 31
click at [0, 0] on input "Месяц" at bounding box center [0, 0] width 0 height 0
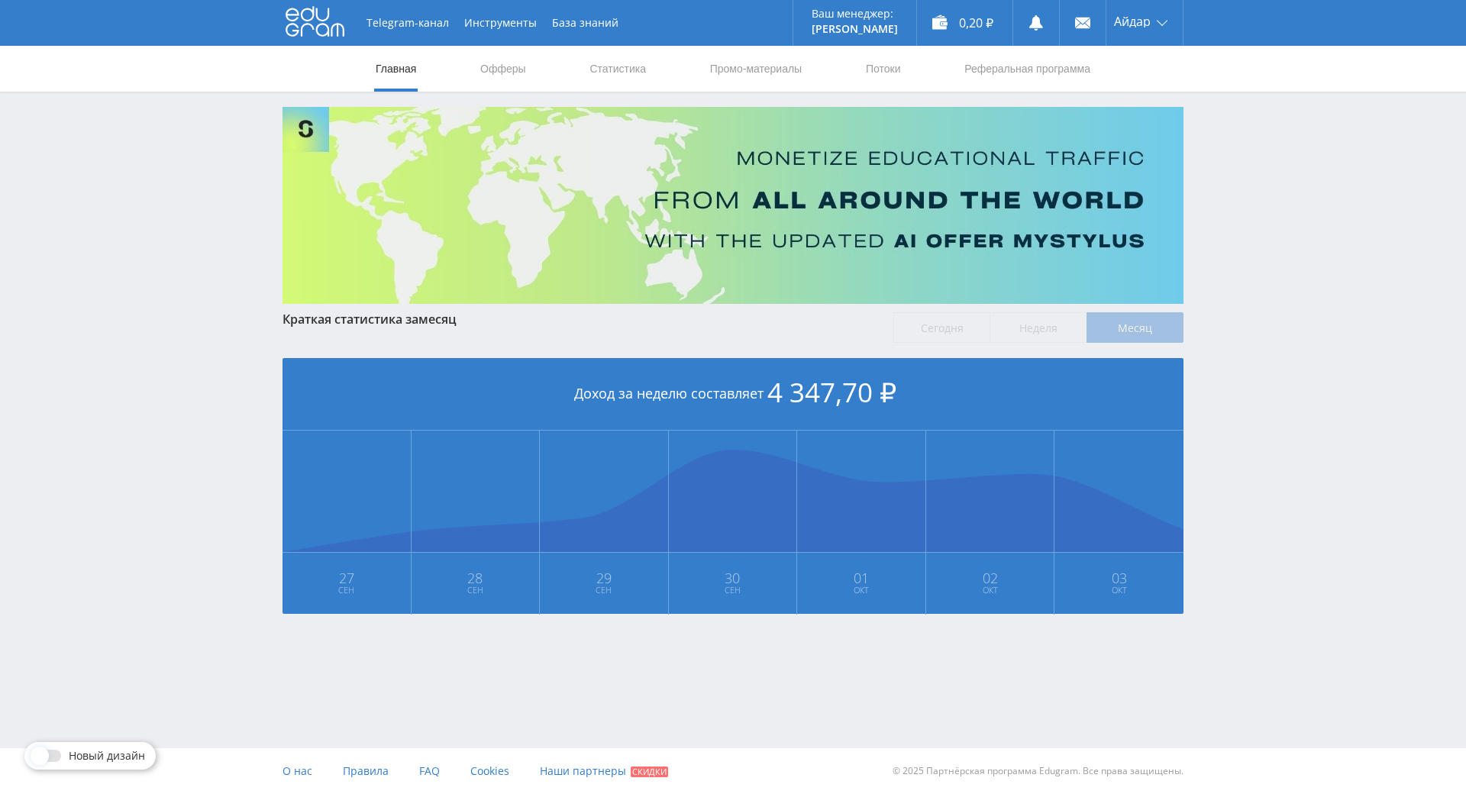
scroll to position [0, 0]
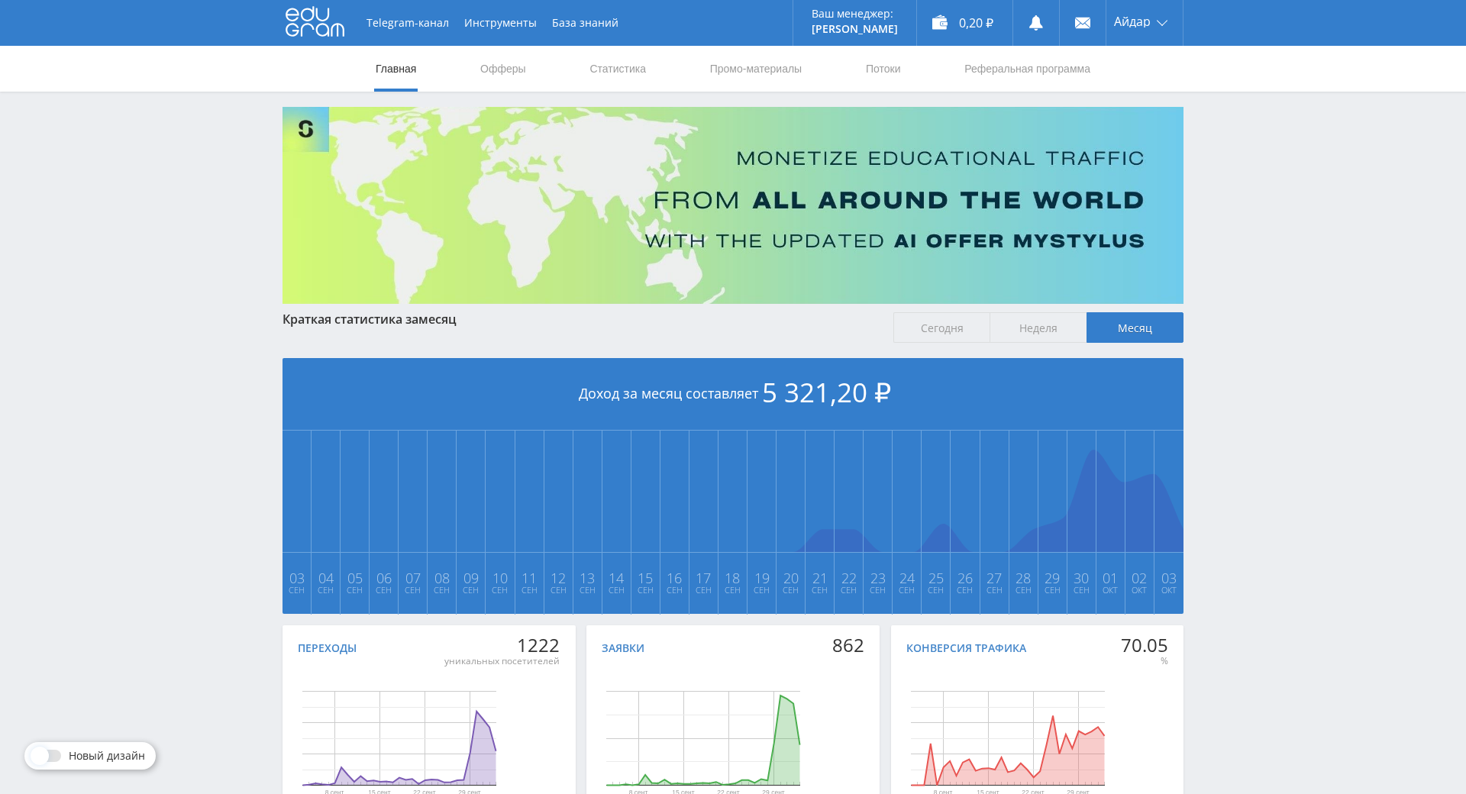
click at [1001, 327] on span "Неделя" at bounding box center [1037, 327] width 97 height 31
click at [0, 0] on input "Неделя" at bounding box center [0, 0] width 0 height 0
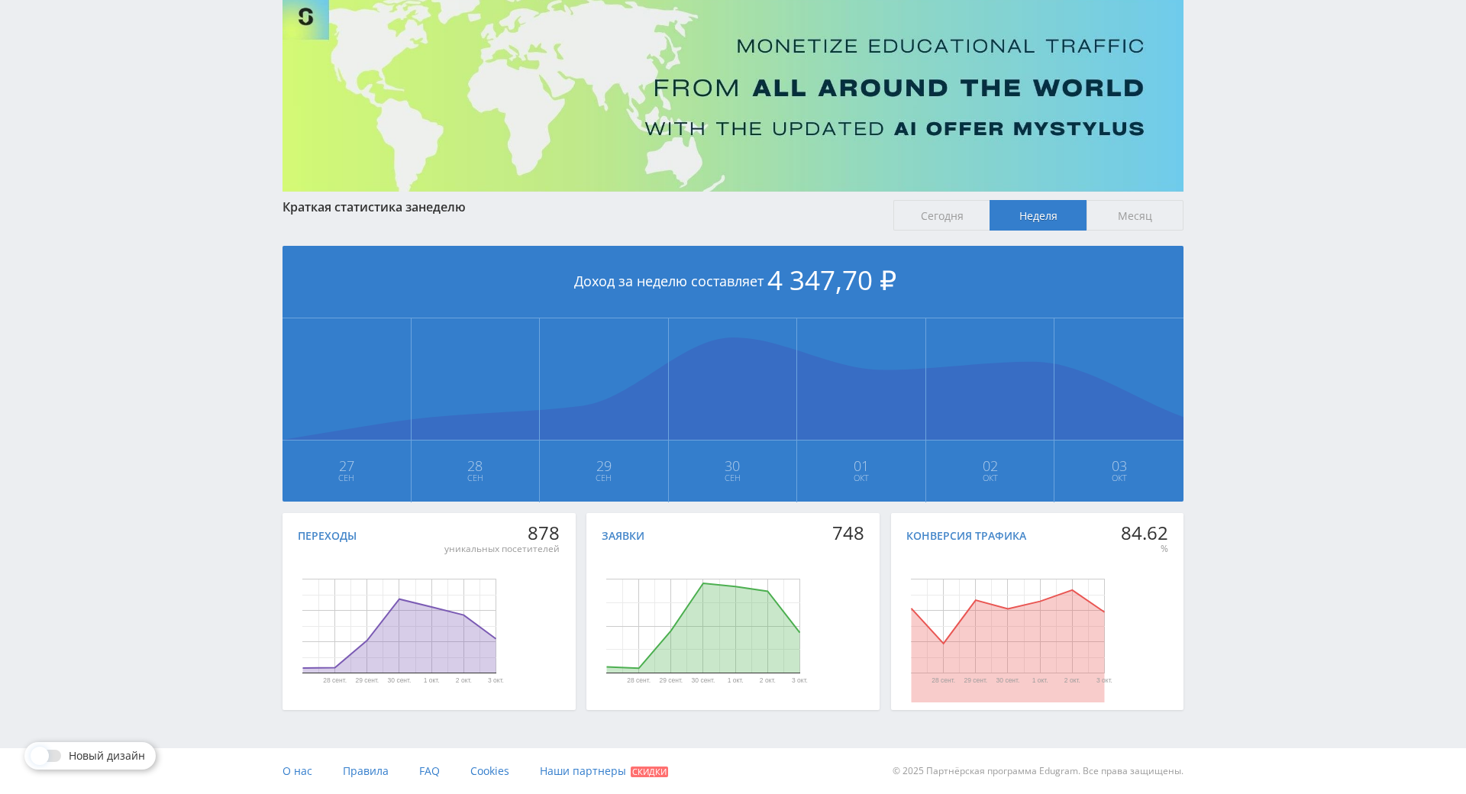
drag, startPoint x: 1239, startPoint y: 365, endPoint x: 1246, endPoint y: 383, distance: 19.6
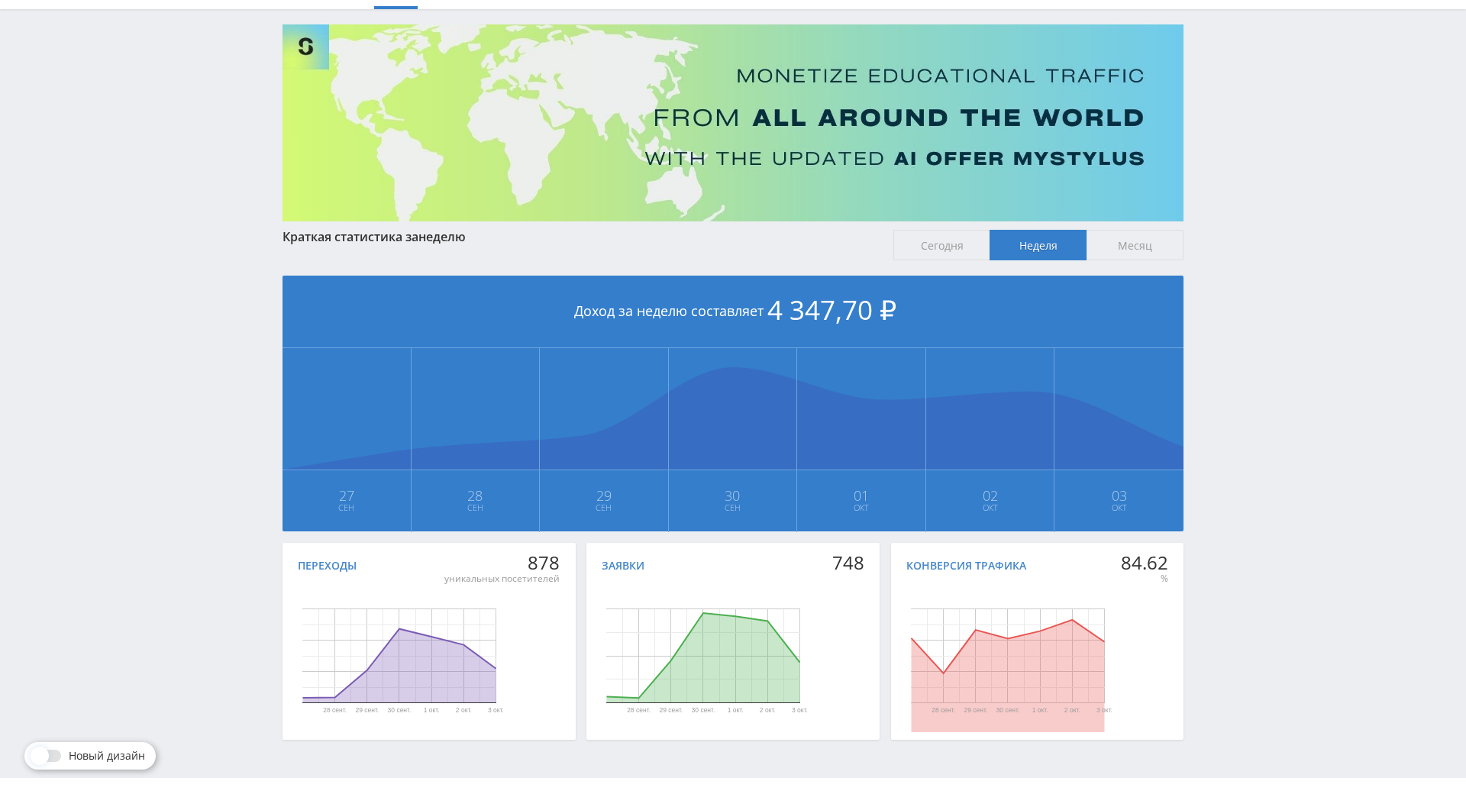
drag, startPoint x: 1237, startPoint y: 389, endPoint x: 1220, endPoint y: 308, distance: 82.8
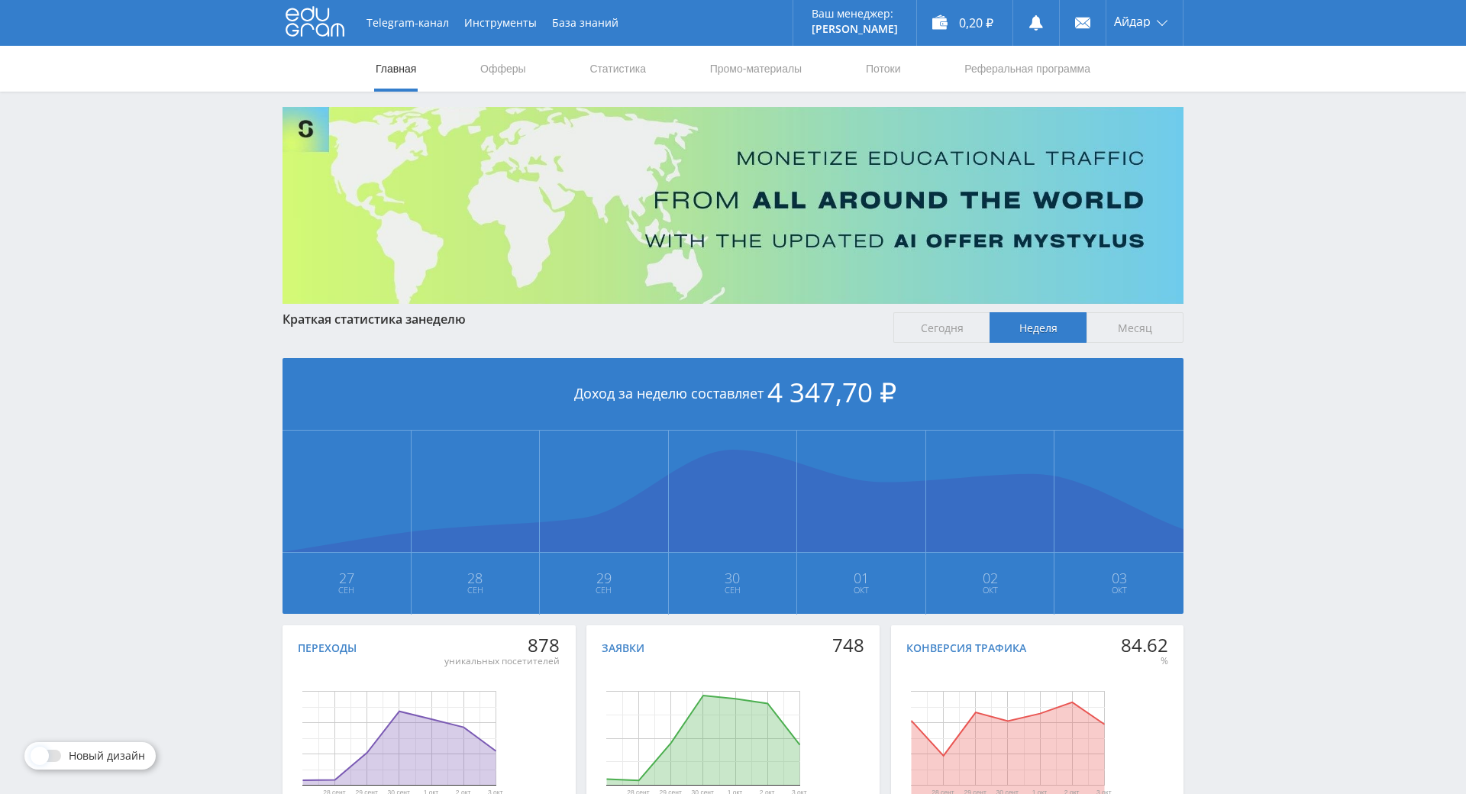
drag, startPoint x: 1230, startPoint y: 311, endPoint x: 1221, endPoint y: 227, distance: 84.5
click at [1221, 227] on div "Telegram-канал Инструменты База знаний Ваш менеджер: [PERSON_NAME] Online @edug…" at bounding box center [733, 453] width 1466 height 906
click at [1224, 221] on div "Telegram-канал Инструменты База знаний Ваш менеджер: [PERSON_NAME] Online @edug…" at bounding box center [733, 453] width 1466 height 906
click at [1217, 166] on div "Telegram-канал Инструменты База знаний Ваш менеджер: [PERSON_NAME] Online @edug…" at bounding box center [733, 453] width 1466 height 906
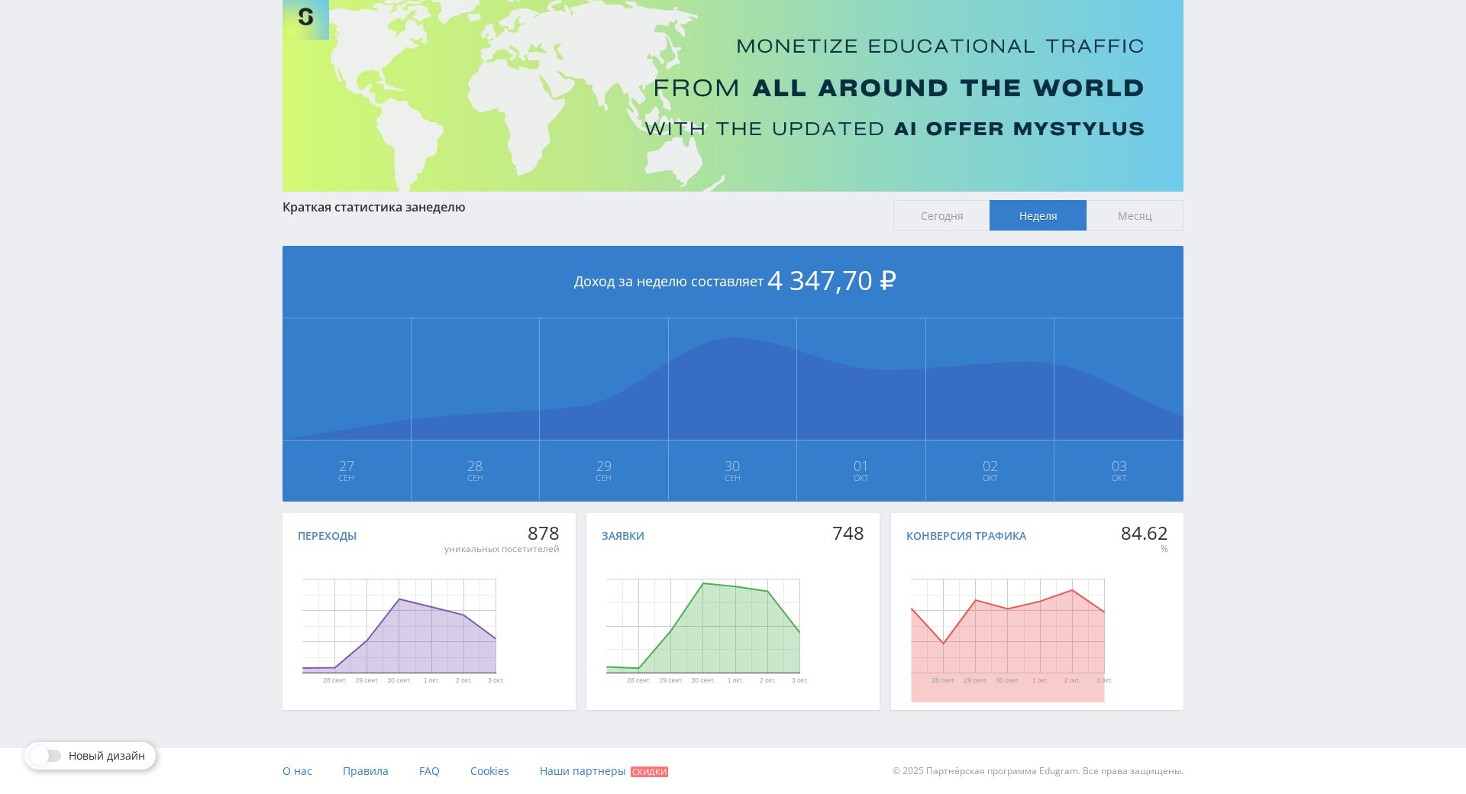
drag, startPoint x: 1243, startPoint y: 295, endPoint x: 1253, endPoint y: 343, distance: 49.0
drag, startPoint x: 1251, startPoint y: 344, endPoint x: 1261, endPoint y: 457, distance: 113.4
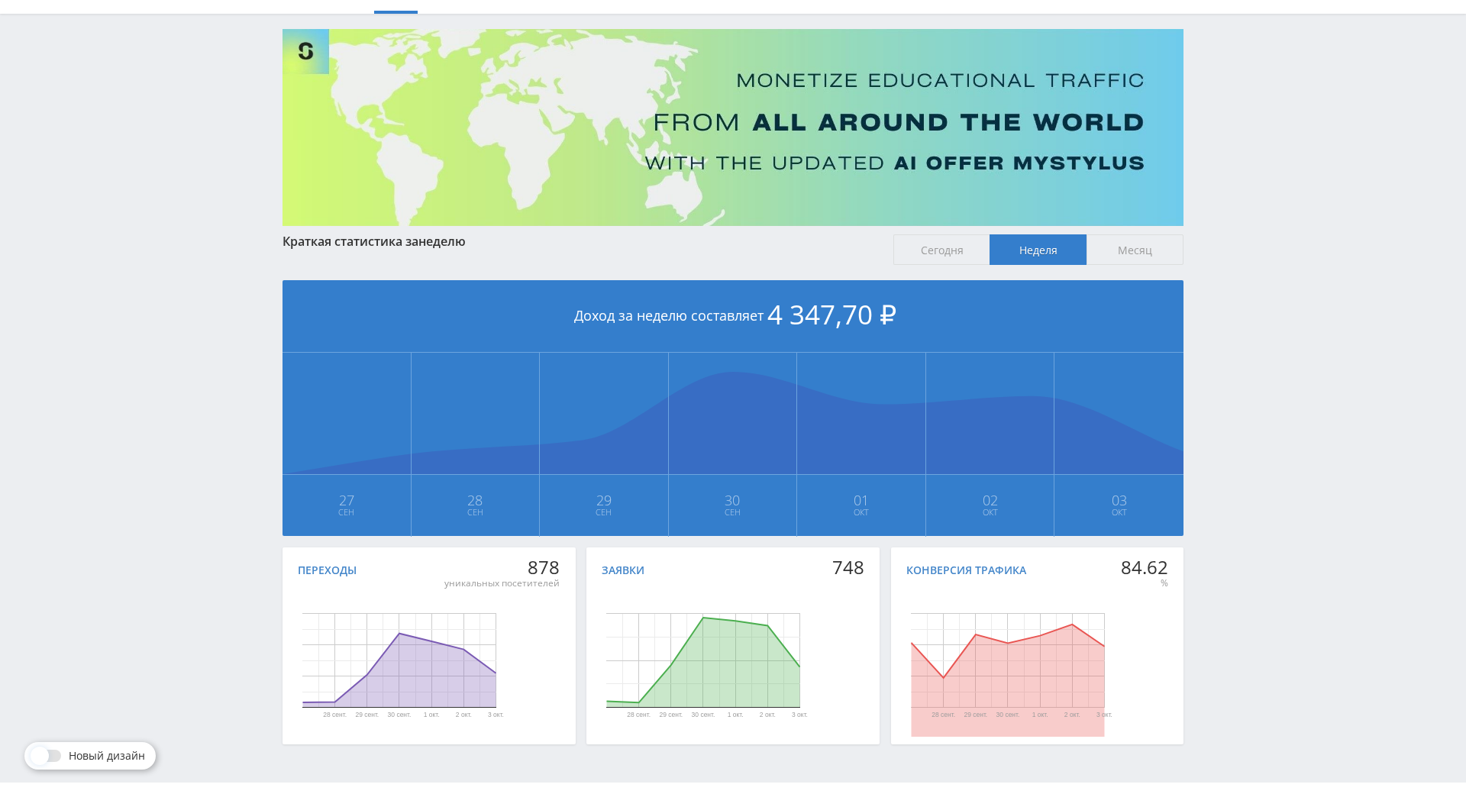
drag, startPoint x: 1257, startPoint y: 414, endPoint x: 1254, endPoint y: 381, distance: 33.0
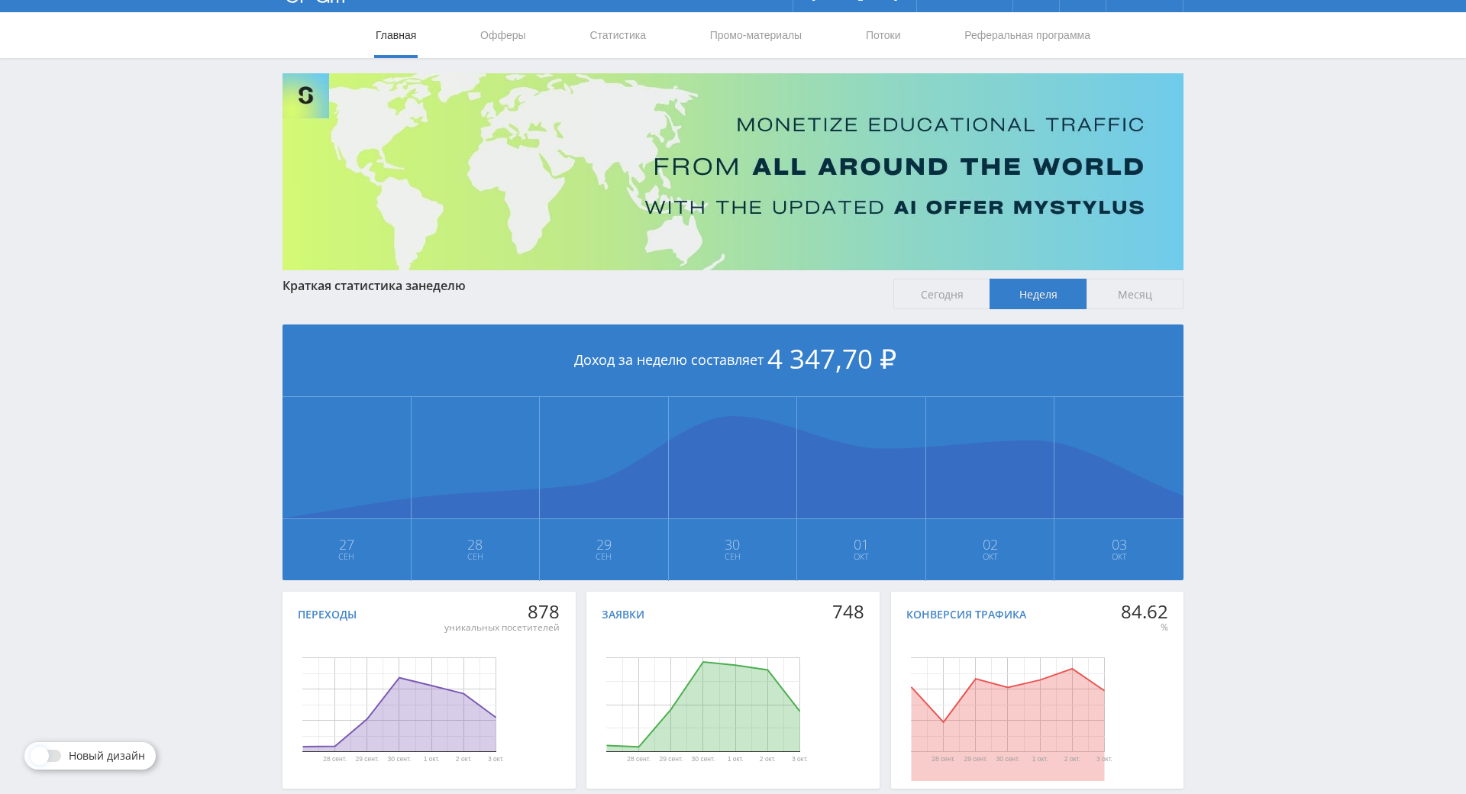
click at [1134, 302] on span "Месяц" at bounding box center [1134, 294] width 97 height 31
click at [0, 0] on input "Месяц" at bounding box center [0, 0] width 0 height 0
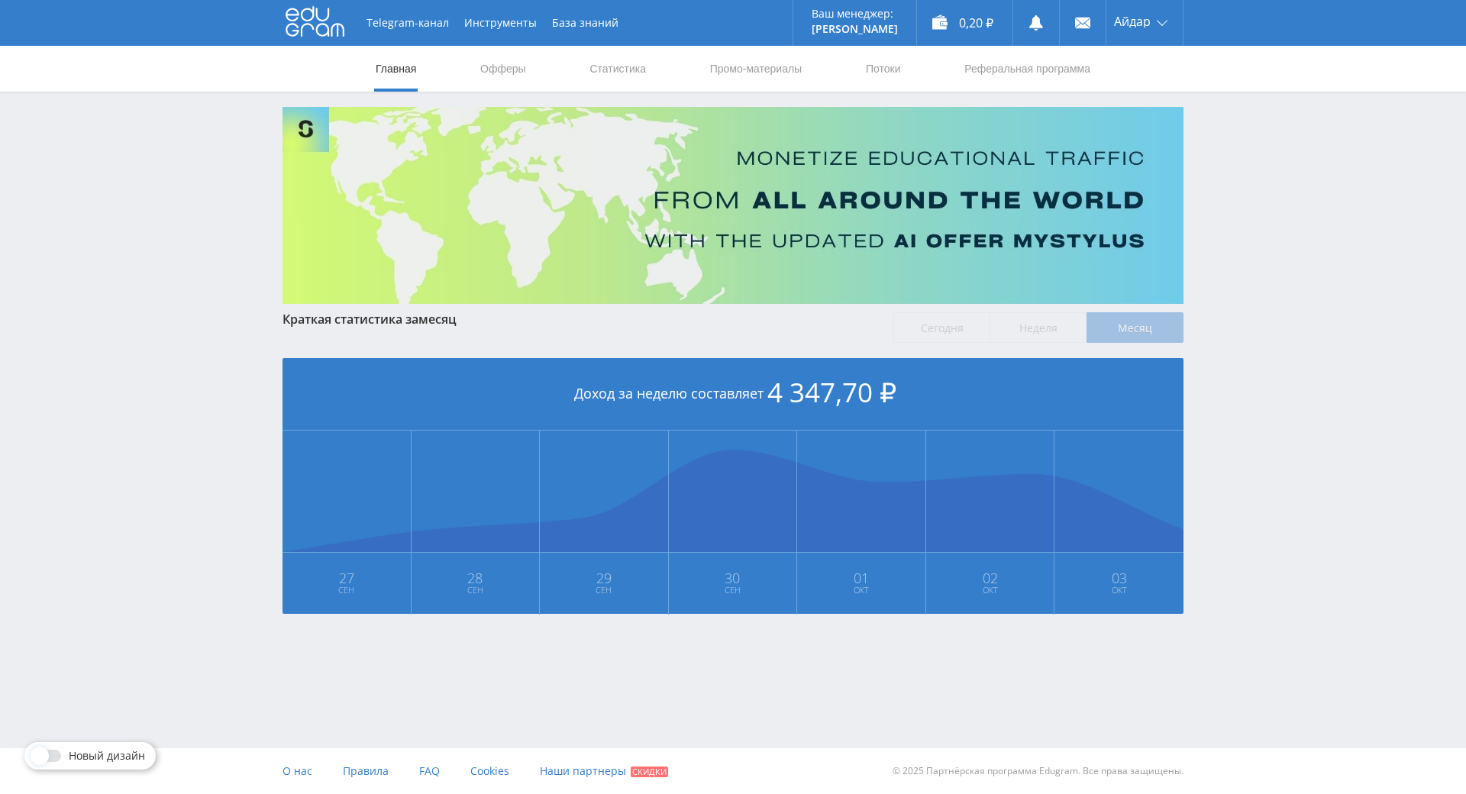
scroll to position [0, 0]
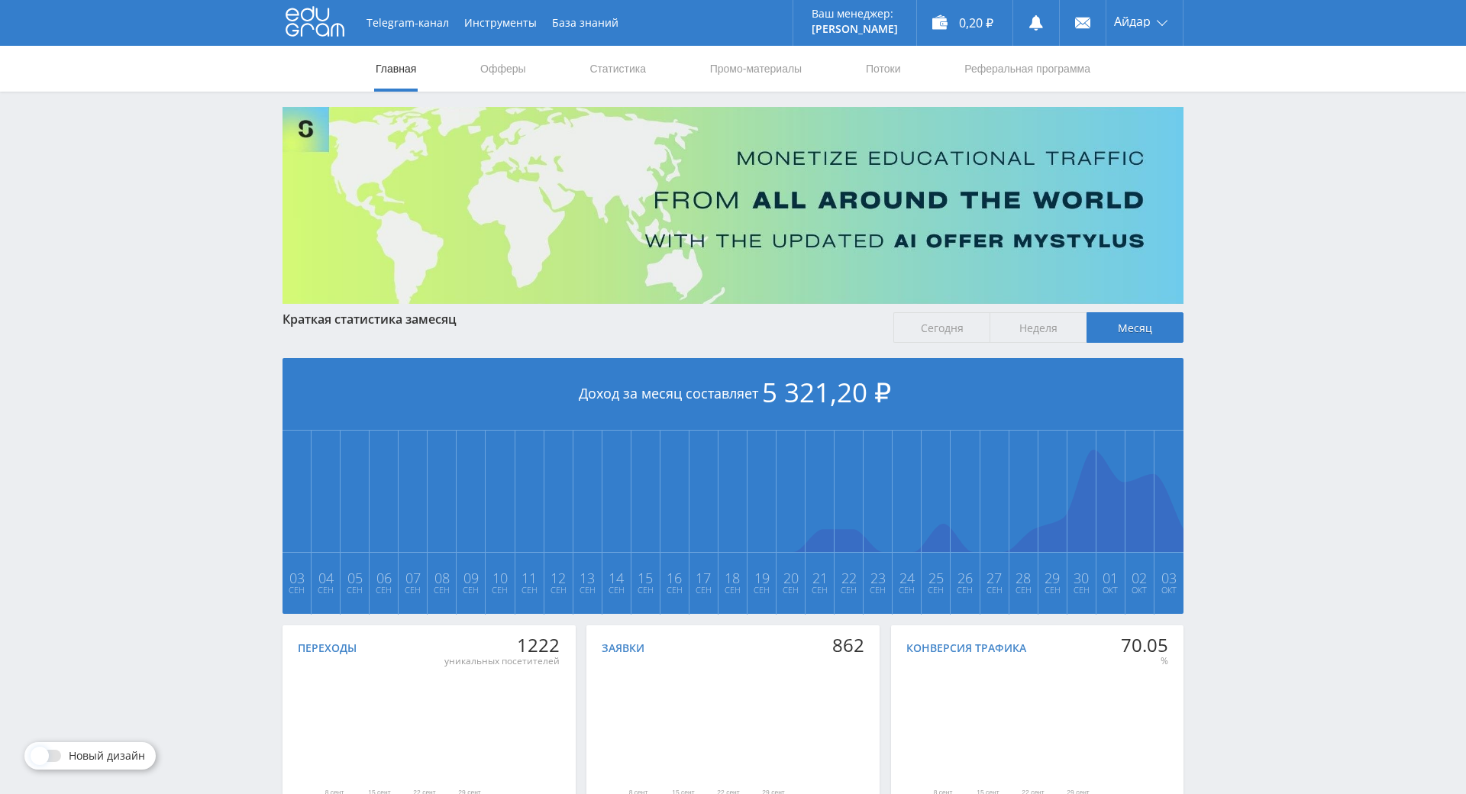
click at [1036, 326] on span "Неделя" at bounding box center [1037, 327] width 97 height 31
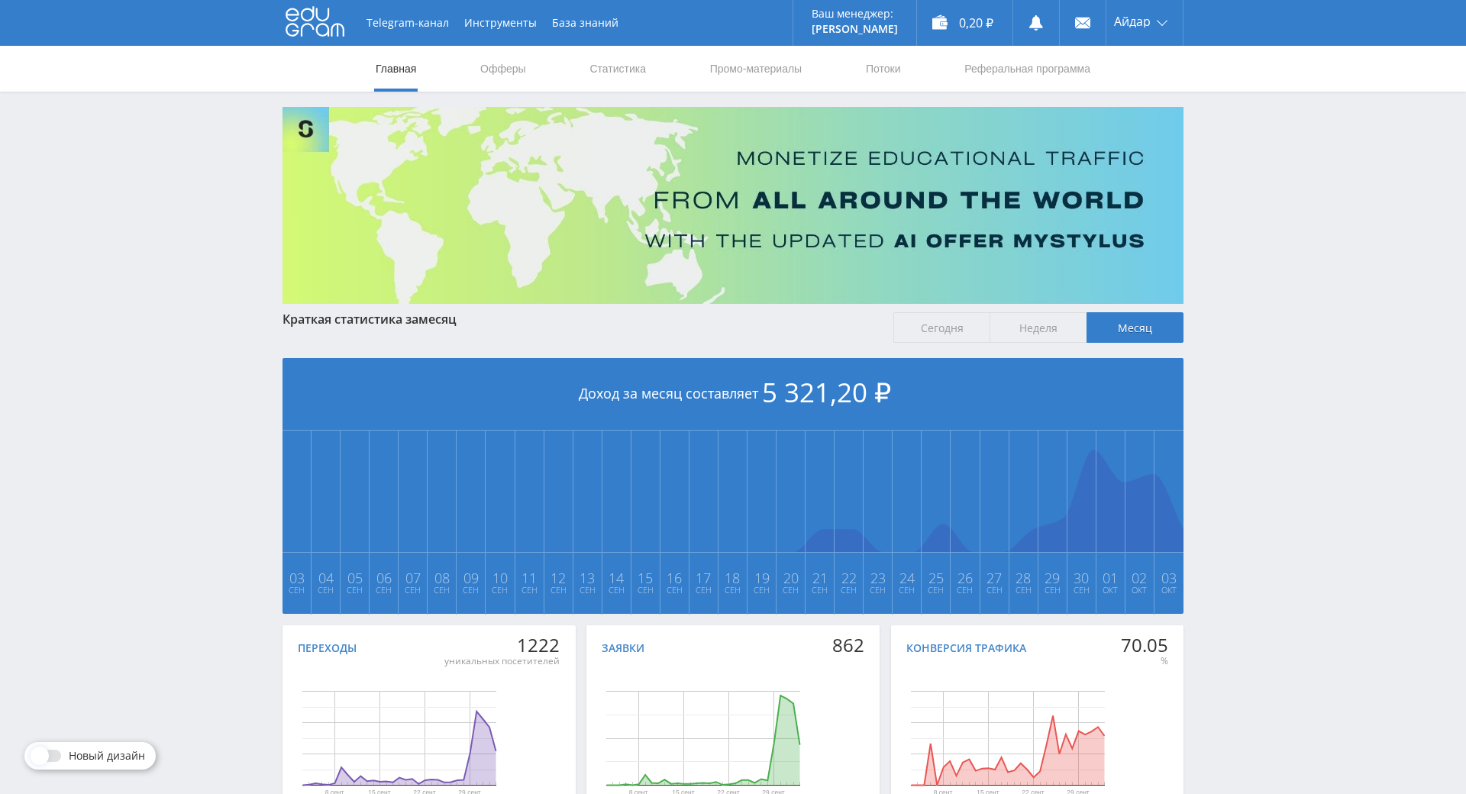
click at [0, 0] on input "Неделя" at bounding box center [0, 0] width 0 height 0
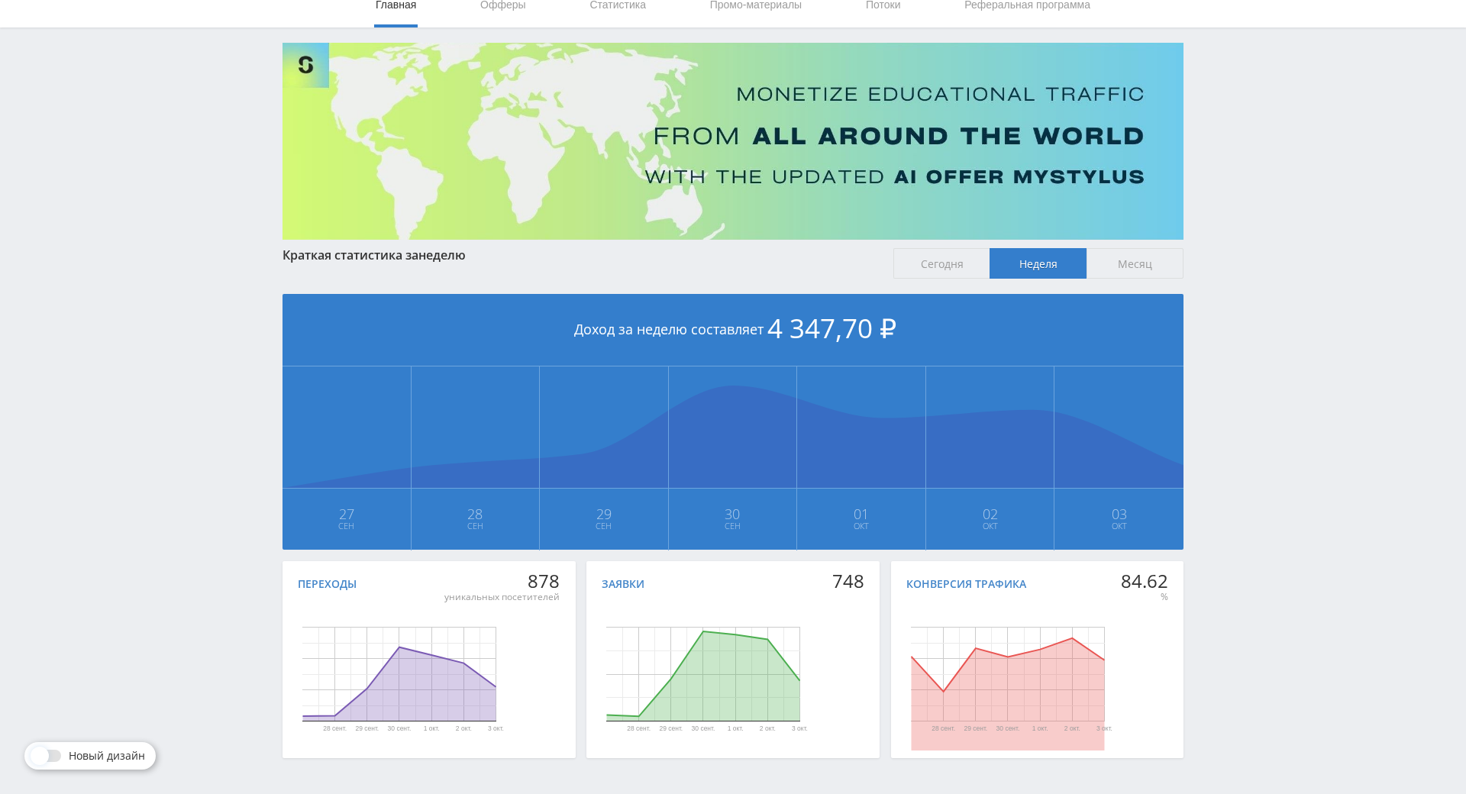
scroll to position [170, 0]
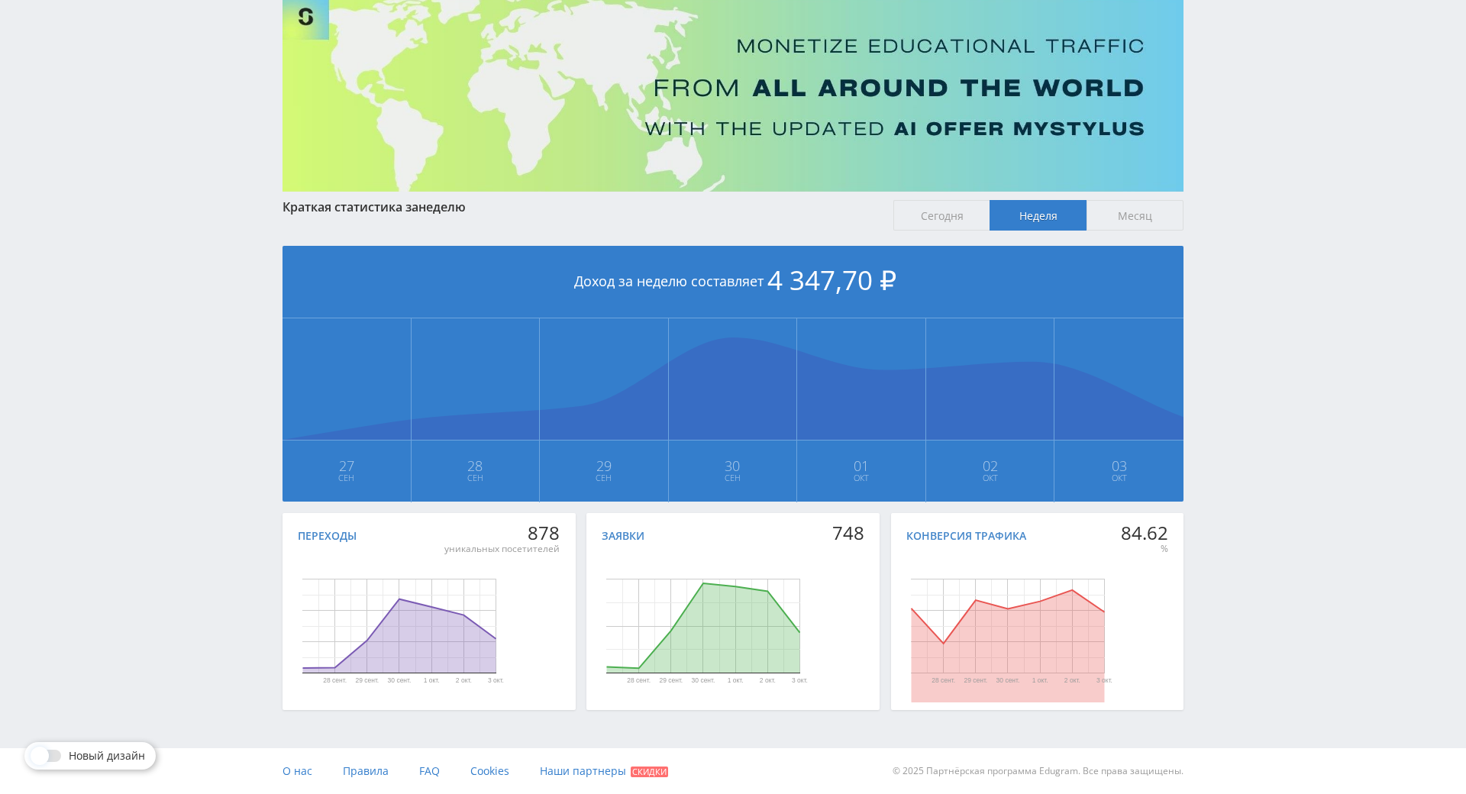
drag, startPoint x: 1233, startPoint y: 445, endPoint x: 1256, endPoint y: 509, distance: 68.3
drag, startPoint x: 1233, startPoint y: 485, endPoint x: 1204, endPoint y: 400, distance: 89.6
click at [1190, 366] on div "Telegram-канал Инструменты База знаний Ваш менеджер: [PERSON_NAME] Online @edug…" at bounding box center [733, 341] width 1466 height 906
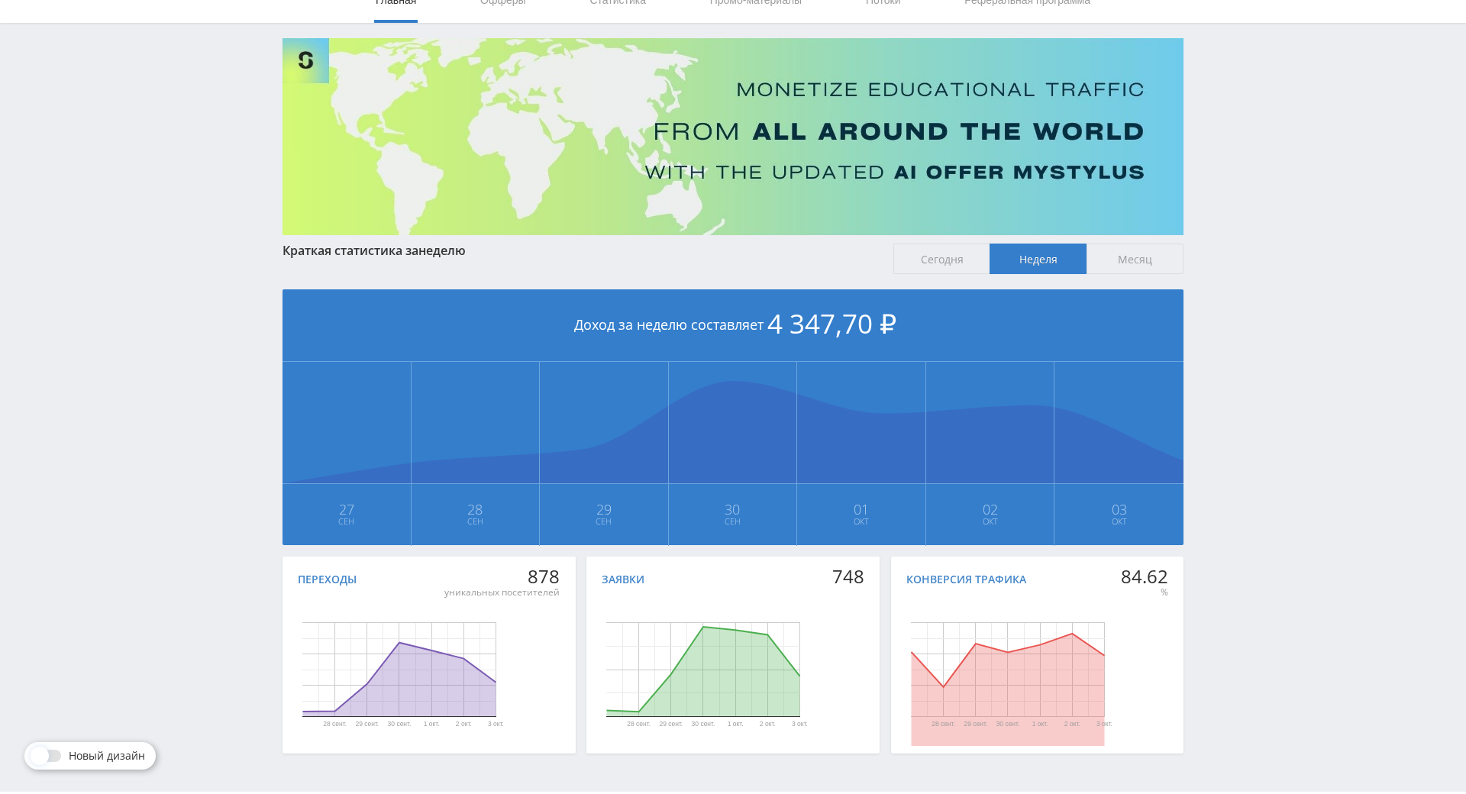
scroll to position [0, 0]
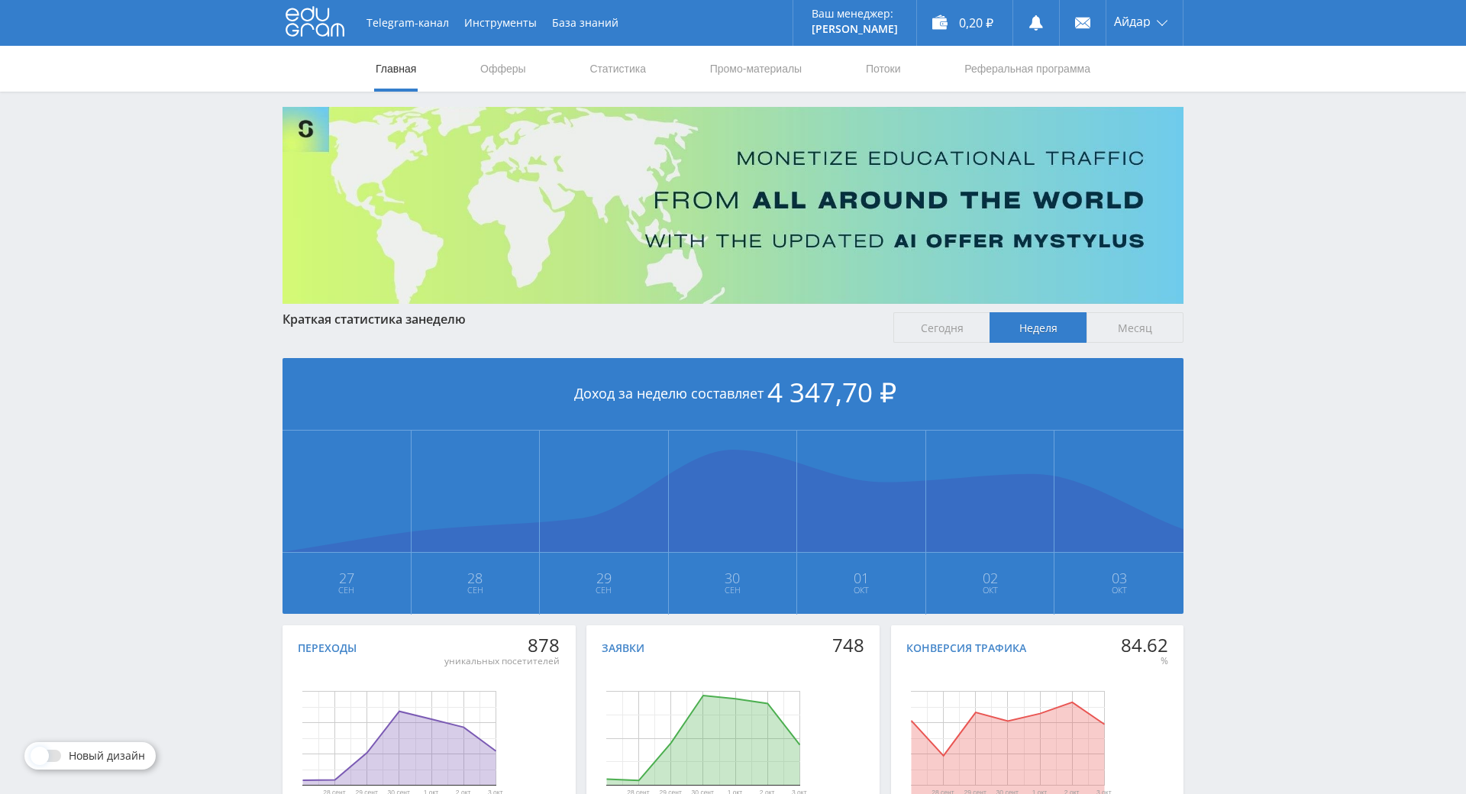
drag, startPoint x: 1189, startPoint y: 400, endPoint x: 1186, endPoint y: 292, distance: 107.7
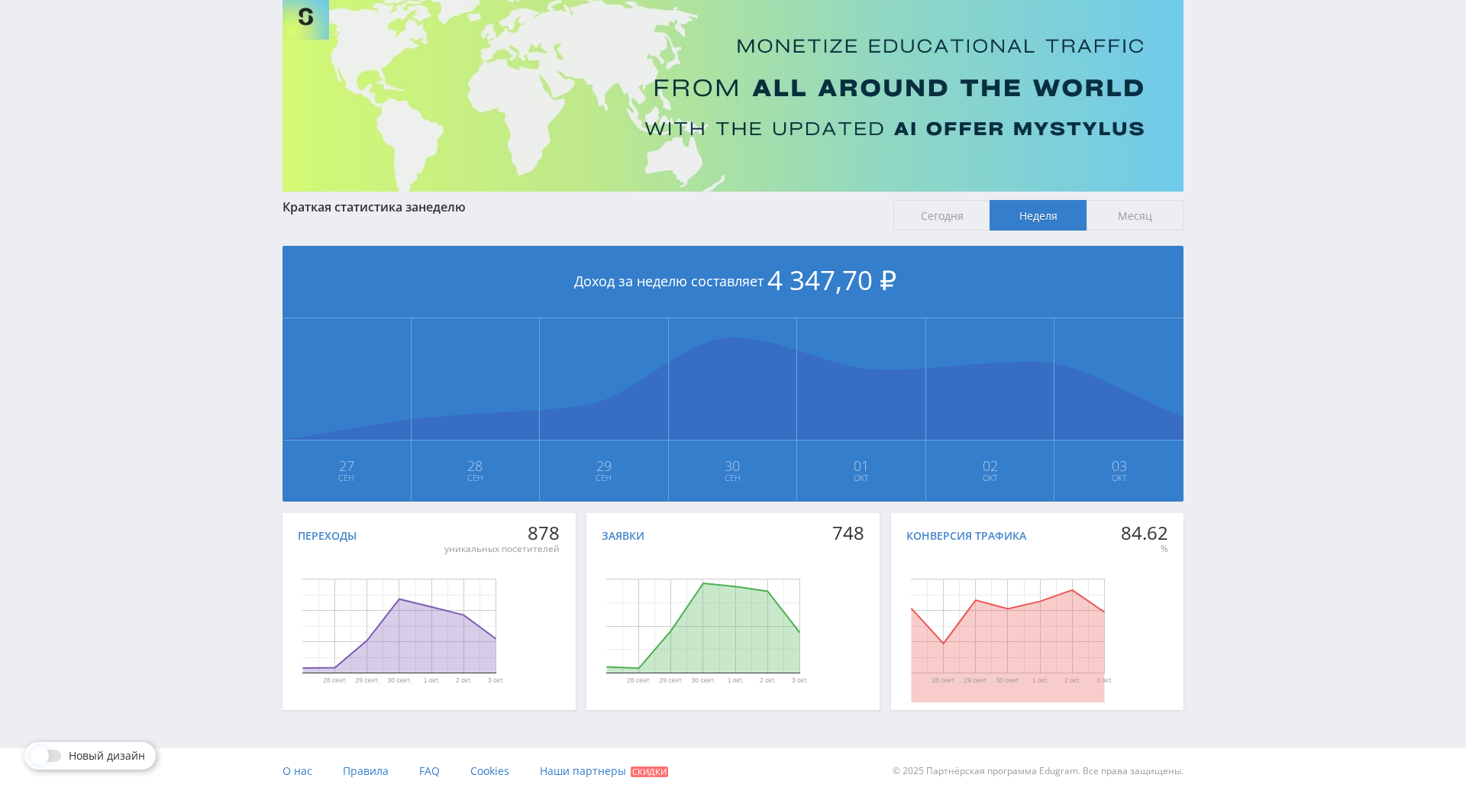
drag, startPoint x: 1204, startPoint y: 395, endPoint x: 1210, endPoint y: 422, distance: 27.2
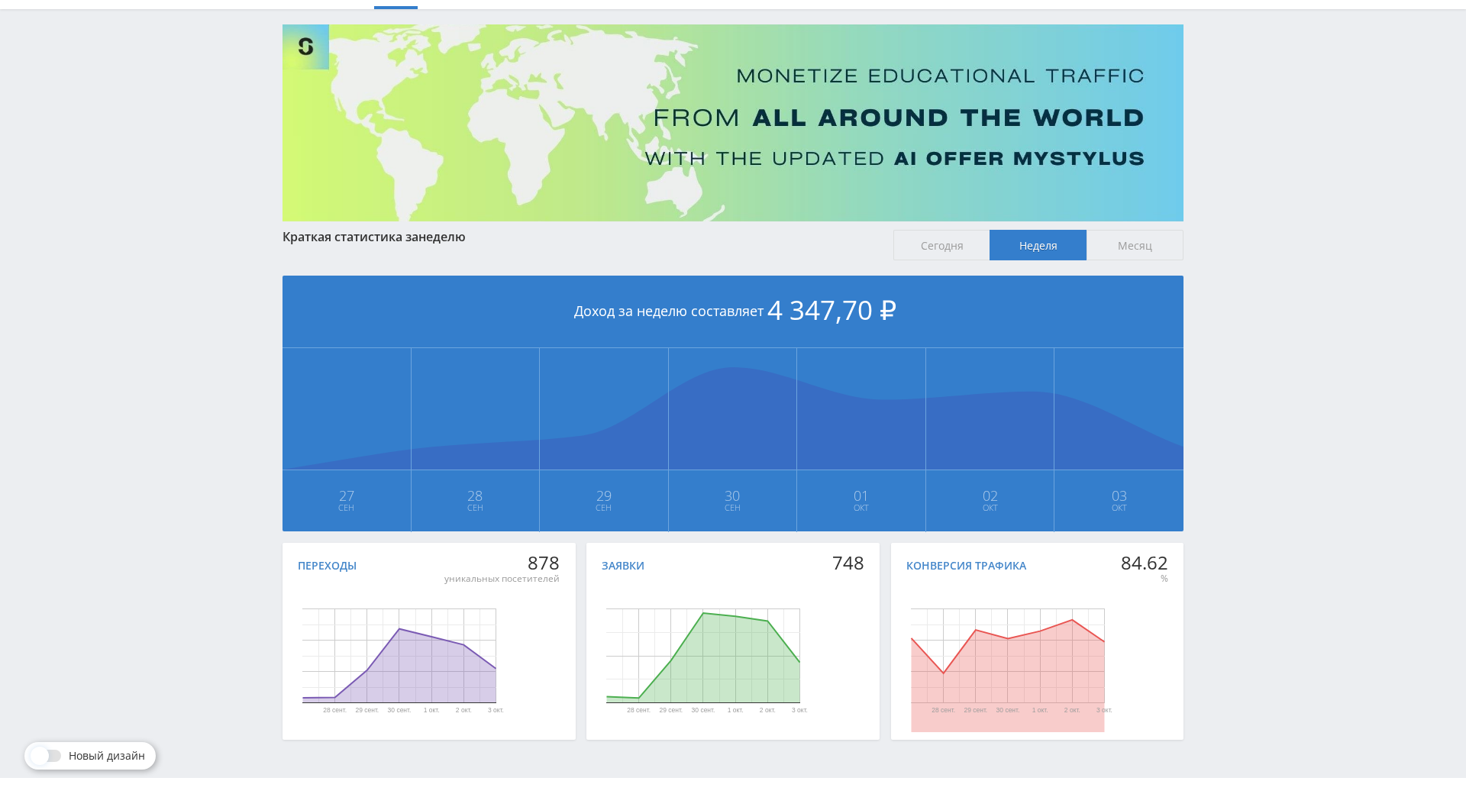
drag, startPoint x: 1210, startPoint y: 422, endPoint x: 1233, endPoint y: 376, distance: 51.2
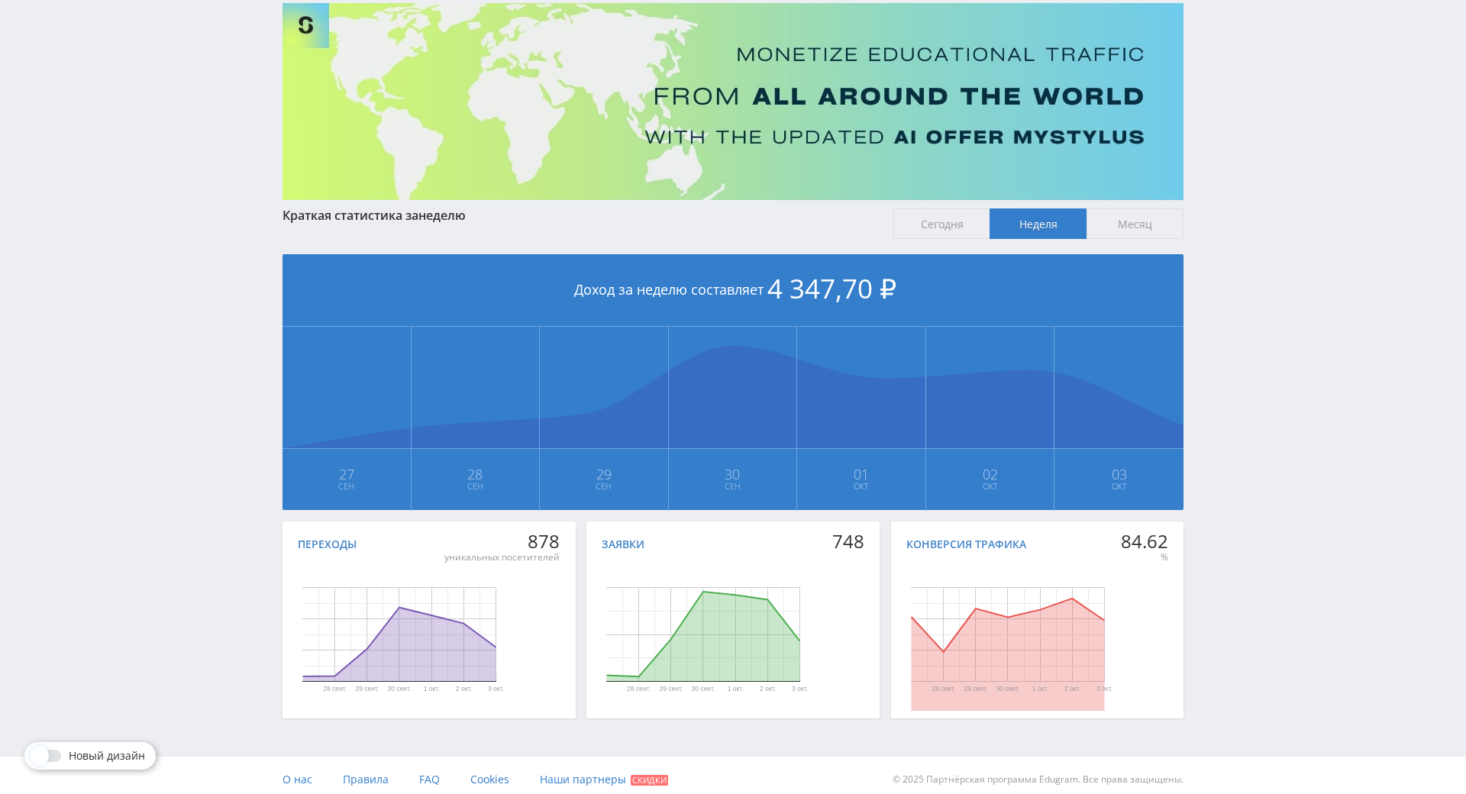
scroll to position [102, 0]
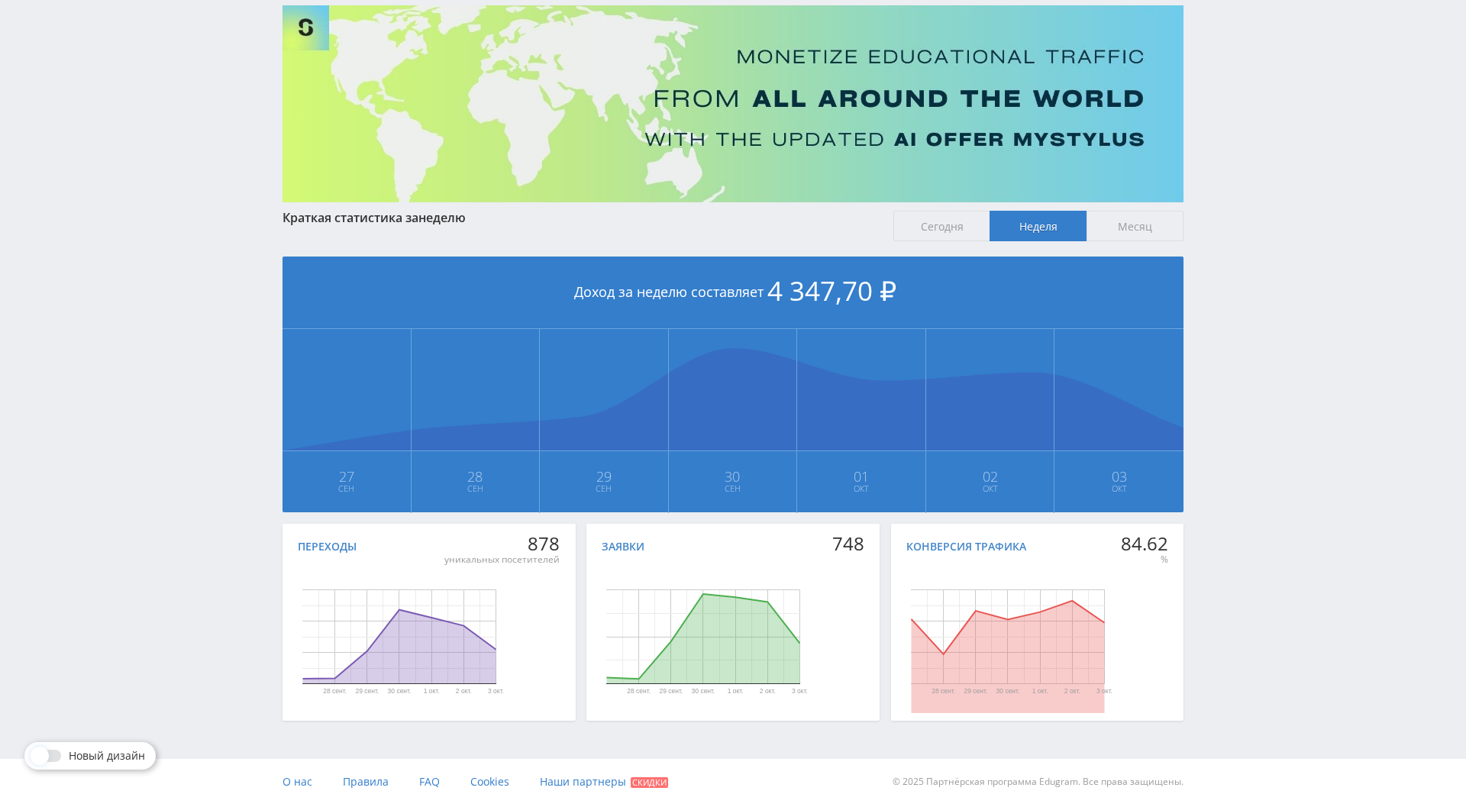
drag, startPoint x: 1233, startPoint y: 376, endPoint x: 1249, endPoint y: 372, distance: 16.5
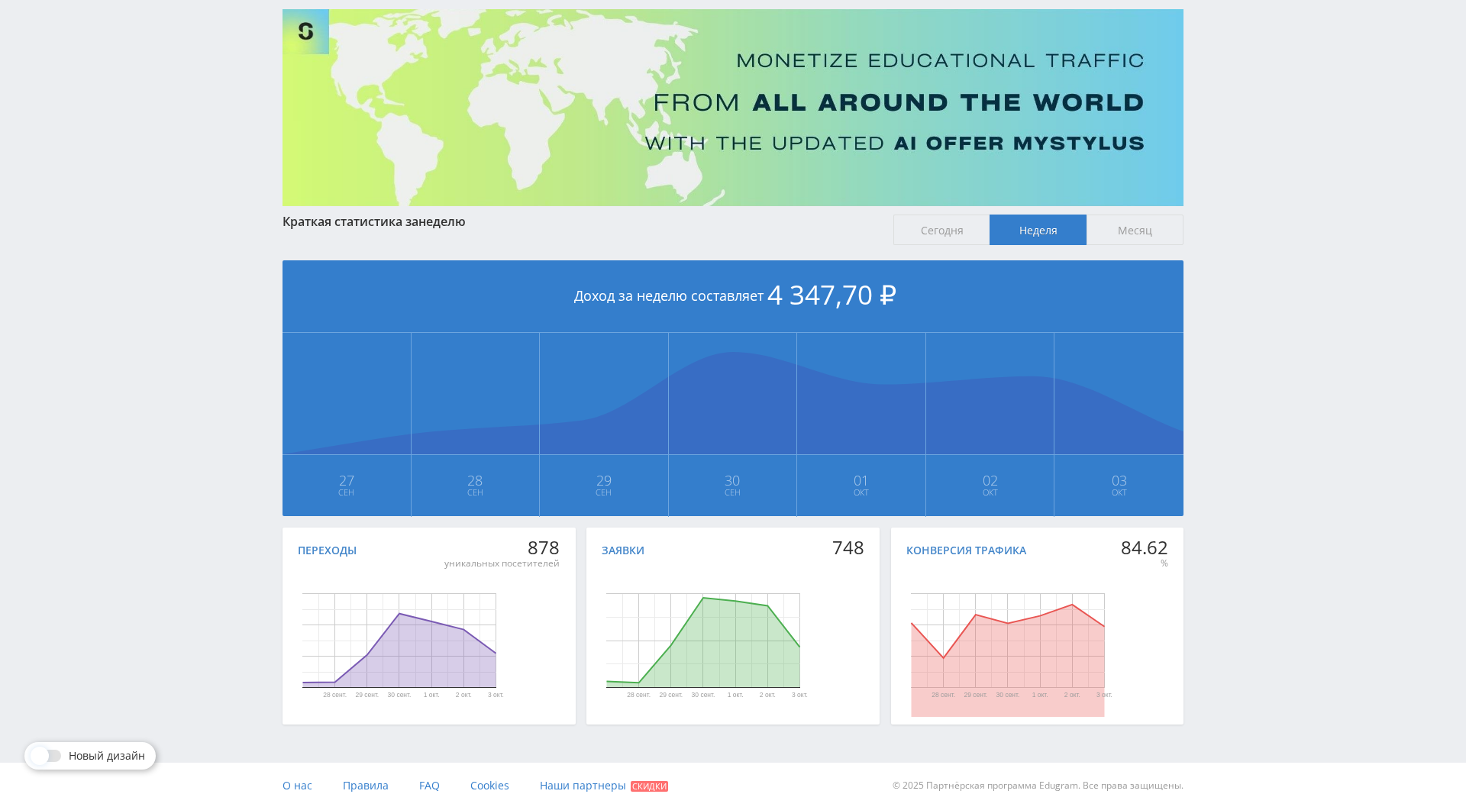
drag, startPoint x: 1249, startPoint y: 372, endPoint x: 1239, endPoint y: 358, distance: 17.6
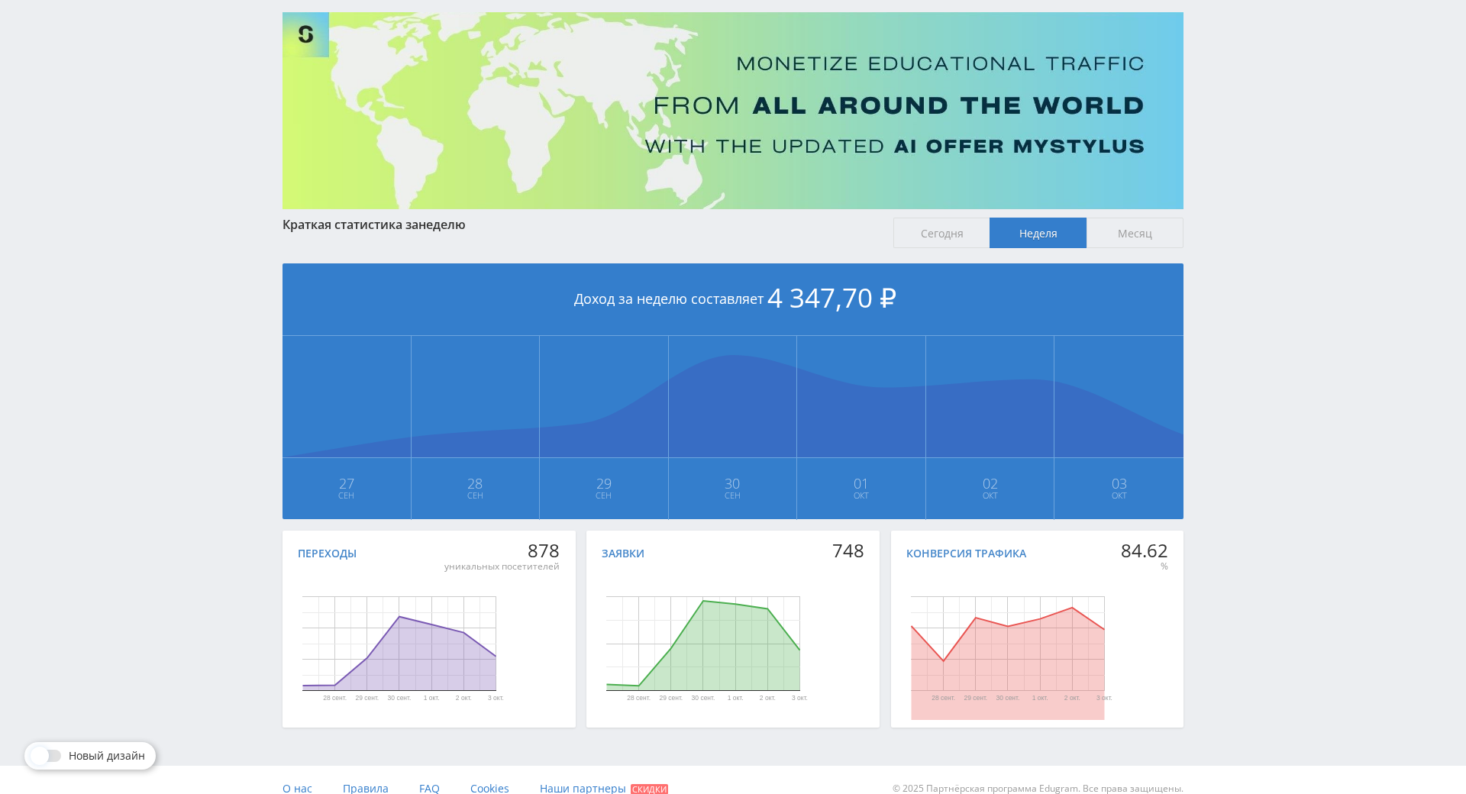
scroll to position [93, 0]
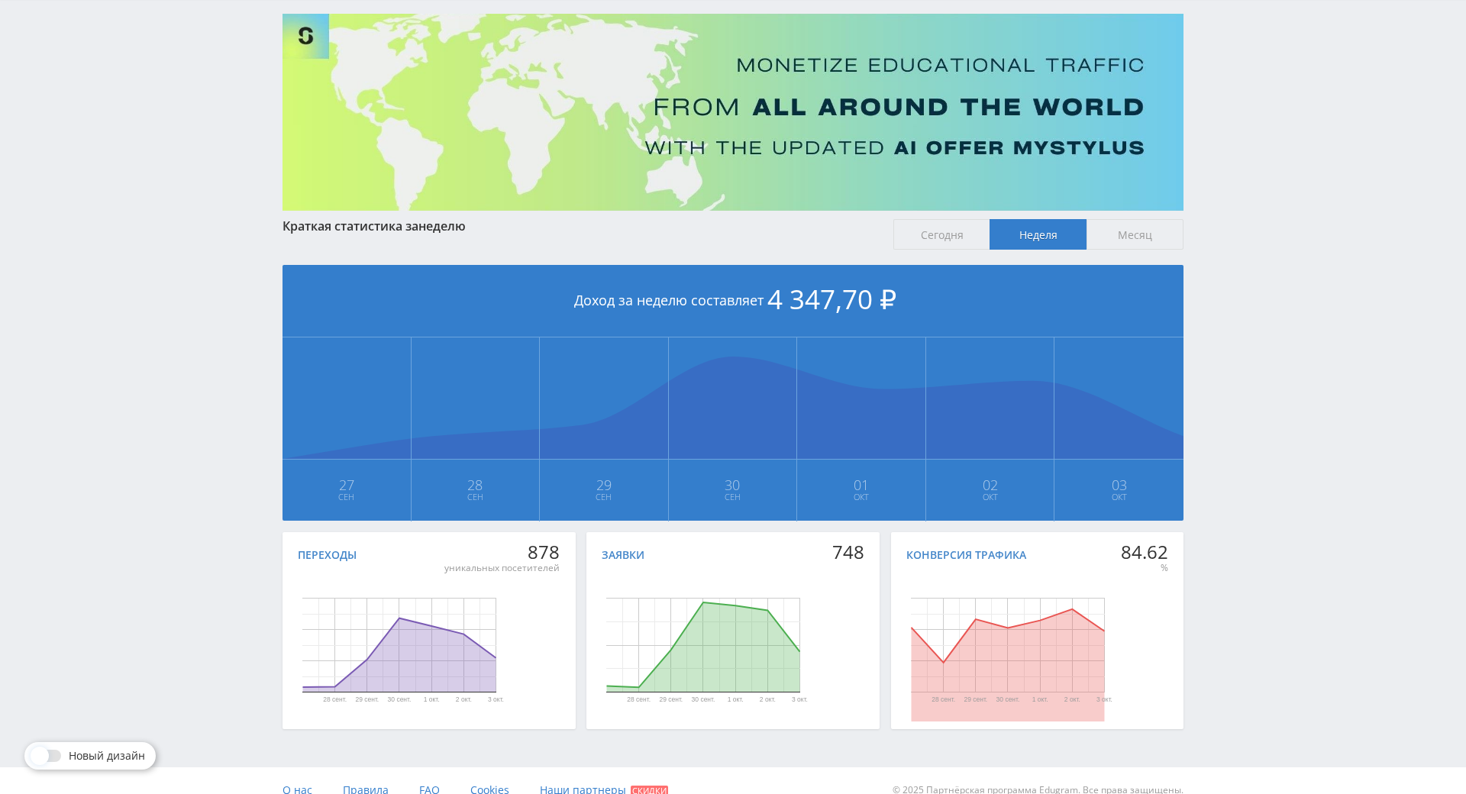
drag, startPoint x: 1239, startPoint y: 358, endPoint x: 1239, endPoint y: 343, distance: 14.5
drag, startPoint x: 1239, startPoint y: 343, endPoint x: 1240, endPoint y: 327, distance: 15.3
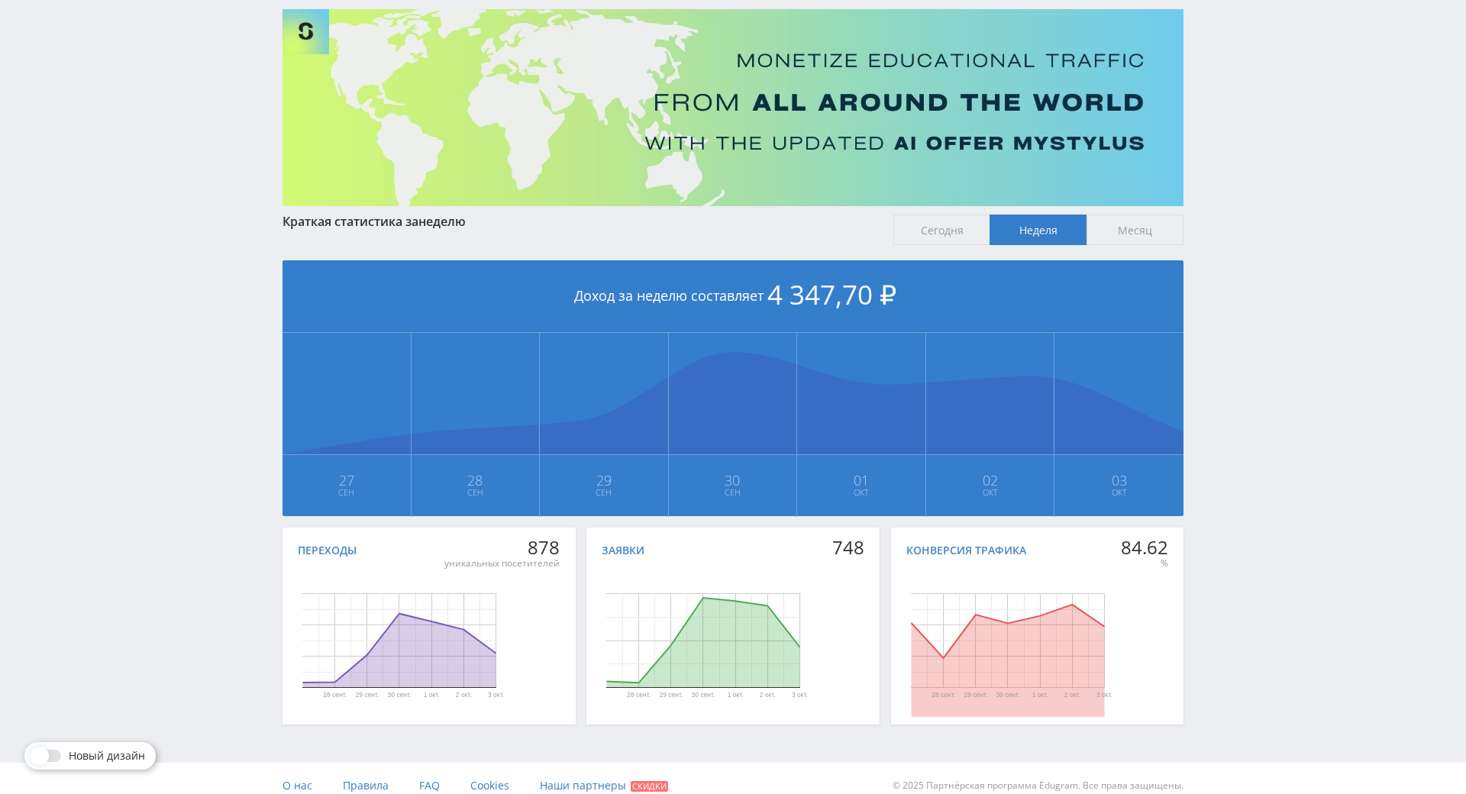
scroll to position [100, 0]
drag, startPoint x: 1240, startPoint y: 327, endPoint x: 1249, endPoint y: 342, distance: 17.2
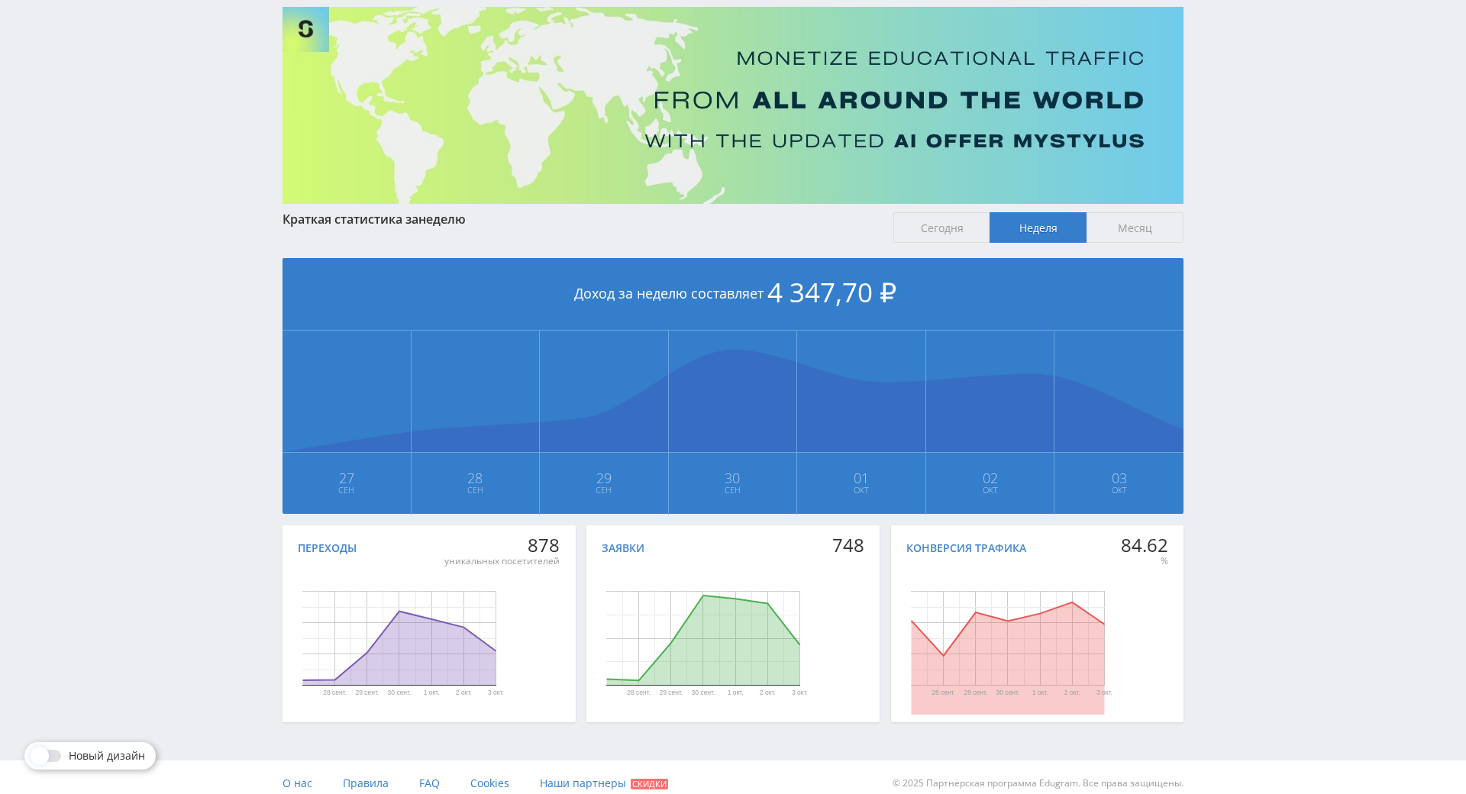
scroll to position [98, 0]
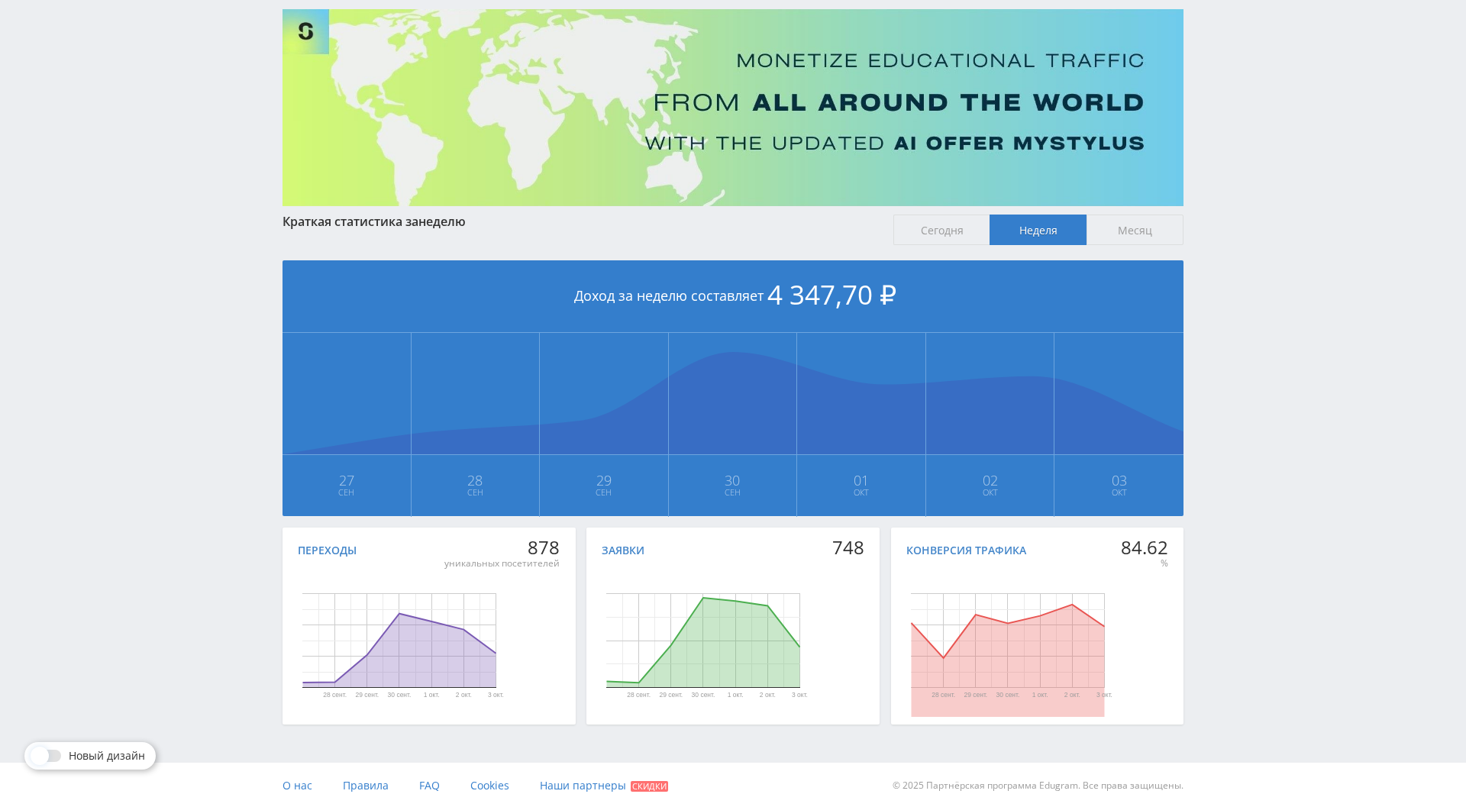
drag, startPoint x: 1249, startPoint y: 342, endPoint x: 1252, endPoint y: 326, distance: 16.3
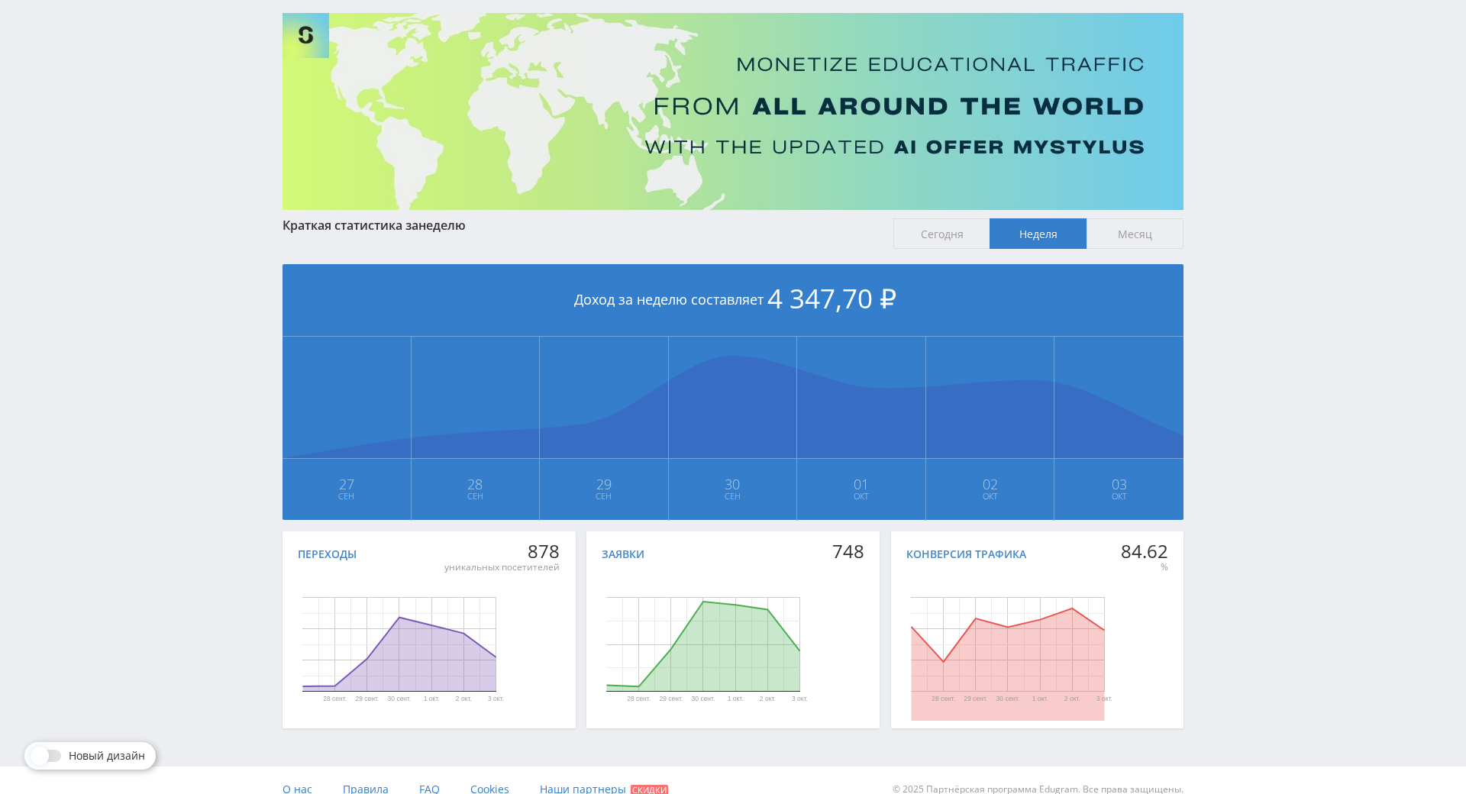
drag, startPoint x: 1252, startPoint y: 326, endPoint x: 1251, endPoint y: 311, distance: 14.5
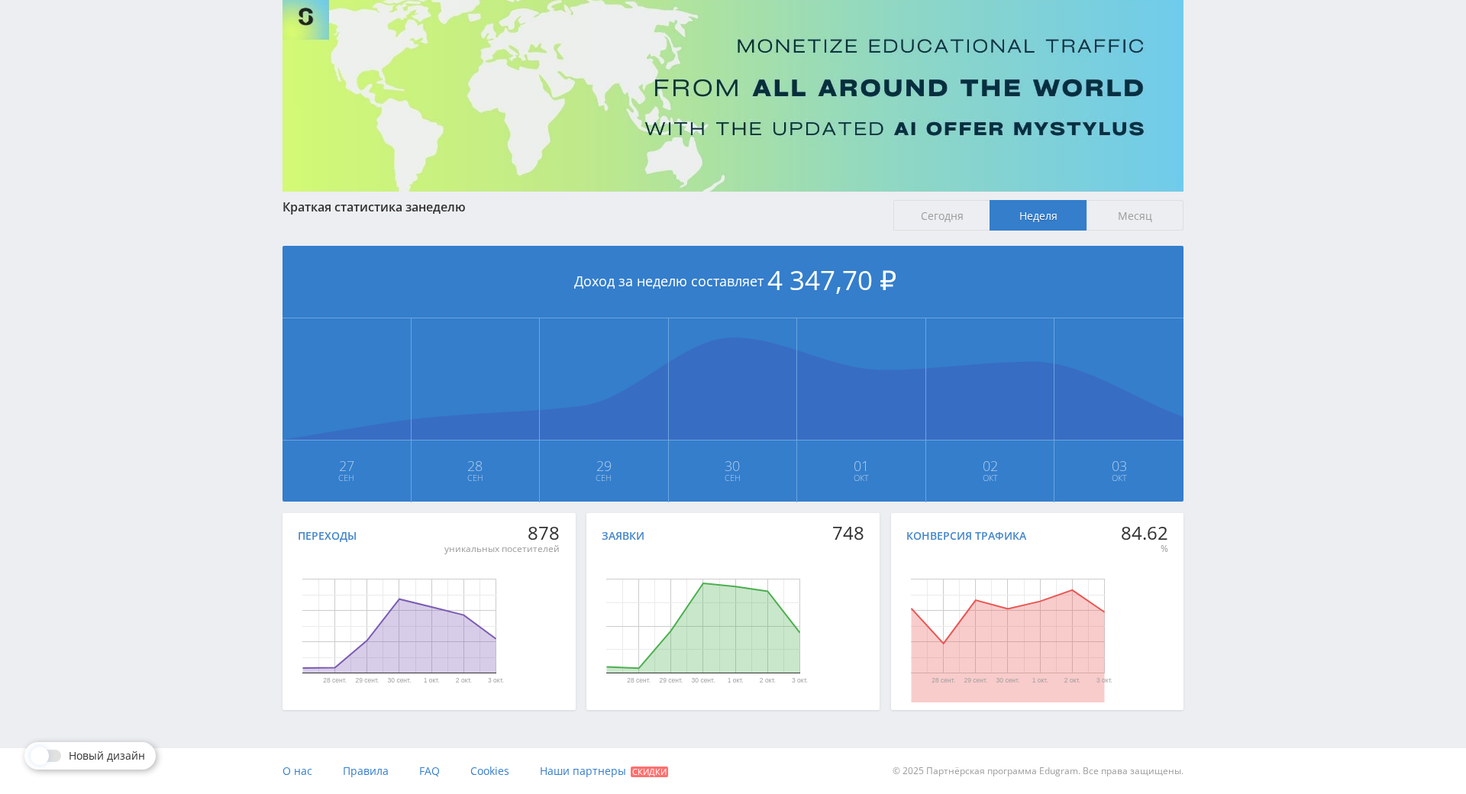
scroll to position [159, 0]
drag, startPoint x: 1310, startPoint y: 537, endPoint x: 1319, endPoint y: 569, distance: 33.3
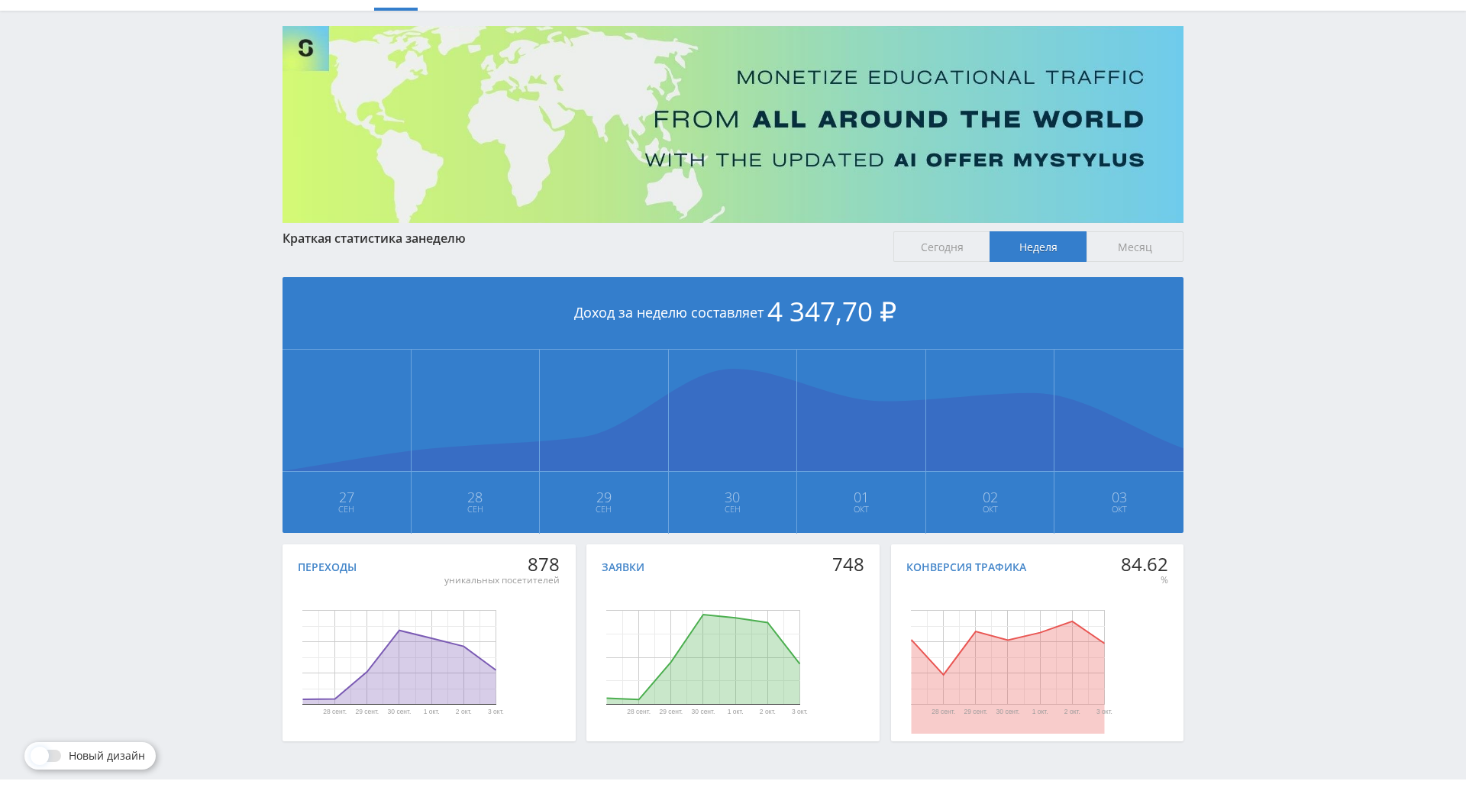
scroll to position [82, 0]
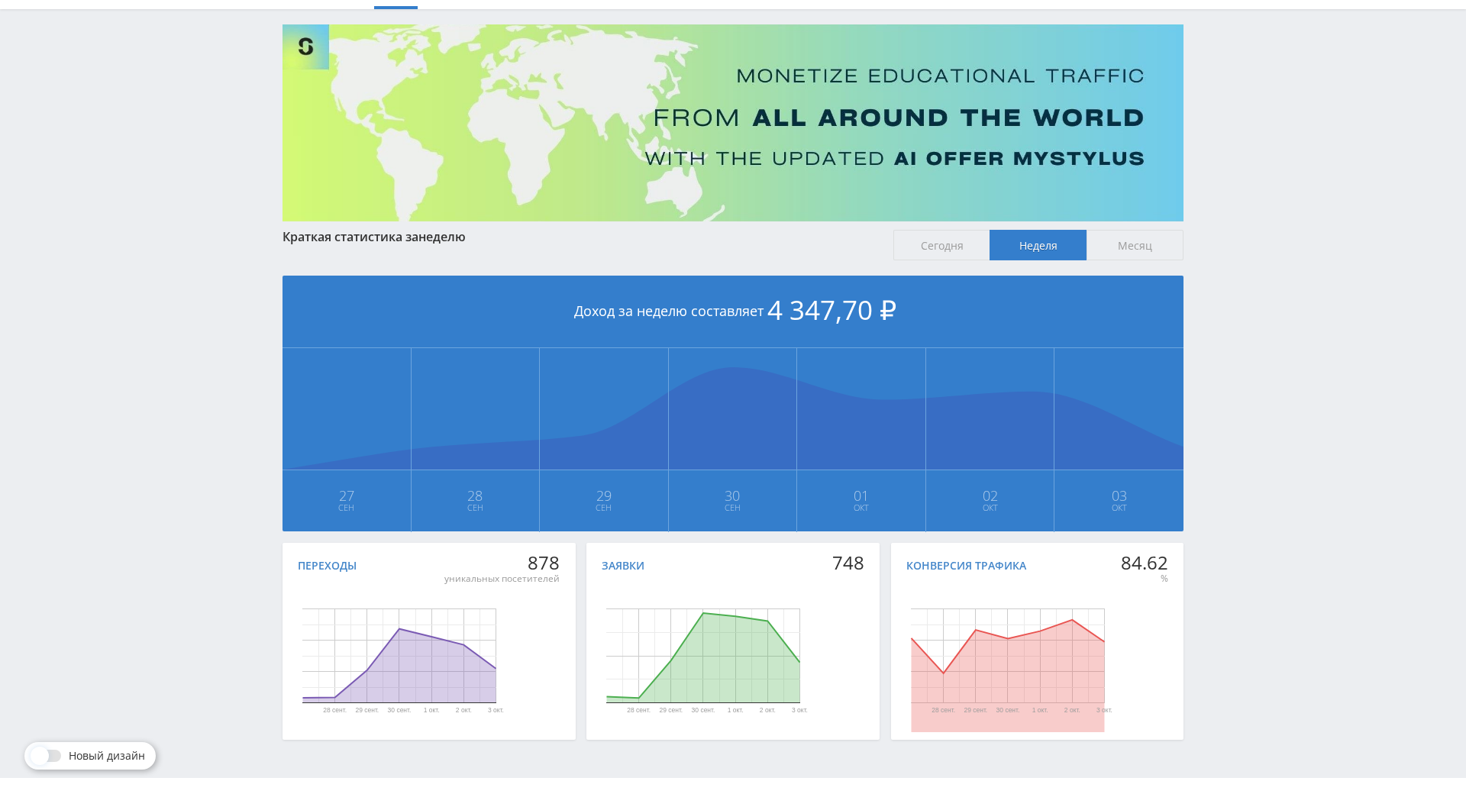
drag, startPoint x: 1207, startPoint y: 648, endPoint x: 1275, endPoint y: 662, distance: 70.1
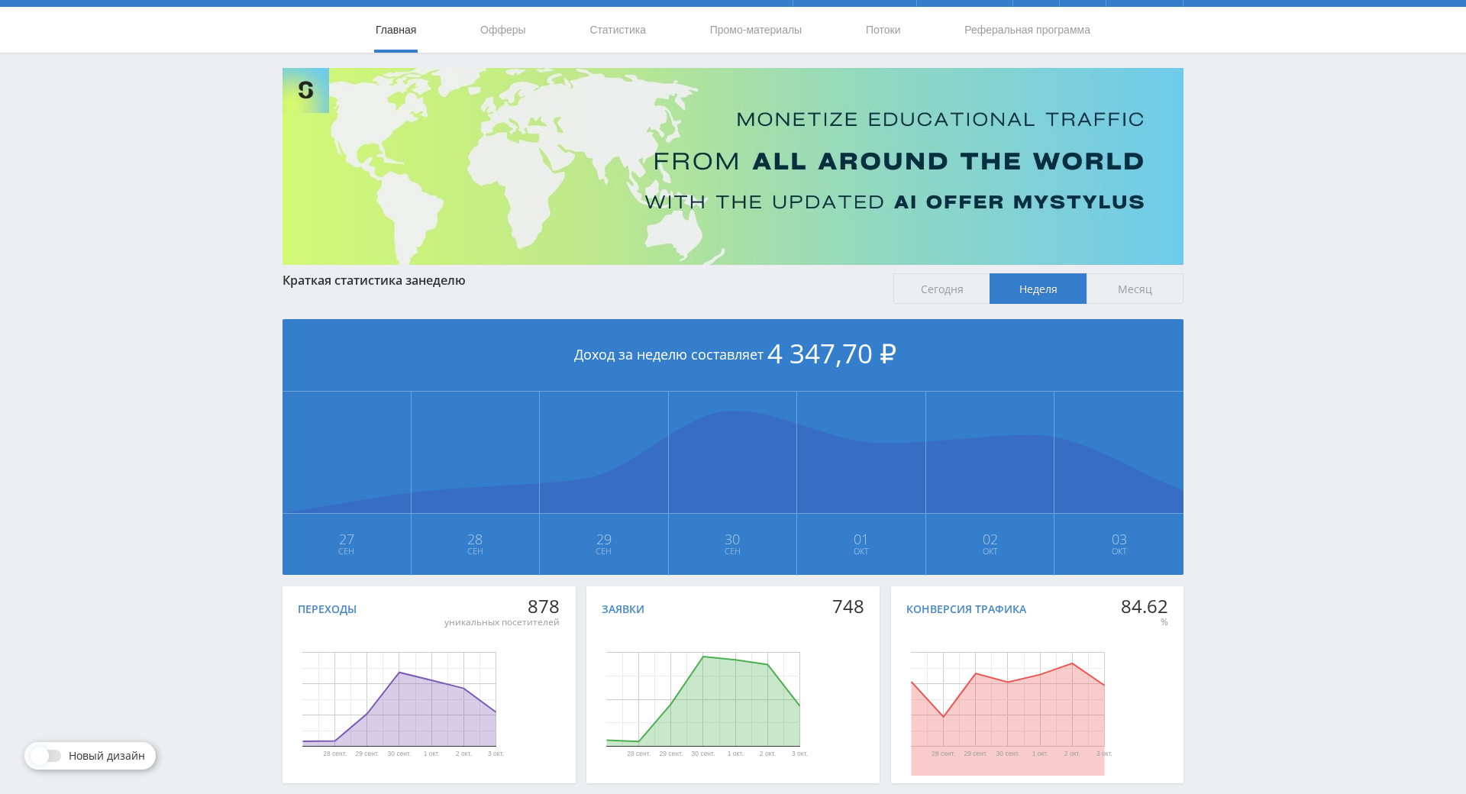
scroll to position [0, 0]
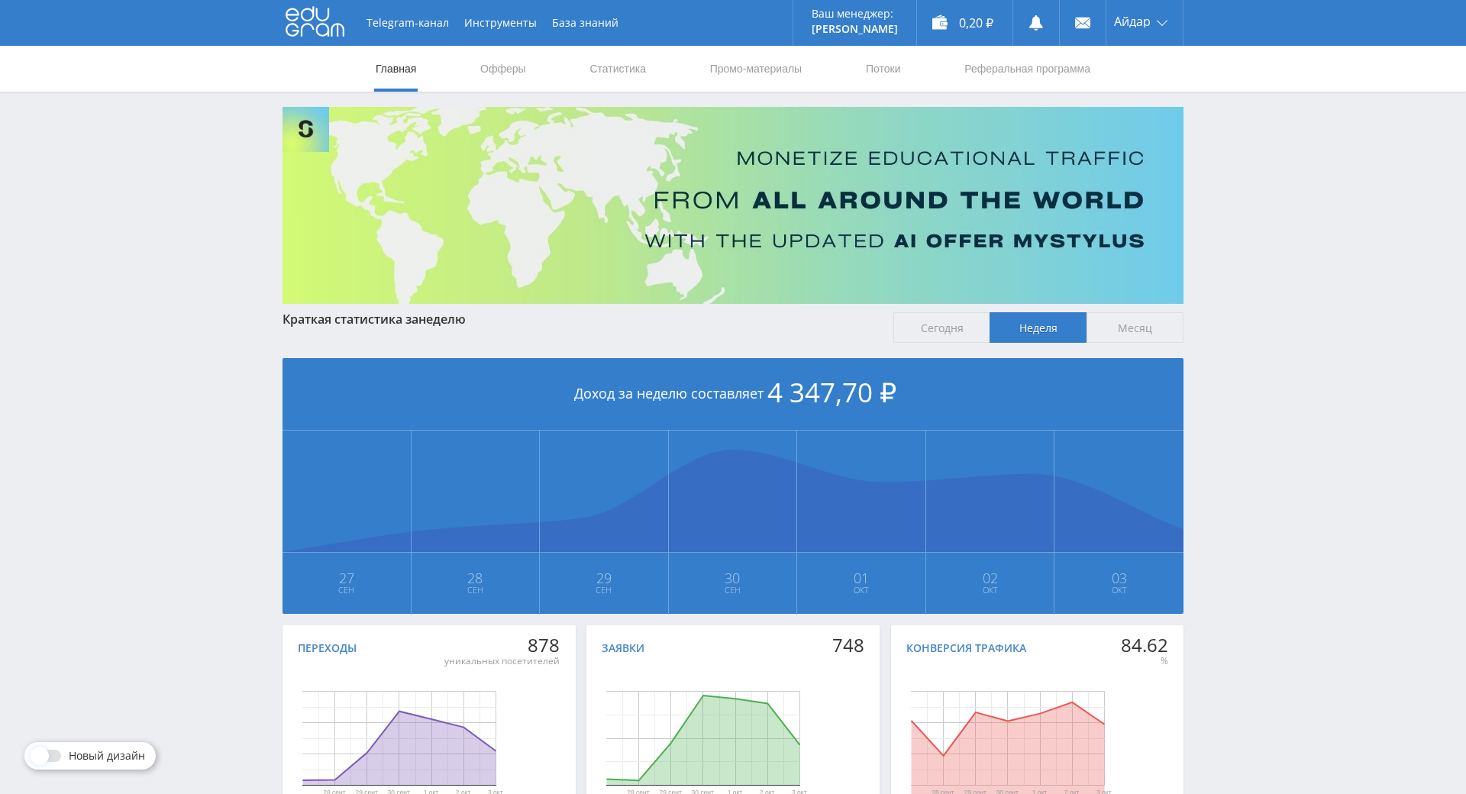
drag, startPoint x: 1229, startPoint y: 598, endPoint x: 1248, endPoint y: 498, distance: 102.5
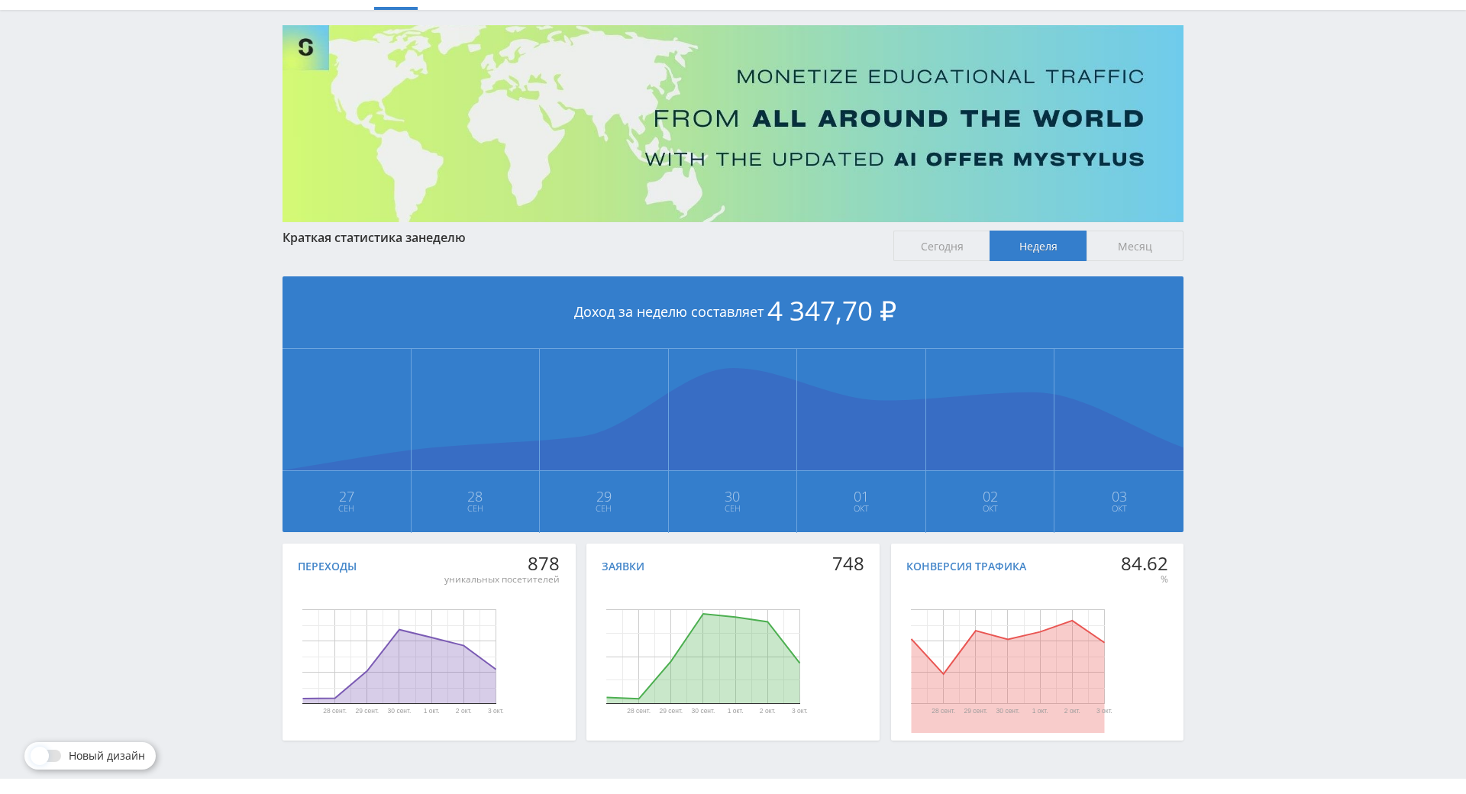
scroll to position [82, 0]
drag, startPoint x: 1263, startPoint y: 452, endPoint x: 1241, endPoint y: 398, distance: 58.3
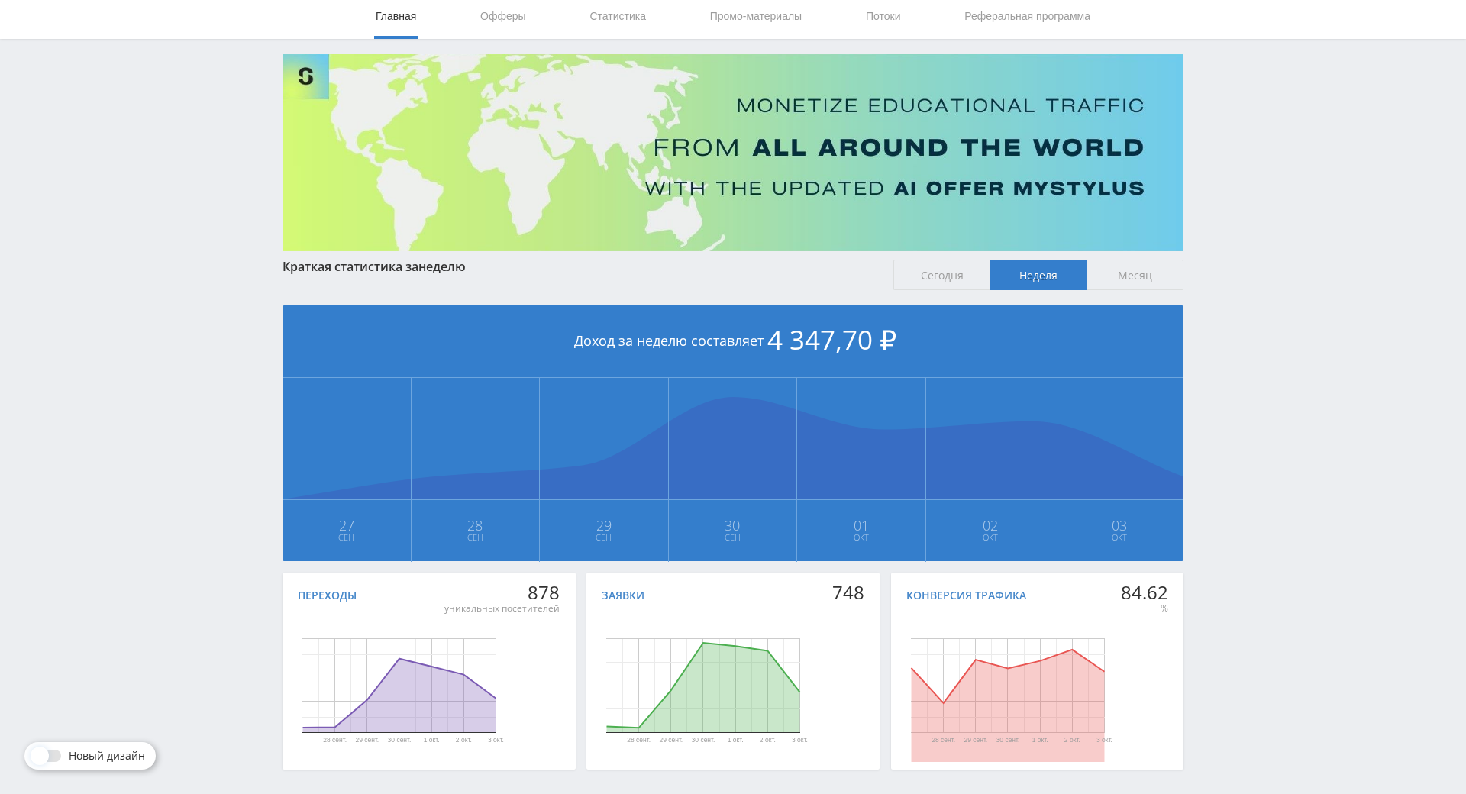
scroll to position [0, 0]
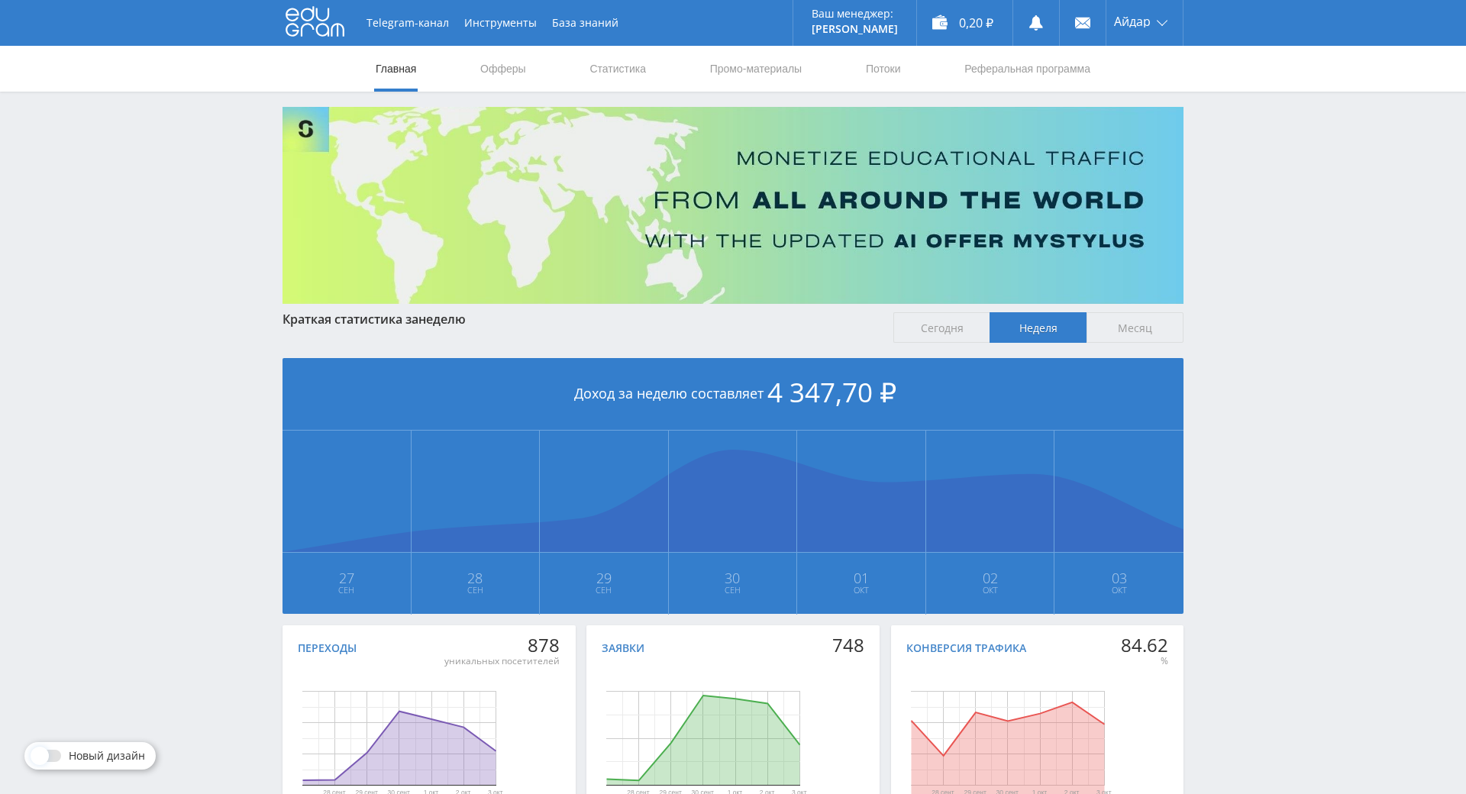
drag, startPoint x: 1274, startPoint y: 307, endPoint x: 1149, endPoint y: 128, distance: 218.1
